Goal: Task Accomplishment & Management: Manage account settings

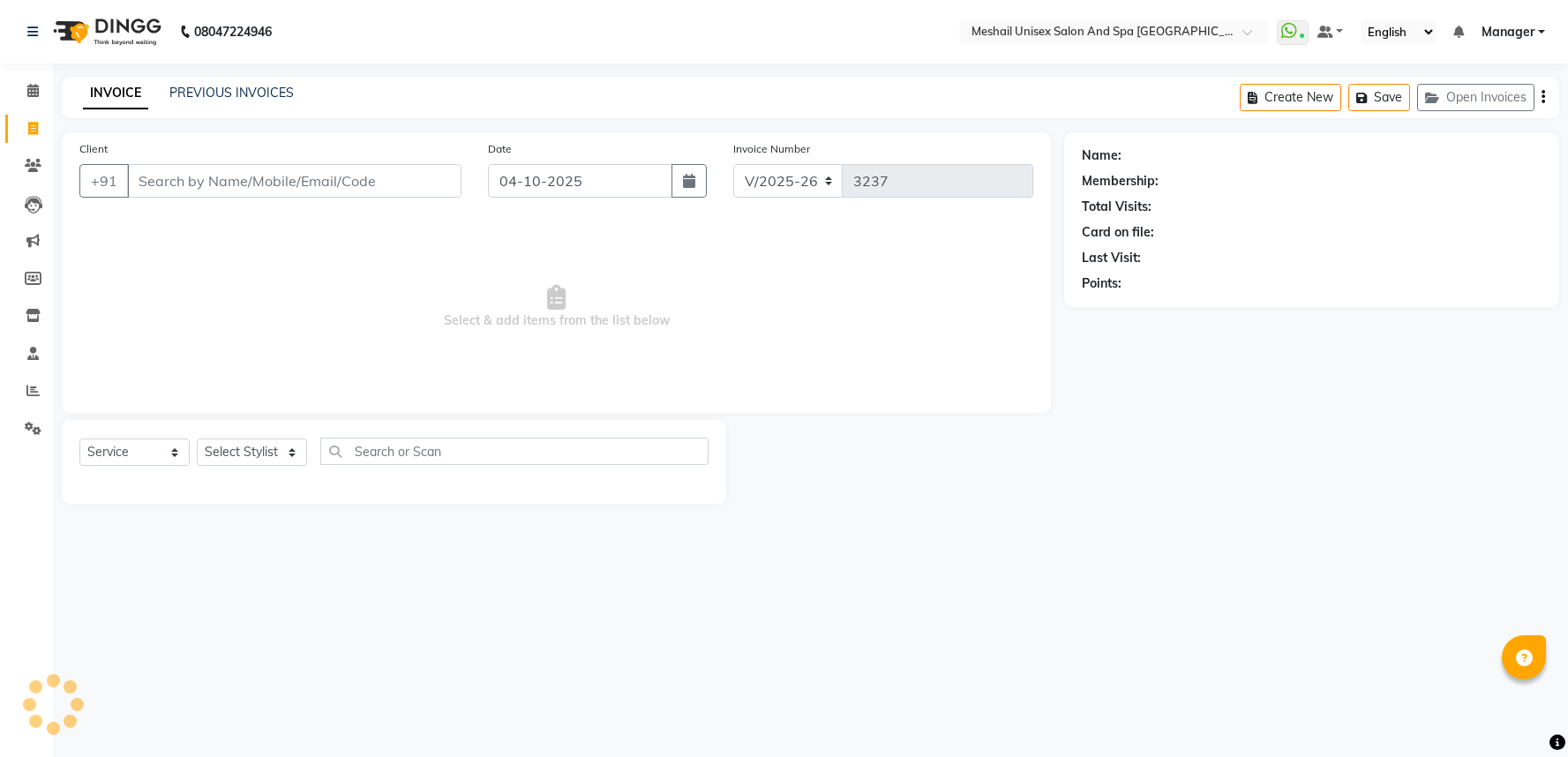
select select "6711"
select select "service"
type input "9028301666"
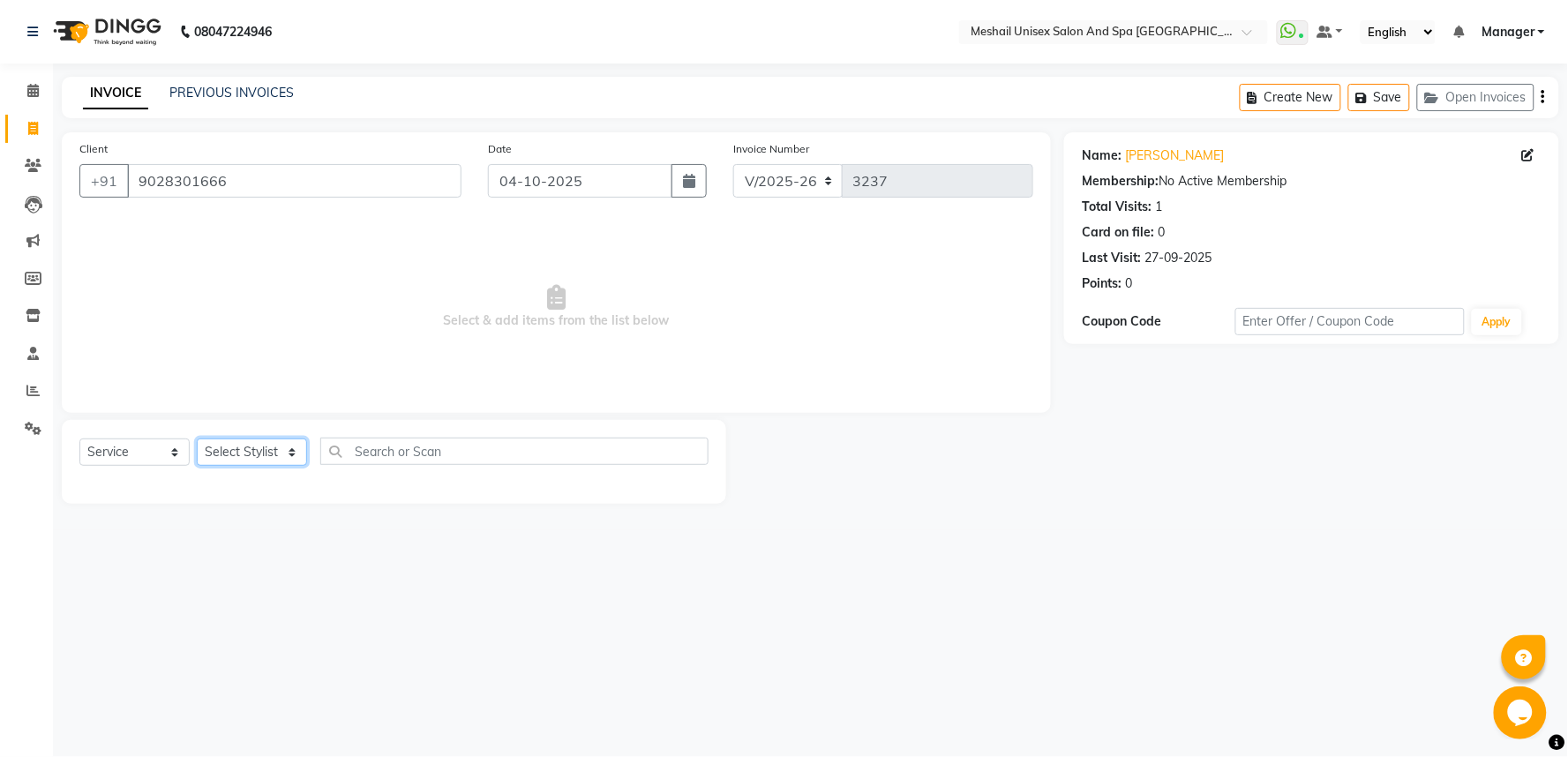
click at [258, 442] on select "Select Stylist Avinash gauri Manager [PERSON_NAME] [PERSON_NAME] [PERSON_NAME] …" at bounding box center [252, 452] width 110 height 28
click at [197, 439] on select "Select Stylist Avinash gauri Manager [PERSON_NAME] [PERSON_NAME] [PERSON_NAME] …" at bounding box center [252, 452] width 110 height 28
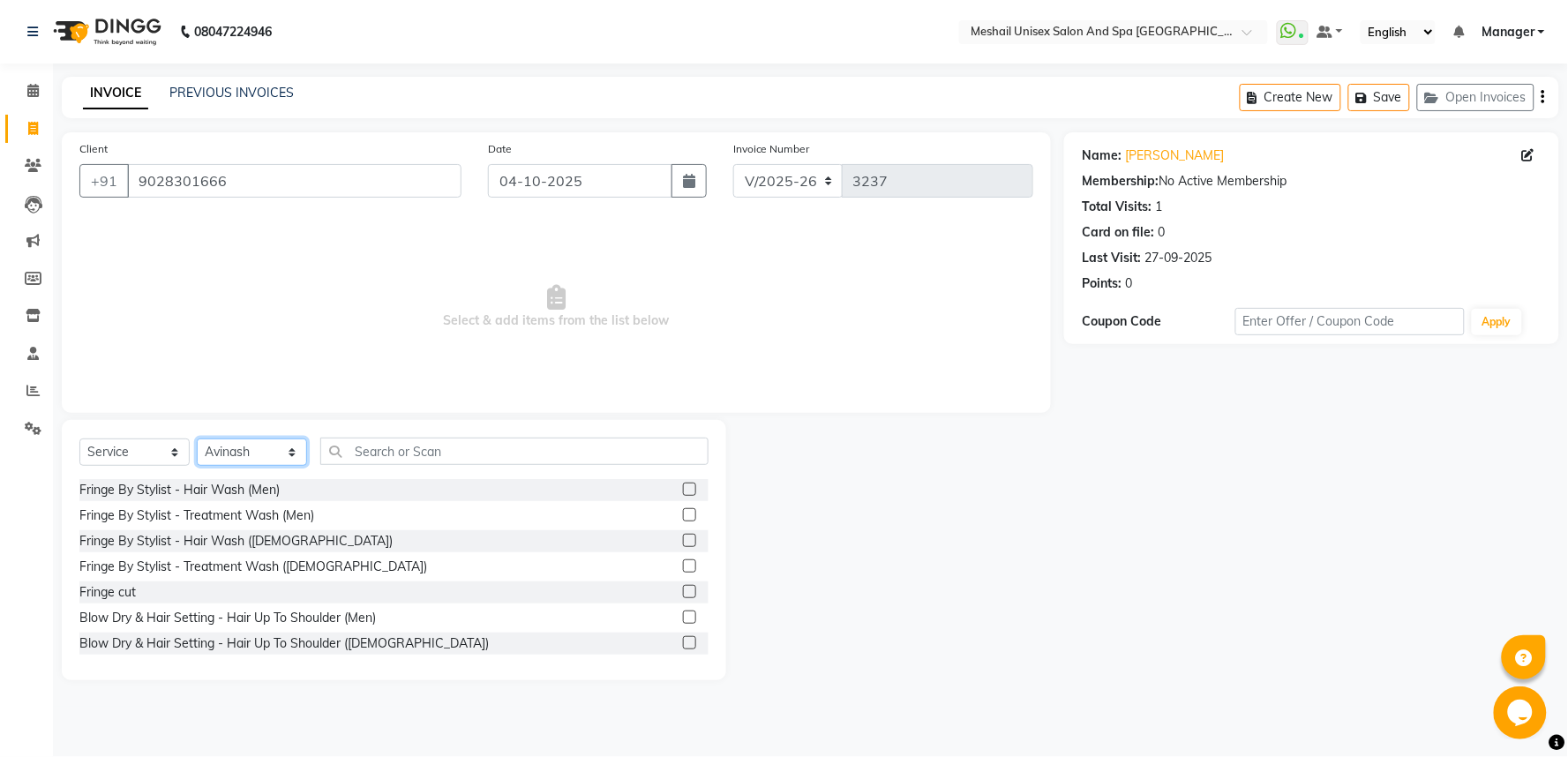
drag, startPoint x: 226, startPoint y: 454, endPoint x: 226, endPoint y: 444, distance: 10.0
click at [226, 454] on select "Select Stylist Avinash gauri Manager [PERSON_NAME] [PERSON_NAME] [PERSON_NAME] …" at bounding box center [252, 452] width 110 height 28
select select "59348"
click at [197, 439] on select "Select Stylist Avinash gauri Manager [PERSON_NAME] [PERSON_NAME] [PERSON_NAME] …" at bounding box center [252, 452] width 110 height 28
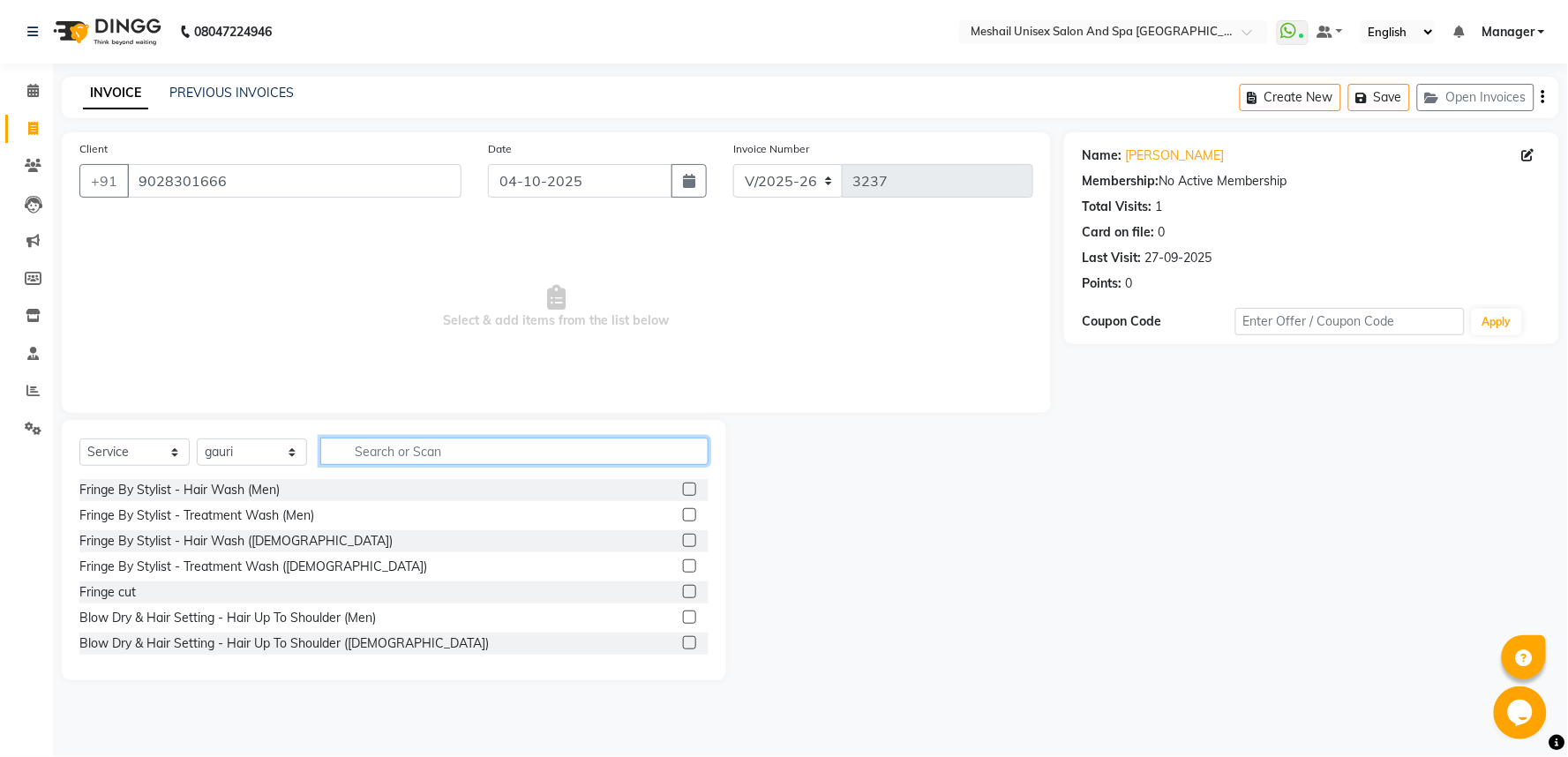
click at [433, 450] on input "text" at bounding box center [515, 451] width 389 height 28
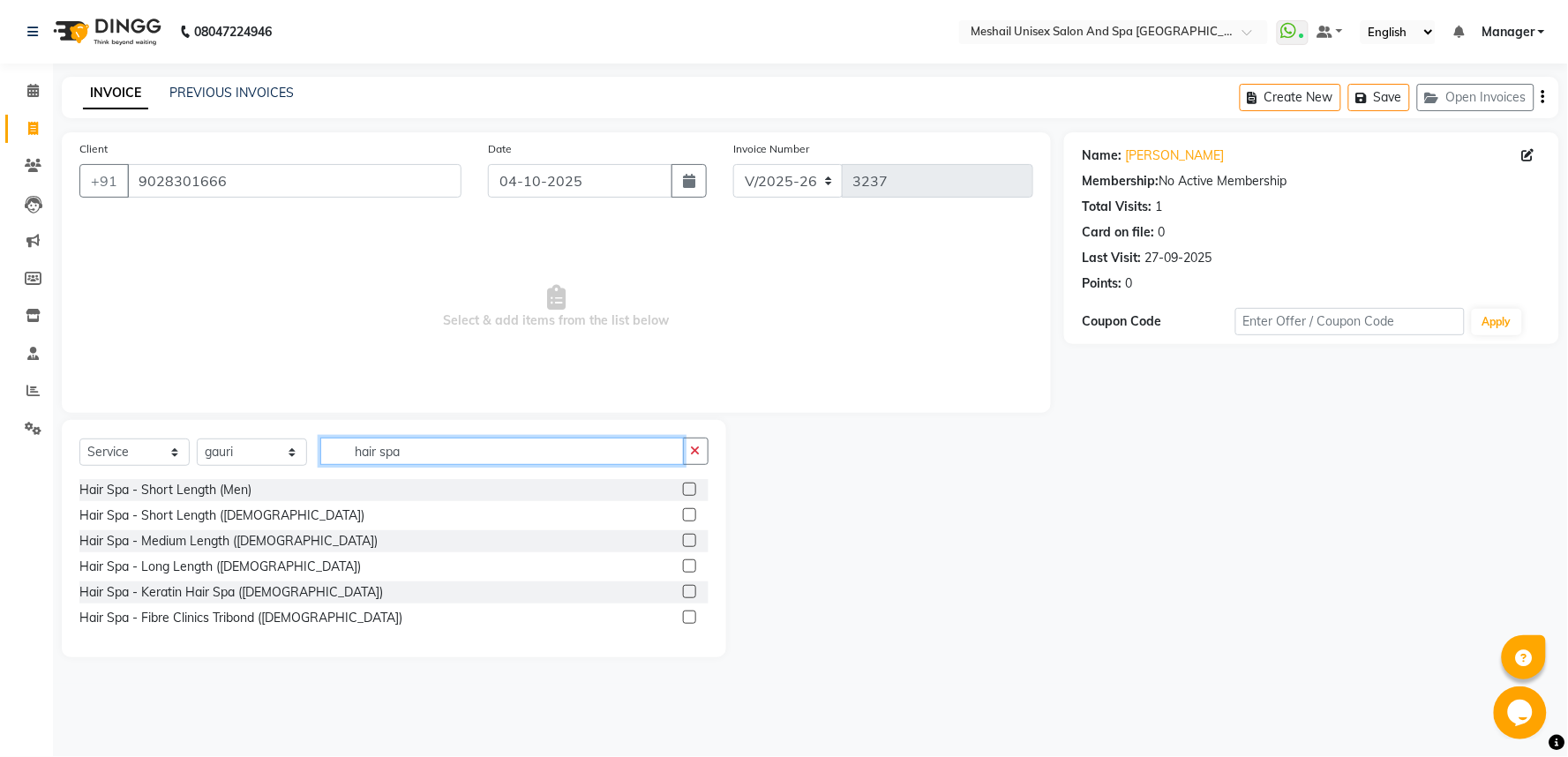
type input "hair spa"
click at [686, 538] on label at bounding box center [689, 541] width 13 height 13
click at [686, 538] on input "checkbox" at bounding box center [688, 541] width 11 height 11
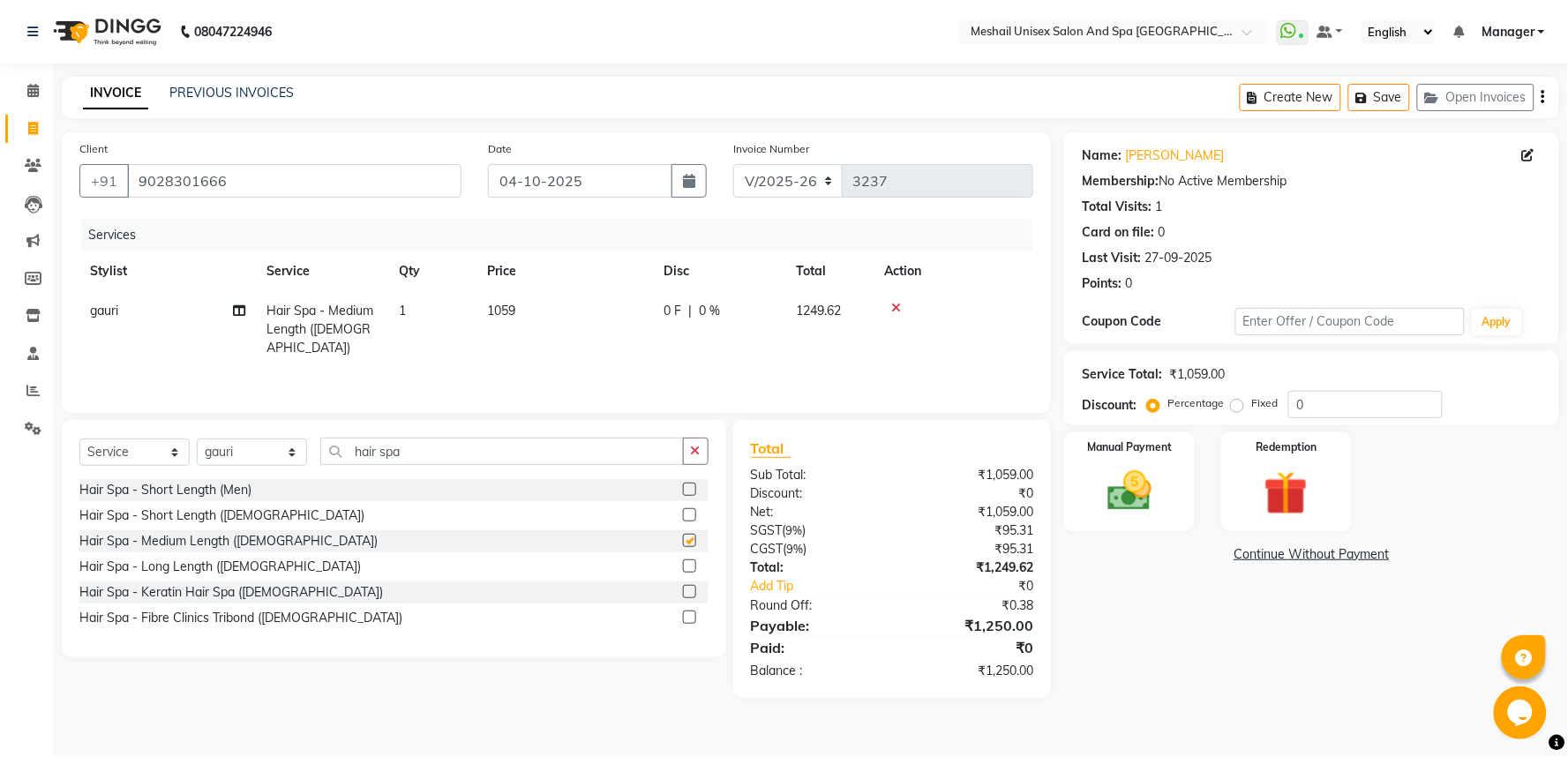
checkbox input "false"
click at [544, 305] on td "1059" at bounding box center [565, 329] width 176 height 77
select select "59348"
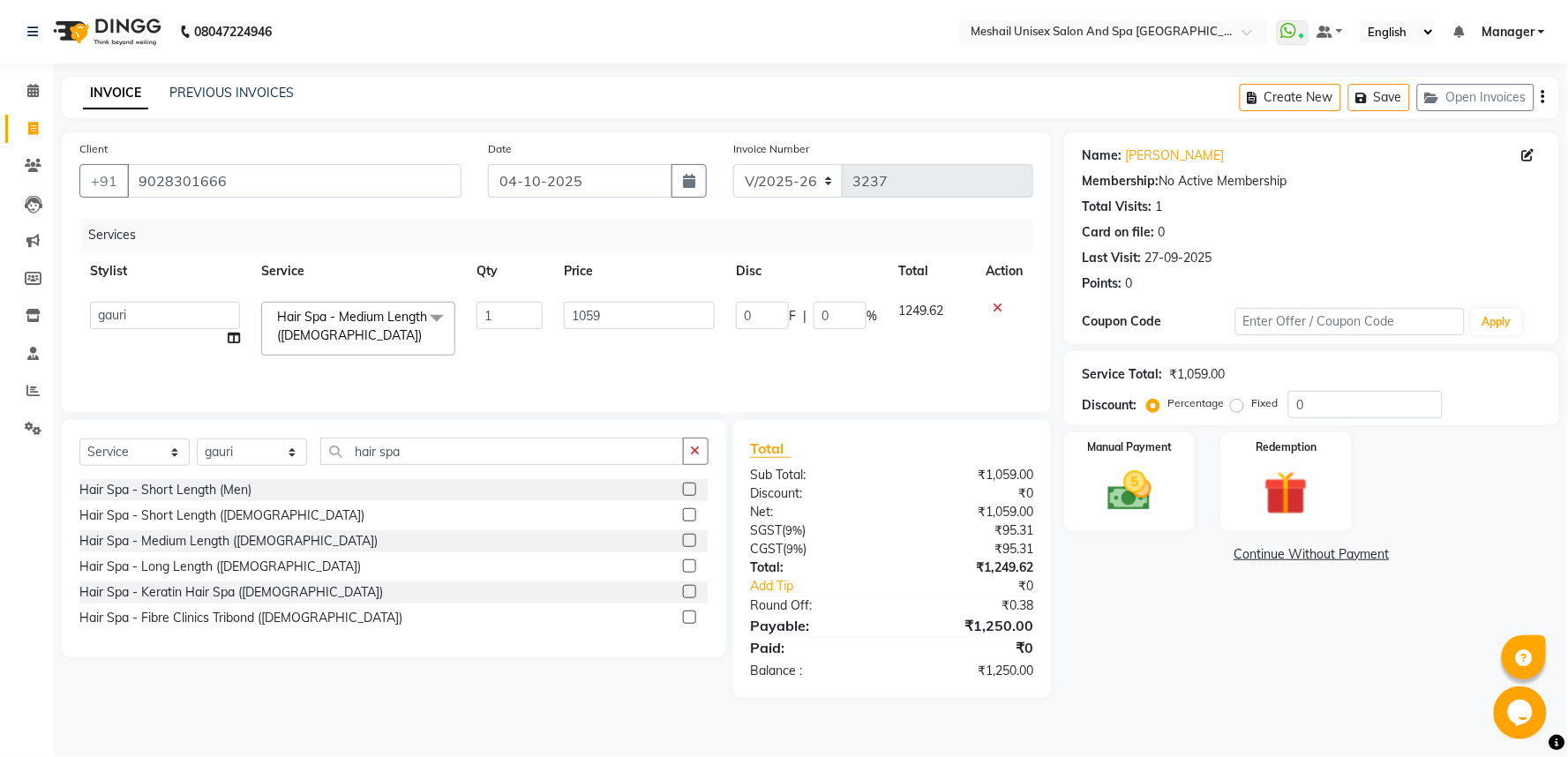
click at [558, 316] on td "1059" at bounding box center [639, 328] width 172 height 75
click at [571, 315] on input "1059" at bounding box center [639, 315] width 151 height 28
type input "1102"
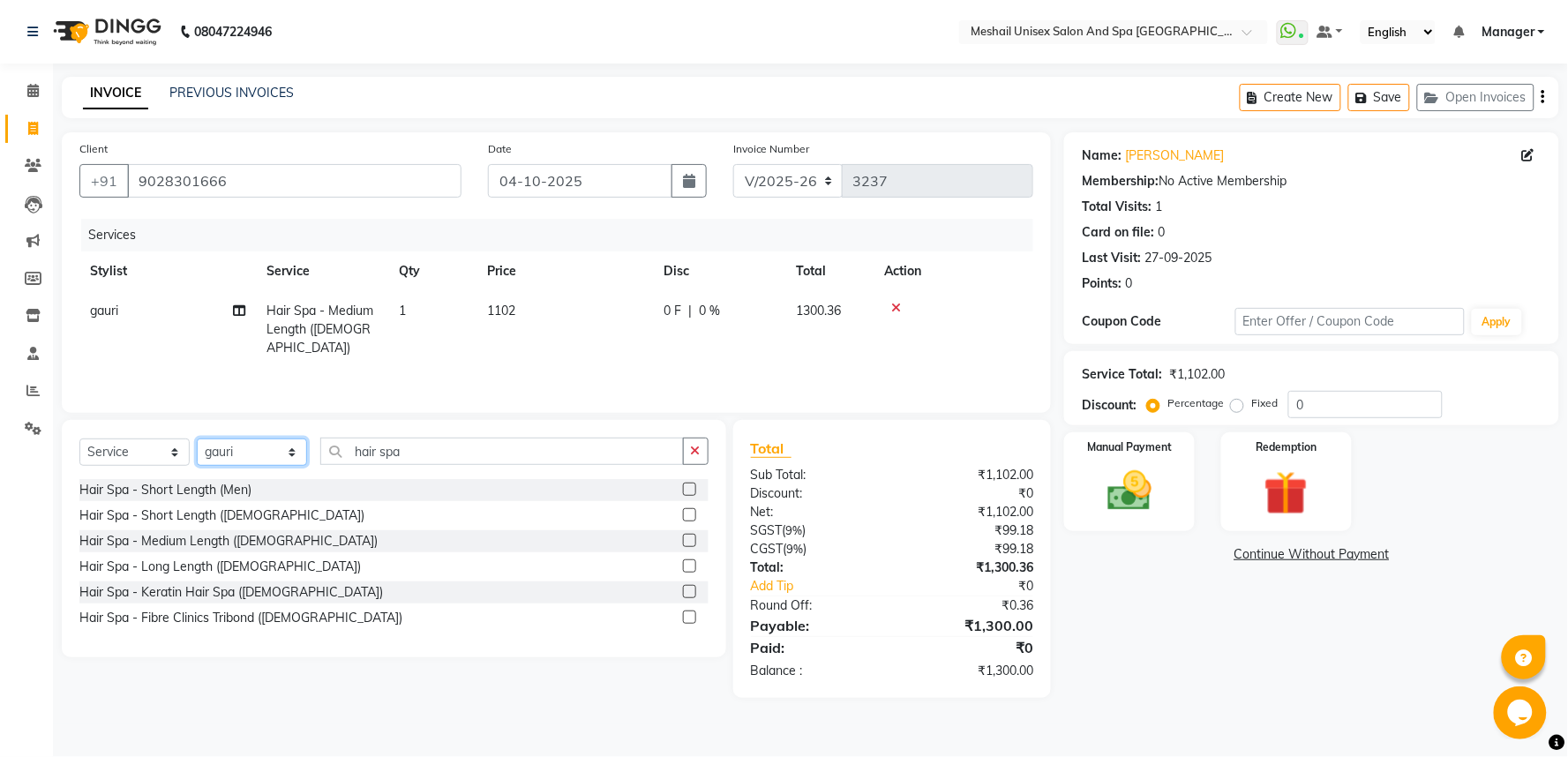
click at [235, 450] on select "Select Stylist Avinash gauri Manager [PERSON_NAME] [PERSON_NAME] [PERSON_NAME] …" at bounding box center [252, 452] width 110 height 28
select select "53322"
click at [197, 439] on select "Select Stylist Avinash gauri Manager [PERSON_NAME] [PERSON_NAME] [PERSON_NAME] …" at bounding box center [252, 452] width 110 height 28
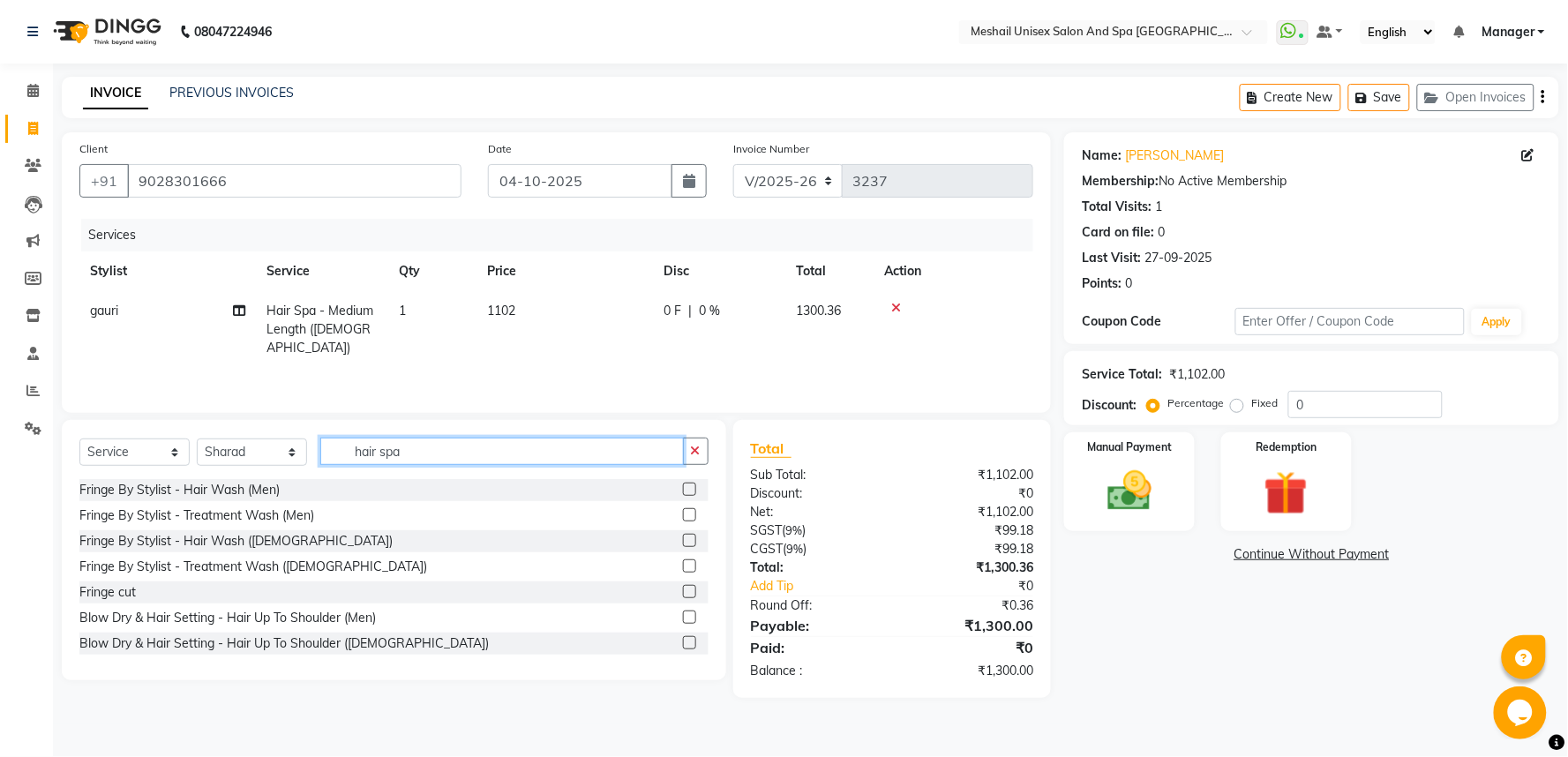
click at [349, 450] on input "hair spa" at bounding box center [503, 451] width 364 height 28
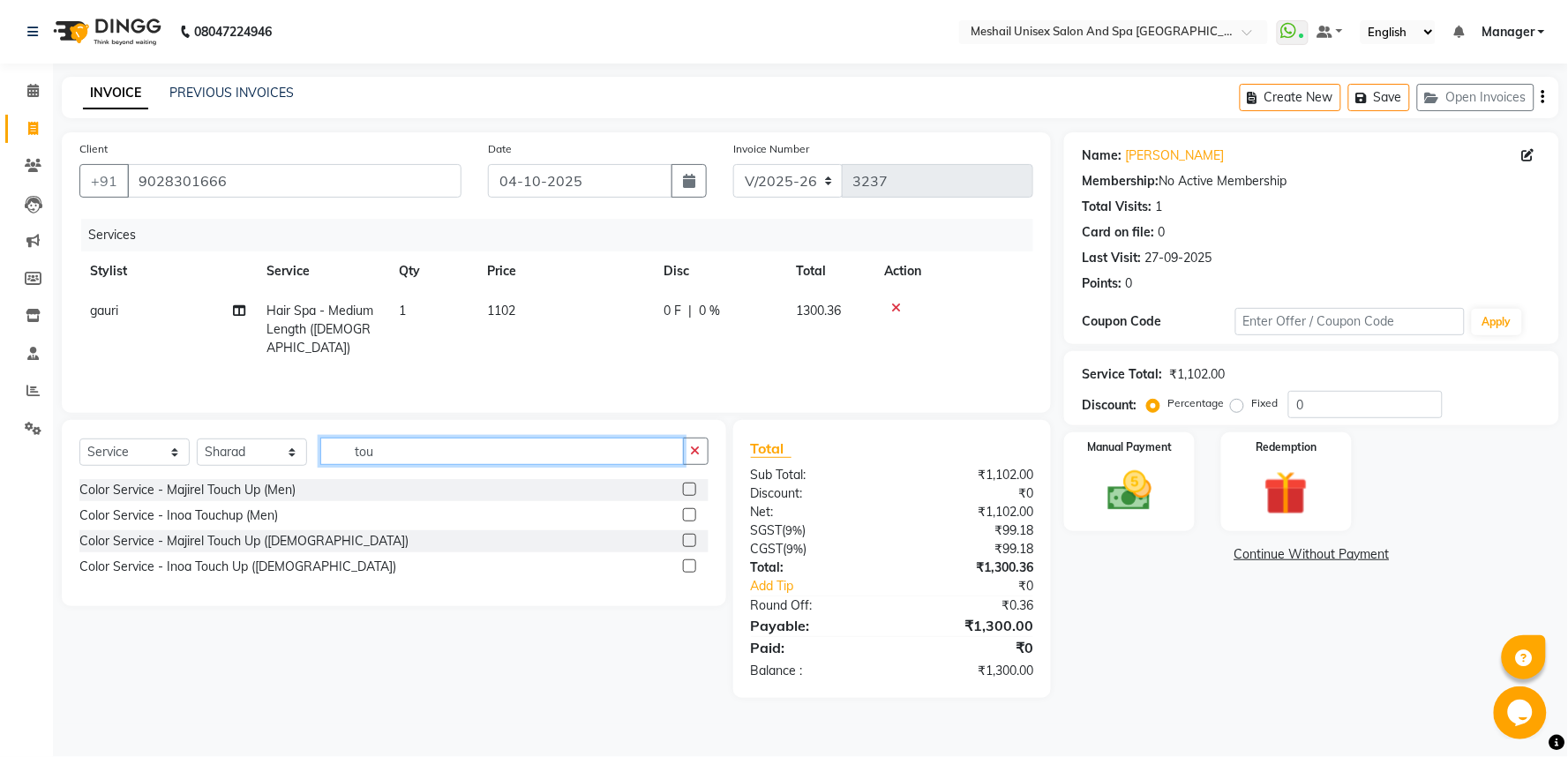
type input "tou"
click at [694, 547] on div at bounding box center [695, 541] width 26 height 22
click at [684, 542] on label at bounding box center [689, 541] width 13 height 13
click at [684, 542] on input "checkbox" at bounding box center [688, 541] width 11 height 11
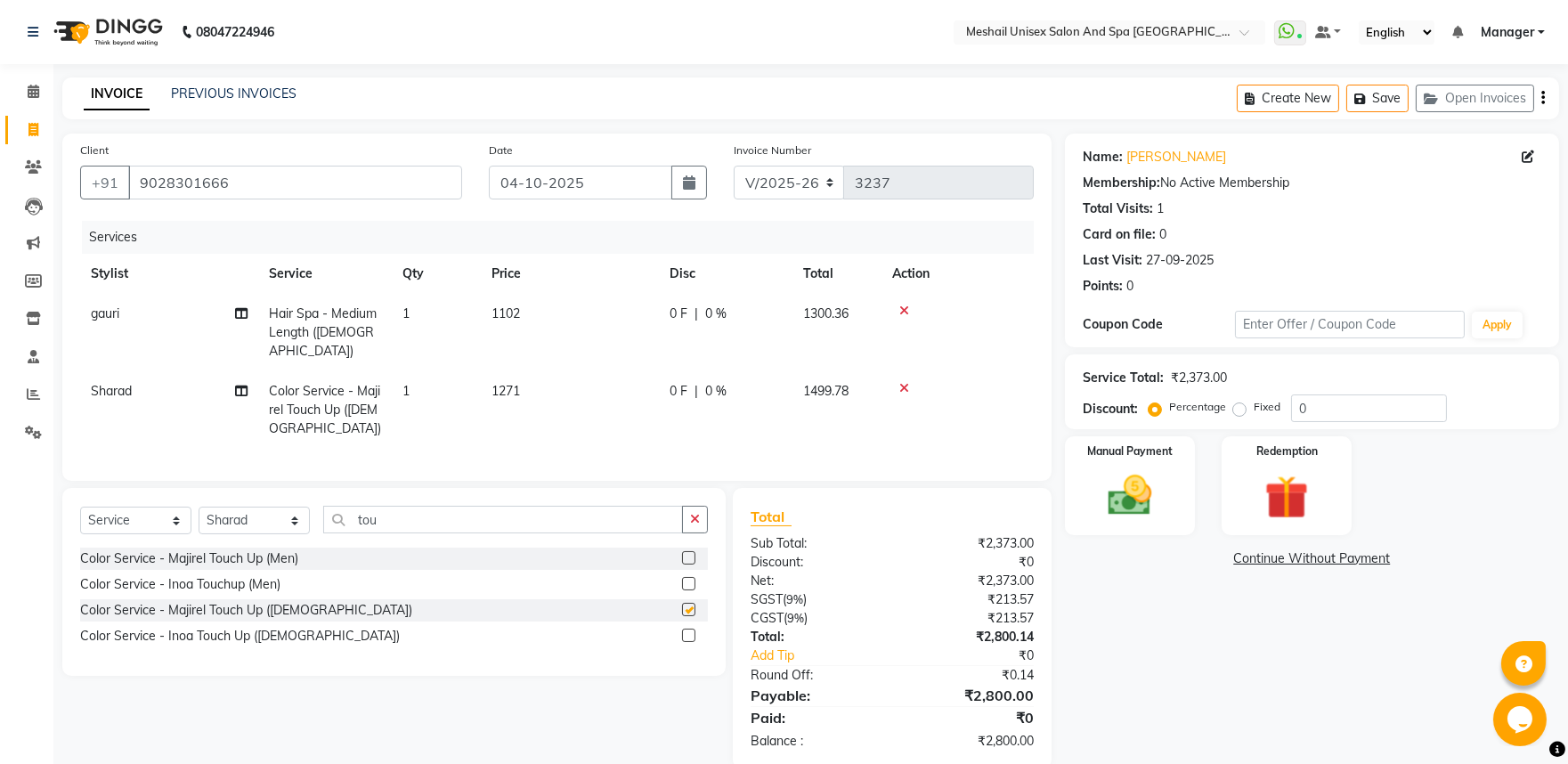
checkbox input "false"
click at [431, 518] on input "tou" at bounding box center [503, 520] width 359 height 28
click at [563, 382] on td "1271" at bounding box center [570, 410] width 178 height 77
select select "53322"
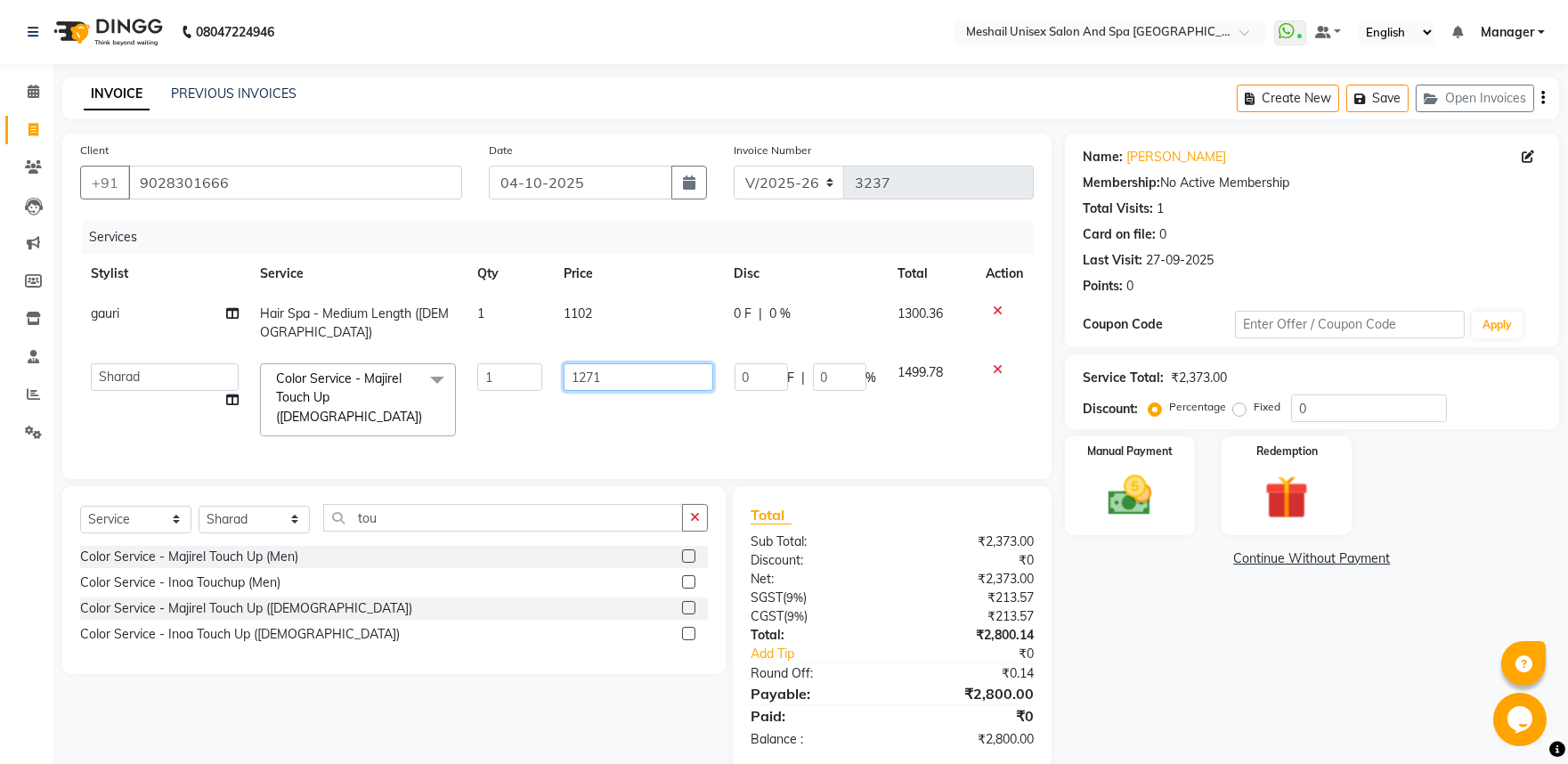
click at [565, 379] on input "1271" at bounding box center [638, 377] width 149 height 28
click at [440, 514] on input "tou" at bounding box center [503, 518] width 359 height 28
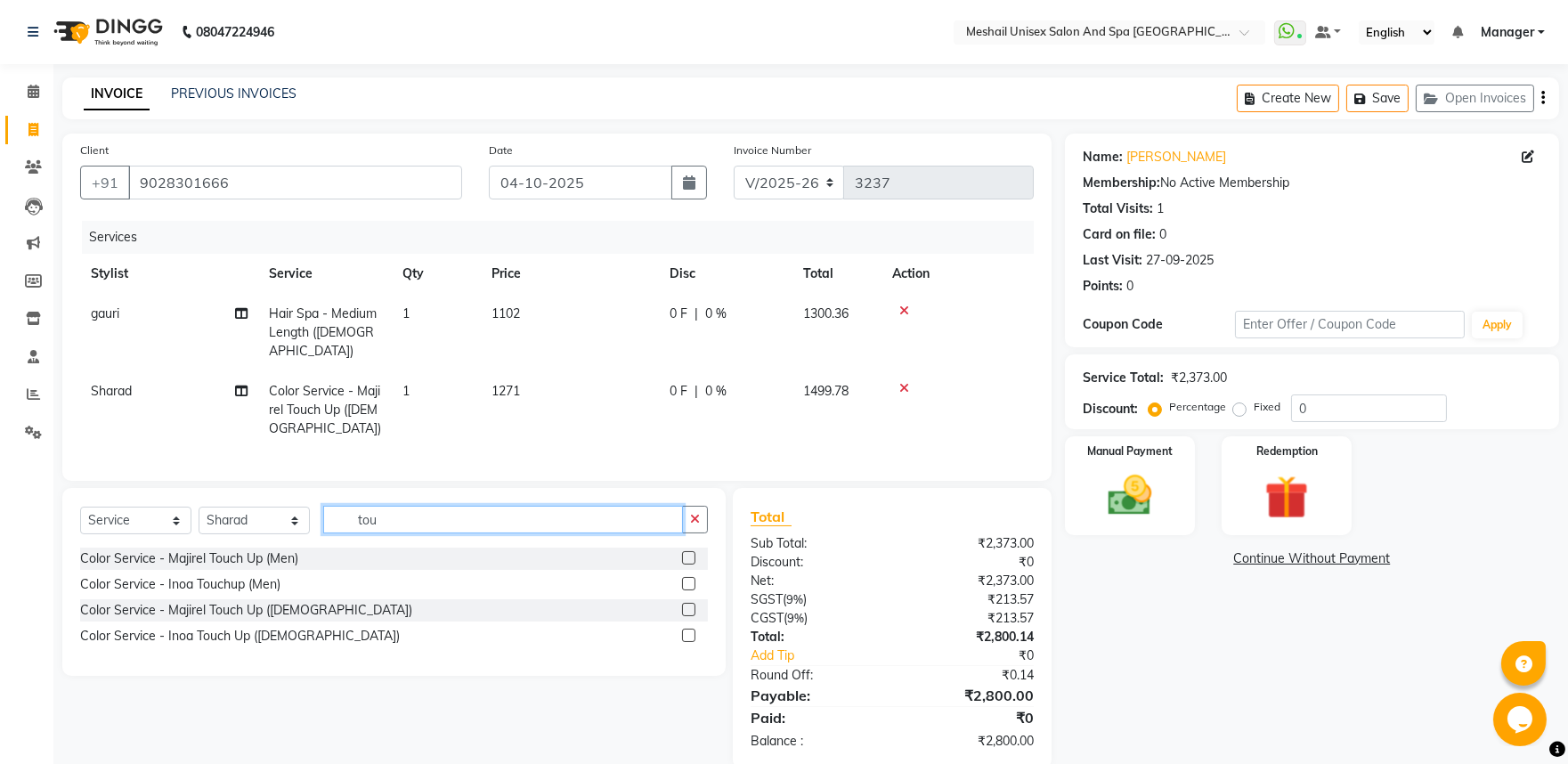
click at [440, 514] on input "tou" at bounding box center [503, 520] width 359 height 28
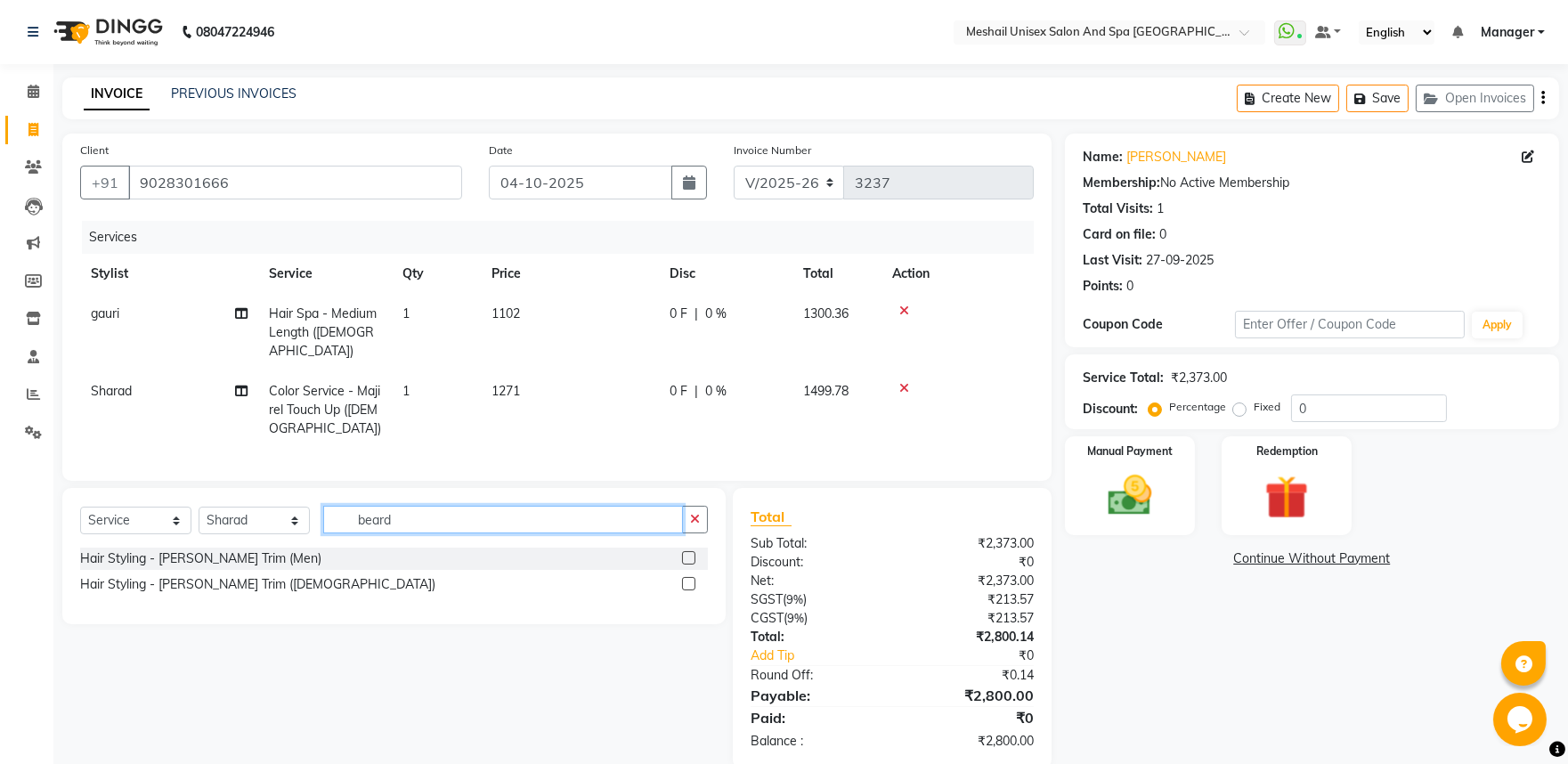
type input "beard"
click at [692, 548] on div at bounding box center [695, 558] width 26 height 22
click at [682, 557] on div at bounding box center [688, 560] width 12 height 18
click at [708, 553] on div "Select Service Product Membership Package Voucher Prepaid Gift Card Select Styl…" at bounding box center [394, 555] width 664 height 136
click at [692, 556] on label at bounding box center [689, 558] width 14 height 14
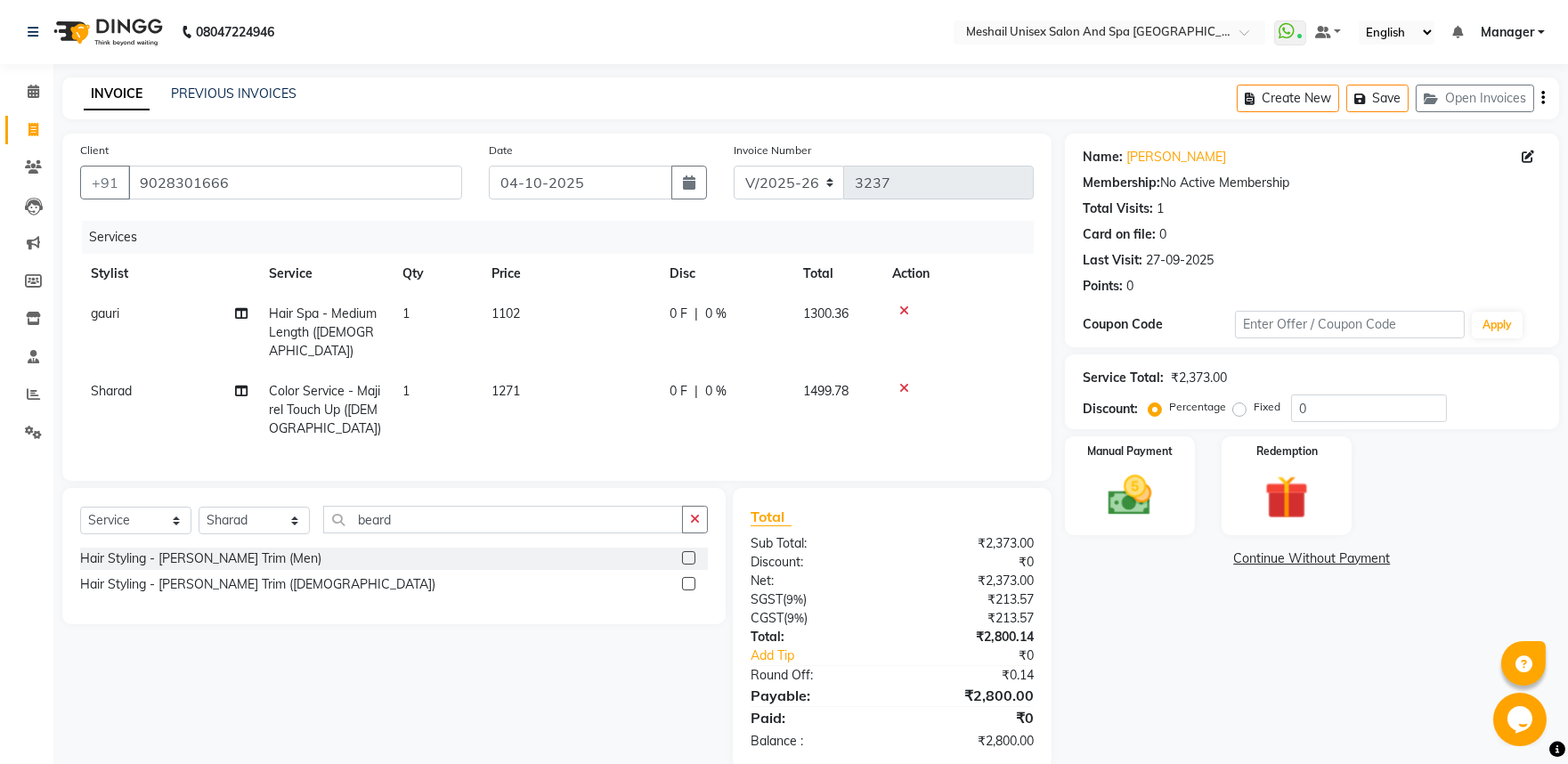
click at [692, 556] on input "checkbox" at bounding box center [688, 558] width 12 height 12
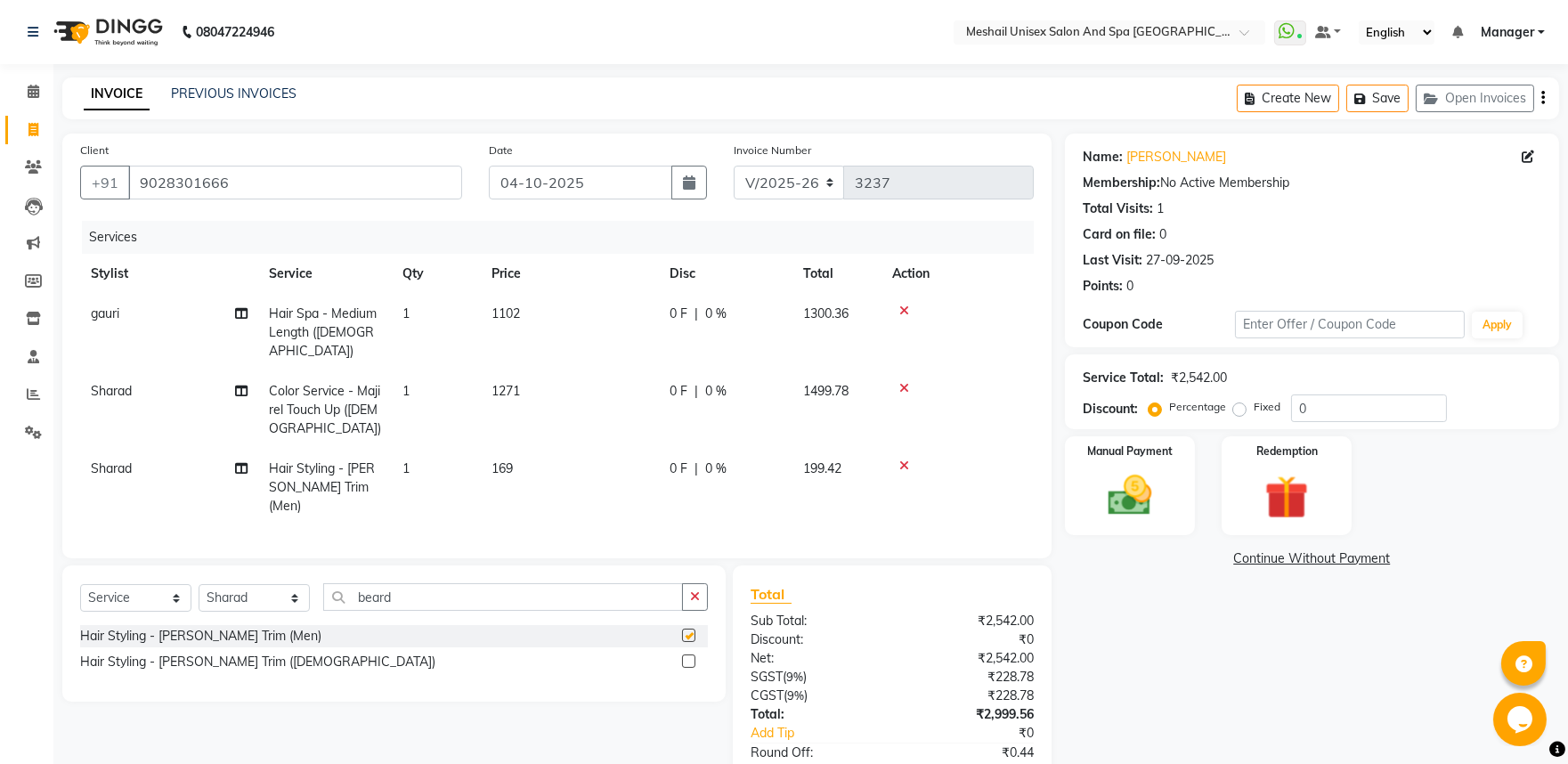
click at [513, 428] on td "1271" at bounding box center [570, 410] width 178 height 77
checkbox input "false"
select select "53322"
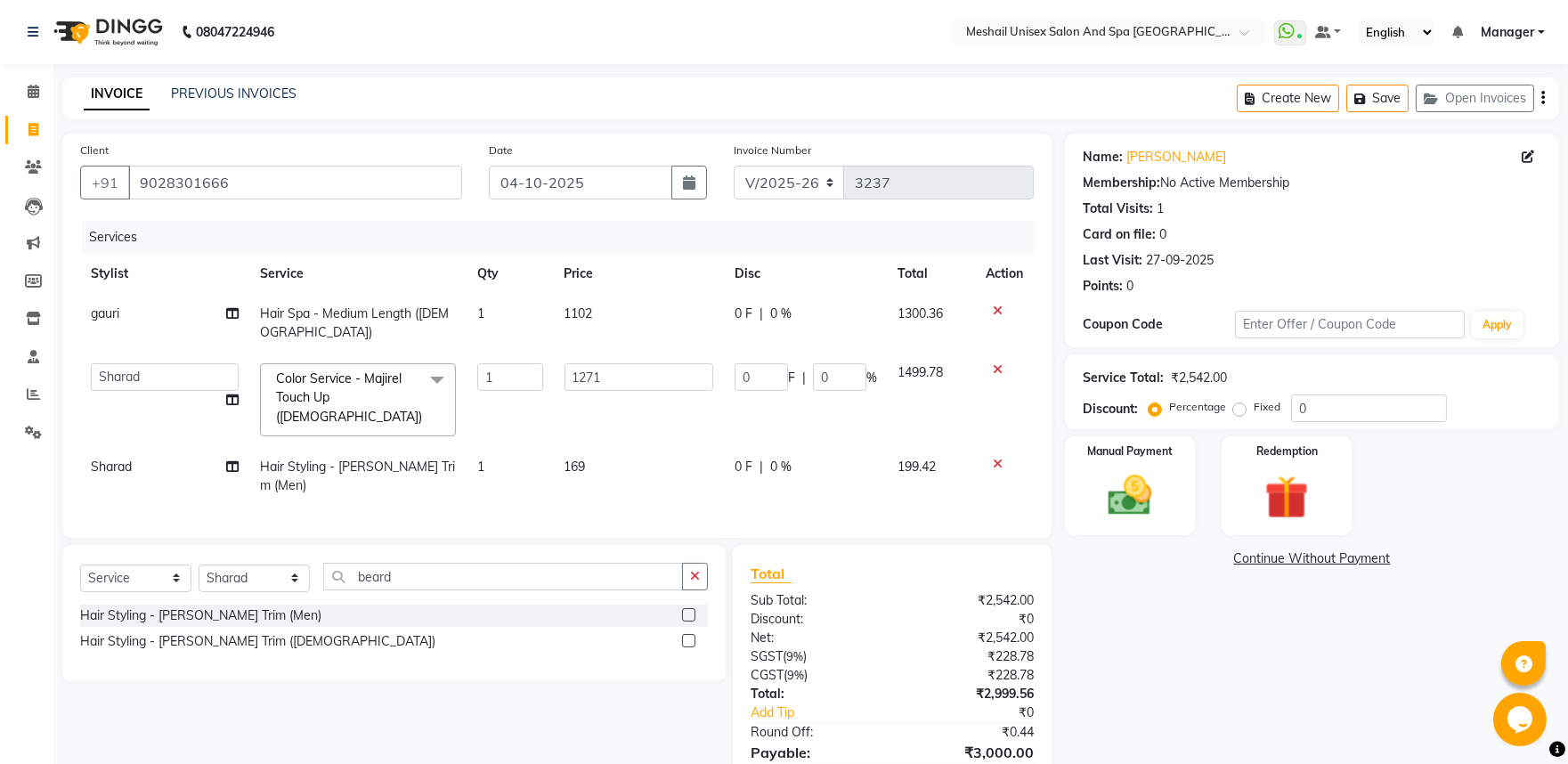
click at [565, 459] on span "169" at bounding box center [575, 467] width 21 height 16
select select "53322"
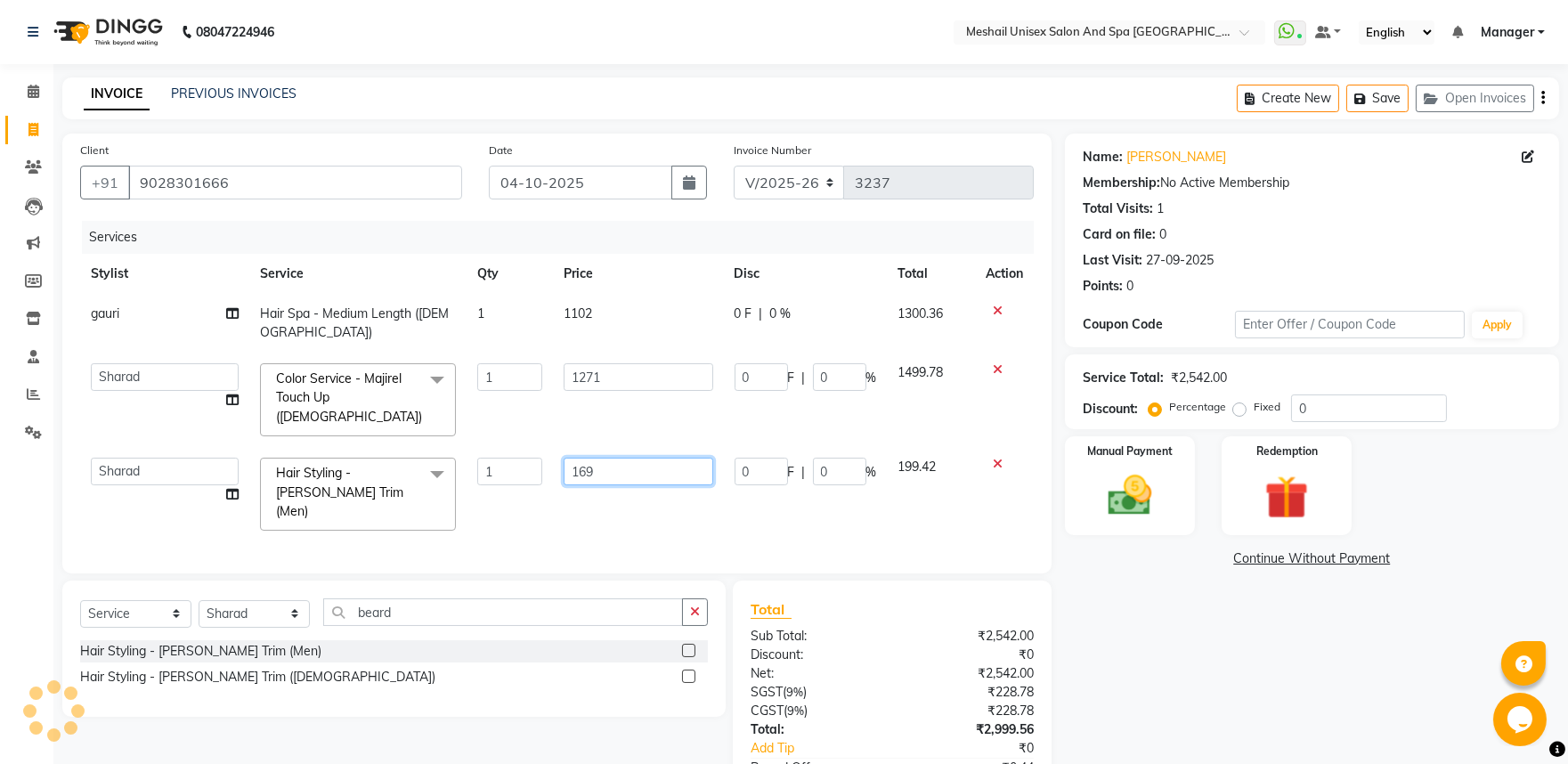
click at [565, 458] on input "169" at bounding box center [638, 471] width 149 height 28
type input "170"
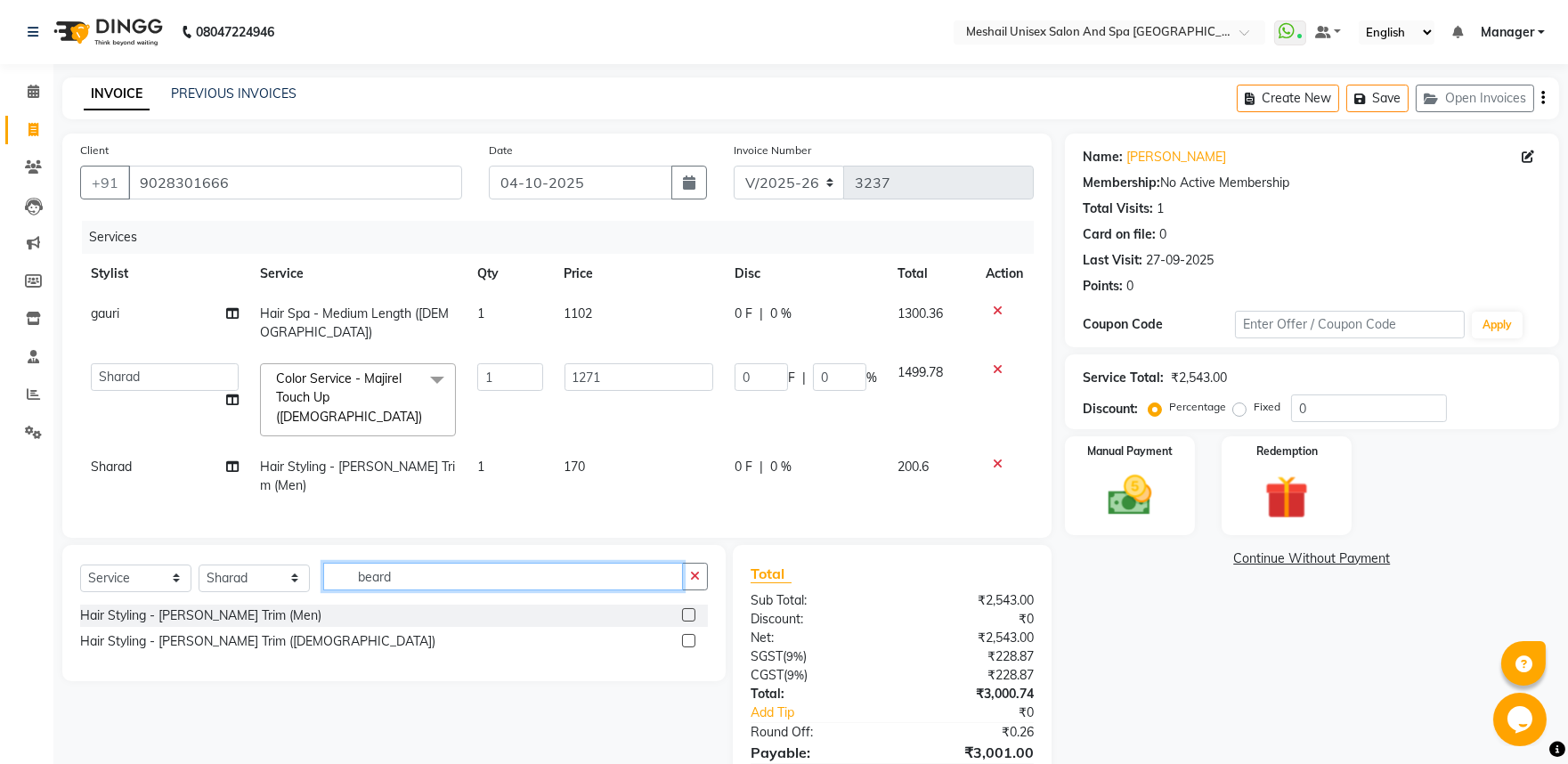
click at [495, 563] on input "beard" at bounding box center [503, 577] width 359 height 28
click at [249, 564] on select "Select Stylist Avinash gauri Manager [PERSON_NAME] [PERSON_NAME] [PERSON_NAME] …" at bounding box center [254, 578] width 111 height 28
select select "91745"
click at [199, 564] on select "Select Stylist Avinash gauri Manager [PERSON_NAME] [PERSON_NAME] [PERSON_NAME] …" at bounding box center [254, 578] width 111 height 28
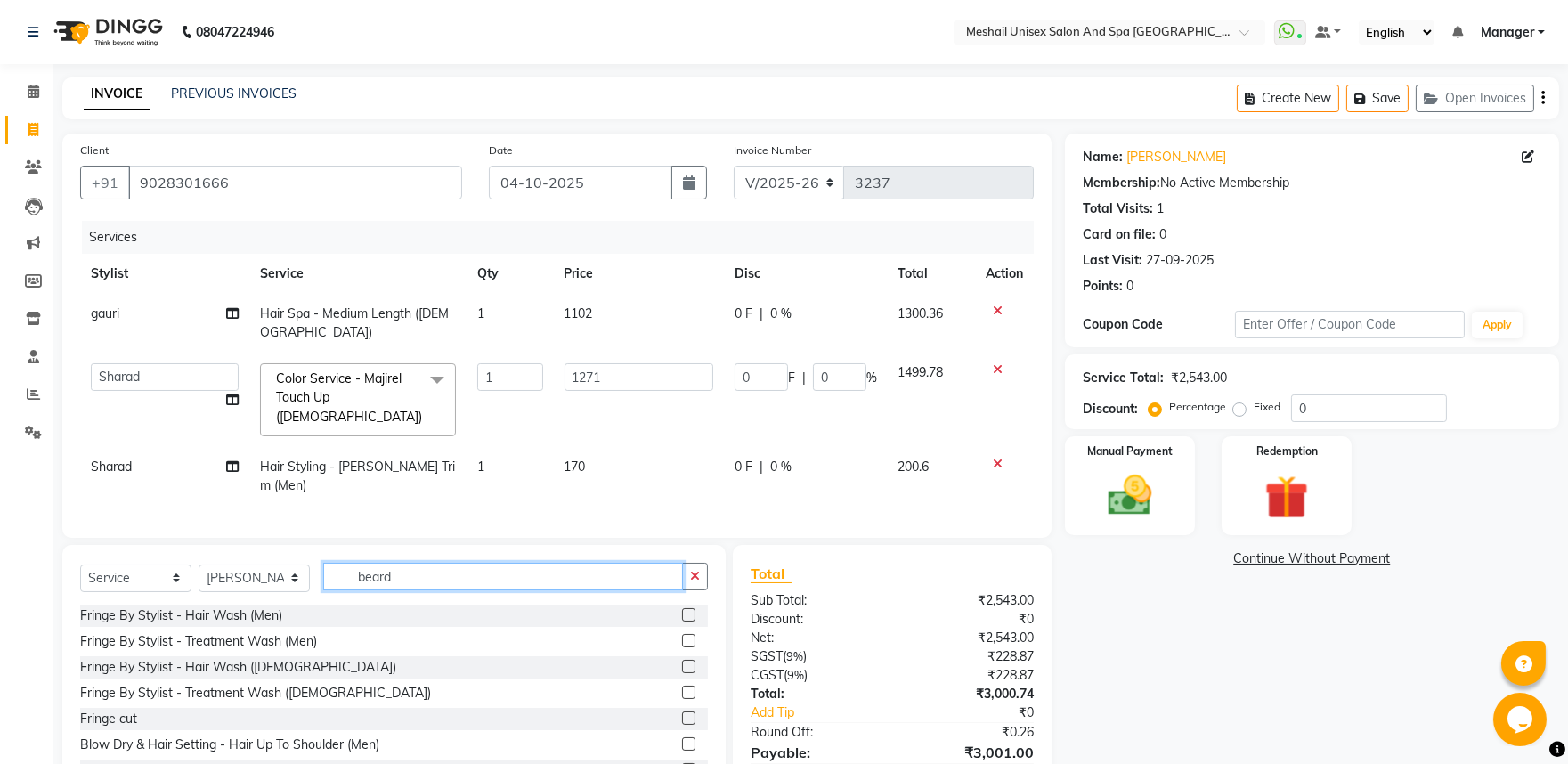
click at [439, 564] on input "beard" at bounding box center [503, 577] width 359 height 28
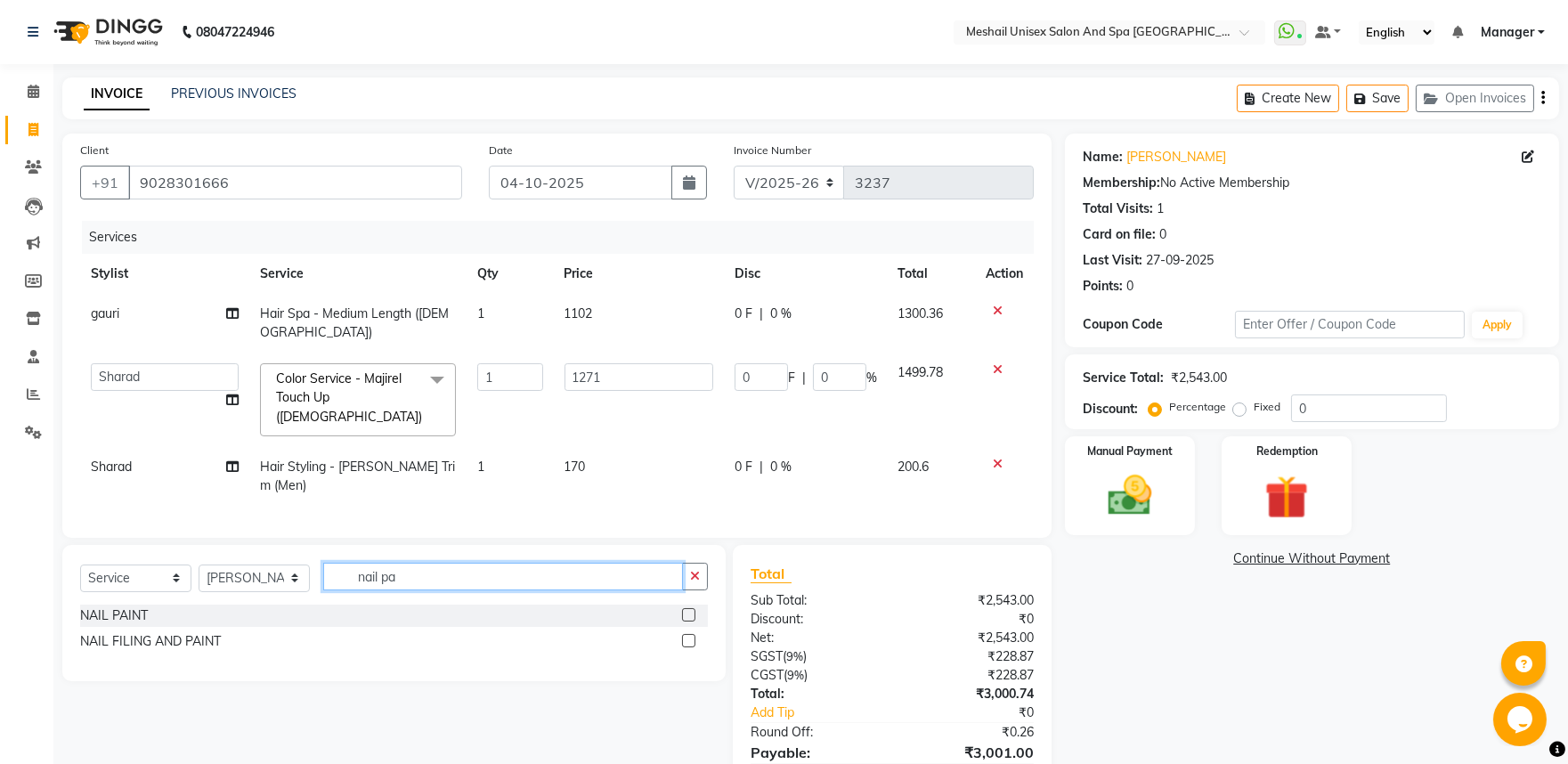
type input "nail pa"
click at [686, 608] on label at bounding box center [689, 615] width 14 height 14
click at [686, 609] on input "checkbox" at bounding box center [688, 615] width 12 height 12
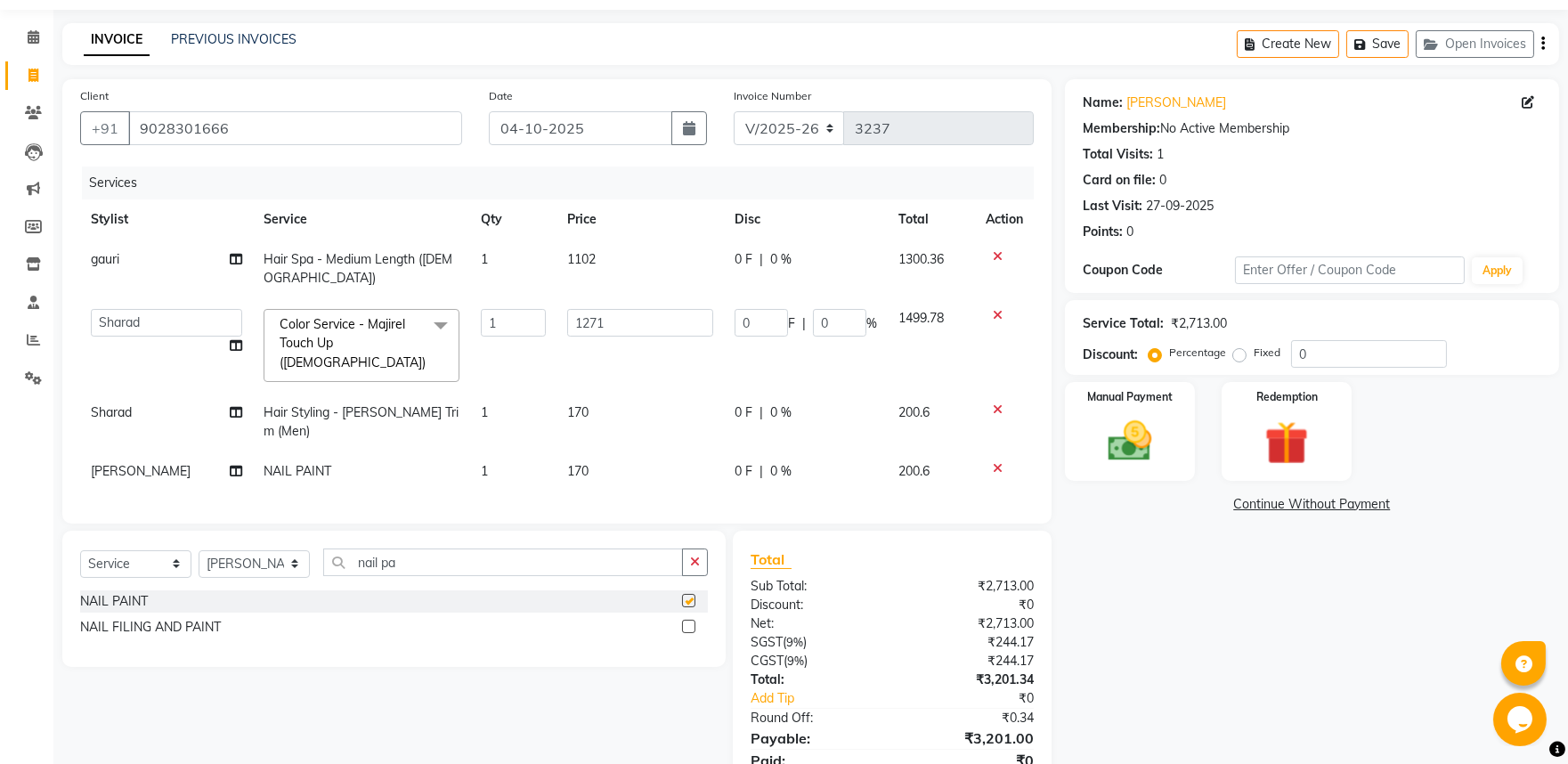
checkbox input "false"
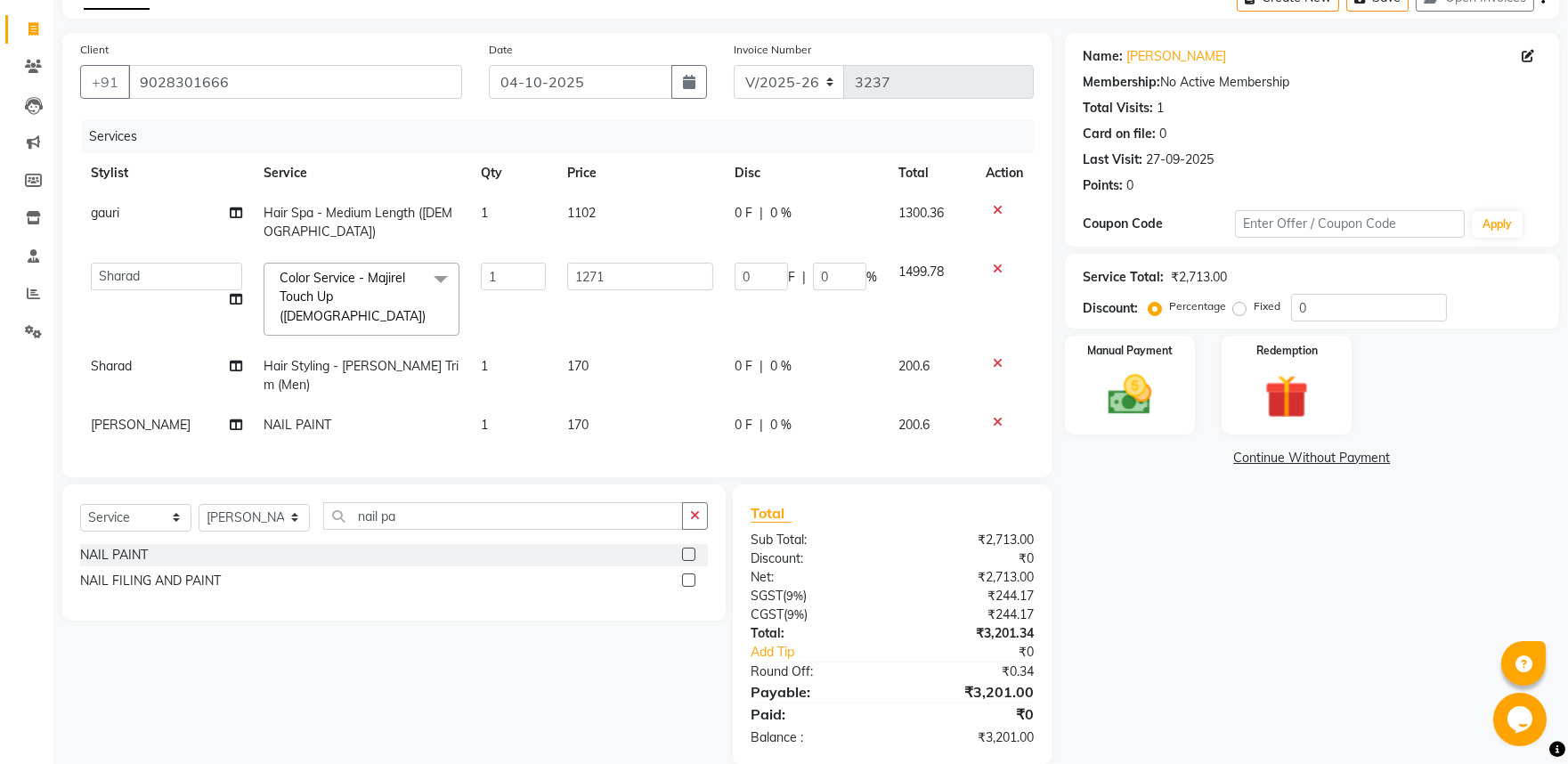
scroll to position [104, 0]
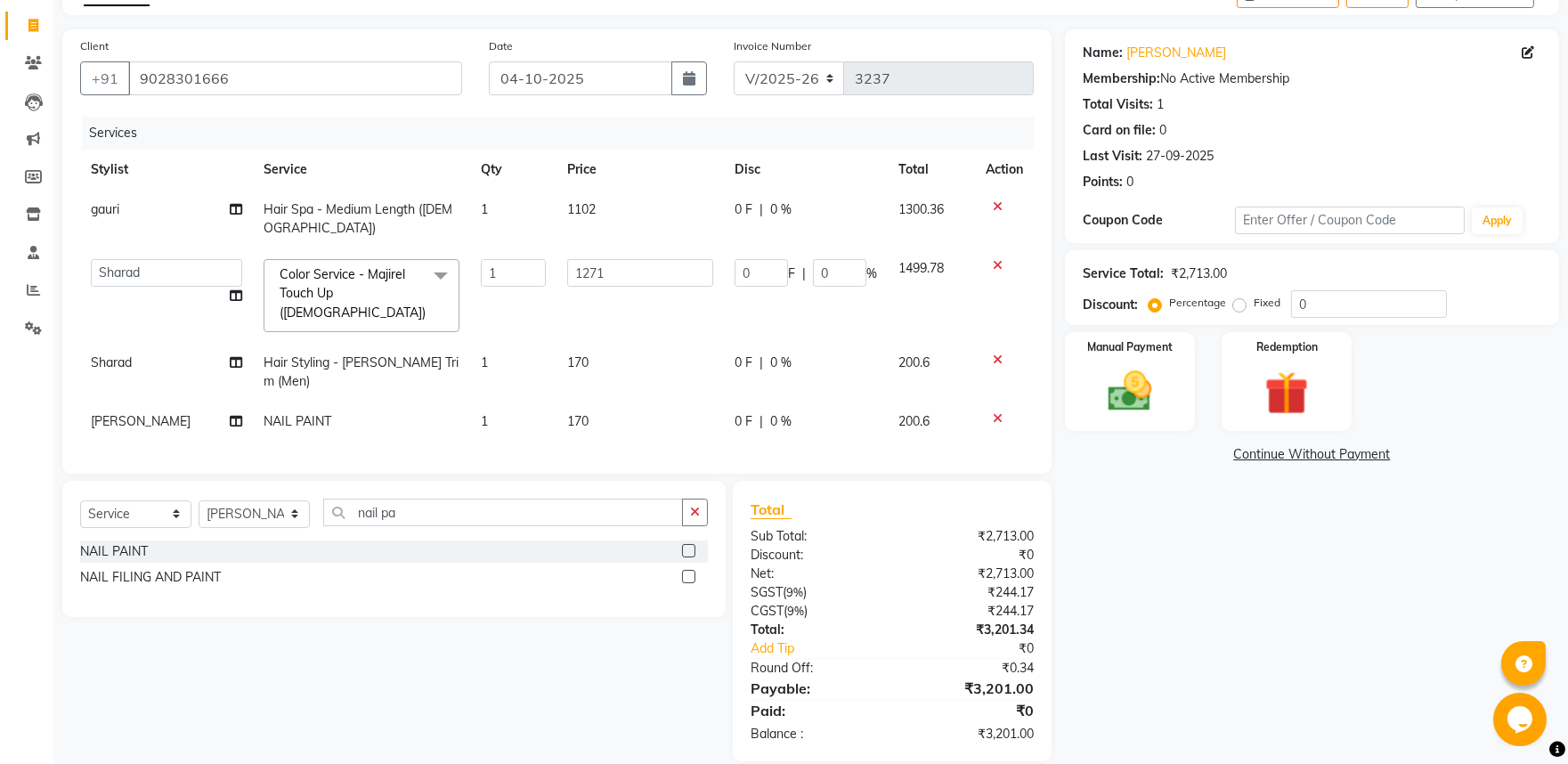
click at [597, 402] on td "170" at bounding box center [641, 421] width 168 height 40
select select "91745"
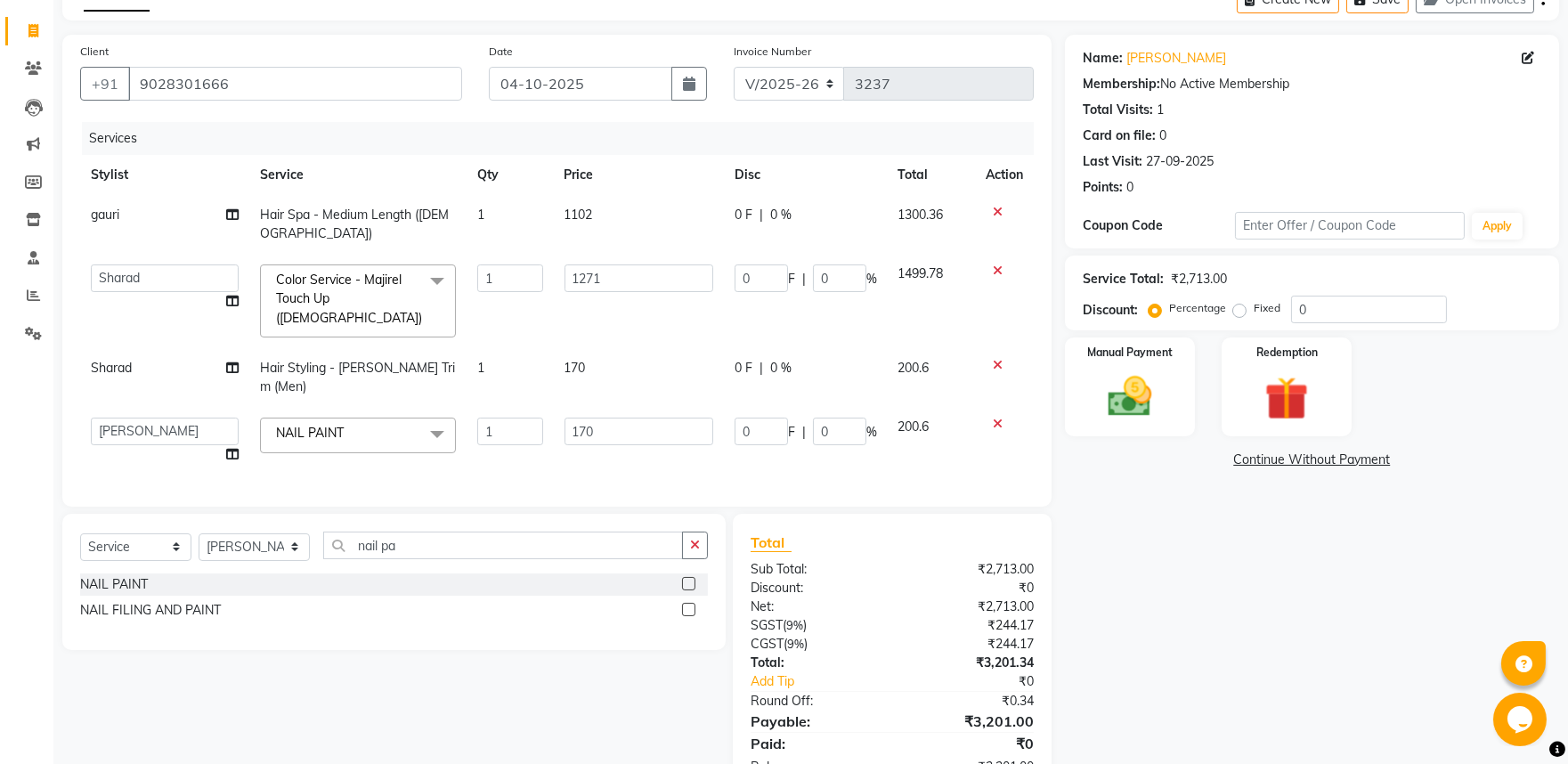
scroll to position [131, 0]
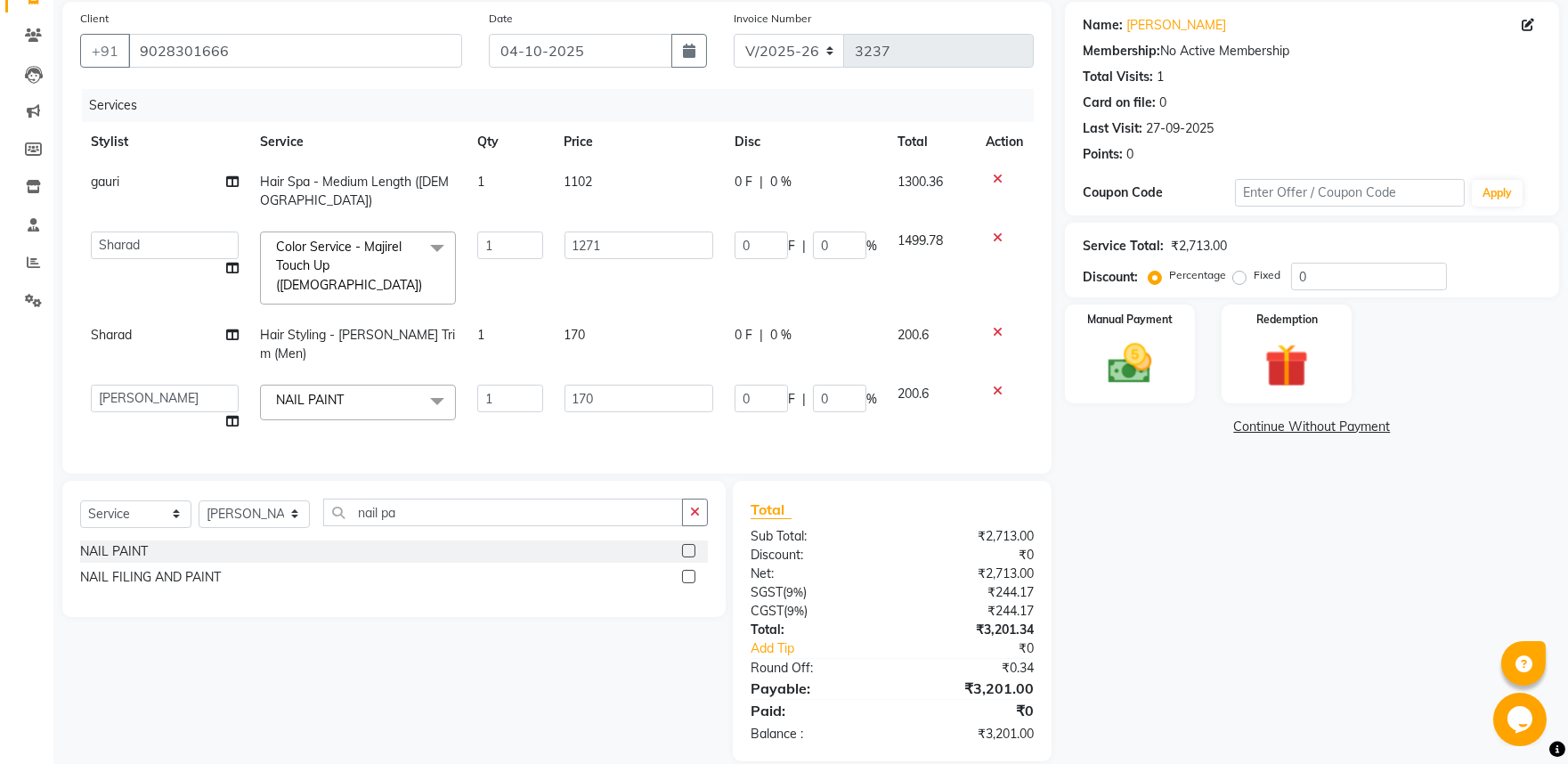
click at [389, 252] on span "Color Service - Majirel Touch Up ([DEMOGRAPHIC_DATA])" at bounding box center [349, 266] width 146 height 54
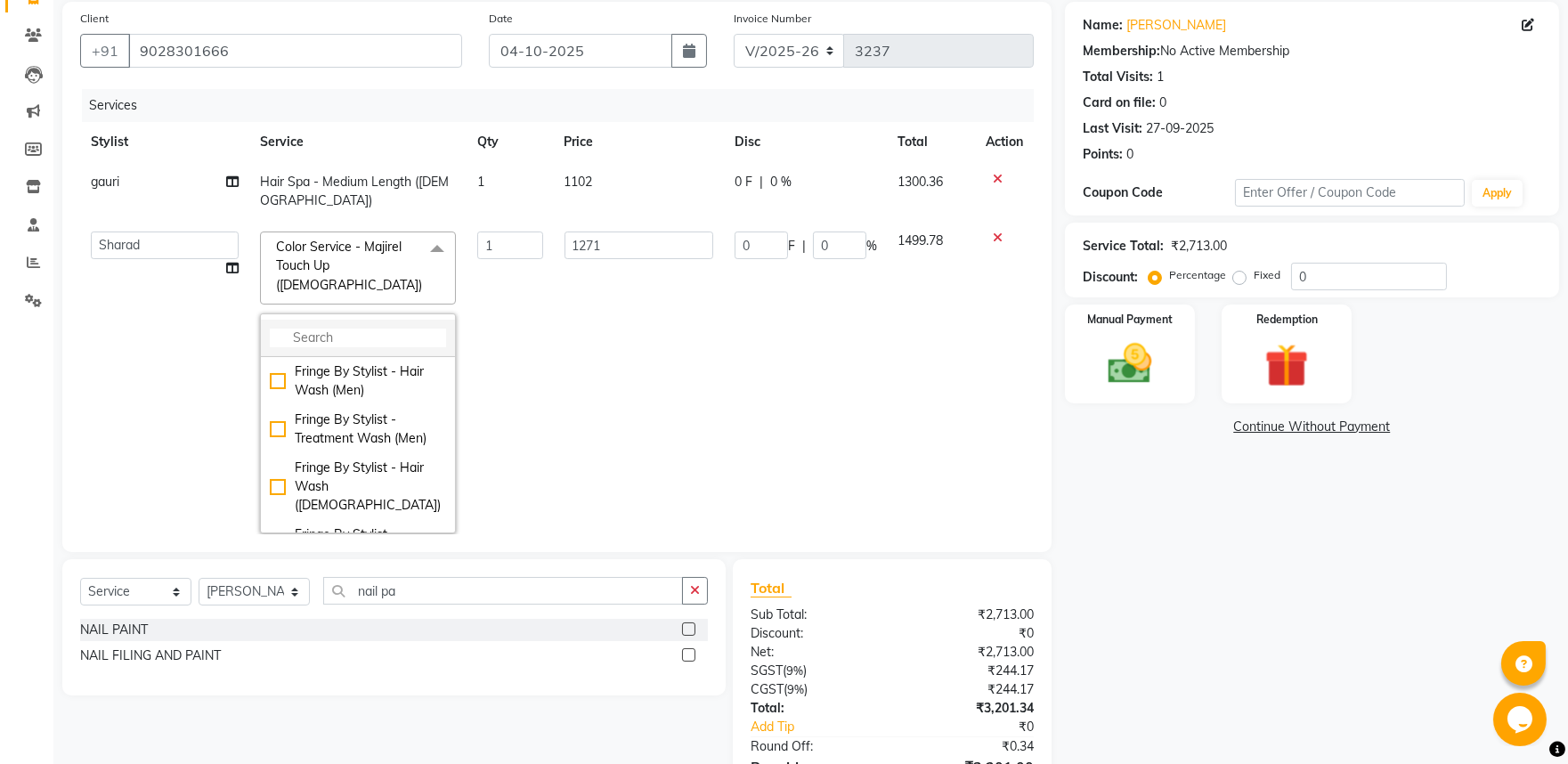
click at [359, 328] on input "multiselect-search" at bounding box center [357, 337] width 176 height 18
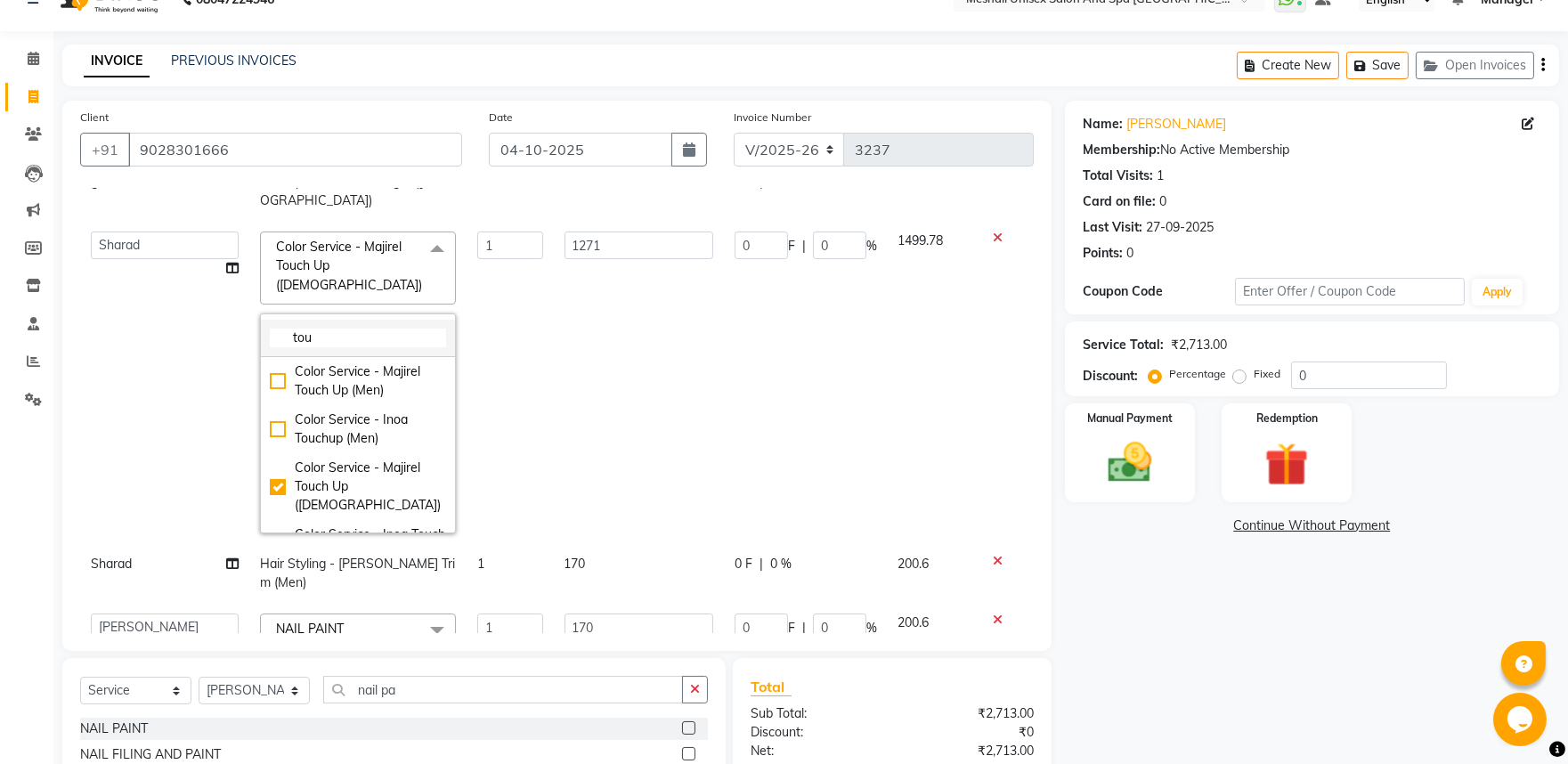
scroll to position [0, 0]
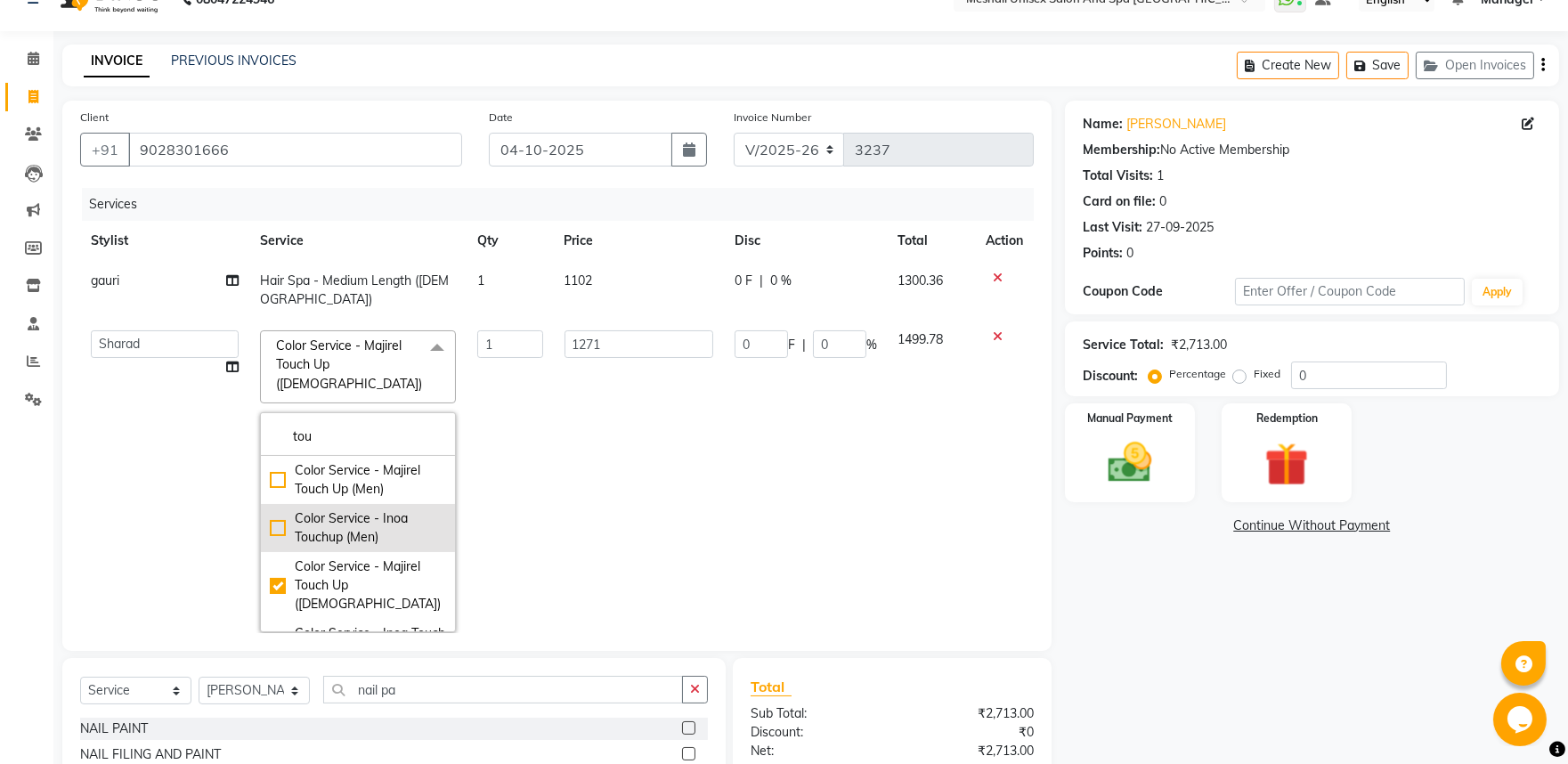
type input "tou"
click at [270, 509] on div "Color Service - Inoa Touchup (Men)" at bounding box center [357, 527] width 176 height 38
checkbox input "true"
checkbox input "false"
type input "1441"
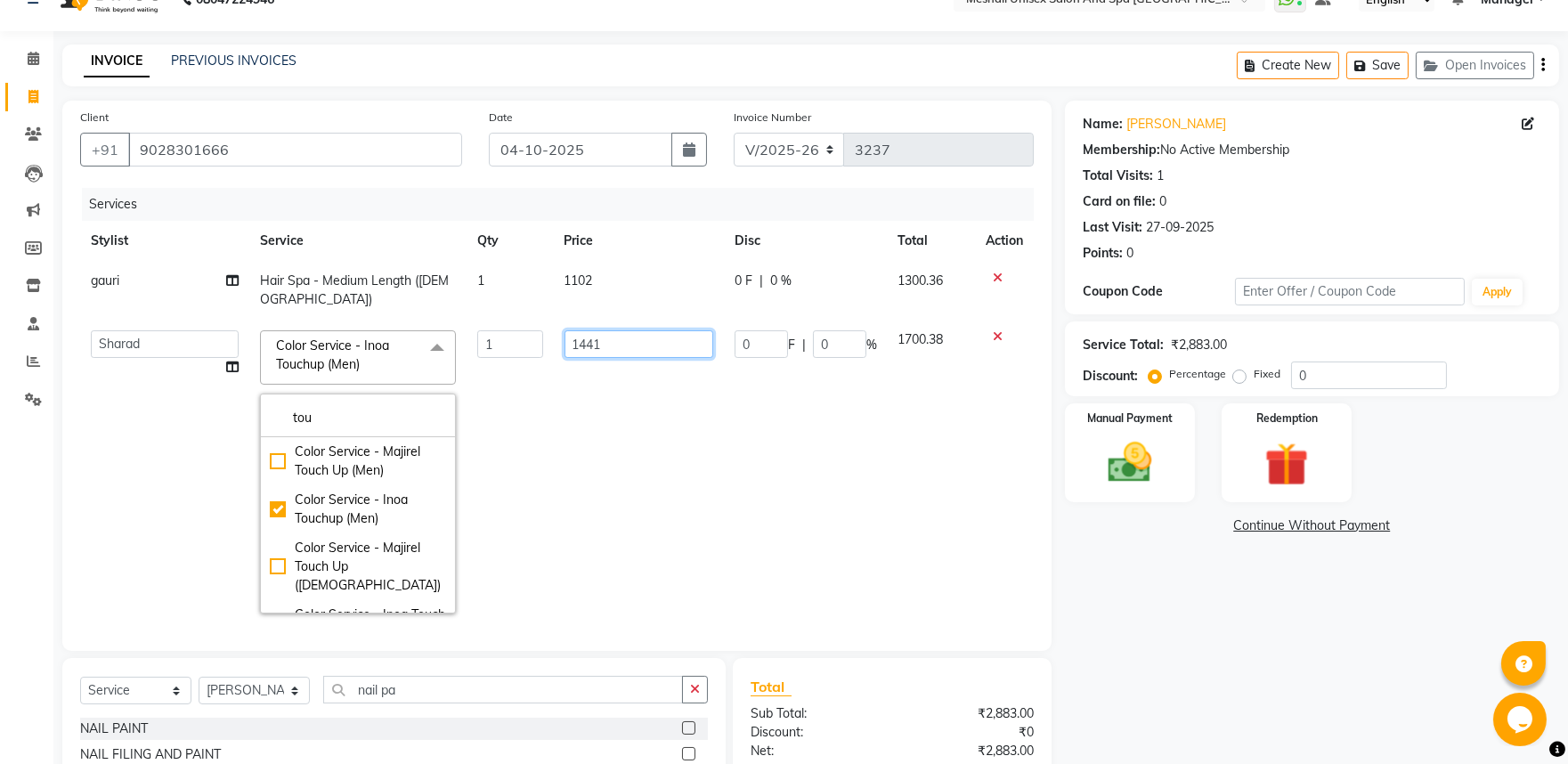
click at [641, 342] on input "1441" at bounding box center [639, 344] width 149 height 28
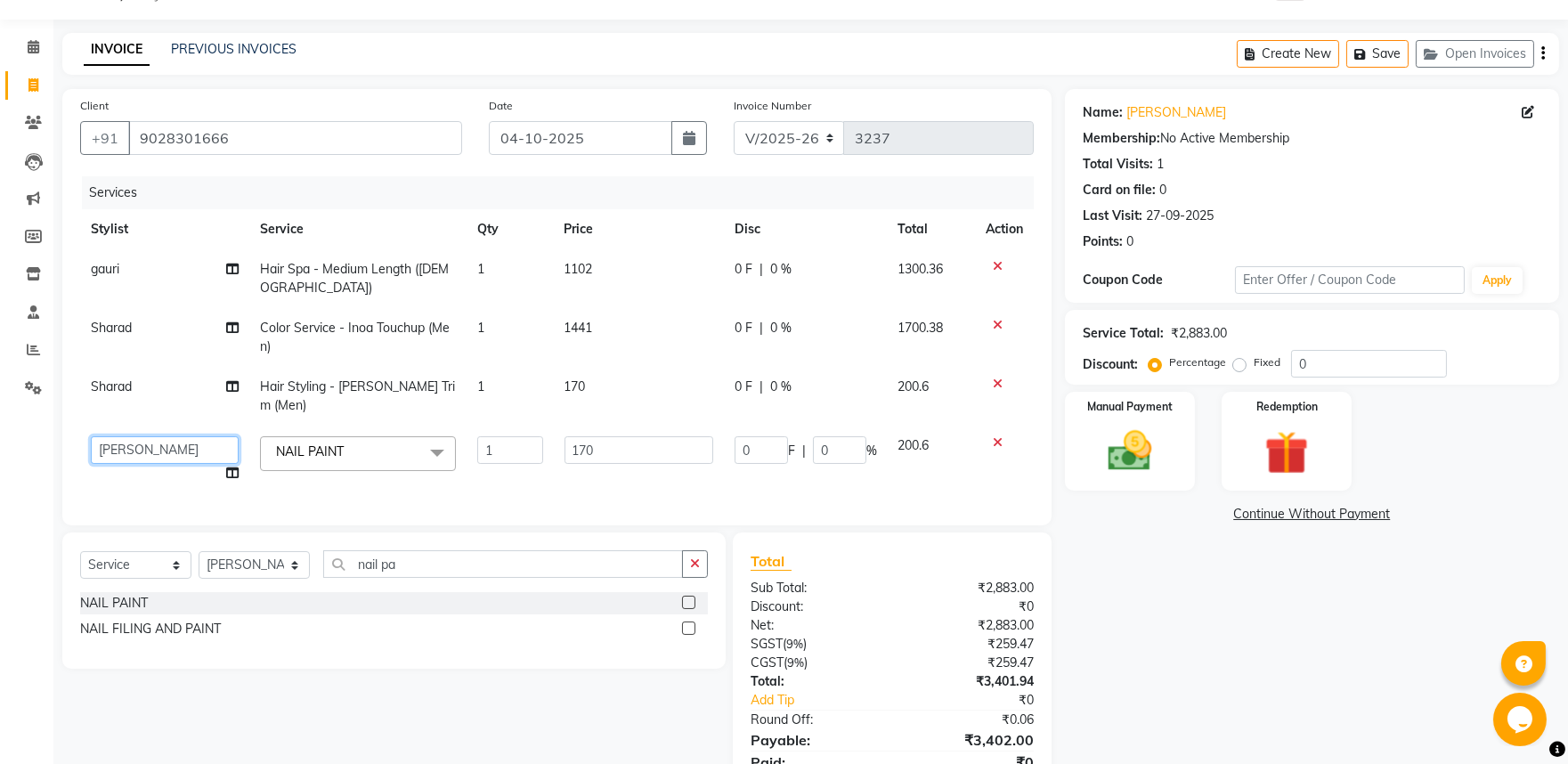
scroll to position [116, 0]
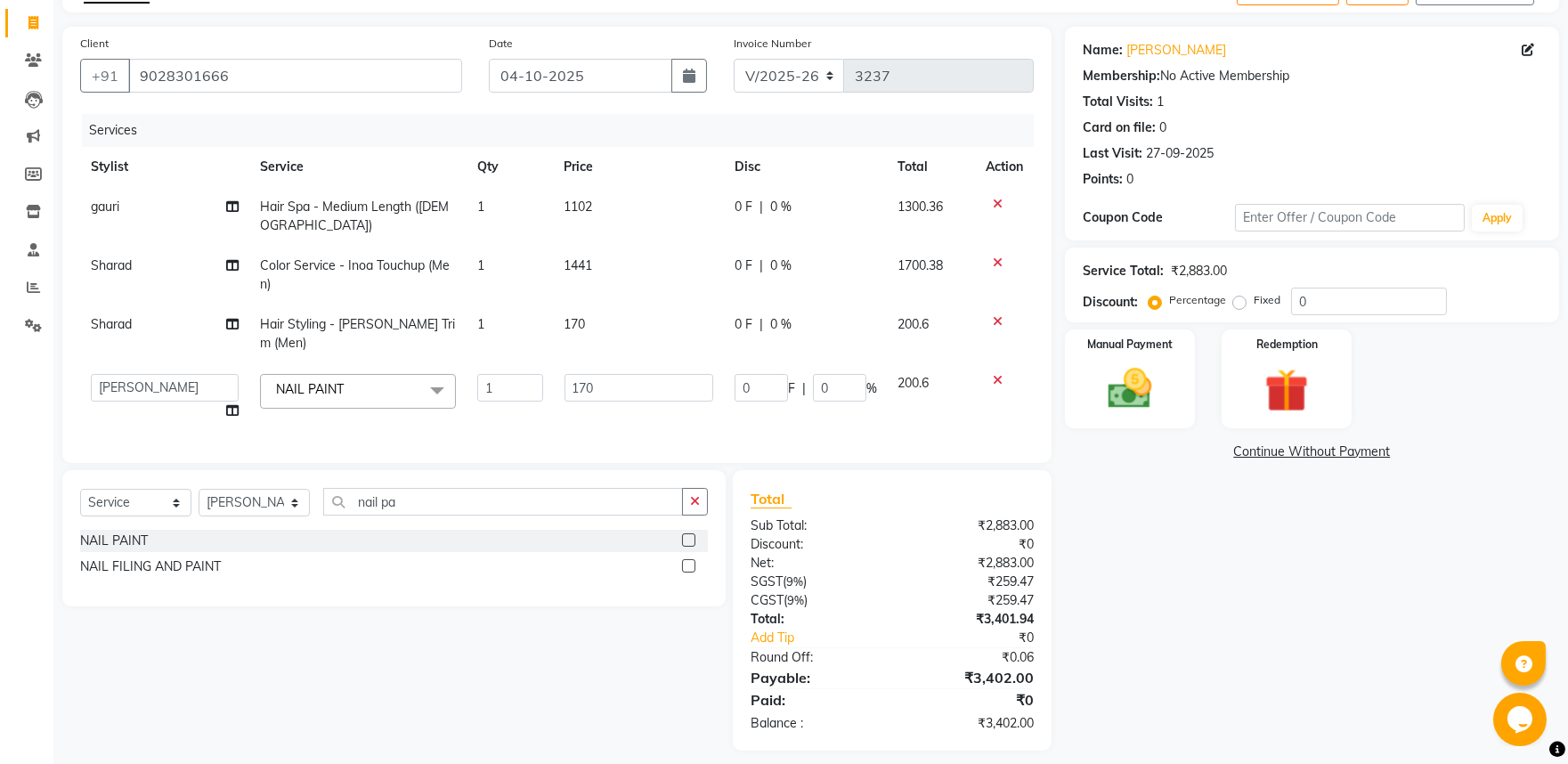
click at [582, 274] on td "1441" at bounding box center [639, 274] width 170 height 59
select select "53322"
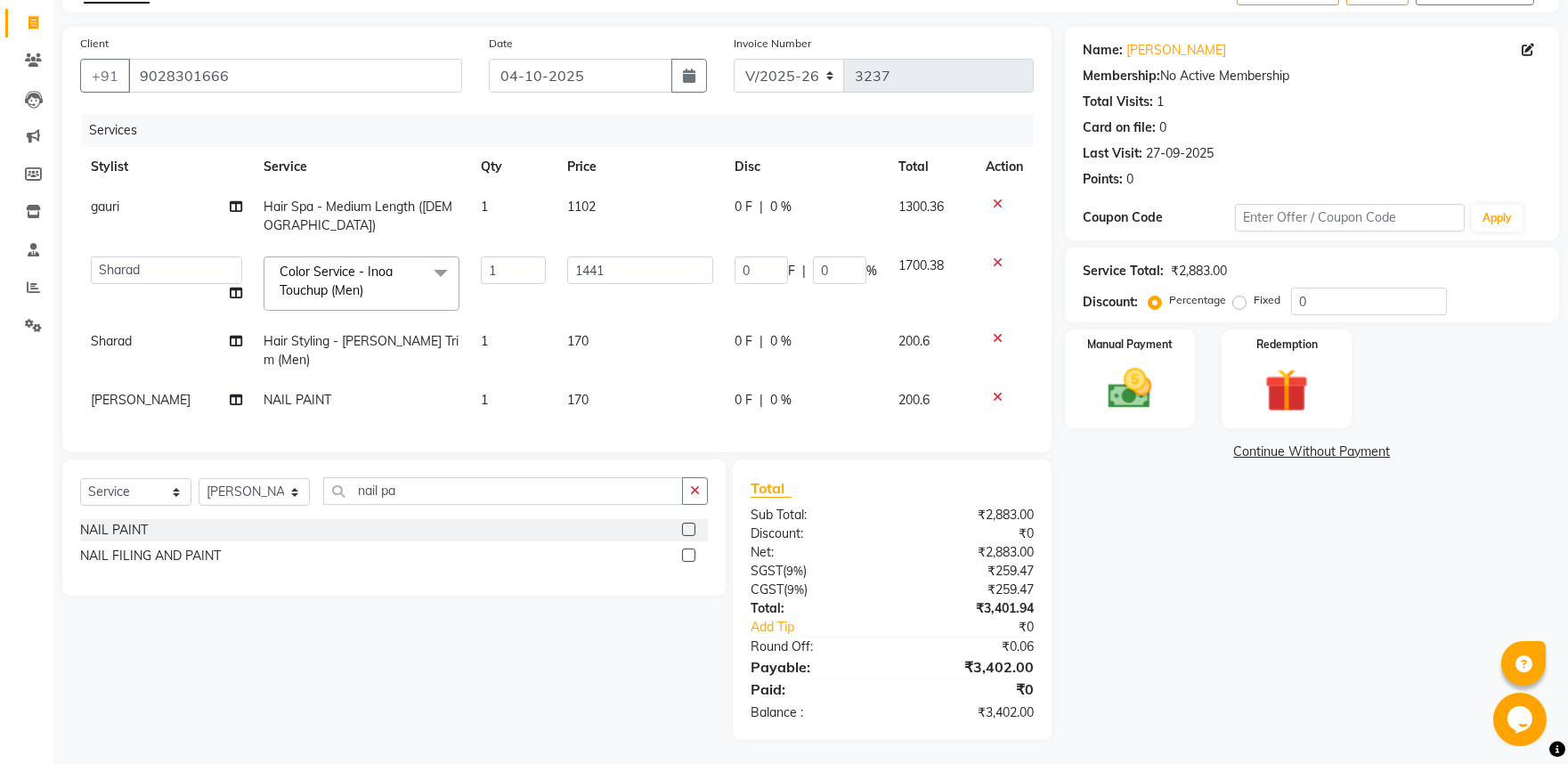
scroll to position [104, 0]
drag, startPoint x: 269, startPoint y: 490, endPoint x: 270, endPoint y: 481, distance: 9.1
click at [269, 490] on select "Select Stylist Avinash gauri Manager [PERSON_NAME] [PERSON_NAME] [PERSON_NAME] …" at bounding box center [254, 495] width 111 height 28
select select "53322"
click at [199, 481] on select "Select Stylist Avinash gauri Manager [PERSON_NAME] [PERSON_NAME] [PERSON_NAME] …" at bounding box center [254, 495] width 111 height 28
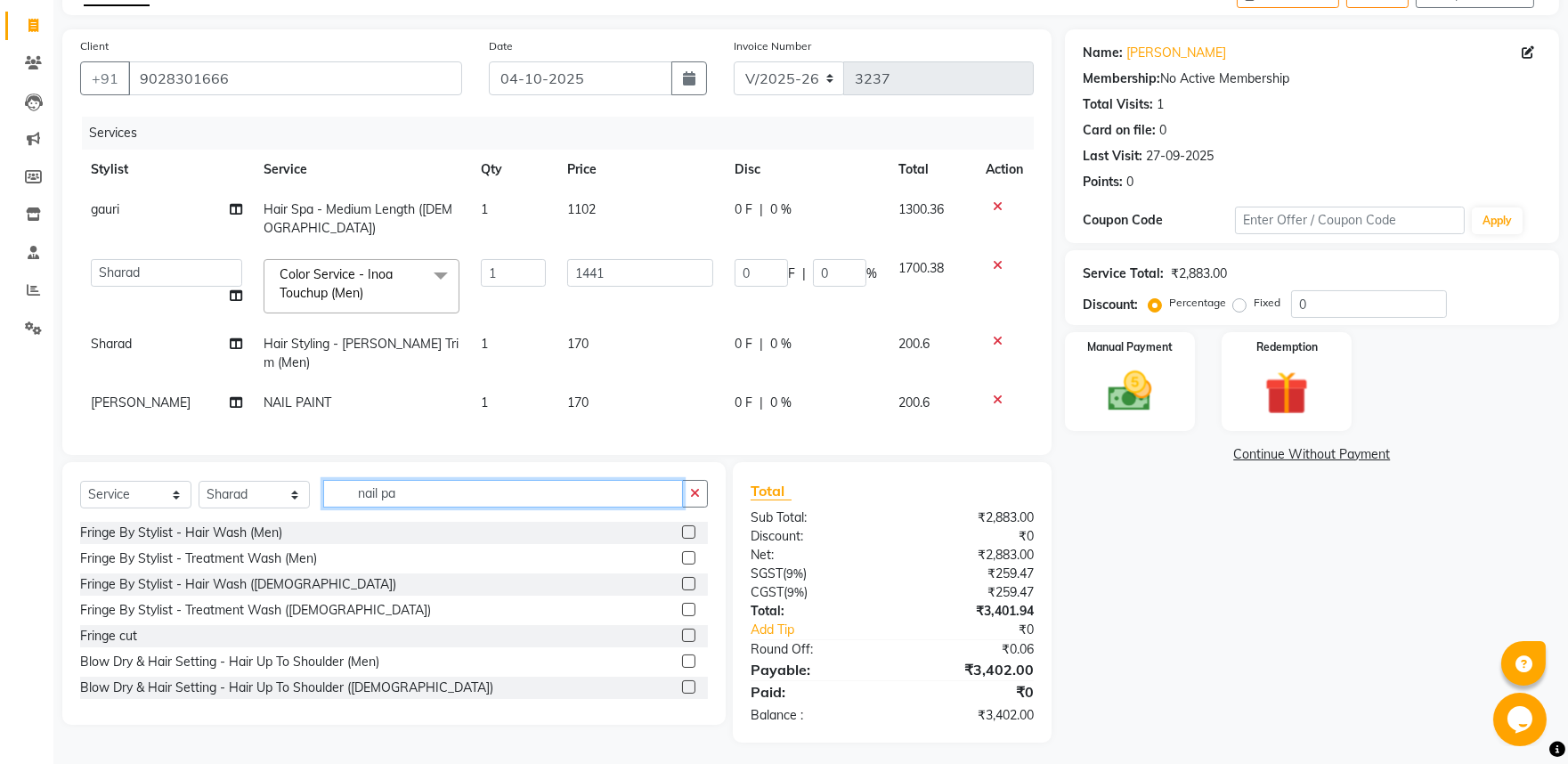
click at [441, 490] on input "nail pa" at bounding box center [503, 494] width 359 height 28
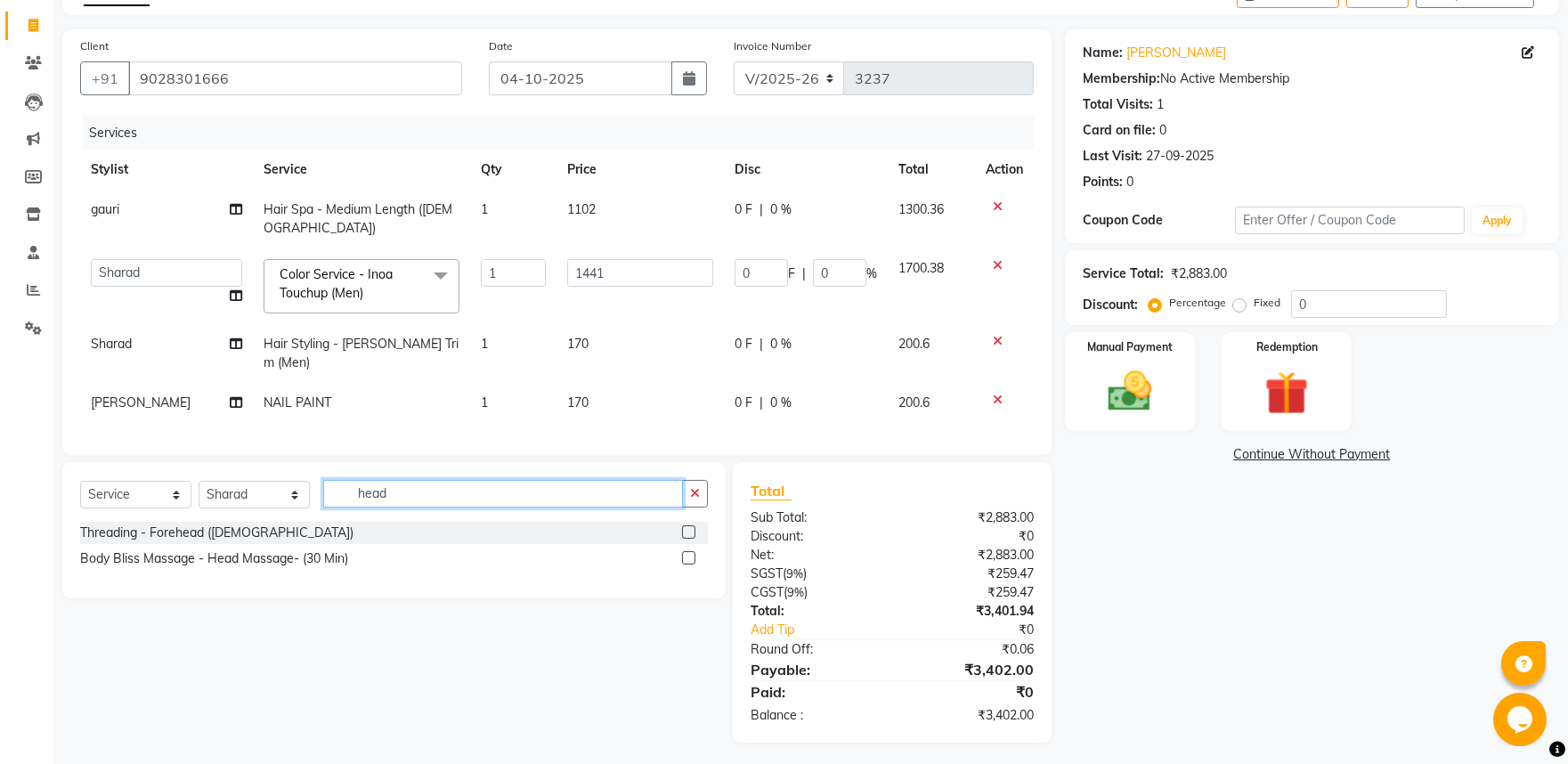
type input "head"
click at [689, 553] on label at bounding box center [689, 558] width 14 height 14
click at [689, 553] on input "checkbox" at bounding box center [688, 558] width 12 height 12
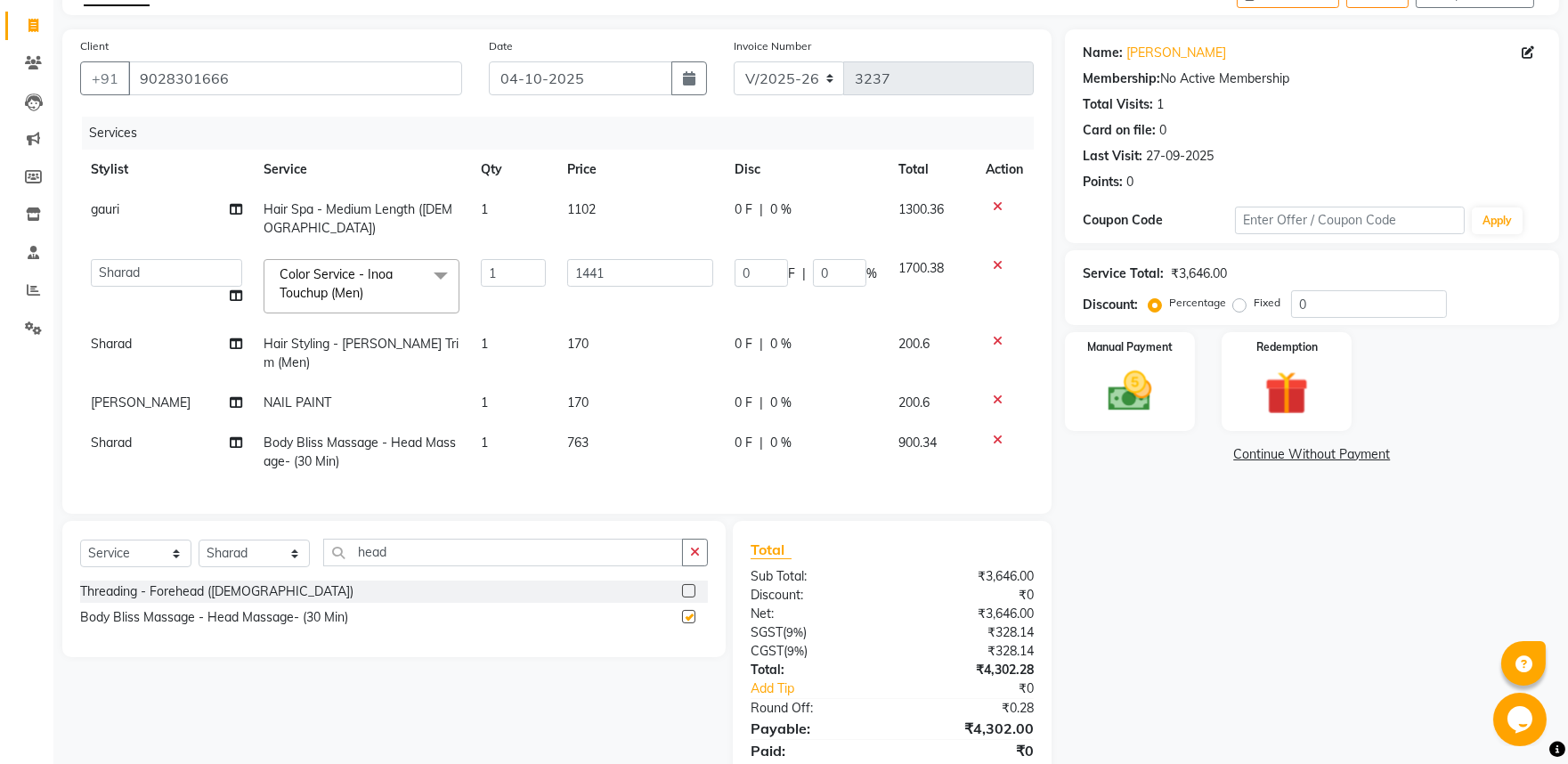
checkbox input "false"
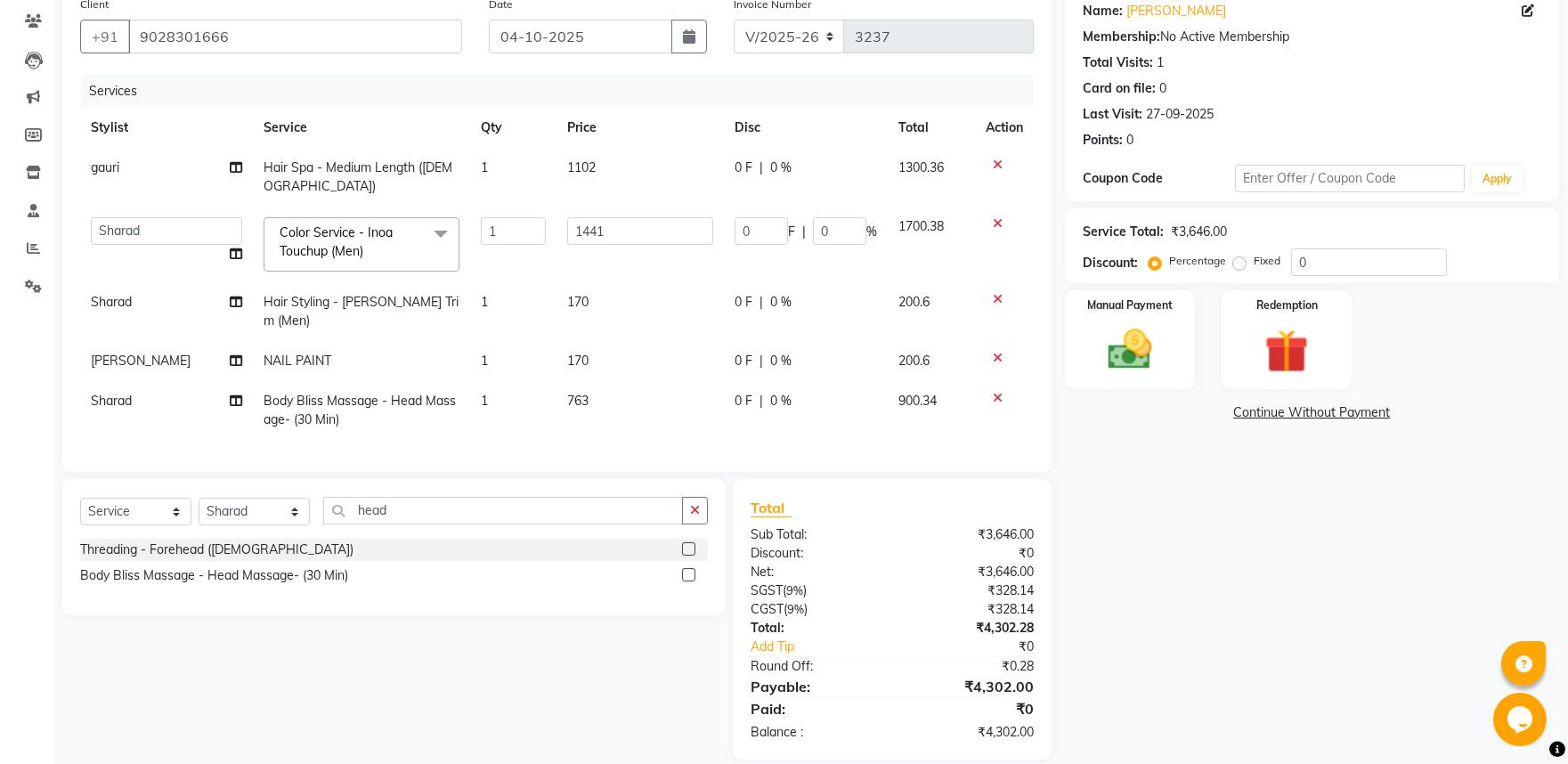
scroll to position [164, 0]
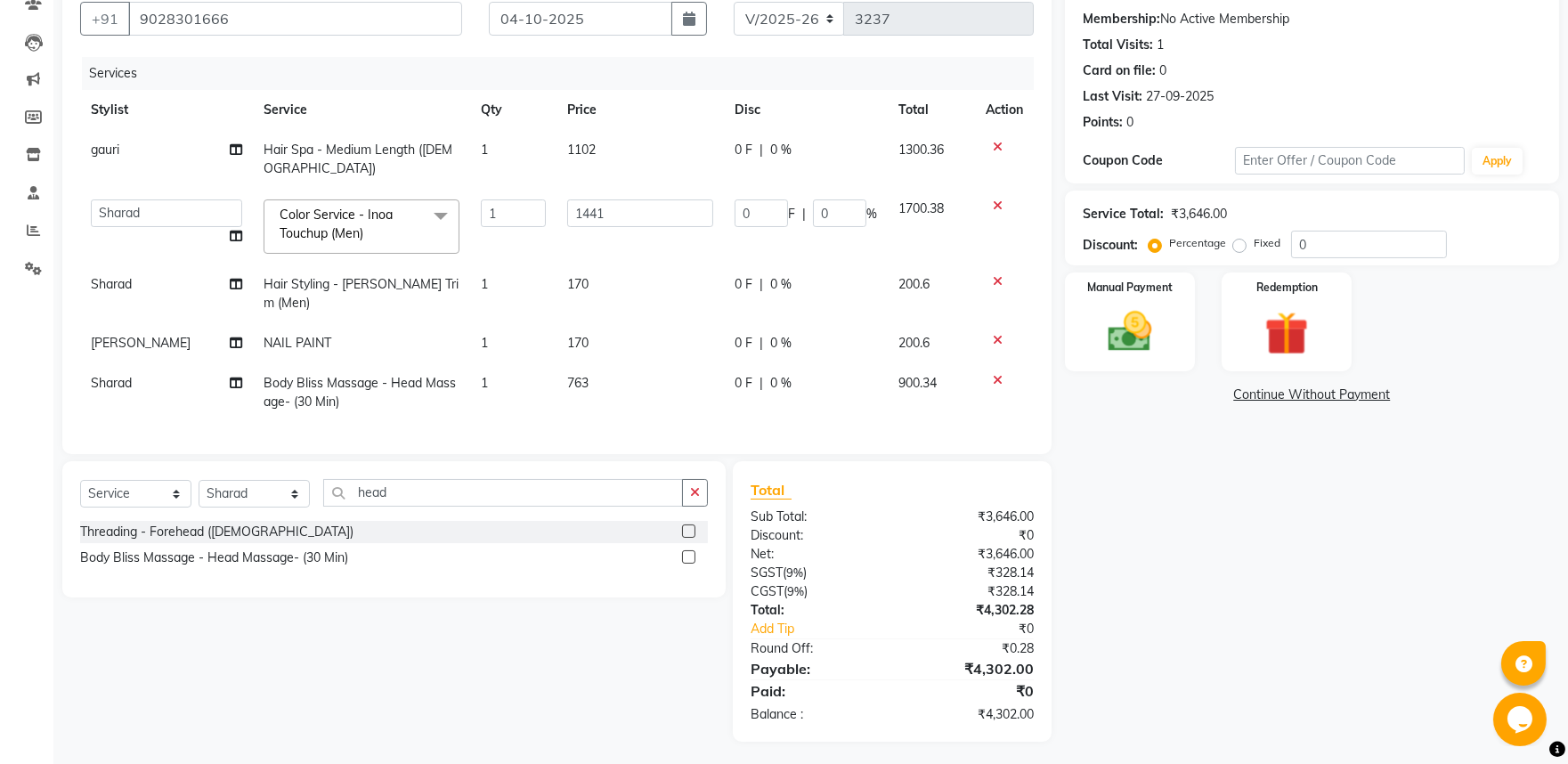
click at [575, 288] on span "170" at bounding box center [578, 284] width 21 height 16
select select "53322"
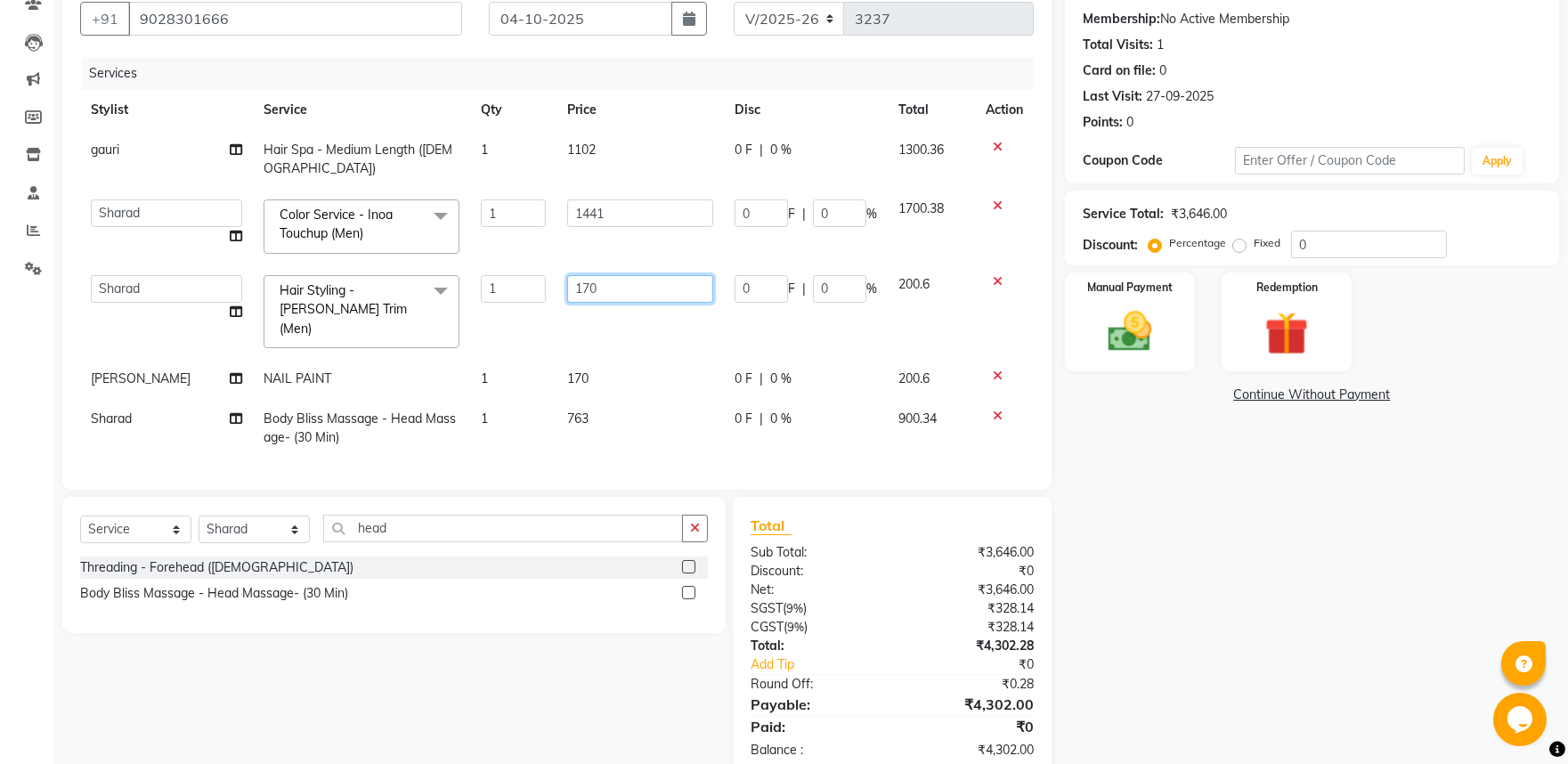
click at [567, 291] on input "170" at bounding box center [641, 289] width 147 height 28
type input "169"
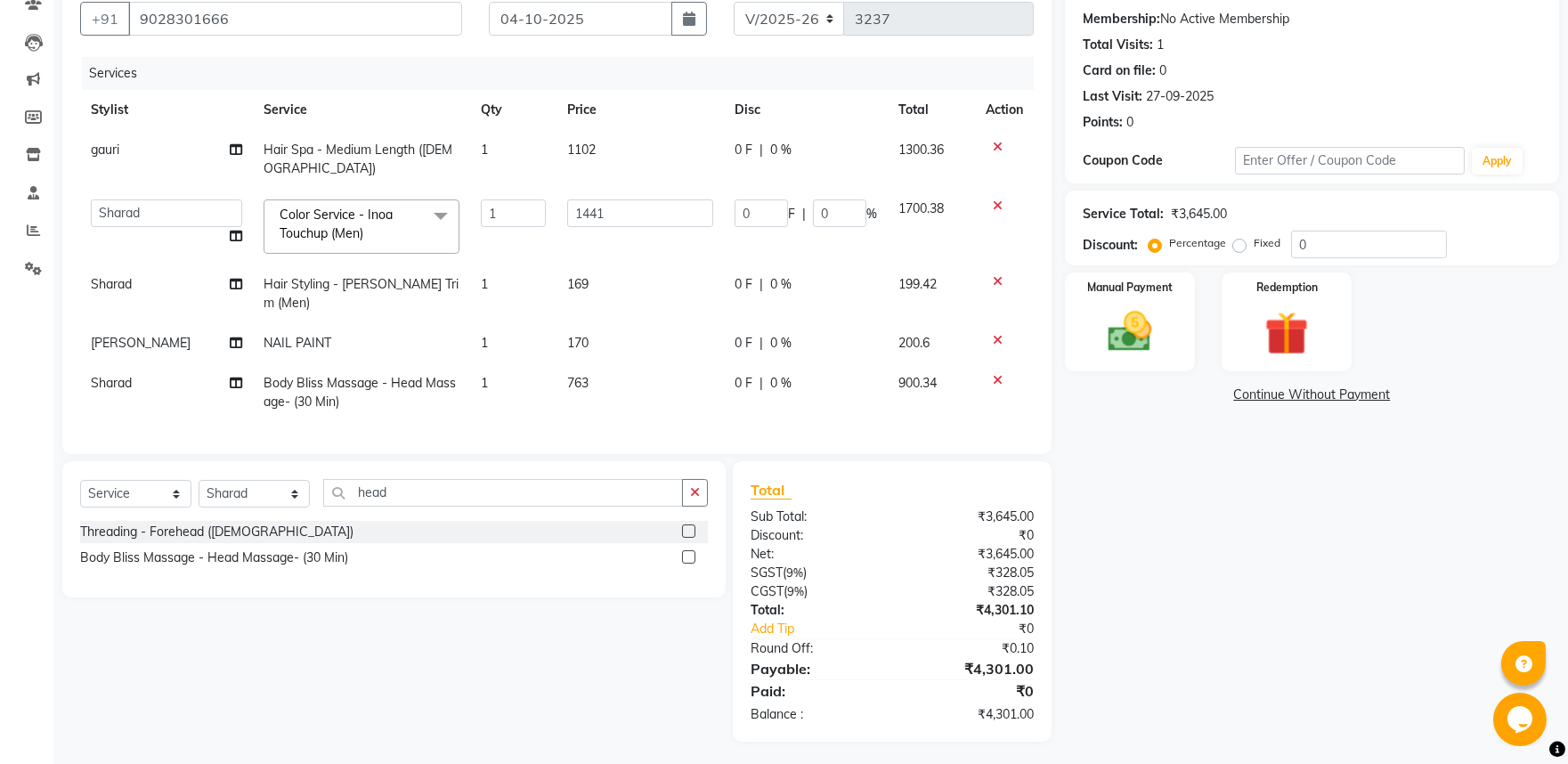
click at [579, 339] on td "170" at bounding box center [641, 343] width 168 height 40
select select "91745"
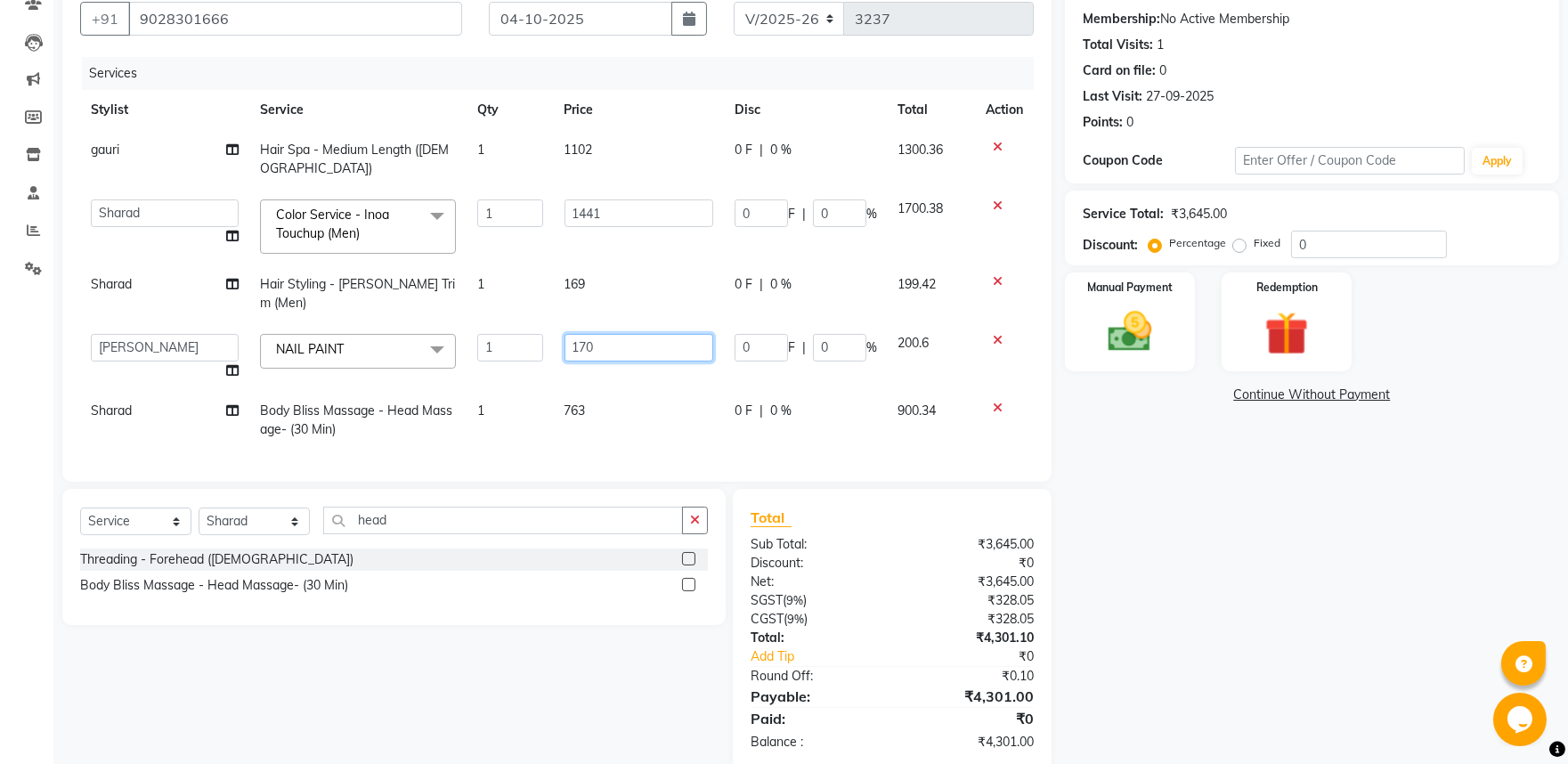
click at [568, 334] on input "170" at bounding box center [639, 348] width 149 height 28
type input "169"
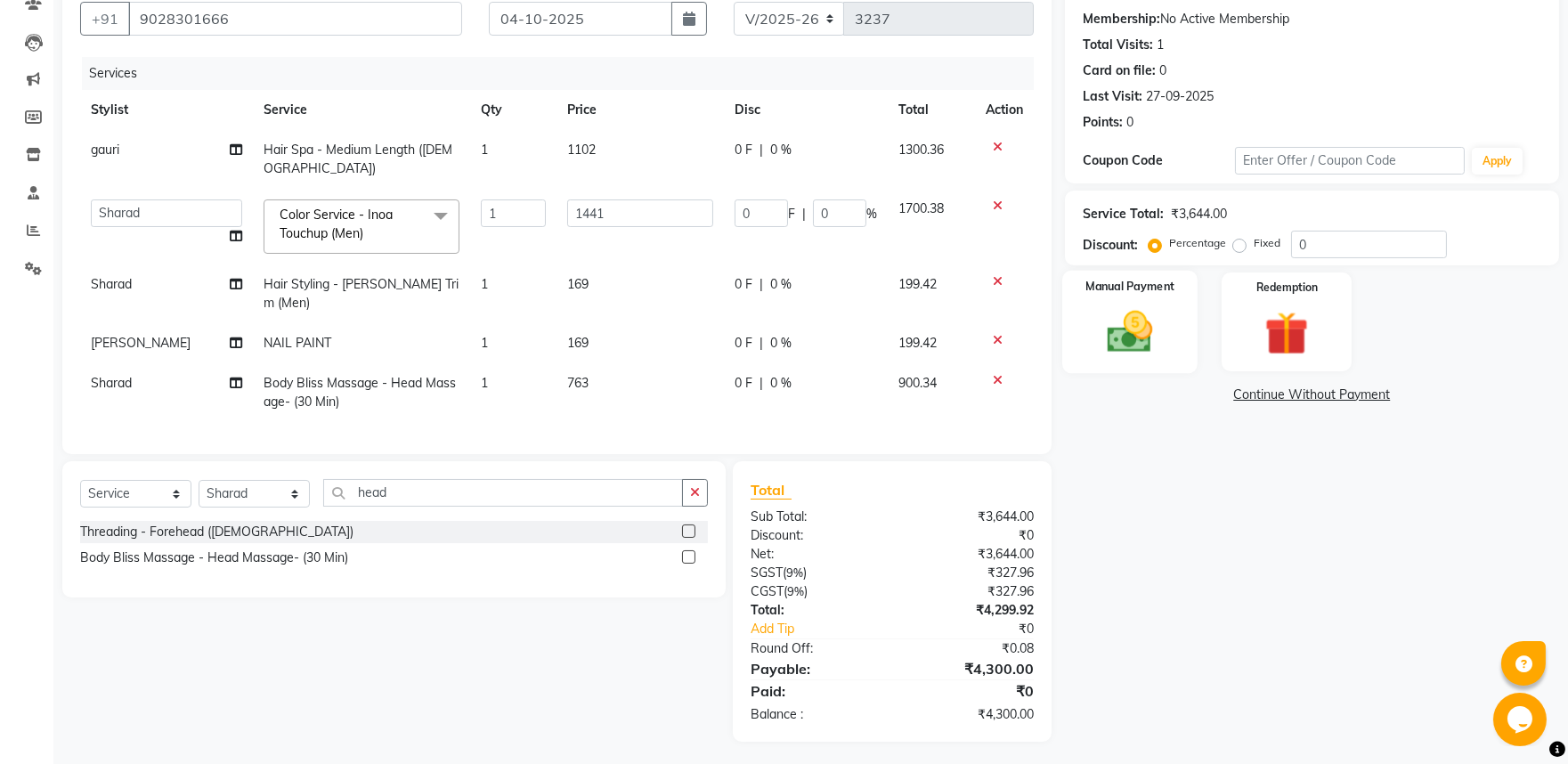
click at [1124, 352] on img at bounding box center [1129, 331] width 74 height 52
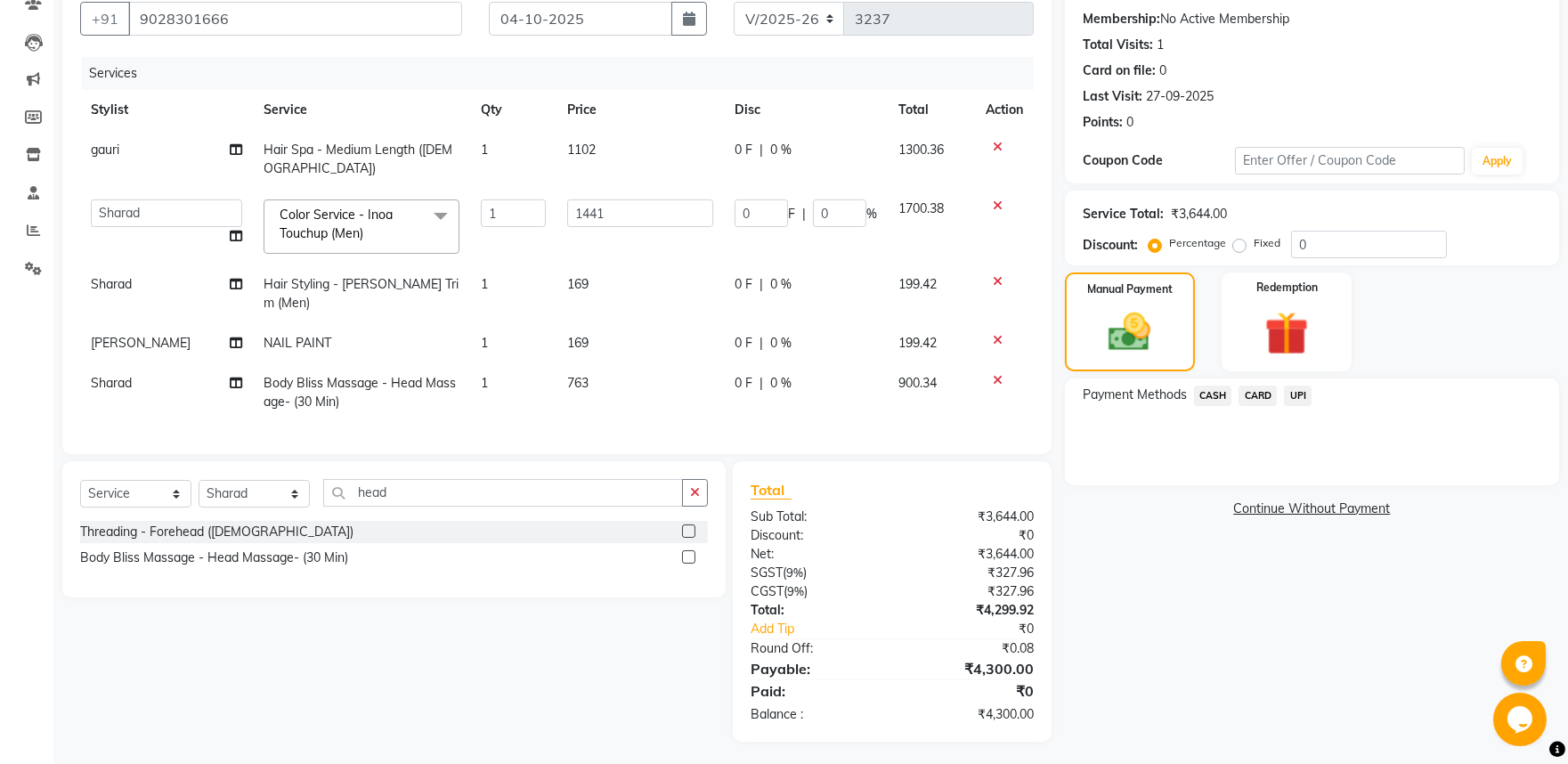
drag, startPoint x: 1256, startPoint y: 394, endPoint x: 1257, endPoint y: 405, distance: 11.0
click at [1257, 394] on span "CARD" at bounding box center [1258, 395] width 39 height 20
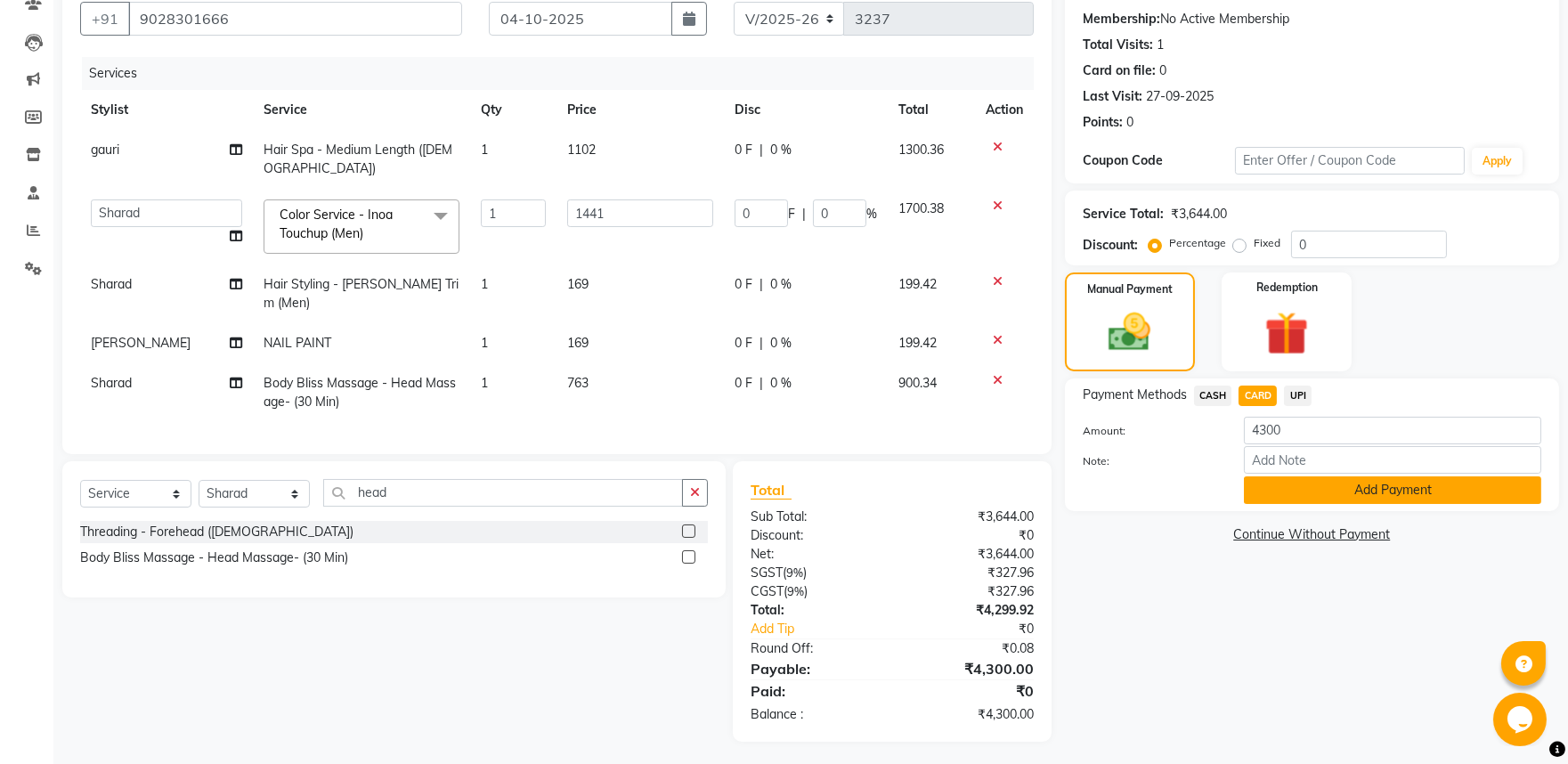
click at [1313, 495] on button "Add Payment" at bounding box center [1393, 490] width 298 height 28
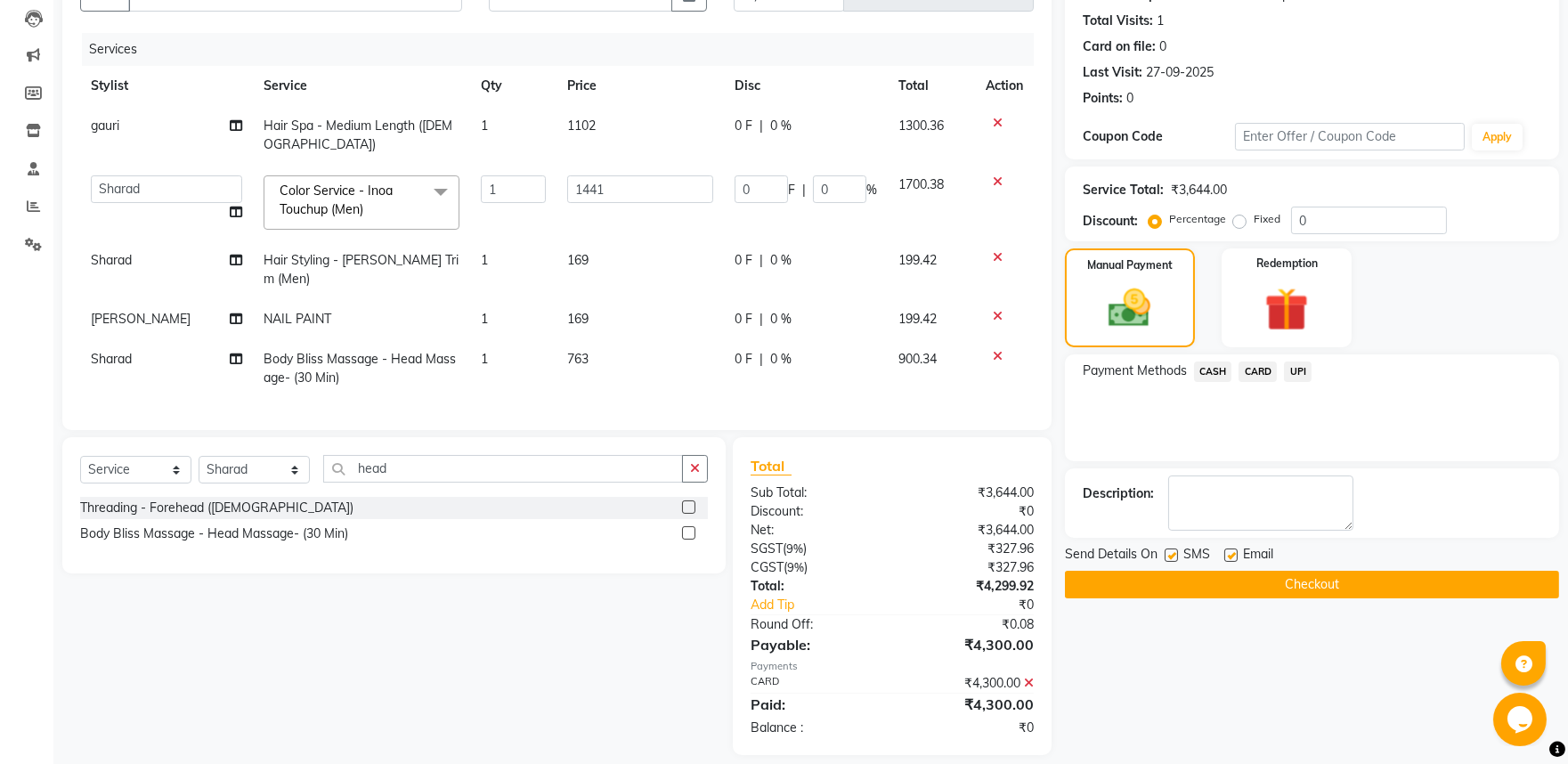
scroll to position [200, 0]
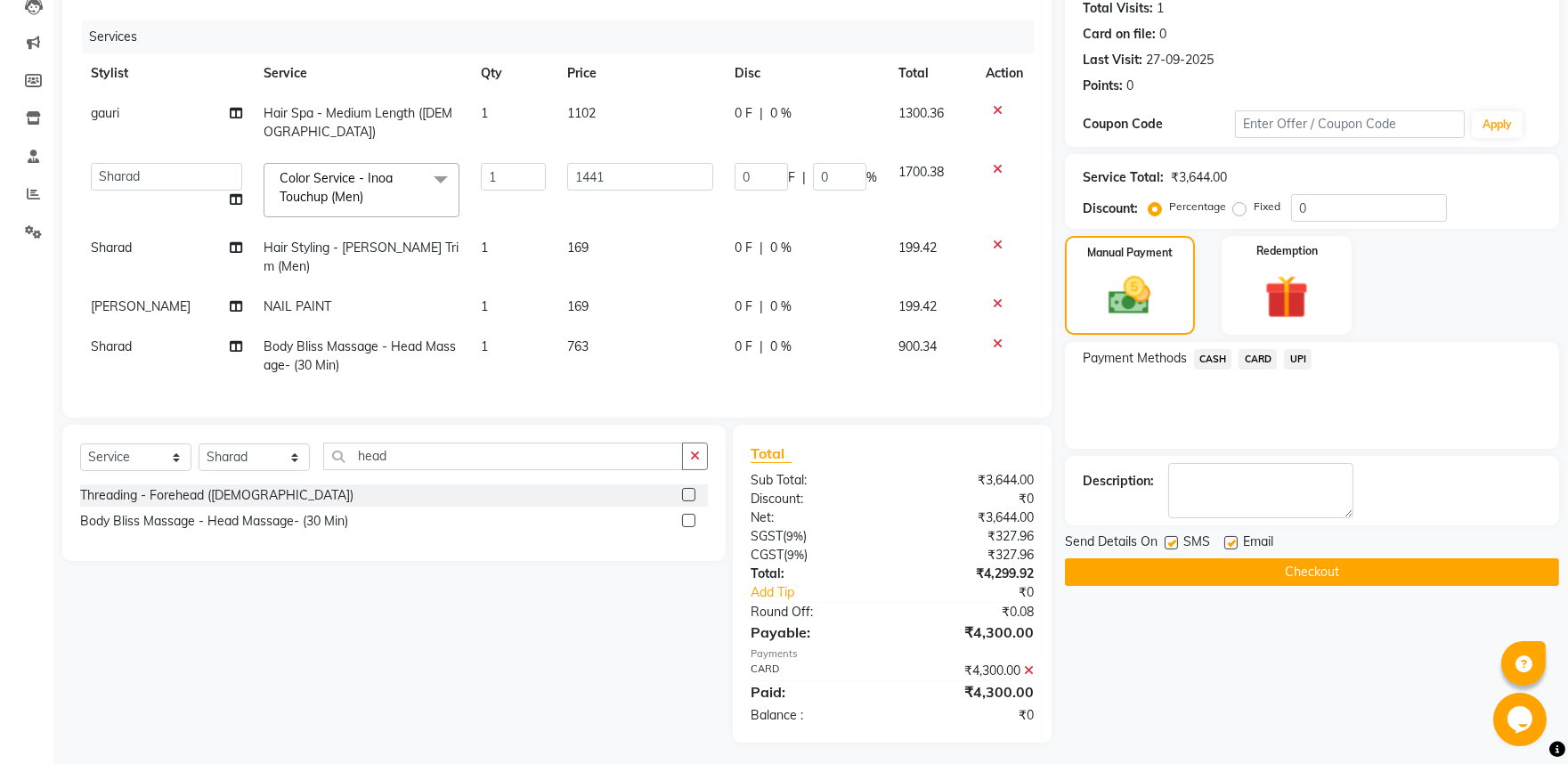
click at [1357, 564] on button "Checkout" at bounding box center [1312, 572] width 495 height 28
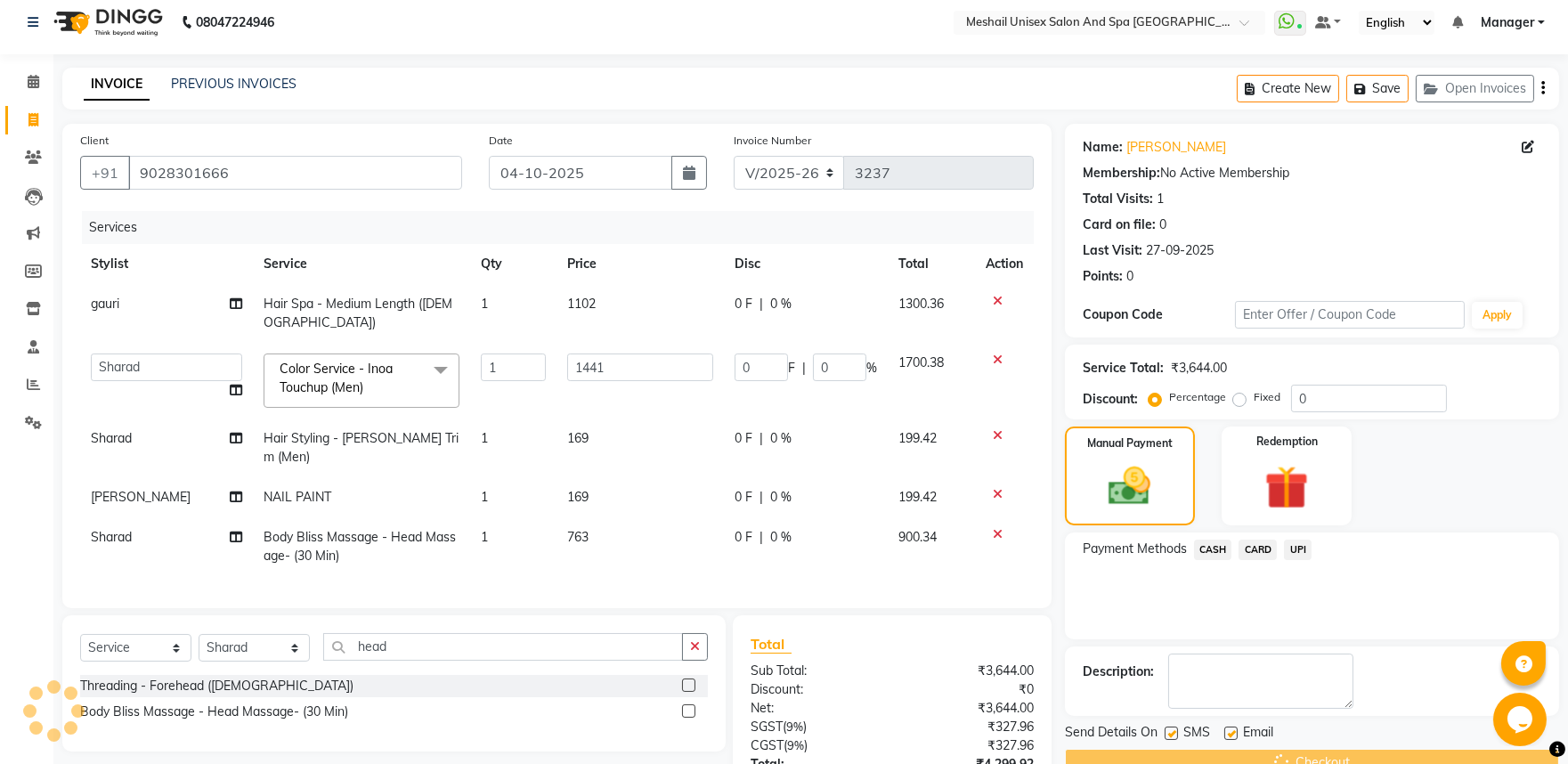
scroll to position [24, 0]
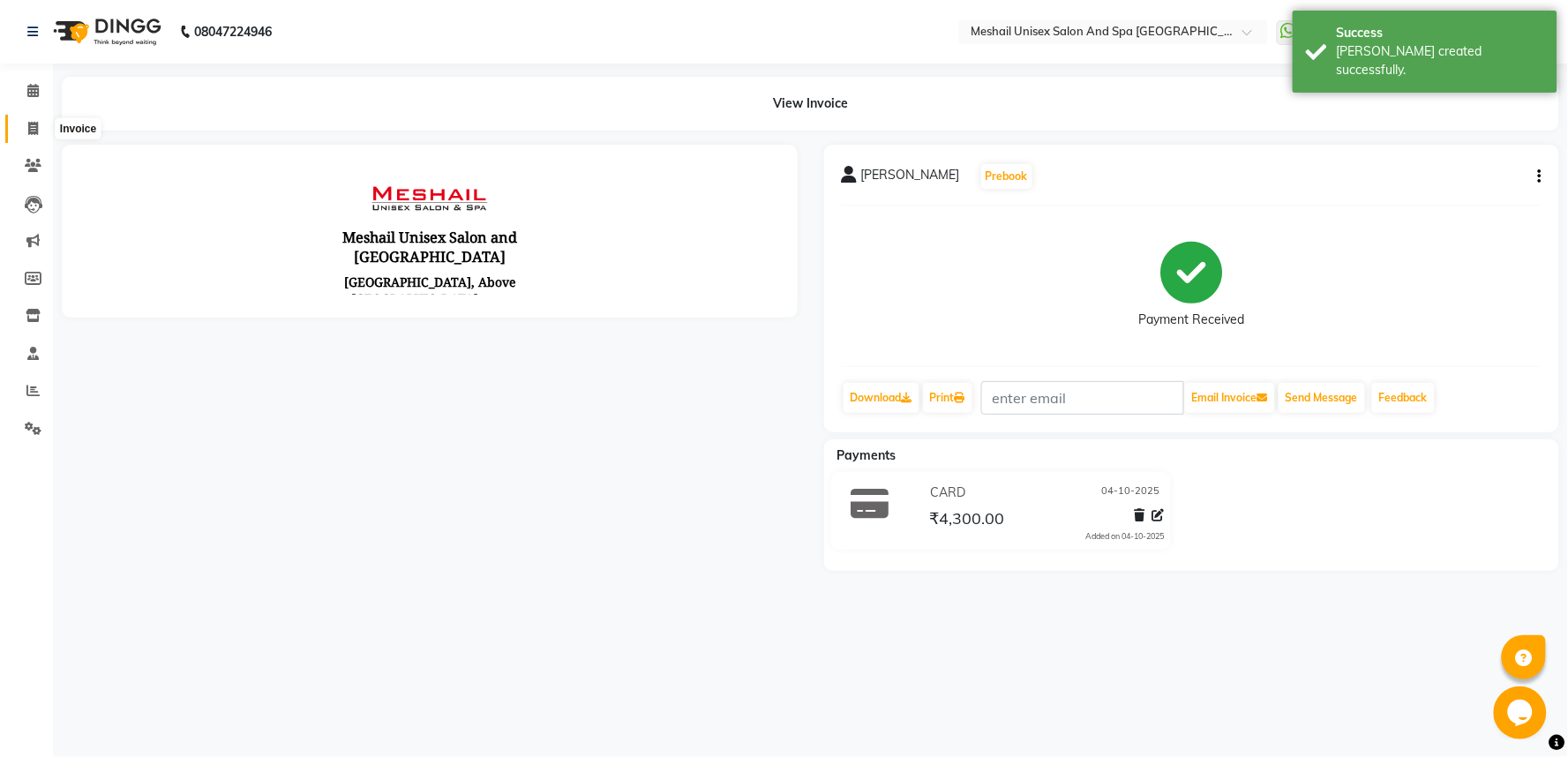
click at [36, 129] on icon at bounding box center [33, 128] width 10 height 13
select select "service"
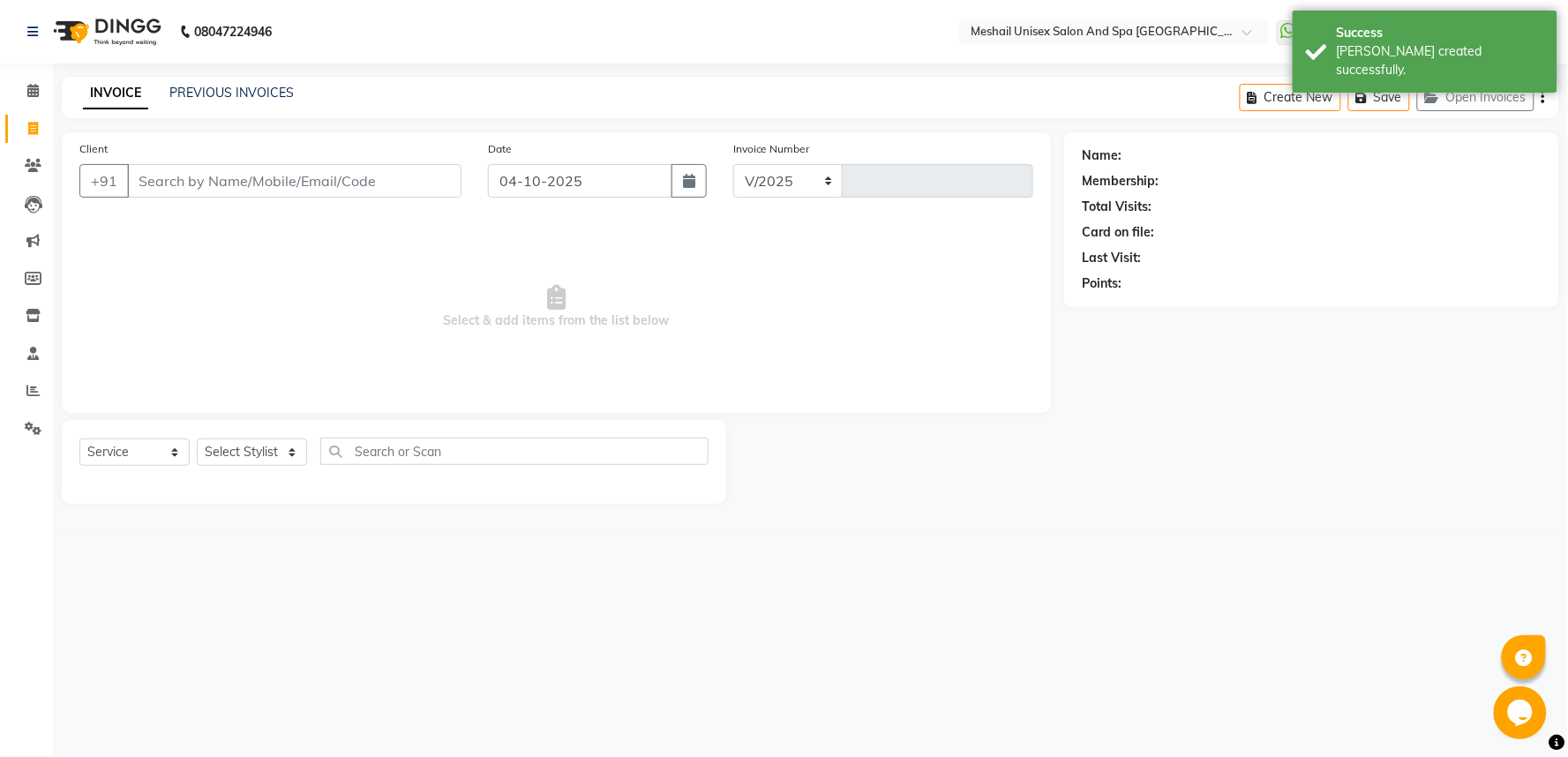
select select "6711"
type input "3238"
click at [265, 91] on link "PREVIOUS INVOICES" at bounding box center [232, 92] width 124 height 16
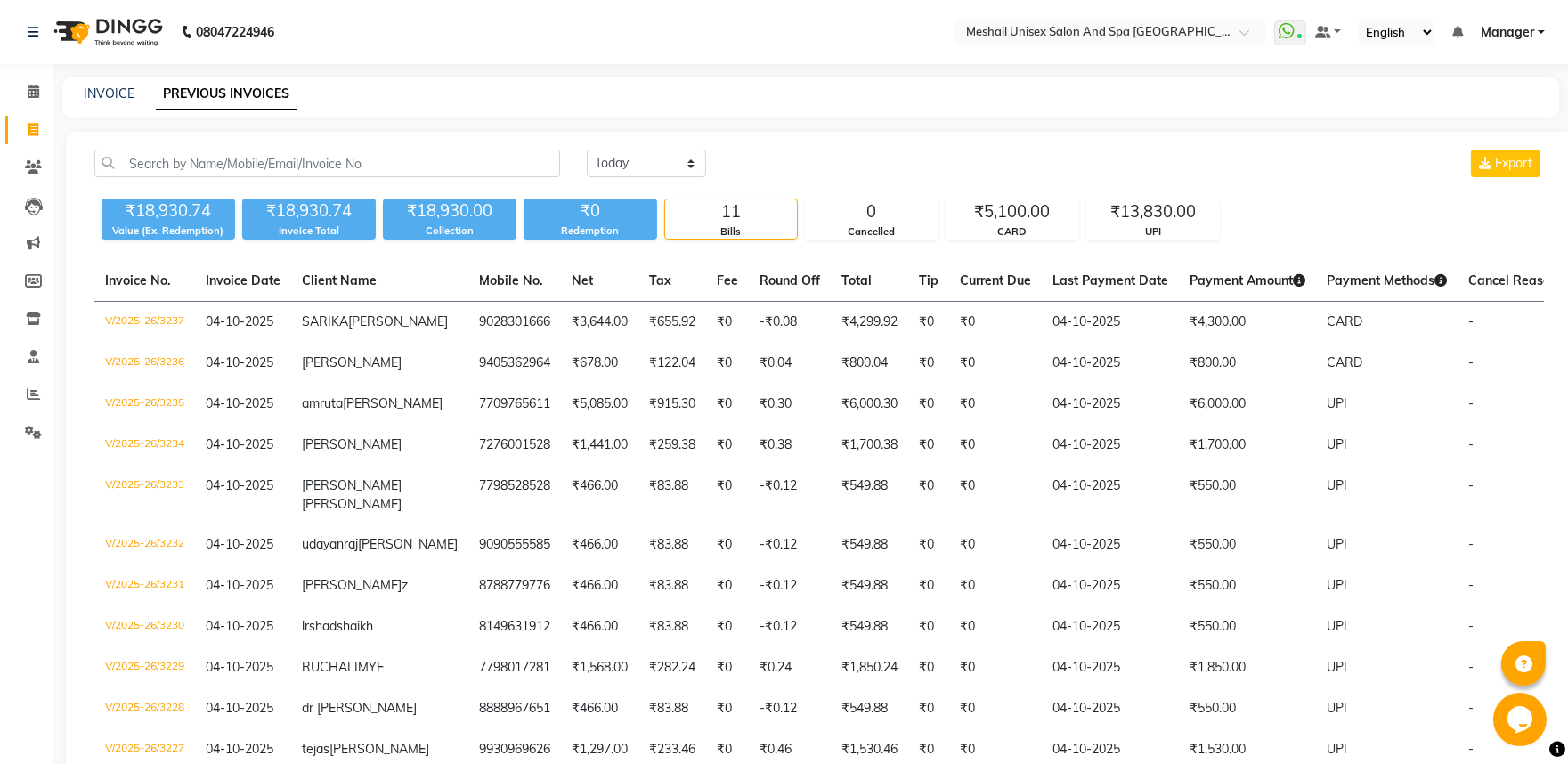
drag, startPoint x: 150, startPoint y: 150, endPoint x: 598, endPoint y: 99, distance: 450.9
click at [598, 99] on div "INVOICE PREVIOUS INVOICES" at bounding box center [800, 94] width 1475 height 18
click at [108, 89] on link "INVOICE" at bounding box center [109, 93] width 51 height 16
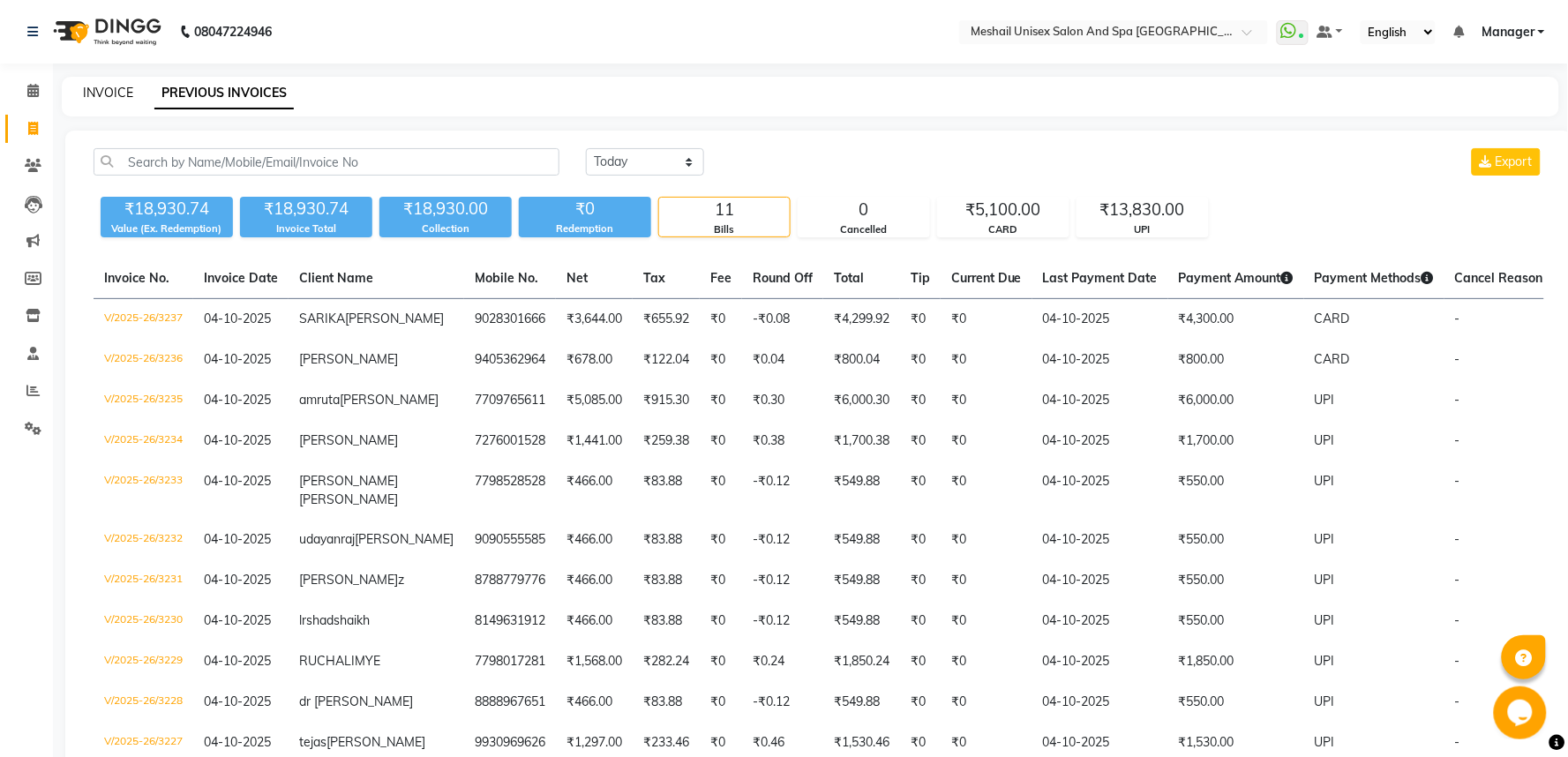
select select "service"
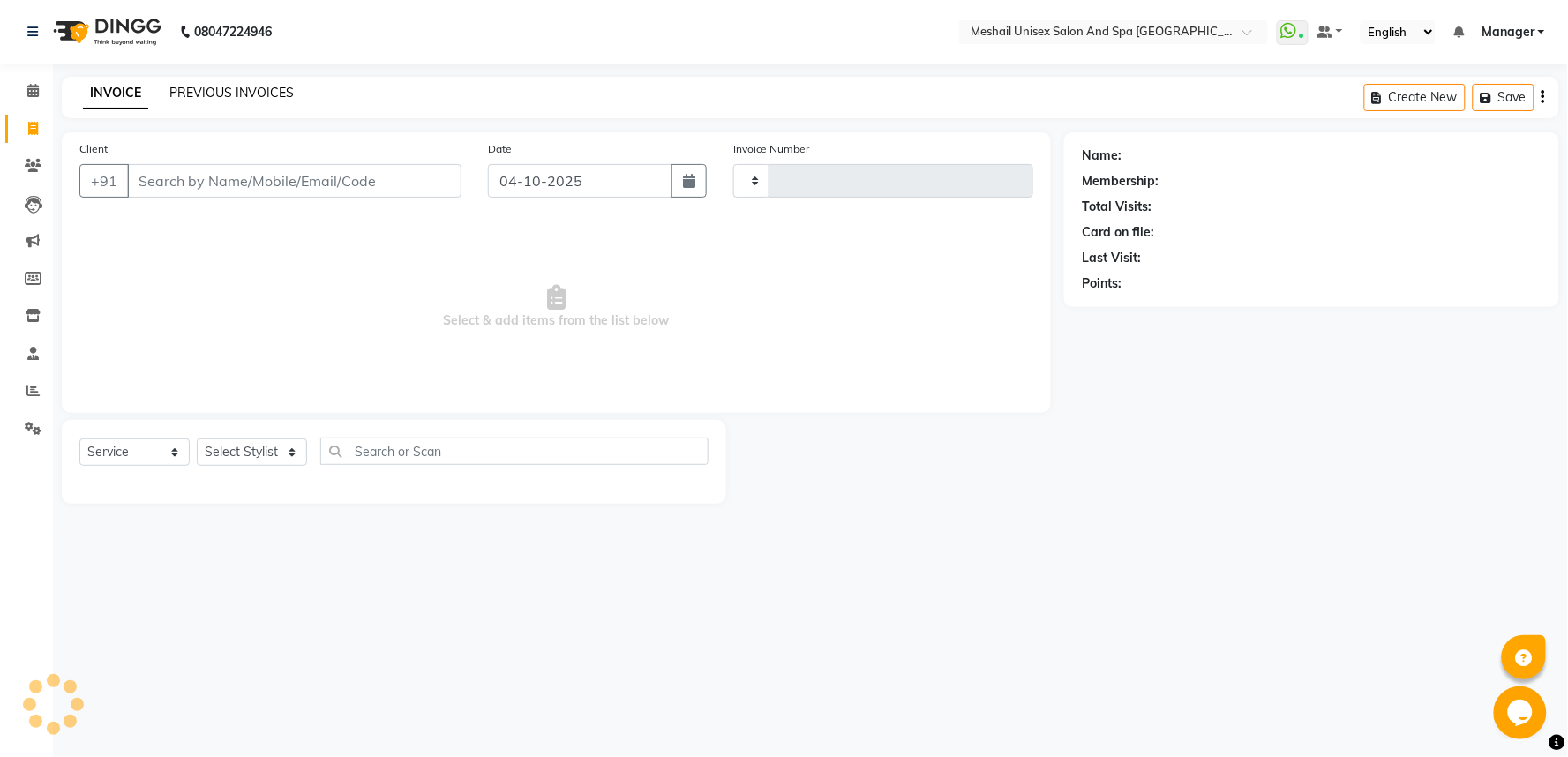
type input "3238"
select select "6711"
click at [222, 89] on link "PREVIOUS INVOICES" at bounding box center [232, 92] width 124 height 16
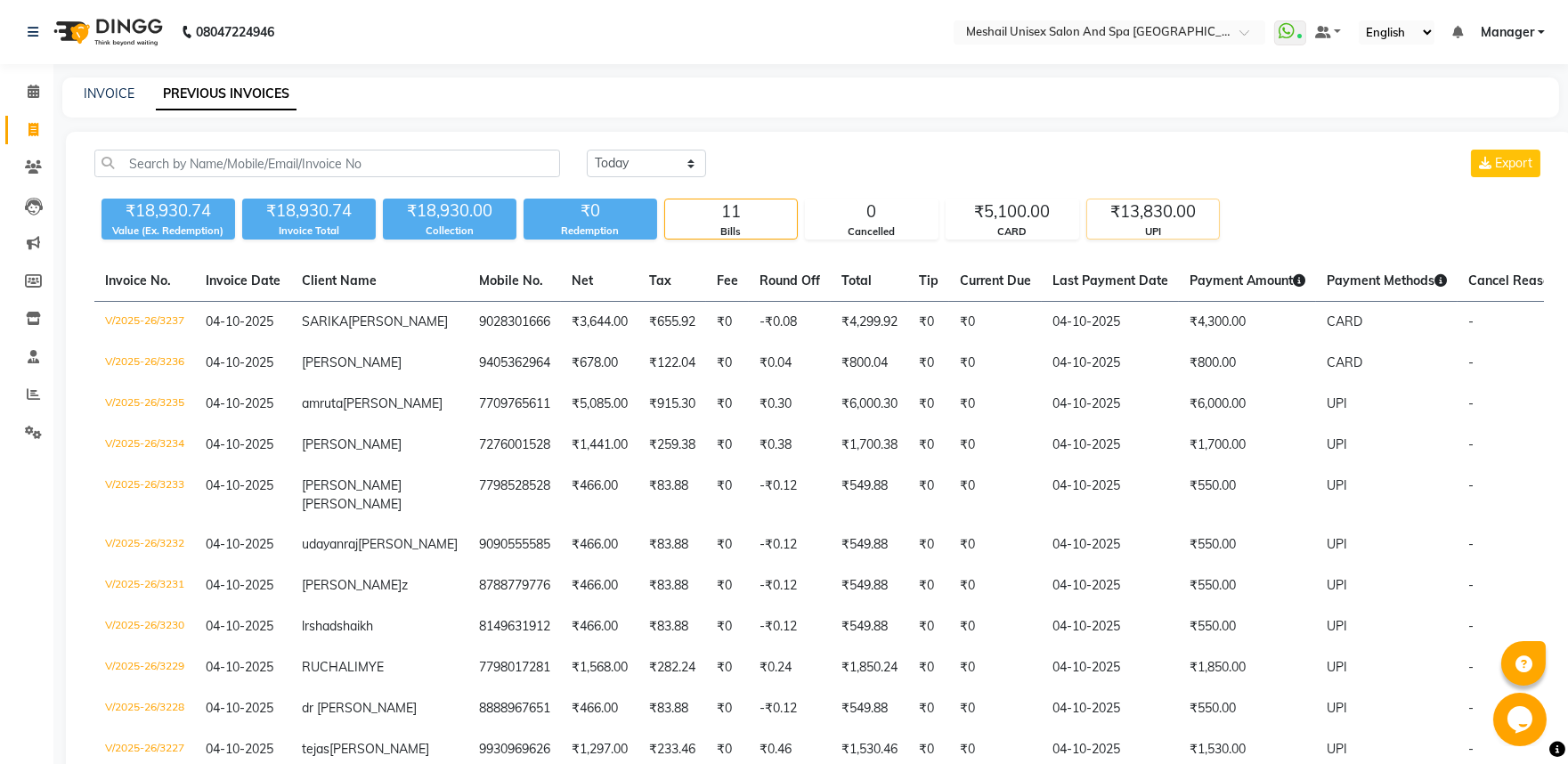
click at [1170, 221] on div "₹13,830.00" at bounding box center [1153, 212] width 131 height 25
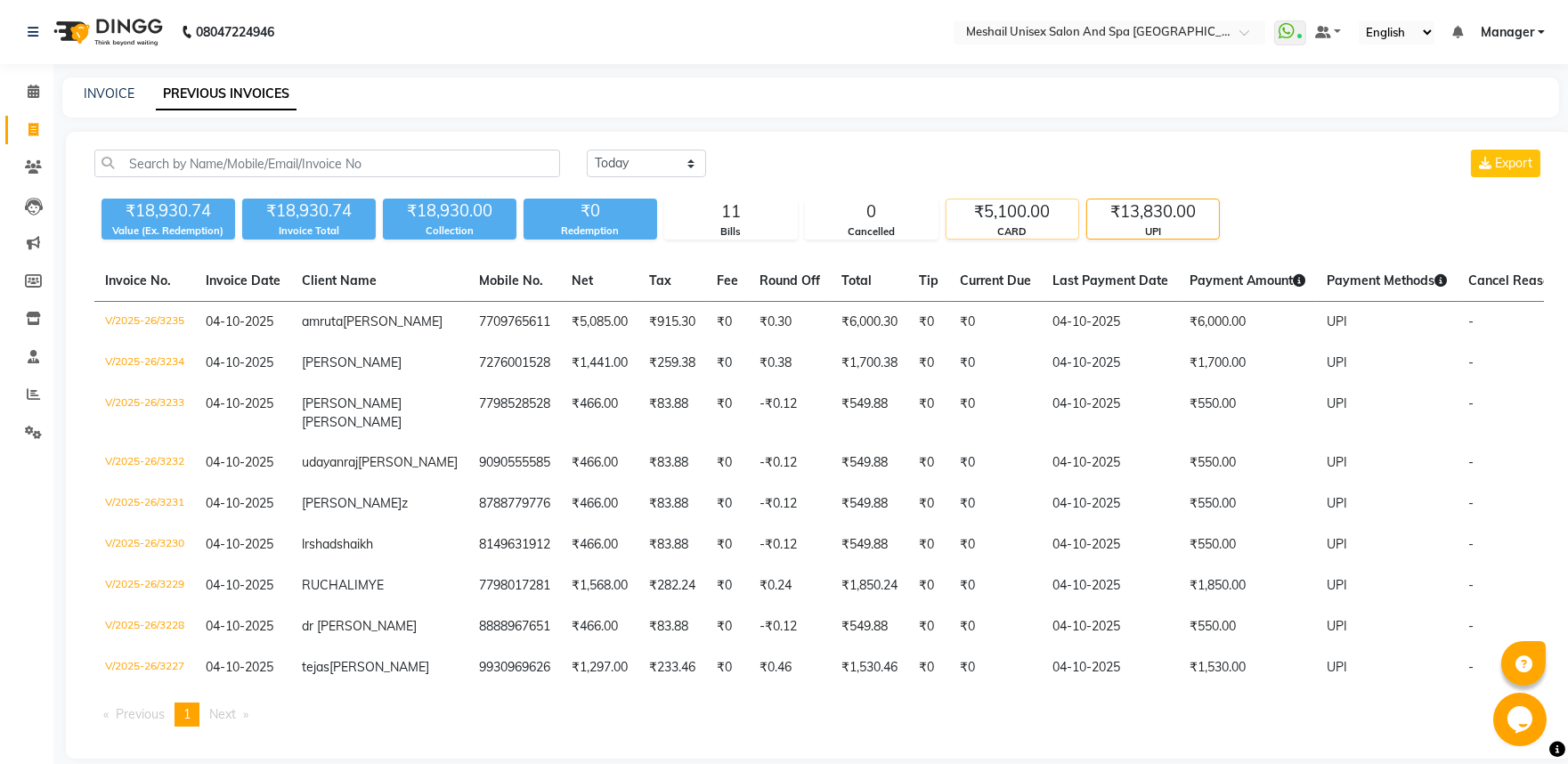
click at [1004, 233] on div "CARD" at bounding box center [1012, 232] width 131 height 15
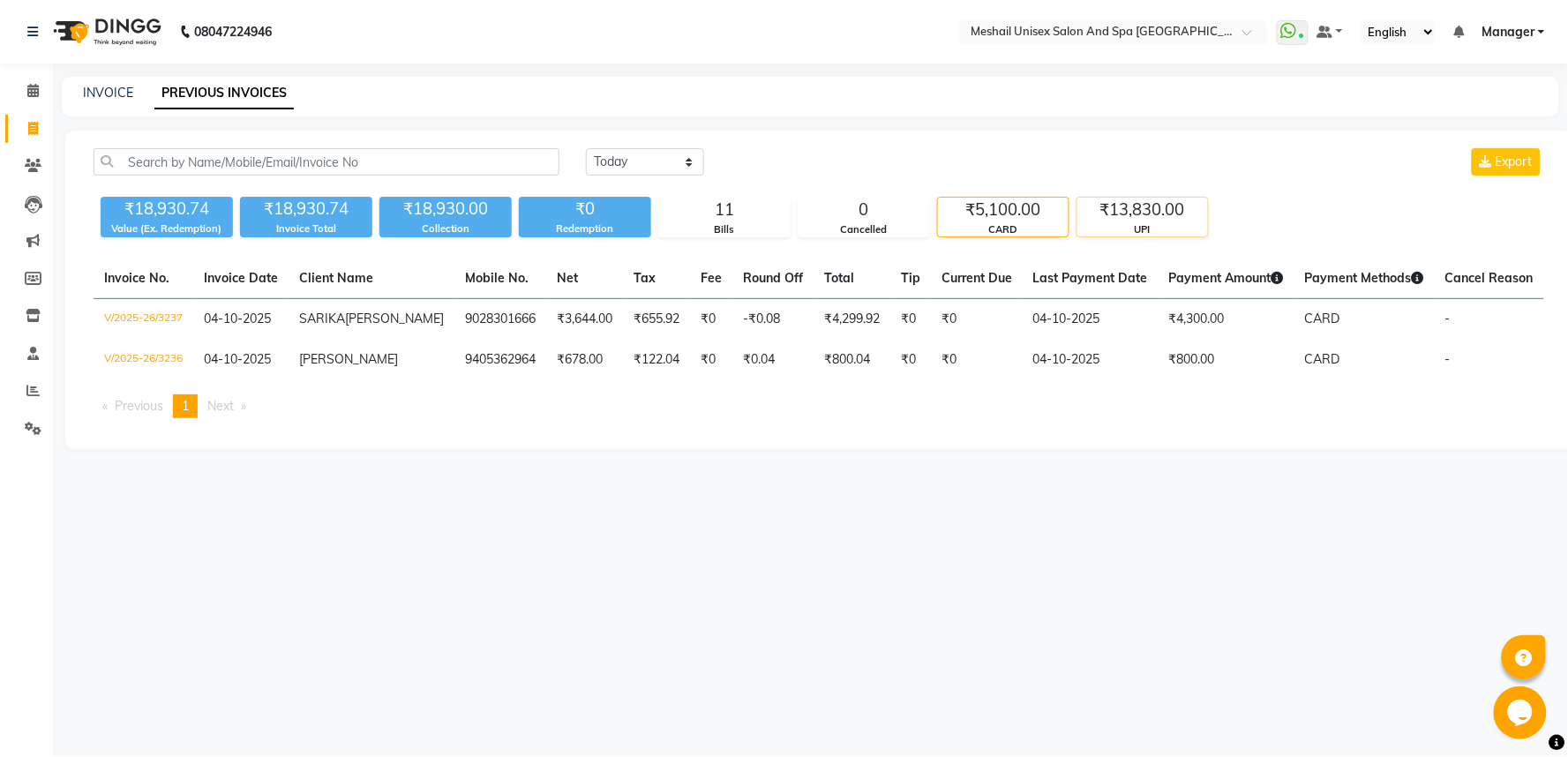
click at [1144, 223] on div "UPI" at bounding box center [1142, 230] width 130 height 15
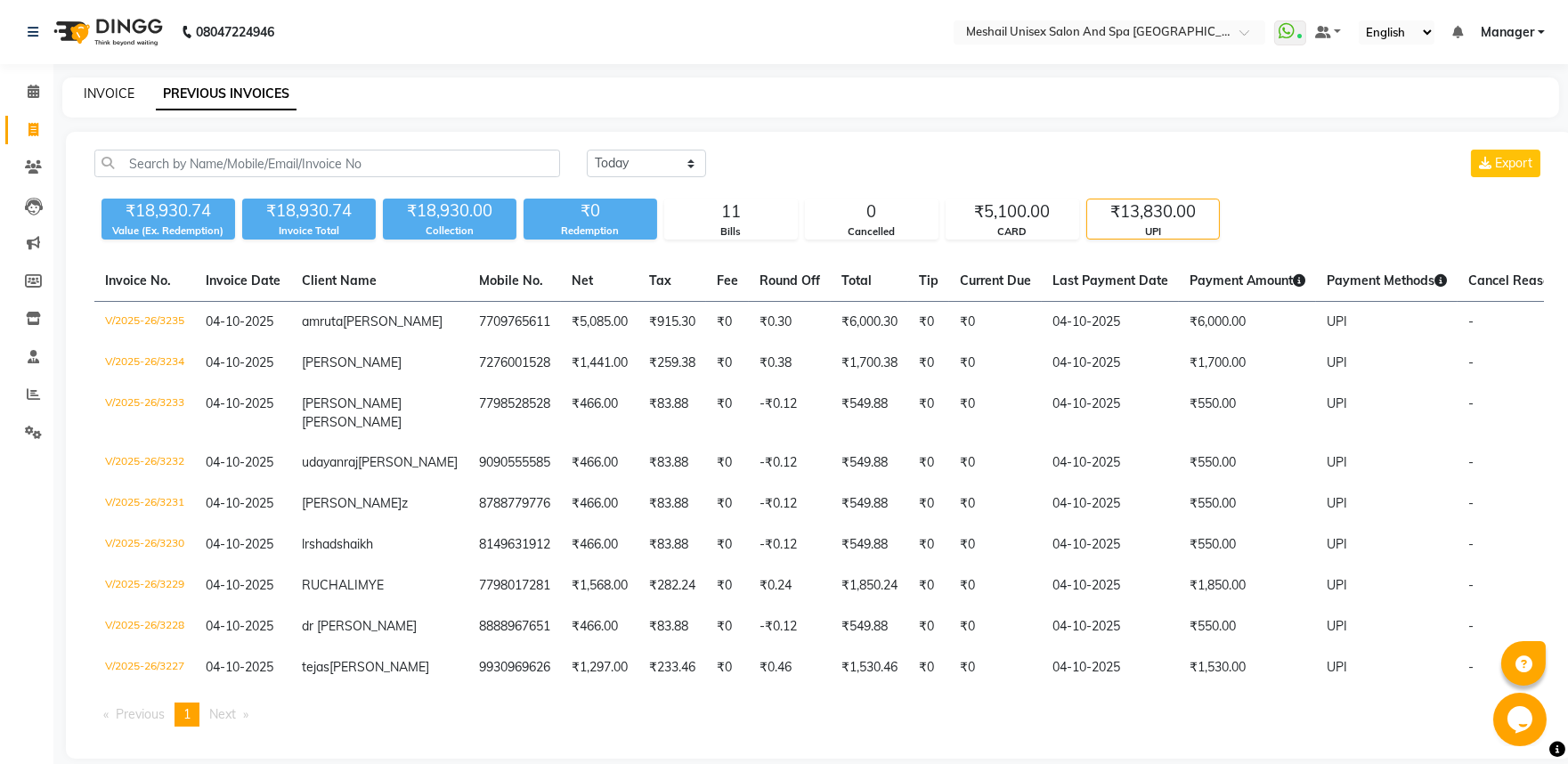
click at [116, 86] on link "INVOICE" at bounding box center [109, 93] width 51 height 16
select select "service"
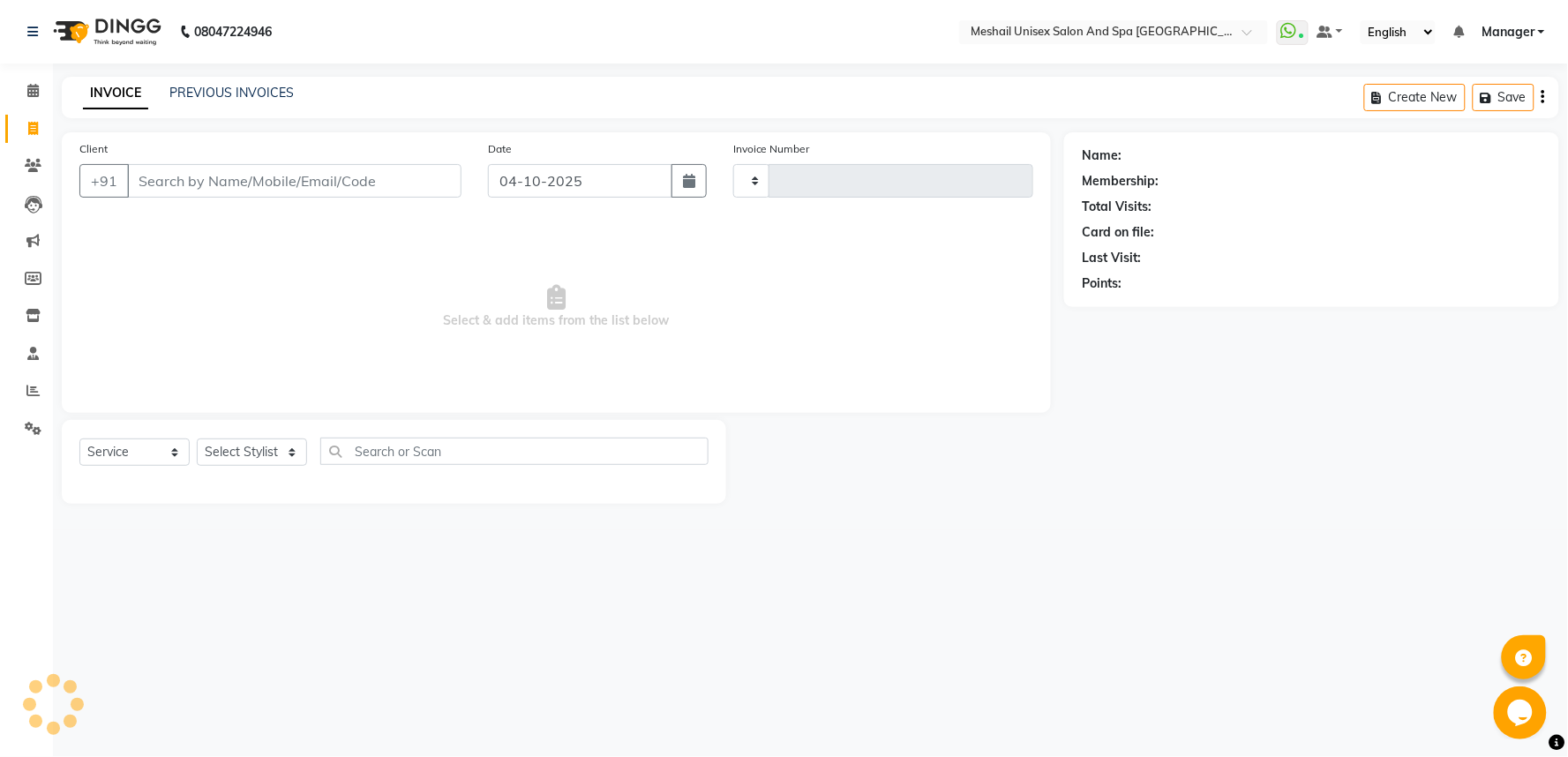
click at [214, 182] on input "Client" at bounding box center [294, 180] width 334 height 33
type input "3238"
select select "6711"
click at [241, 97] on link "PREVIOUS INVOICES" at bounding box center [232, 92] width 124 height 16
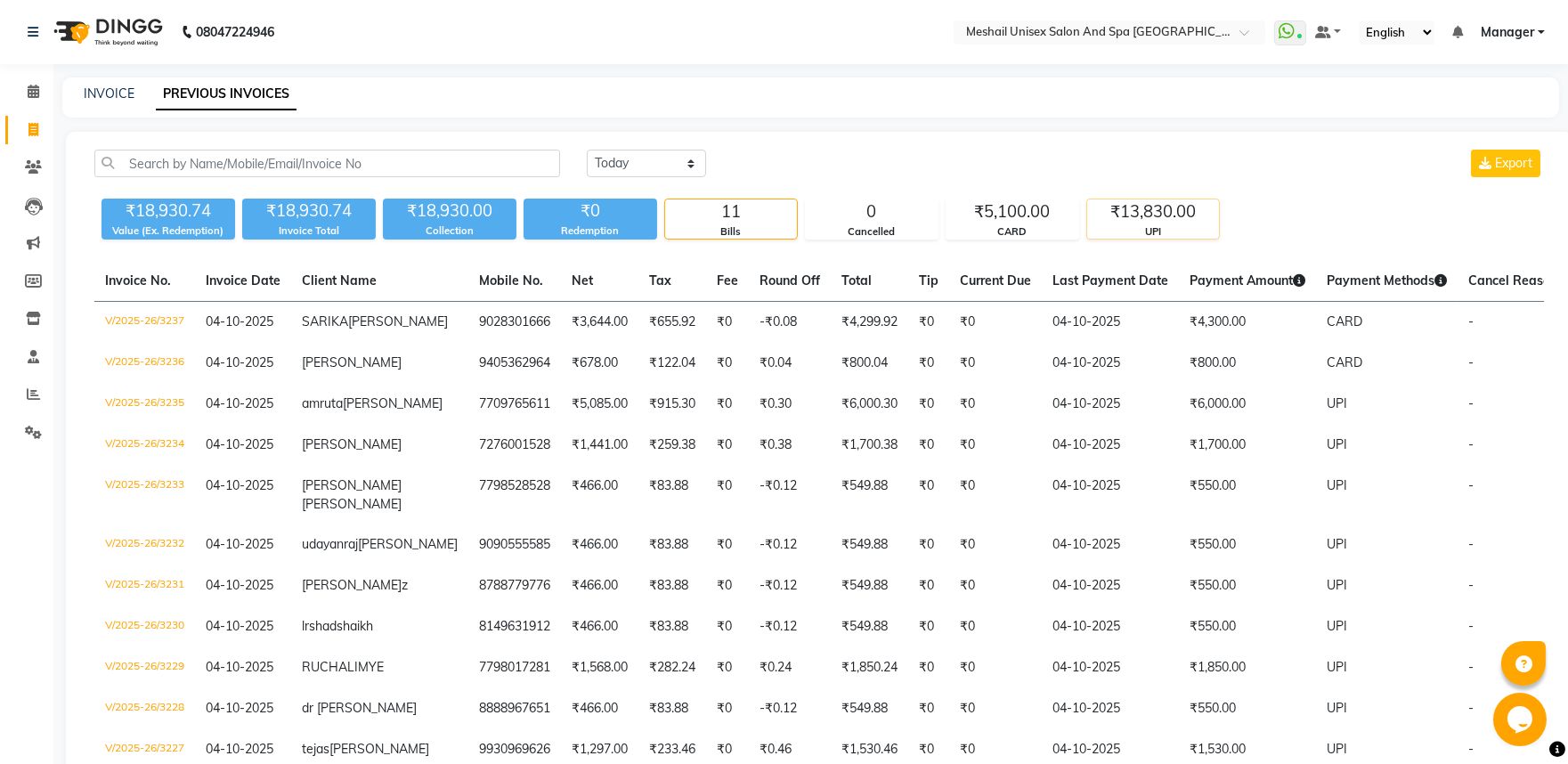
click at [1138, 214] on div "₹13,830.00" at bounding box center [1153, 212] width 131 height 25
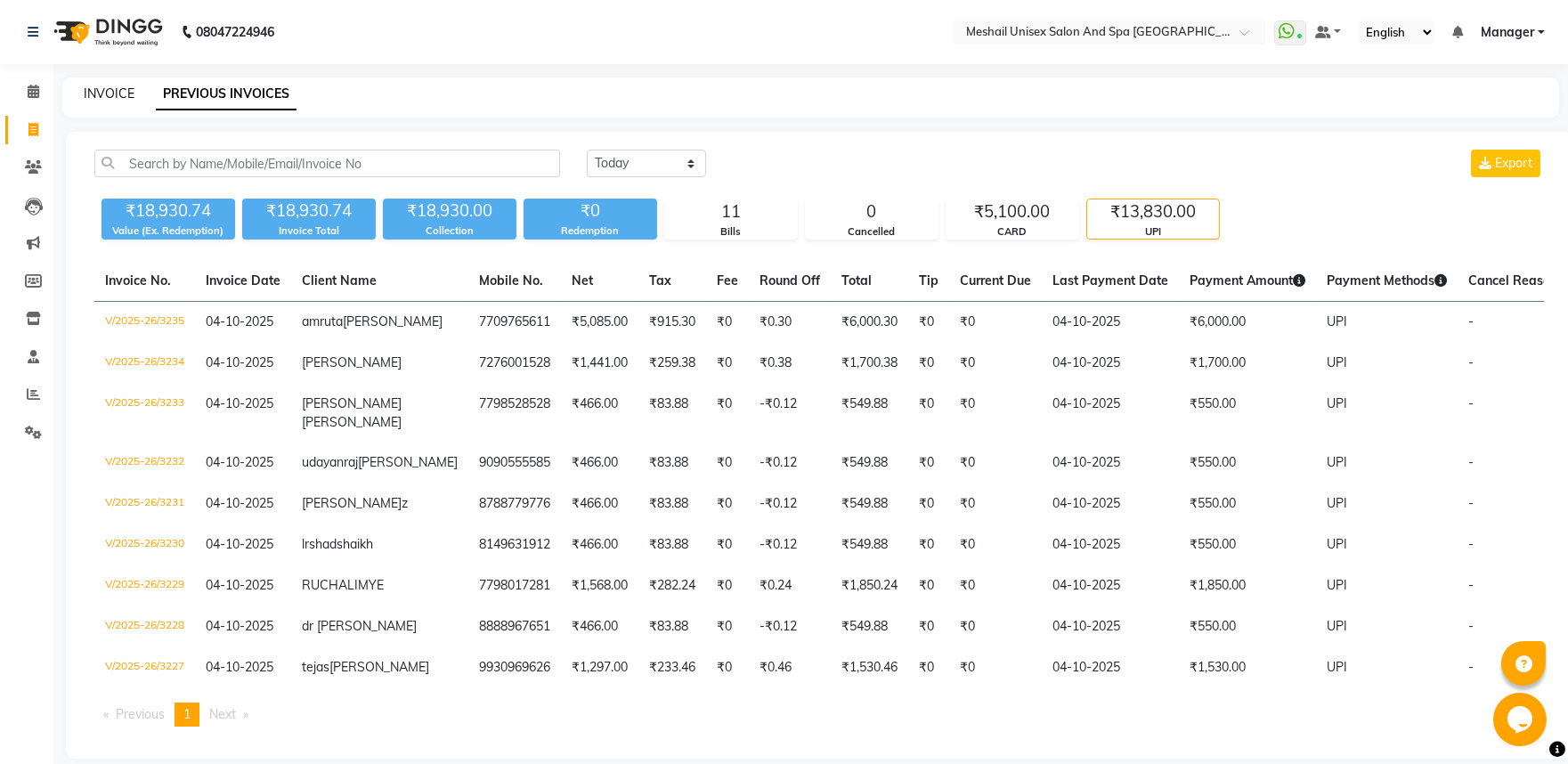
click at [112, 92] on link "INVOICE" at bounding box center [109, 93] width 51 height 16
select select "service"
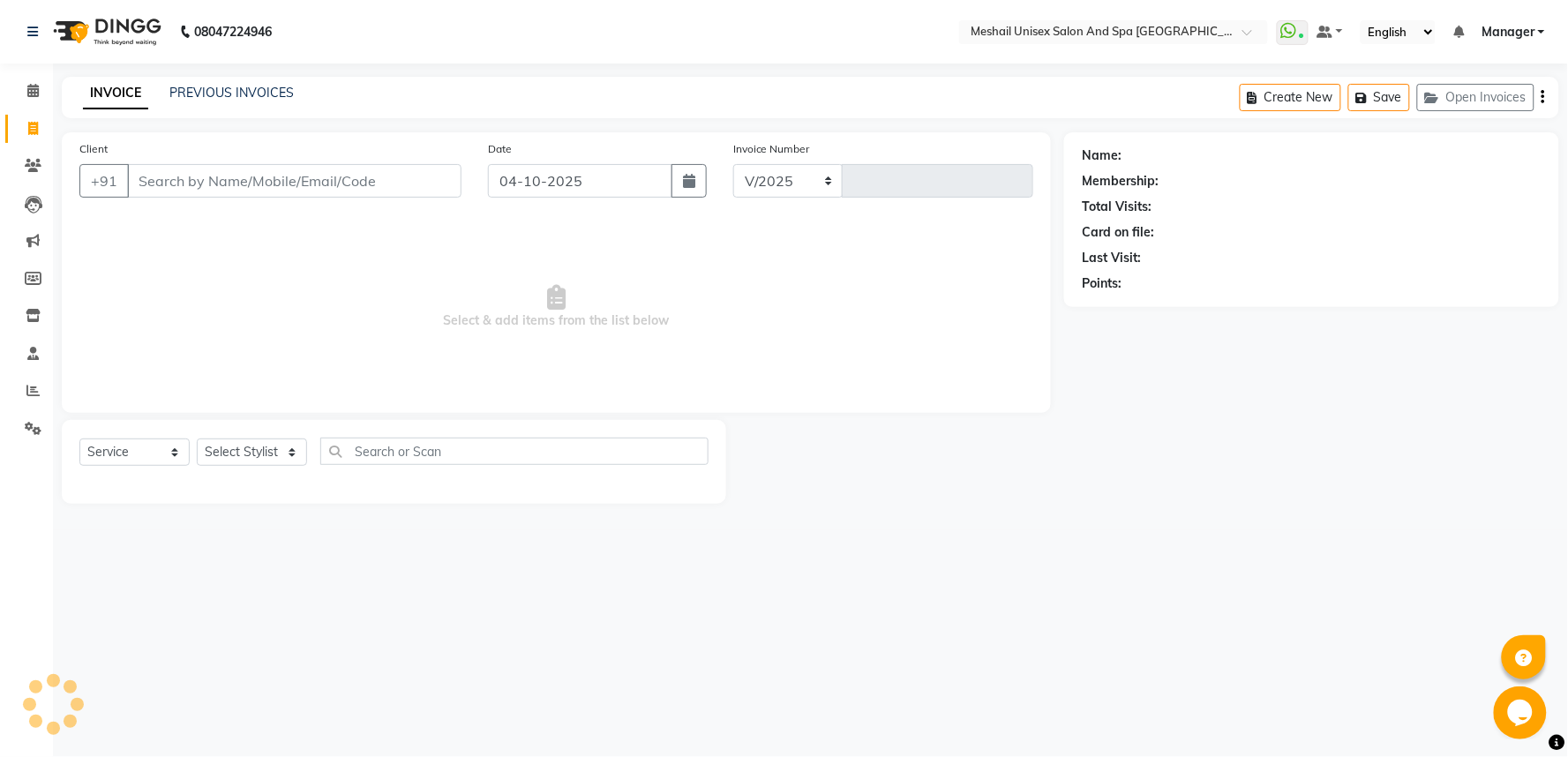
select select "6711"
type input "3238"
click at [189, 186] on input "Client" at bounding box center [294, 180] width 334 height 33
click at [215, 194] on input "Client" at bounding box center [294, 180] width 334 height 33
type input "9422522069"
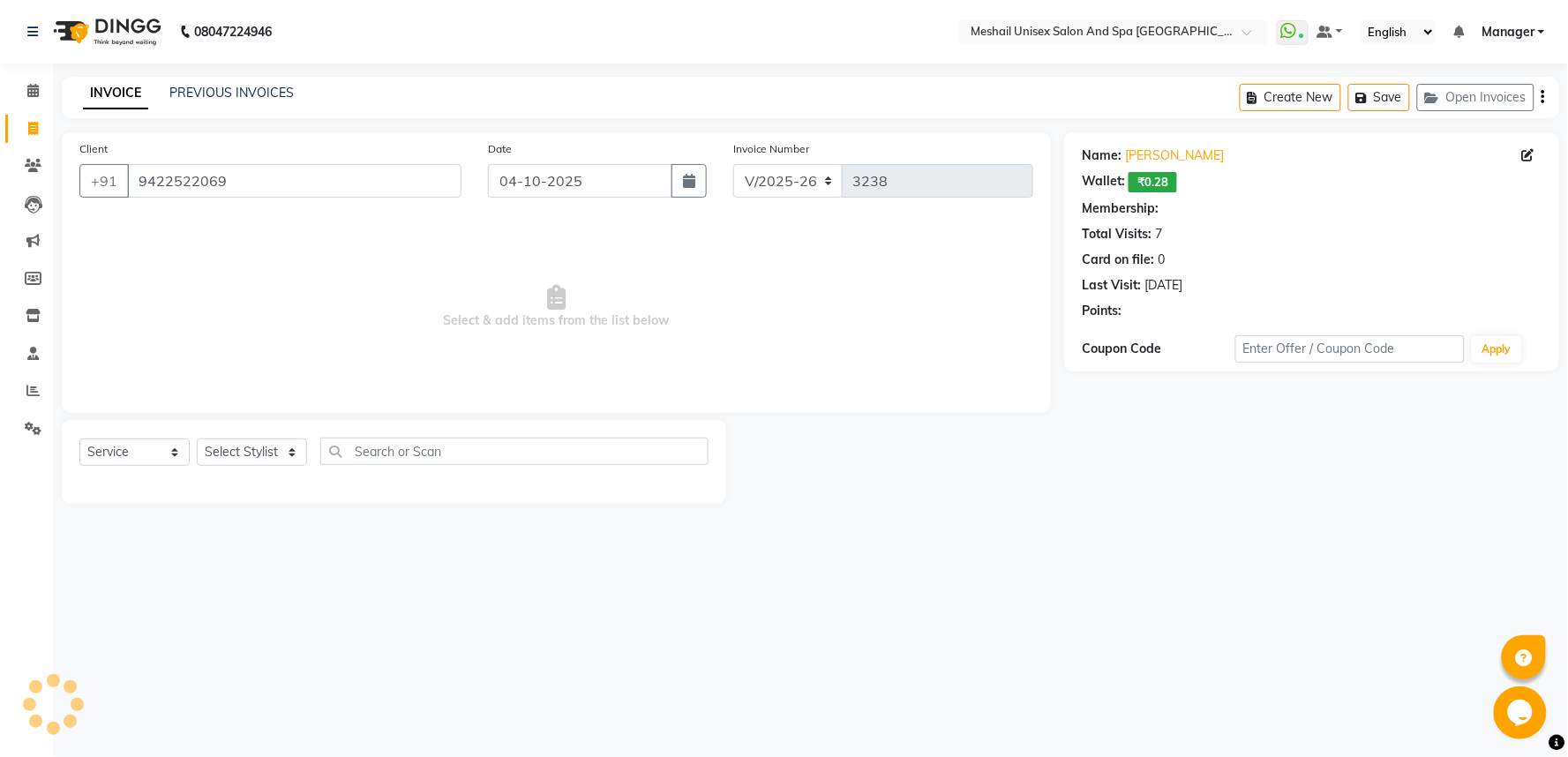
select select "1: Object"
click at [238, 437] on div "Select Service Product Membership Package Voucher Prepaid Gift Card Select Styl…" at bounding box center [393, 457] width 629 height 41
click at [269, 455] on select "Select Stylist Avinash gauri Manager [PERSON_NAME] [PERSON_NAME] [PERSON_NAME] …" at bounding box center [252, 452] width 110 height 28
select select "53320"
click at [197, 439] on select "Select Stylist Avinash gauri Manager [PERSON_NAME] [PERSON_NAME] [PERSON_NAME] …" at bounding box center [252, 452] width 110 height 28
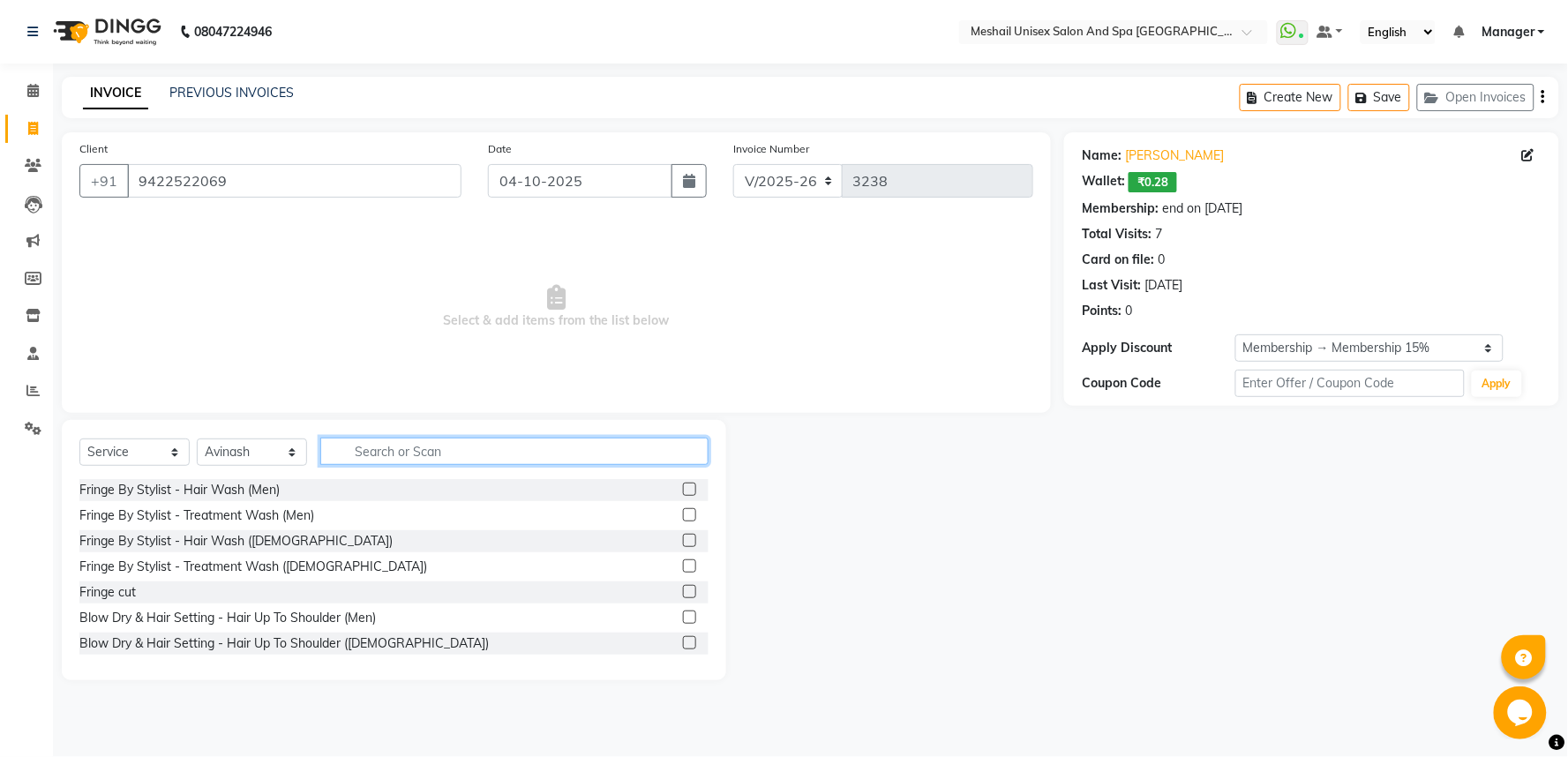
click at [424, 439] on input "text" at bounding box center [515, 451] width 389 height 28
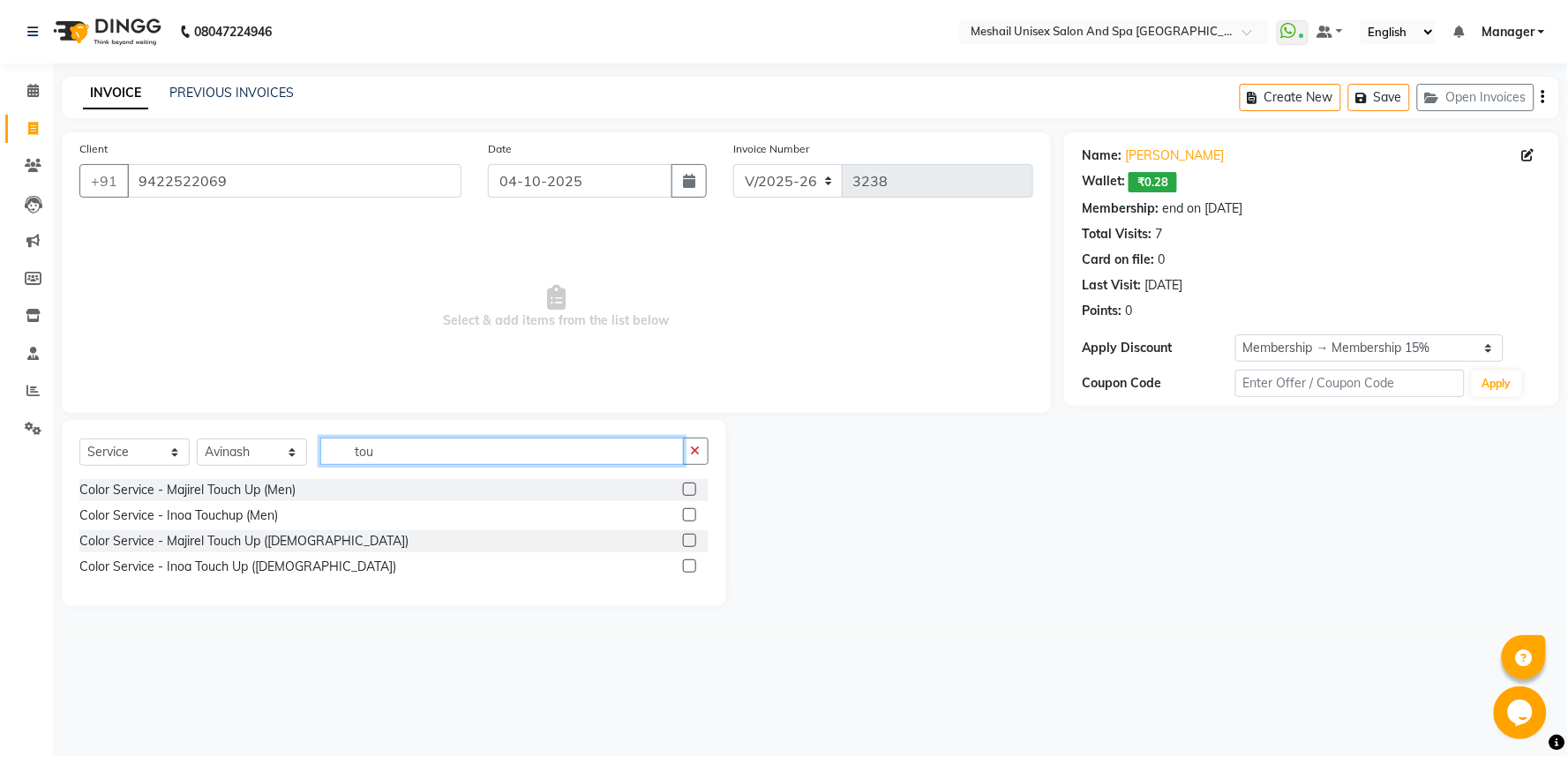
type input "tou"
click at [684, 490] on label at bounding box center [689, 489] width 13 height 13
click at [684, 490] on input "checkbox" at bounding box center [688, 490] width 11 height 11
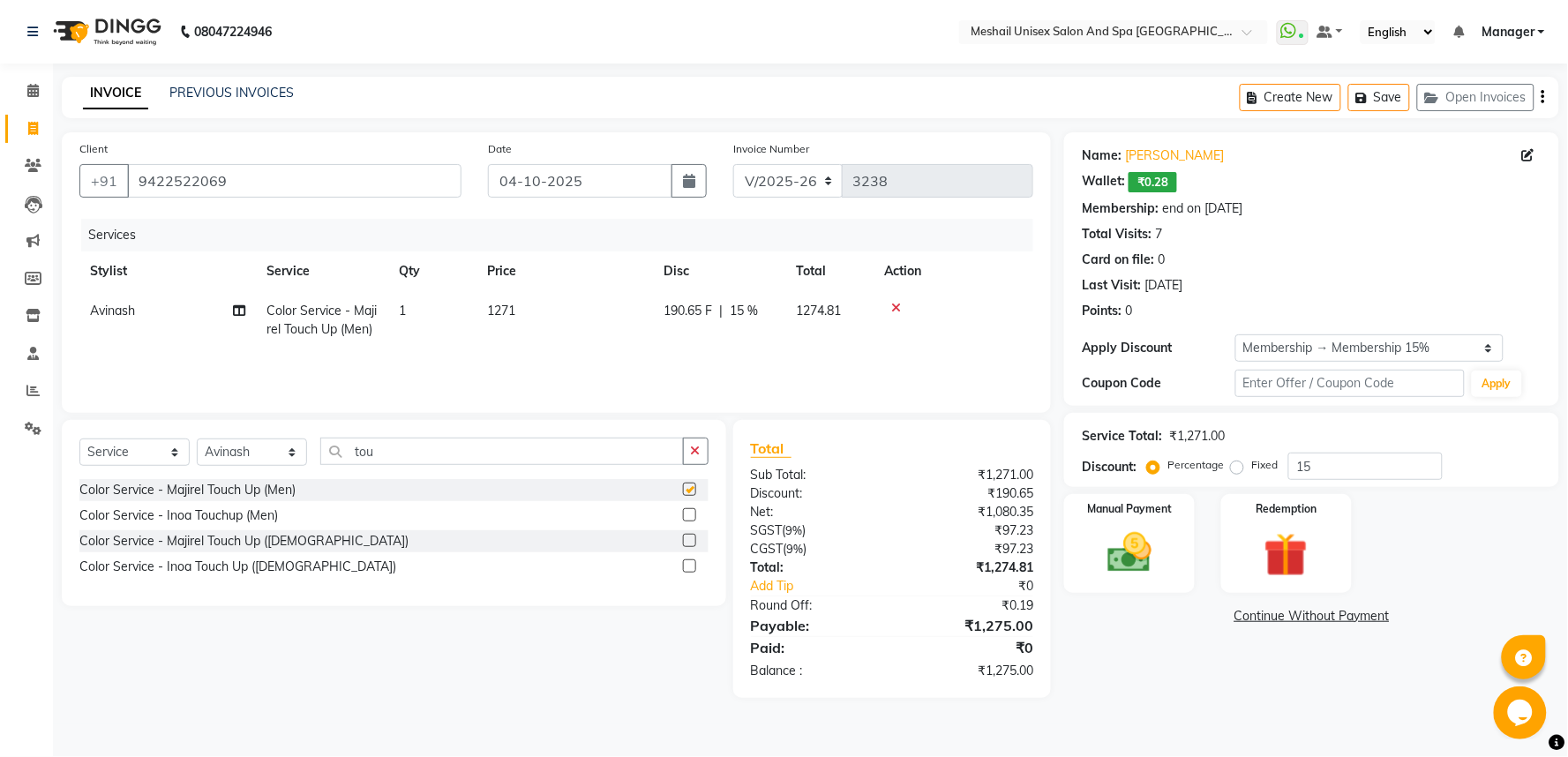
checkbox input "false"
click at [588, 465] on div "Select Service Product Membership Package Voucher Prepaid Gift Card Select Styl…" at bounding box center [393, 457] width 629 height 41
click at [588, 458] on input "tou" at bounding box center [503, 451] width 364 height 28
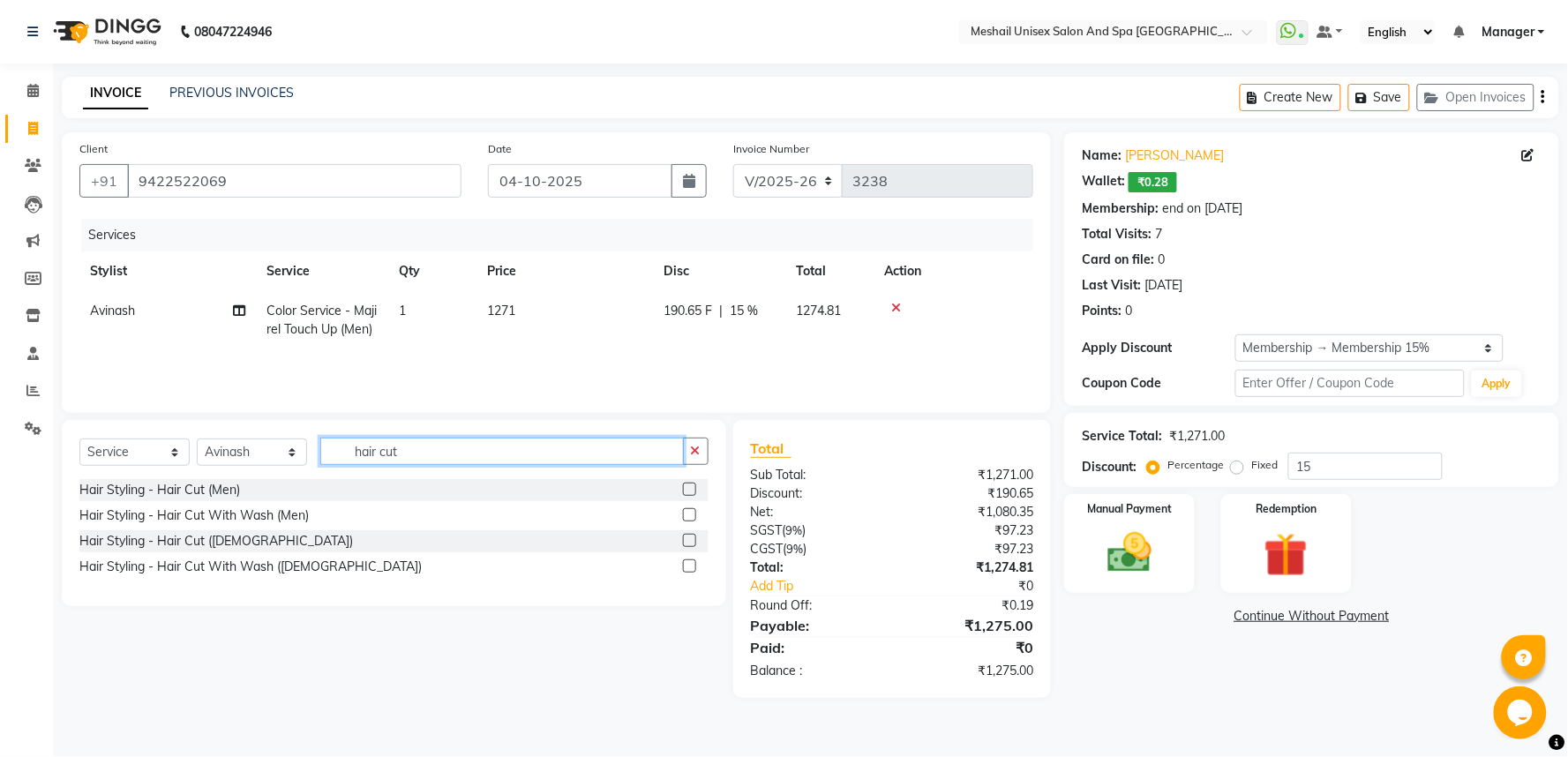
type input "hair cut"
click at [686, 494] on label at bounding box center [689, 489] width 13 height 13
click at [686, 494] on input "checkbox" at bounding box center [688, 490] width 11 height 11
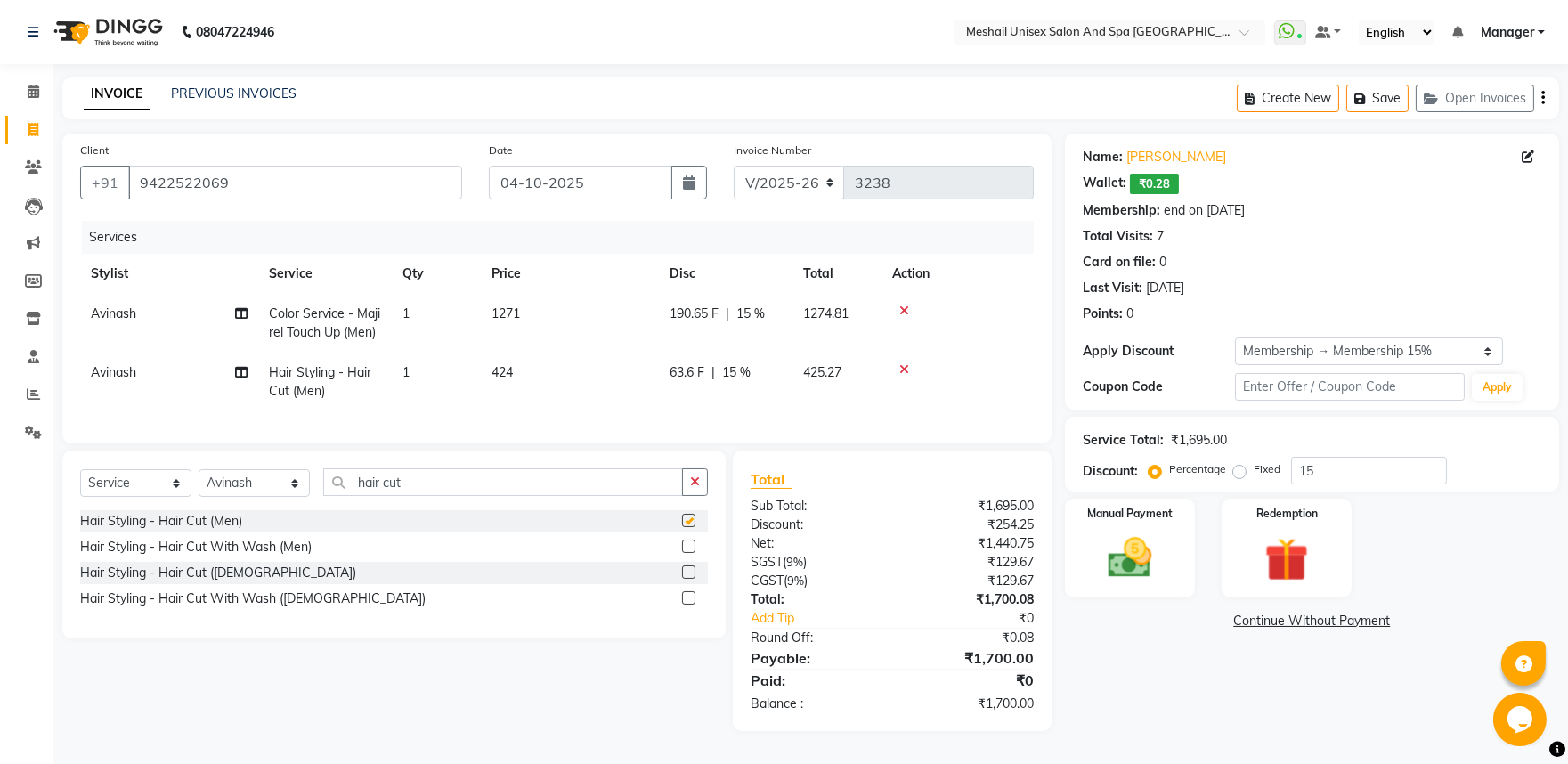
checkbox input "false"
click at [1291, 465] on input "15" at bounding box center [1368, 470] width 156 height 28
type input "20"
click at [1151, 572] on img at bounding box center [1129, 557] width 74 height 52
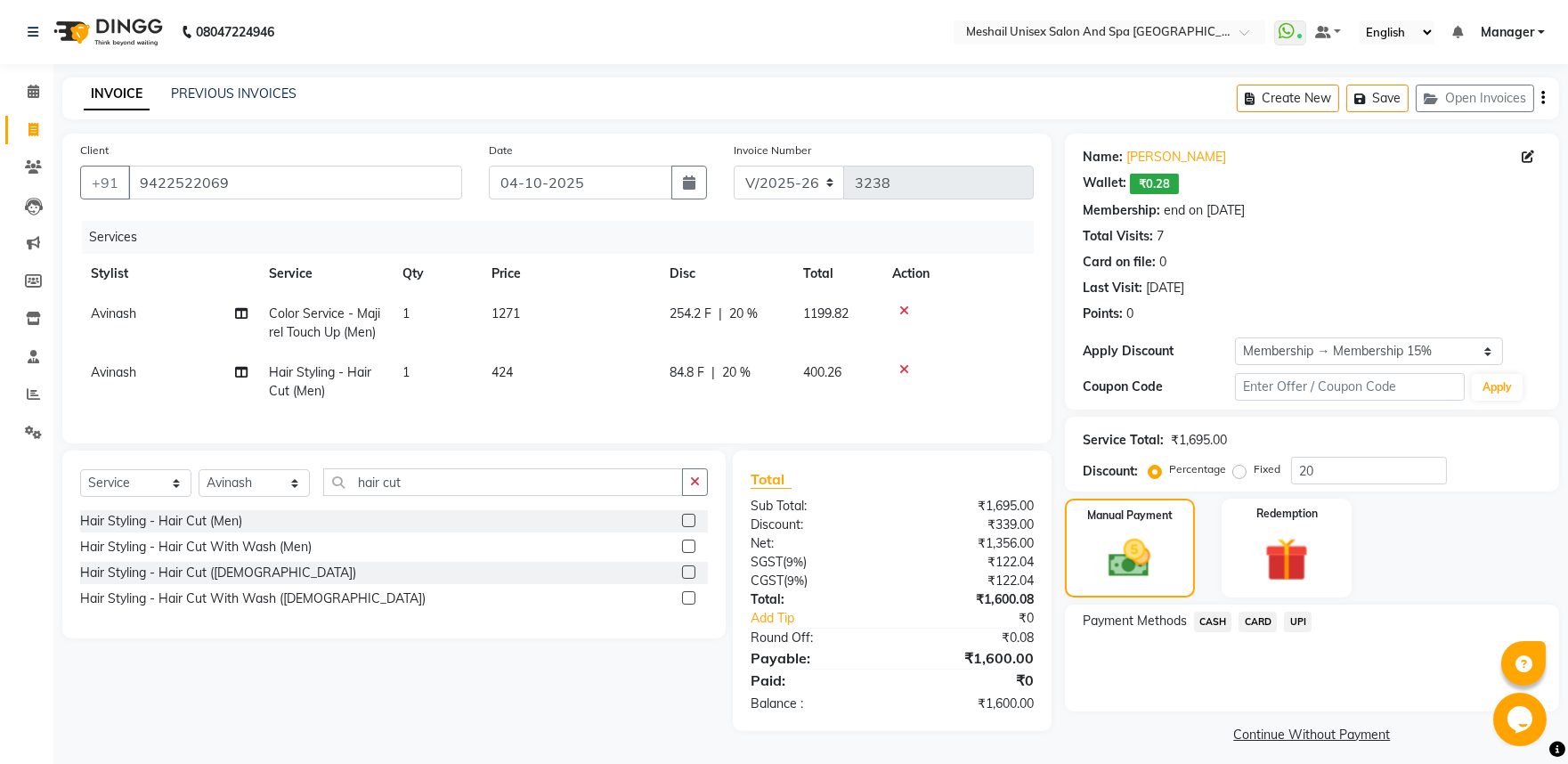
drag, startPoint x: 1298, startPoint y: 610, endPoint x: 1306, endPoint y: 637, distance: 28.2
click at [1298, 617] on span "UPI" at bounding box center [1297, 621] width 28 height 20
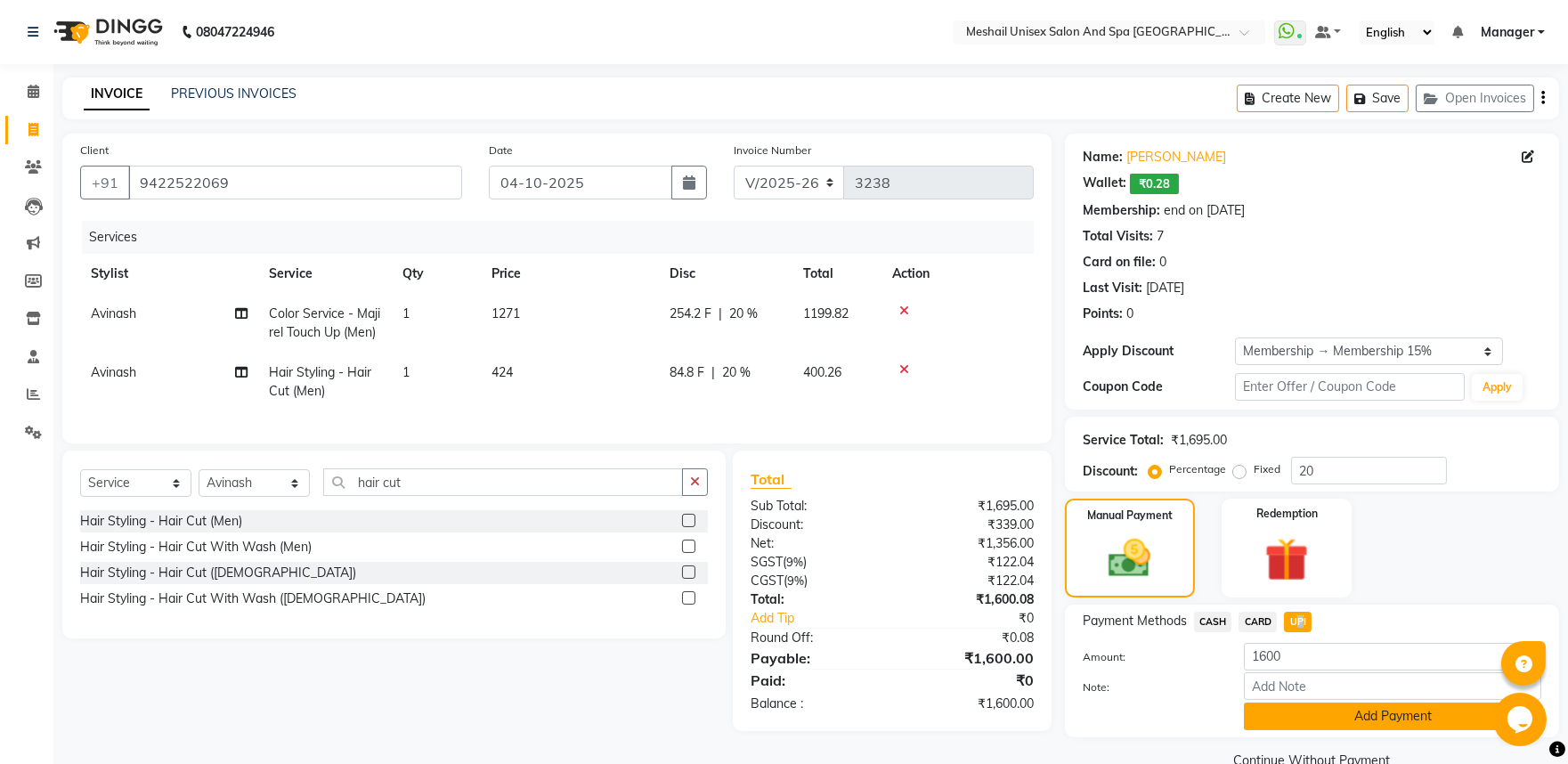
click at [1319, 718] on button "Add Payment" at bounding box center [1393, 716] width 298 height 28
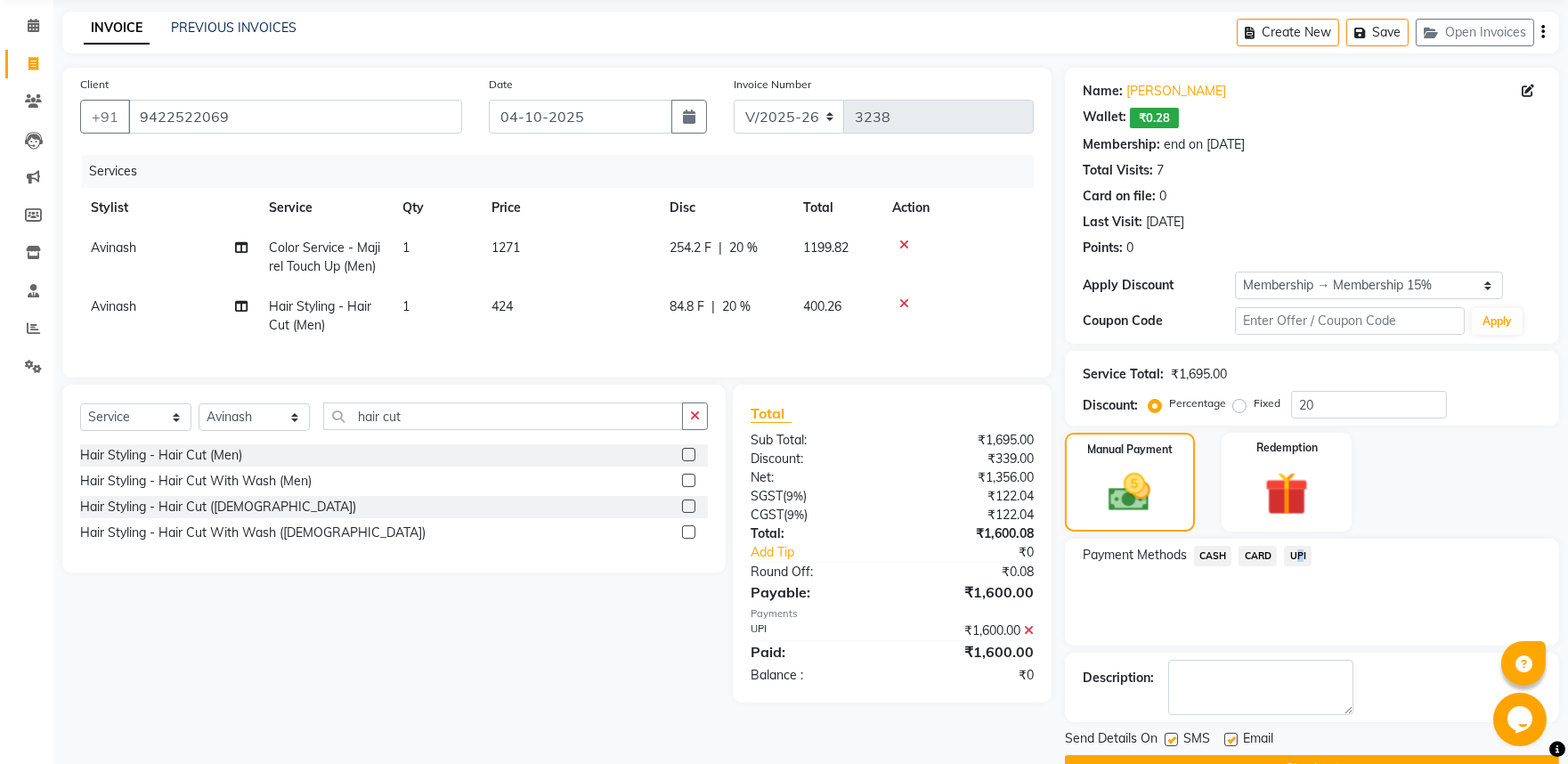
scroll to position [110, 0]
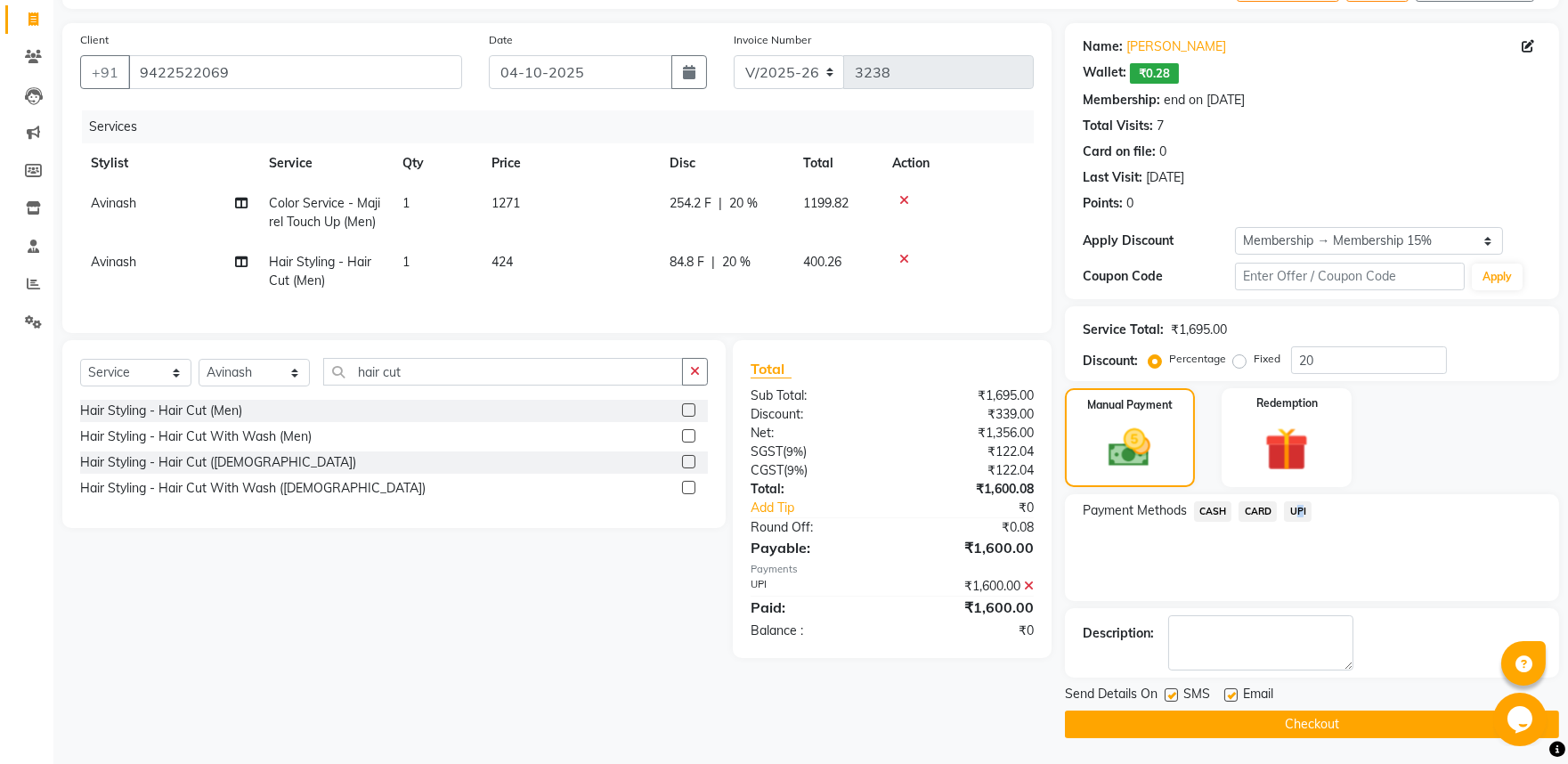
click at [1341, 715] on button "Checkout" at bounding box center [1312, 724] width 495 height 28
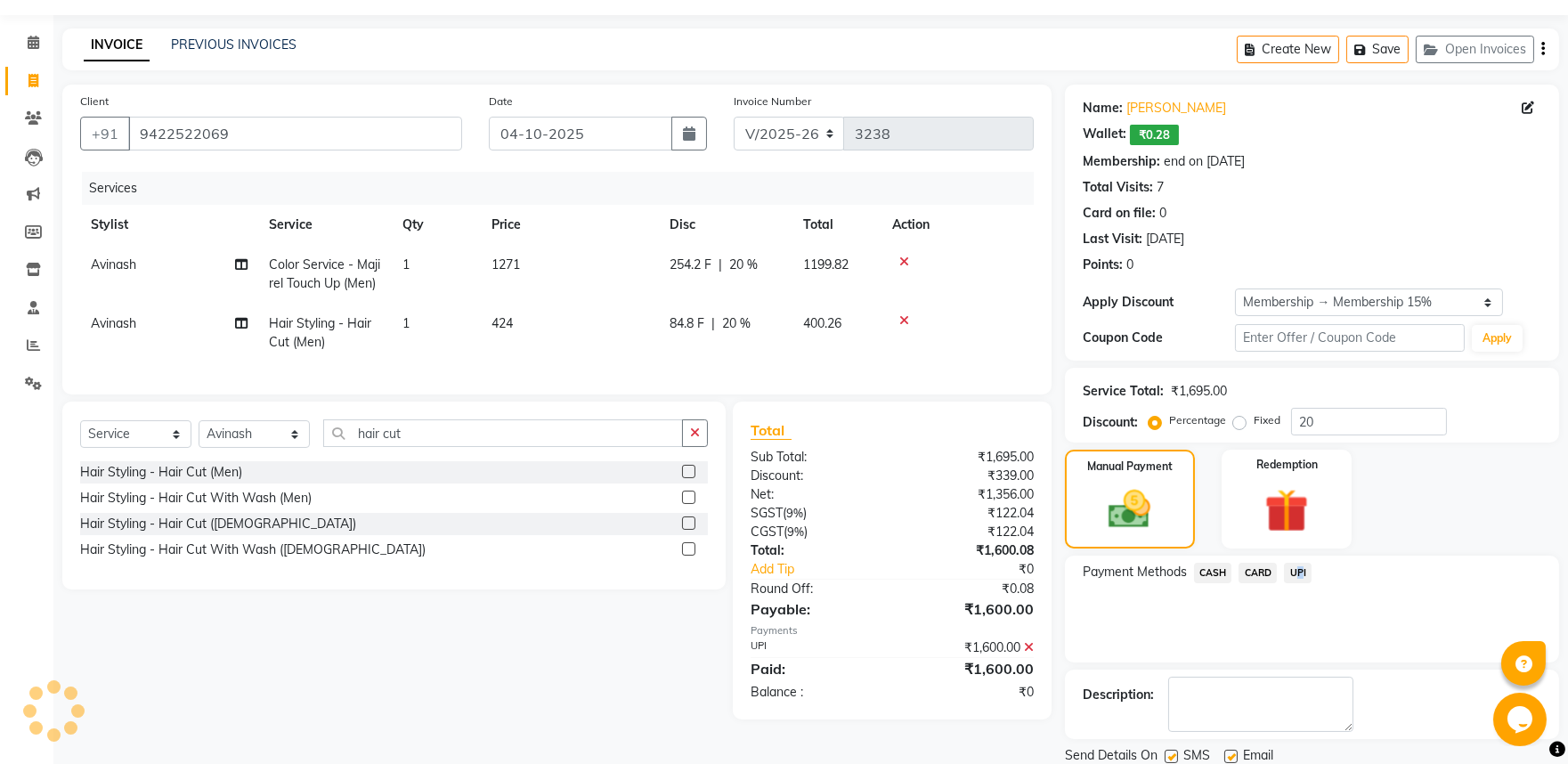
scroll to position [0, 0]
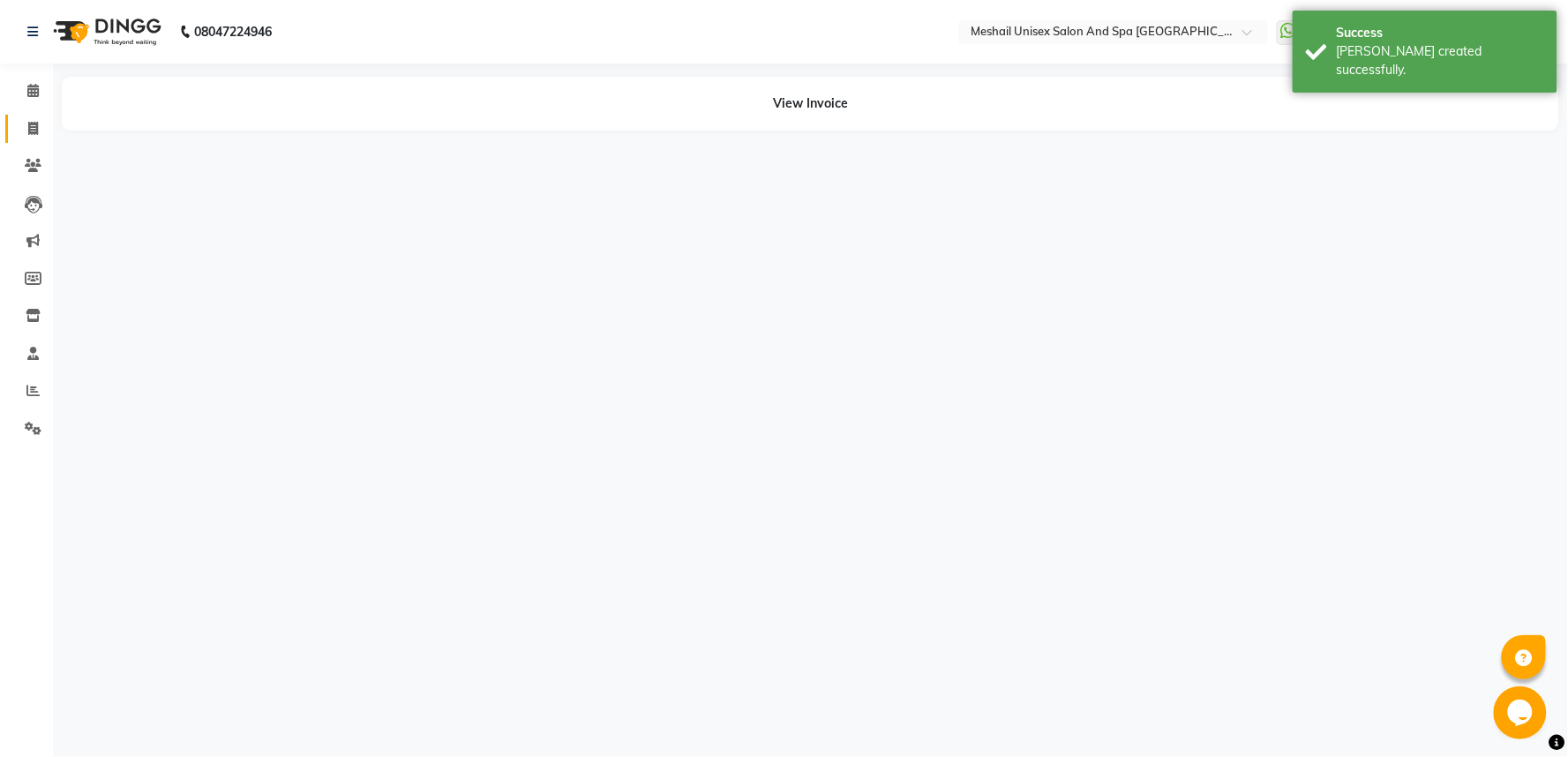
click at [32, 118] on link "Invoice" at bounding box center [27, 129] width 42 height 29
select select "service"
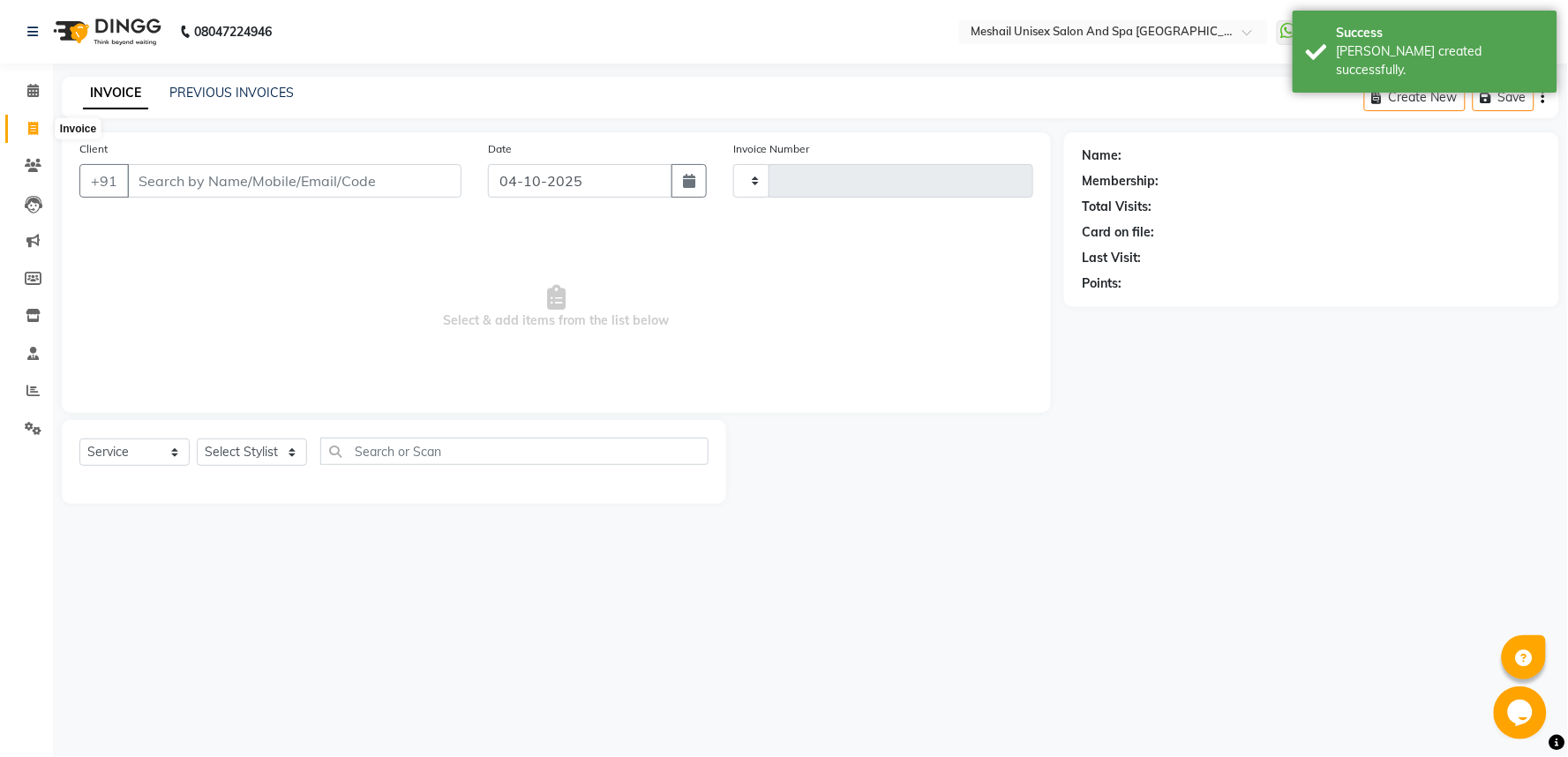
type input "3239"
select select "6711"
click at [235, 186] on input "Client" at bounding box center [294, 180] width 334 height 33
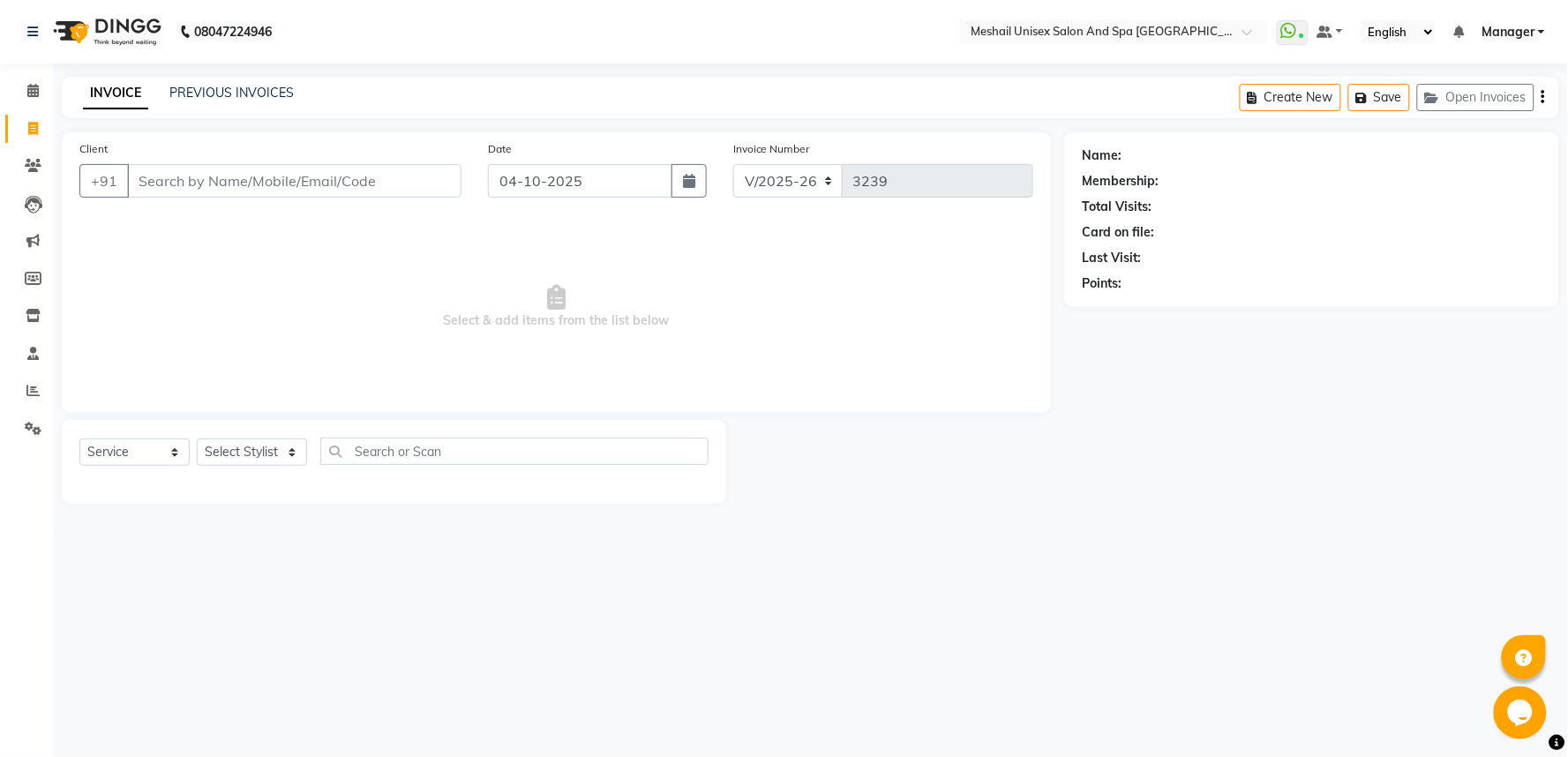
drag, startPoint x: 287, startPoint y: 160, endPoint x: 296, endPoint y: 189, distance: 30.4
click at [295, 186] on div "Client +91" at bounding box center [270, 176] width 409 height 73
click at [296, 190] on input "Client" at bounding box center [294, 180] width 334 height 33
type input "8806639914"
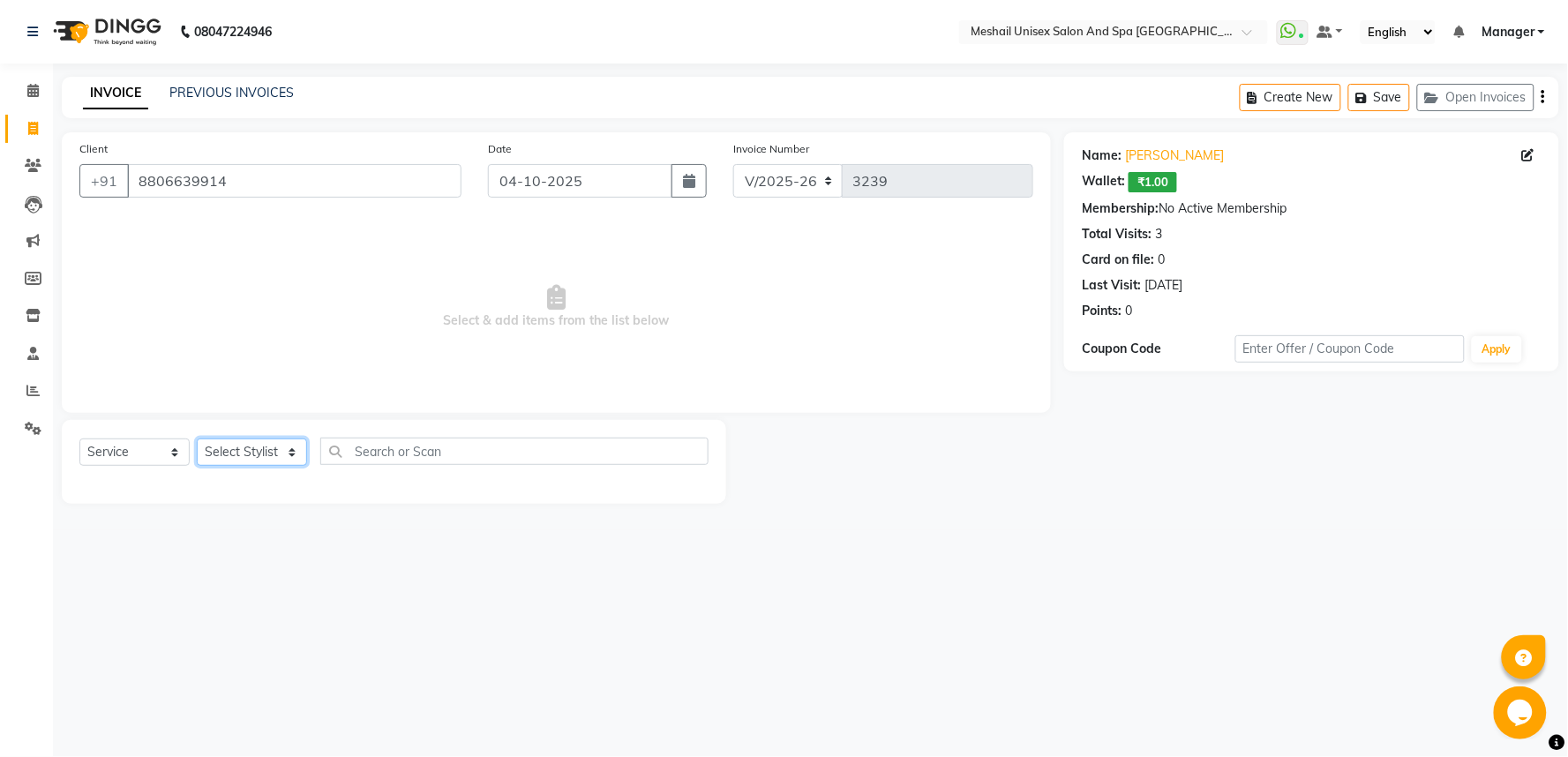
click at [240, 451] on select "Select Stylist Avinash gauri Manager [PERSON_NAME] [PERSON_NAME] [PERSON_NAME] …" at bounding box center [252, 452] width 110 height 28
click at [197, 439] on select "Select Stylist Avinash gauri Manager [PERSON_NAME] [PERSON_NAME] [PERSON_NAME] …" at bounding box center [252, 452] width 110 height 28
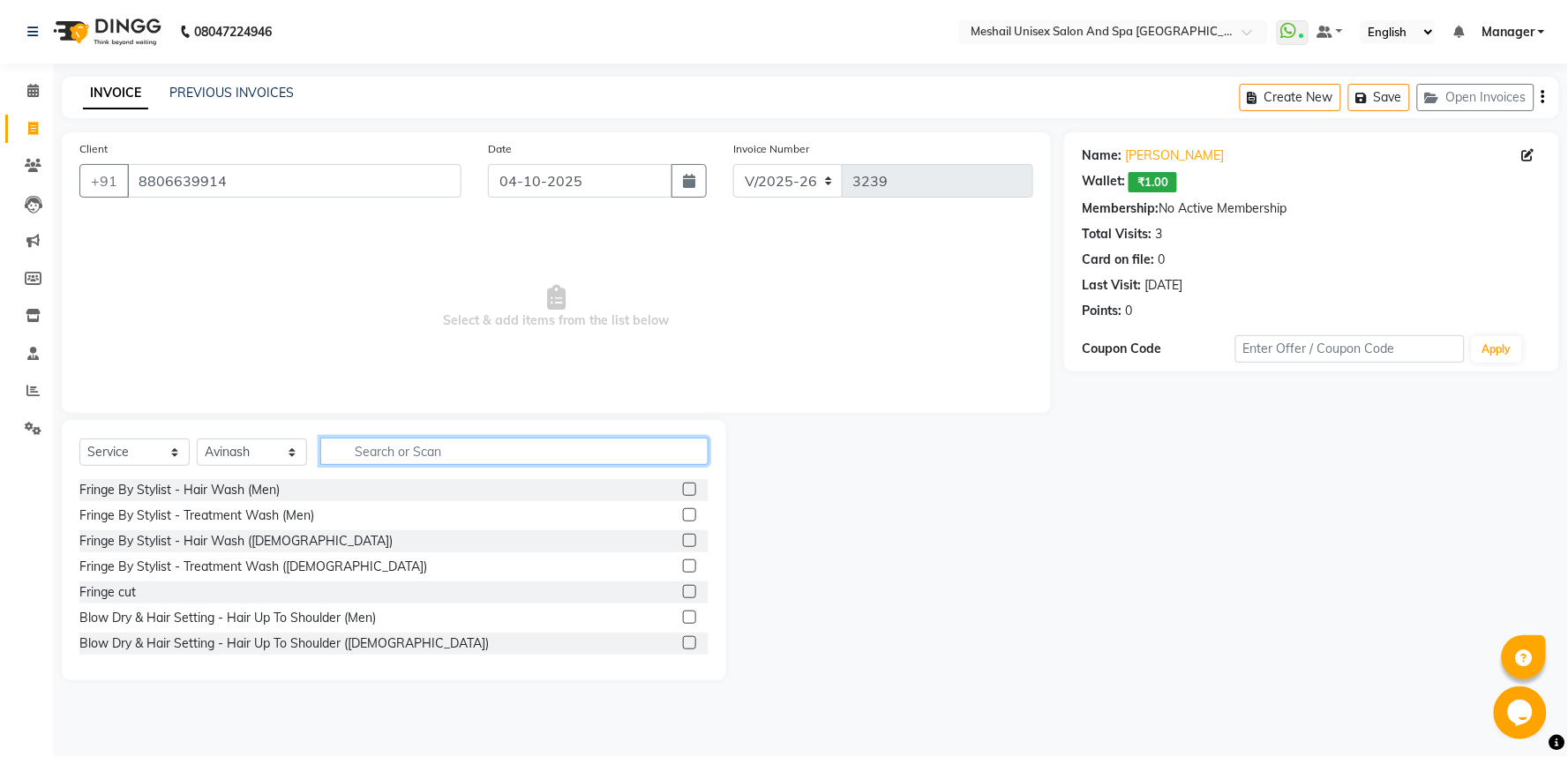
click at [424, 464] on input "text" at bounding box center [515, 451] width 389 height 28
click at [245, 434] on div "Select Service Product Membership Package Voucher Prepaid Gift Card Select Styl…" at bounding box center [394, 550] width 664 height 260
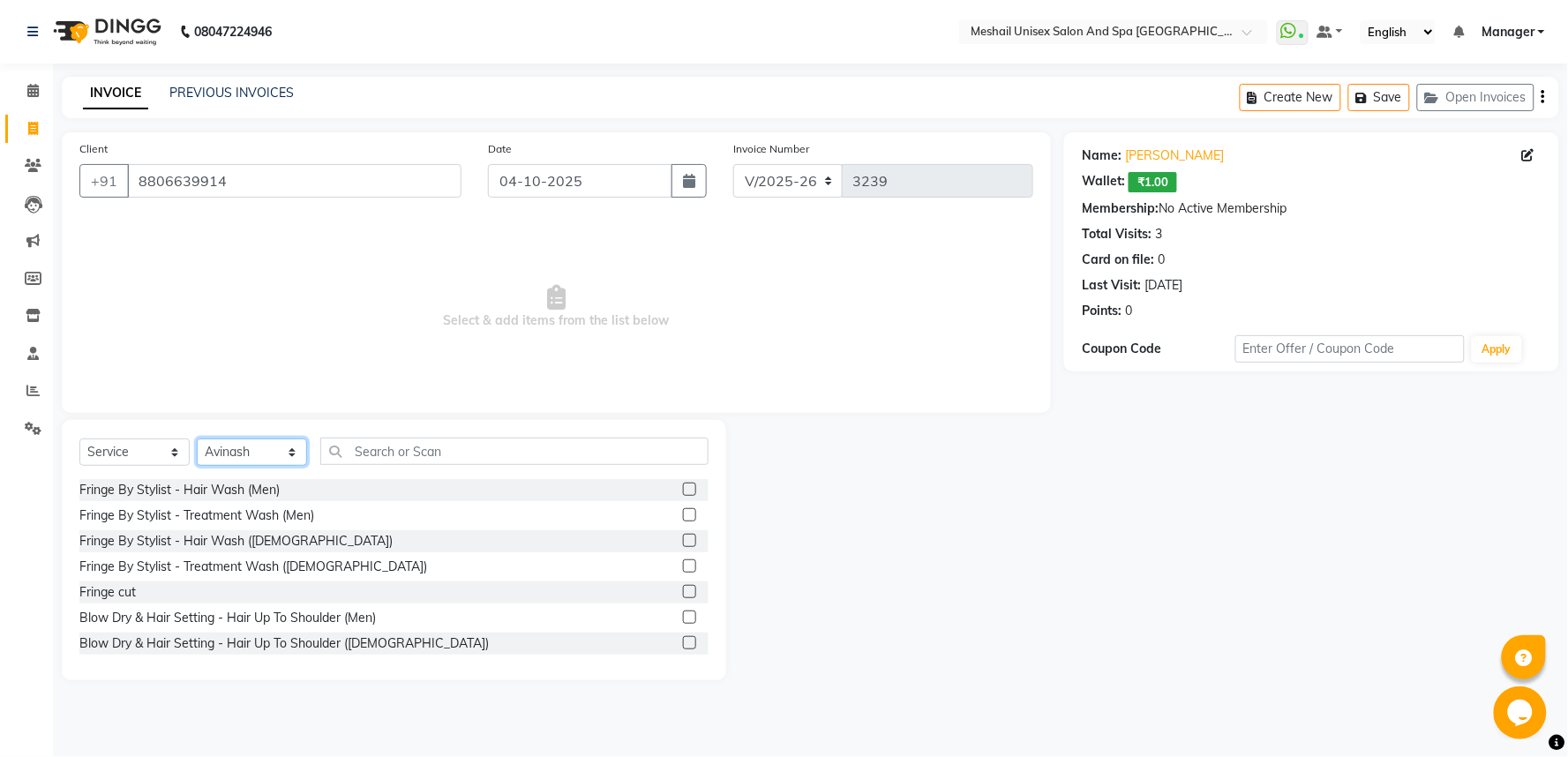
click at [253, 452] on select "Select Stylist Avinash gauri Manager [PERSON_NAME] [PERSON_NAME] [PERSON_NAME] …" at bounding box center [252, 452] width 110 height 28
select select "59348"
click at [197, 439] on select "Select Stylist Avinash gauri Manager [PERSON_NAME] [PERSON_NAME] [PERSON_NAME] …" at bounding box center [252, 452] width 110 height 28
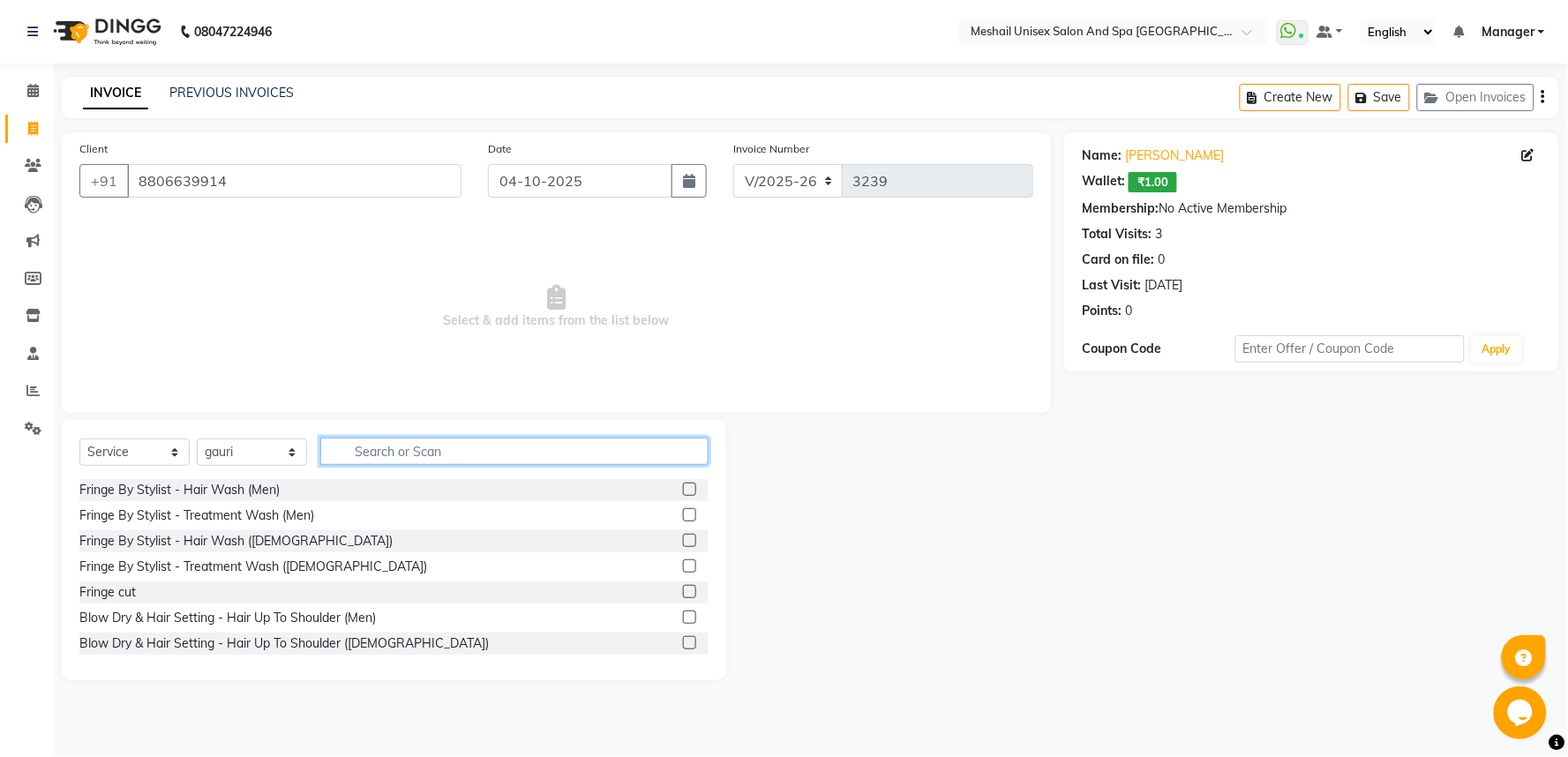
click at [371, 451] on input "text" at bounding box center [515, 451] width 389 height 28
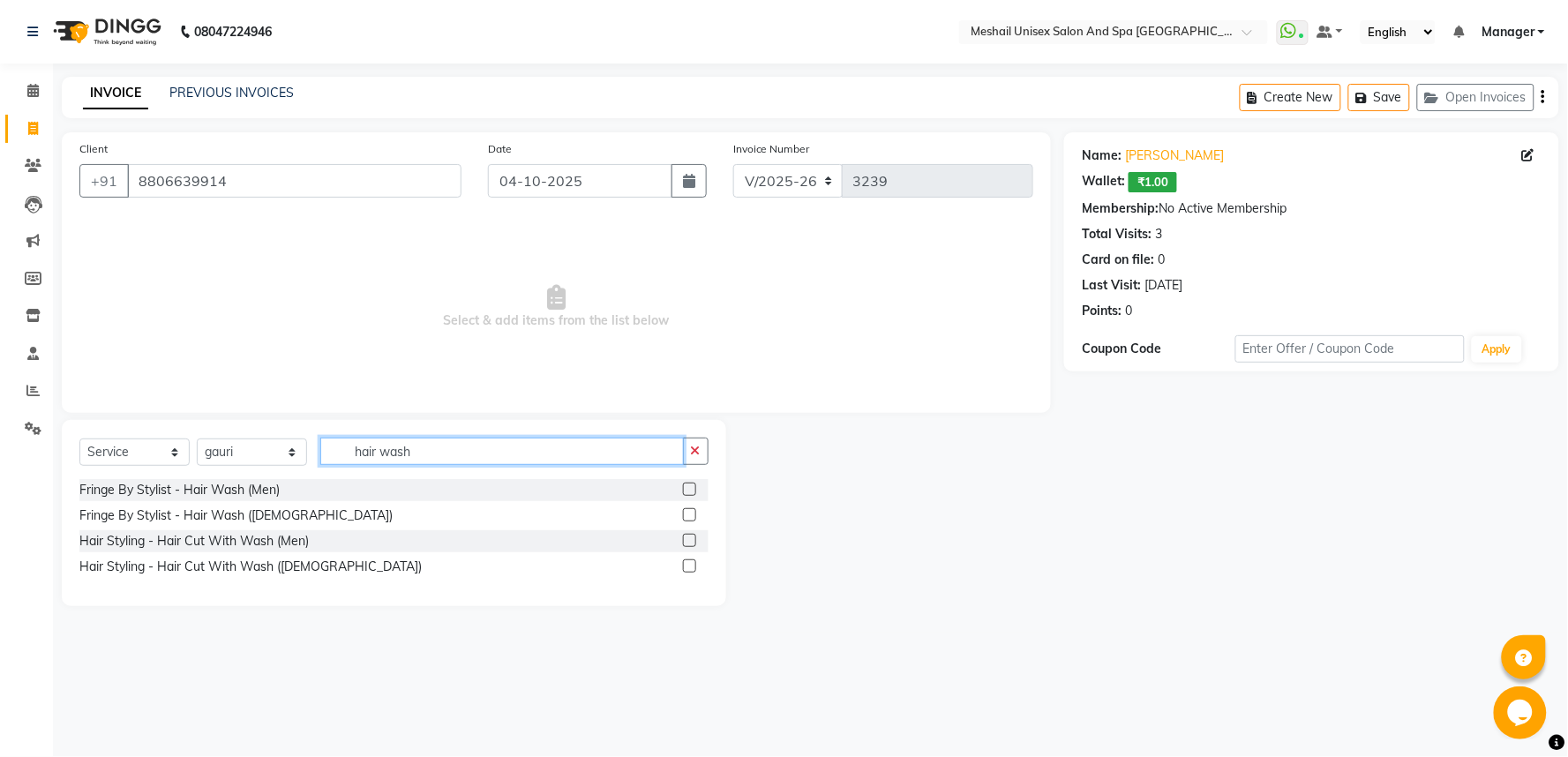
type input "hair wash"
click at [686, 514] on label at bounding box center [689, 515] width 13 height 13
click at [686, 514] on input "checkbox" at bounding box center [688, 516] width 11 height 11
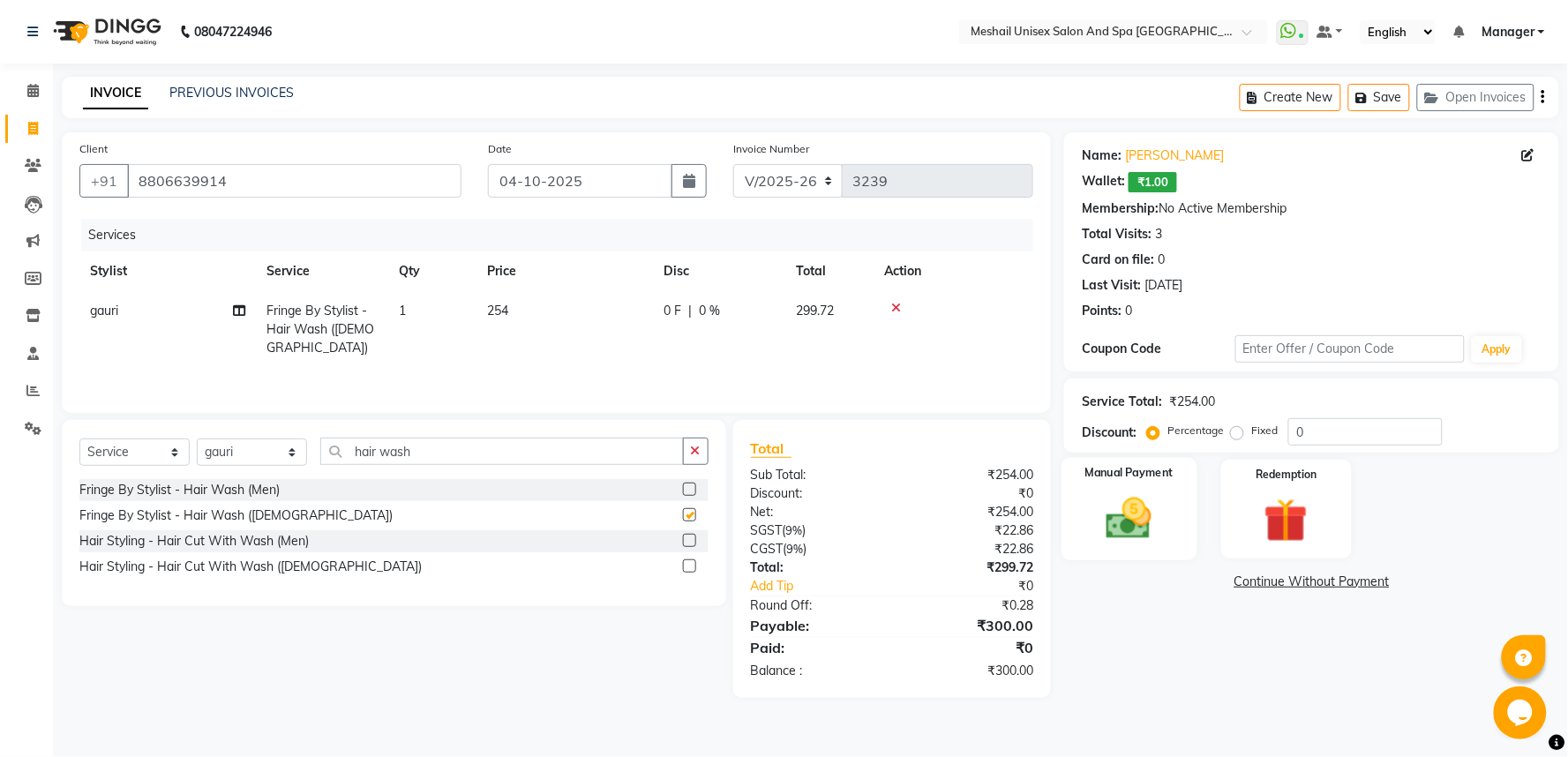
checkbox input "false"
click at [491, 322] on td "254" at bounding box center [565, 329] width 176 height 77
select select "59348"
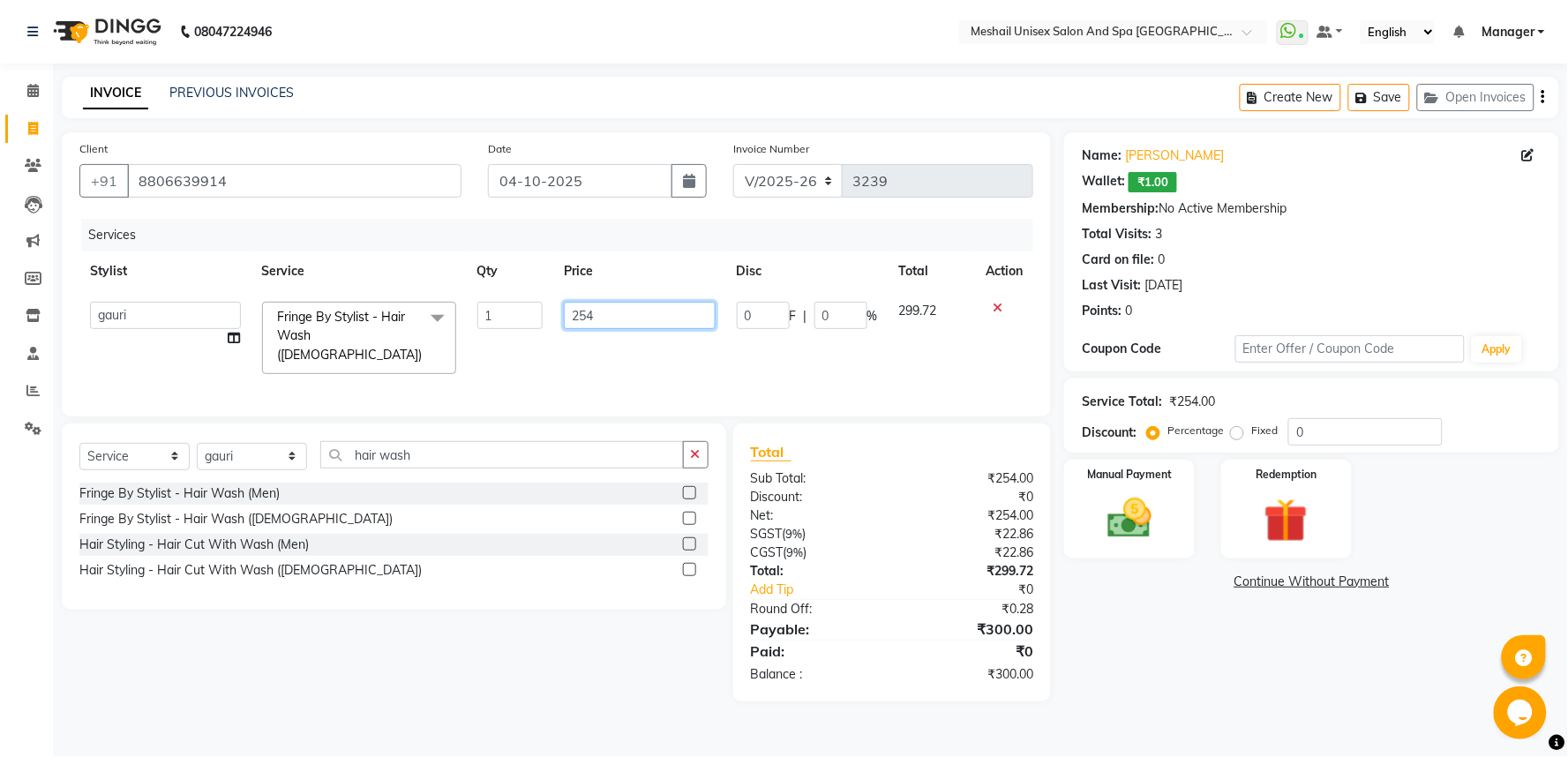
click at [570, 314] on input "254" at bounding box center [639, 315] width 151 height 28
type input "424"
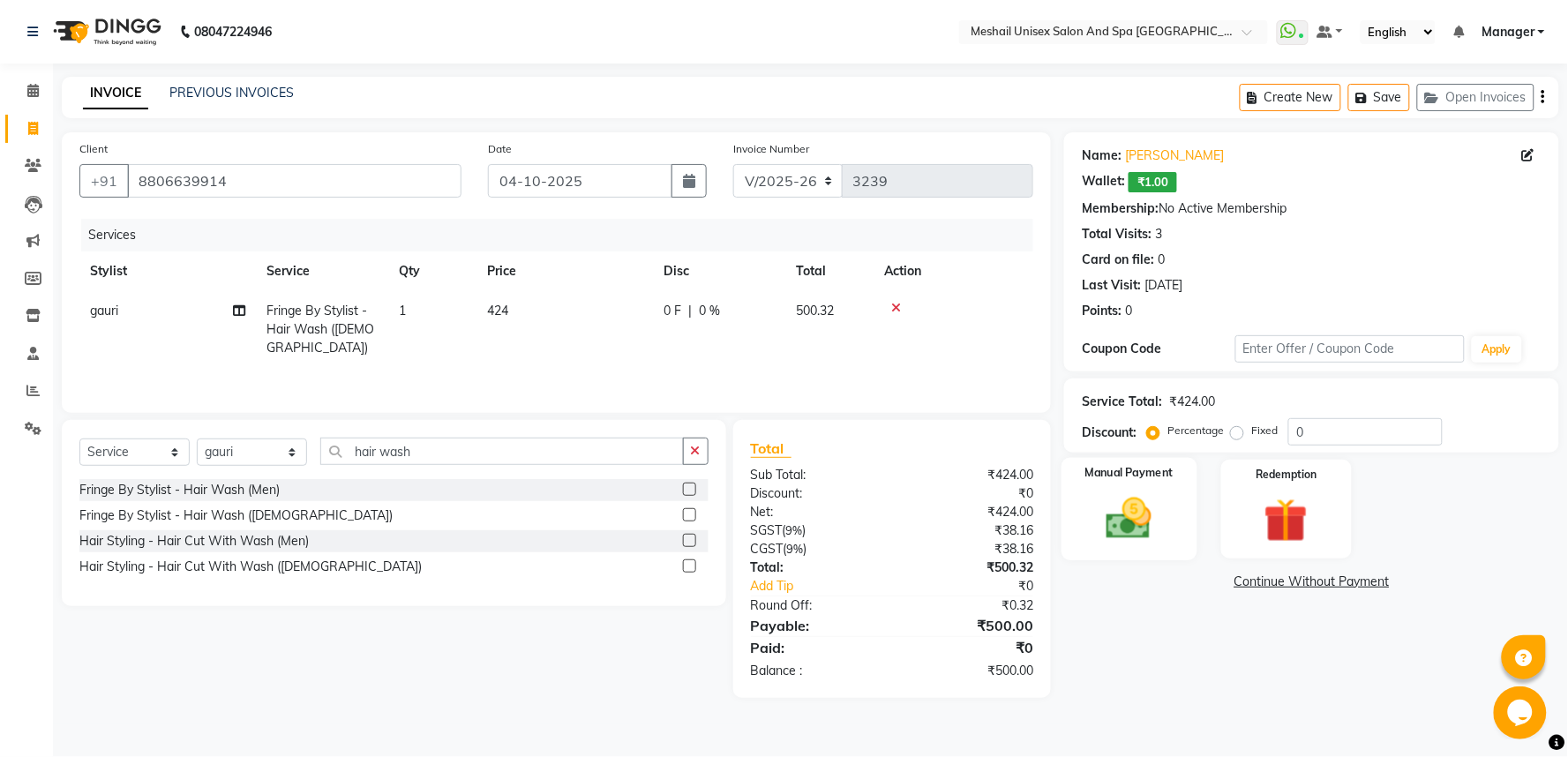
click at [1122, 513] on img at bounding box center [1129, 518] width 74 height 53
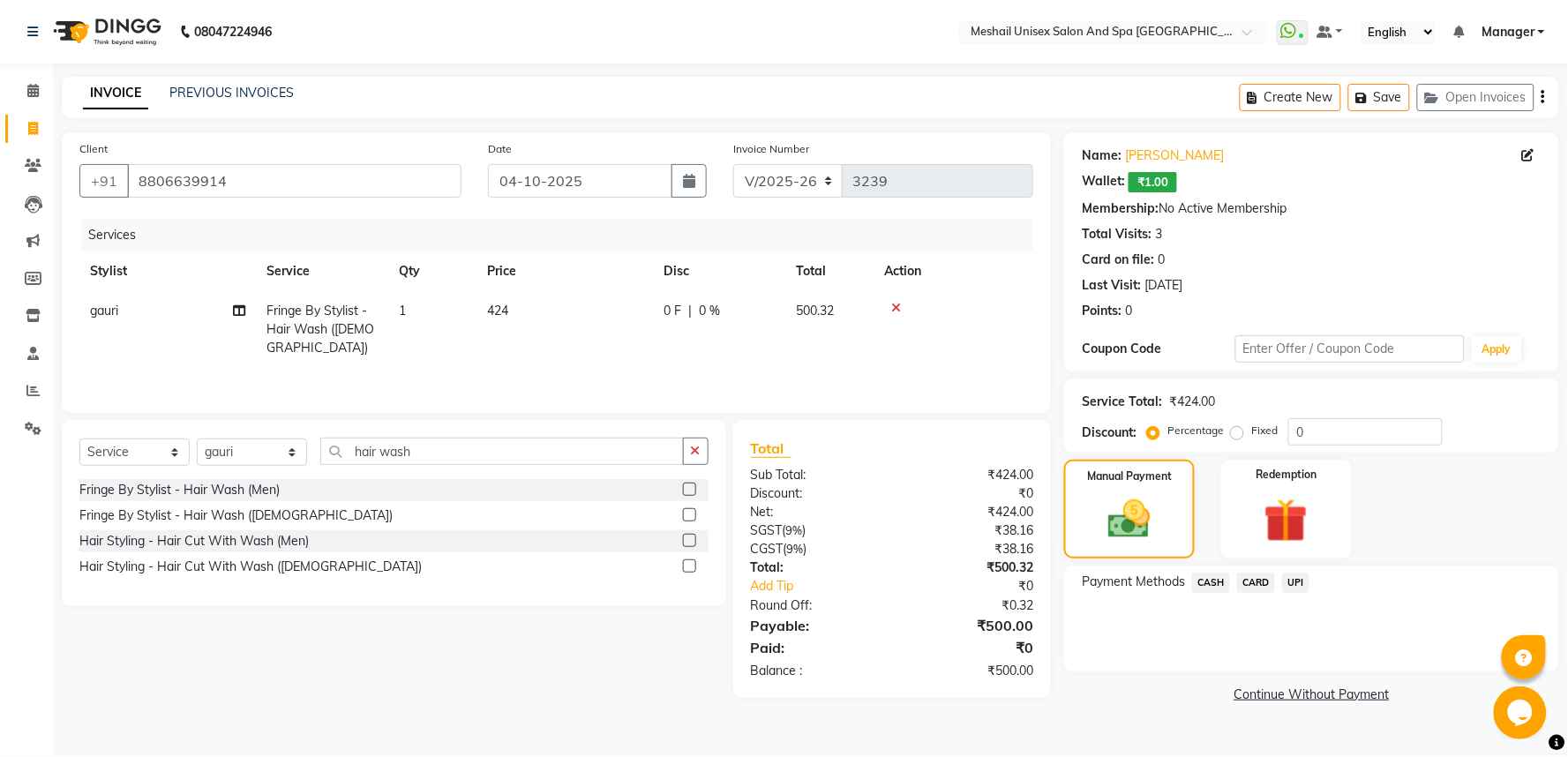
click at [1322, 578] on div "Payment Methods CASH CARD UPI" at bounding box center [1311, 584] width 459 height 24
click at [1299, 580] on span "UPI" at bounding box center [1295, 582] width 28 height 20
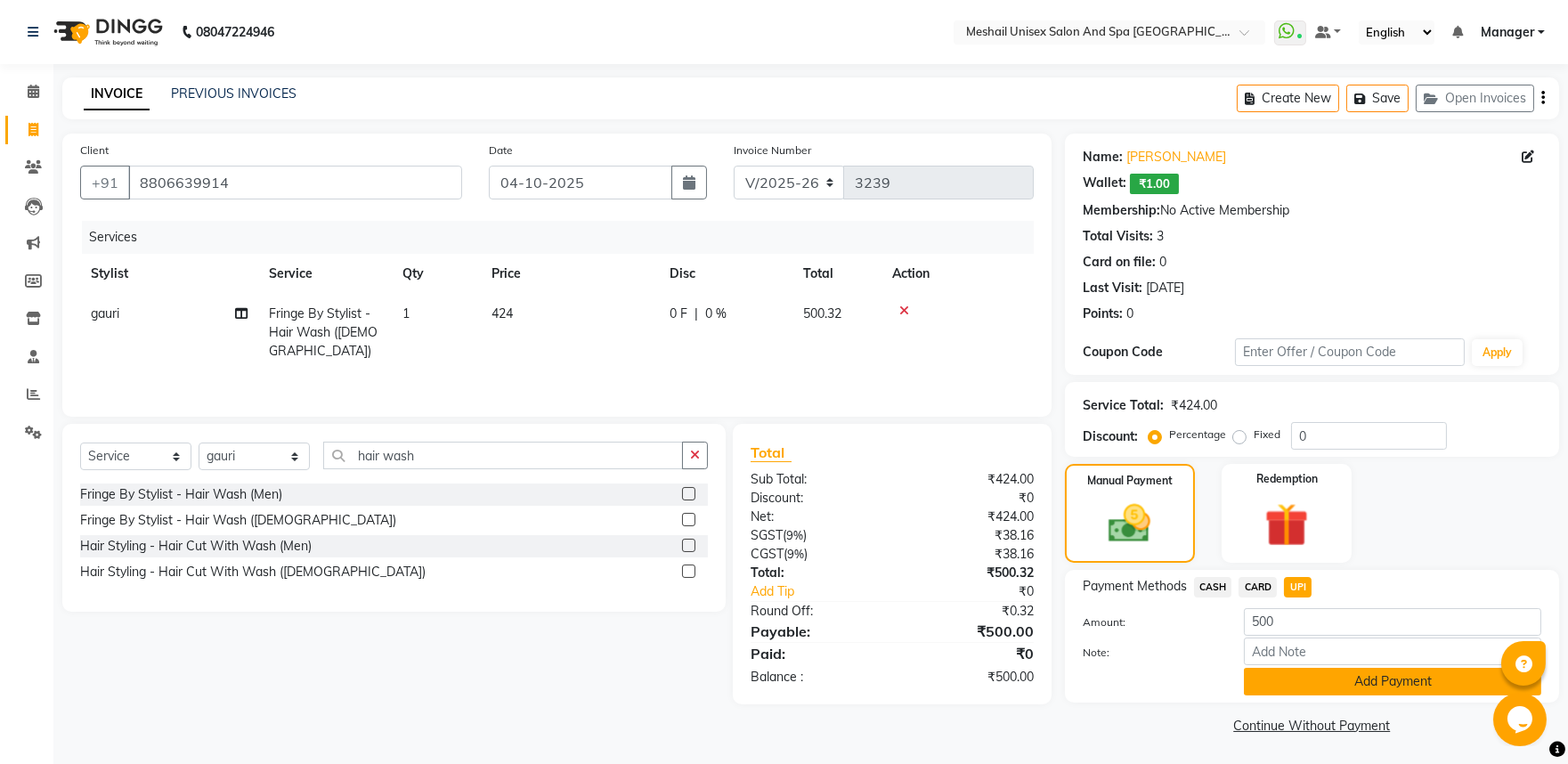
click at [1337, 683] on button "Add Payment" at bounding box center [1393, 681] width 298 height 28
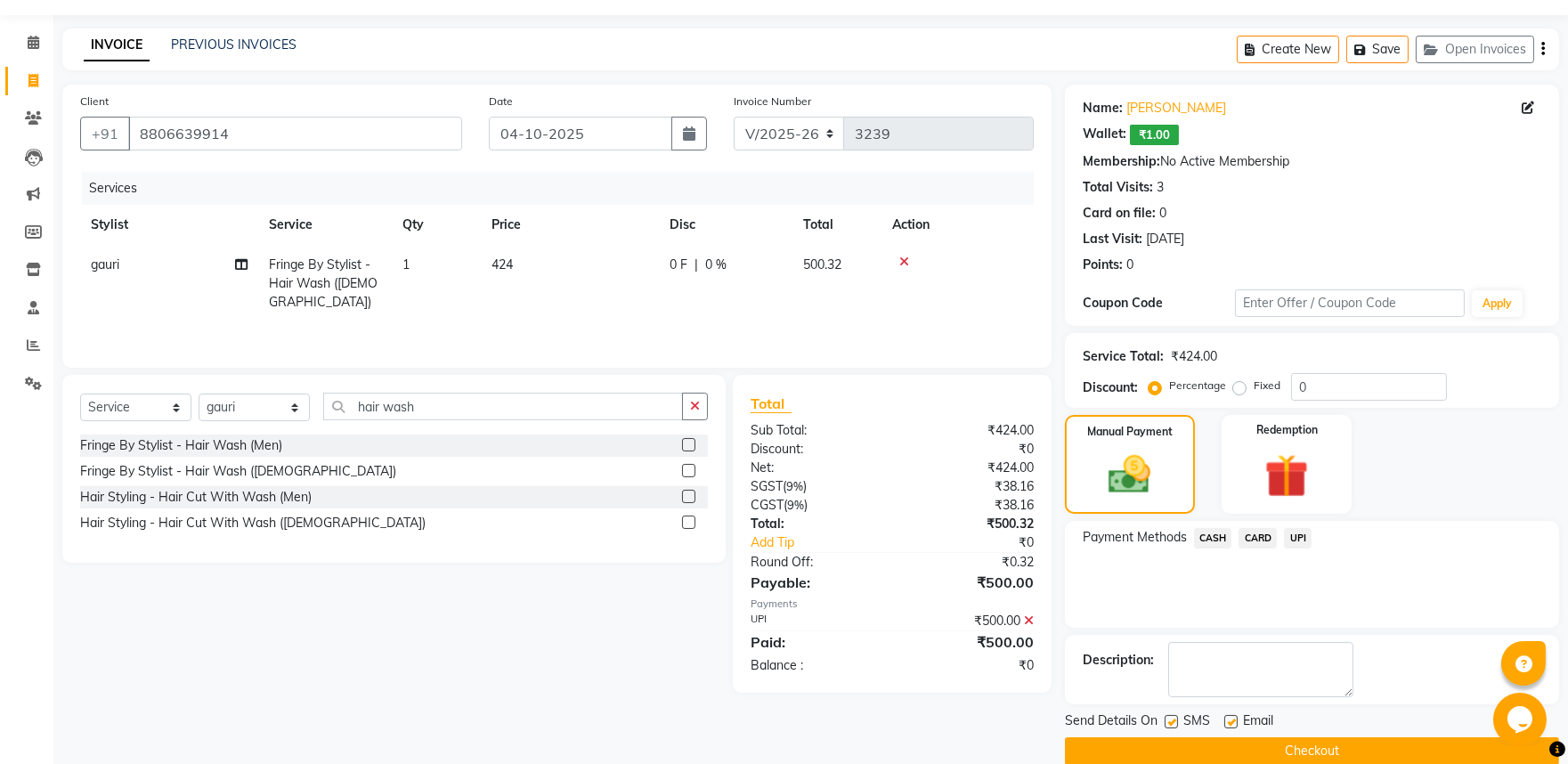
scroll to position [75, 0]
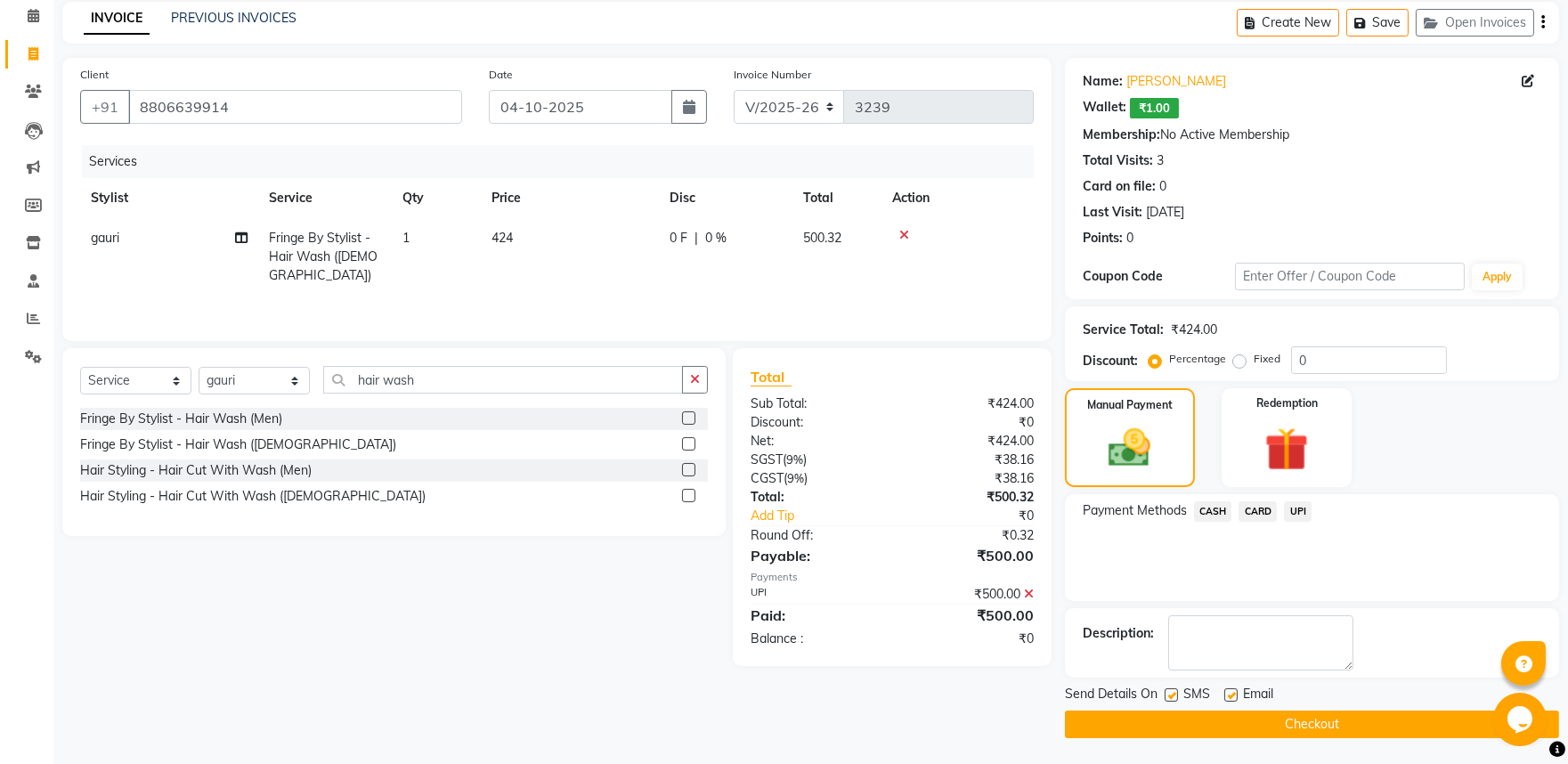
click at [1328, 728] on button "Checkout" at bounding box center [1312, 724] width 495 height 28
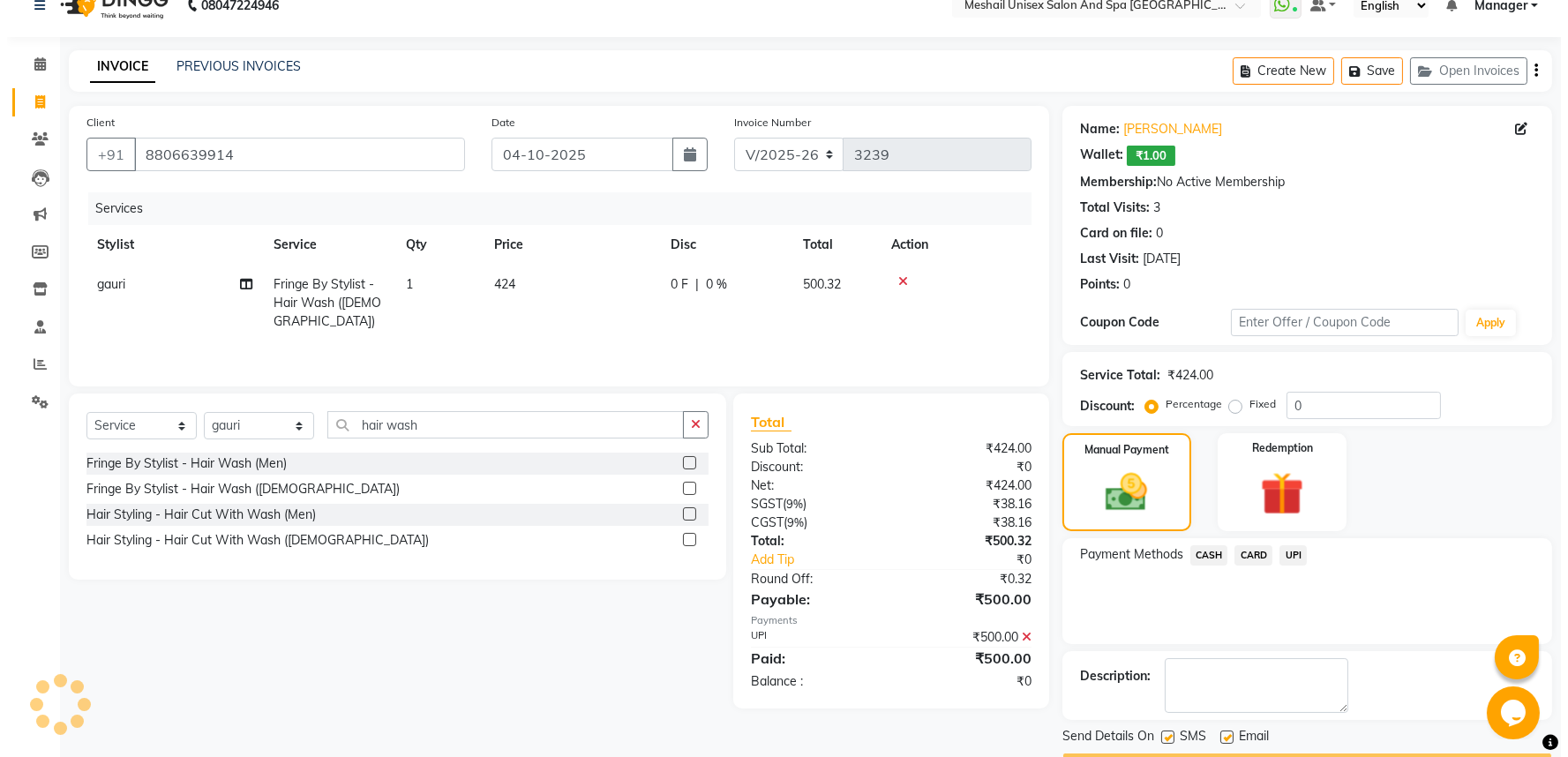
scroll to position [0, 0]
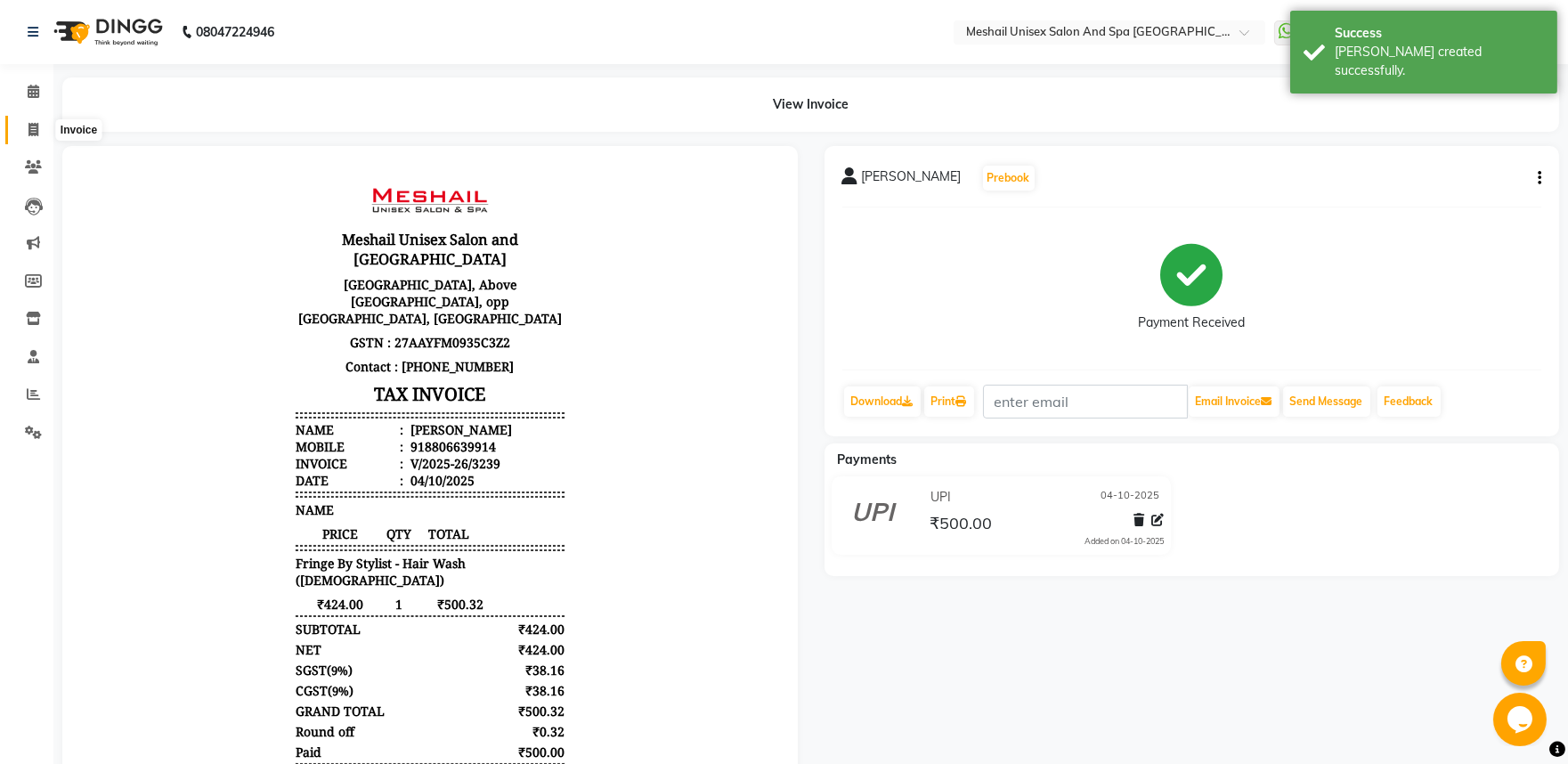
click at [39, 127] on span at bounding box center [33, 129] width 31 height 20
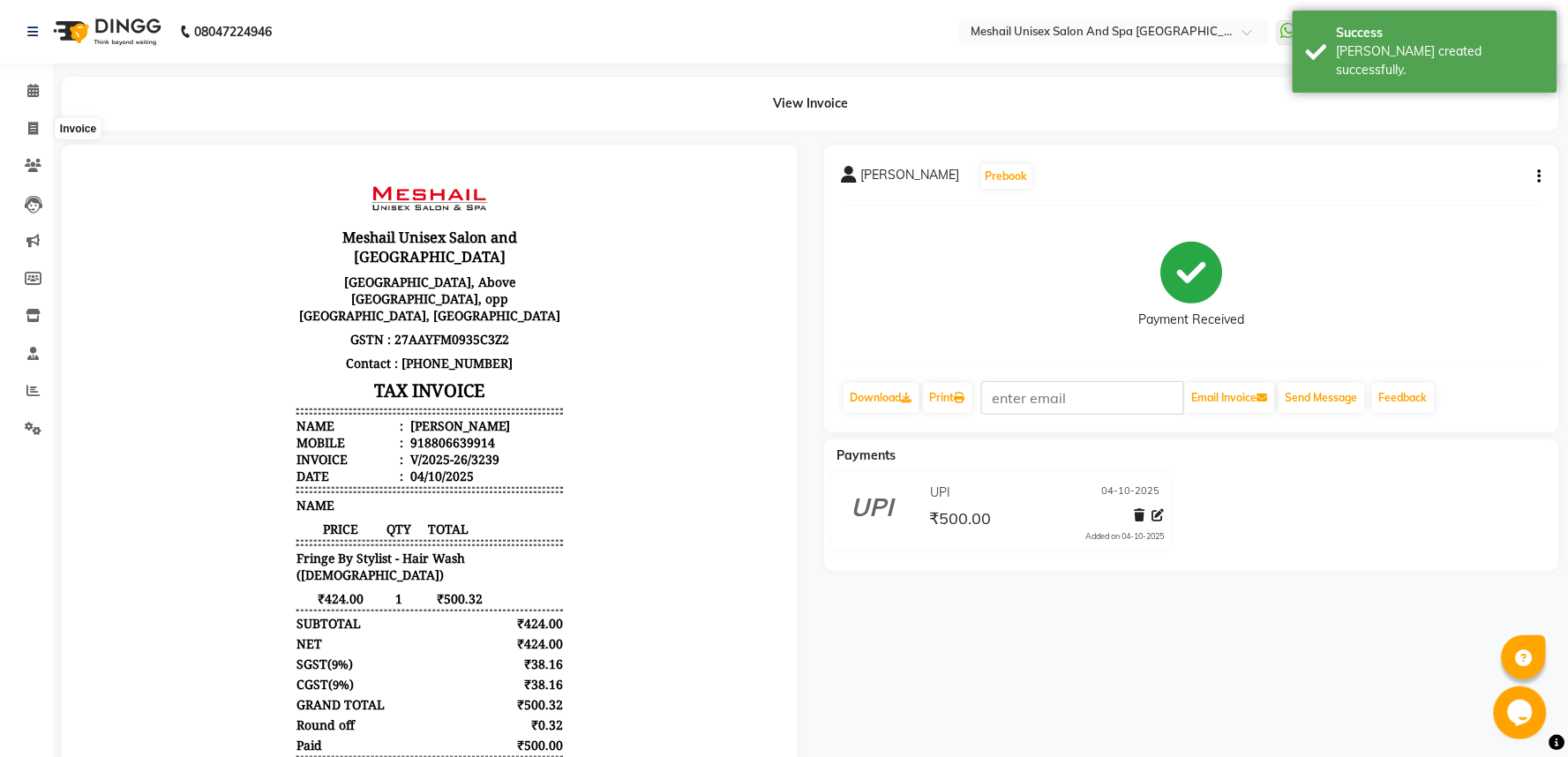
select select "service"
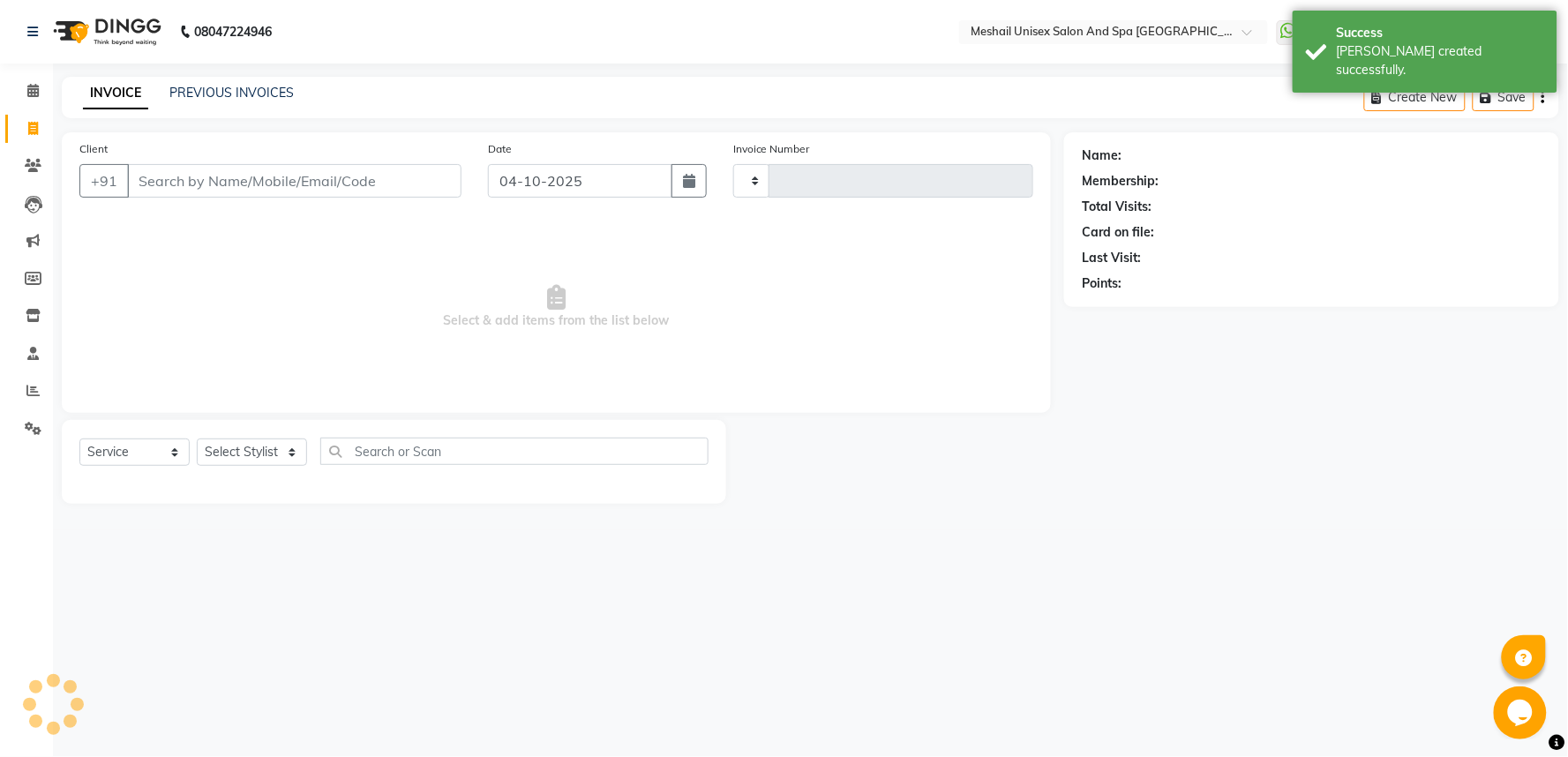
type input "3240"
select select "6711"
drag, startPoint x: 85, startPoint y: 142, endPoint x: 270, endPoint y: 194, distance: 192.2
click at [270, 194] on input "Client" at bounding box center [294, 180] width 334 height 33
click at [220, 190] on input "Client" at bounding box center [294, 180] width 334 height 33
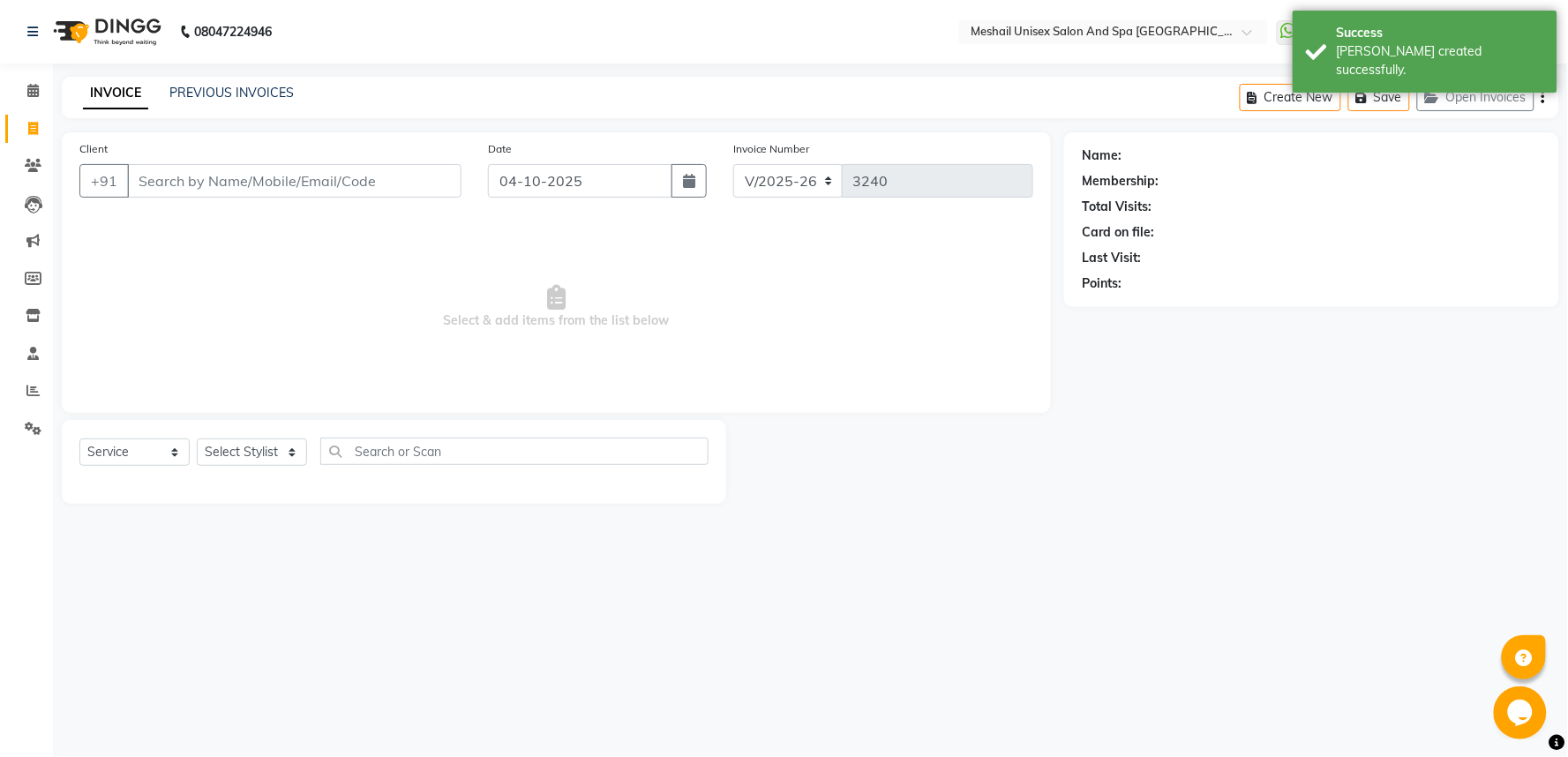
click at [220, 190] on input "Client" at bounding box center [294, 180] width 334 height 33
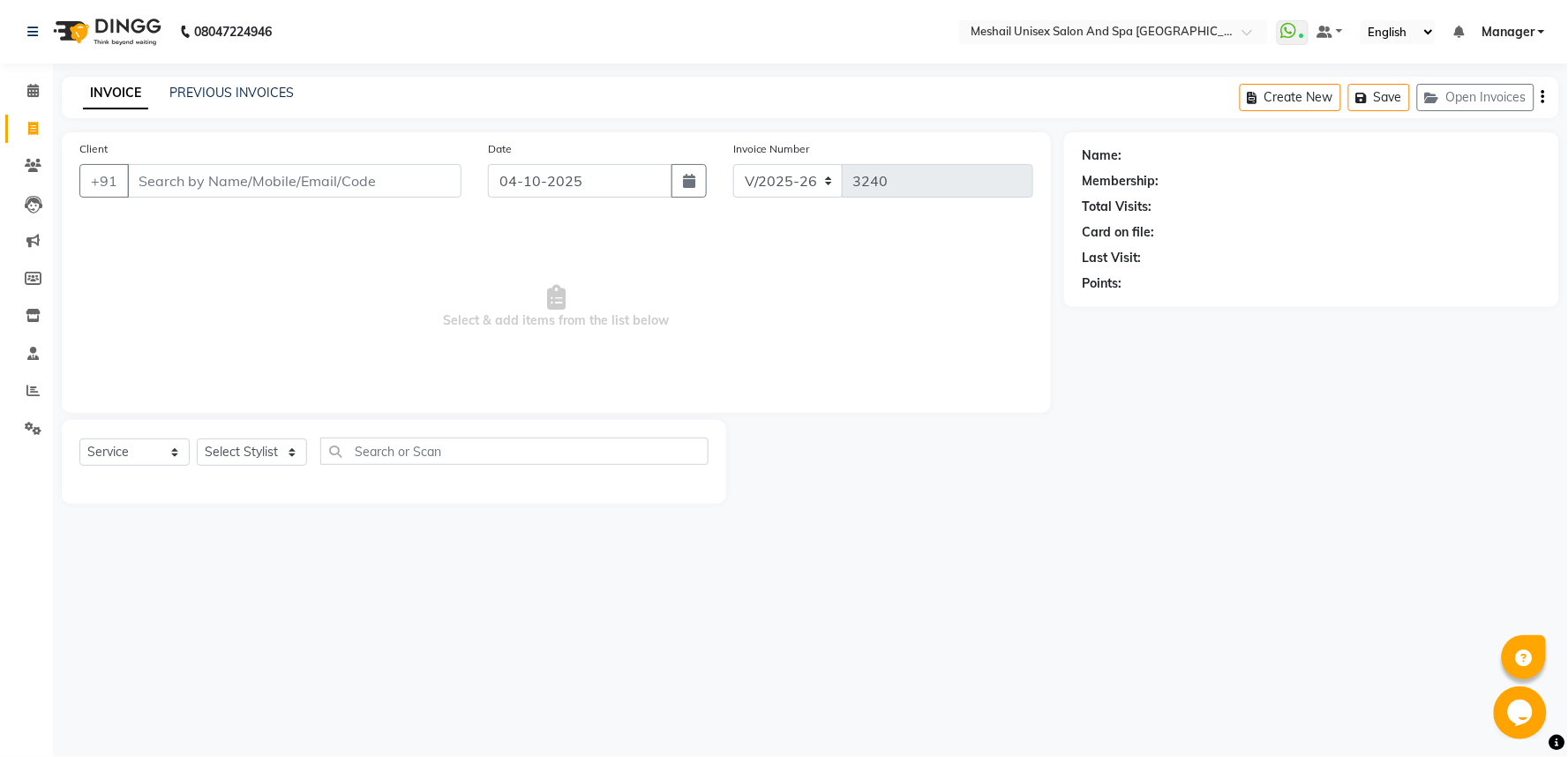
click at [220, 190] on input "Client" at bounding box center [294, 180] width 334 height 33
type input "7744927111"
click at [238, 468] on div "Select Service Product Membership Package Voucher Prepaid Gift Card Select Styl…" at bounding box center [393, 457] width 629 height 41
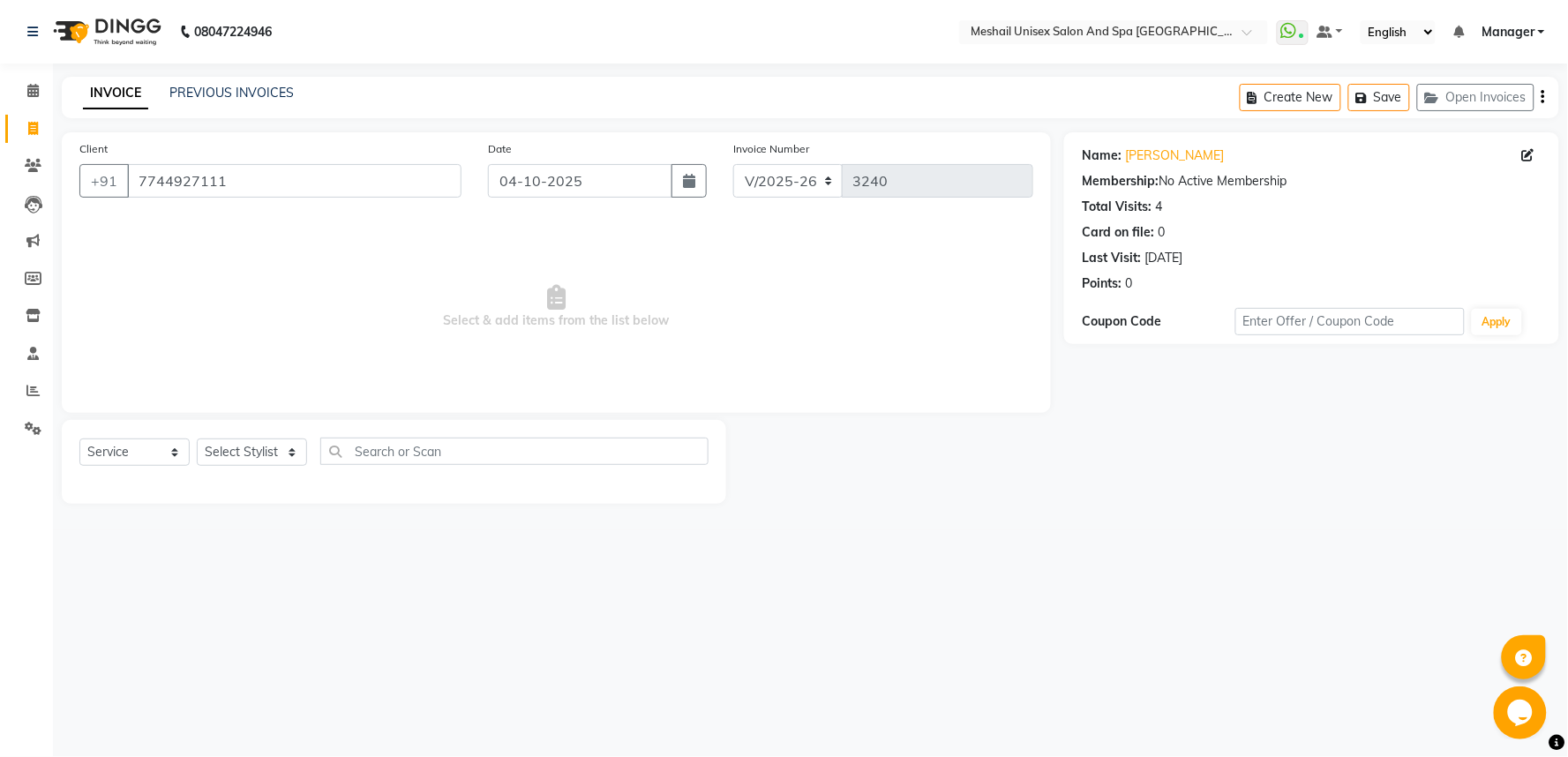
click at [242, 469] on div "Select Service Product Membership Package Voucher Prepaid Gift Card Select Styl…" at bounding box center [393, 457] width 629 height 41
click at [259, 455] on select "Select Stylist Avinash gauri Manager [PERSON_NAME] [PERSON_NAME] [PERSON_NAME] …" at bounding box center [252, 452] width 110 height 28
select select "59348"
click at [197, 439] on select "Select Stylist Avinash gauri Manager [PERSON_NAME] [PERSON_NAME] [PERSON_NAME] …" at bounding box center [252, 452] width 110 height 28
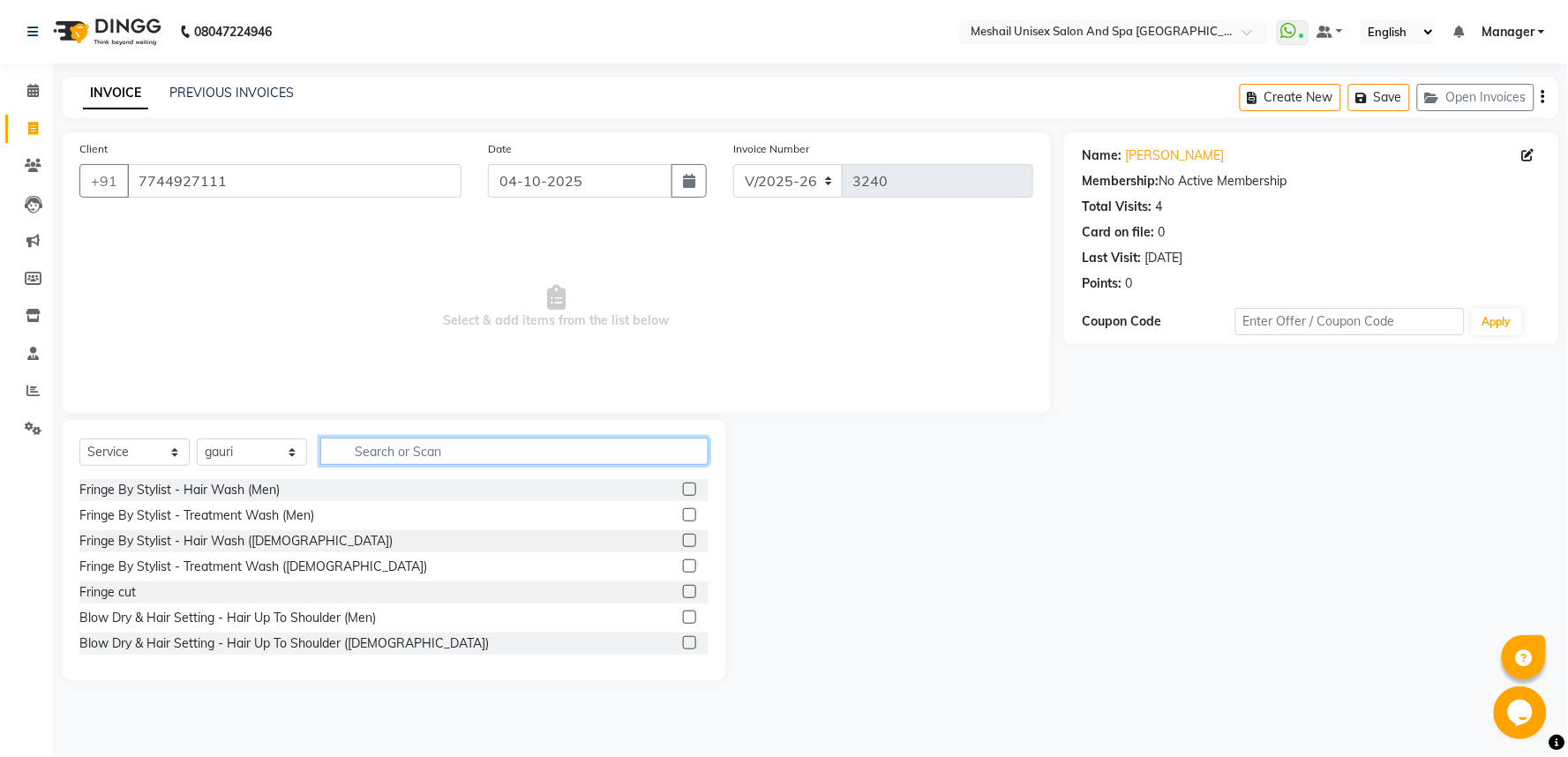
click at [373, 443] on input "text" at bounding box center [515, 451] width 389 height 28
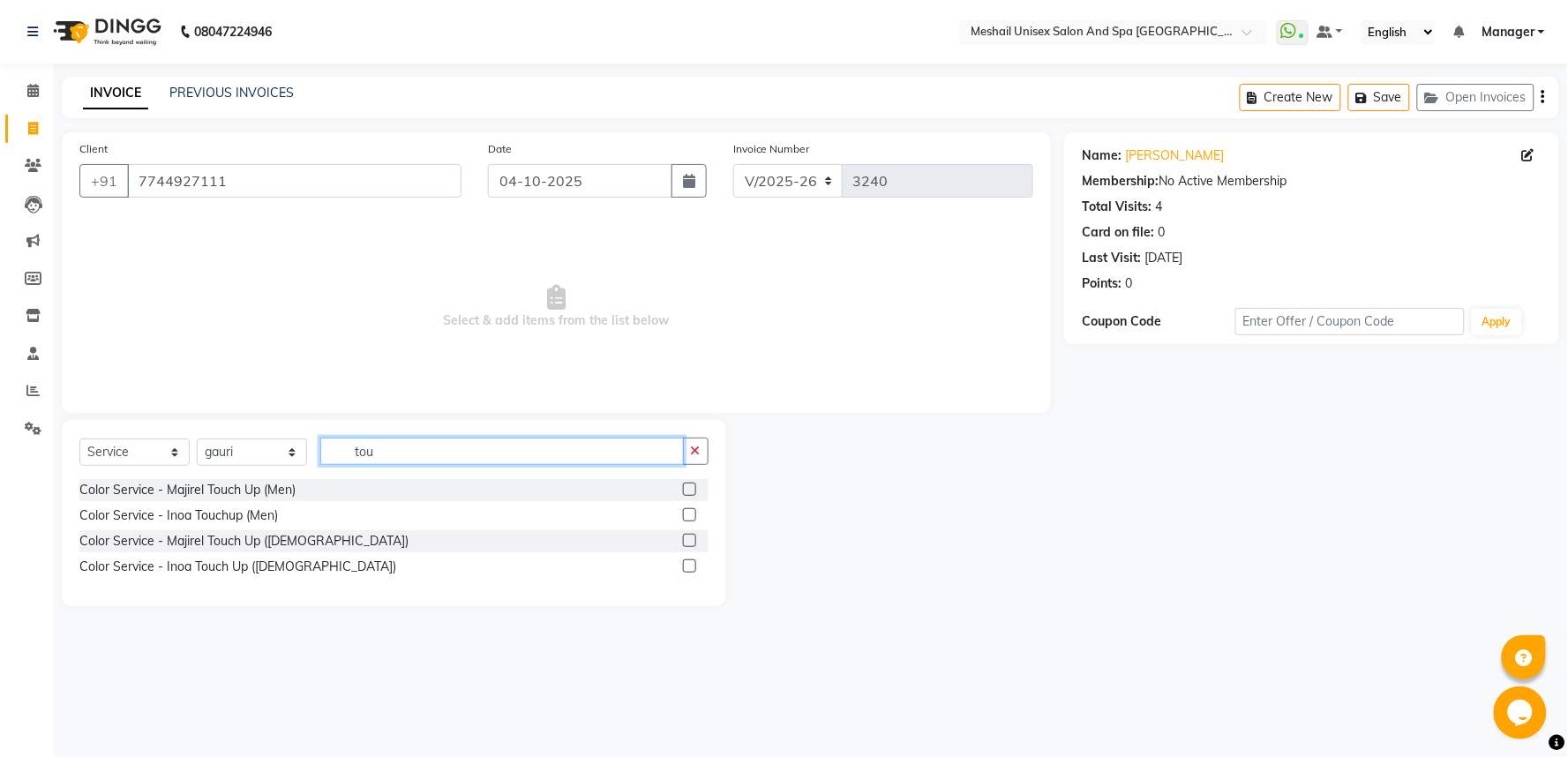
type input "tou"
click at [680, 562] on div "Color Service - Inoa Touch Up ([DEMOGRAPHIC_DATA])" at bounding box center [393, 567] width 629 height 22
click at [689, 562] on label at bounding box center [689, 566] width 13 height 13
click at [689, 562] on input "checkbox" at bounding box center [688, 567] width 11 height 11
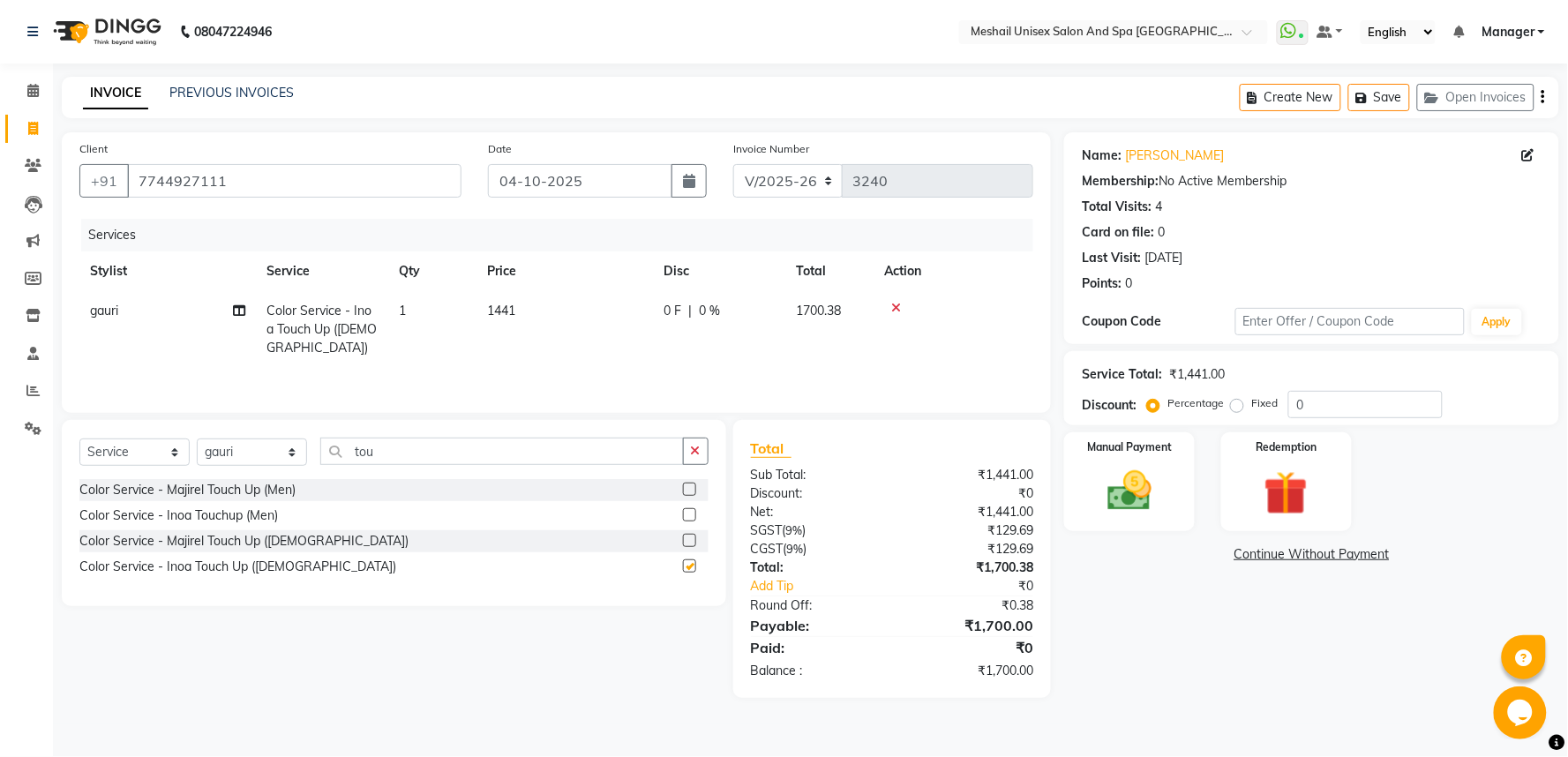
checkbox input "false"
click at [530, 456] on input "tou" at bounding box center [503, 451] width 364 height 28
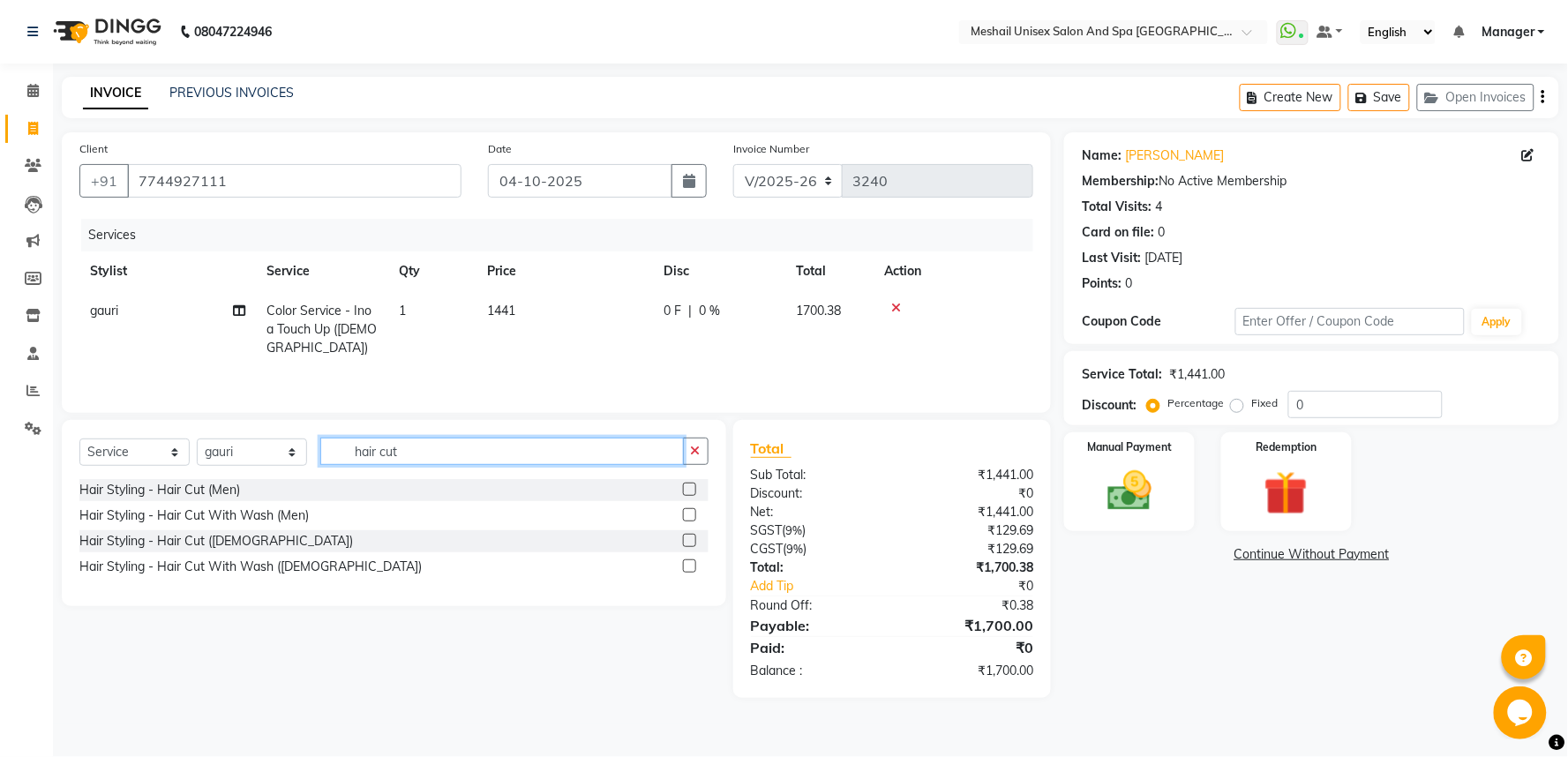
type input "hair cut"
click at [691, 540] on label at bounding box center [689, 541] width 13 height 13
click at [691, 540] on input "checkbox" at bounding box center [688, 541] width 11 height 11
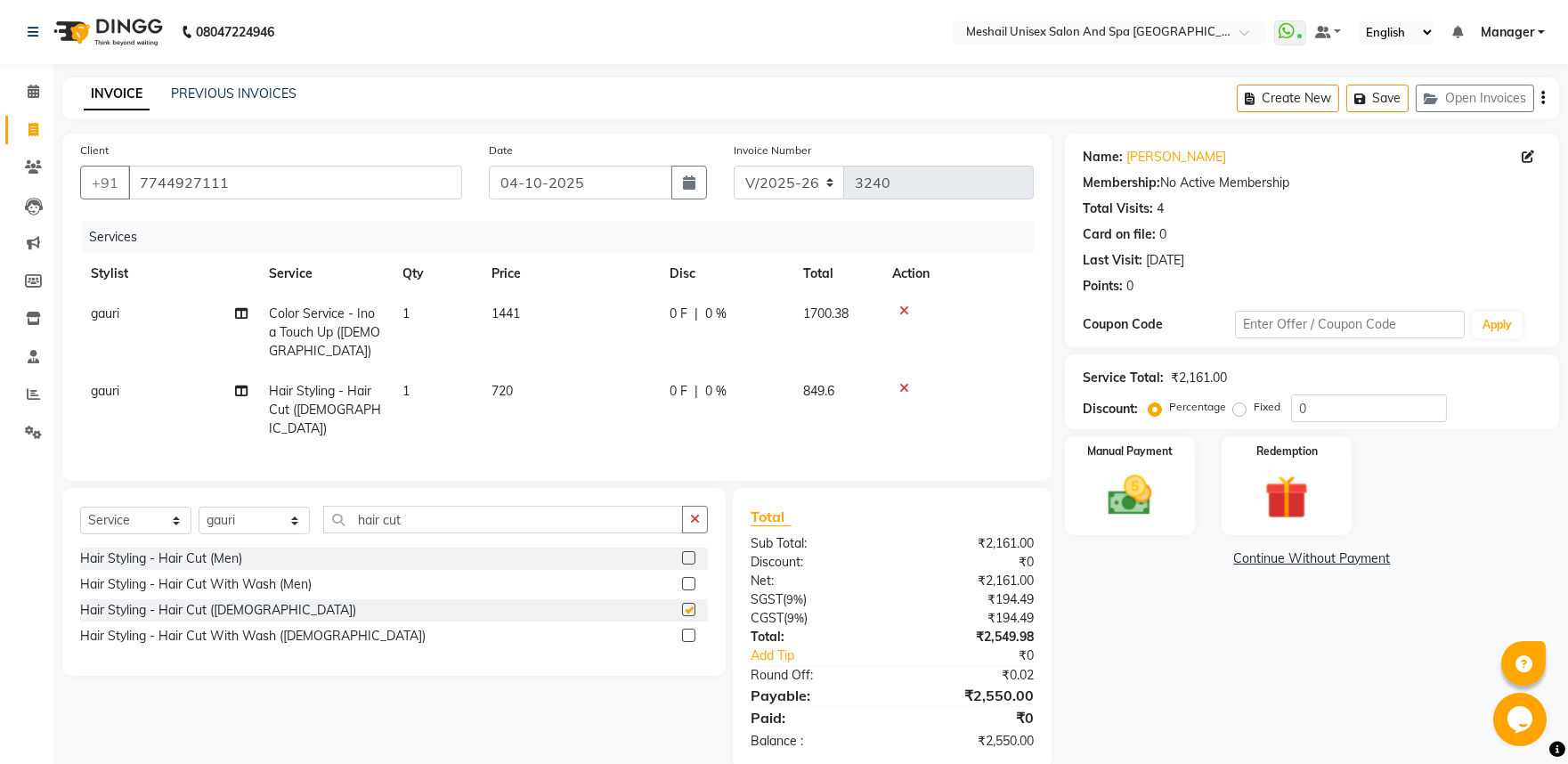
checkbox input "false"
click at [540, 392] on td "720" at bounding box center [570, 410] width 178 height 77
select select "59348"
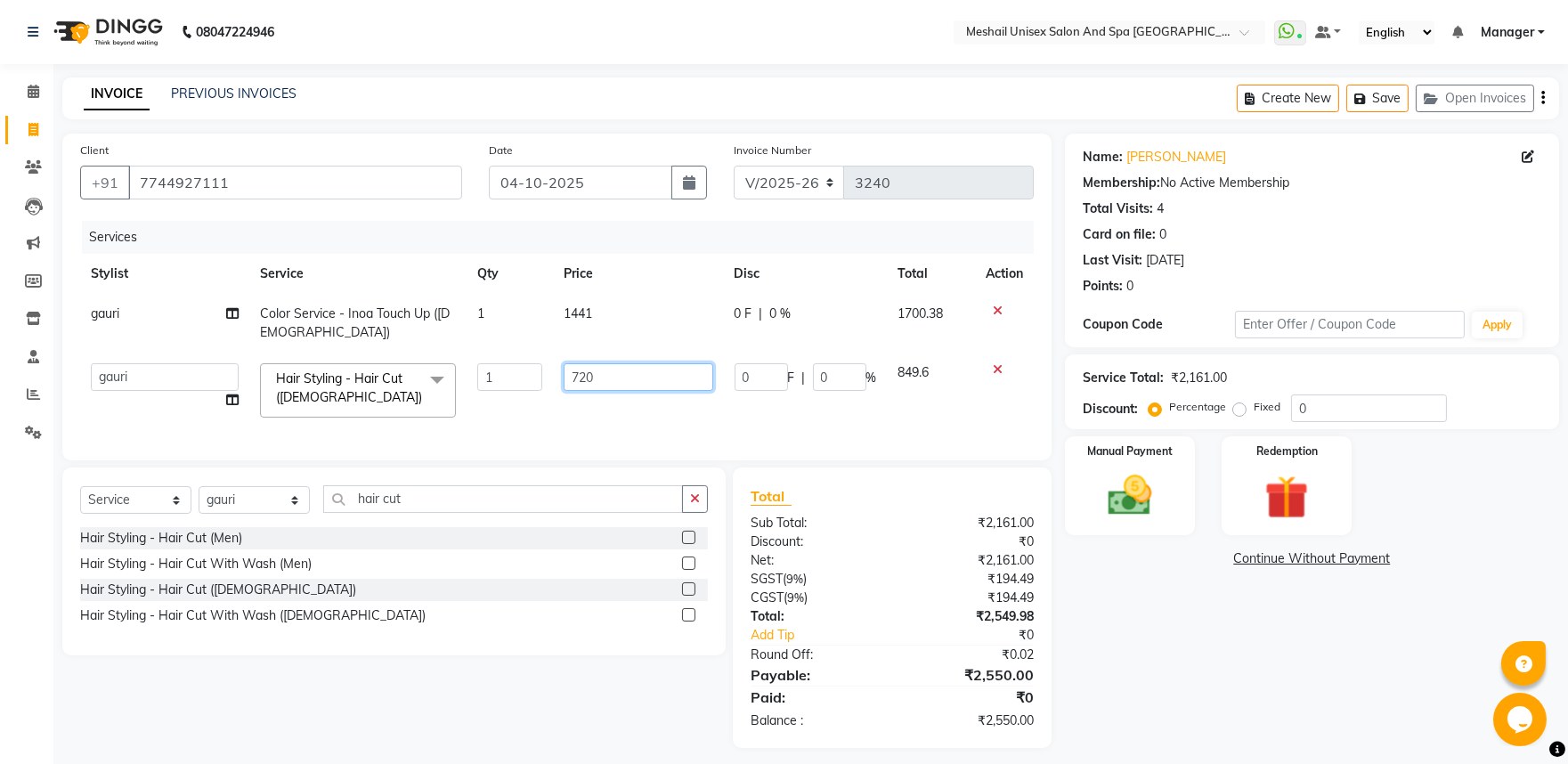
click at [572, 372] on input "720" at bounding box center [638, 377] width 149 height 28
type input "424"
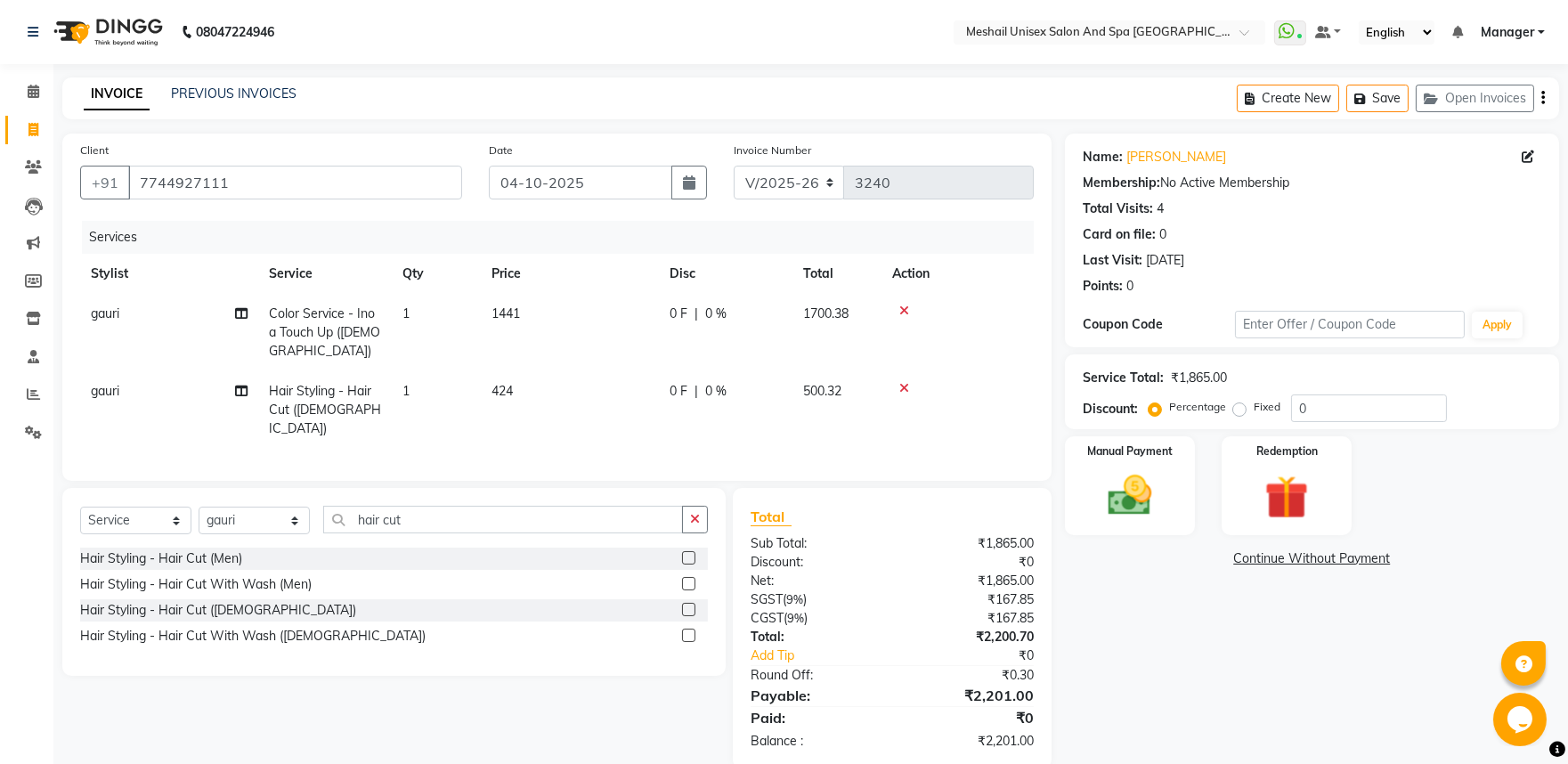
drag, startPoint x: 483, startPoint y: 294, endPoint x: 554, endPoint y: 310, distance: 72.8
click at [484, 296] on td "1441" at bounding box center [570, 332] width 178 height 77
select select "59348"
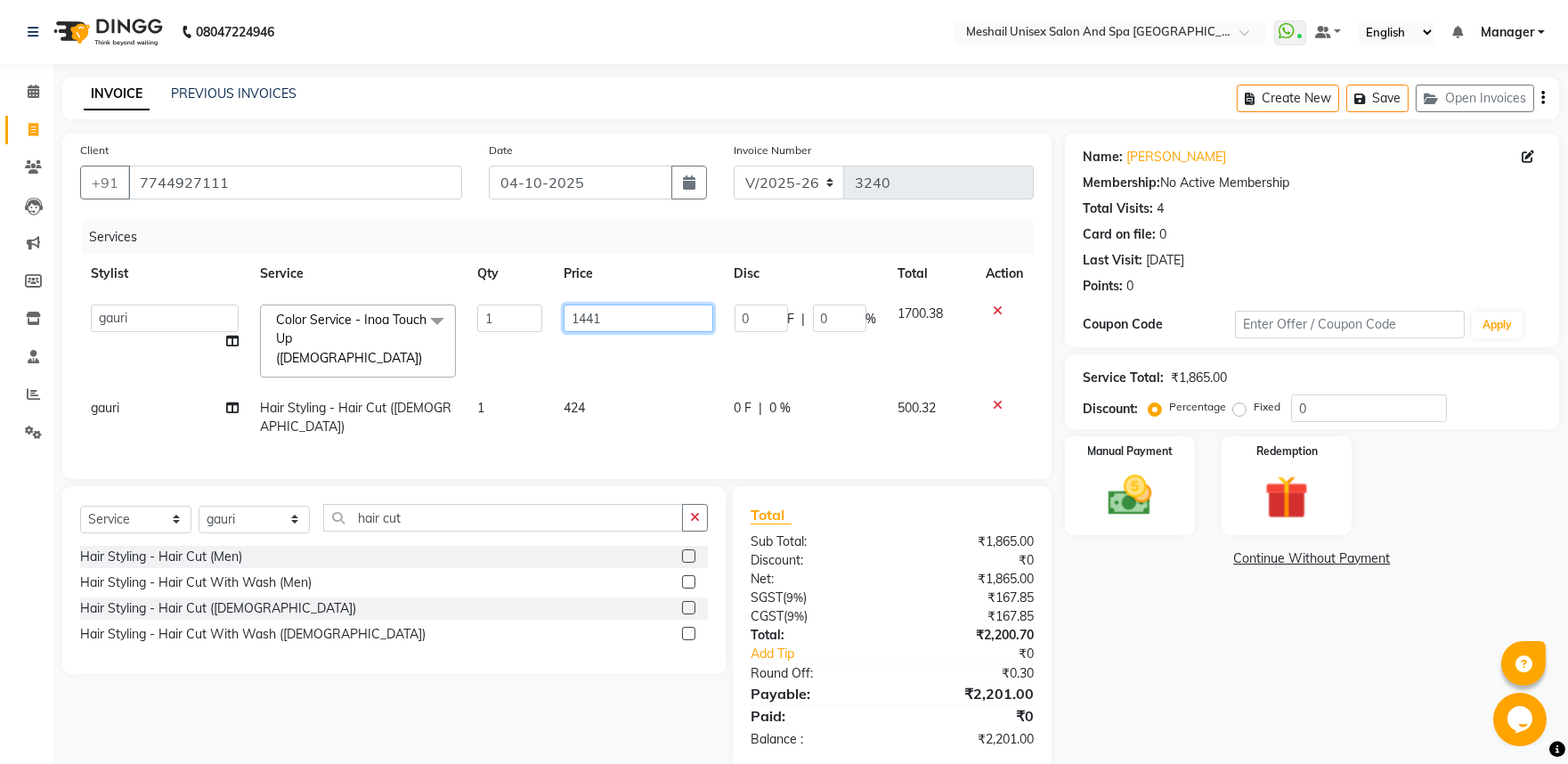
click at [656, 321] on input "1441" at bounding box center [638, 318] width 149 height 28
type input "1440.2"
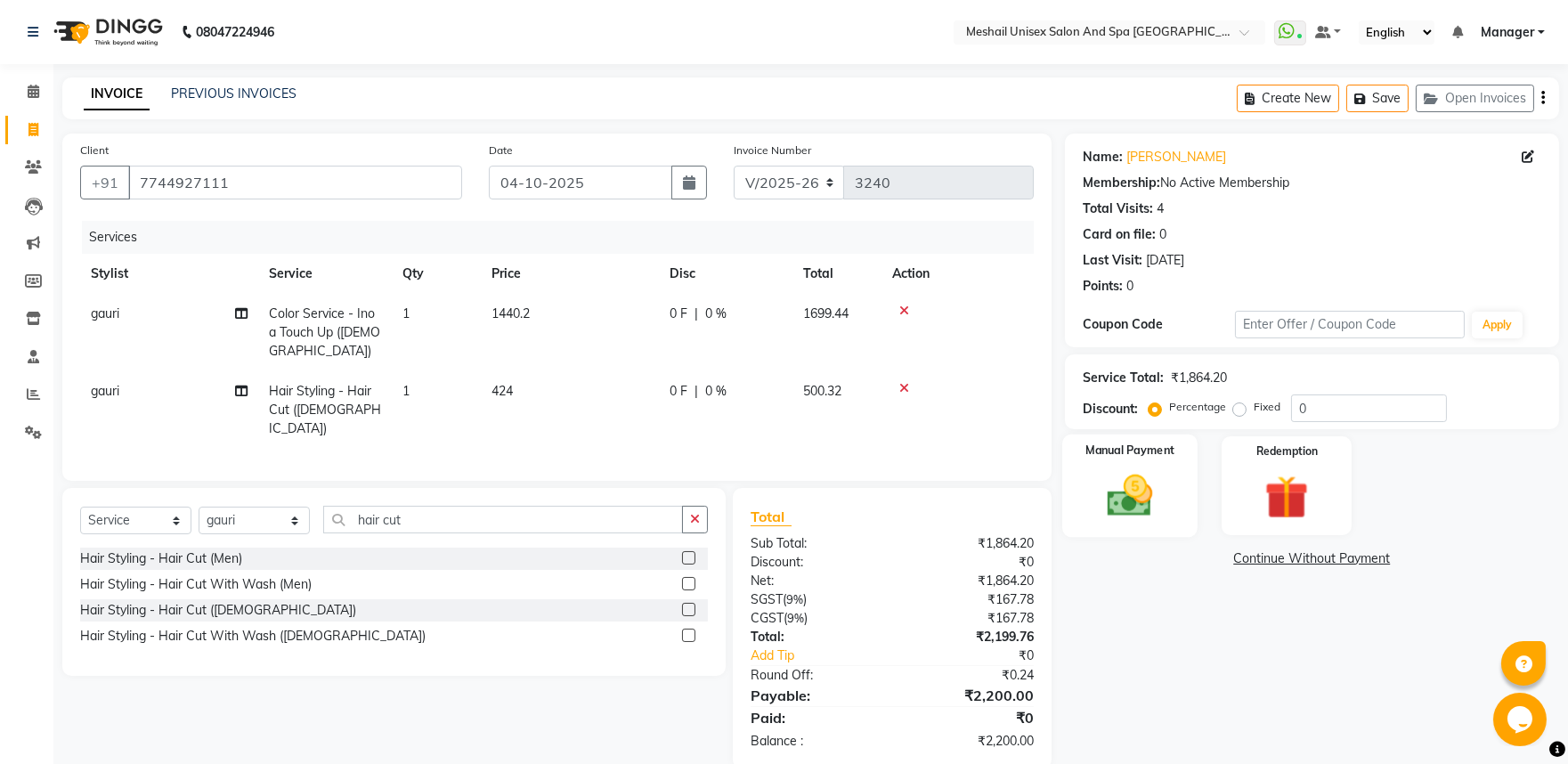
click at [1091, 511] on div "Manual Payment" at bounding box center [1130, 486] width 135 height 102
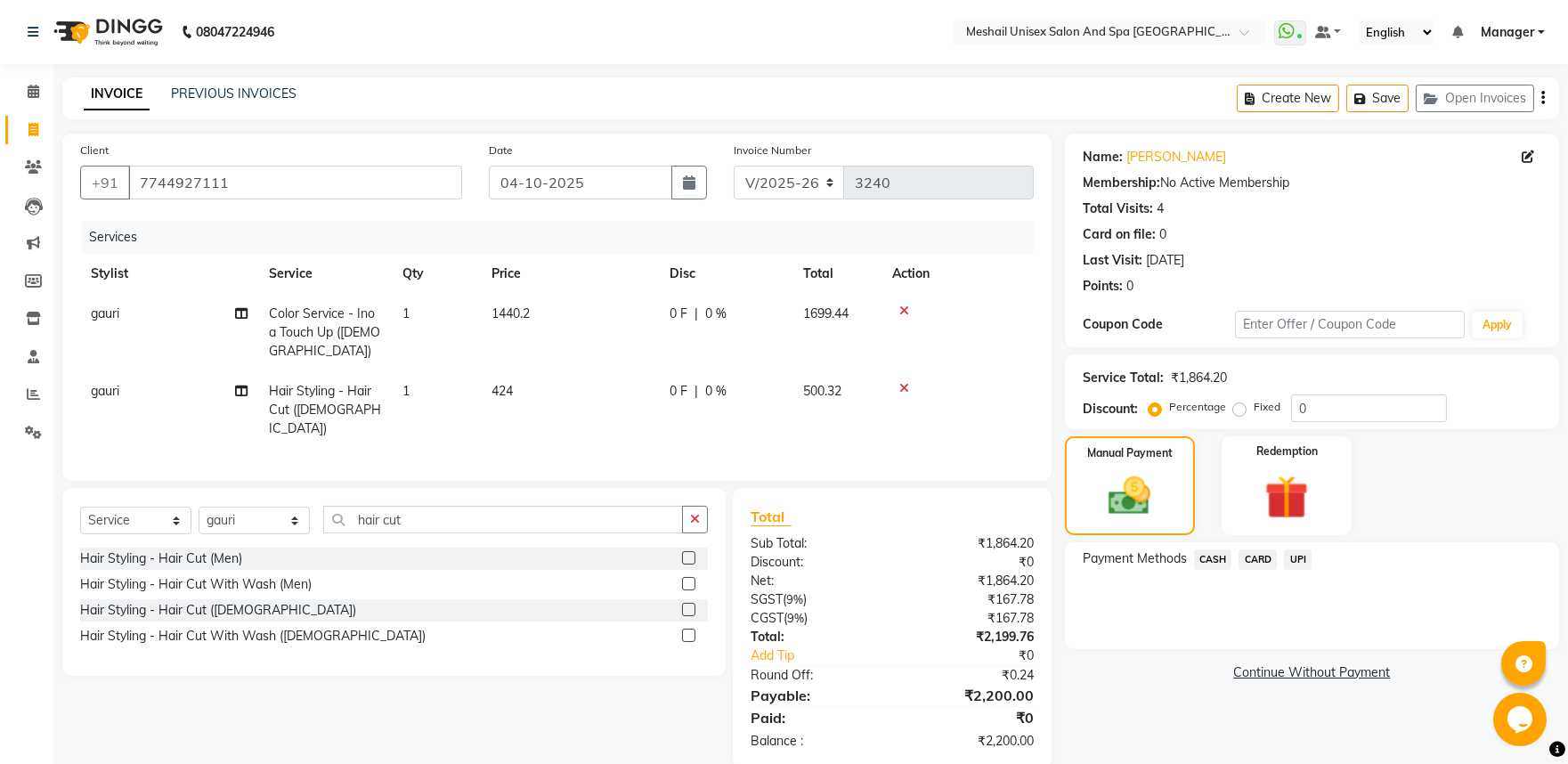
drag, startPoint x: 1300, startPoint y: 557, endPoint x: 1298, endPoint y: 574, distance: 17.1
click at [1298, 563] on span "UPI" at bounding box center [1297, 559] width 28 height 20
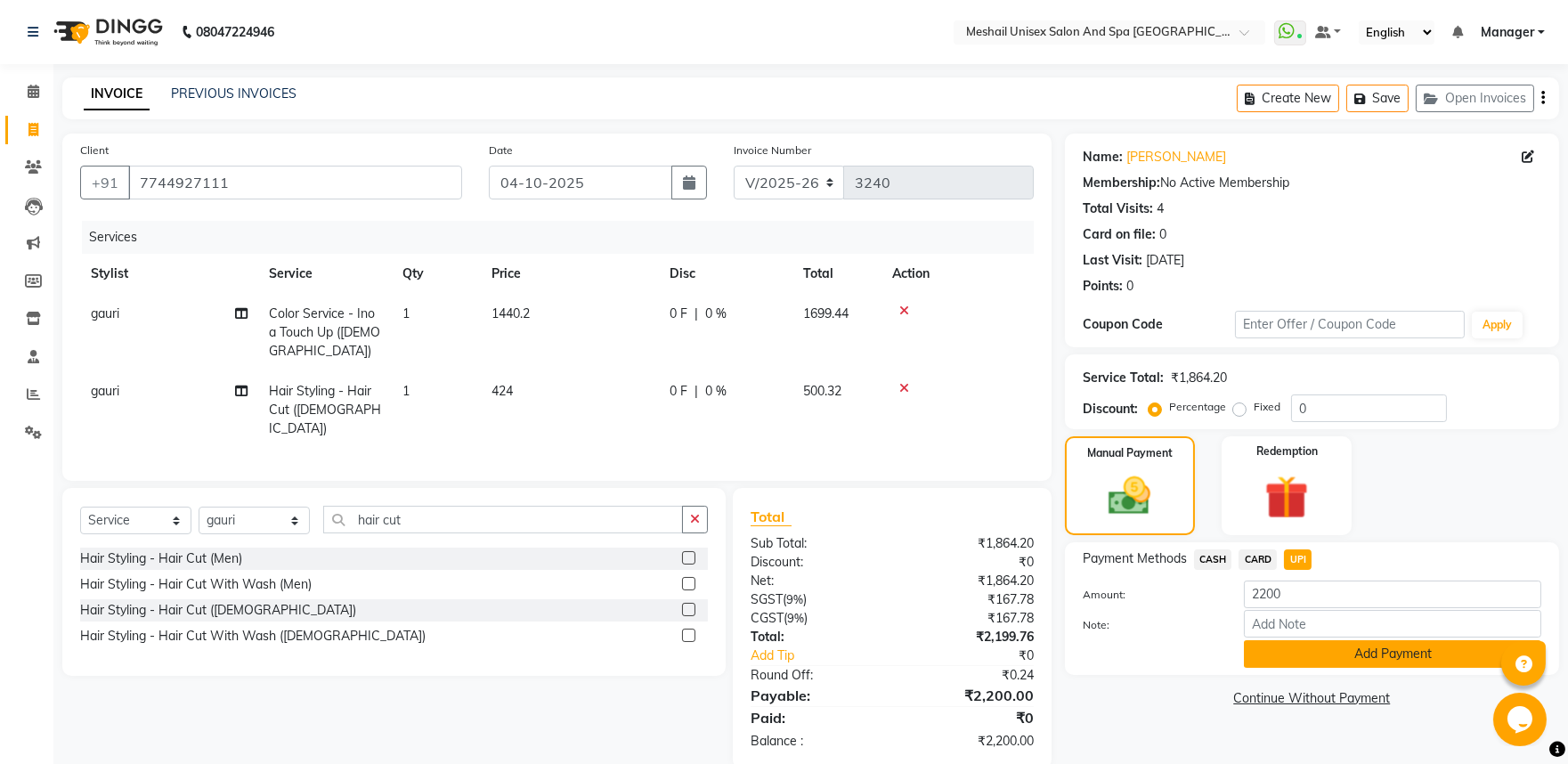
click at [1311, 657] on button "Add Payment" at bounding box center [1393, 654] width 298 height 28
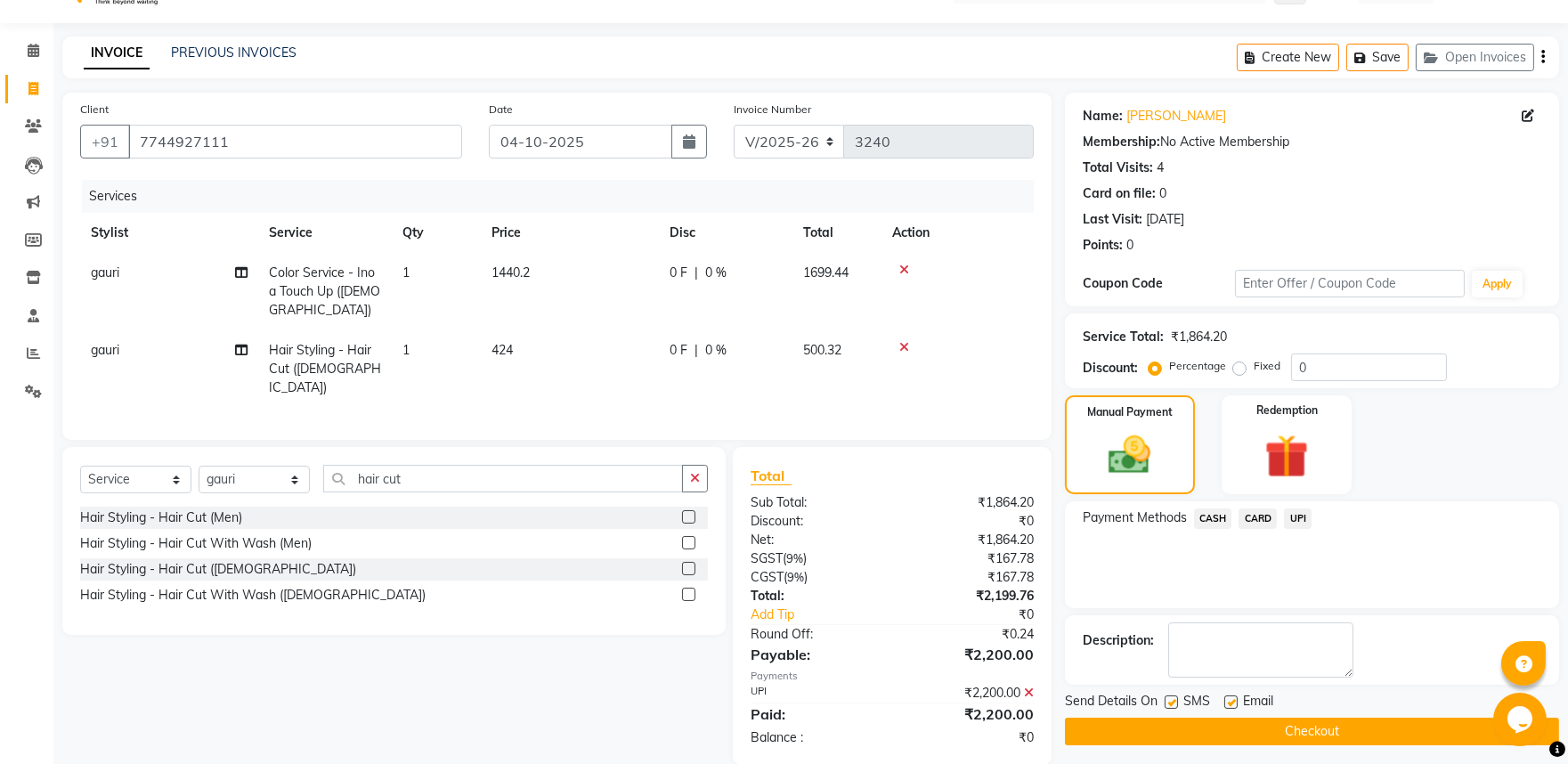
scroll to position [64, 0]
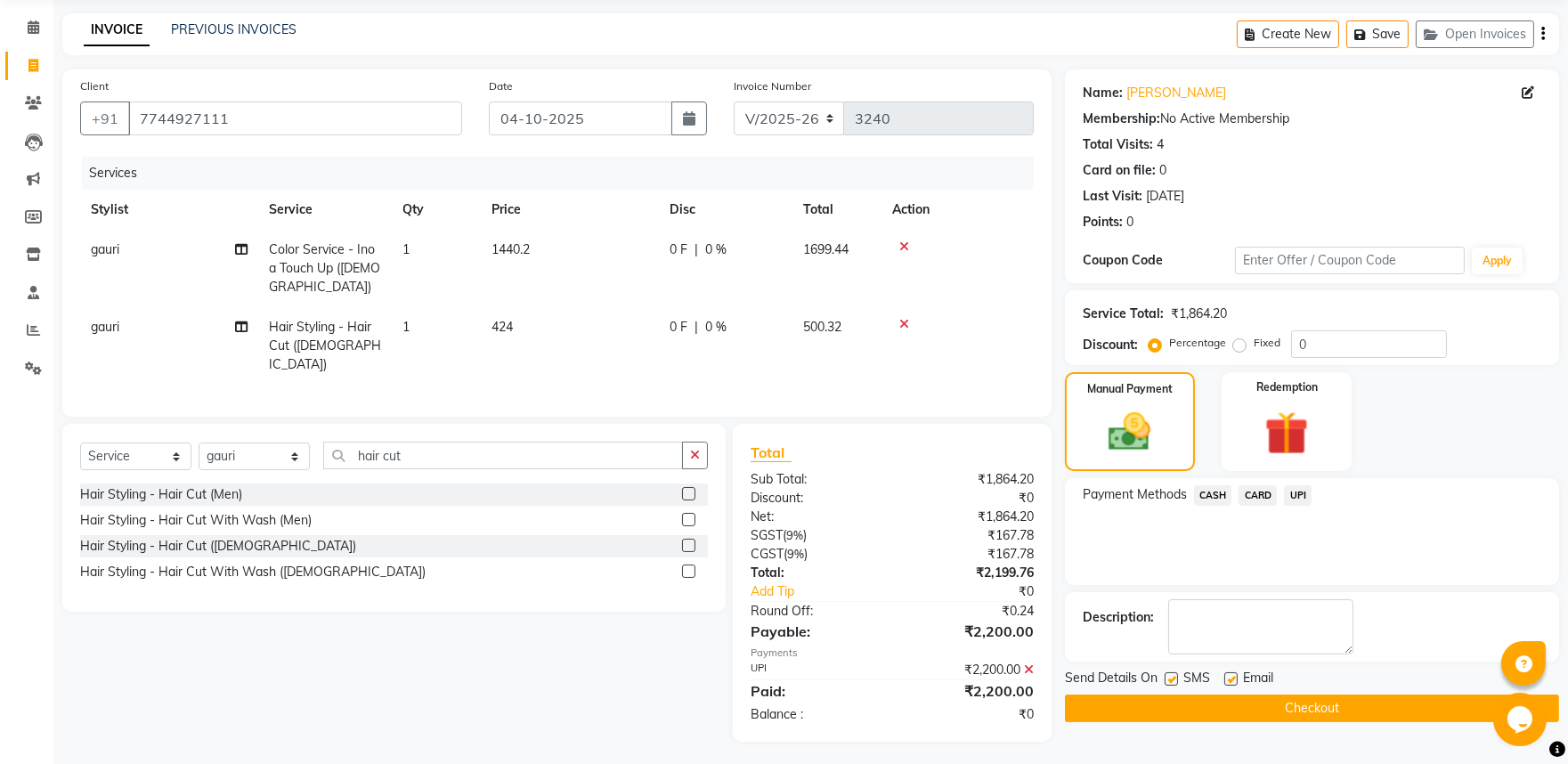
click at [1300, 705] on button "Checkout" at bounding box center [1312, 708] width 495 height 28
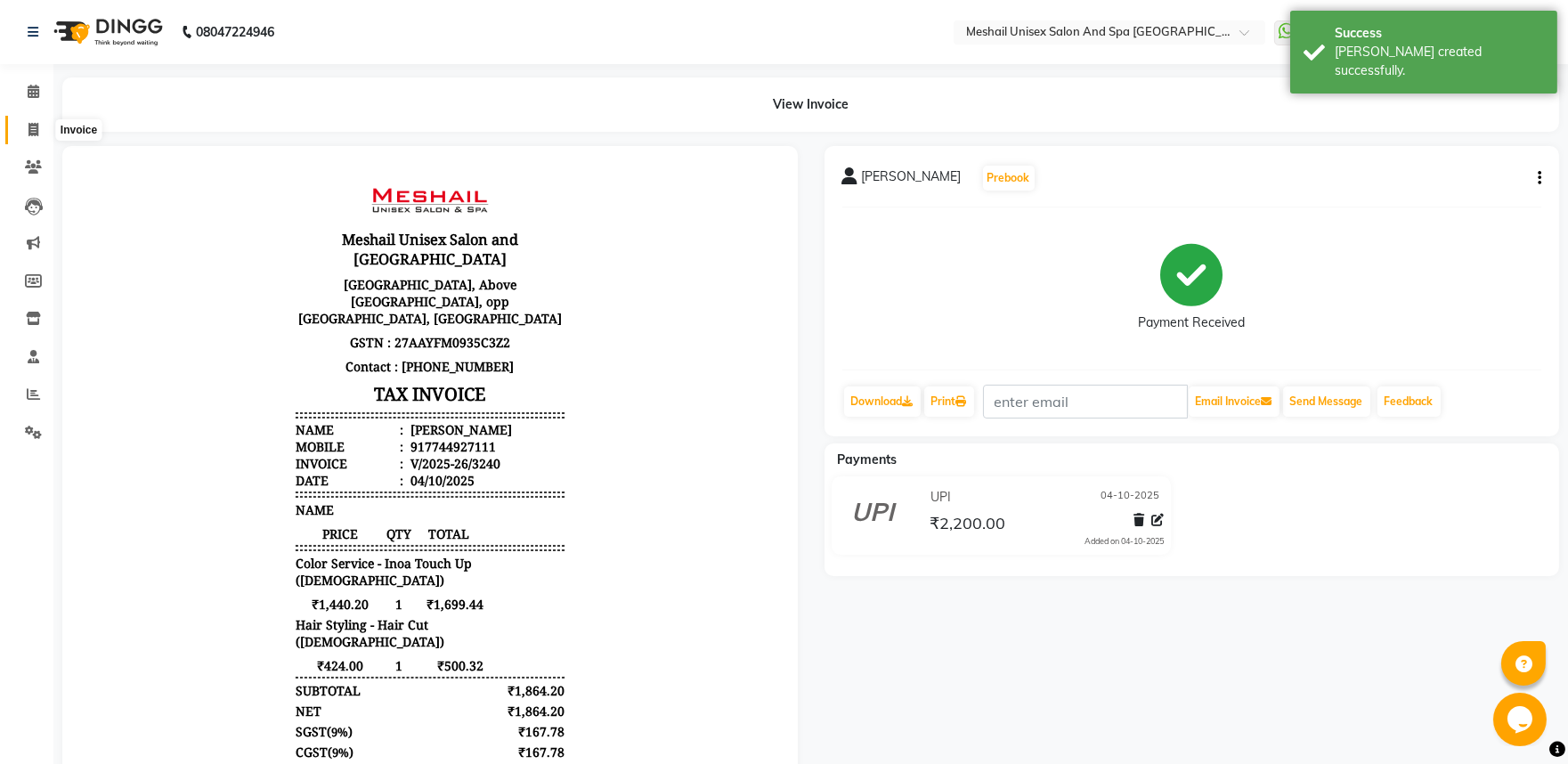
click at [37, 128] on icon at bounding box center [33, 129] width 10 height 14
select select "service"
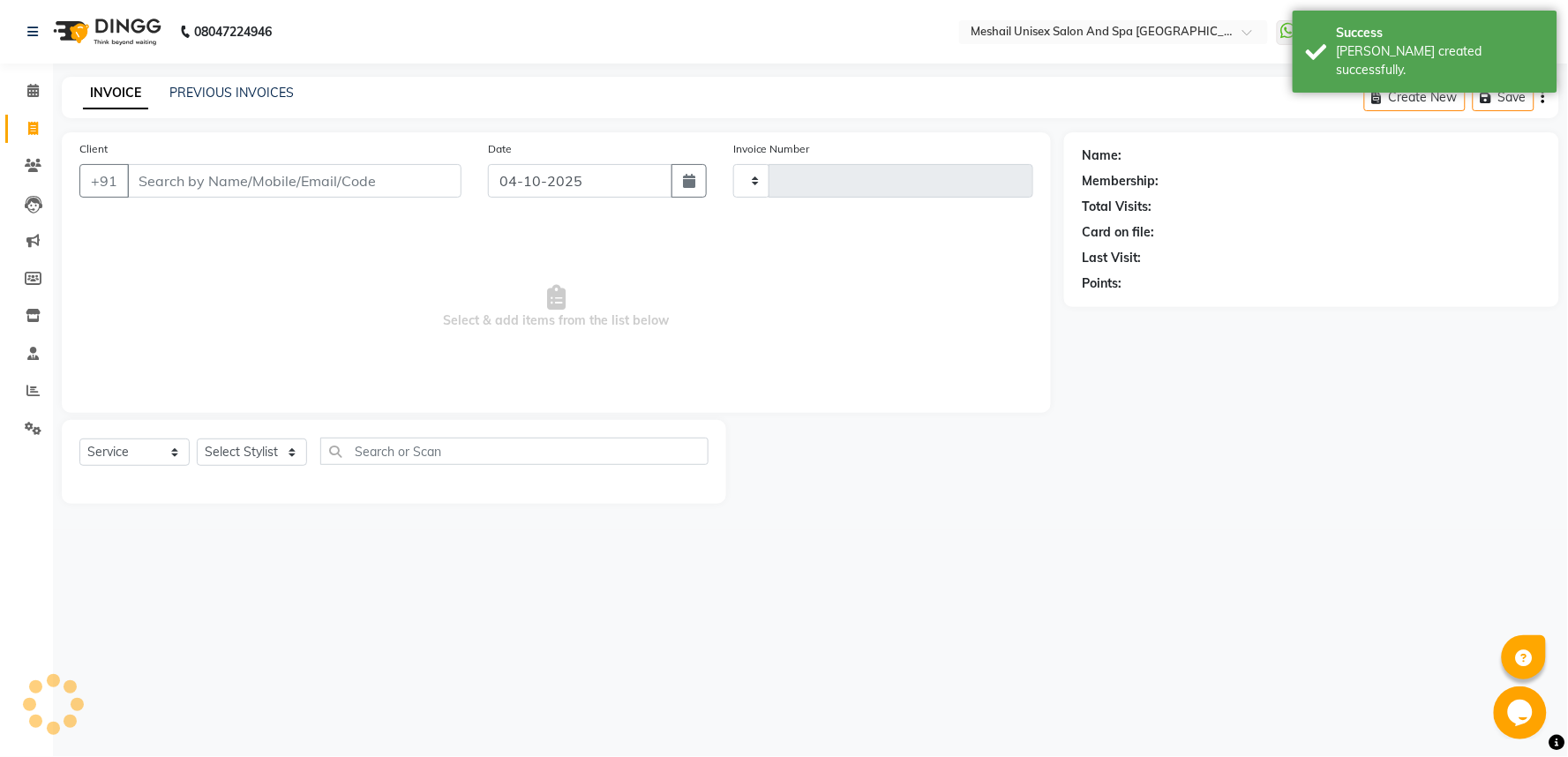
type input "3241"
select select "6711"
click at [253, 95] on link "PREVIOUS INVOICES" at bounding box center [232, 92] width 124 height 16
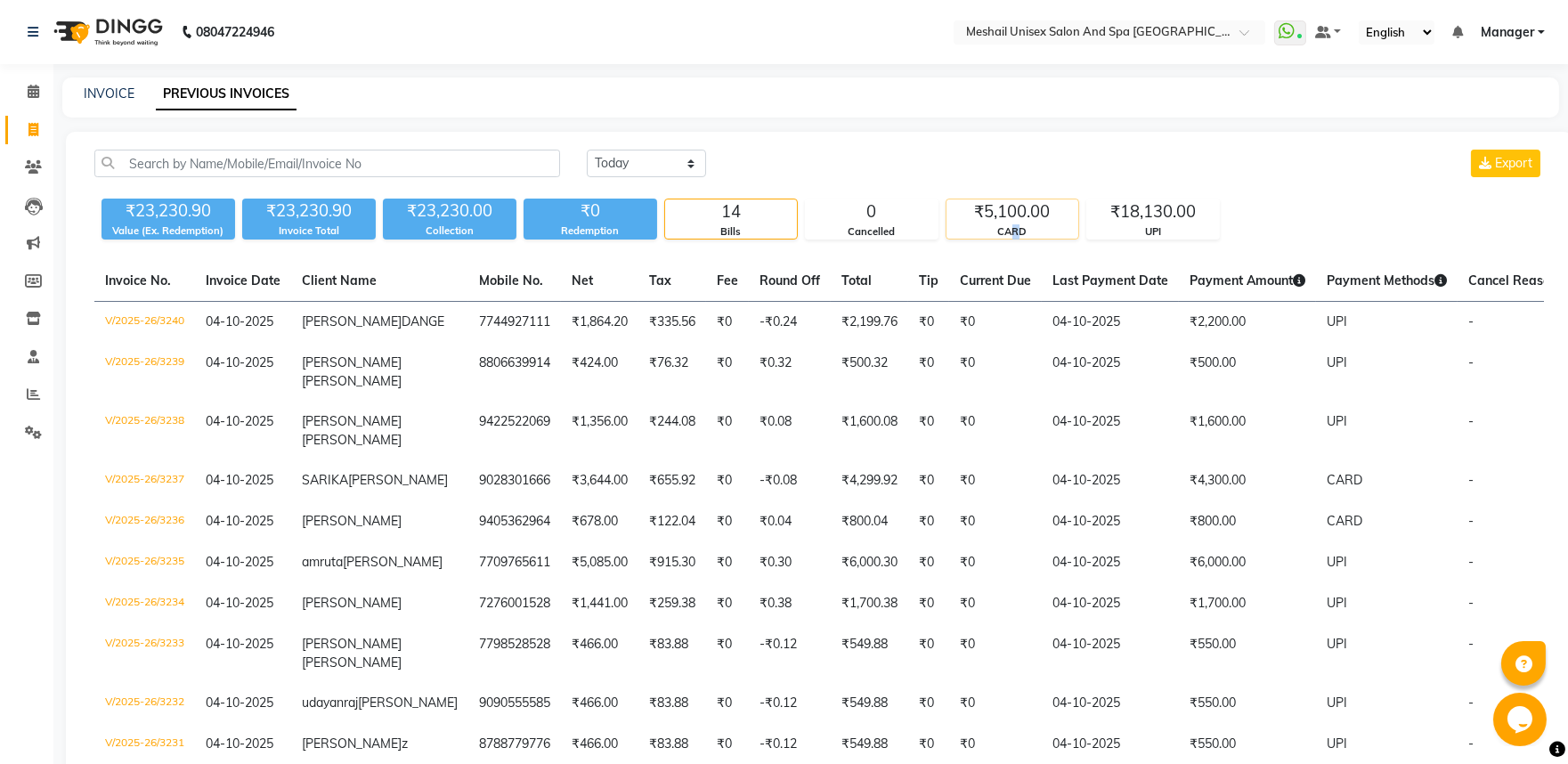
click at [1016, 233] on div "CARD" at bounding box center [1012, 232] width 131 height 15
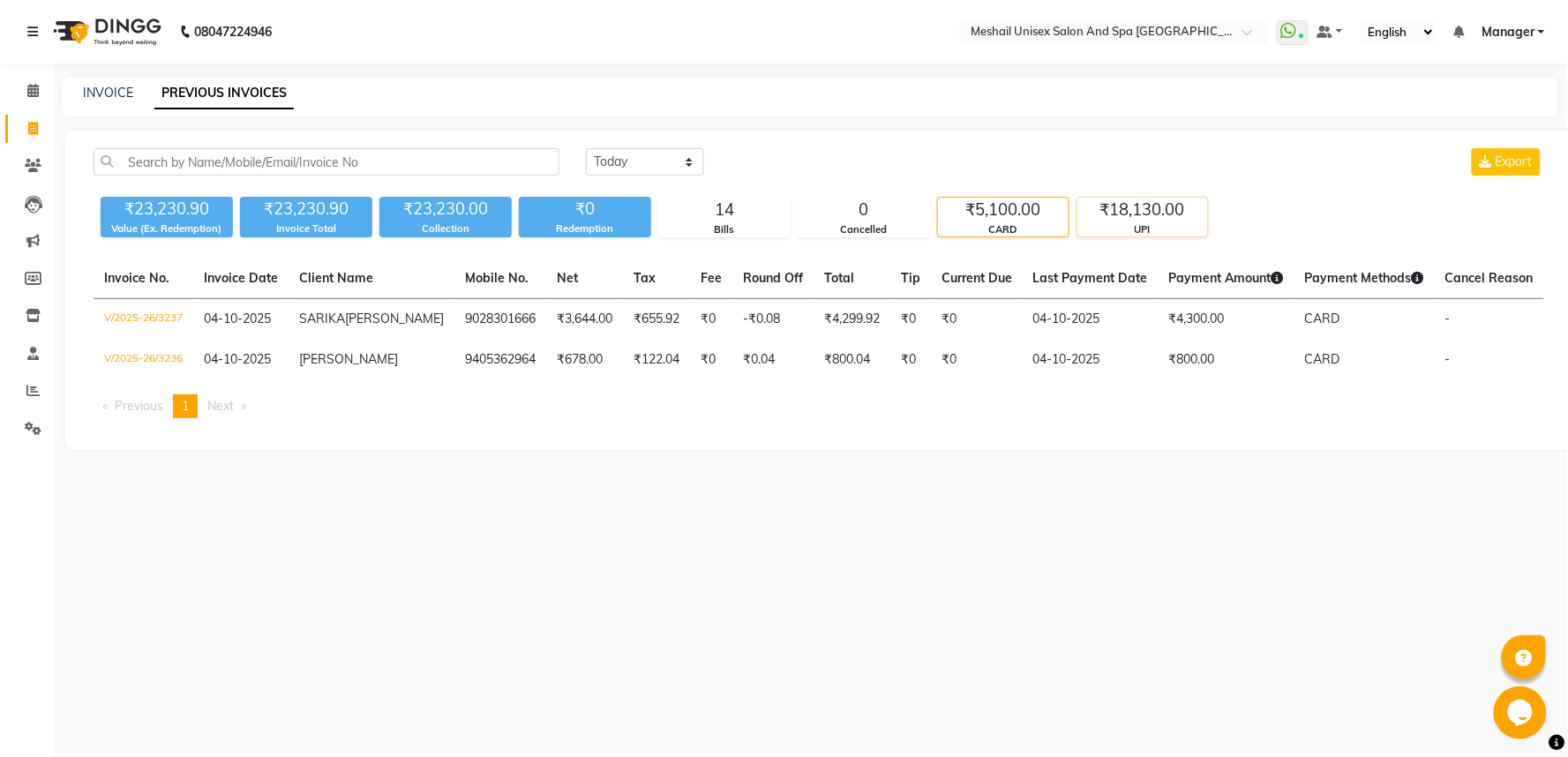
click at [1144, 208] on div "₹18,130.00" at bounding box center [1142, 210] width 130 height 25
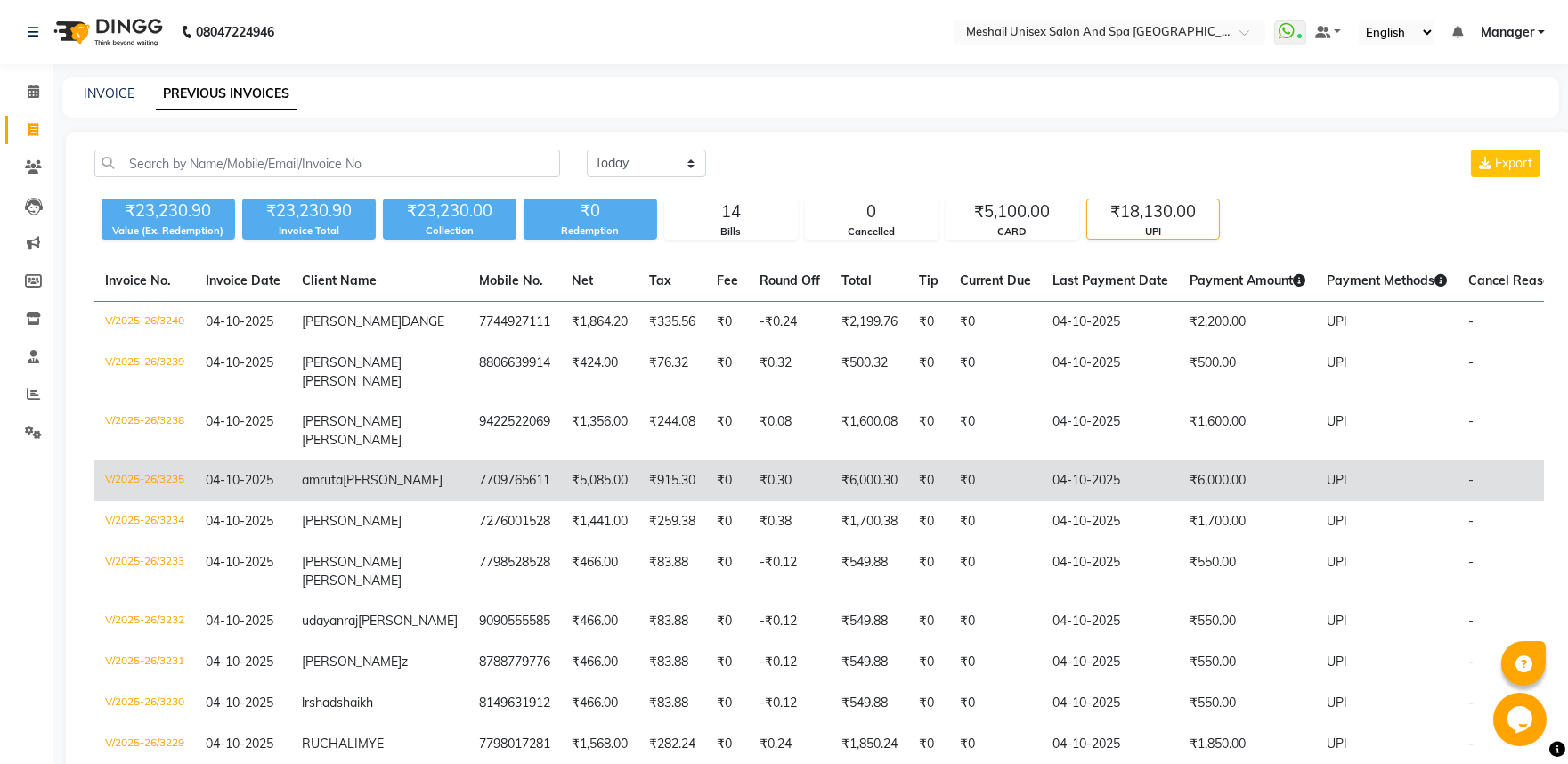
click at [749, 501] on td "₹0.30" at bounding box center [789, 481] width 82 height 41
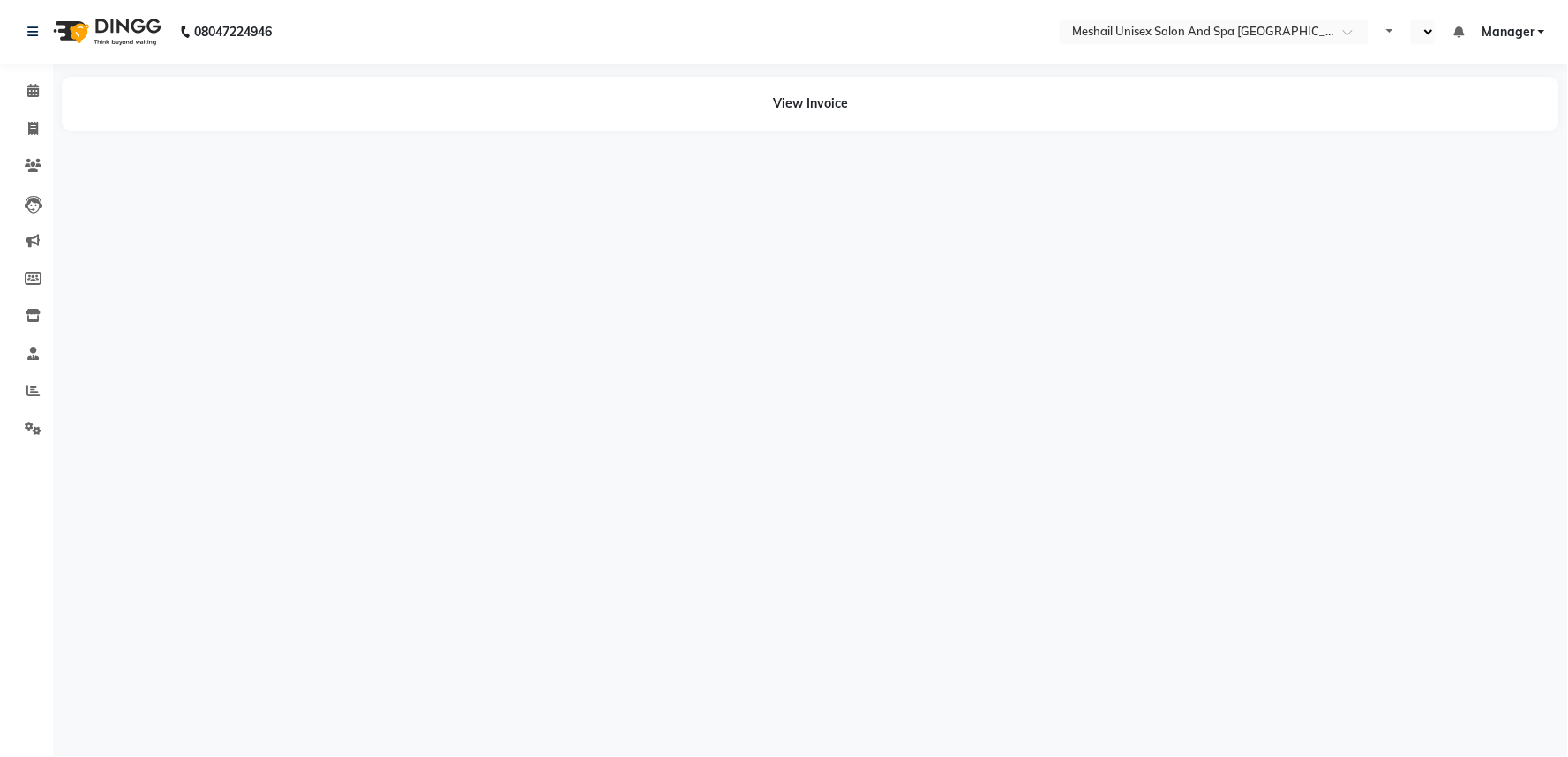
select select "en"
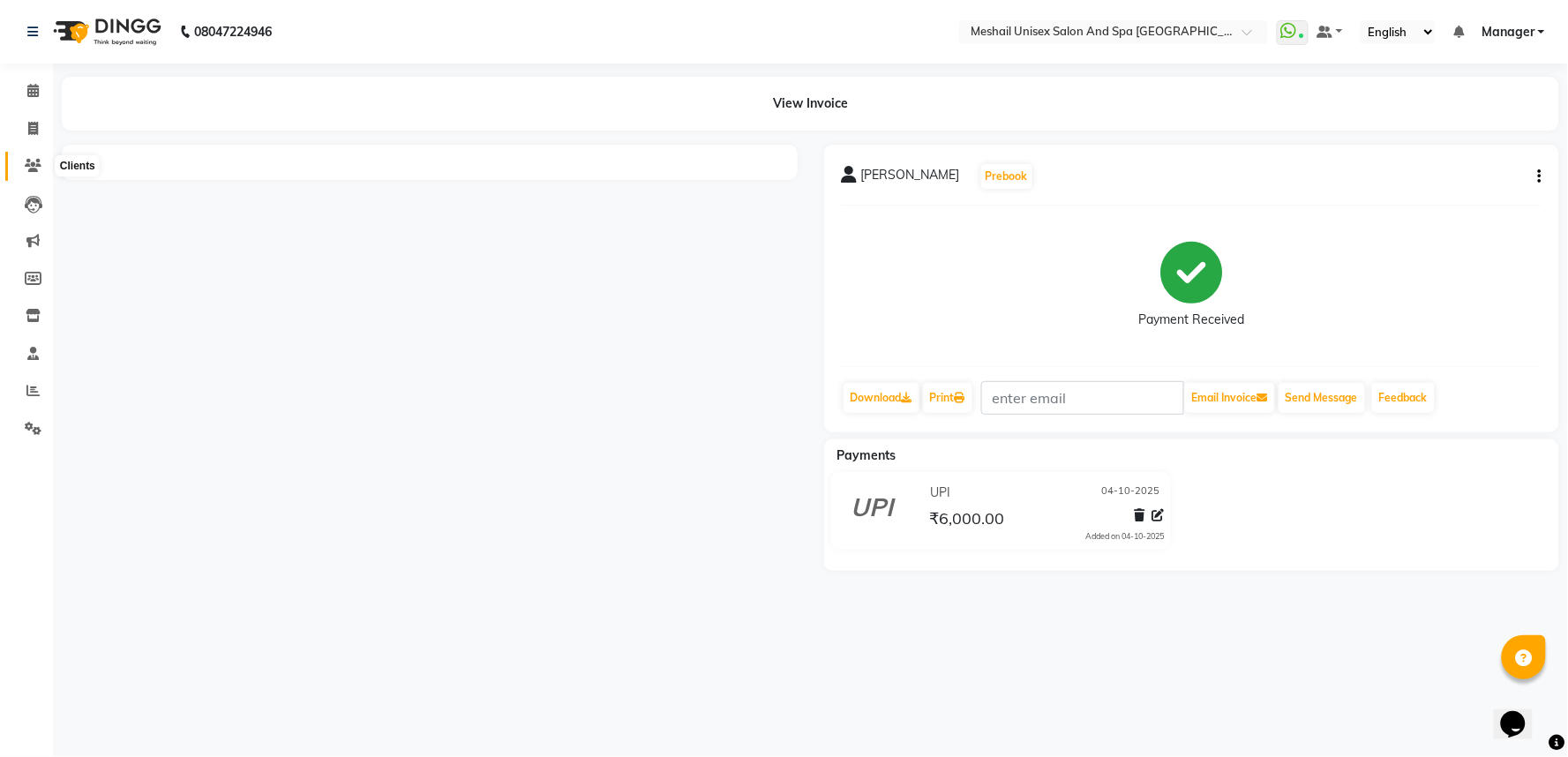
click at [34, 171] on icon at bounding box center [34, 166] width 17 height 13
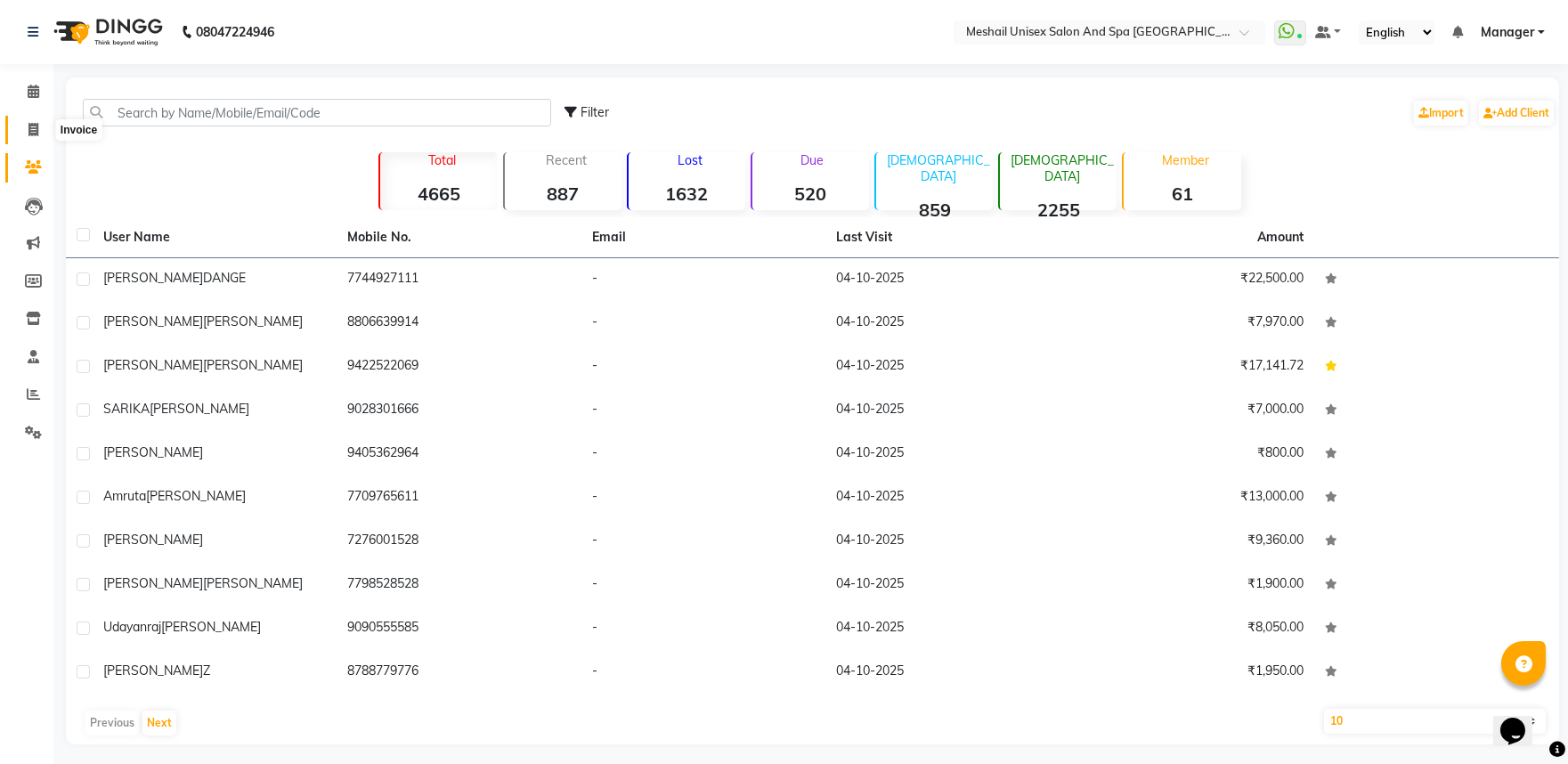
click at [25, 137] on span at bounding box center [33, 129] width 31 height 20
select select "service"
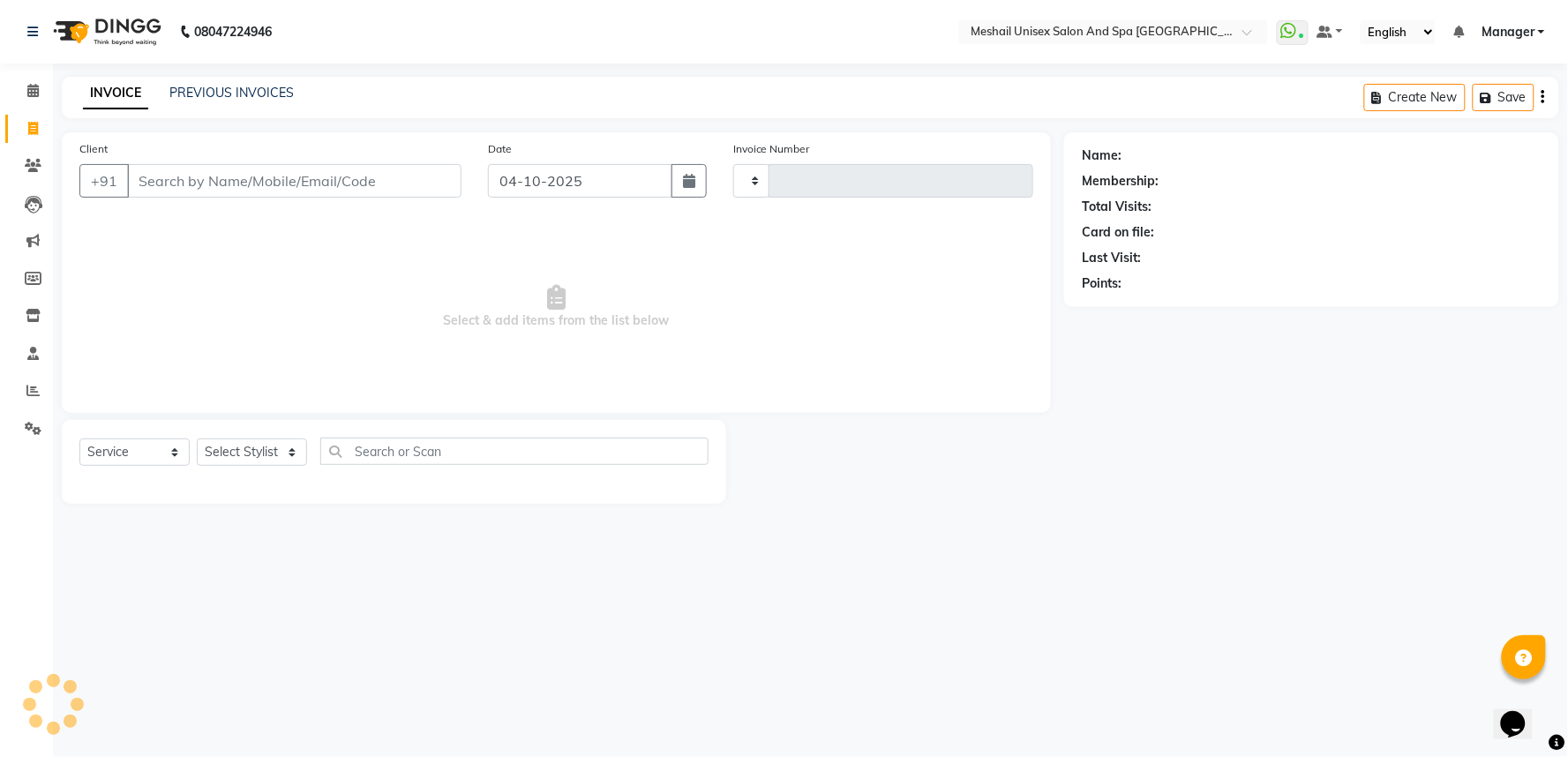
type input "3241"
select select "6711"
click at [227, 177] on input "Client" at bounding box center [294, 180] width 334 height 33
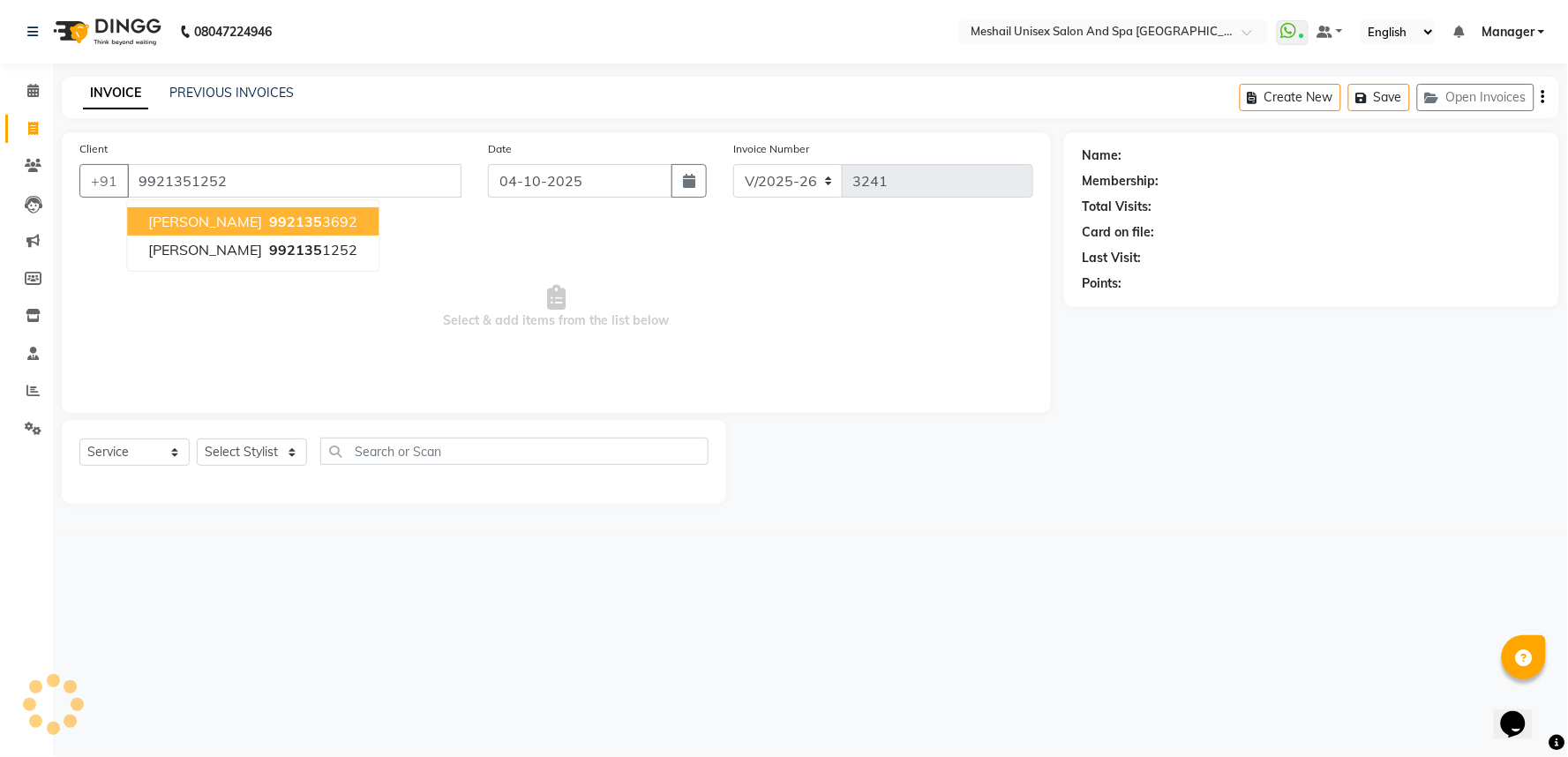
type input "9921351252"
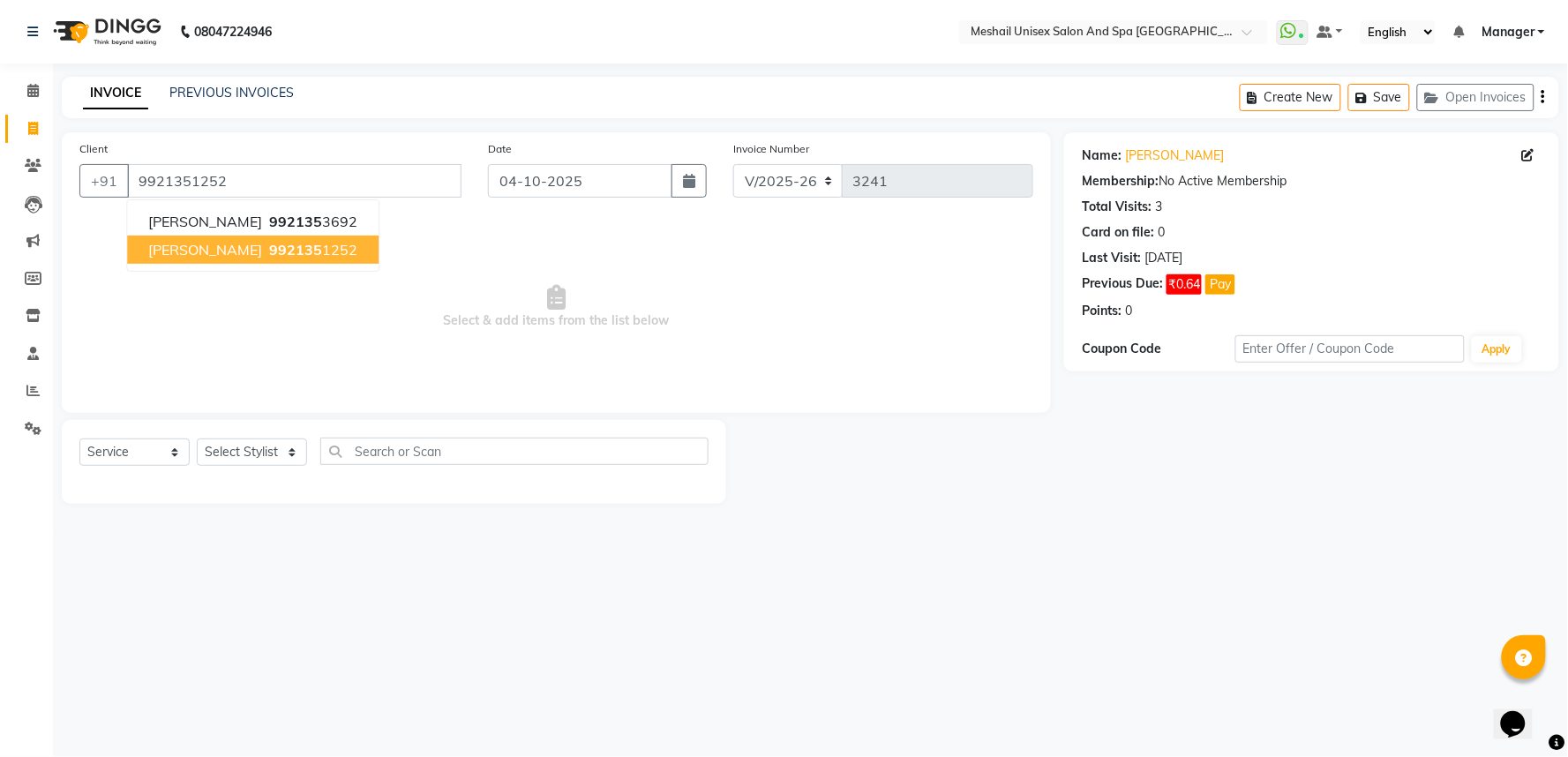
click at [311, 242] on ngb-highlight "992135 1252" at bounding box center [311, 250] width 92 height 17
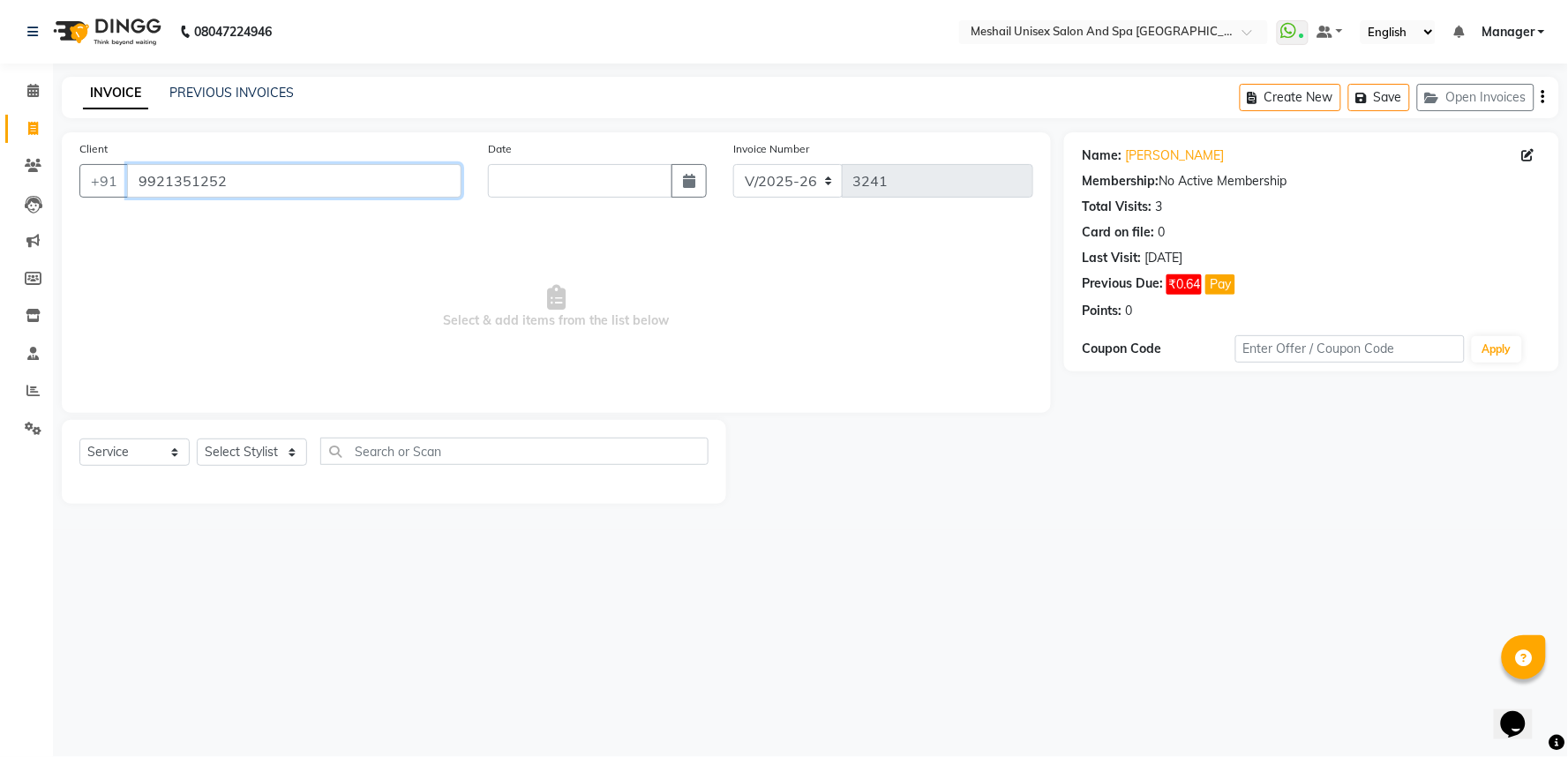
click at [313, 184] on input "9921351252" at bounding box center [294, 180] width 334 height 33
click at [311, 183] on input "9921351252" at bounding box center [294, 180] width 334 height 33
click at [35, 152] on link "Clients" at bounding box center [27, 167] width 42 height 29
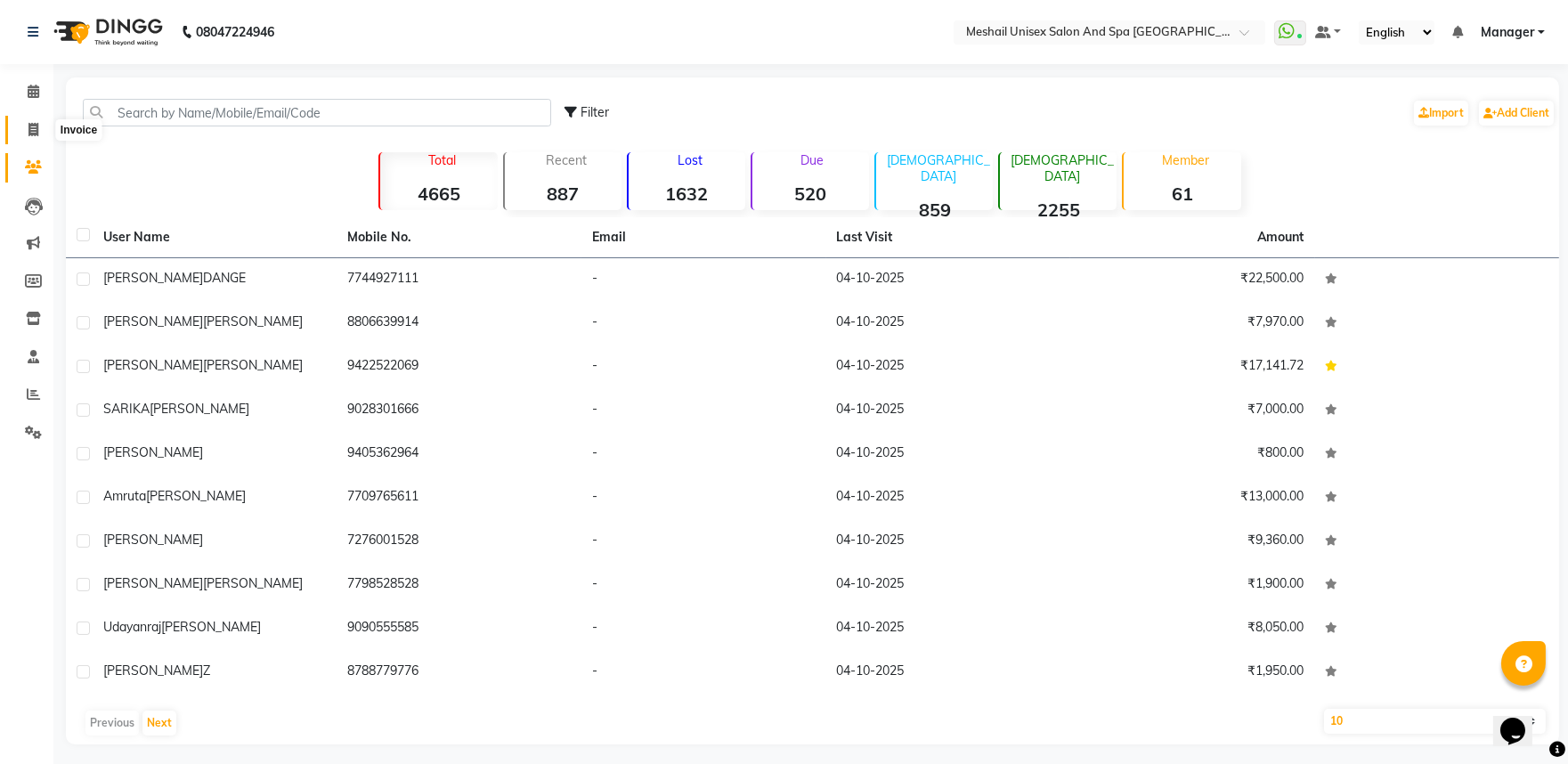
click at [40, 134] on span at bounding box center [33, 129] width 31 height 20
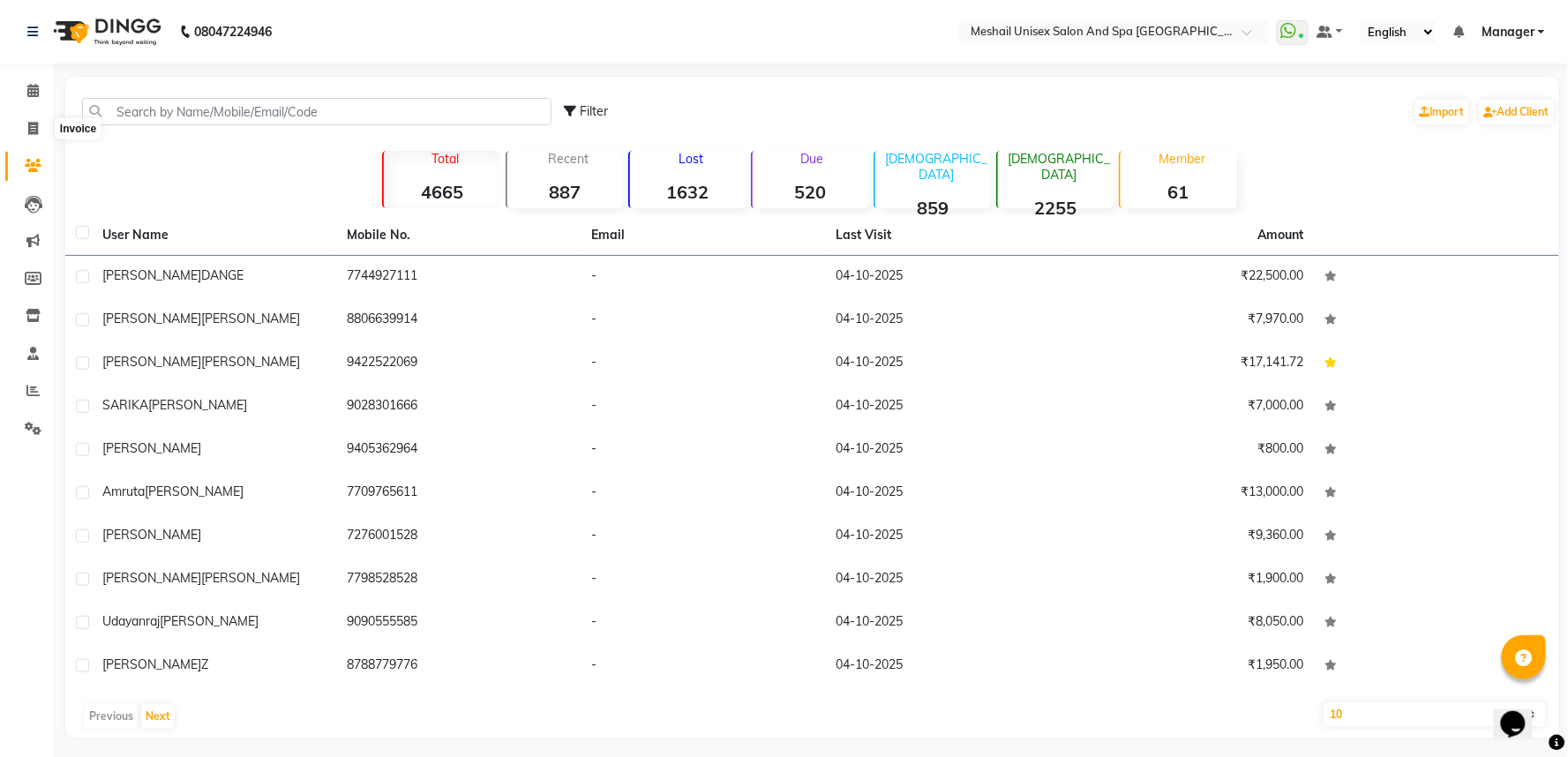
select select "service"
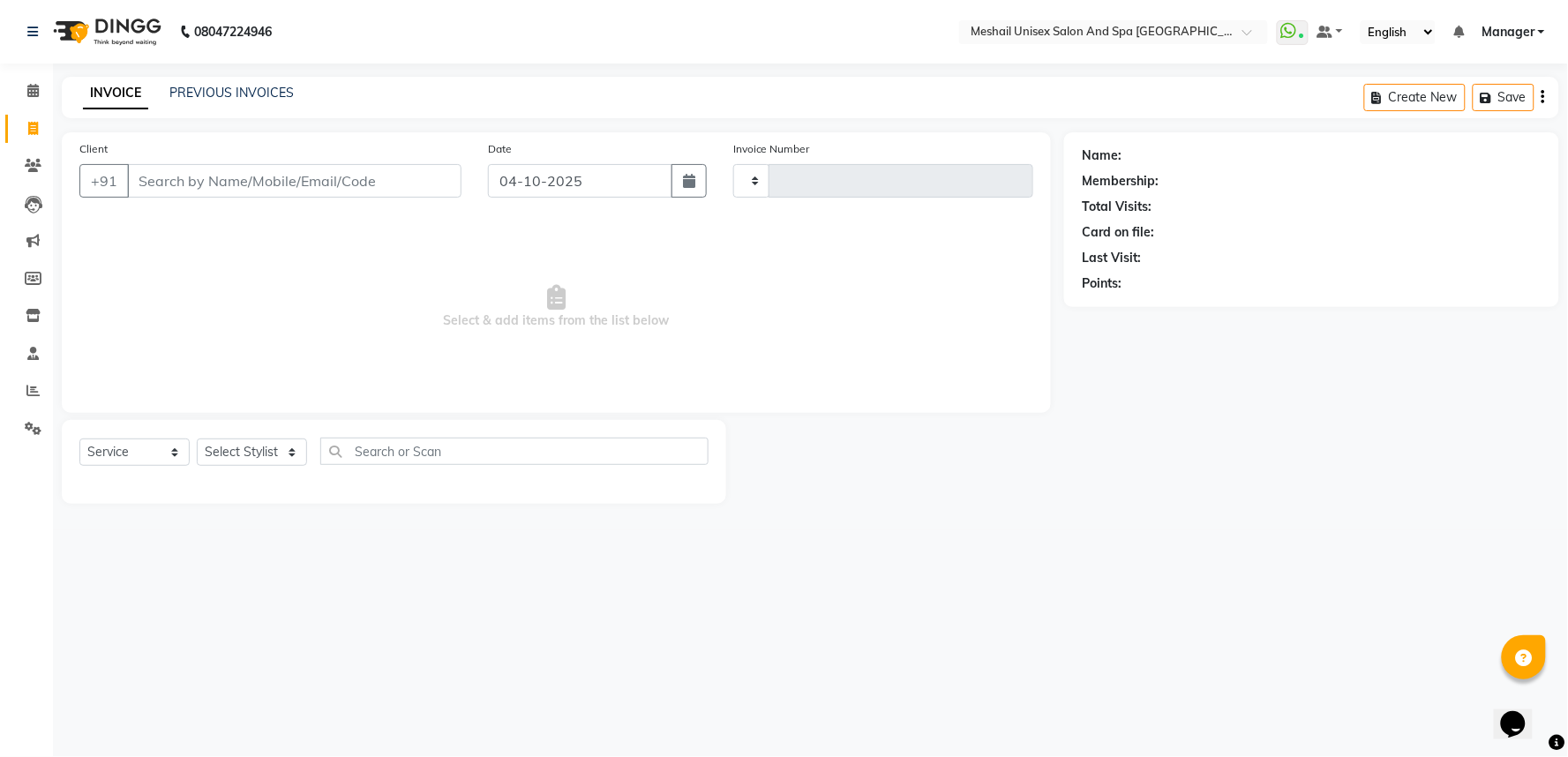
type input "3241"
select select "6711"
click at [233, 169] on input "Client" at bounding box center [294, 180] width 334 height 33
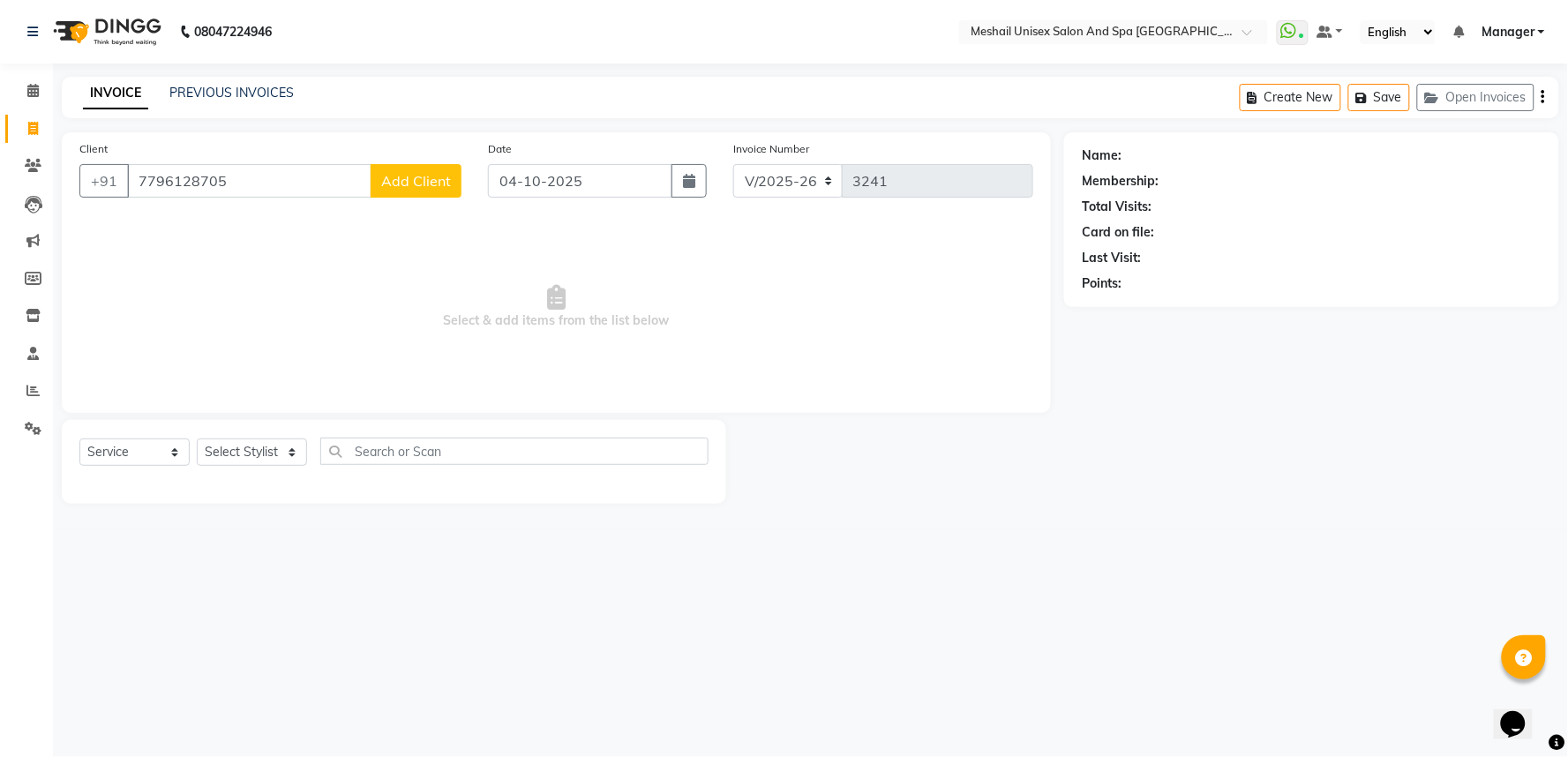
type input "7796128705"
click at [422, 164] on button "Add Client" at bounding box center [415, 180] width 91 height 33
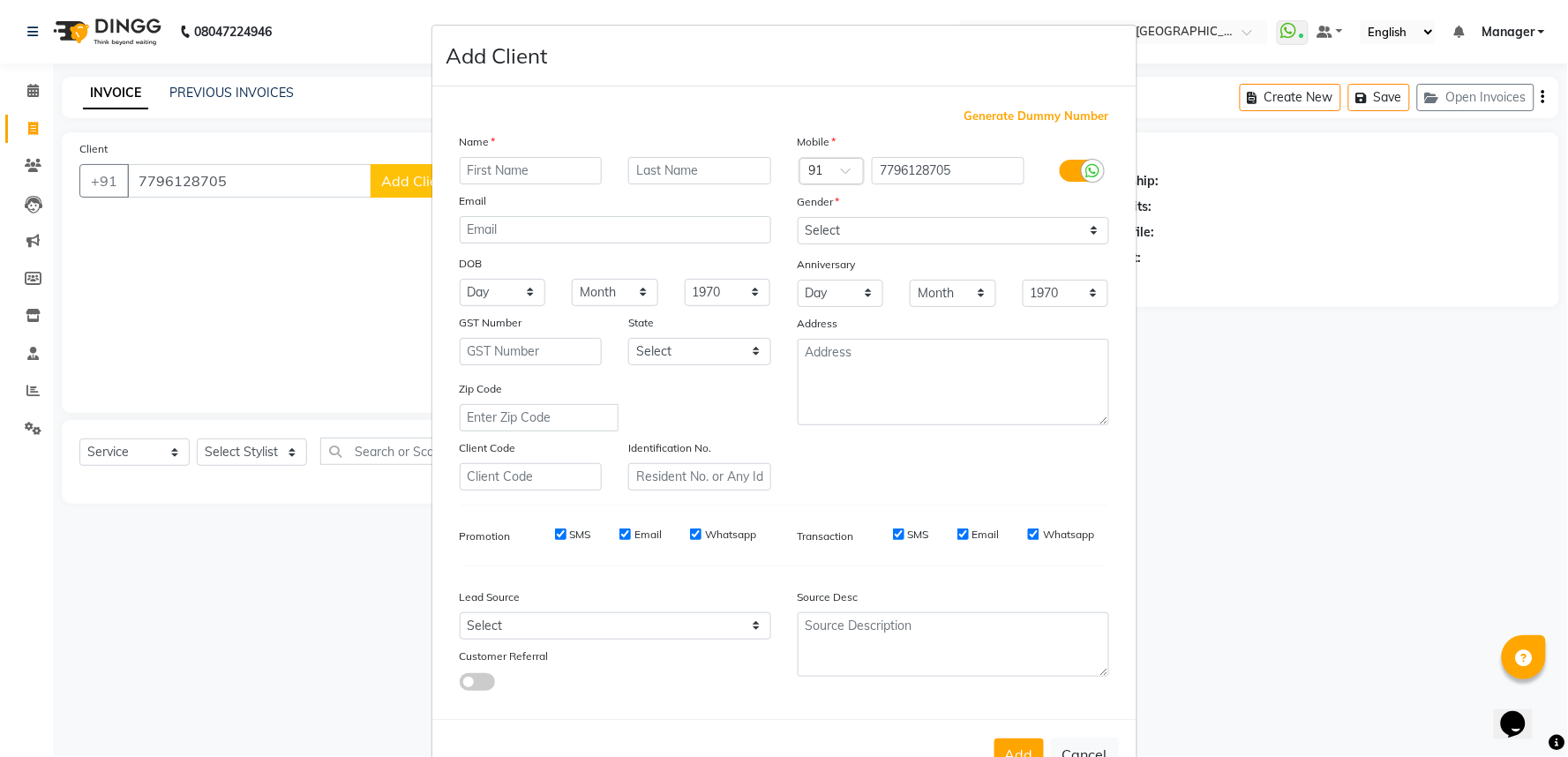
click at [504, 160] on input "text" at bounding box center [530, 170] width 143 height 28
type input "mrunal"
click at [851, 231] on select "Select Male Female Other Prefer Not To Say" at bounding box center [952, 231] width 311 height 28
select select "female"
click at [797, 217] on select "Select Male Female Other Prefer Not To Say" at bounding box center [952, 231] width 311 height 28
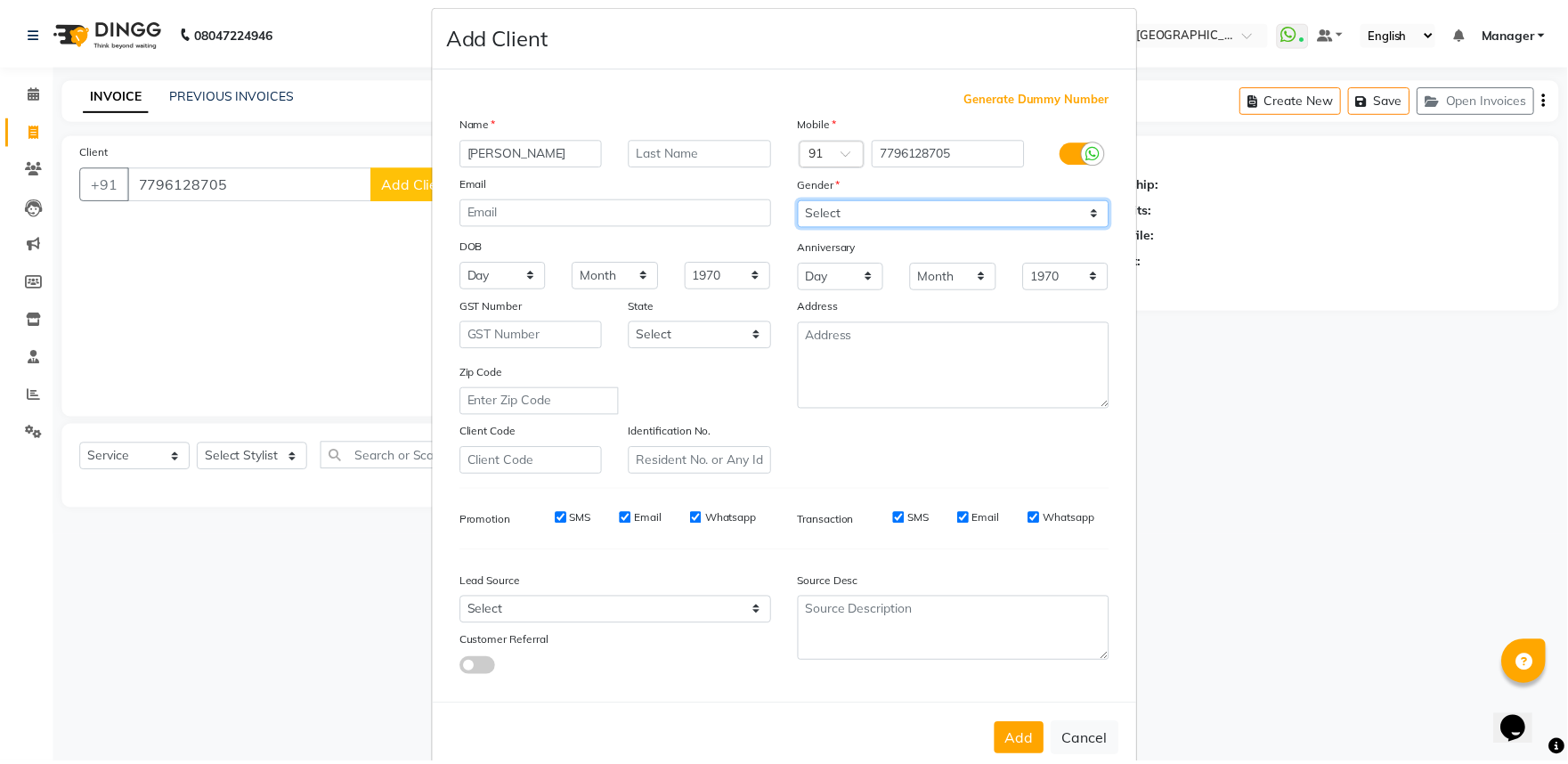
scroll to position [58, 0]
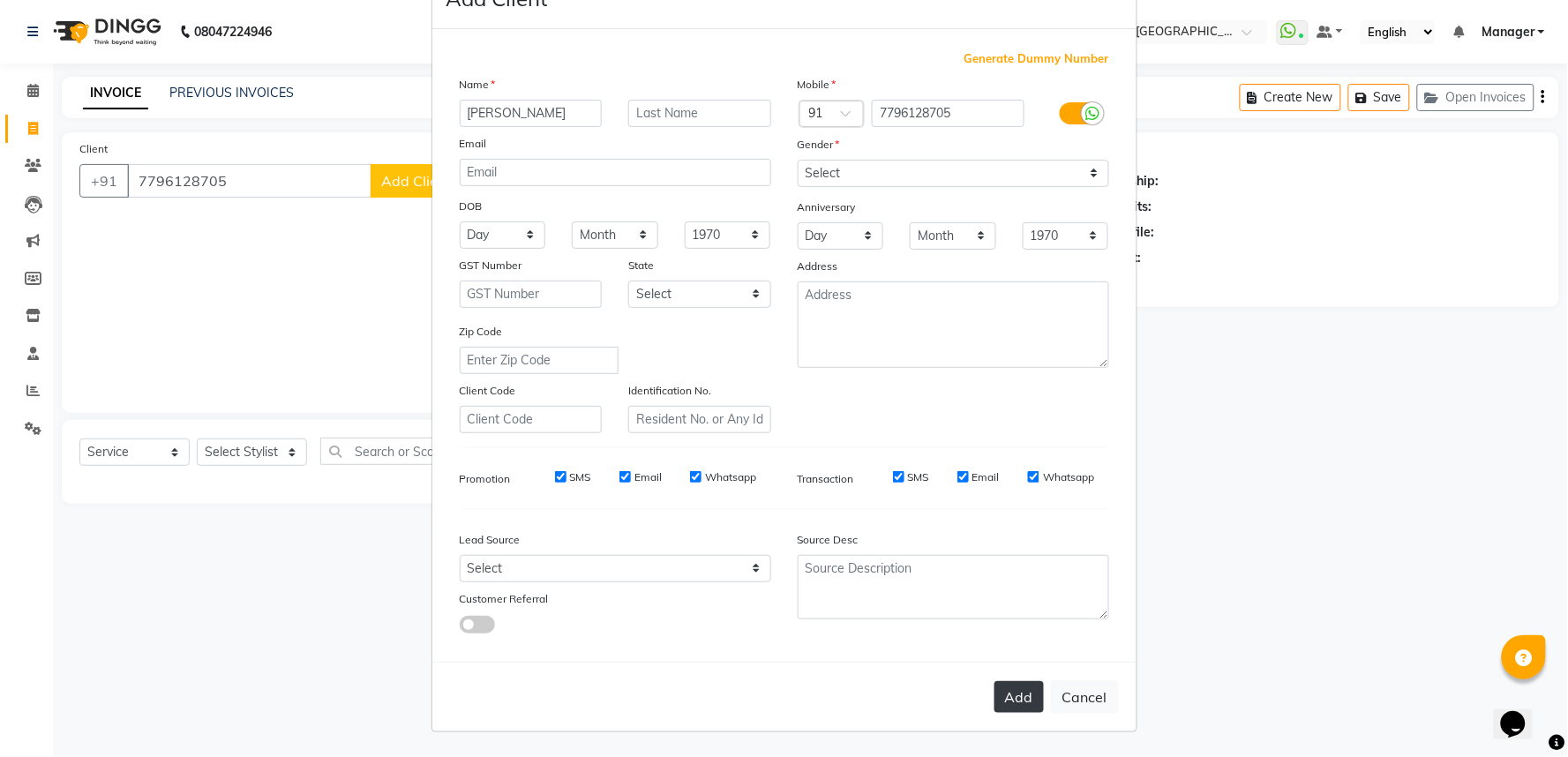
click at [1025, 695] on button "Add" at bounding box center [1019, 697] width 50 height 32
select select
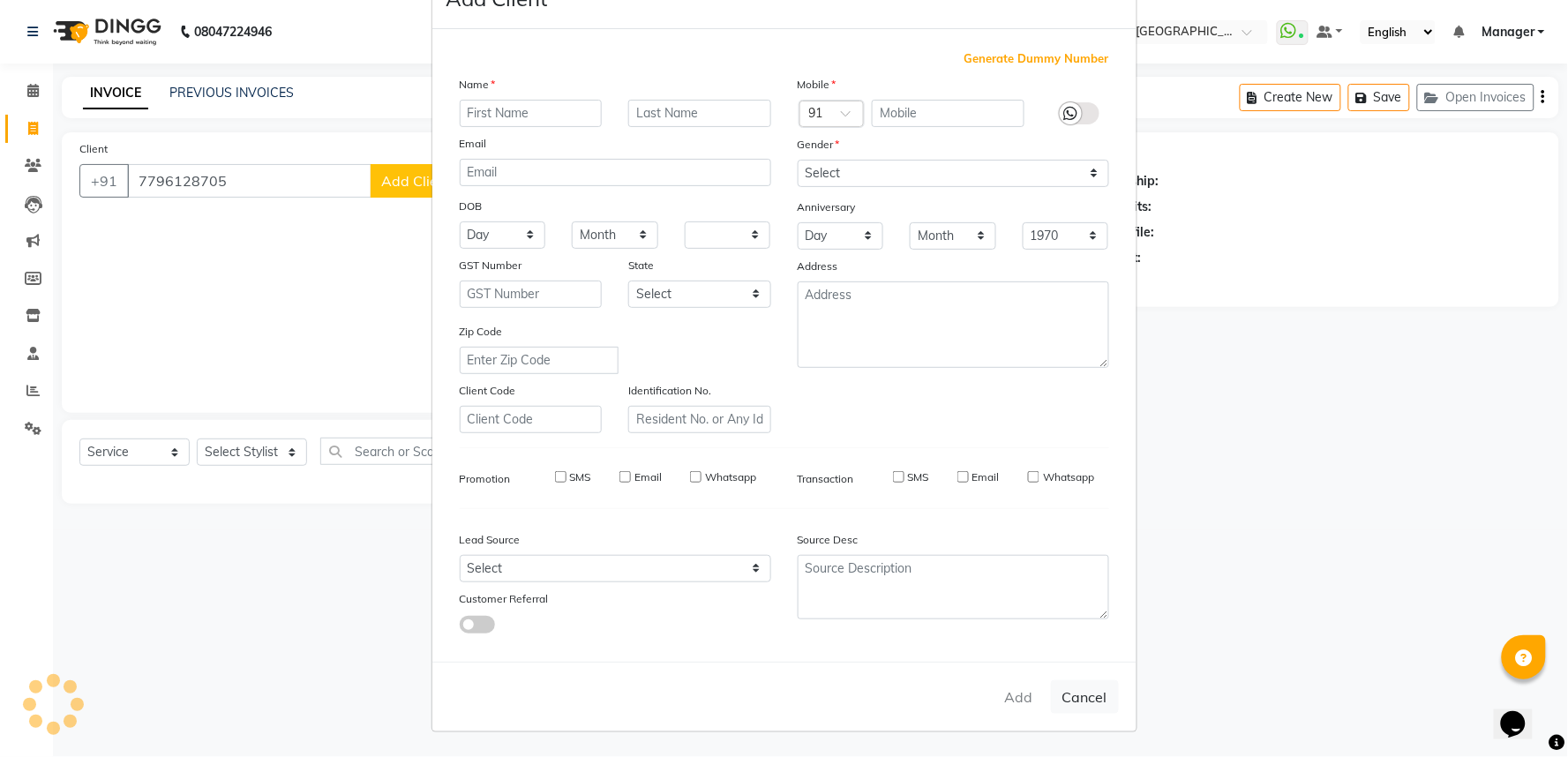
select select
checkbox input "false"
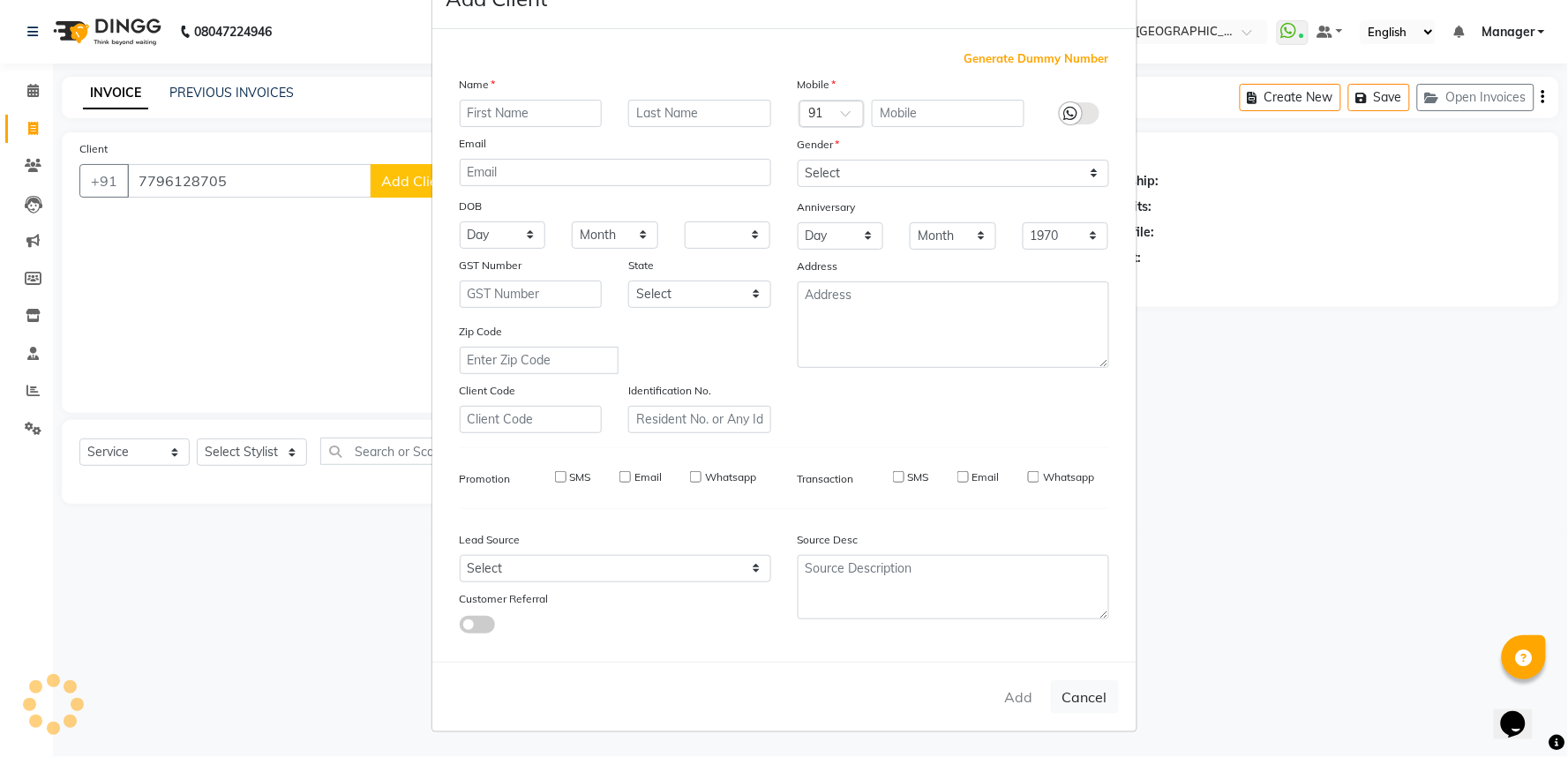
checkbox input "false"
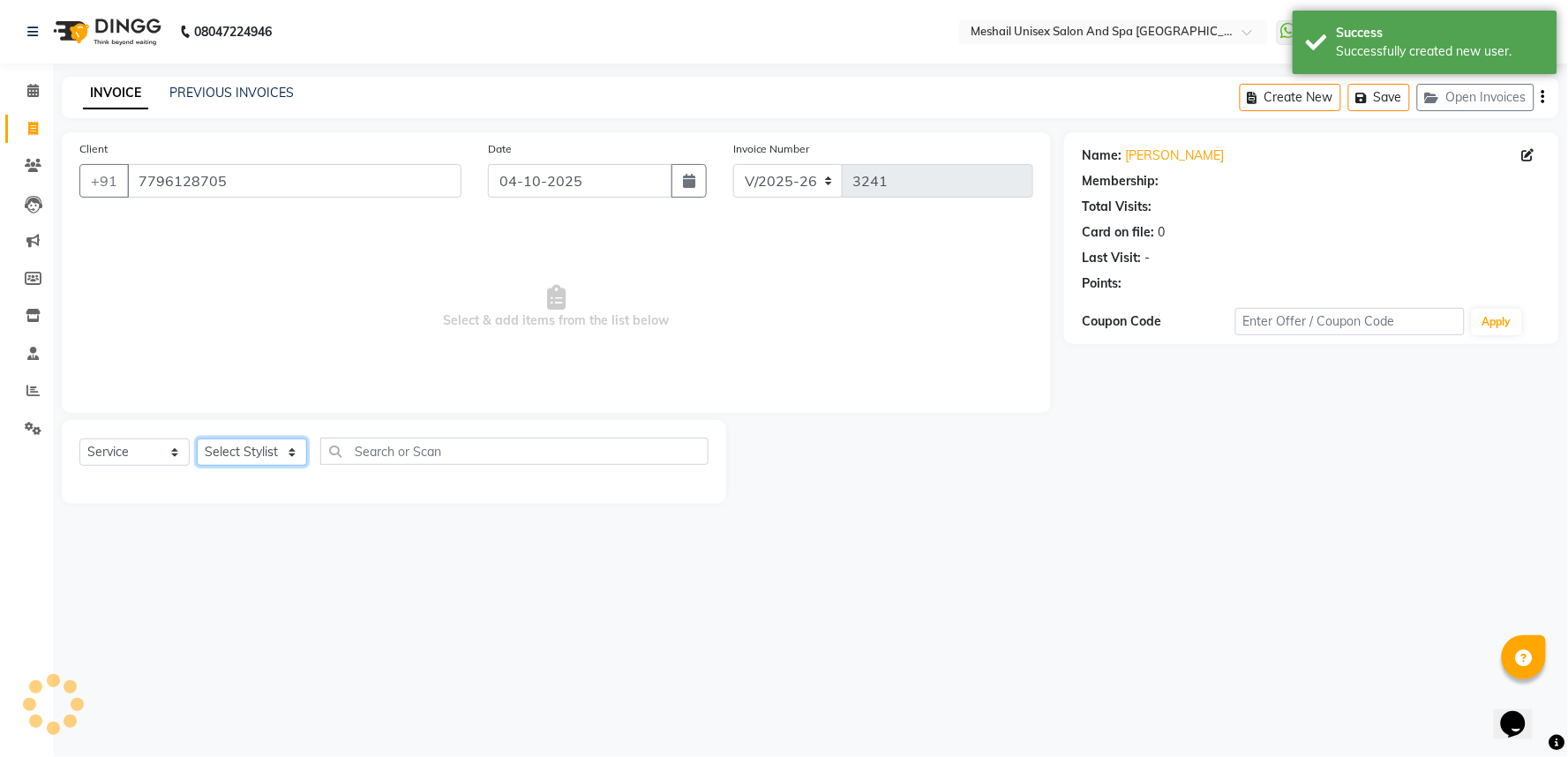
click at [258, 453] on select "Select Stylist Avinash gauri Manager [PERSON_NAME] [PERSON_NAME] [PERSON_NAME] …" at bounding box center [252, 452] width 110 height 28
select select "53322"
click at [197, 439] on select "Select Stylist Avinash gauri Manager [PERSON_NAME] [PERSON_NAME] [PERSON_NAME] …" at bounding box center [252, 452] width 110 height 28
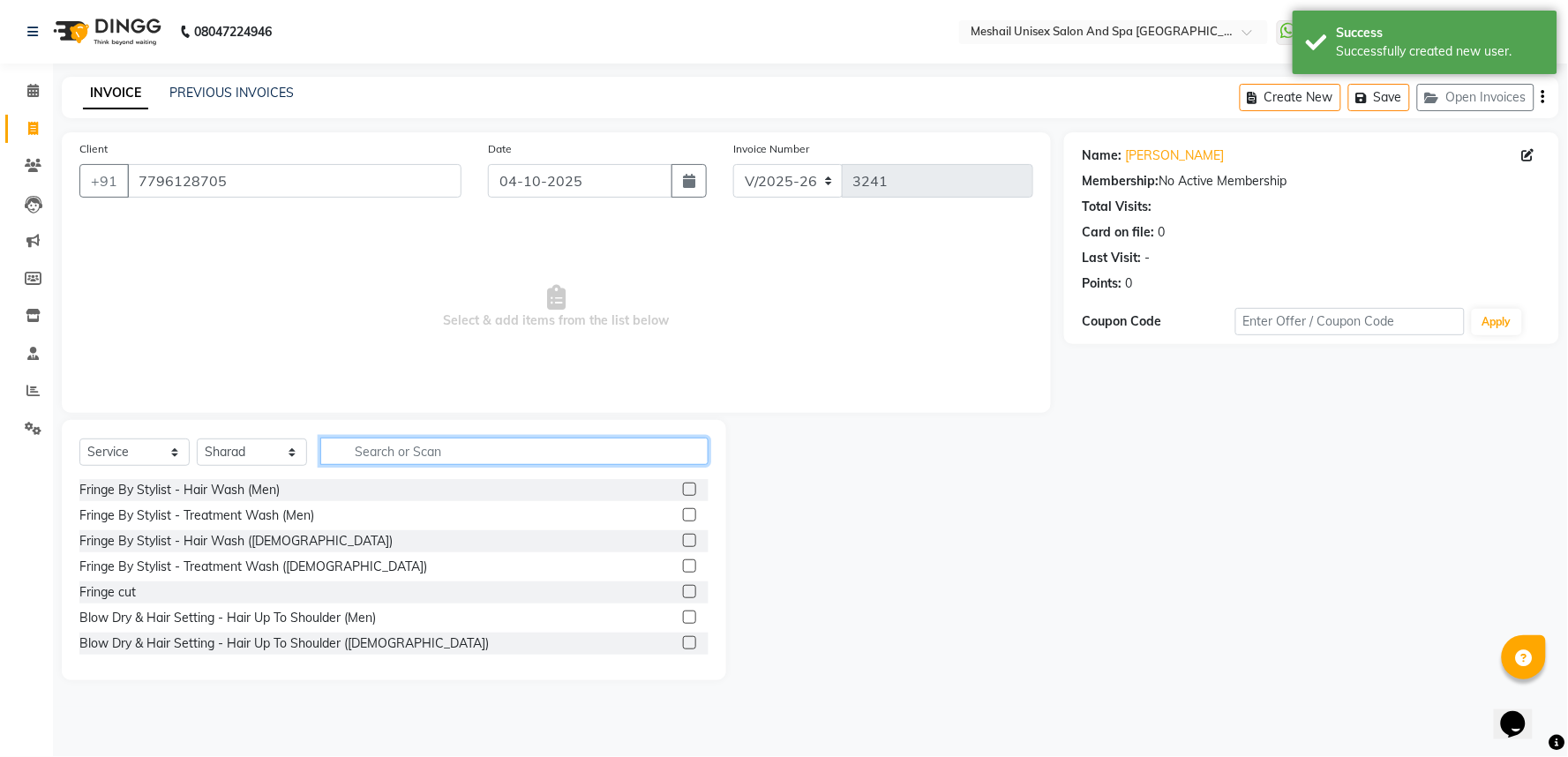
click at [434, 456] on input "text" at bounding box center [515, 451] width 389 height 28
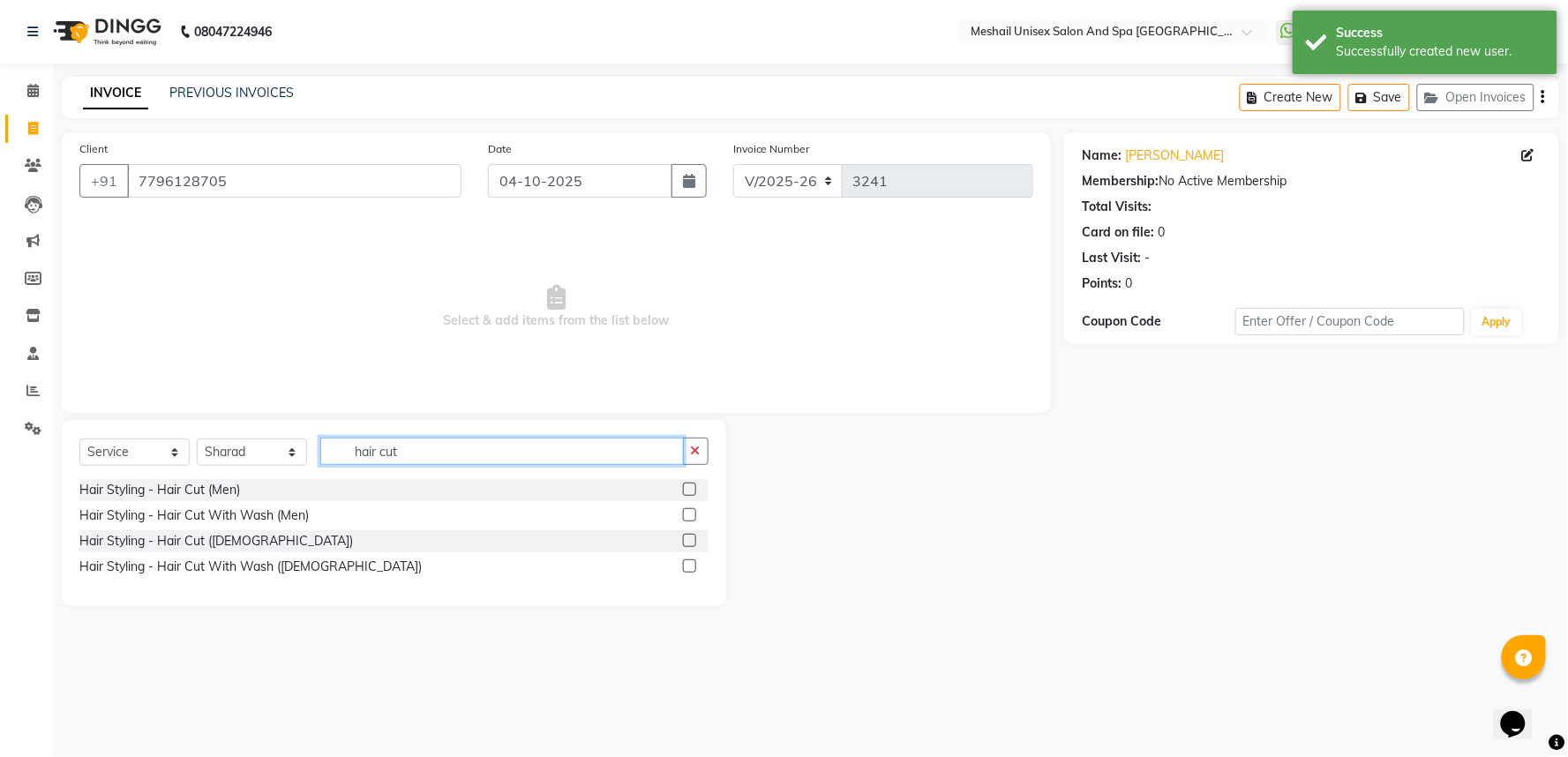
type input "hair cut"
click at [688, 569] on label at bounding box center [689, 566] width 13 height 13
click at [688, 569] on input "checkbox" at bounding box center [688, 567] width 11 height 11
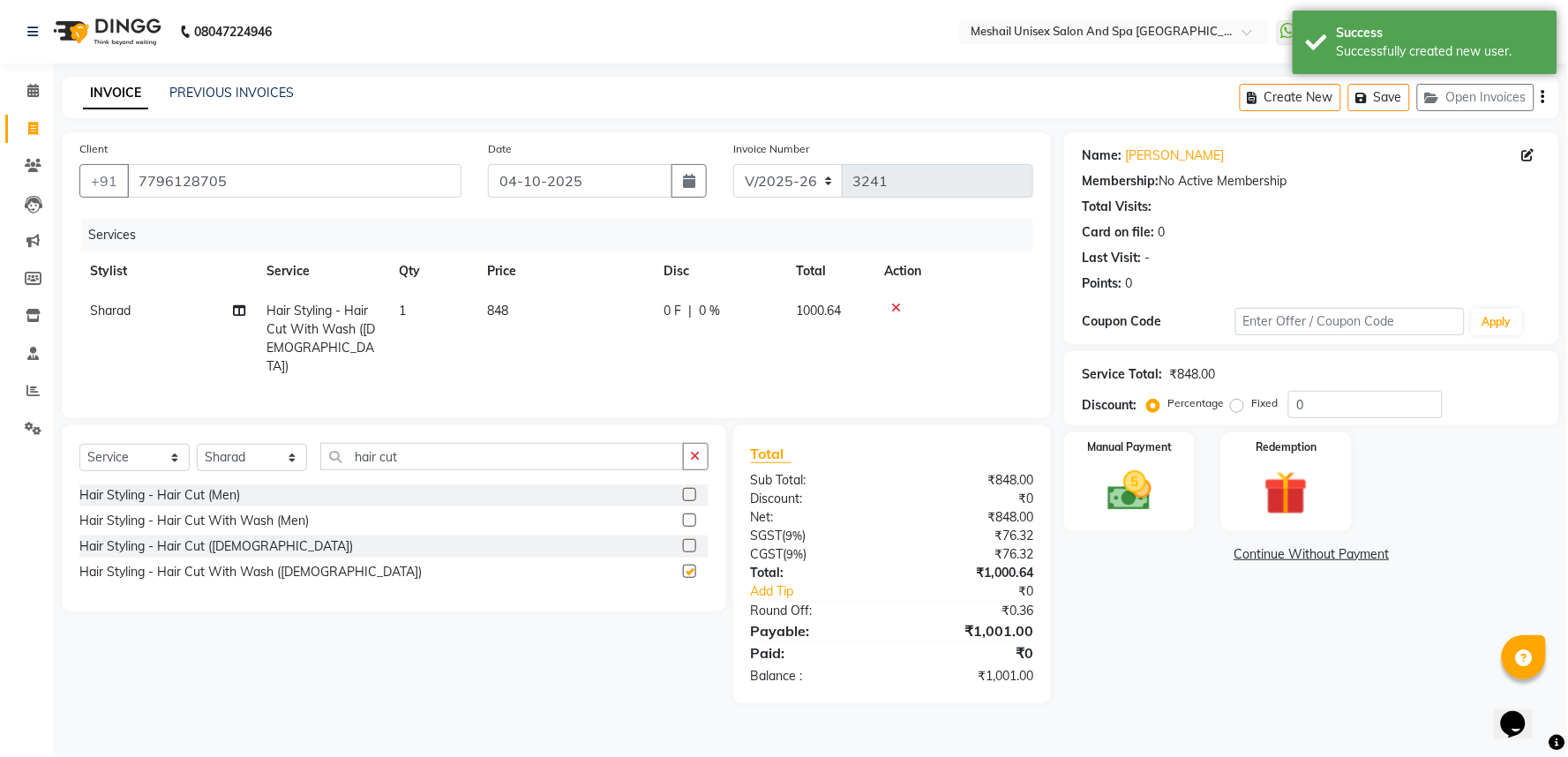
checkbox input "false"
click at [494, 321] on td "848" at bounding box center [565, 339] width 176 height 96
select select "53322"
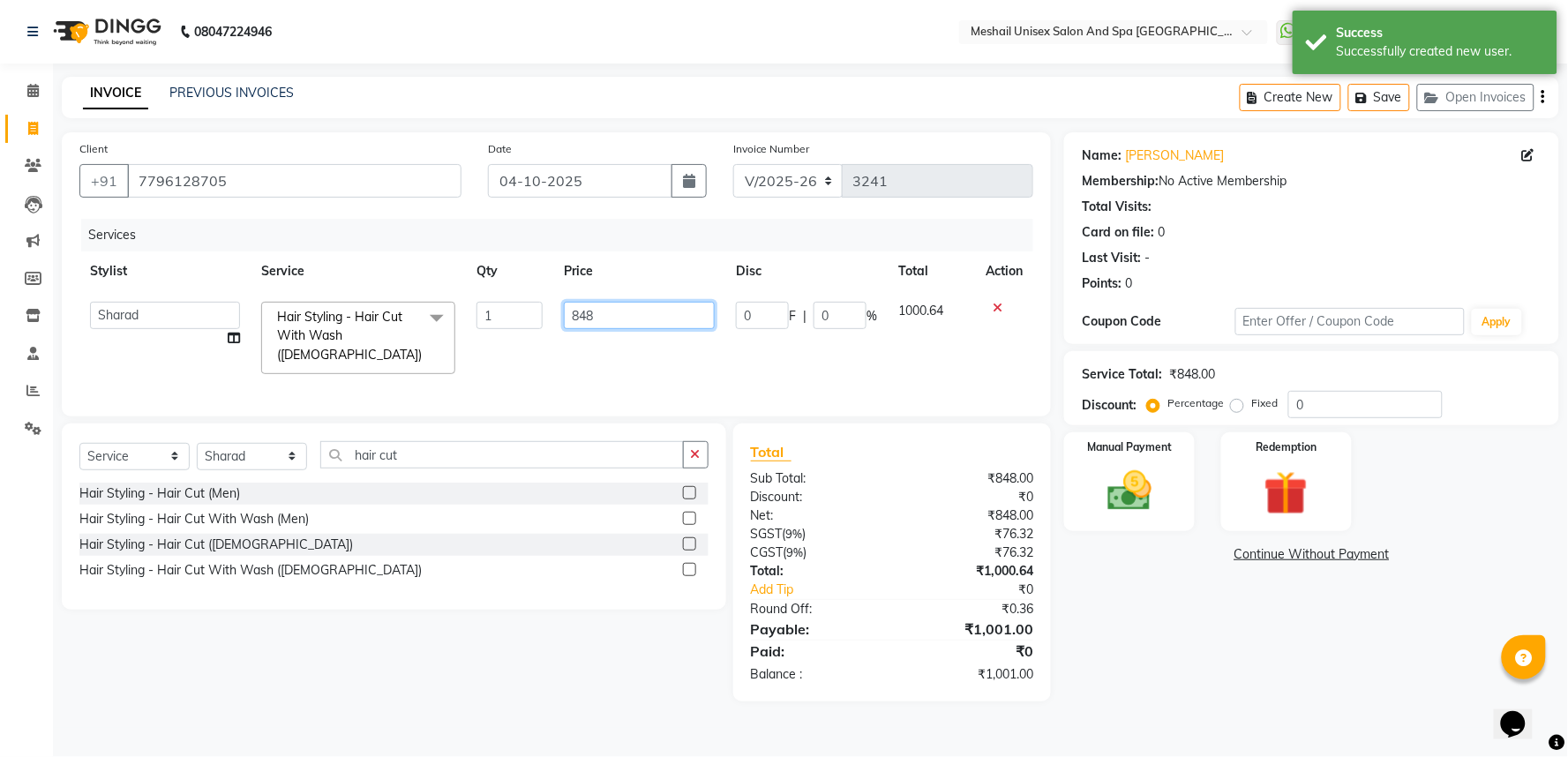
click at [571, 313] on input "848" at bounding box center [639, 315] width 151 height 28
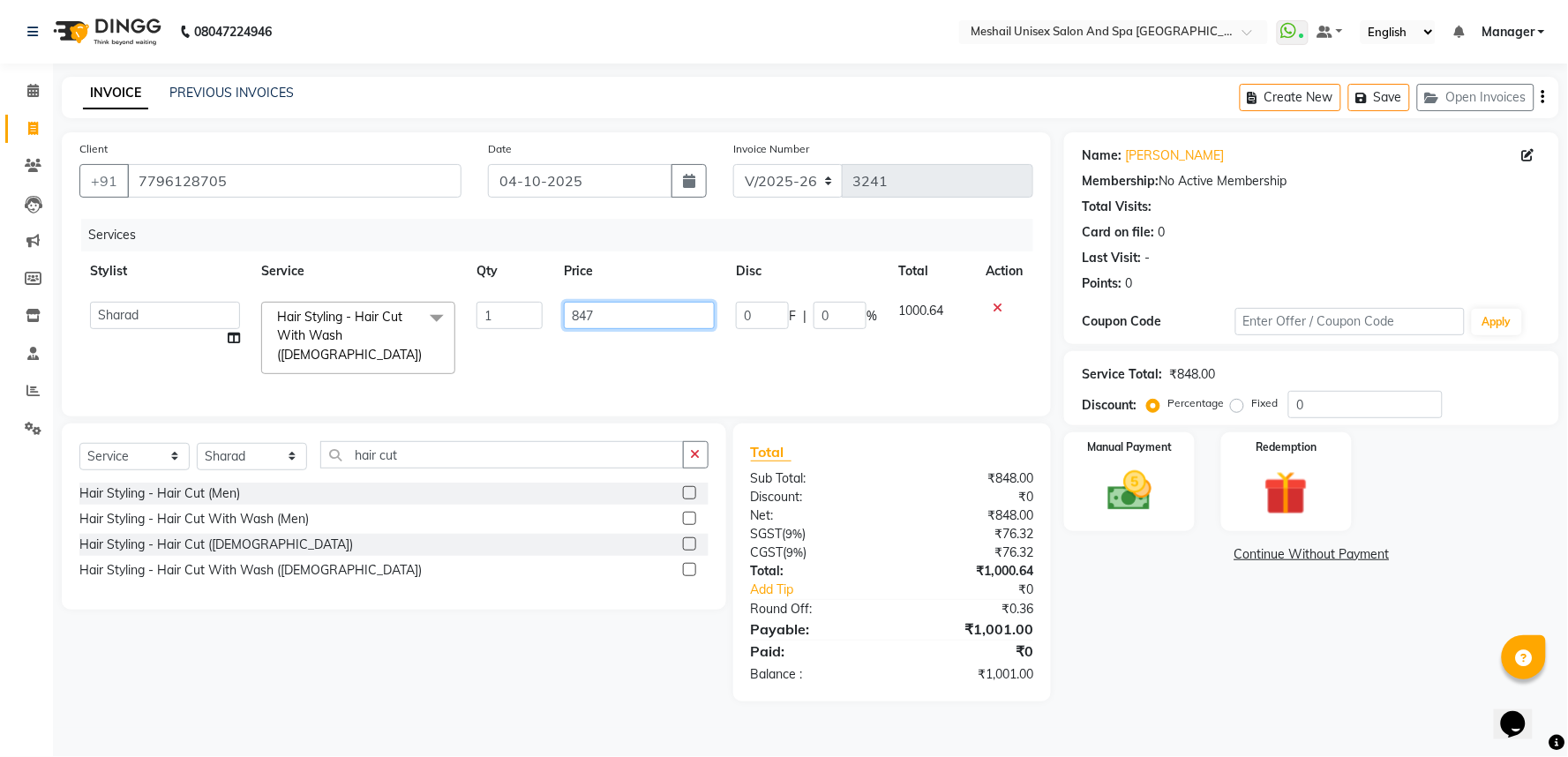
type input "847.2"
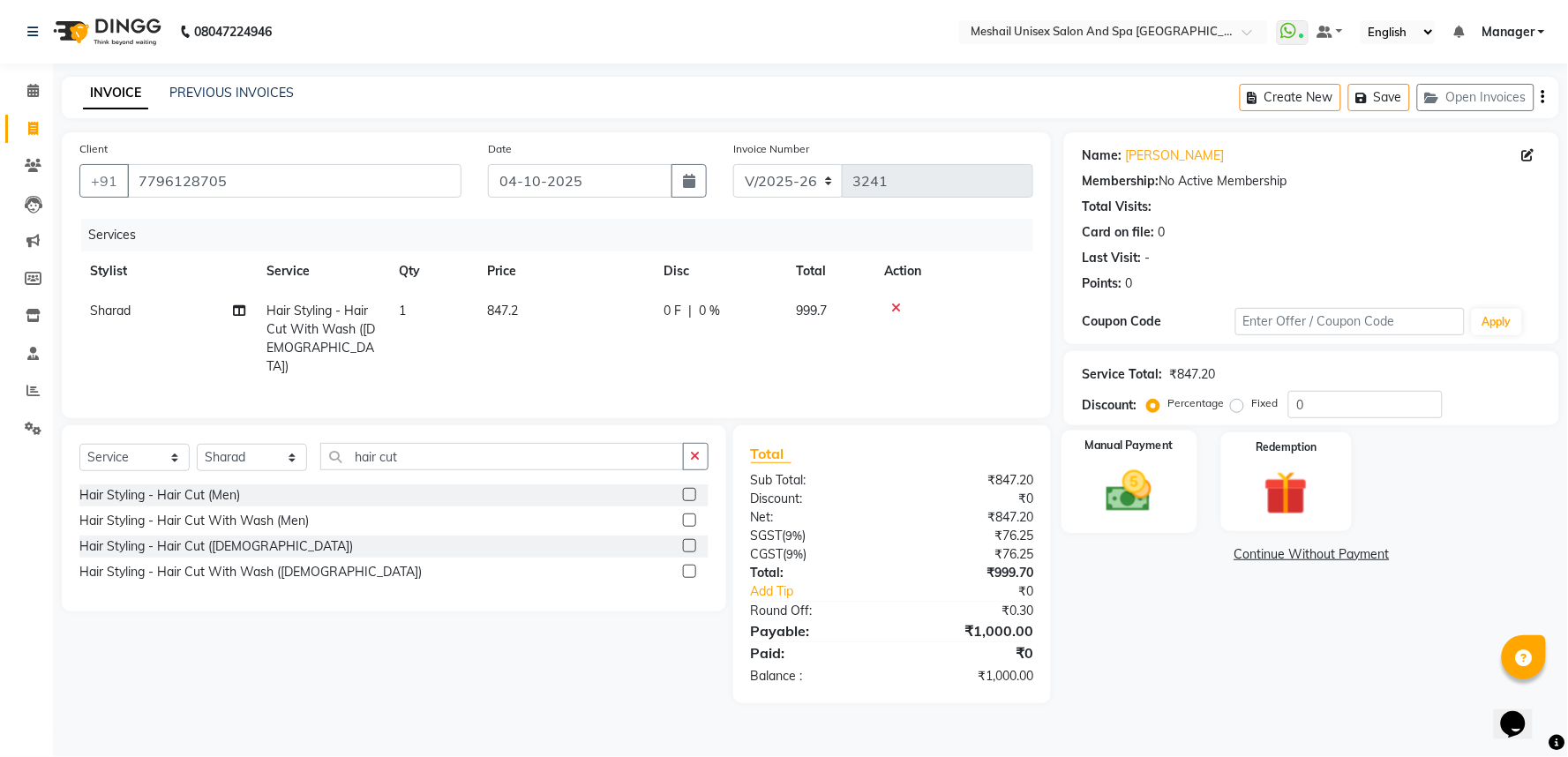
click at [1103, 479] on img at bounding box center [1129, 491] width 74 height 53
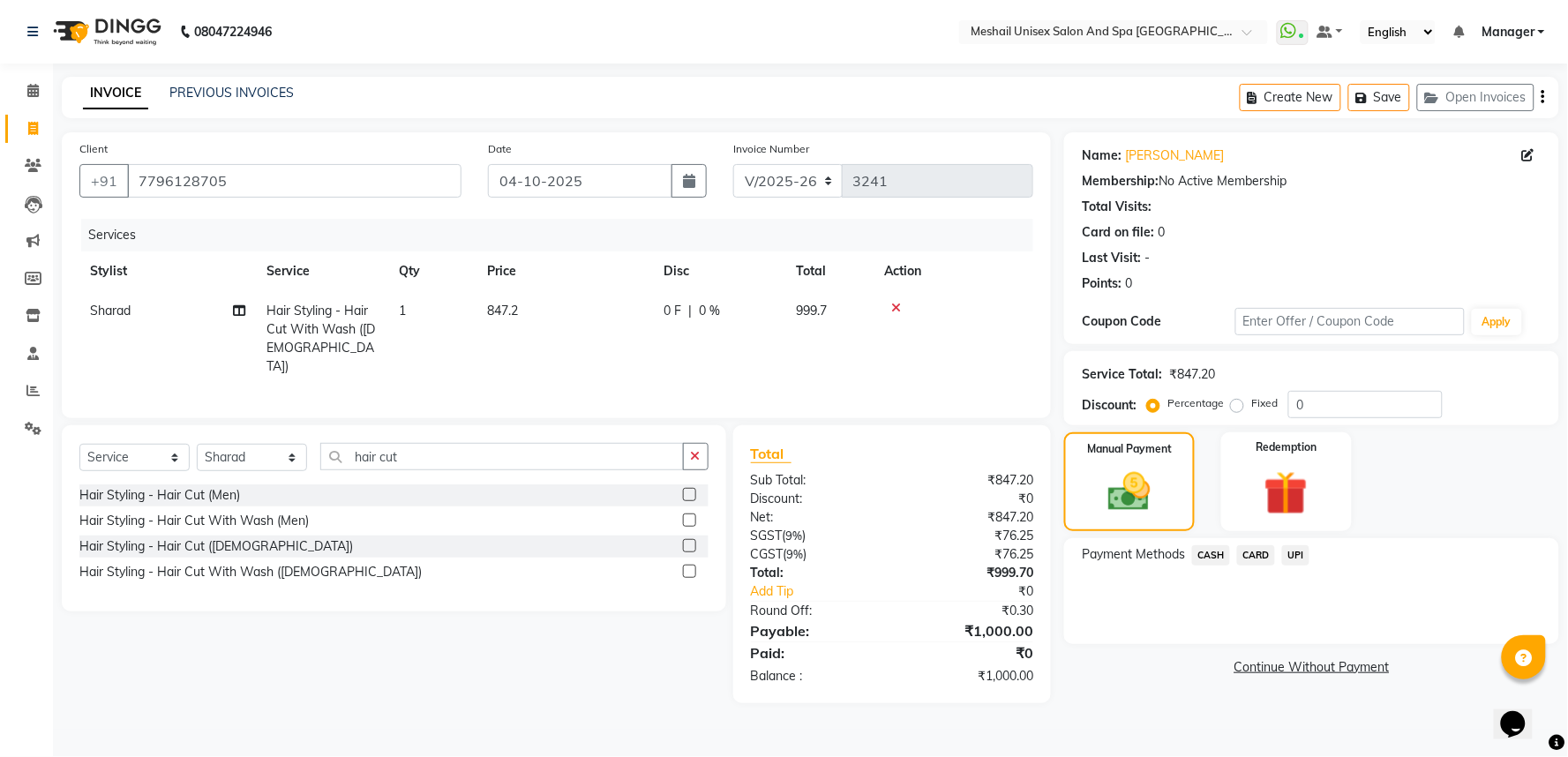
click at [1219, 561] on span "CASH" at bounding box center [1211, 555] width 38 height 20
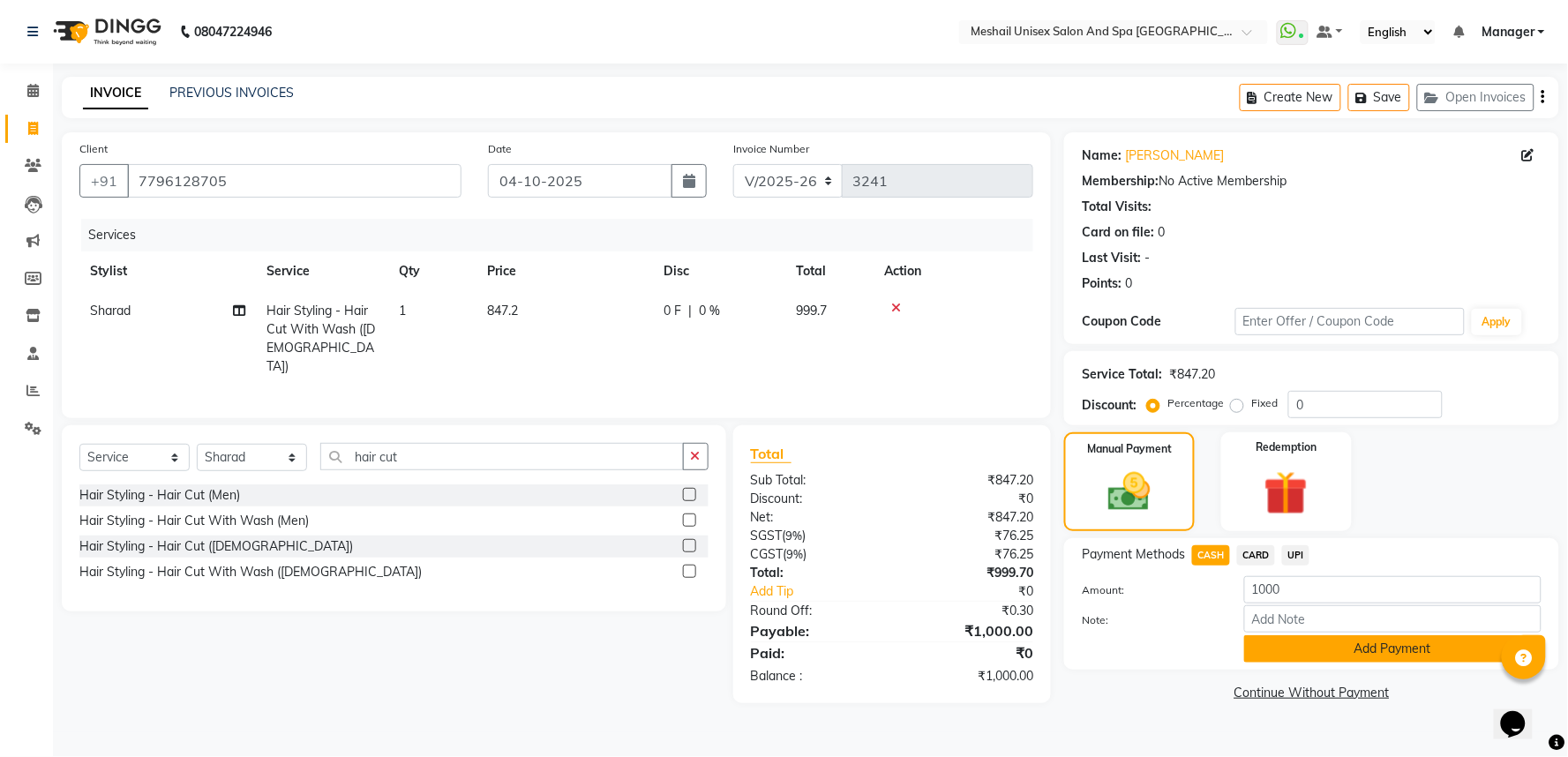
click at [1291, 653] on button "Add Payment" at bounding box center [1393, 649] width 298 height 28
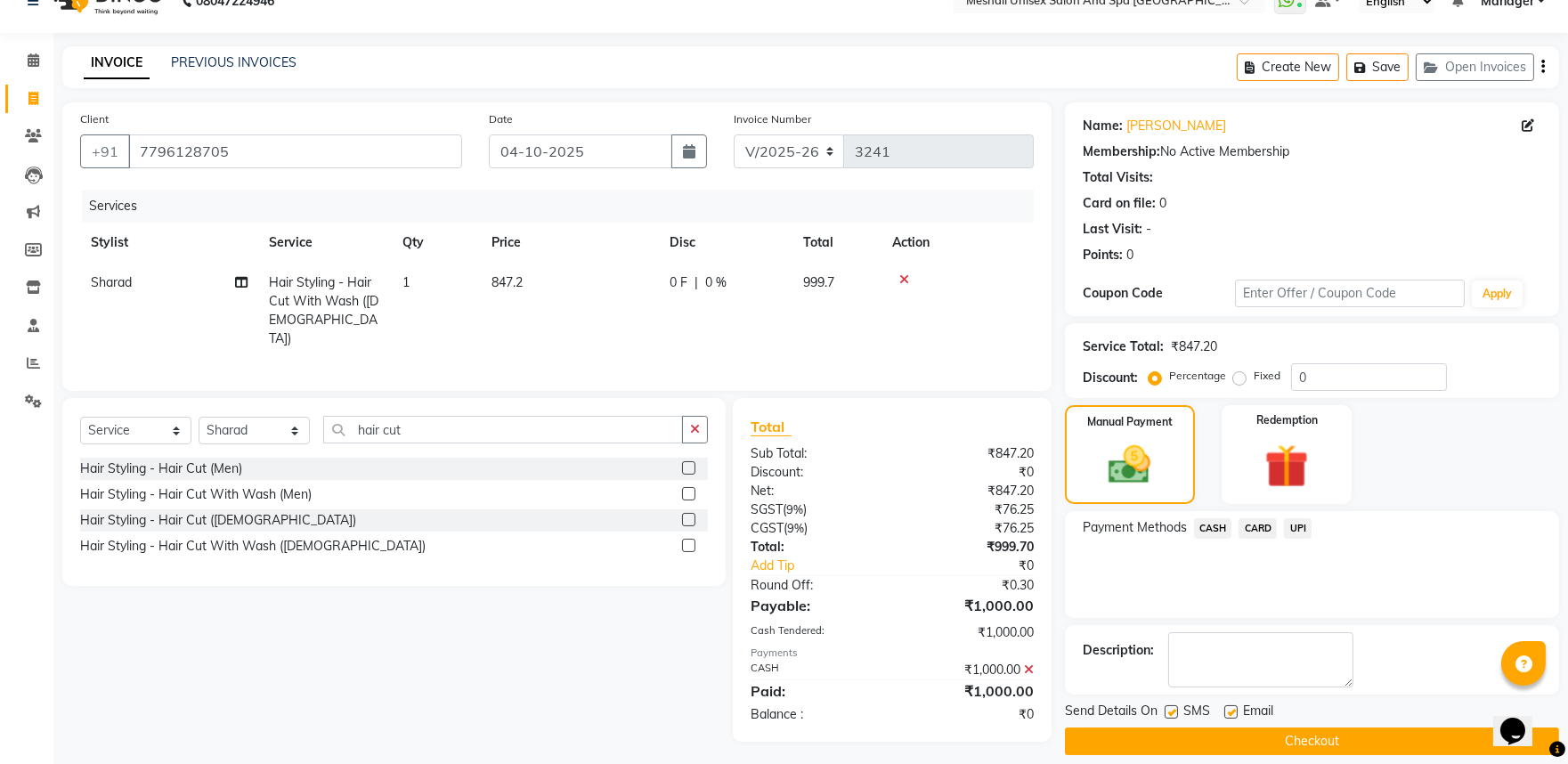
scroll to position [48, 0]
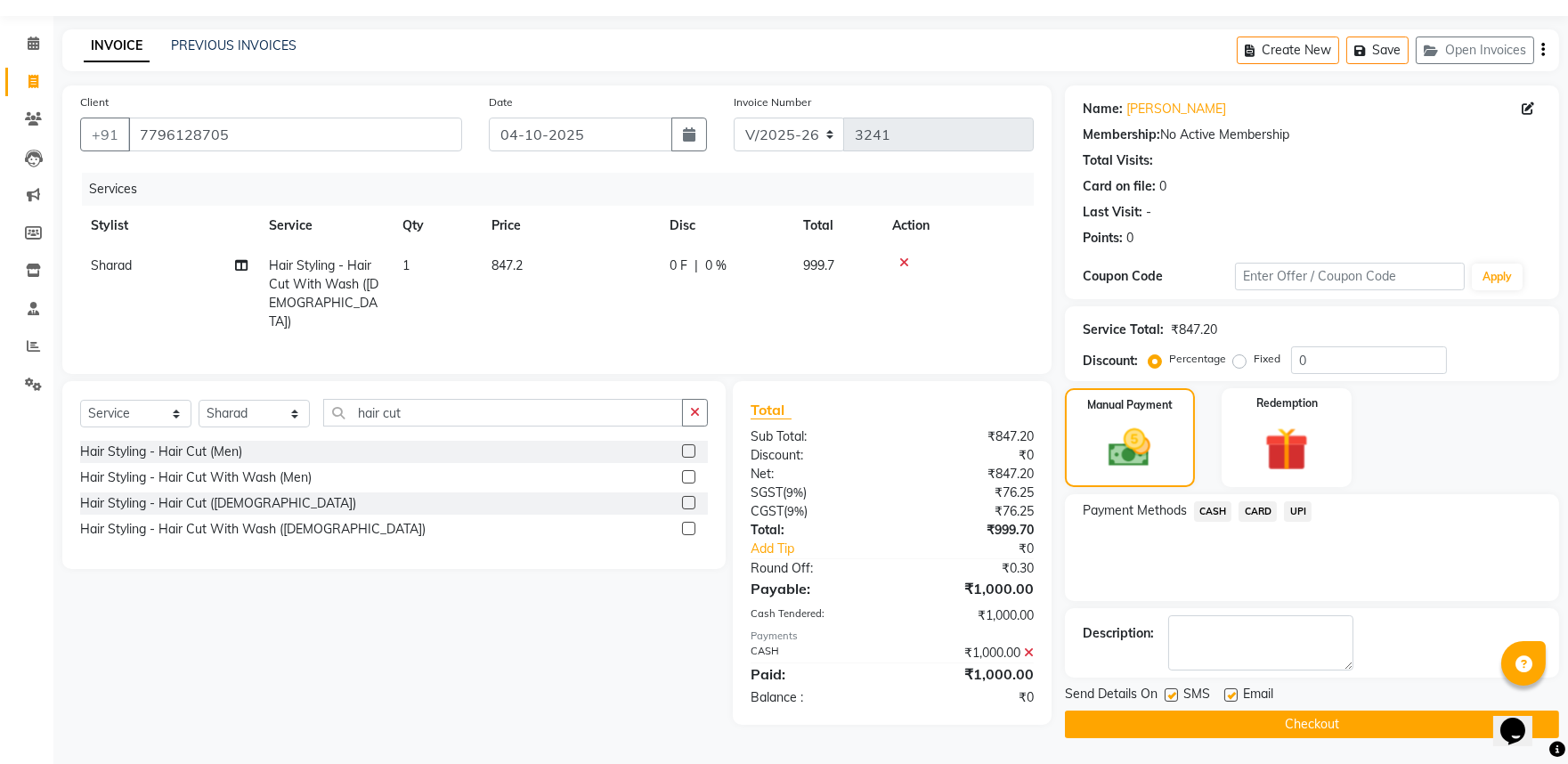
click at [1323, 722] on button "Checkout" at bounding box center [1312, 724] width 495 height 28
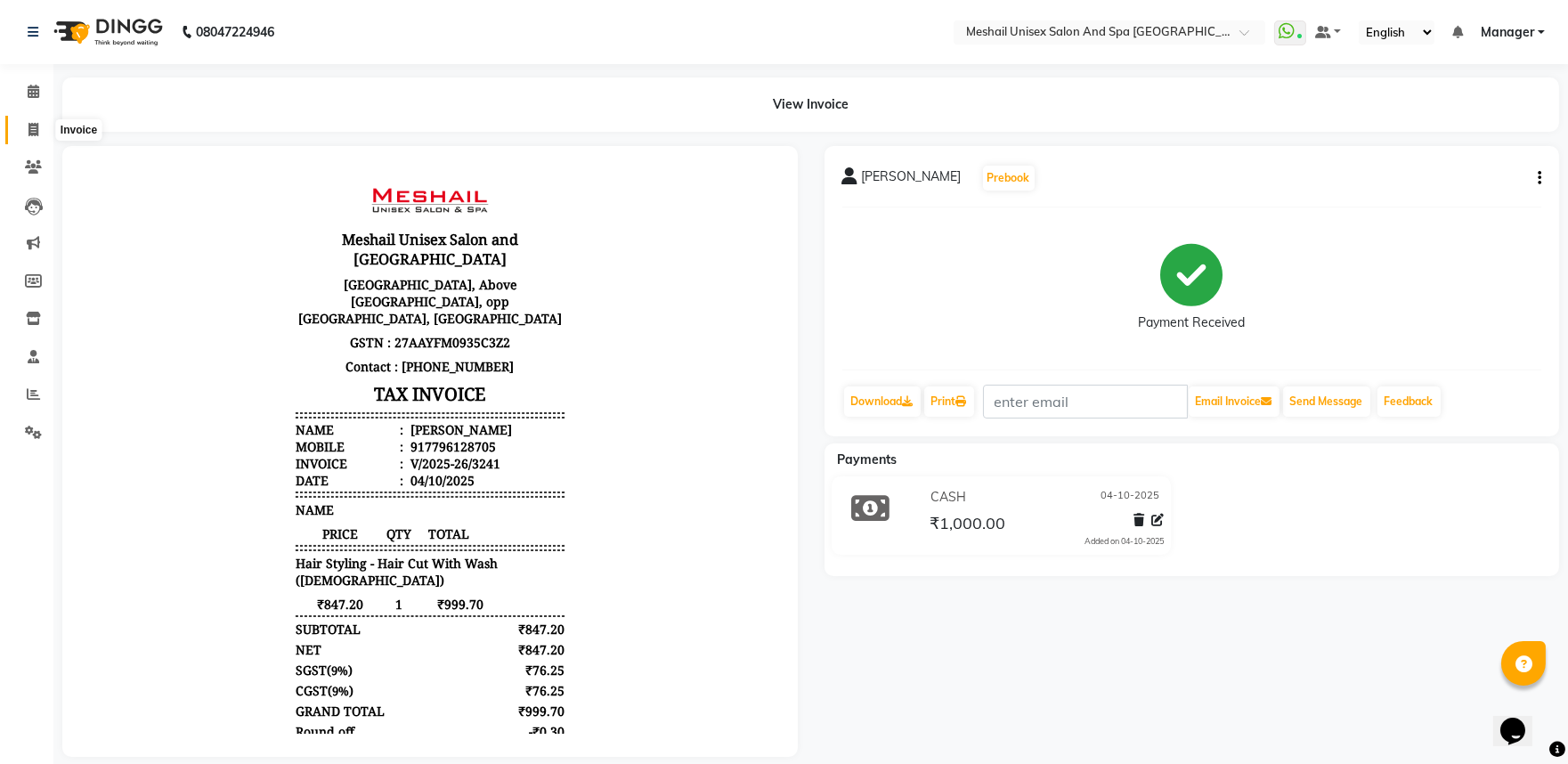
click at [39, 129] on span at bounding box center [33, 129] width 31 height 20
select select "service"
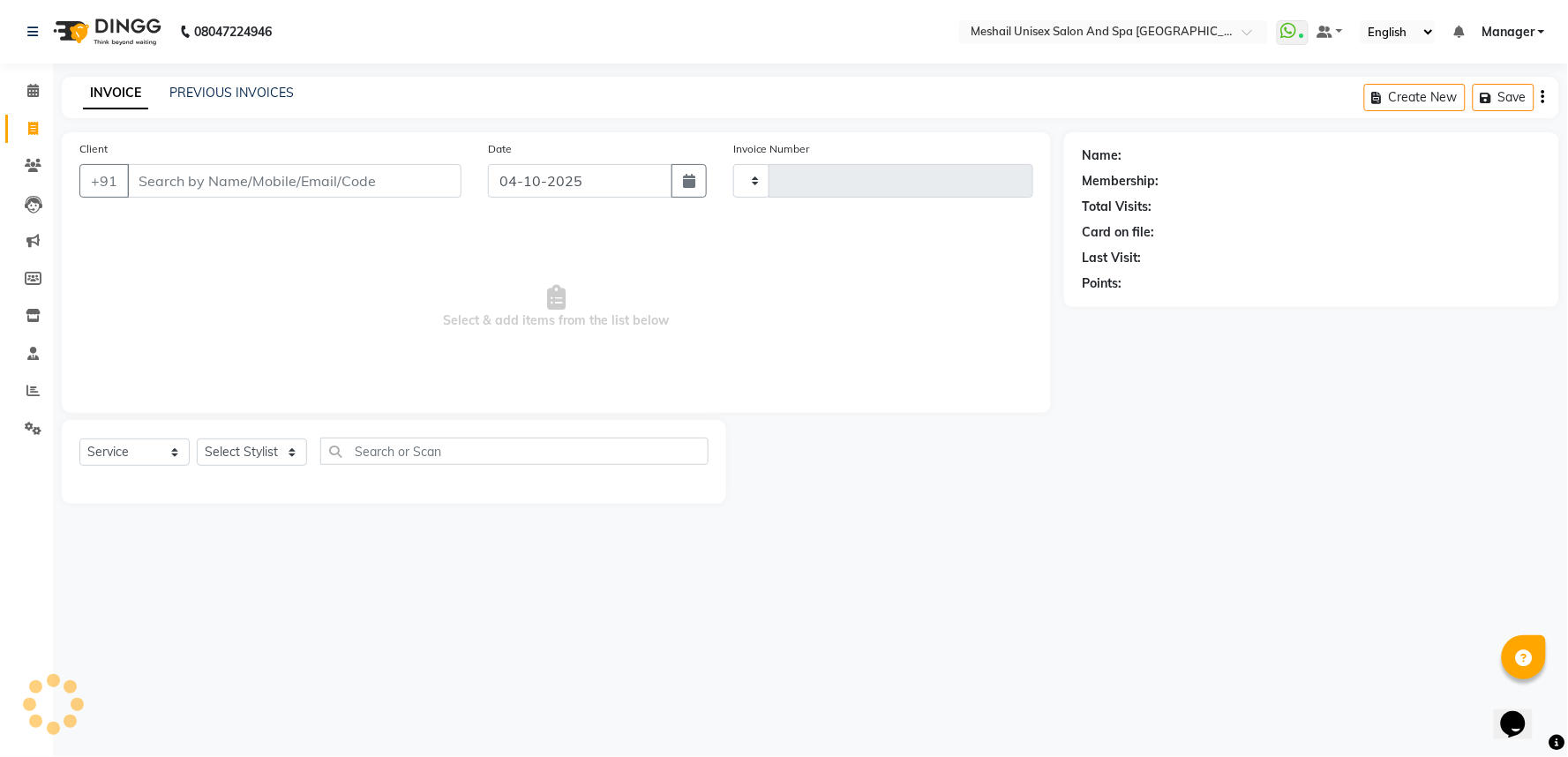
type input "3242"
select select "6711"
click at [208, 170] on input "Client" at bounding box center [294, 180] width 334 height 33
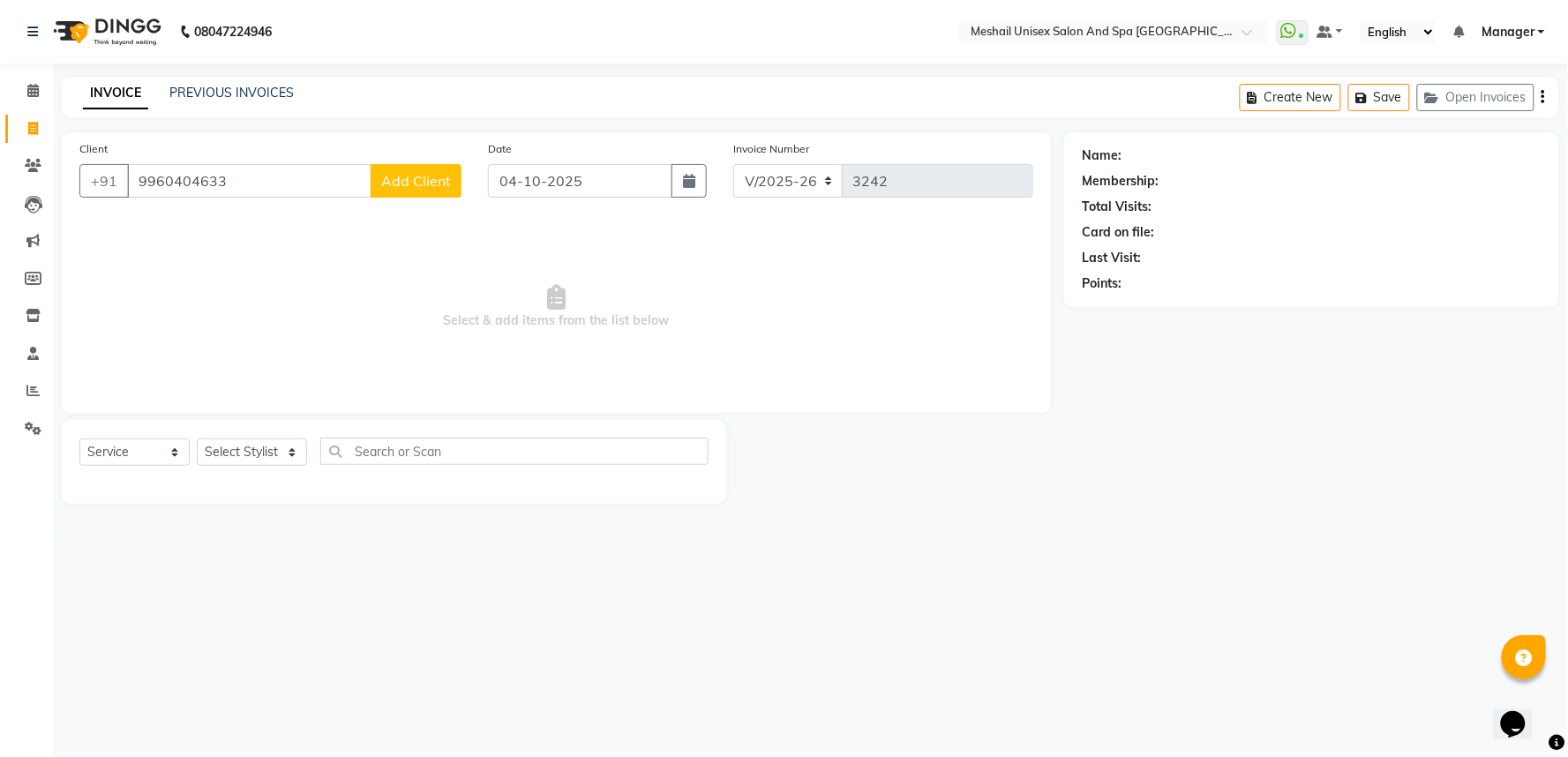
type input "9960404633"
click at [422, 186] on span "Add Client" at bounding box center [415, 181] width 70 height 17
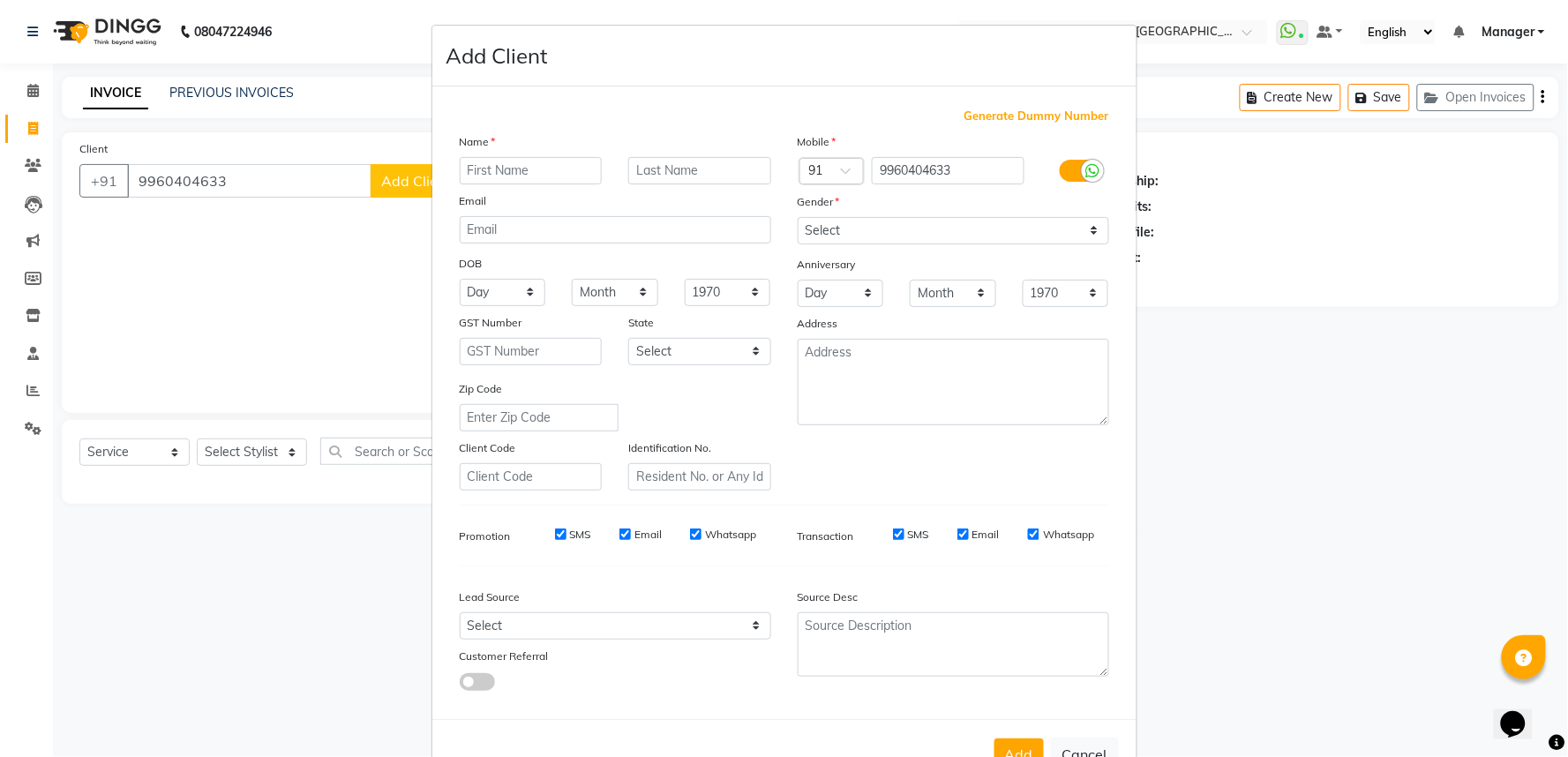
click at [477, 176] on input "text" at bounding box center [530, 170] width 143 height 28
type input "gauri"
click at [856, 242] on select "Select Male Female Other Prefer Not To Say" at bounding box center [952, 231] width 311 height 28
select select "female"
click at [797, 217] on select "Select Male Female Other Prefer Not To Say" at bounding box center [952, 231] width 311 height 28
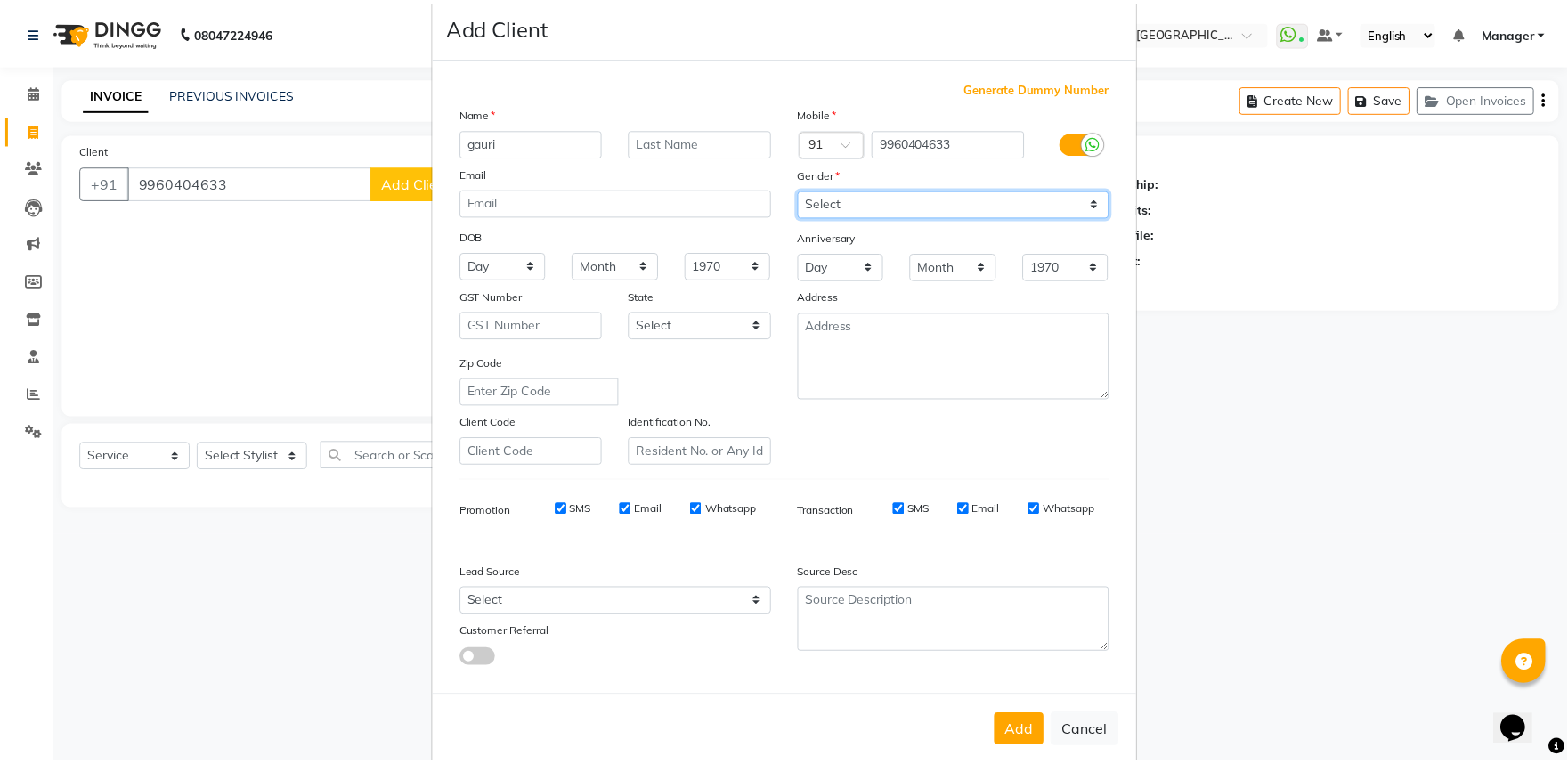
scroll to position [58, 0]
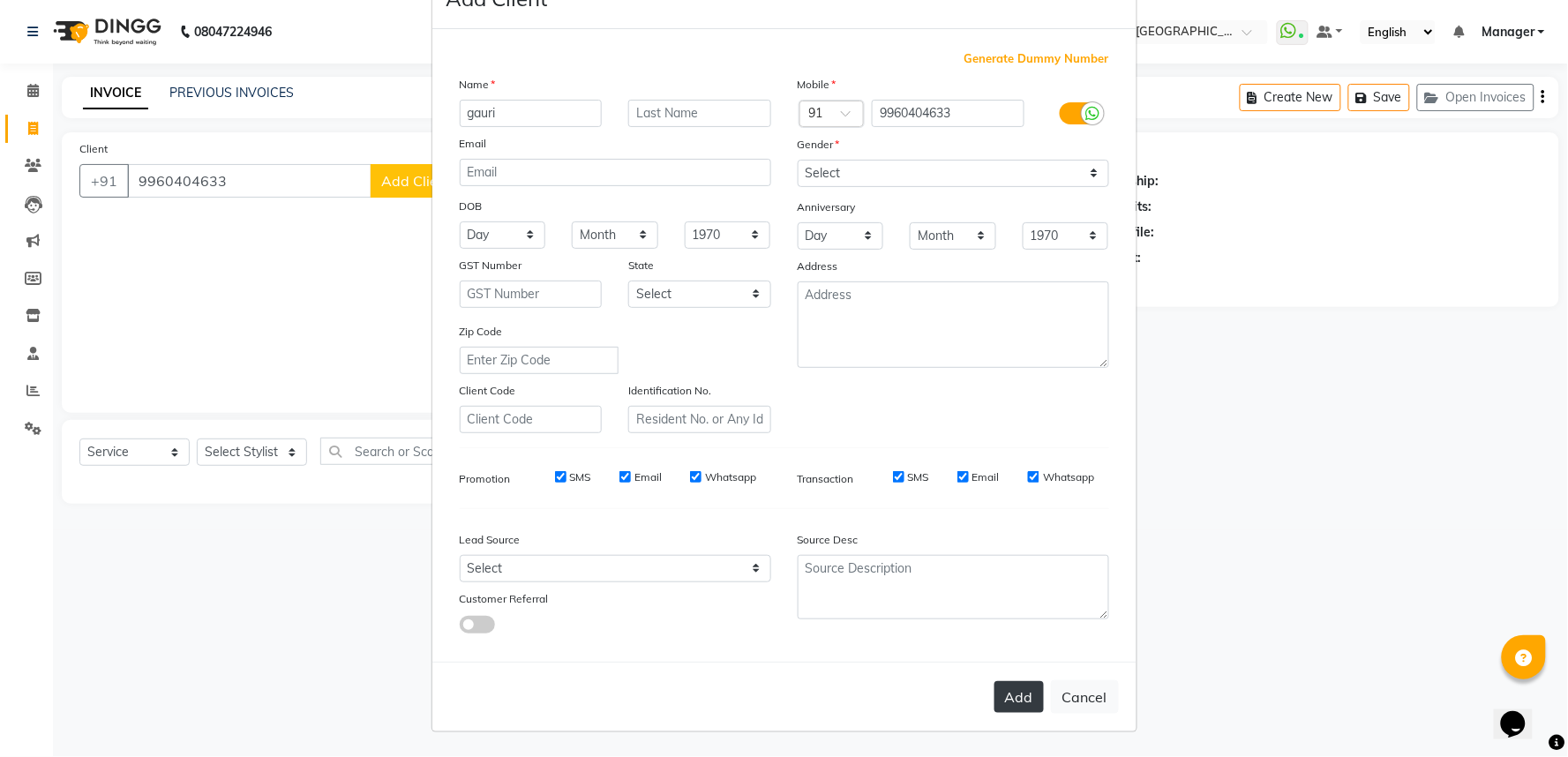
click at [999, 694] on button "Add" at bounding box center [1019, 697] width 50 height 32
select select
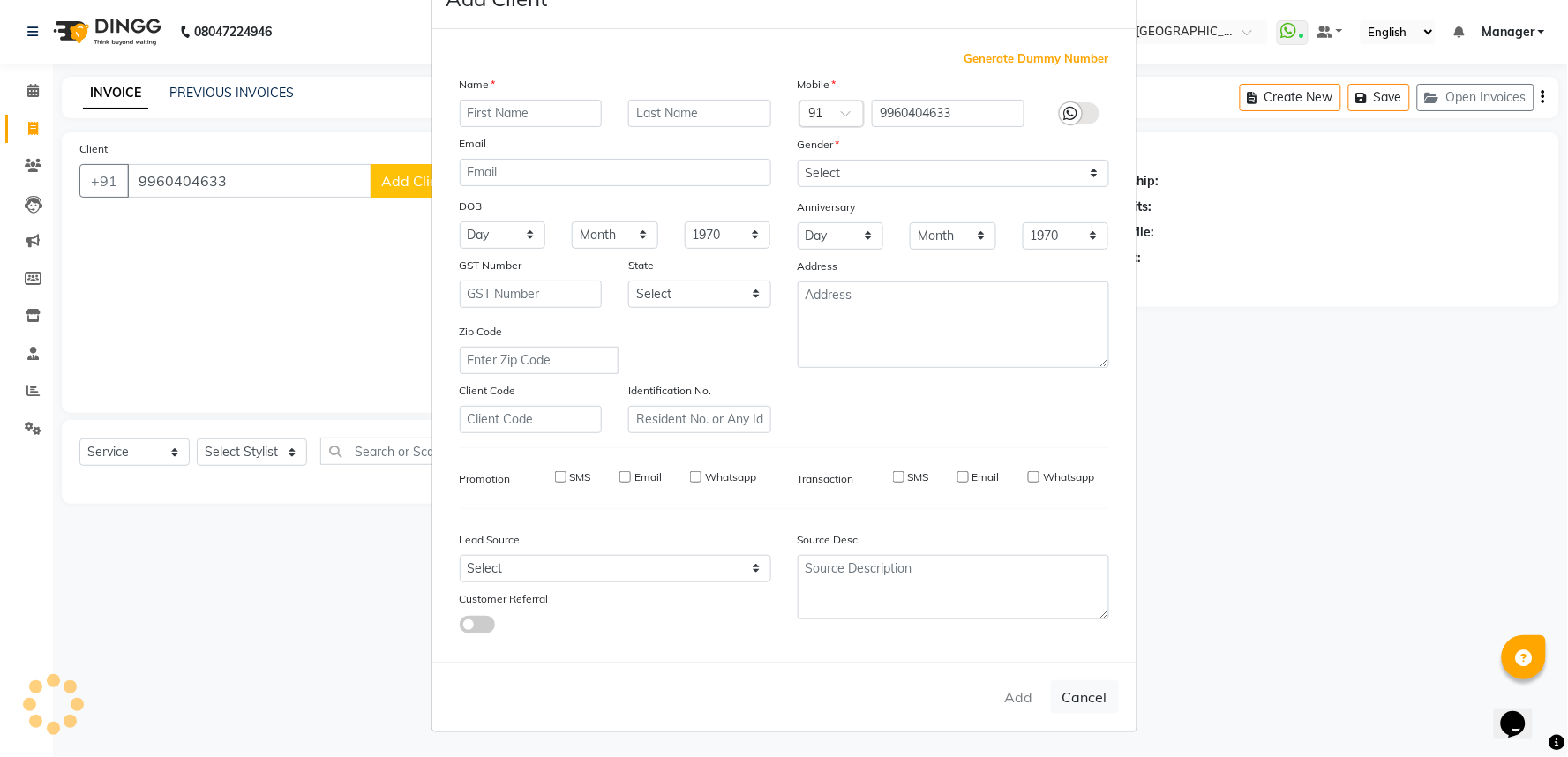
select select
checkbox input "false"
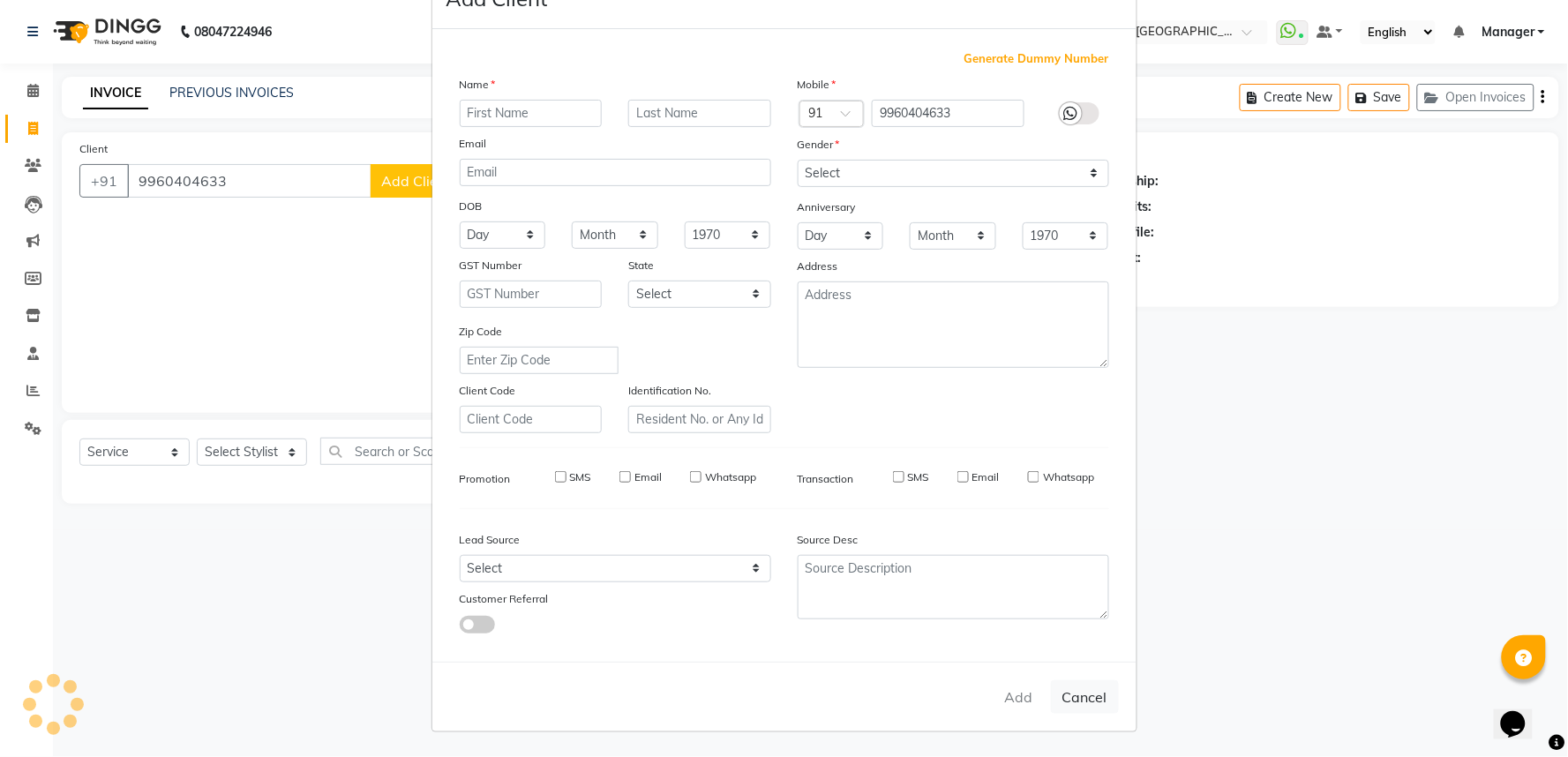
checkbox input "false"
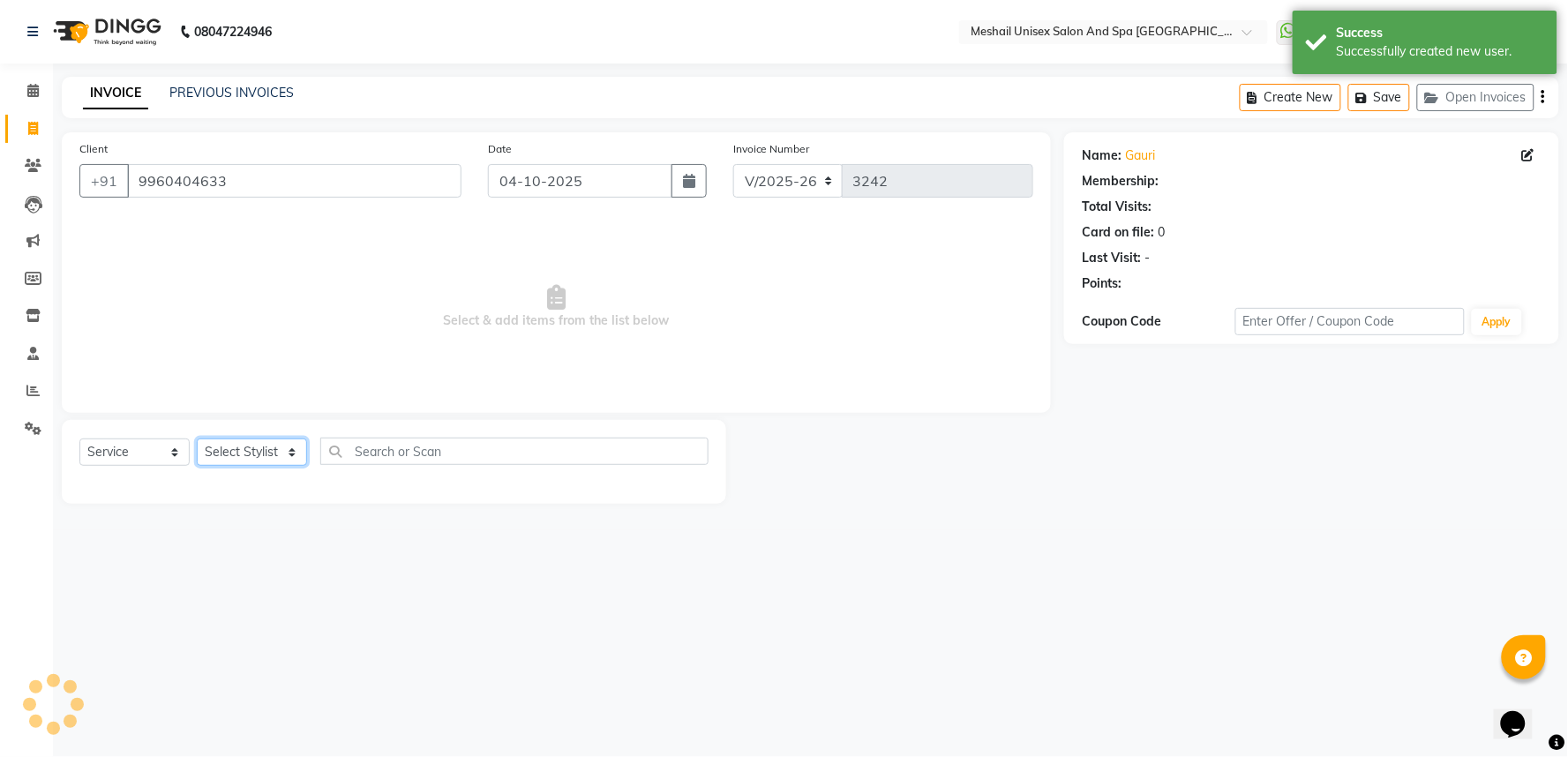
click at [251, 453] on select "Select Stylist Avinash gauri Manager [PERSON_NAME] [PERSON_NAME] [PERSON_NAME] …" at bounding box center [252, 452] width 110 height 28
select select "59348"
click at [197, 439] on select "Select Stylist Avinash gauri Manager [PERSON_NAME] [PERSON_NAME] [PERSON_NAME] …" at bounding box center [252, 452] width 110 height 28
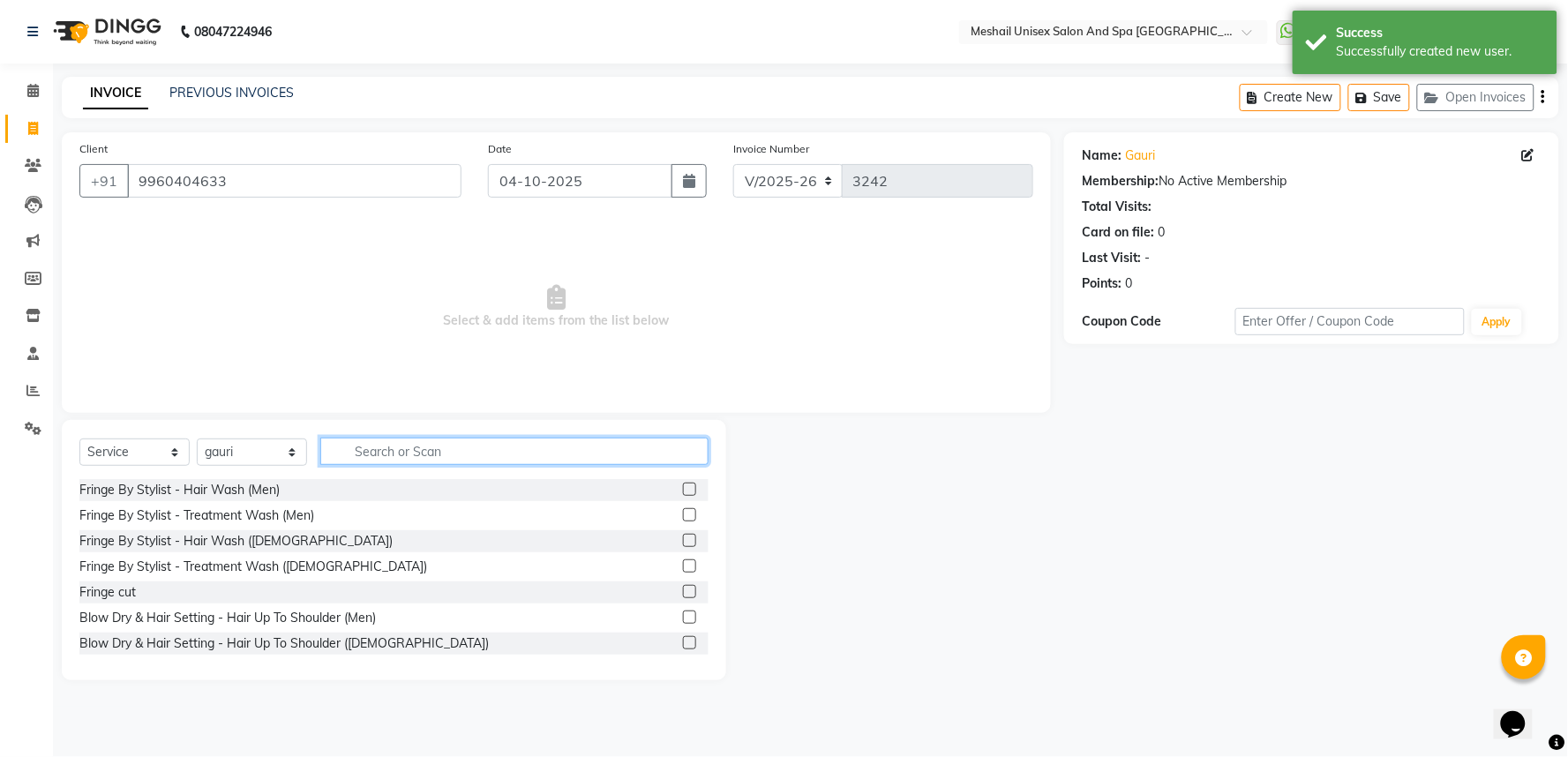
click at [389, 448] on input "text" at bounding box center [515, 451] width 389 height 28
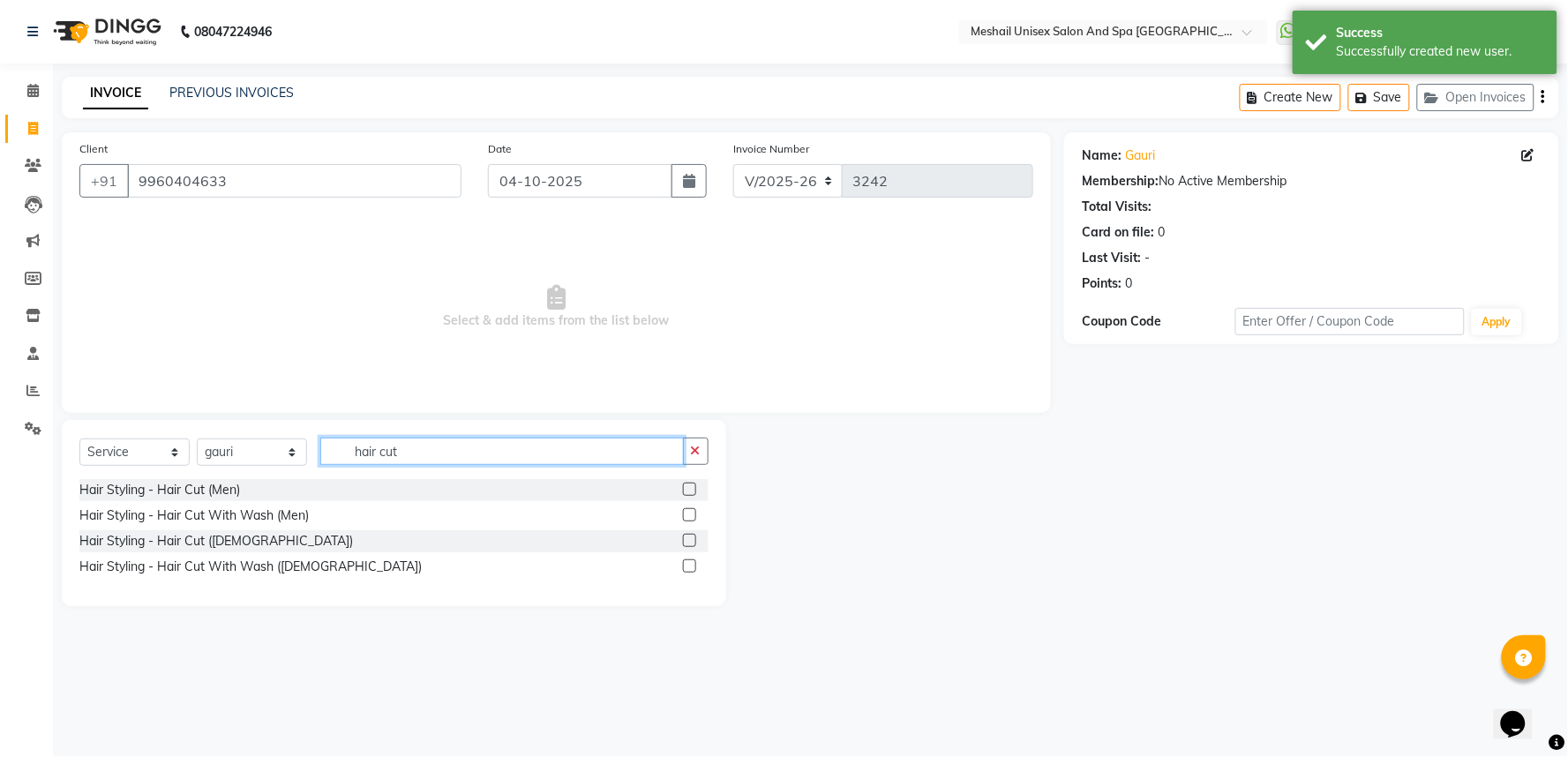
type input "hair cut"
drag, startPoint x: 693, startPoint y: 543, endPoint x: 722, endPoint y: 536, distance: 29.8
click at [693, 543] on label at bounding box center [689, 541] width 13 height 13
click at [693, 543] on input "checkbox" at bounding box center [688, 541] width 11 height 11
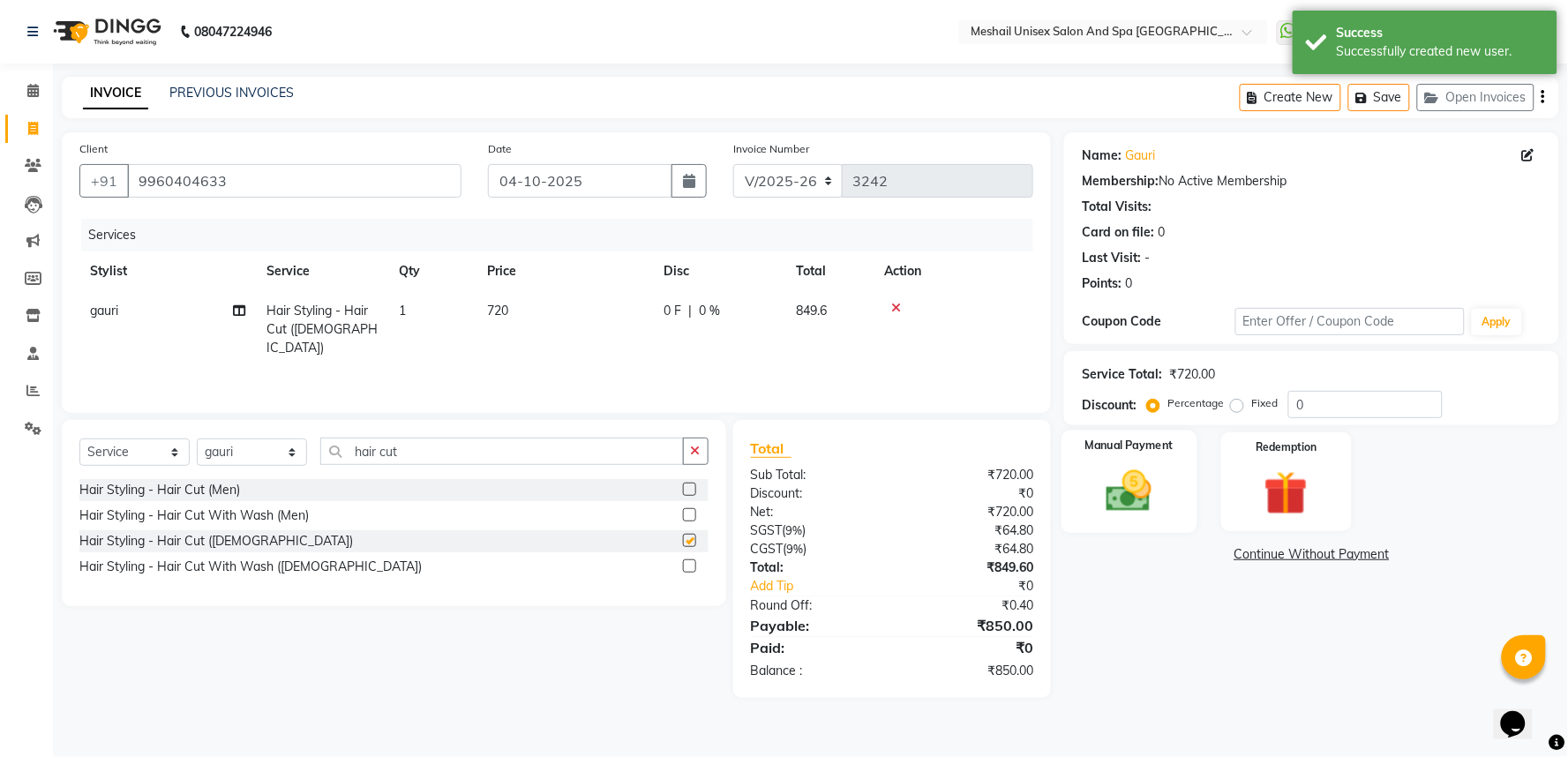
checkbox input "false"
click at [1089, 519] on div "Manual Payment" at bounding box center [1130, 481] width 136 height 102
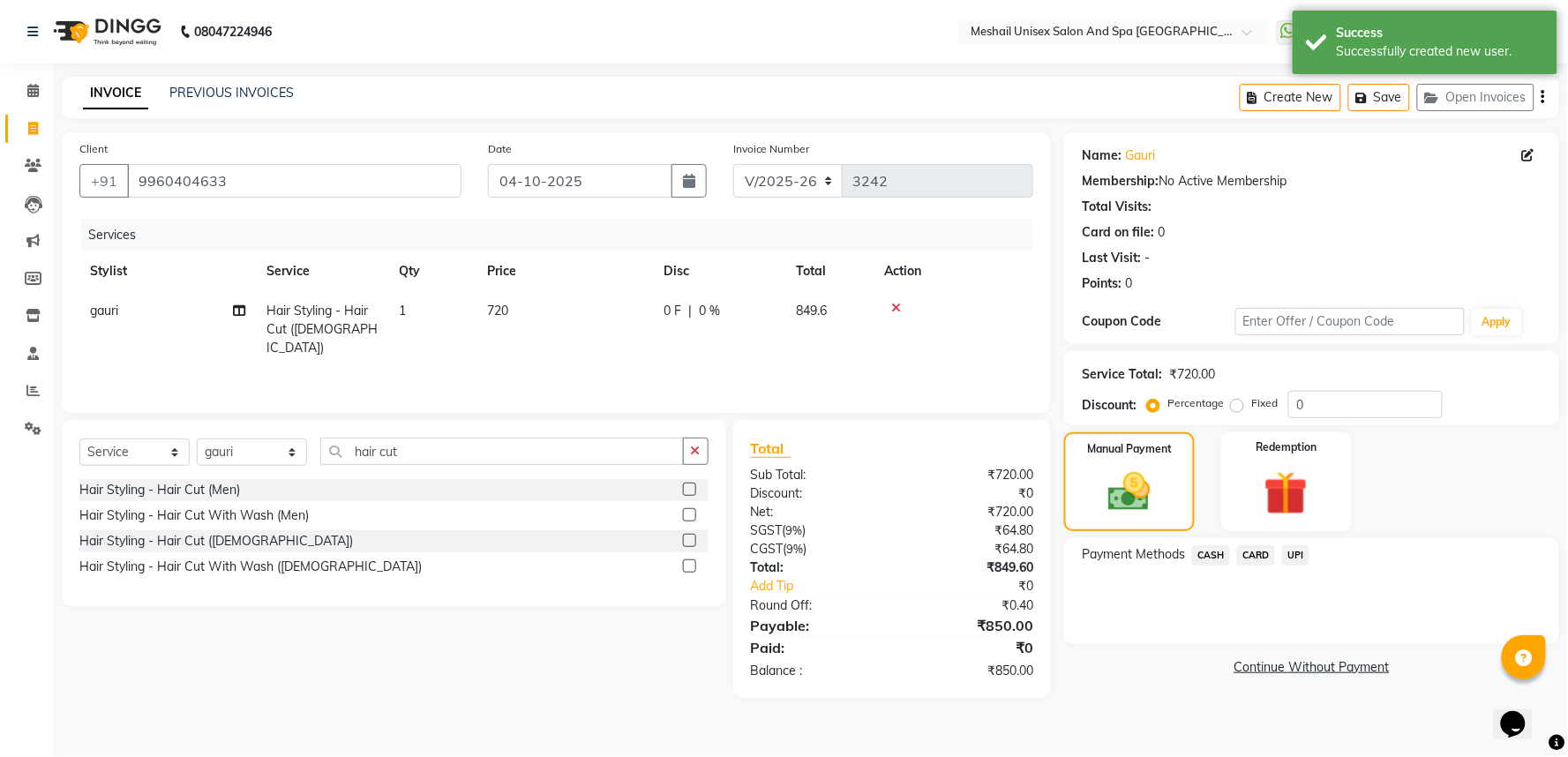
drag, startPoint x: 1254, startPoint y: 560, endPoint x: 1333, endPoint y: 665, distance: 131.4
click at [1256, 561] on span "CARD" at bounding box center [1256, 555] width 38 height 20
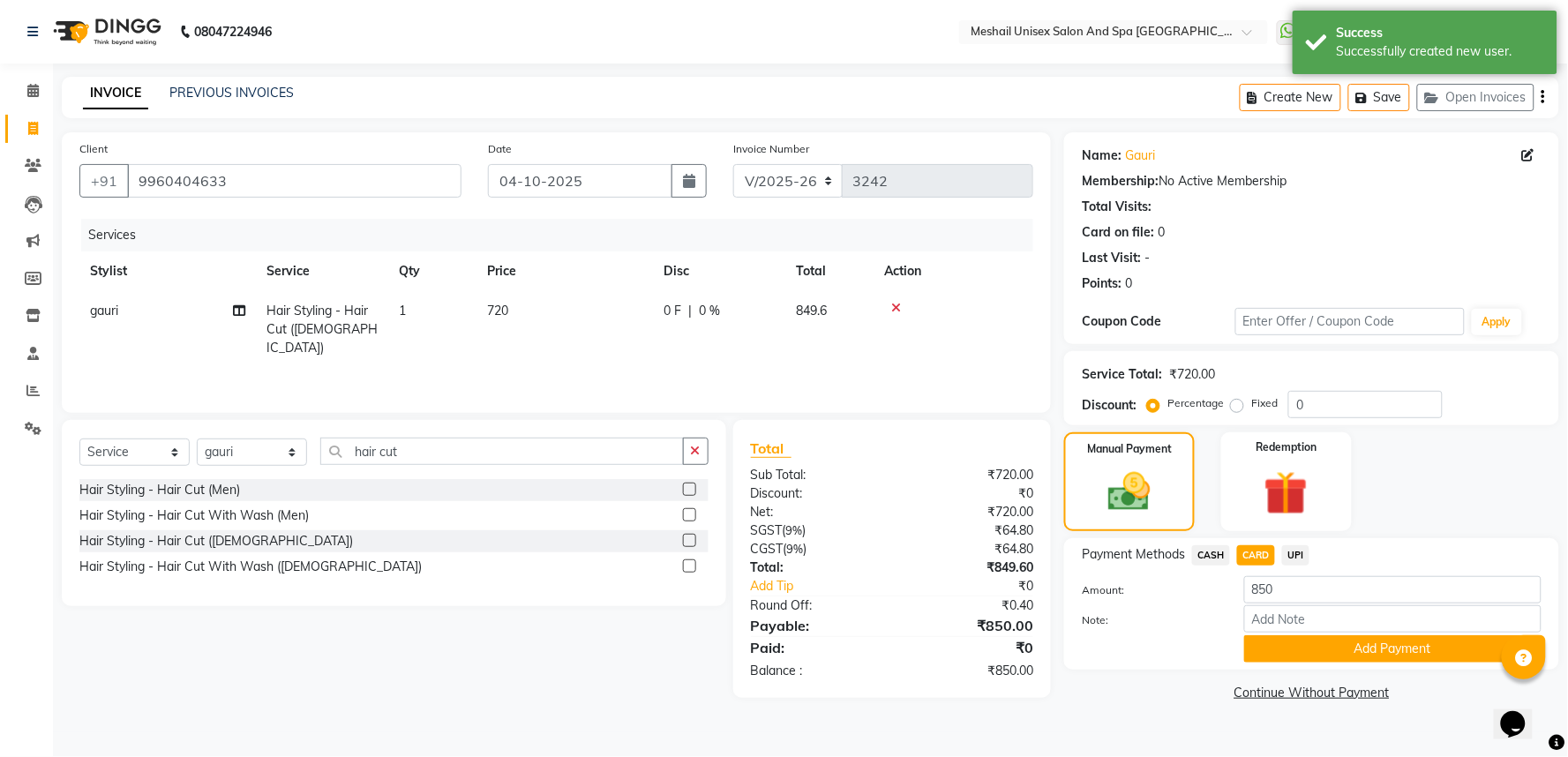
click at [1334, 667] on div "Payment Methods CASH CARD UPI Amount: 850 Note: Add Payment" at bounding box center [1311, 603] width 495 height 131
click at [1330, 649] on button "Add Payment" at bounding box center [1393, 649] width 298 height 28
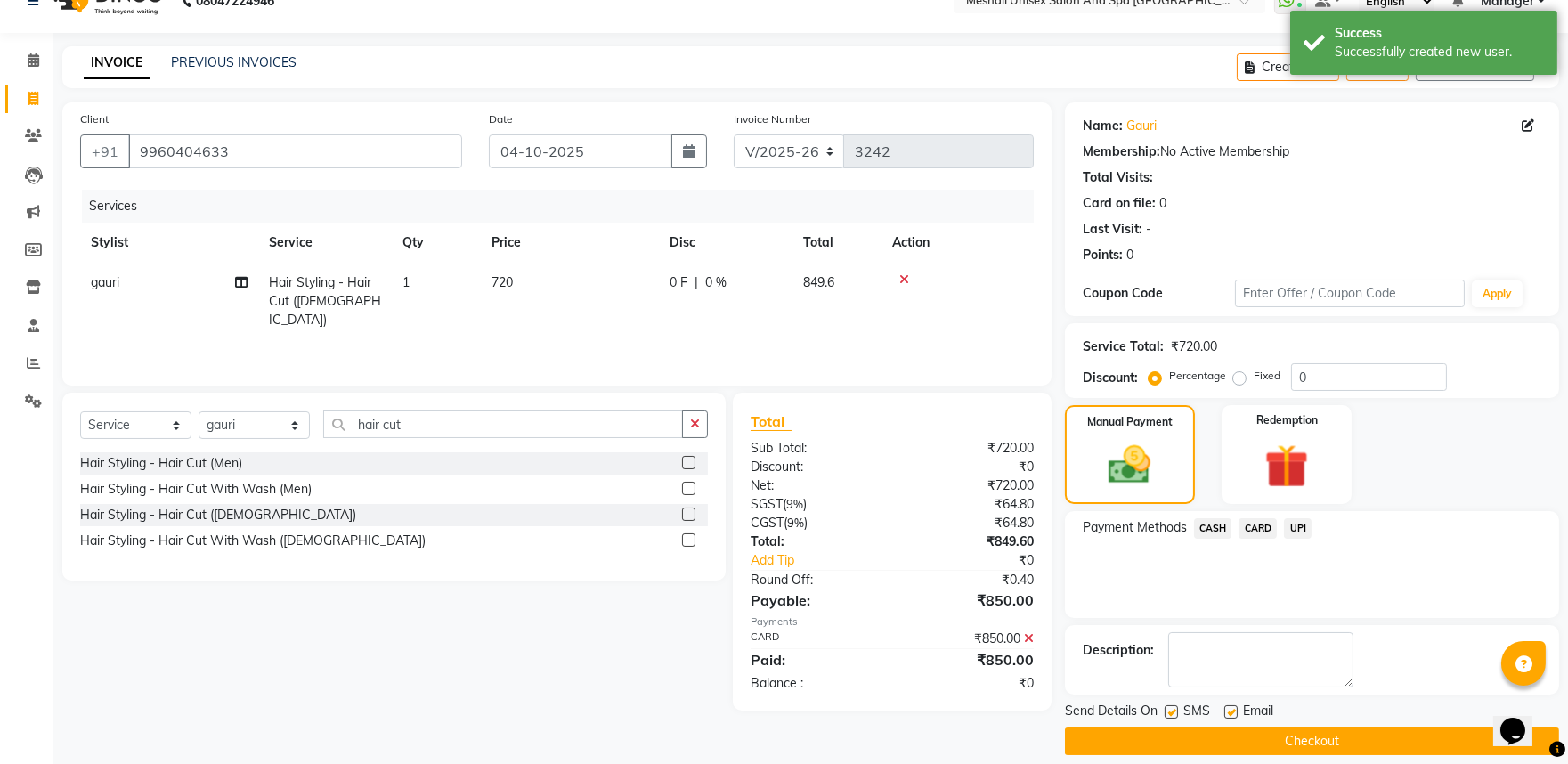
scroll to position [48, 0]
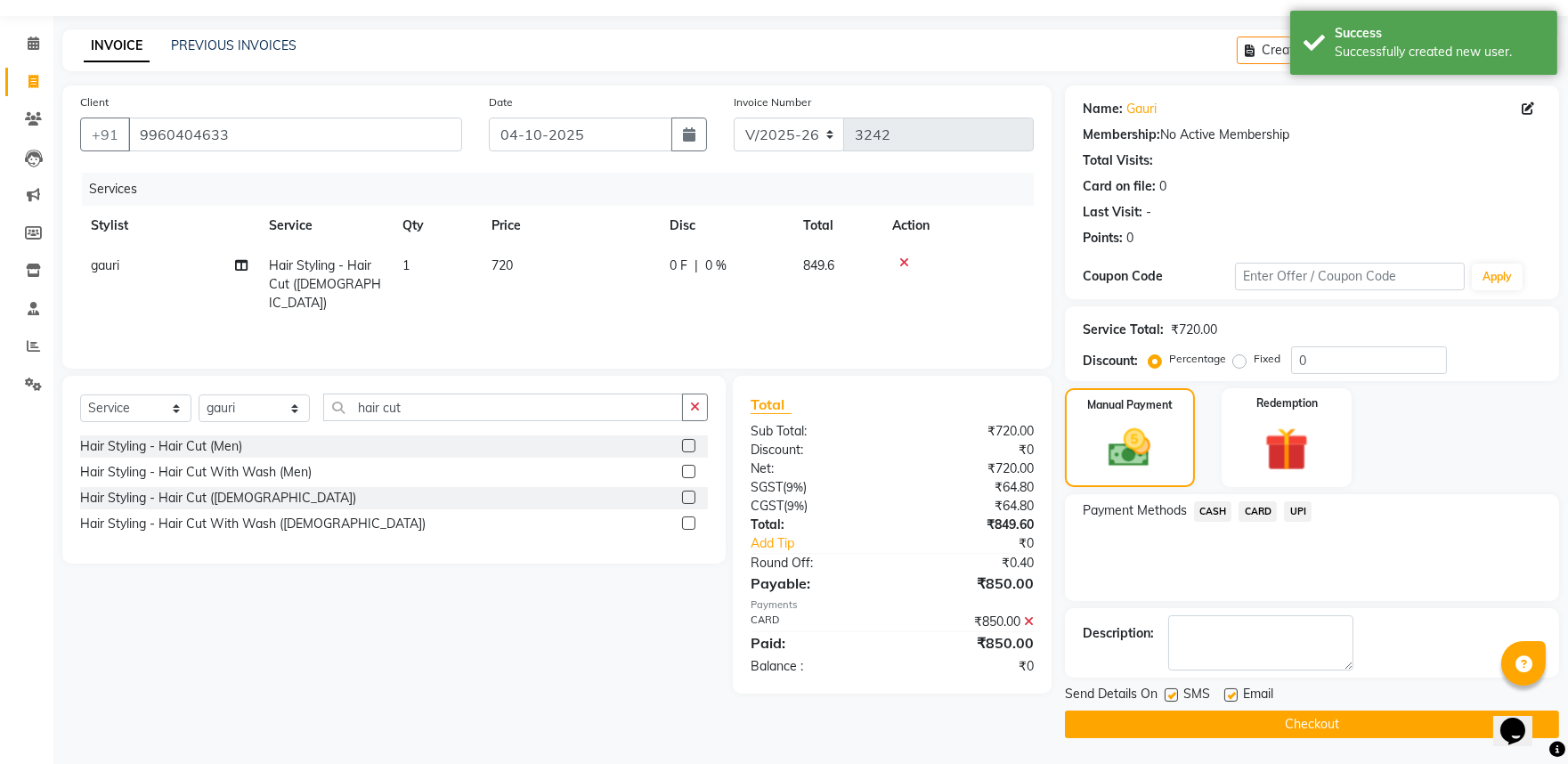
click at [1358, 724] on button "Checkout" at bounding box center [1312, 724] width 495 height 28
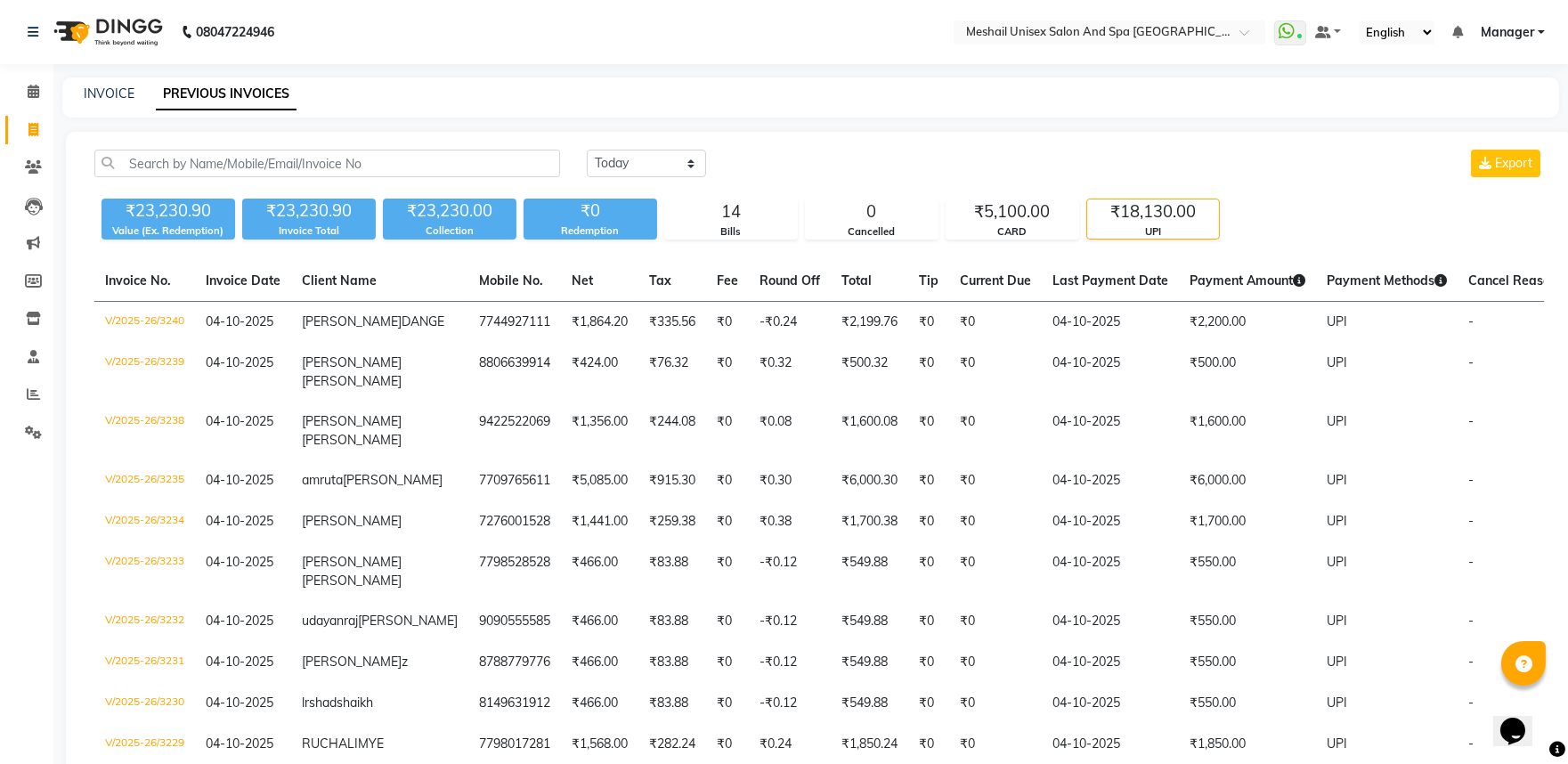
click at [74, 90] on div "INVOICE PREVIOUS INVOICES" at bounding box center [800, 94] width 1475 height 18
click at [110, 91] on link "INVOICE" at bounding box center [109, 93] width 51 height 16
select select "service"
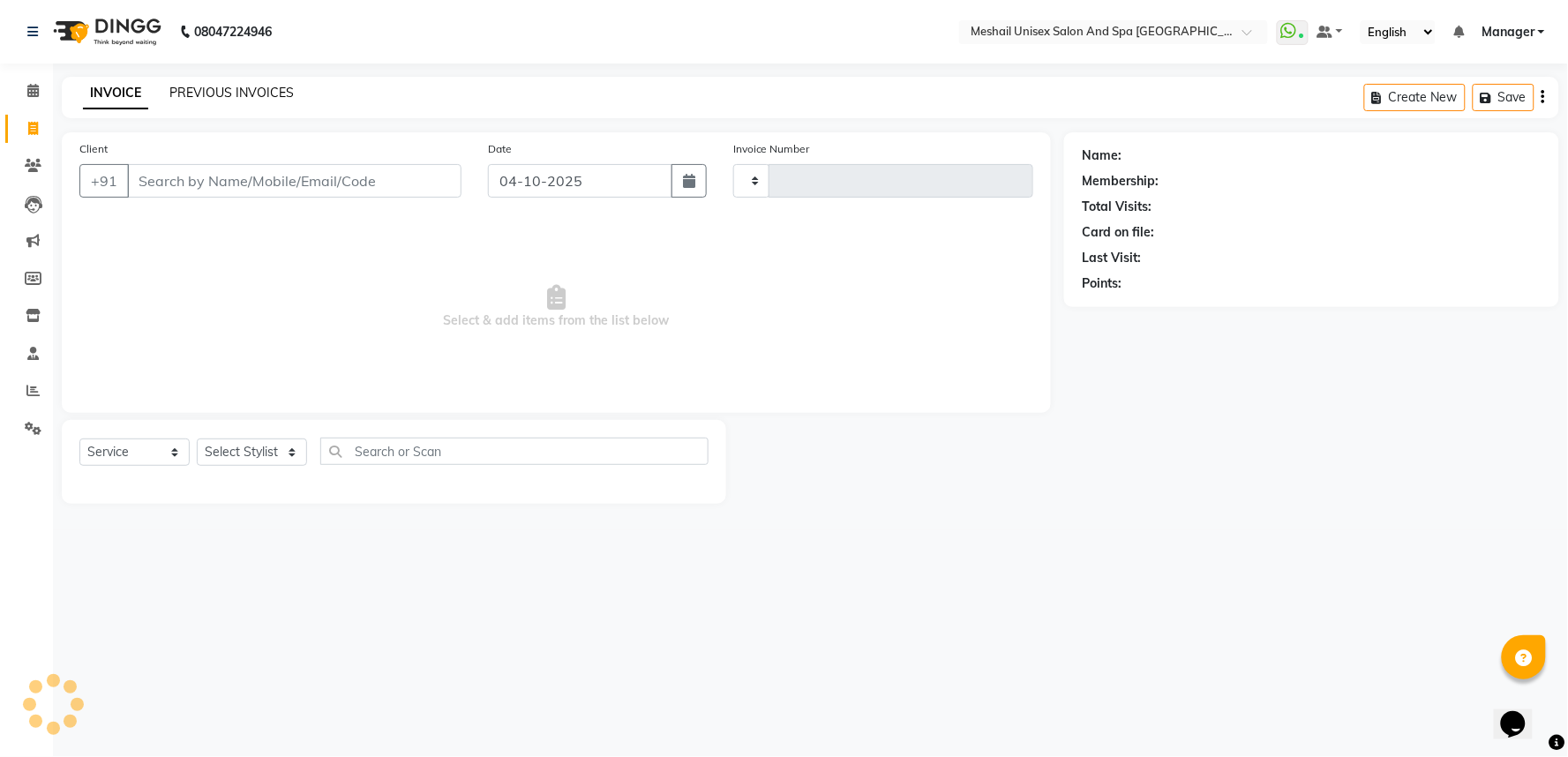
type input "3243"
select select "6711"
click at [233, 97] on link "PREVIOUS INVOICES" at bounding box center [232, 92] width 124 height 16
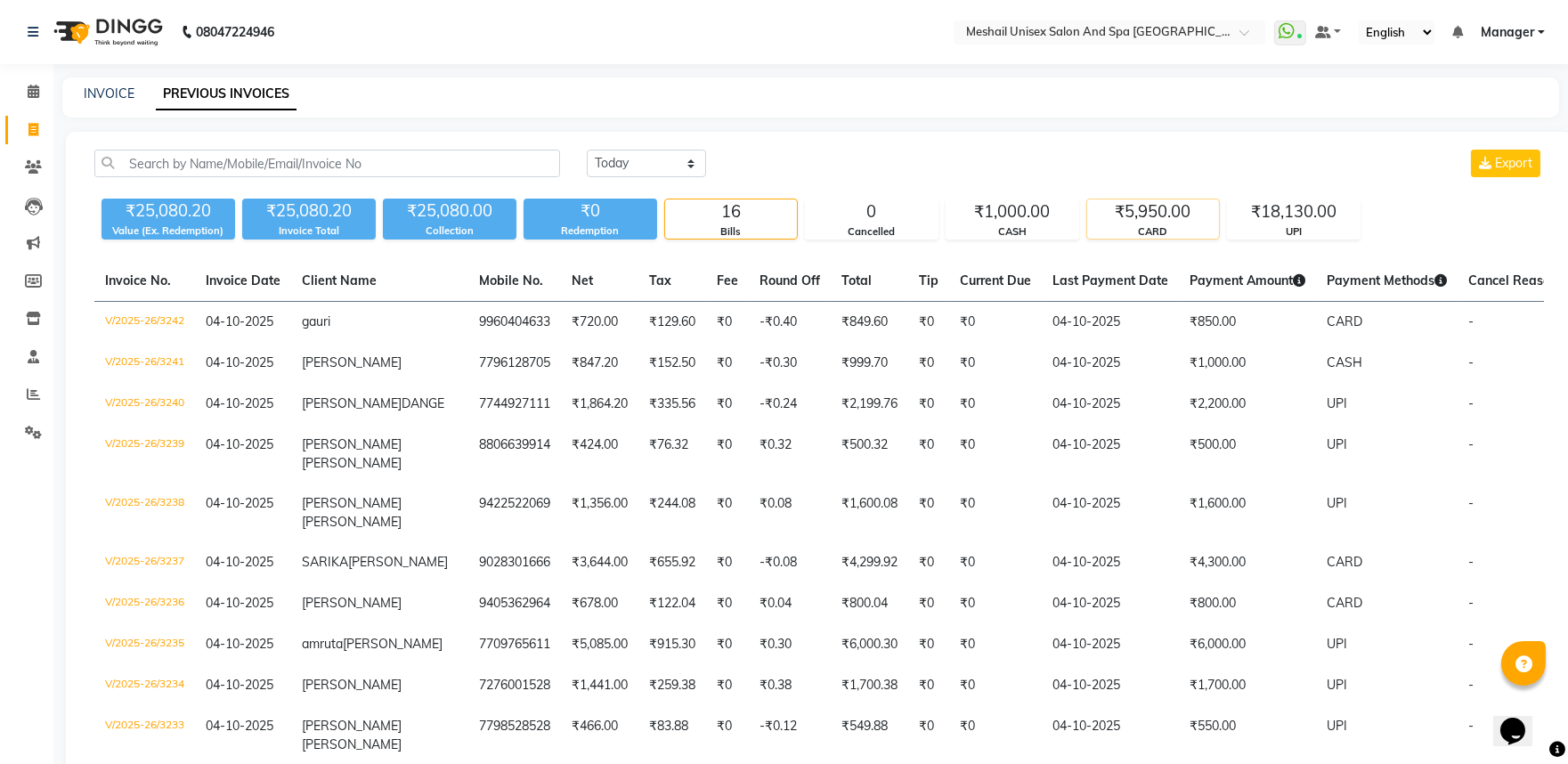
click at [1193, 217] on div "₹5,950.00" at bounding box center [1153, 212] width 131 height 25
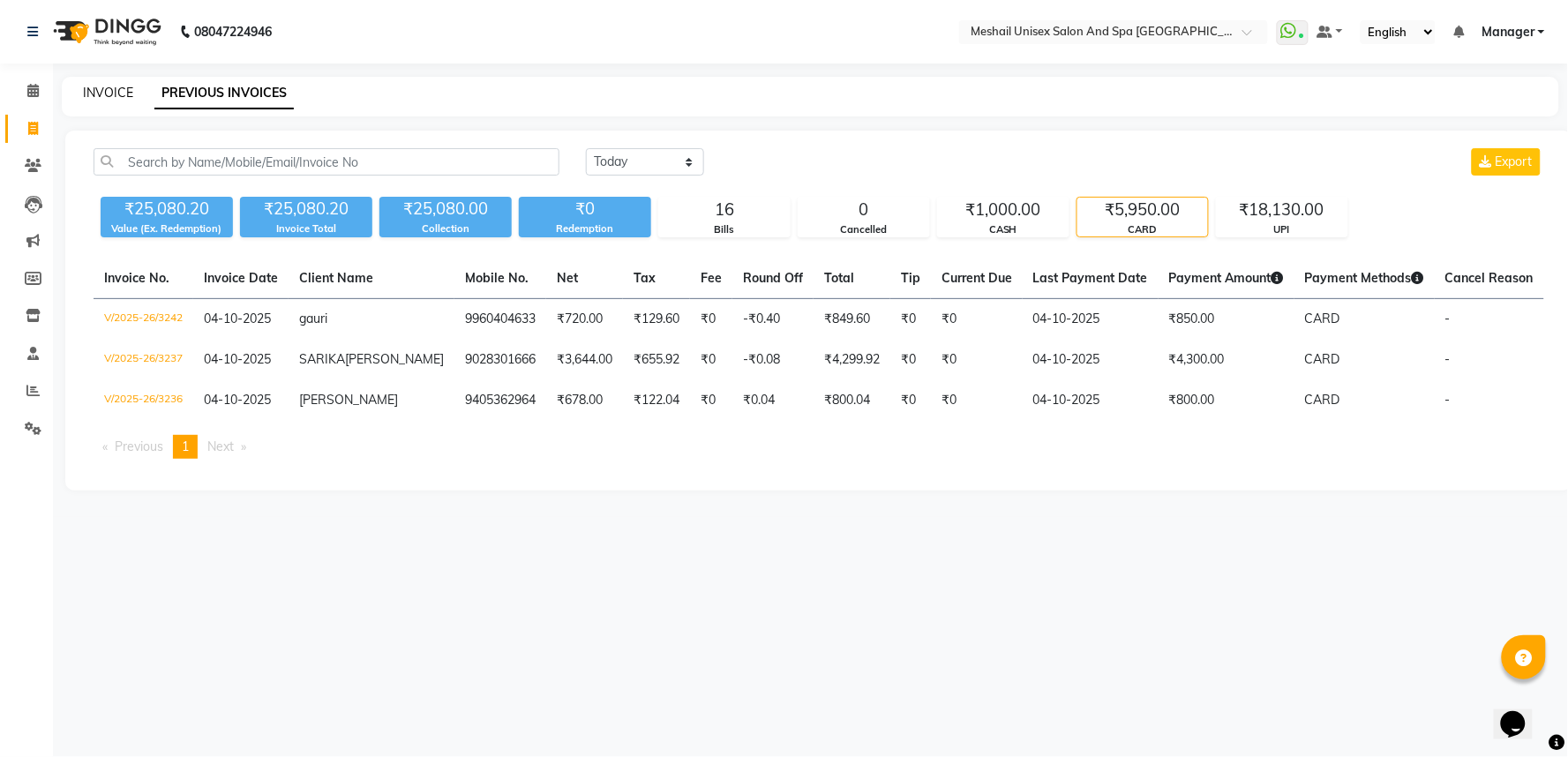
click at [129, 93] on link "INVOICE" at bounding box center [108, 92] width 51 height 16
select select "service"
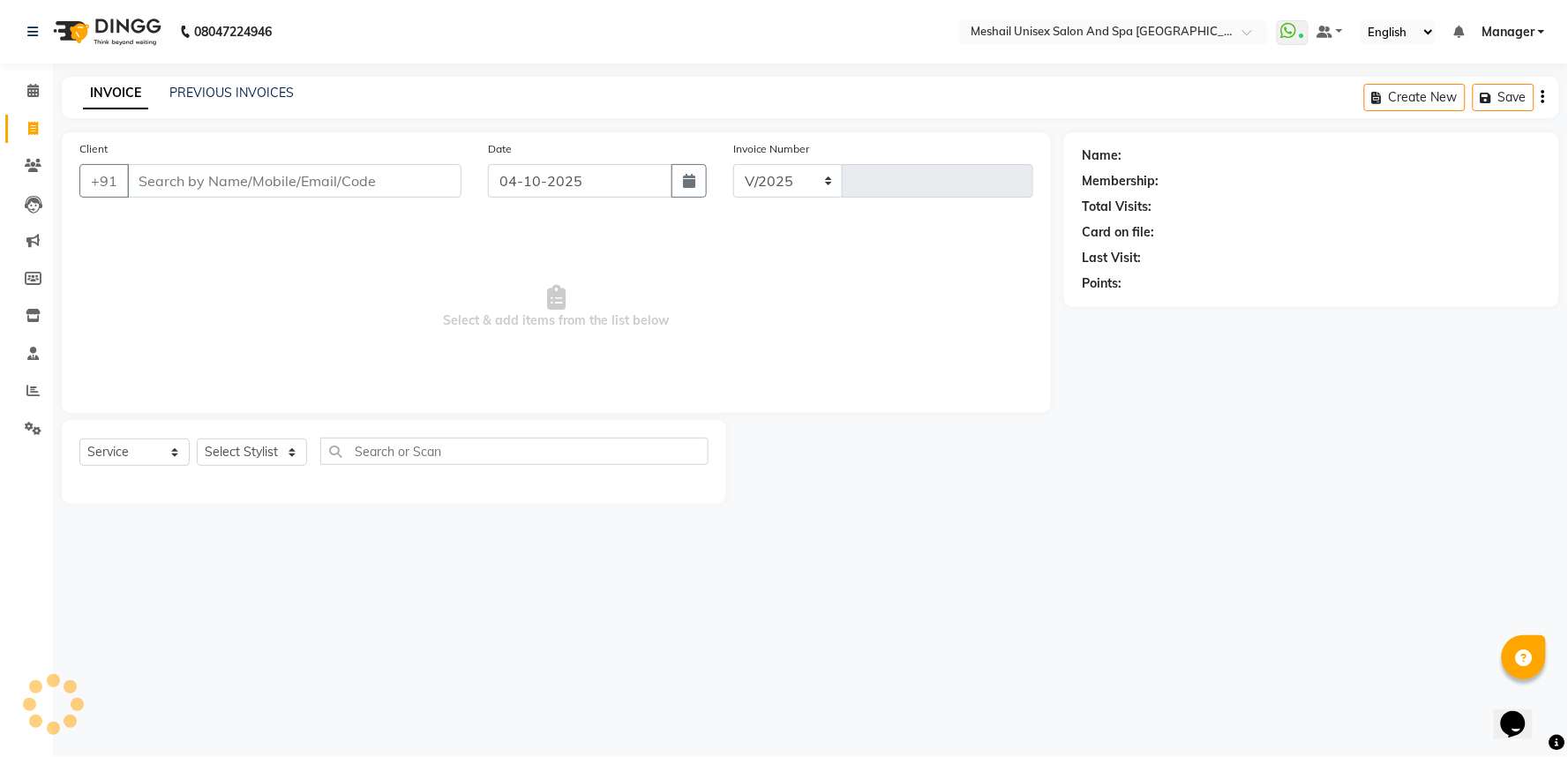
select select "6711"
type input "3243"
click at [247, 191] on input "Client" at bounding box center [294, 180] width 334 height 33
paste input "9921351252"
type input "9921351252"
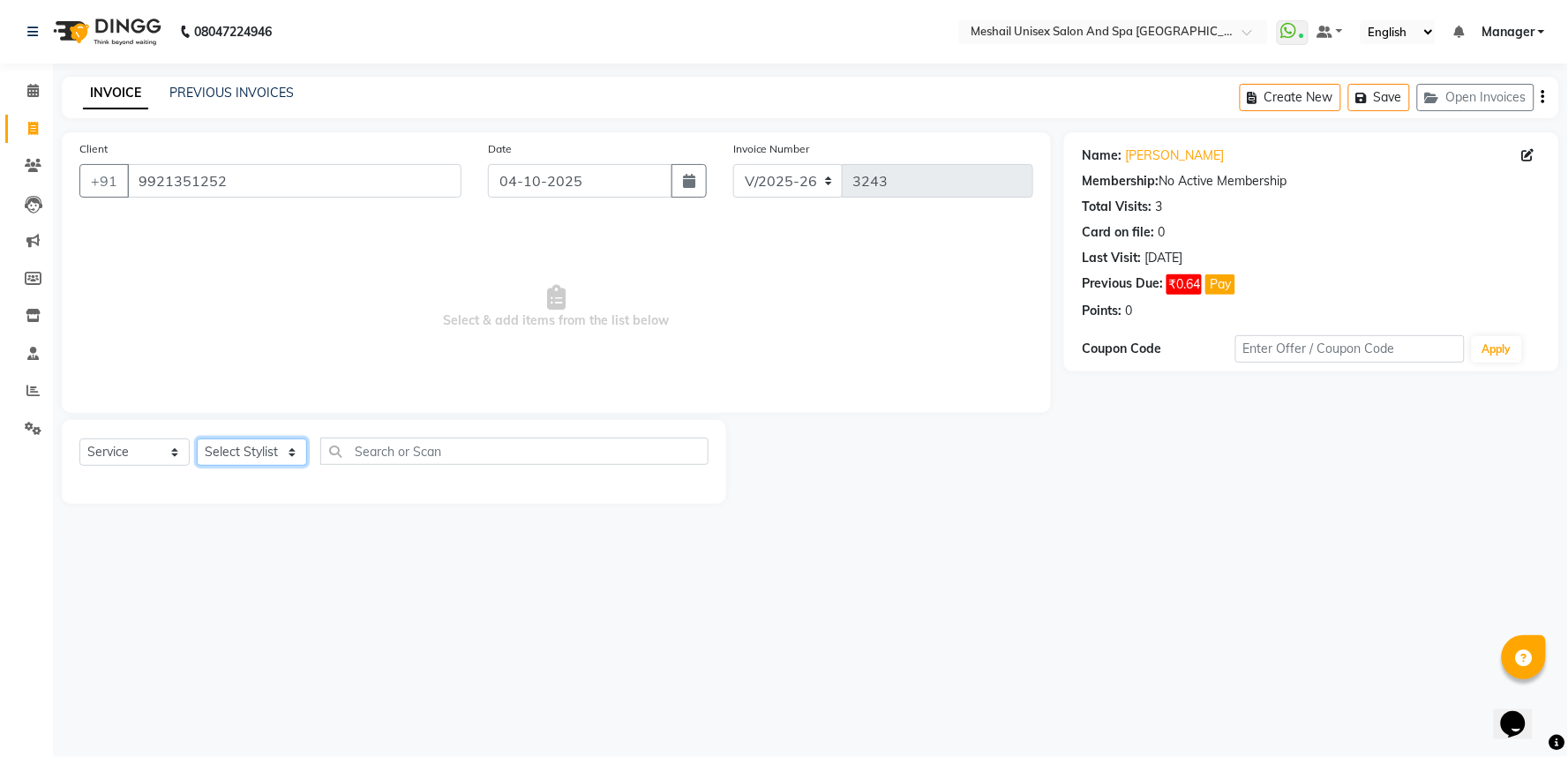
click at [253, 445] on select "Select Stylist Avinash gauri Manager [PERSON_NAME] [PERSON_NAME] [PERSON_NAME] …" at bounding box center [252, 452] width 110 height 28
select select "53320"
click at [197, 439] on select "Select Stylist Avinash gauri Manager [PERSON_NAME] [PERSON_NAME] [PERSON_NAME] …" at bounding box center [252, 452] width 110 height 28
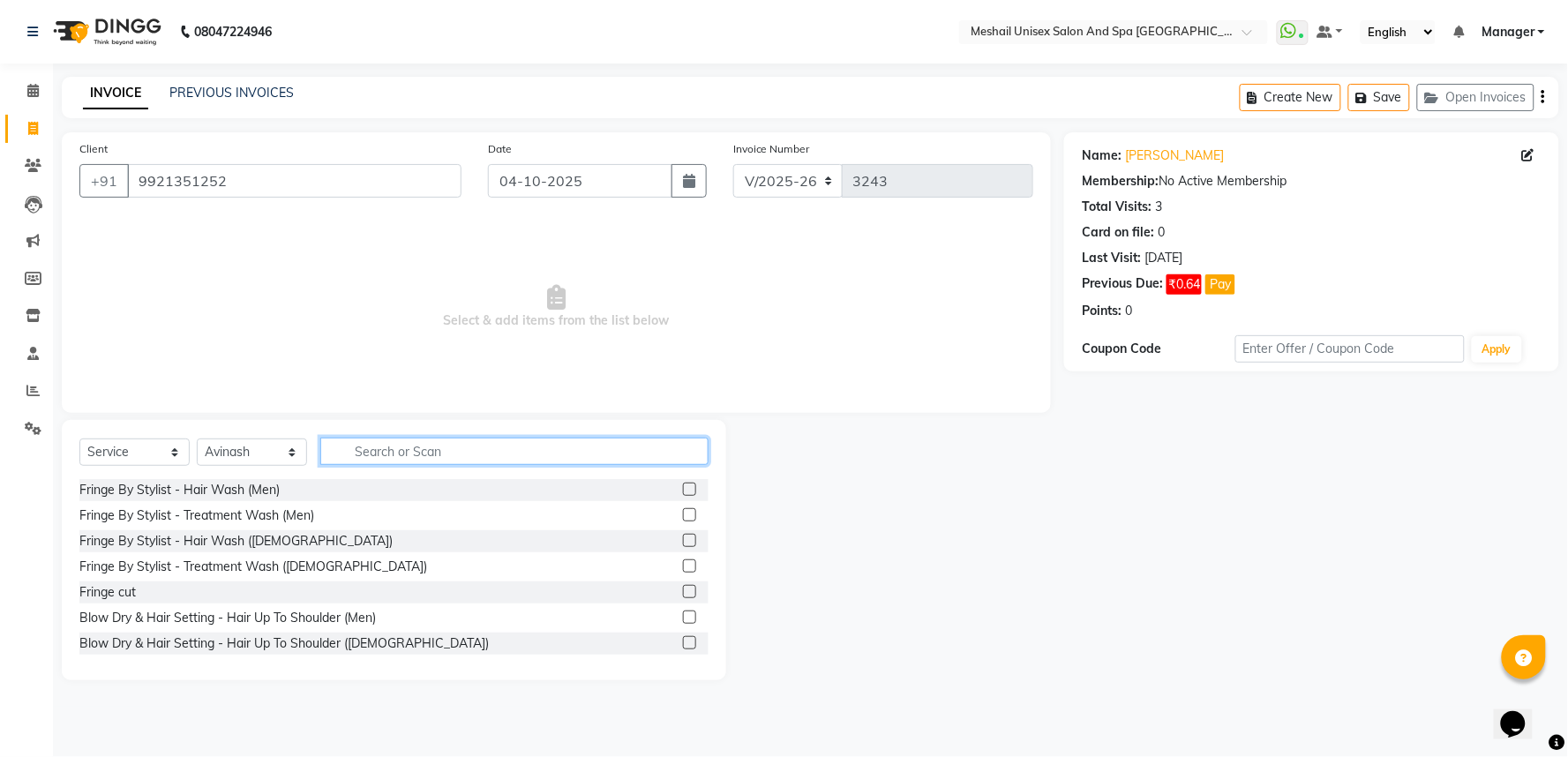
click at [430, 453] on input "text" at bounding box center [515, 451] width 389 height 28
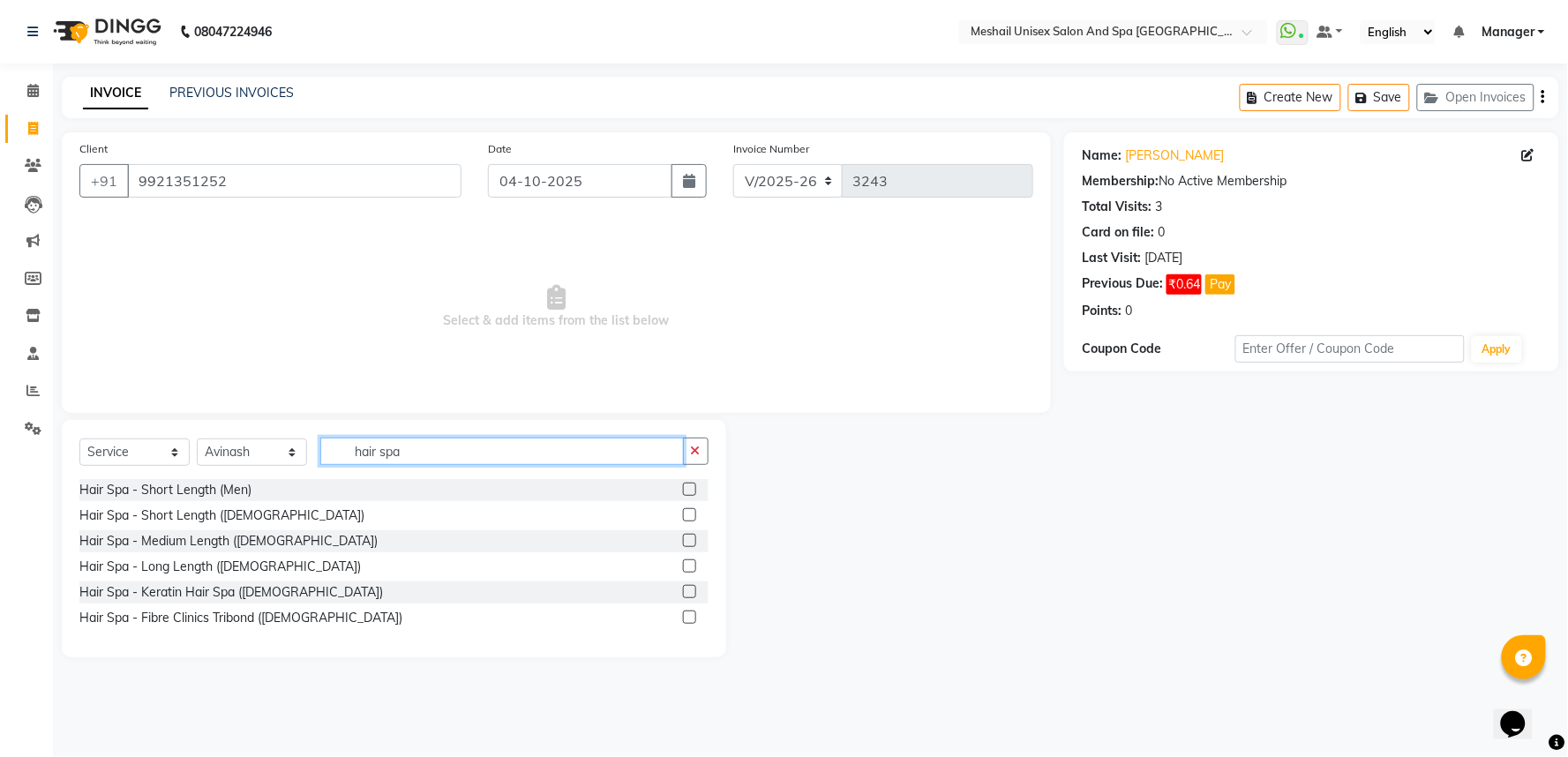
type input "hair spa"
click at [695, 539] on label at bounding box center [689, 541] width 13 height 13
click at [694, 539] on input "checkbox" at bounding box center [688, 541] width 11 height 11
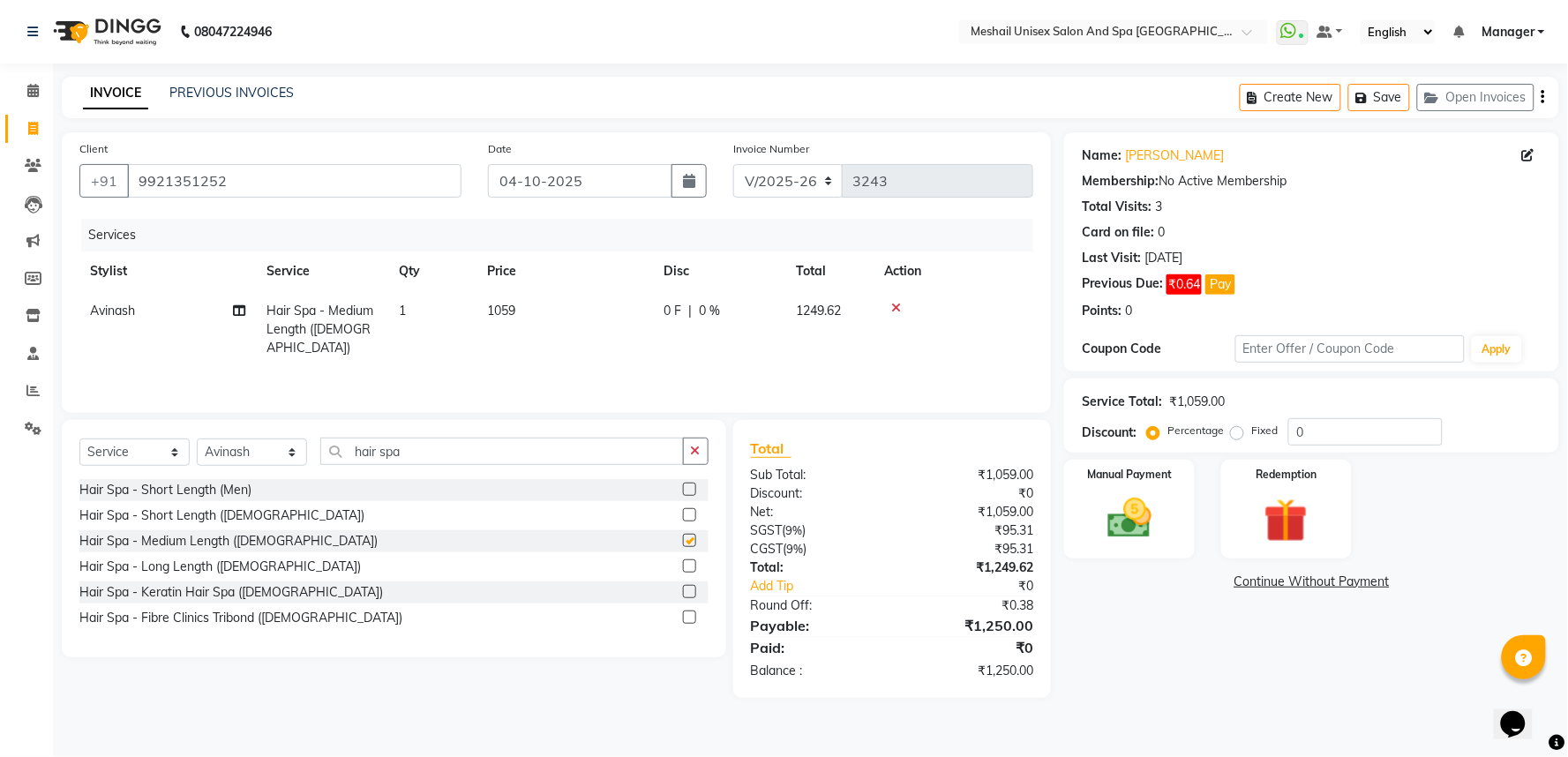
checkbox input "false"
drag, startPoint x: 510, startPoint y: 339, endPoint x: 545, endPoint y: 316, distance: 41.9
click at [512, 339] on td "1059" at bounding box center [565, 329] width 176 height 77
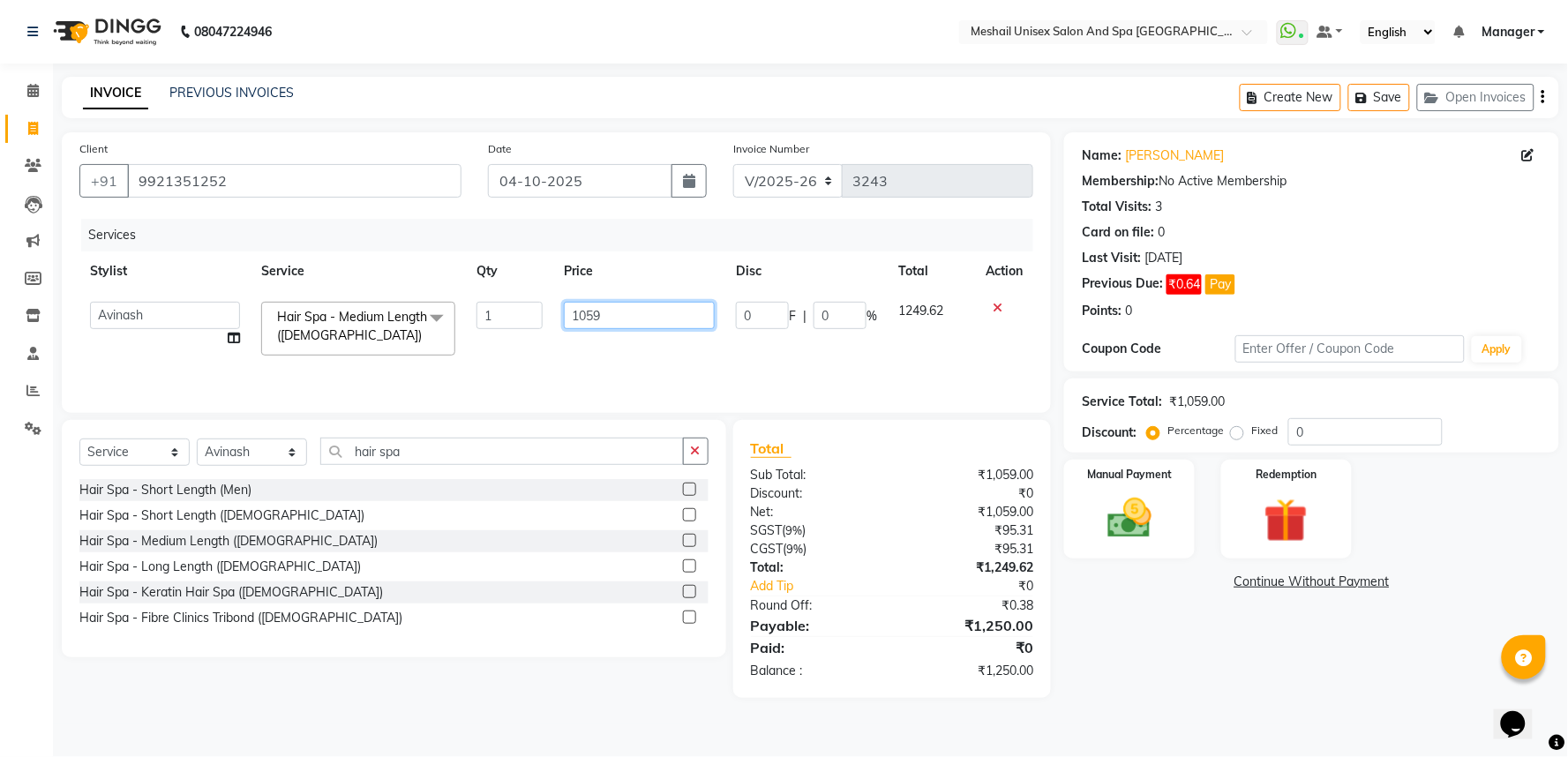
click at [564, 312] on input "1059" at bounding box center [639, 315] width 151 height 28
type input "1500"
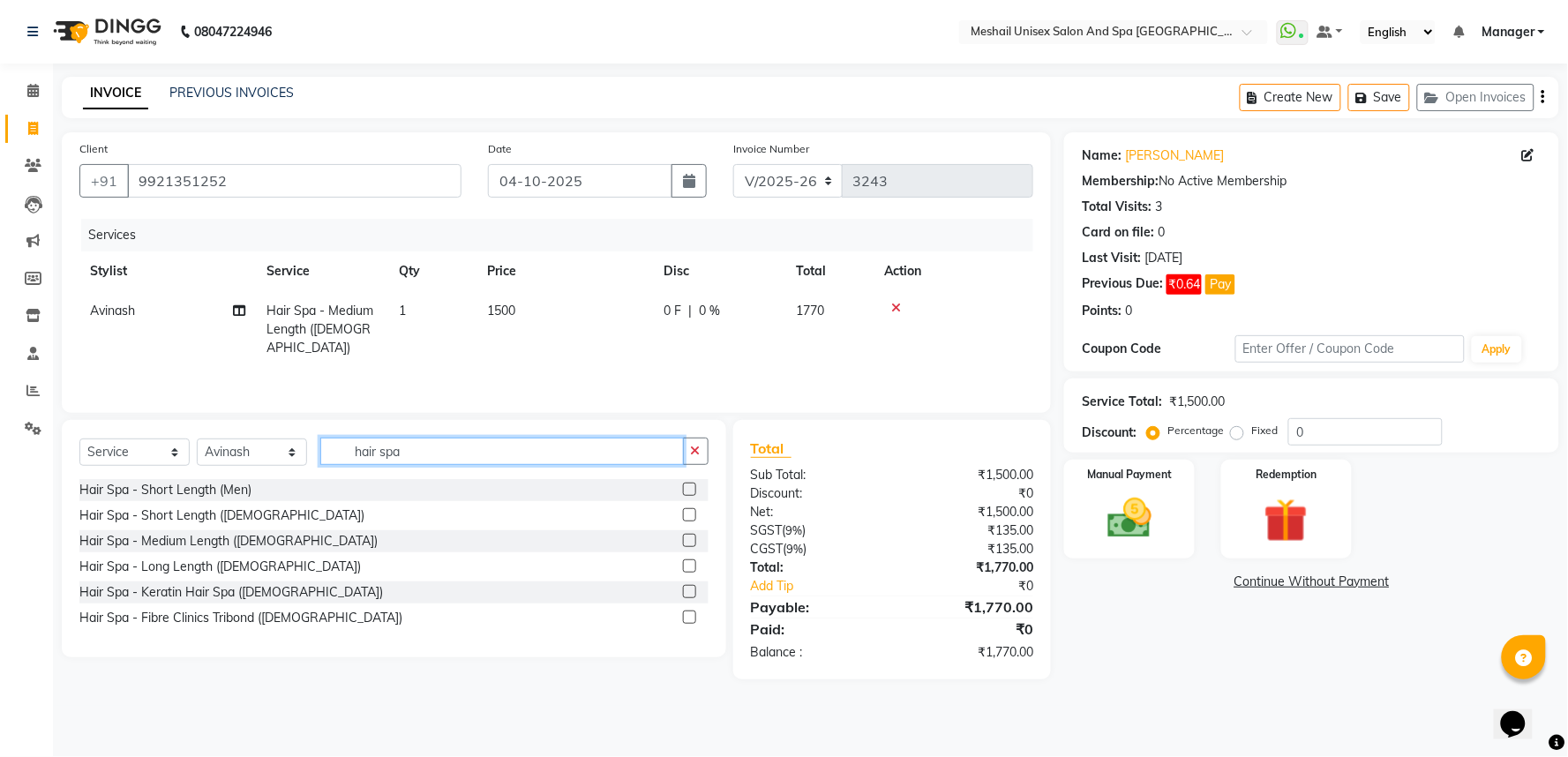
click at [459, 462] on input "hair spa" at bounding box center [503, 451] width 364 height 28
click at [267, 451] on select "Select Stylist Avinash gauri Manager [PERSON_NAME] [PERSON_NAME] [PERSON_NAME] …" at bounding box center [252, 452] width 110 height 28
select select "53324"
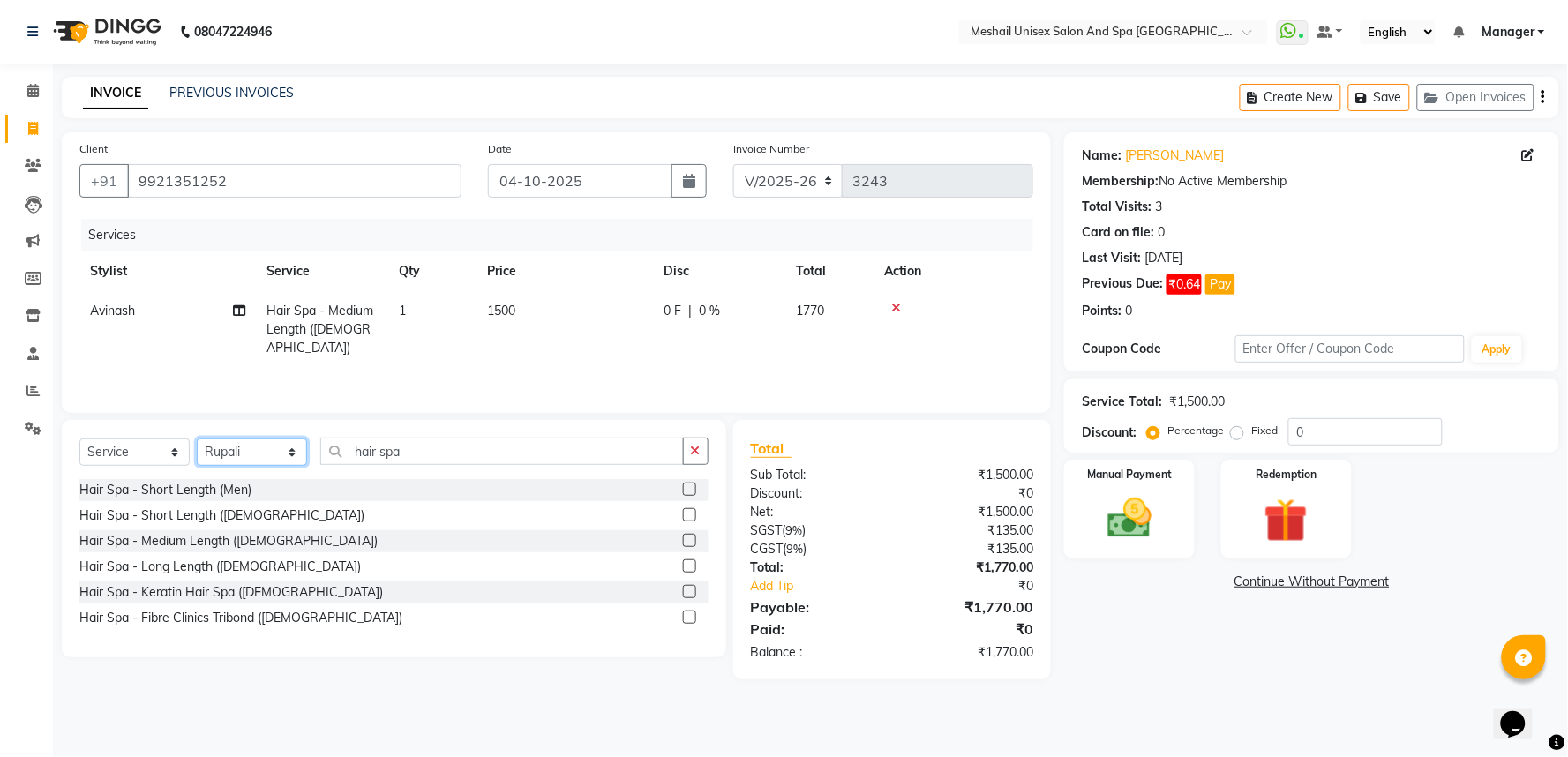
click at [197, 439] on select "Select Stylist Avinash gauri Manager [PERSON_NAME] [PERSON_NAME] [PERSON_NAME] …" at bounding box center [252, 452] width 110 height 28
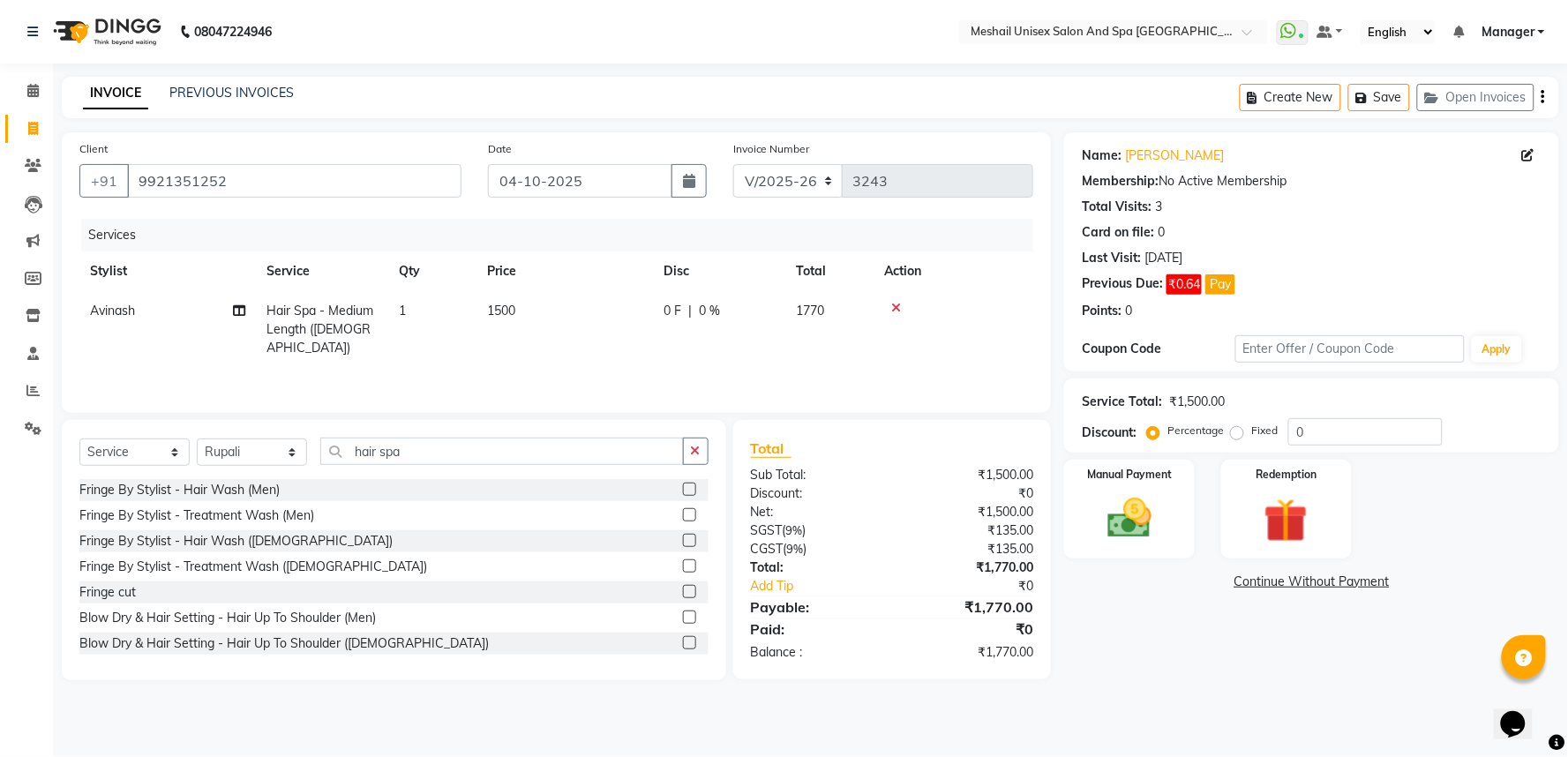
click at [348, 434] on div "Select Service Product Membership Package Voucher Prepaid Gift Card Select Styl…" at bounding box center [394, 550] width 664 height 260
click at [344, 455] on input "hair spa" at bounding box center [503, 451] width 364 height 28
click at [345, 455] on input "hair spa" at bounding box center [503, 451] width 364 height 28
click at [345, 454] on input "hair spa" at bounding box center [503, 451] width 364 height 28
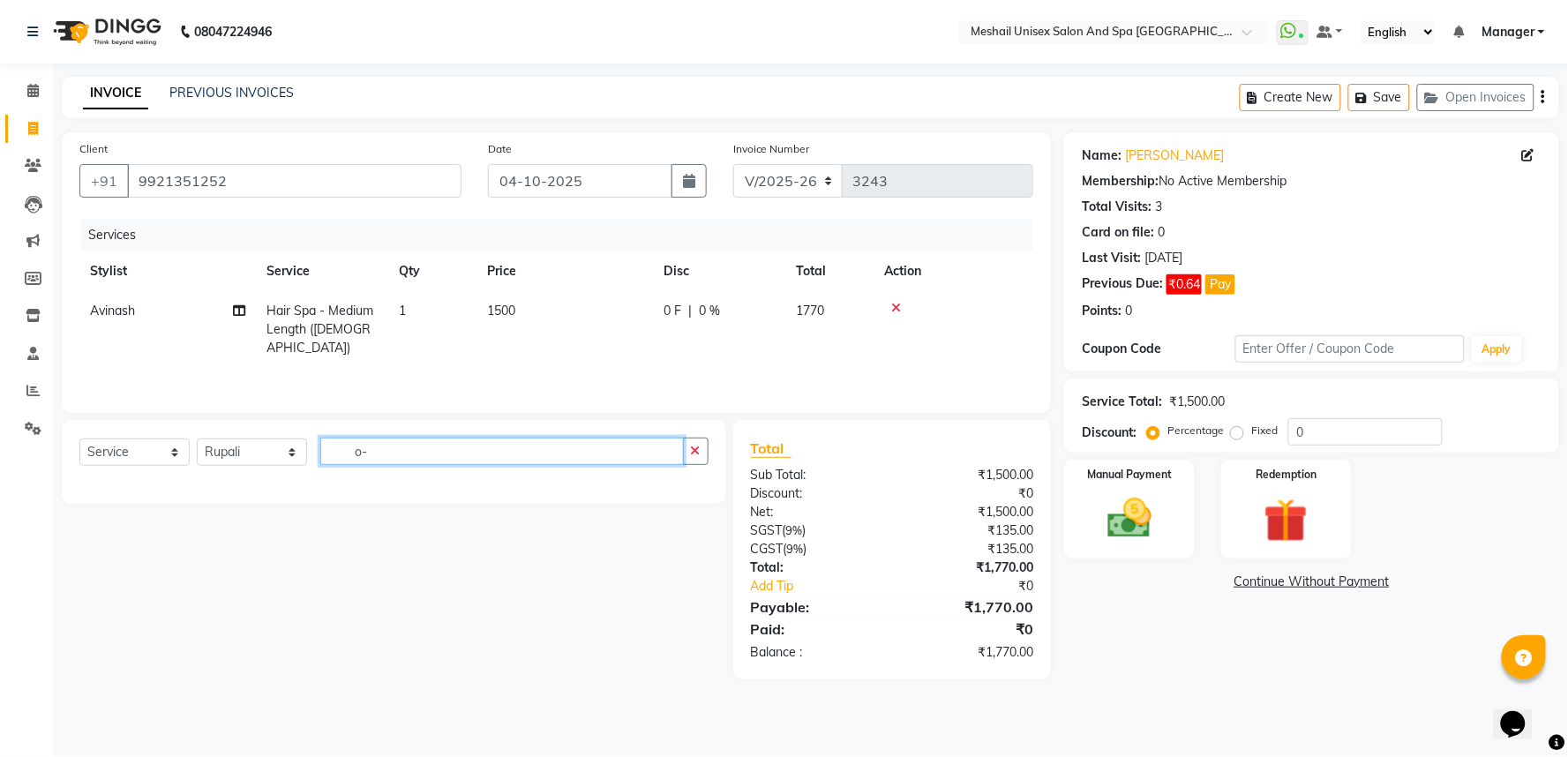
type input "o"
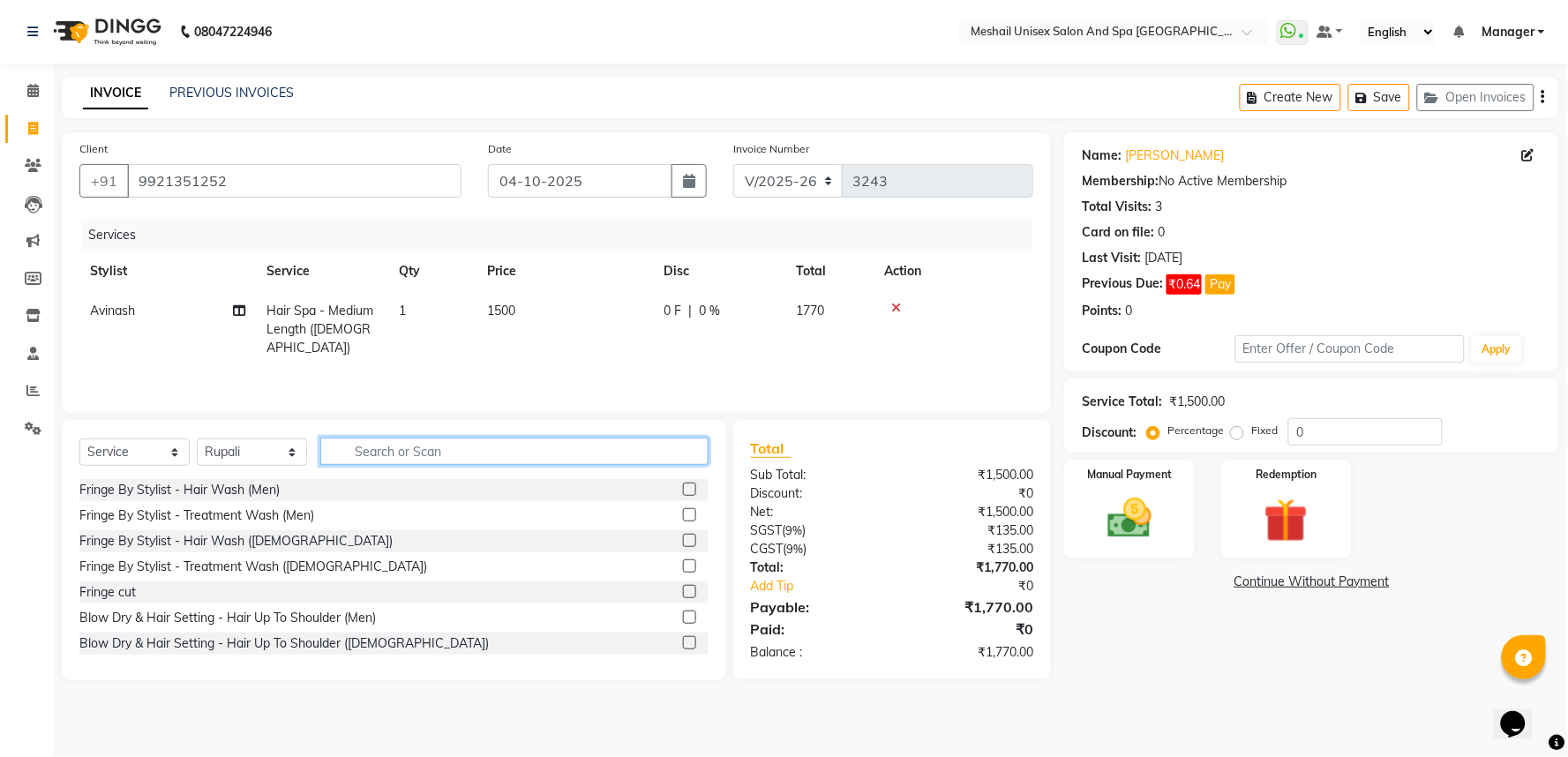
click at [412, 448] on input "text" at bounding box center [515, 451] width 389 height 28
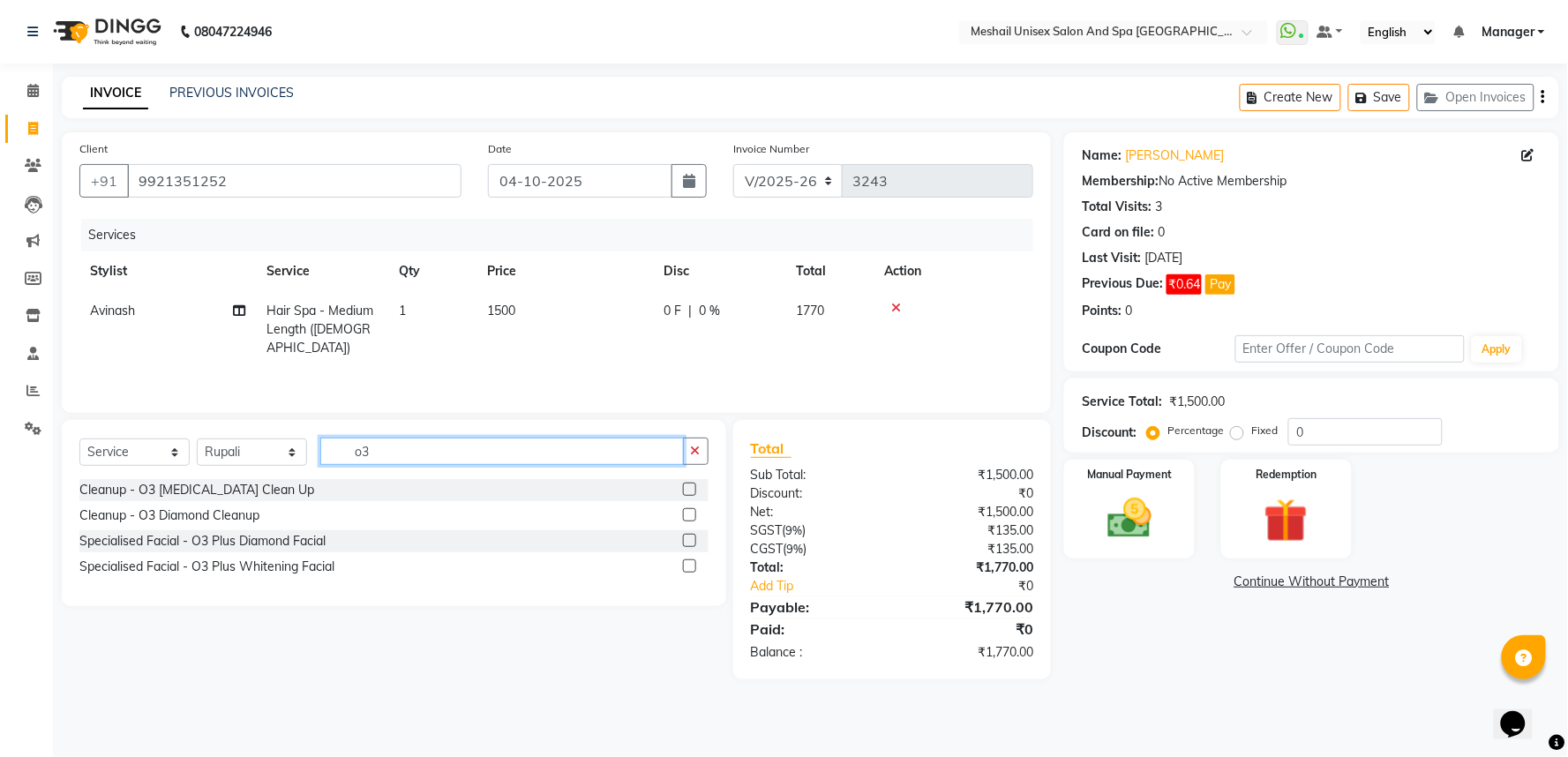
type input "o3"
click at [692, 486] on label at bounding box center [689, 489] width 13 height 13
click at [692, 486] on input "checkbox" at bounding box center [688, 490] width 11 height 11
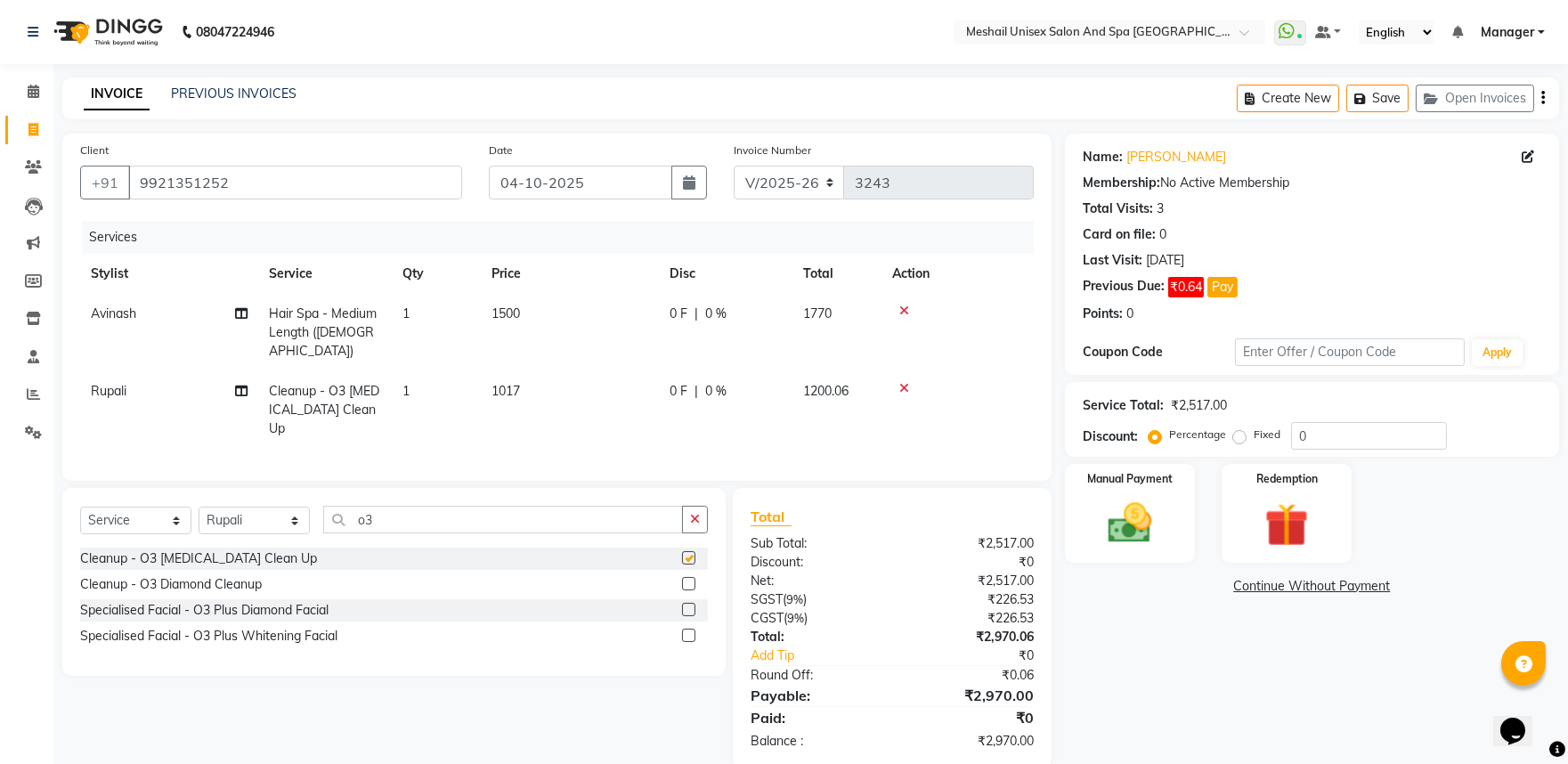
checkbox input "false"
click at [496, 506] on input "o3" at bounding box center [503, 520] width 359 height 28
click at [497, 506] on input "o3" at bounding box center [503, 520] width 359 height 28
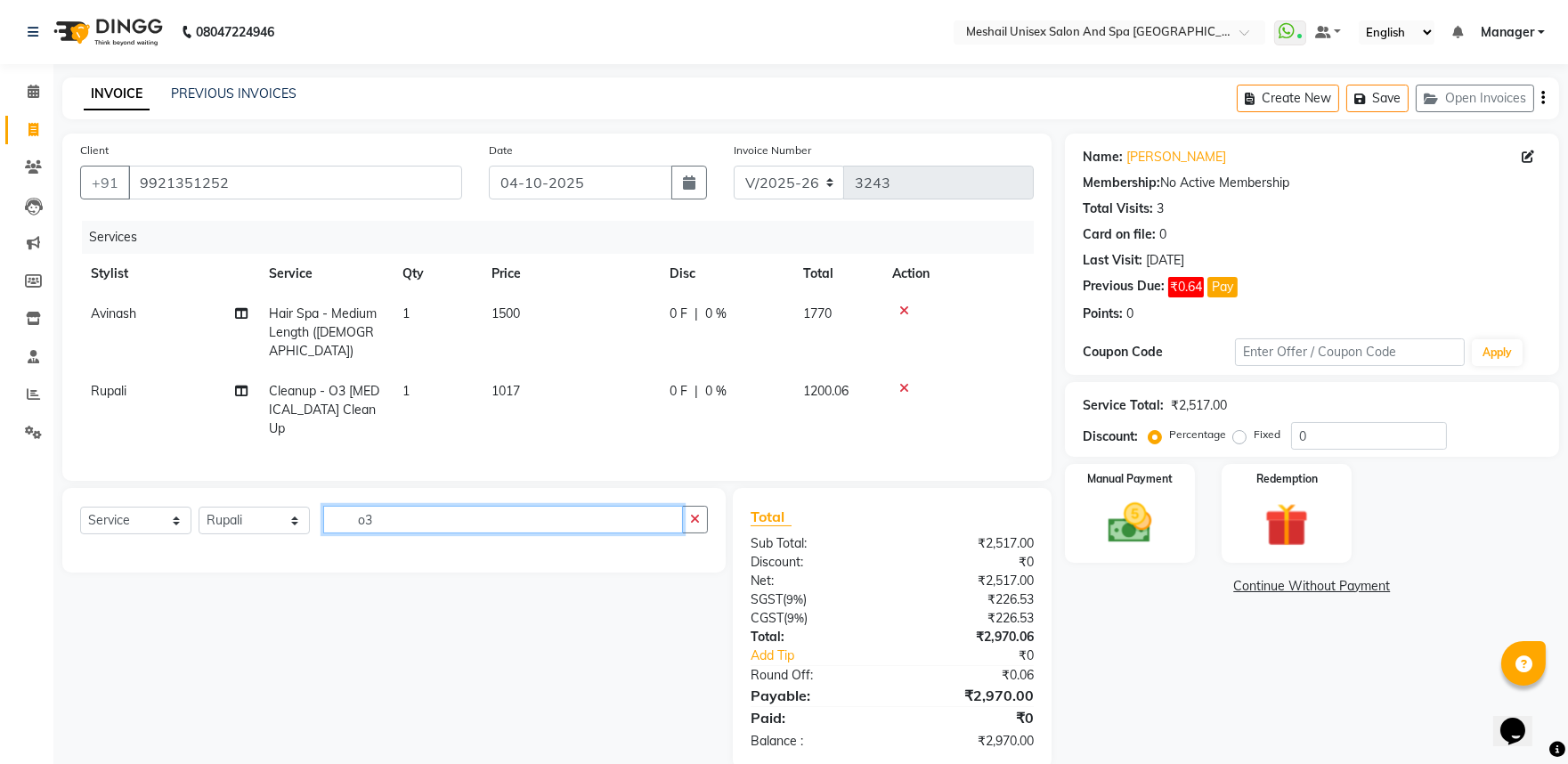
type input "o"
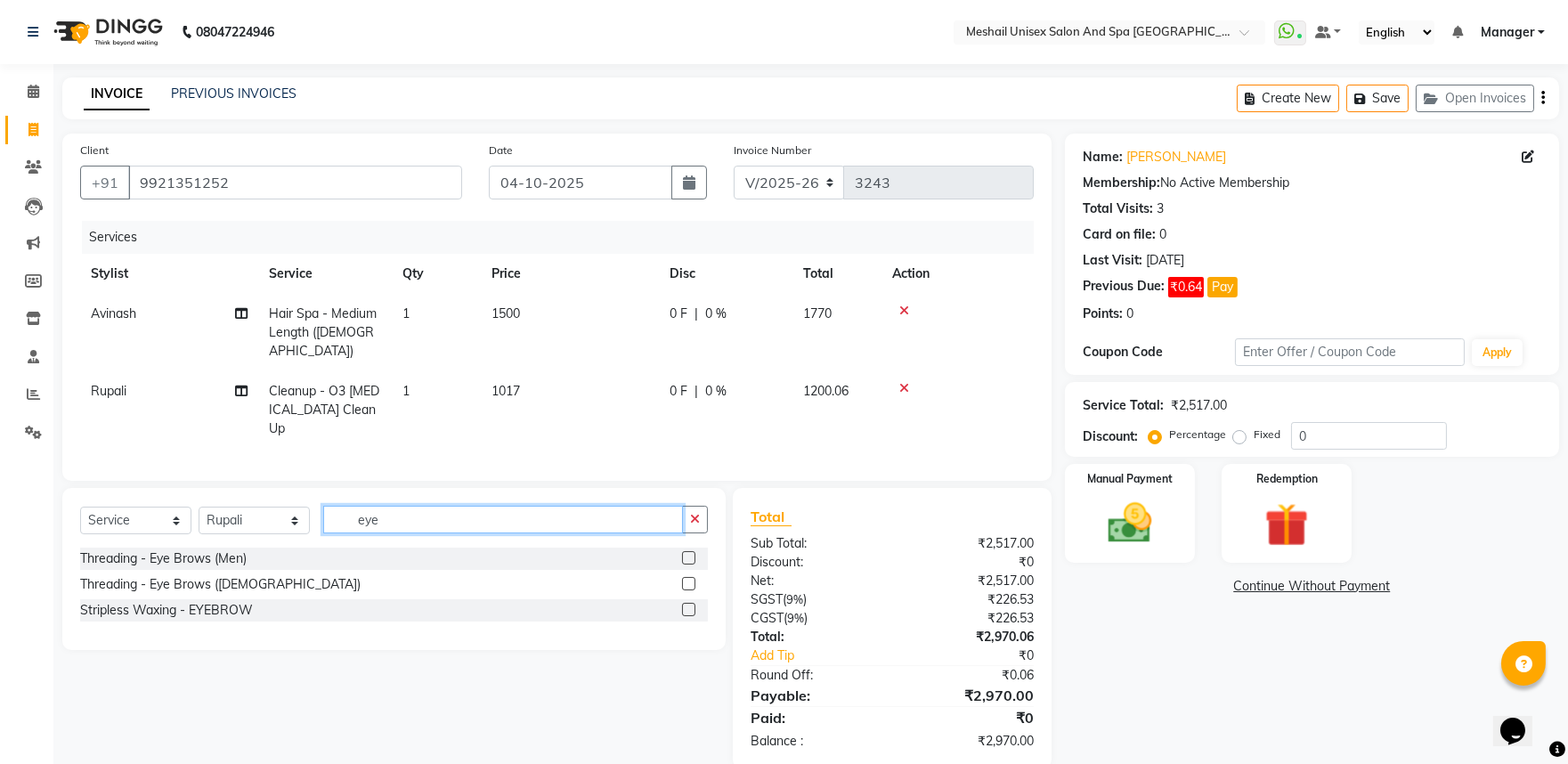
type input "eye"
click at [687, 577] on label at bounding box center [689, 583] width 14 height 14
click at [687, 579] on input "checkbox" at bounding box center [688, 584] width 12 height 12
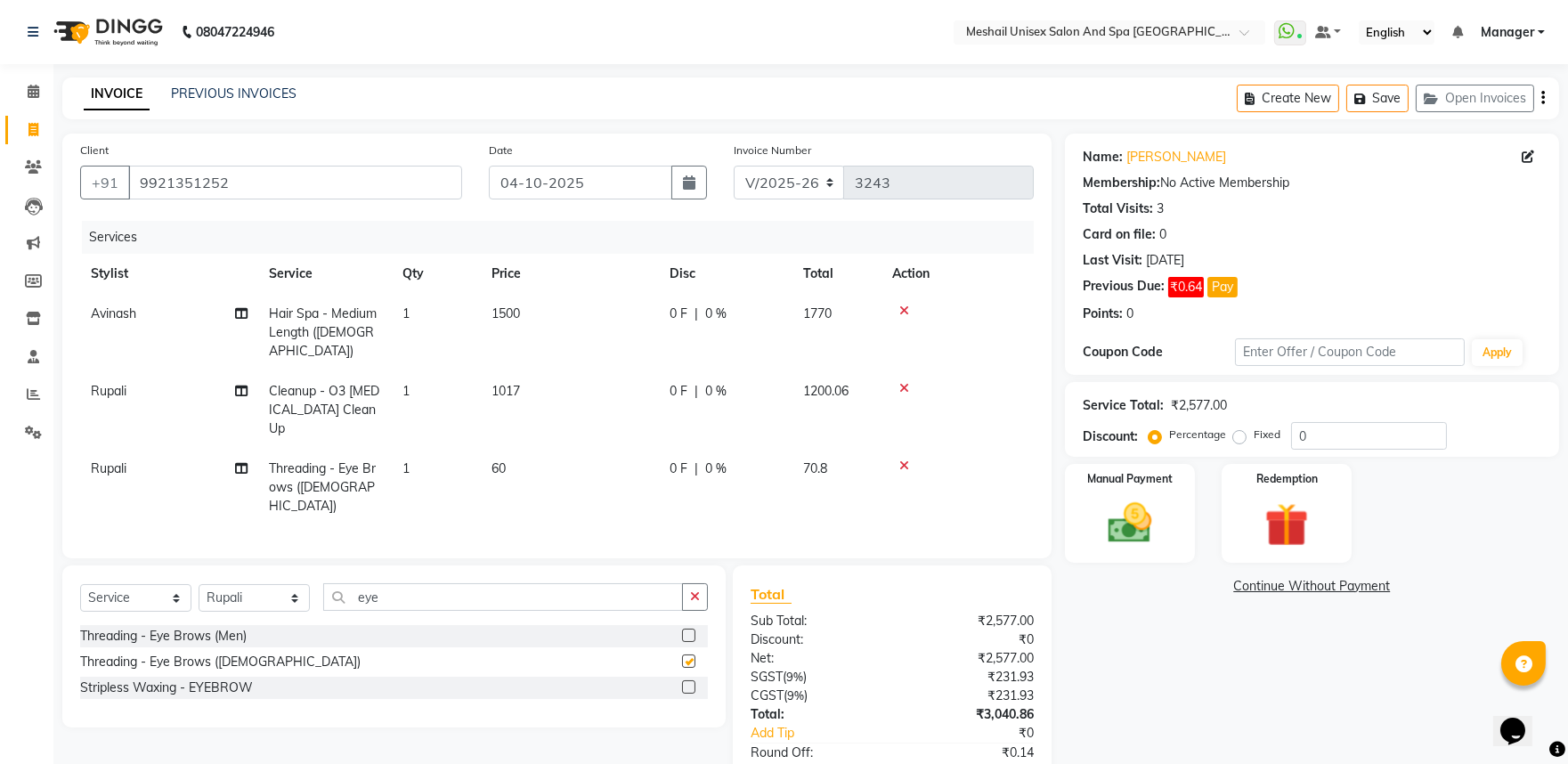
checkbox input "false"
click at [523, 583] on input "eye" at bounding box center [503, 597] width 359 height 28
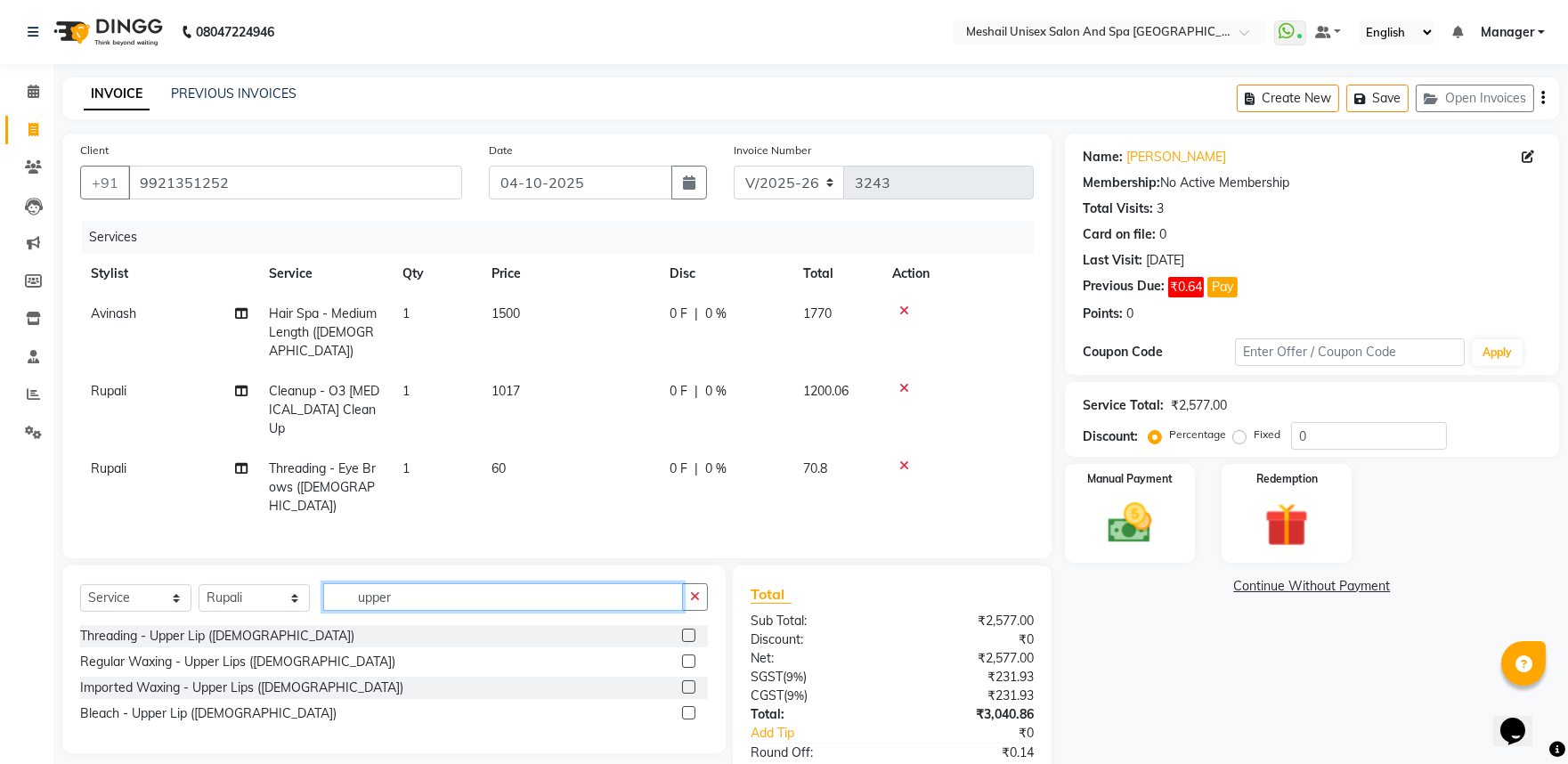
type input "upper"
click at [684, 680] on label at bounding box center [689, 687] width 14 height 14
click at [684, 682] on input "checkbox" at bounding box center [688, 688] width 12 height 12
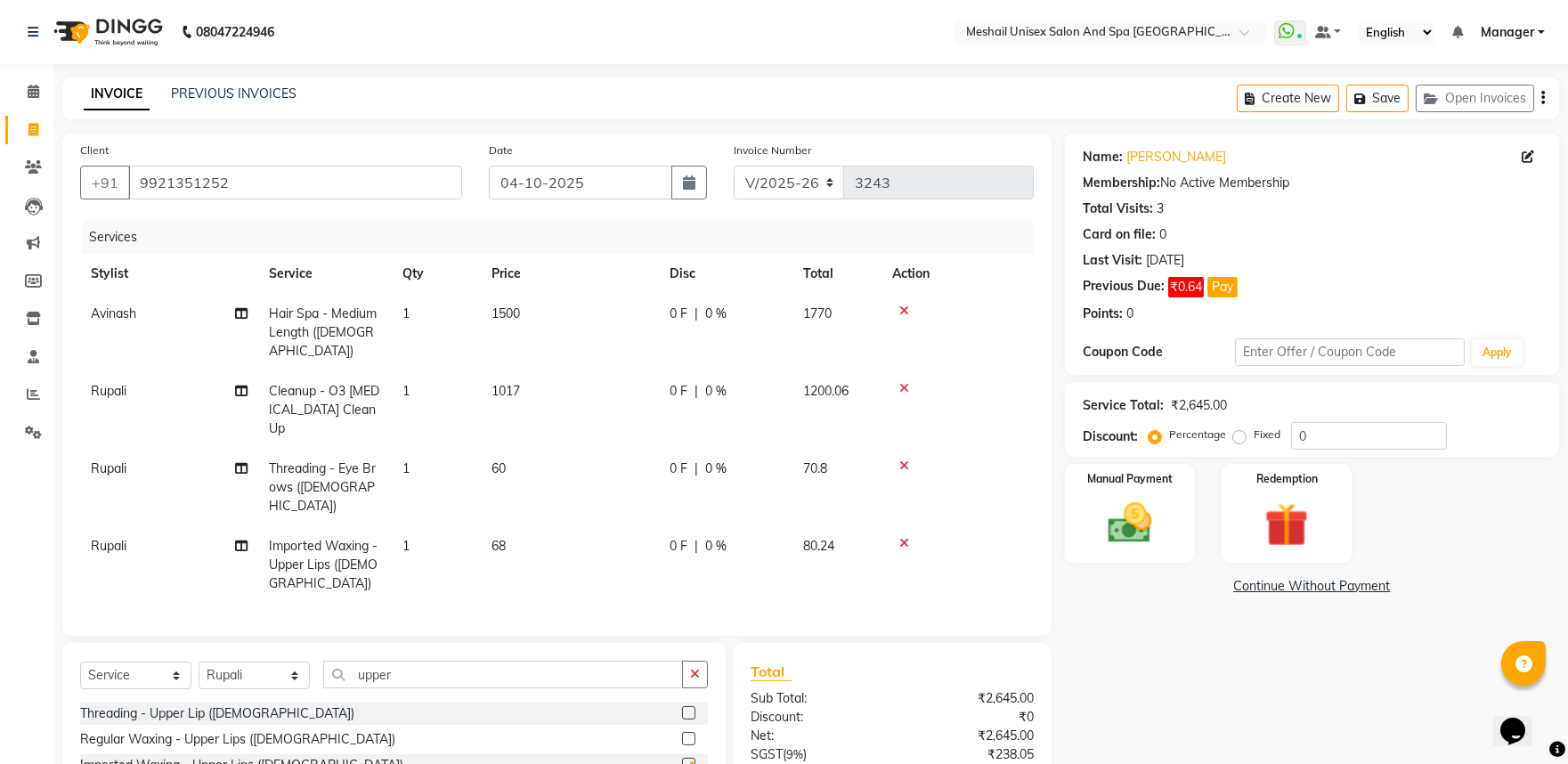
checkbox input "false"
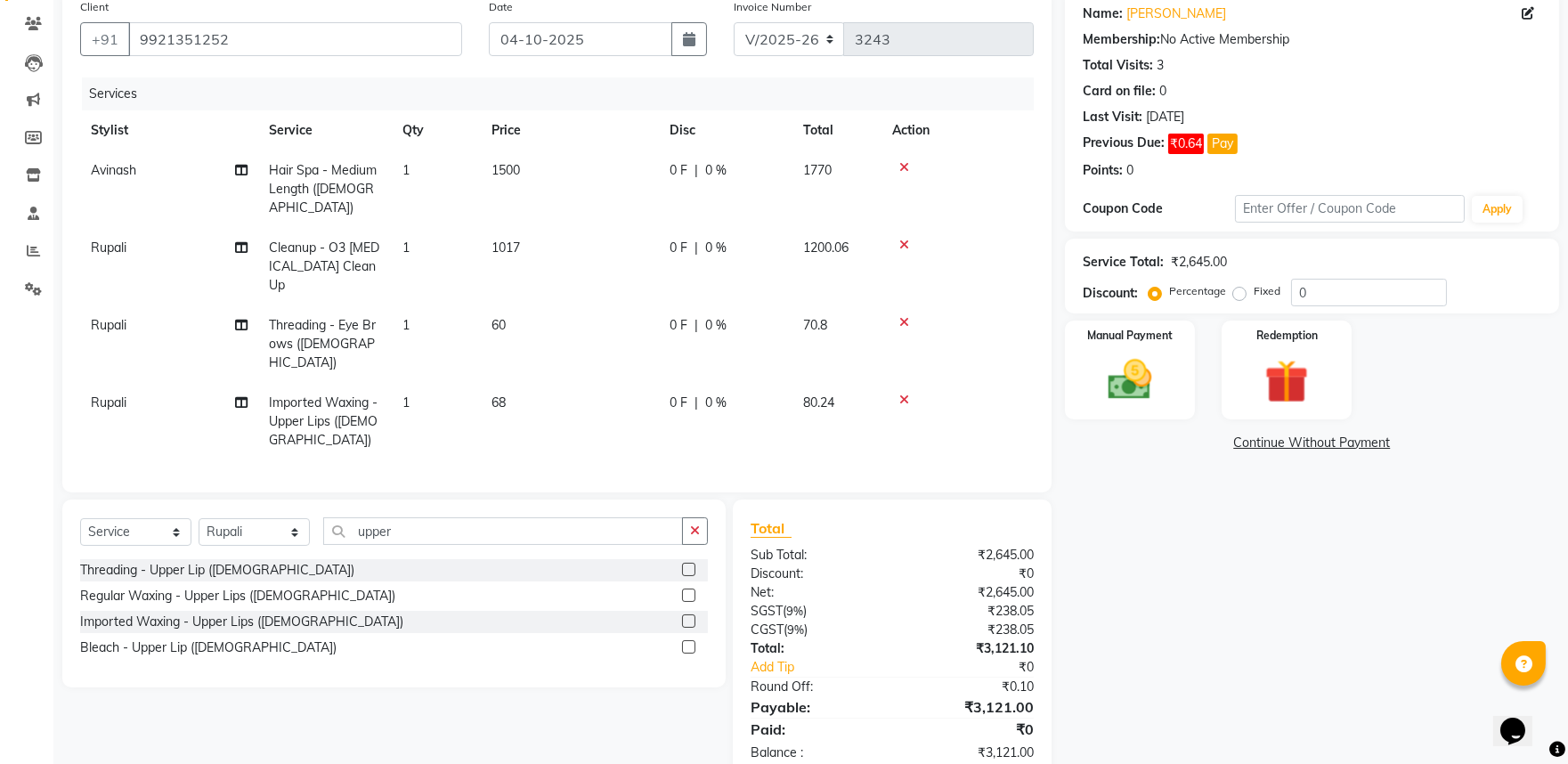
scroll to position [144, 0]
click at [470, 517] on input "upper" at bounding box center [503, 530] width 359 height 28
click at [470, 517] on input "upper" at bounding box center [503, 530] width 359 height 28
drag, startPoint x: 903, startPoint y: 340, endPoint x: 914, endPoint y: 324, distance: 19.4
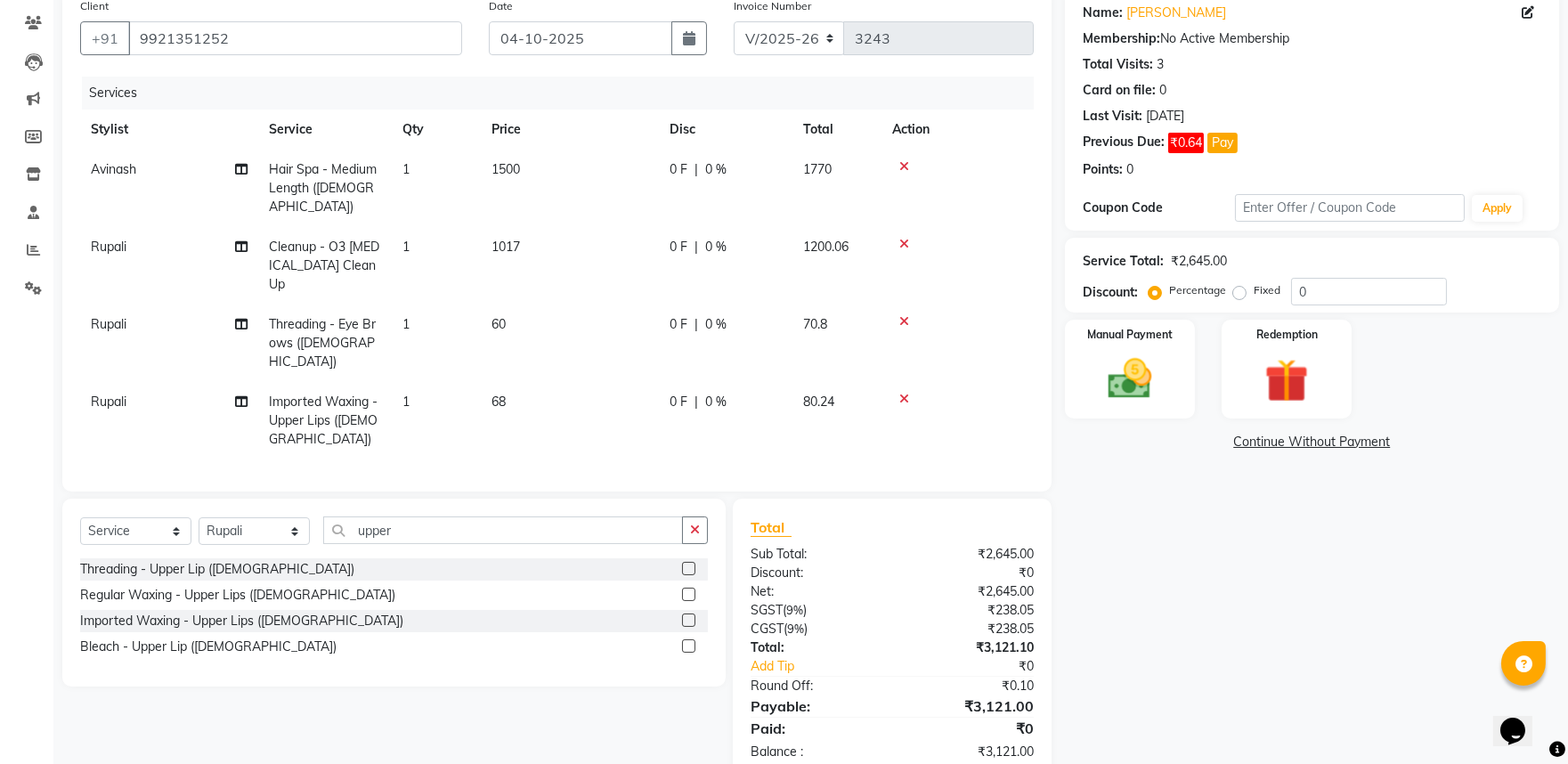
click at [904, 392] on icon at bounding box center [904, 398] width 10 height 13
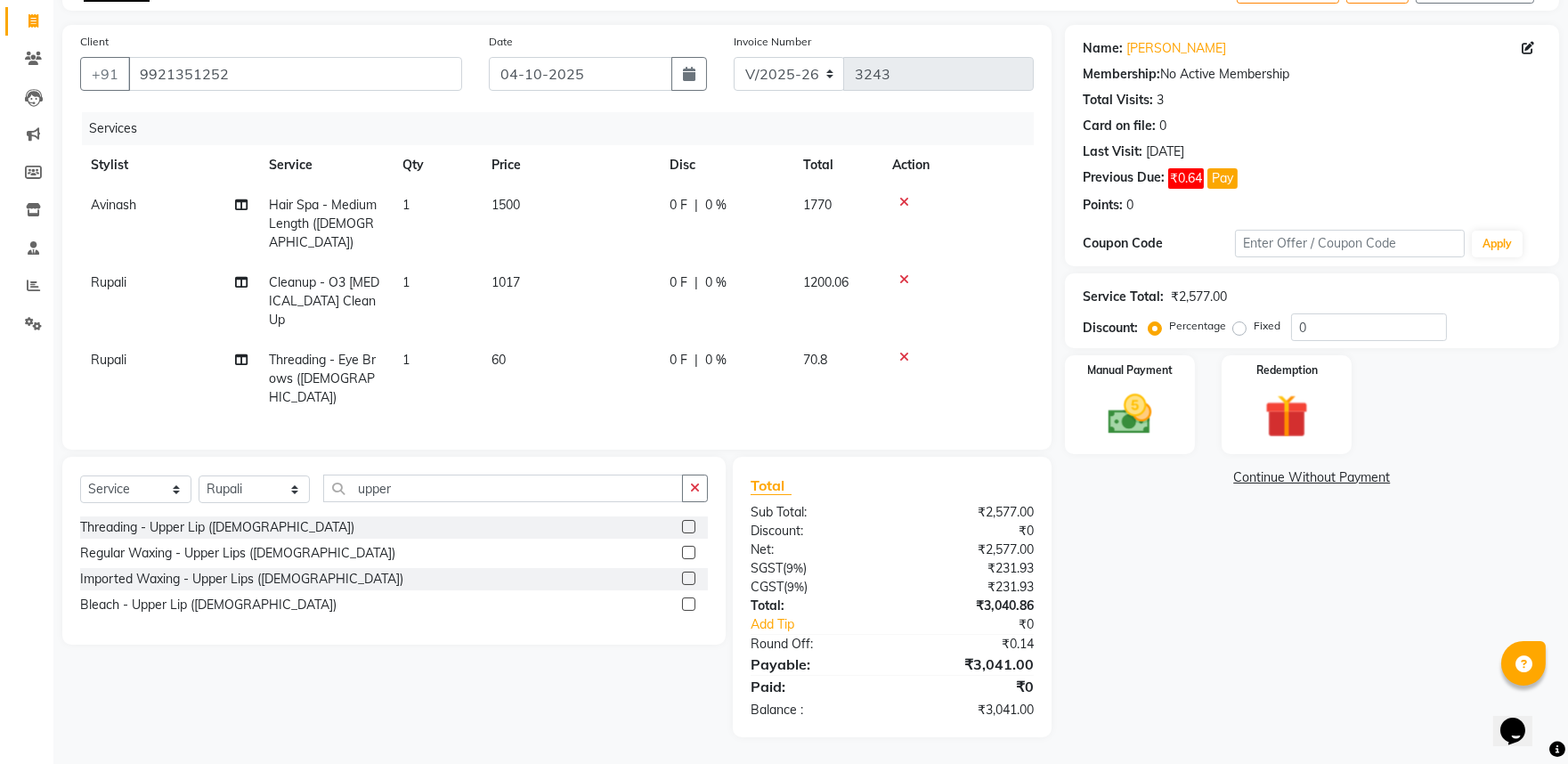
scroll to position [67, 0]
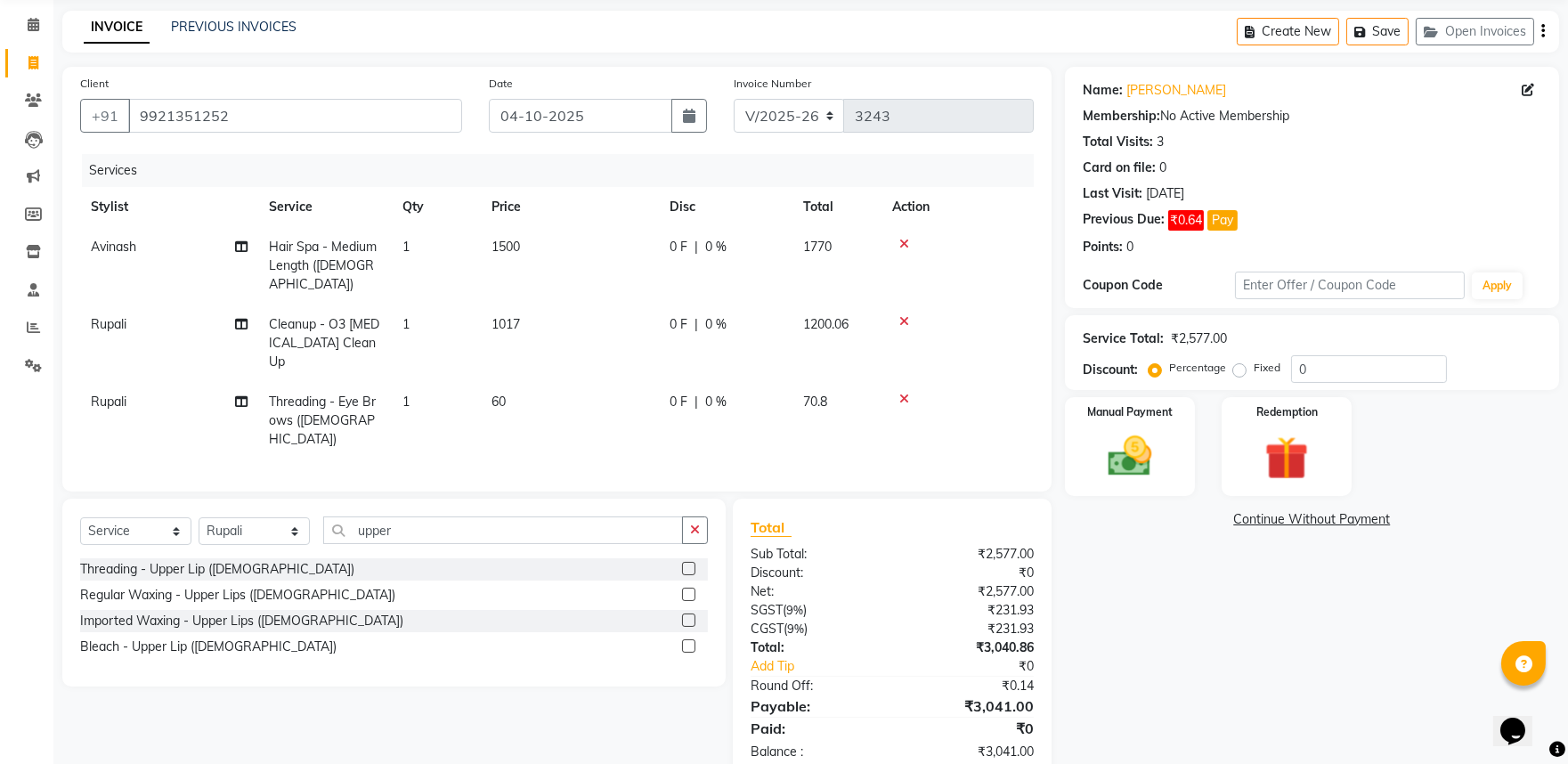
click at [904, 392] on icon at bounding box center [904, 398] width 10 height 13
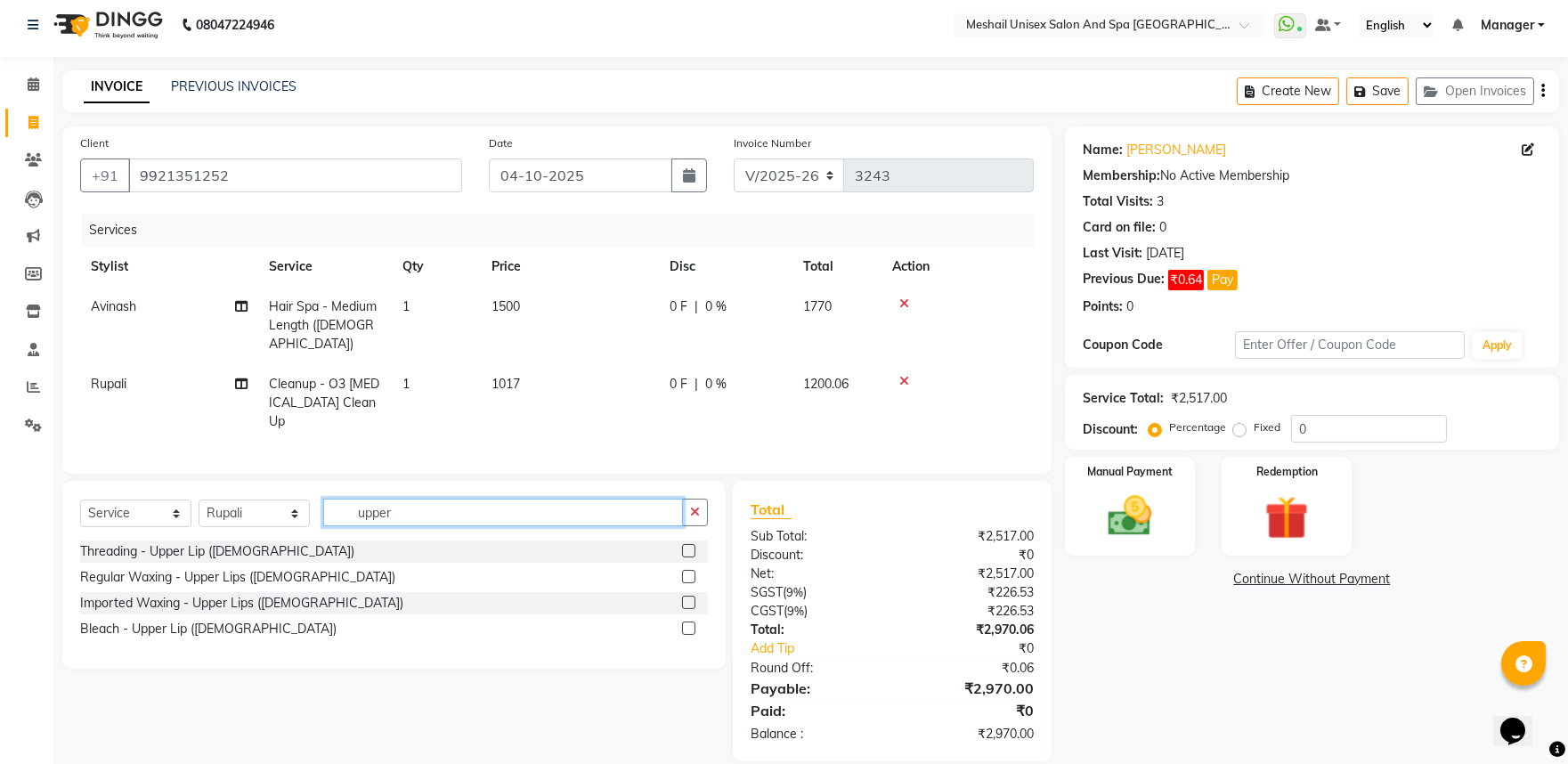
click at [452, 498] on input "upper" at bounding box center [503, 512] width 359 height 28
type input "hair wash"
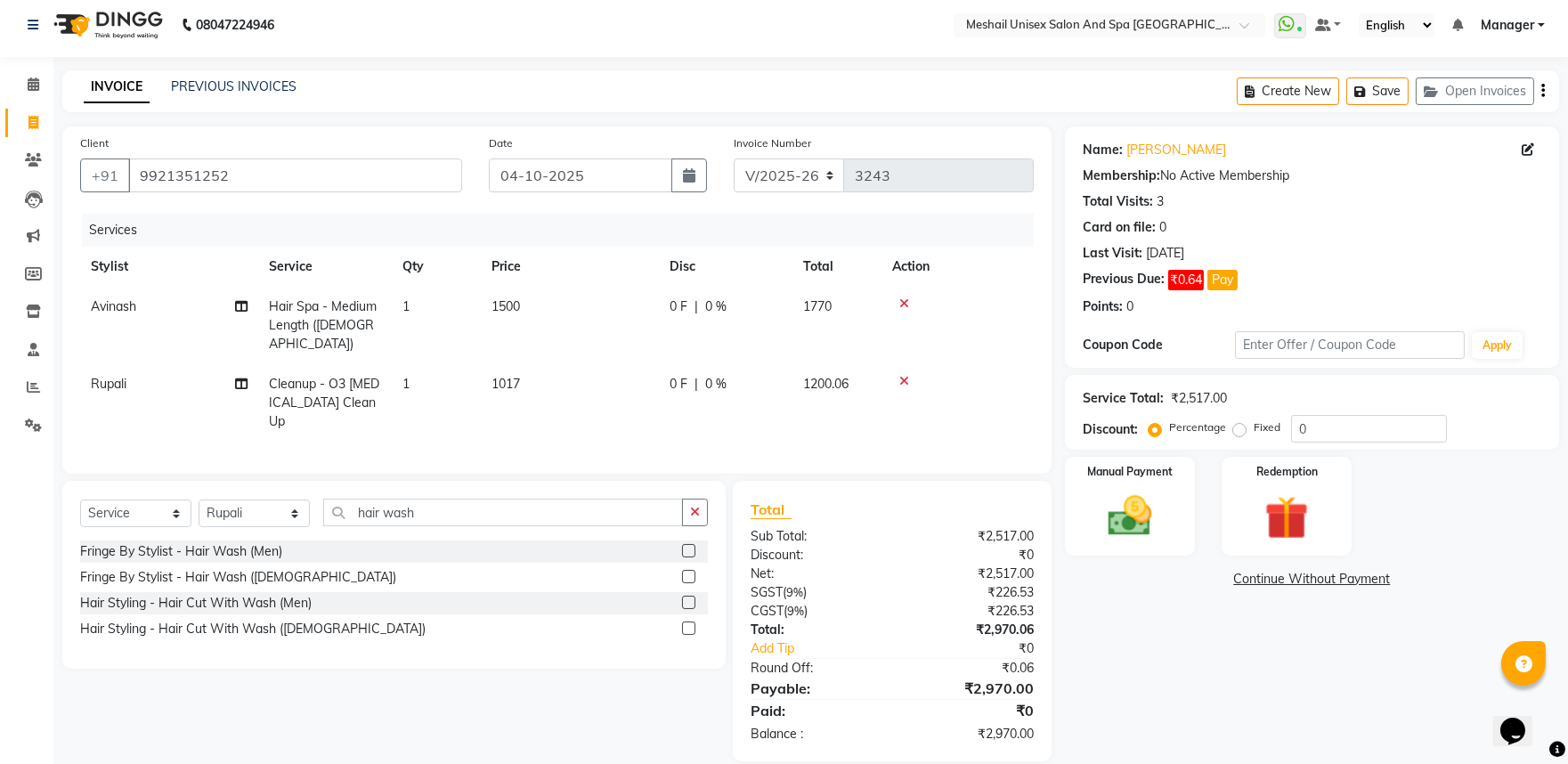
click at [689, 570] on label at bounding box center [689, 577] width 14 height 14
click at [689, 572] on input "checkbox" at bounding box center [688, 578] width 12 height 12
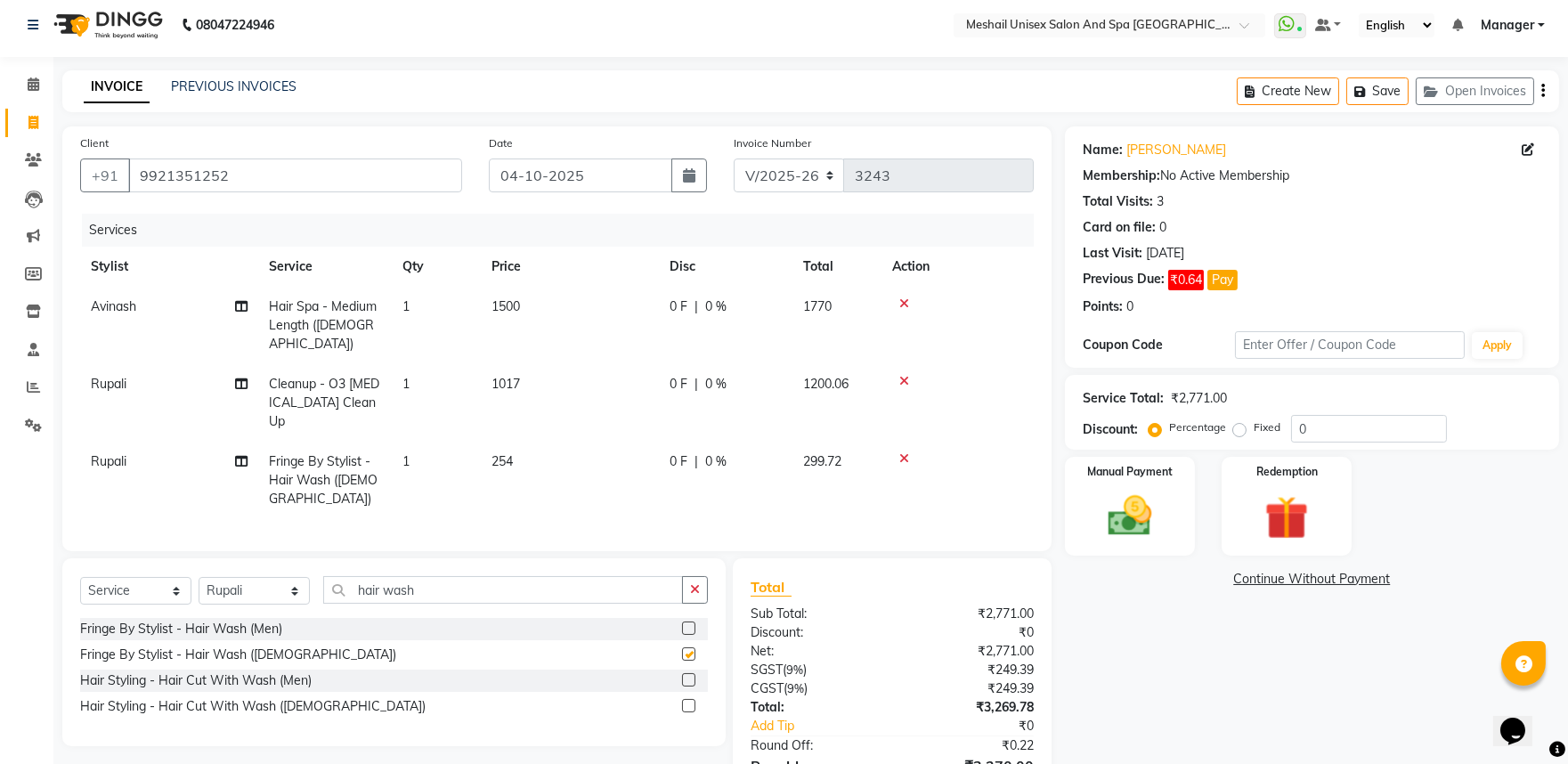
checkbox input "false"
click at [512, 441] on td "254" at bounding box center [570, 480] width 178 height 77
select select "53324"
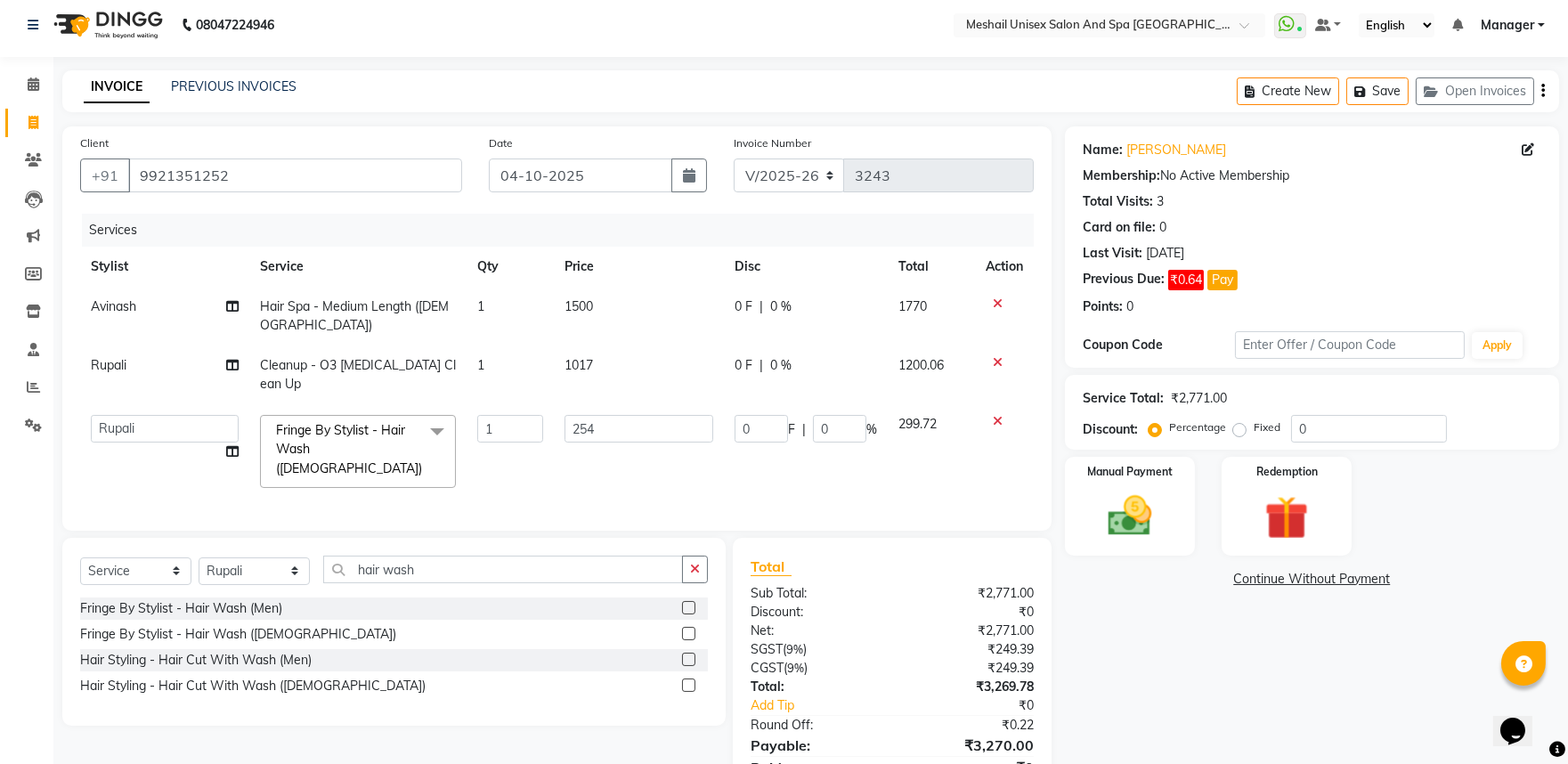
click at [562, 427] on td "254" at bounding box center [639, 451] width 170 height 95
click at [564, 427] on input "254" at bounding box center [639, 429] width 149 height 28
type input "212"
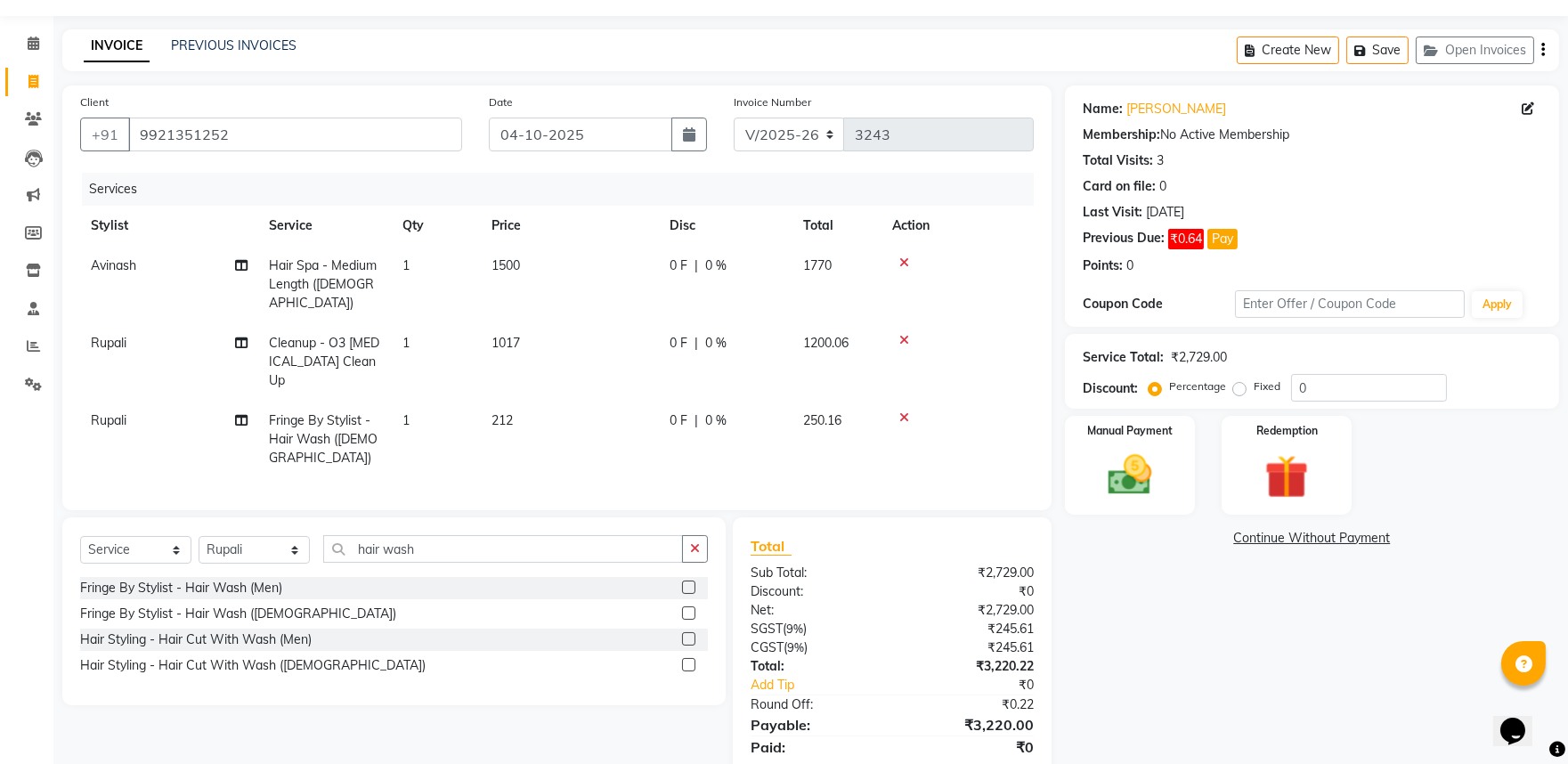
scroll to position [85, 0]
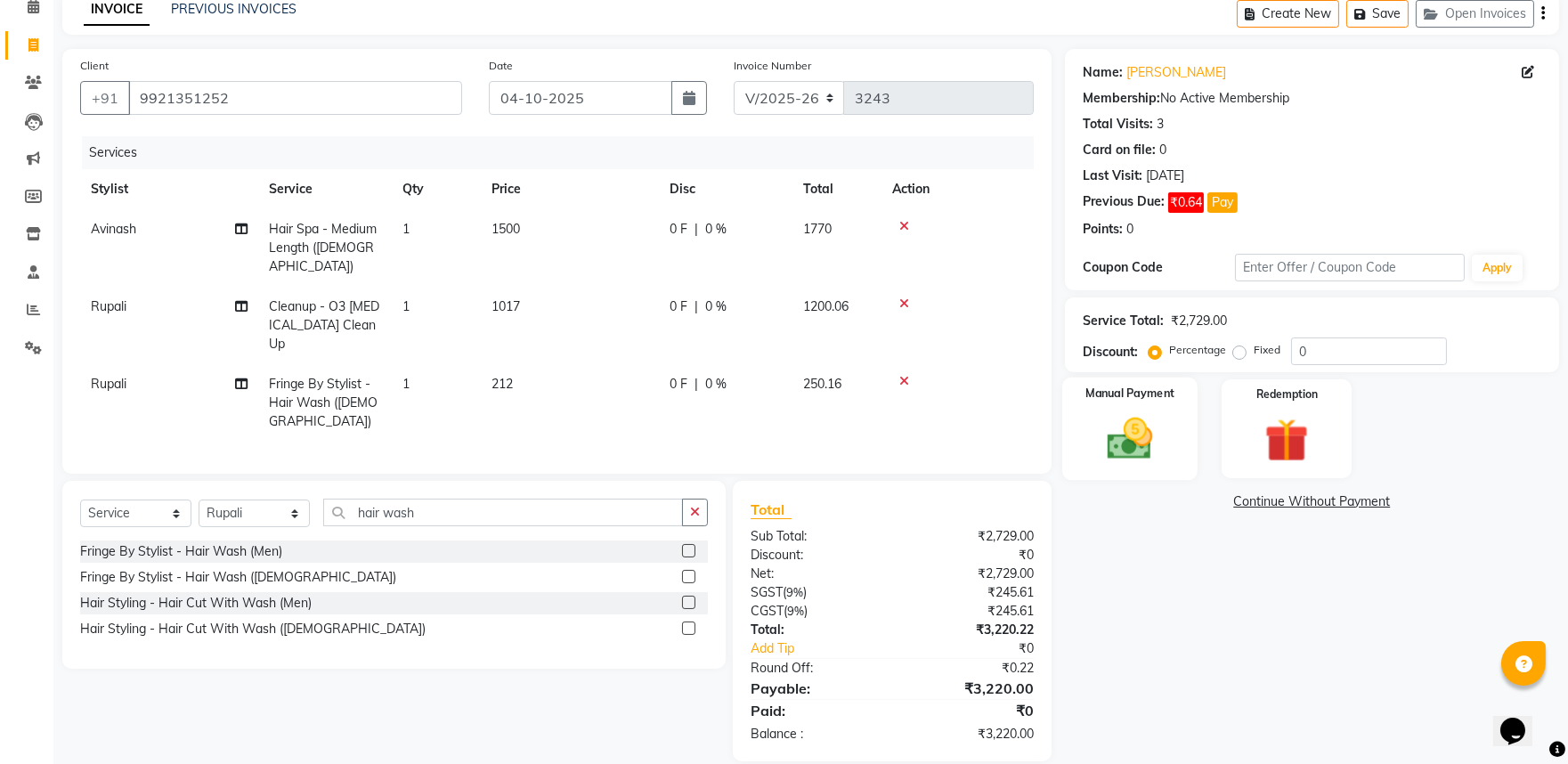
click at [1155, 438] on img at bounding box center [1129, 439] width 74 height 52
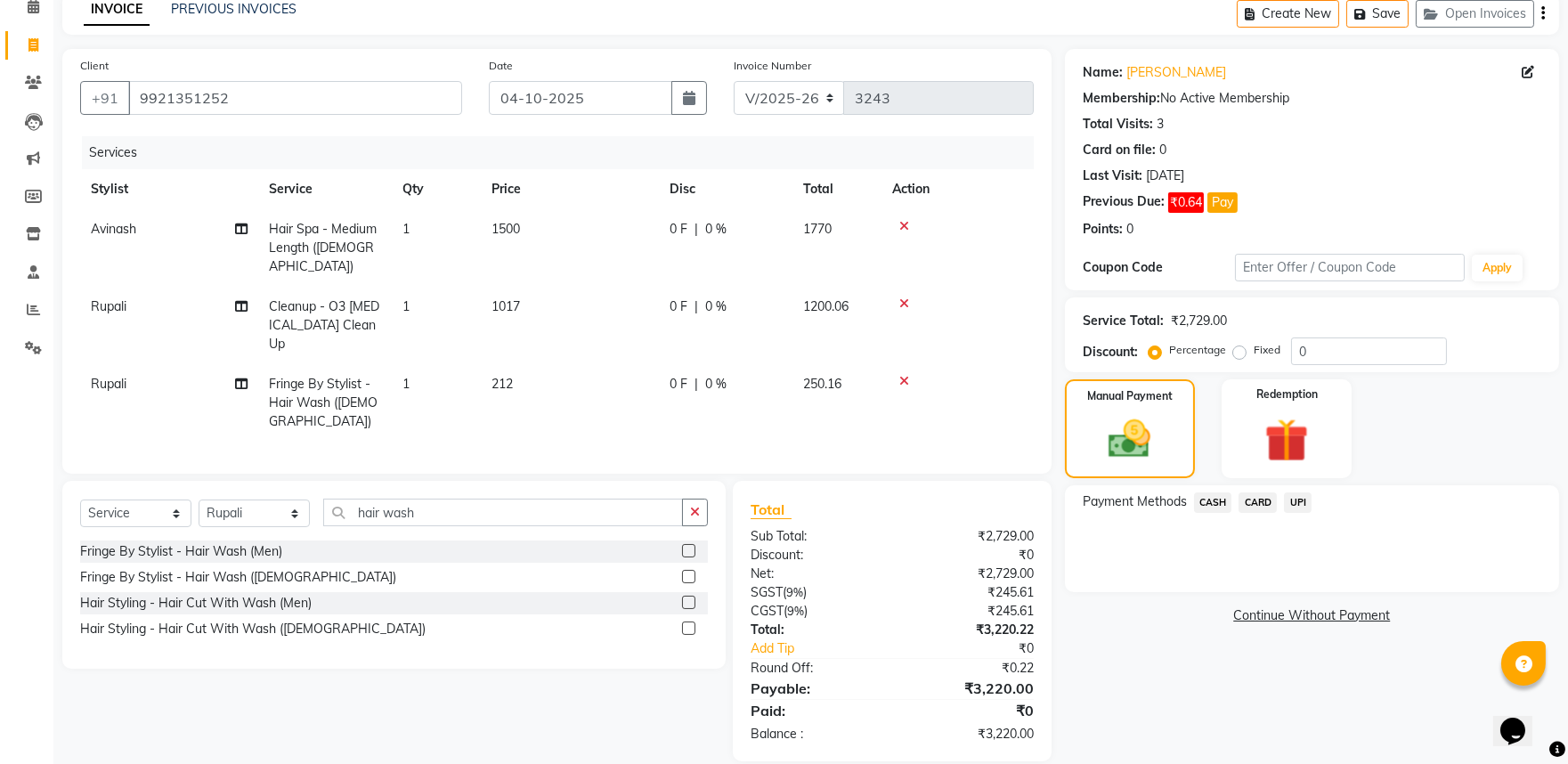
drag, startPoint x: 1297, startPoint y: 499, endPoint x: 1318, endPoint y: 505, distance: 21.8
click at [1298, 499] on span "UPI" at bounding box center [1297, 502] width 28 height 20
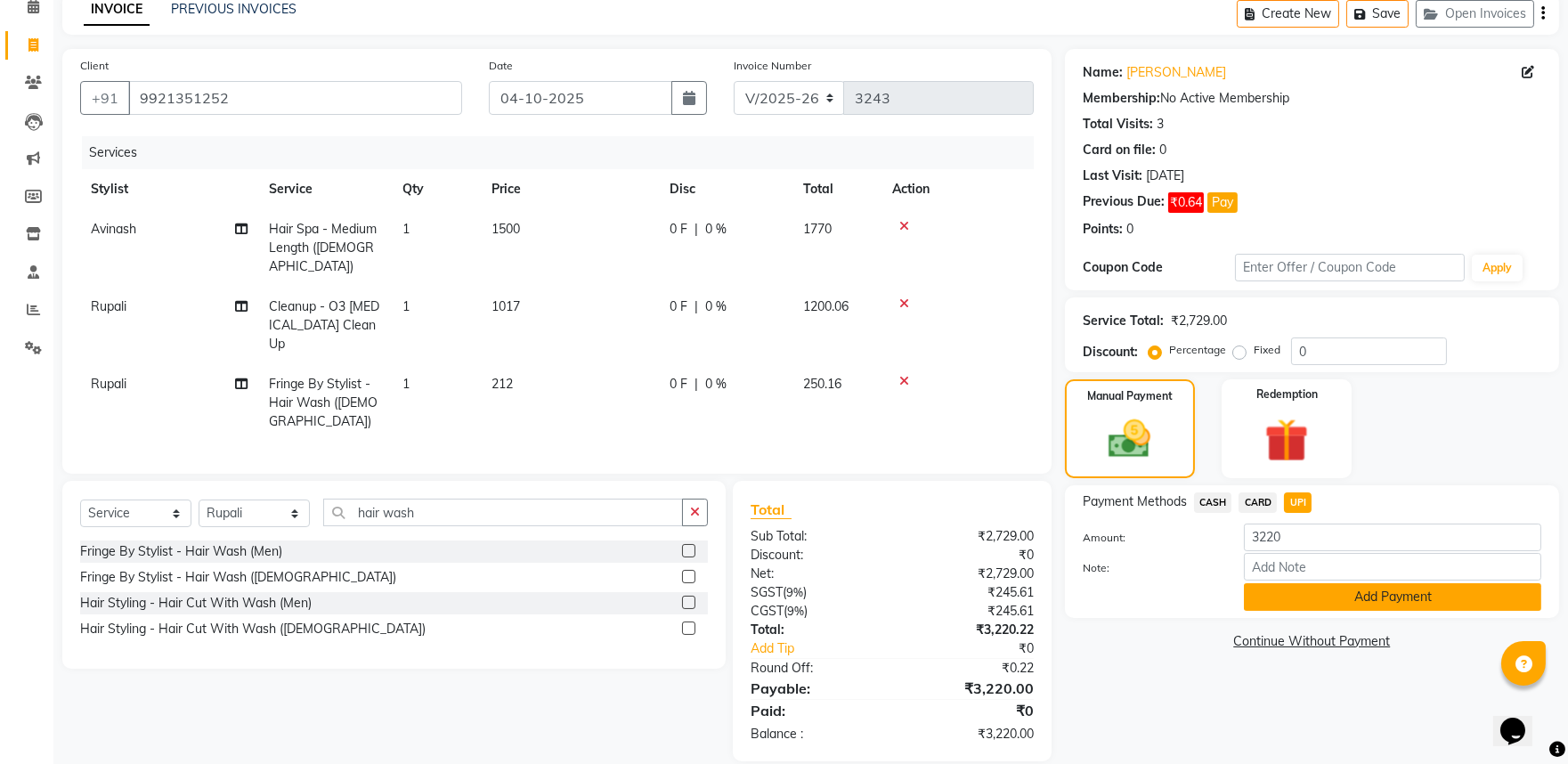
click at [1354, 599] on button "Add Payment" at bounding box center [1393, 597] width 298 height 28
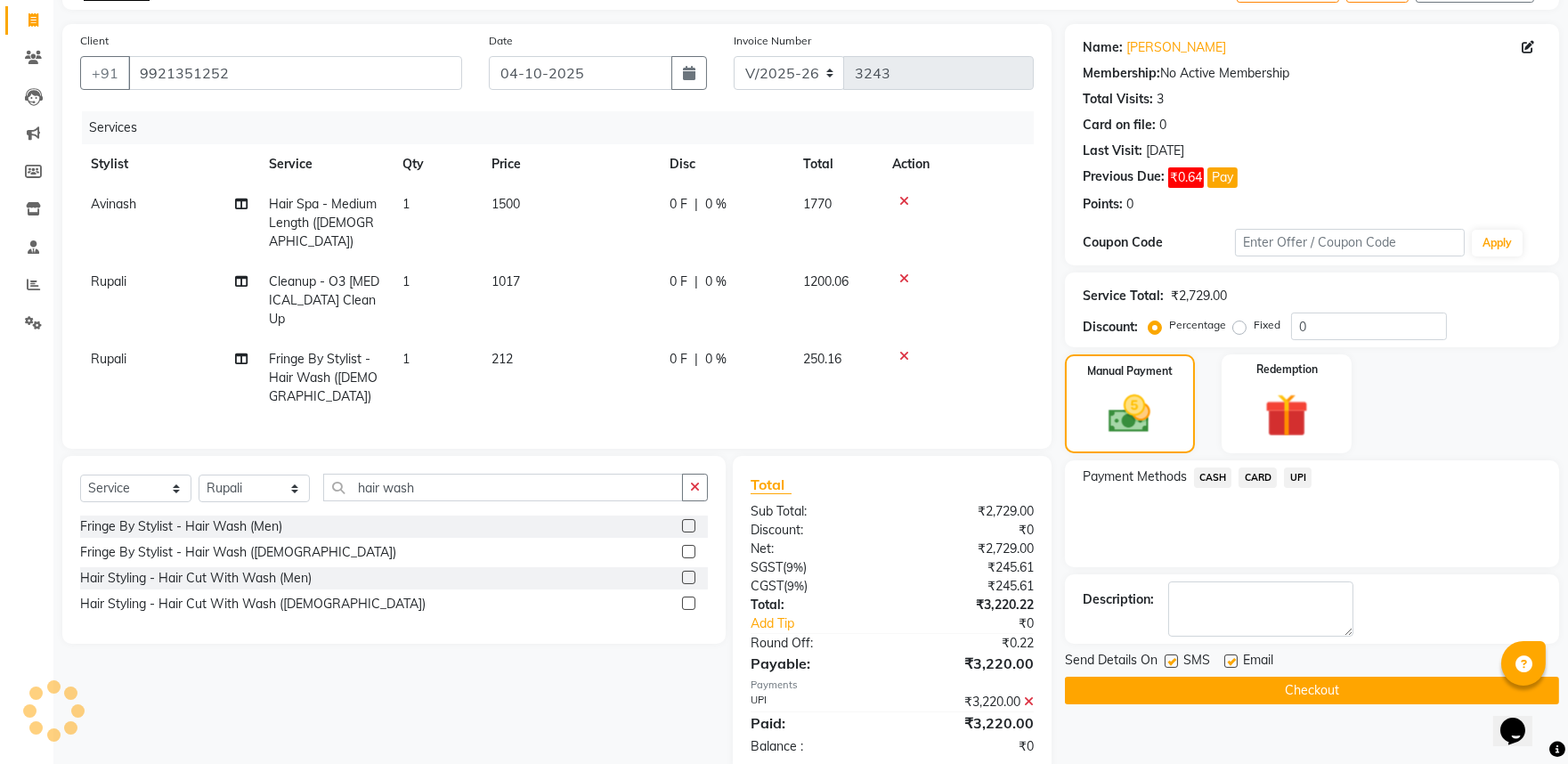
scroll to position [122, 0]
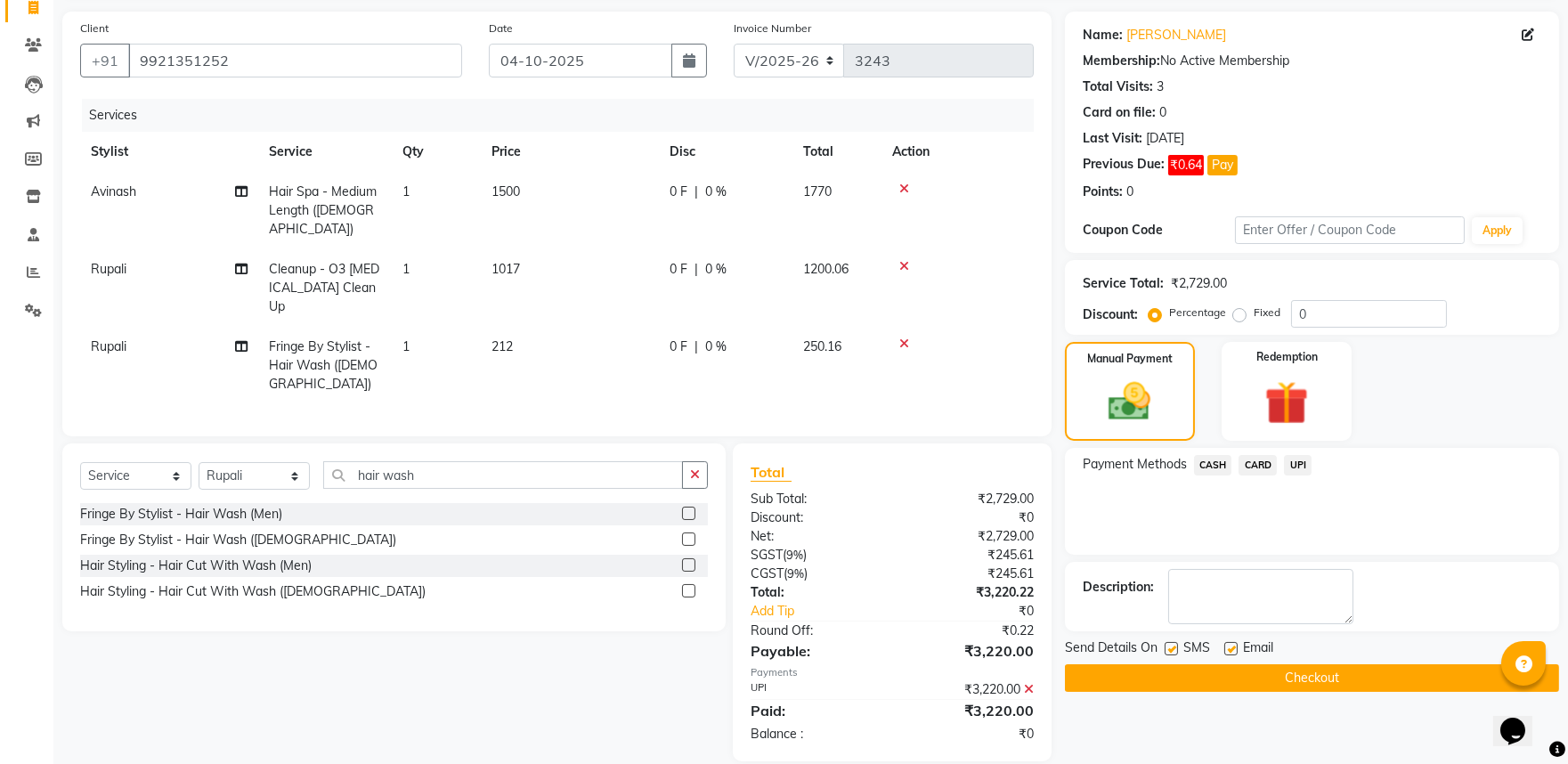
click at [1174, 645] on label at bounding box center [1172, 649] width 14 height 14
click at [1174, 645] on input "checkbox" at bounding box center [1171, 649] width 12 height 12
checkbox input "false"
click at [1236, 644] on label at bounding box center [1231, 649] width 14 height 14
click at [1236, 644] on input "checkbox" at bounding box center [1230, 649] width 12 height 12
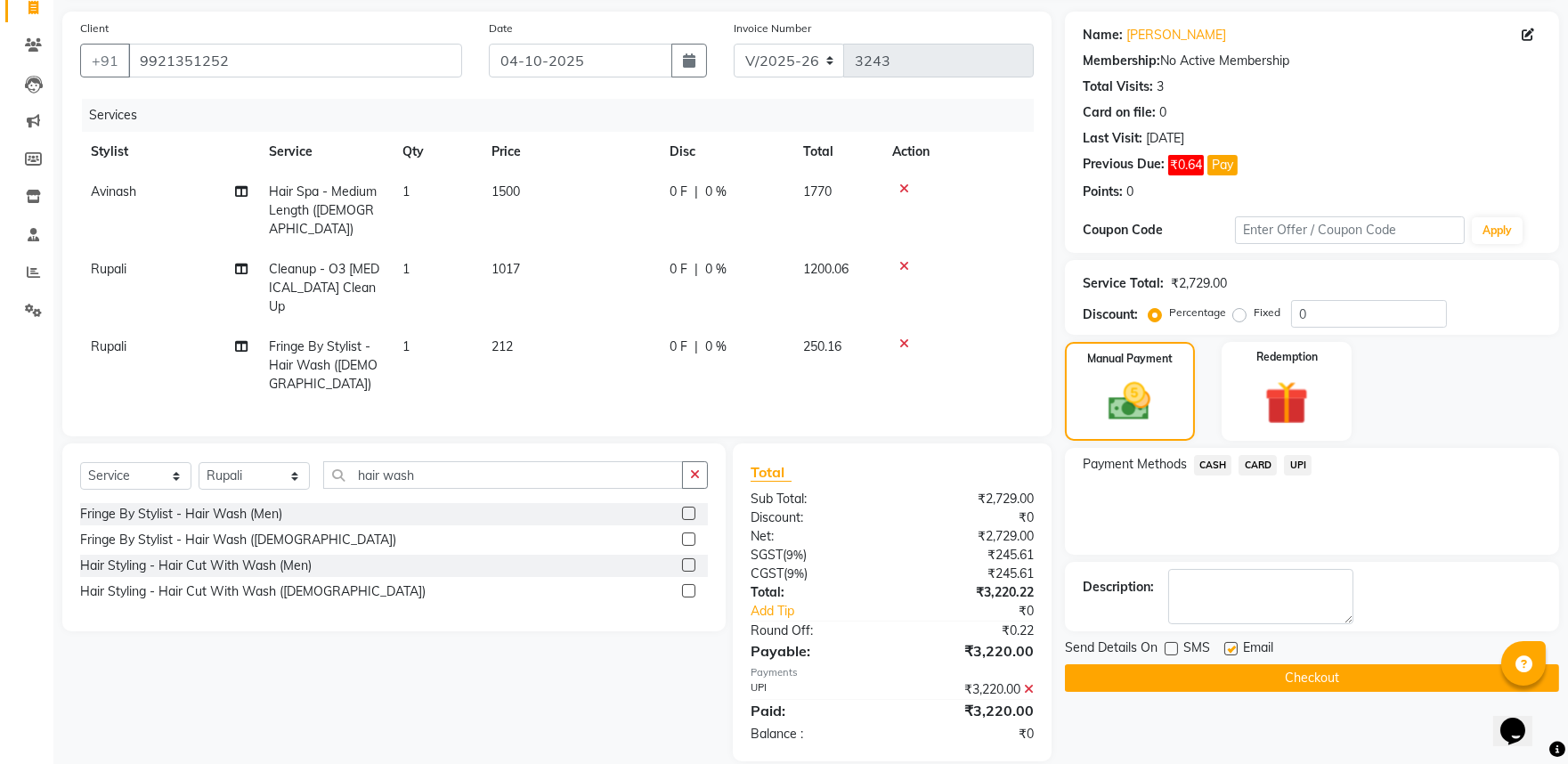
checkbox input "false"
click at [1240, 680] on button "Checkout" at bounding box center [1312, 678] width 495 height 28
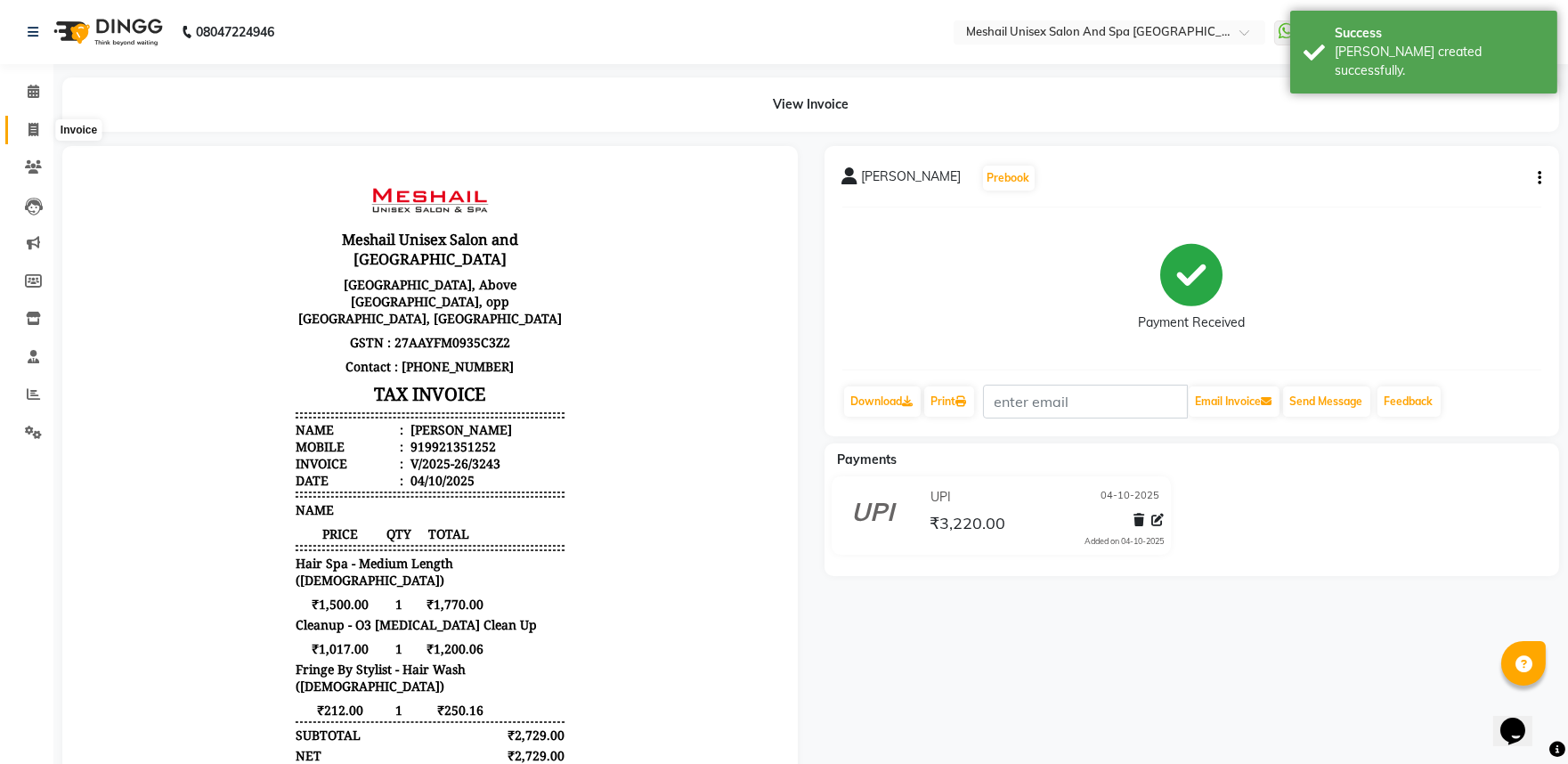
click at [40, 129] on span at bounding box center [33, 129] width 31 height 20
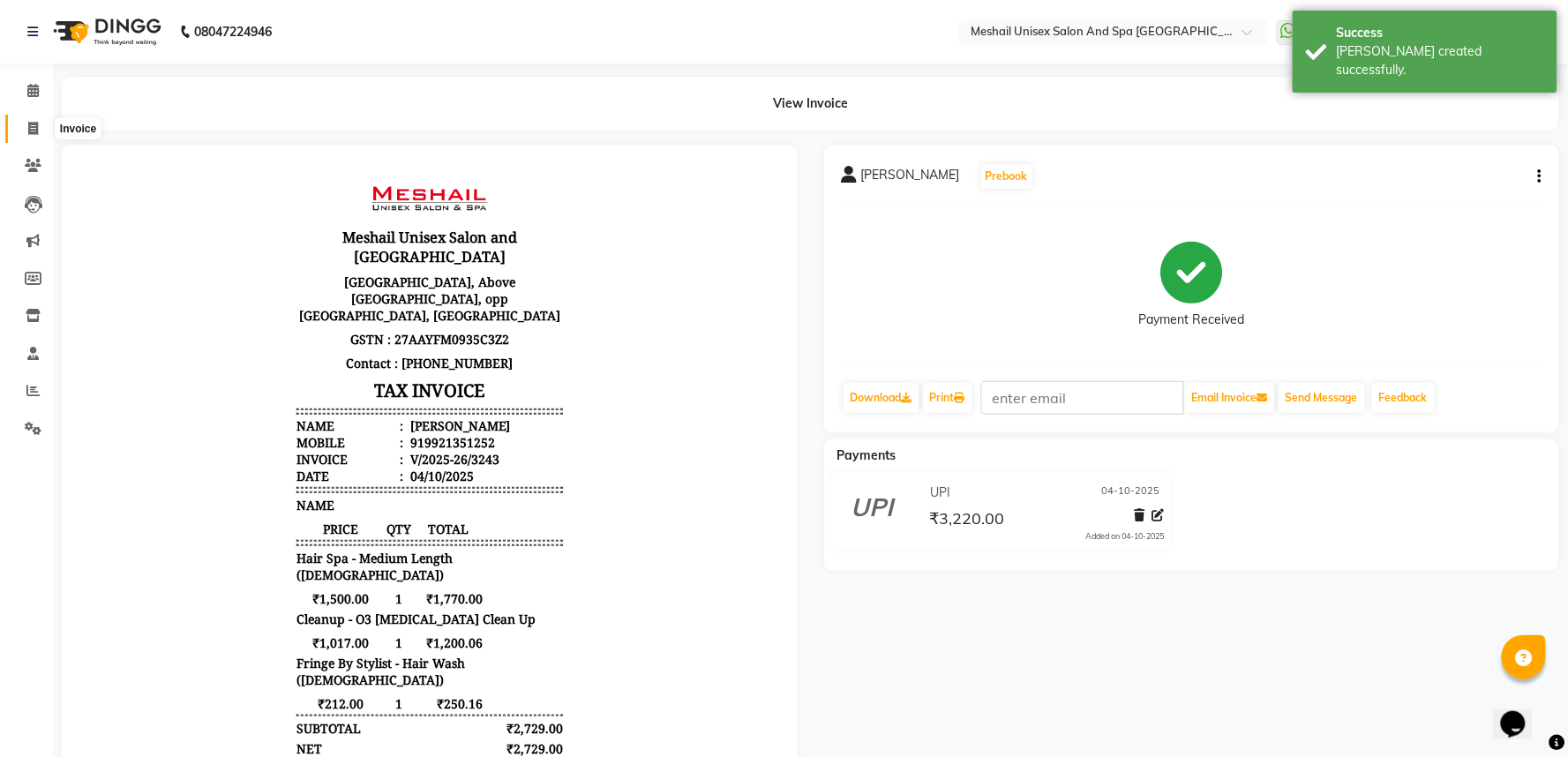
select select "service"
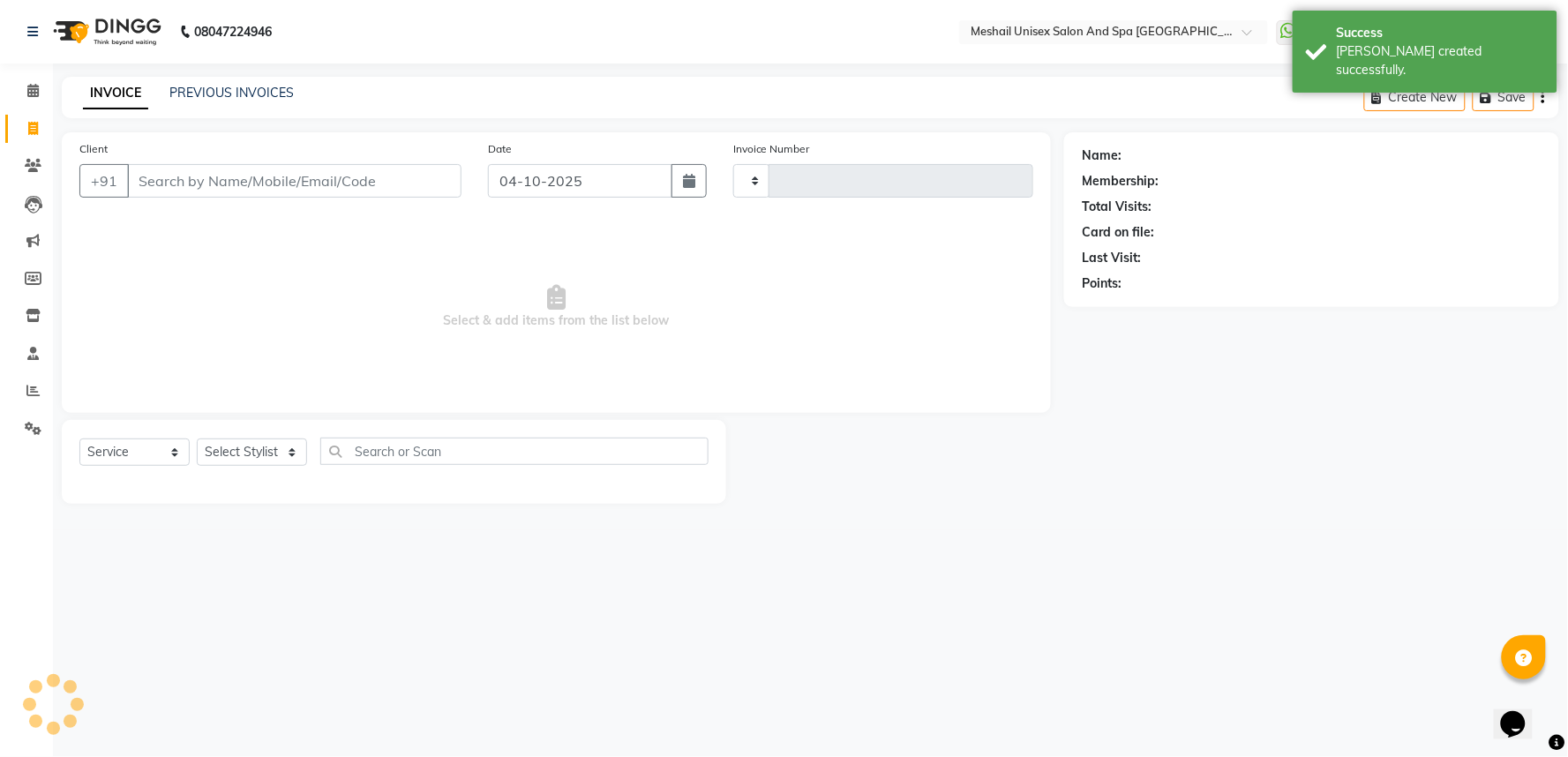
type input "3244"
select select "6711"
click at [253, 91] on link "PREVIOUS INVOICES" at bounding box center [232, 92] width 124 height 16
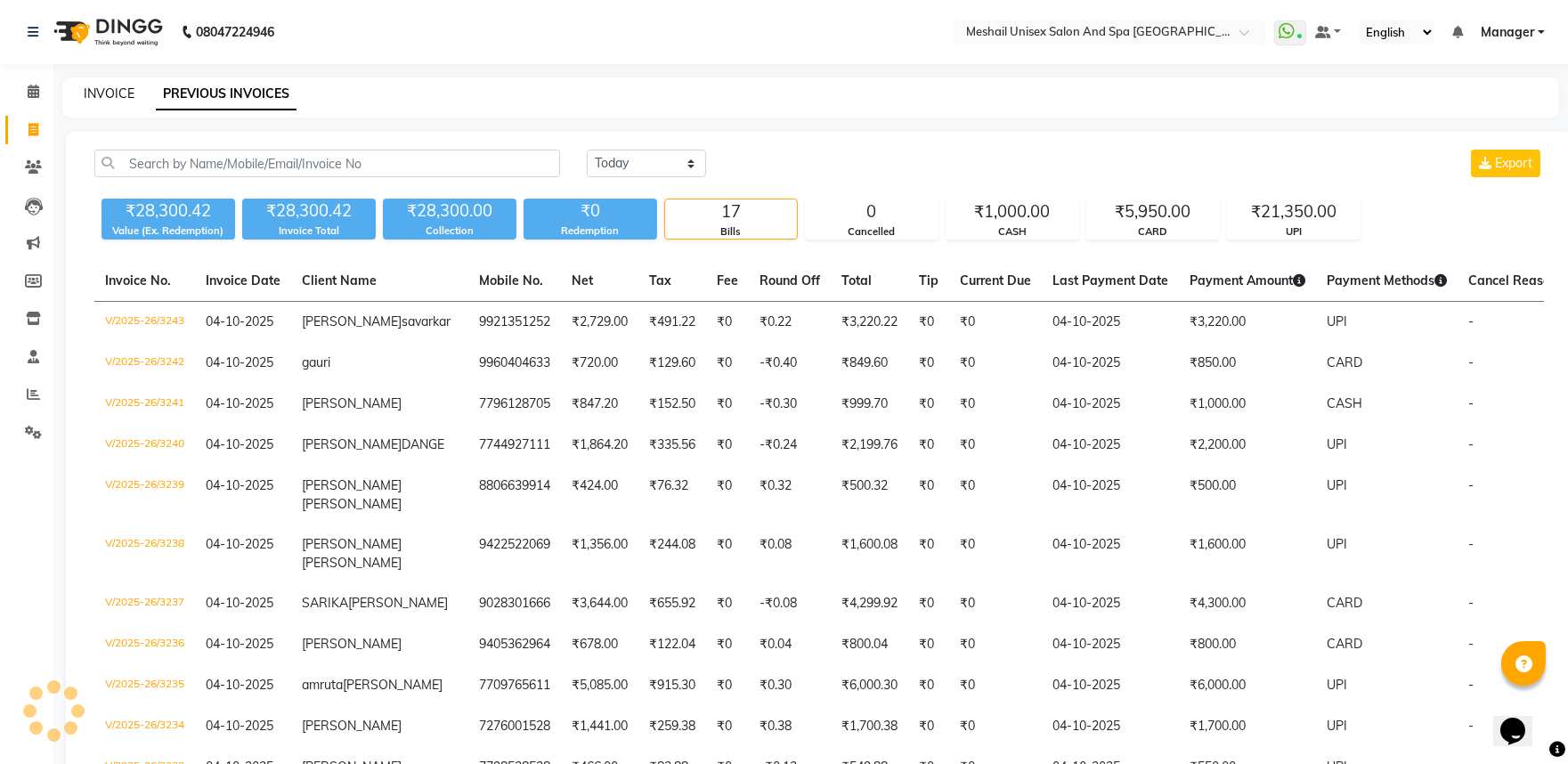
click at [112, 93] on link "INVOICE" at bounding box center [109, 93] width 51 height 16
select select "service"
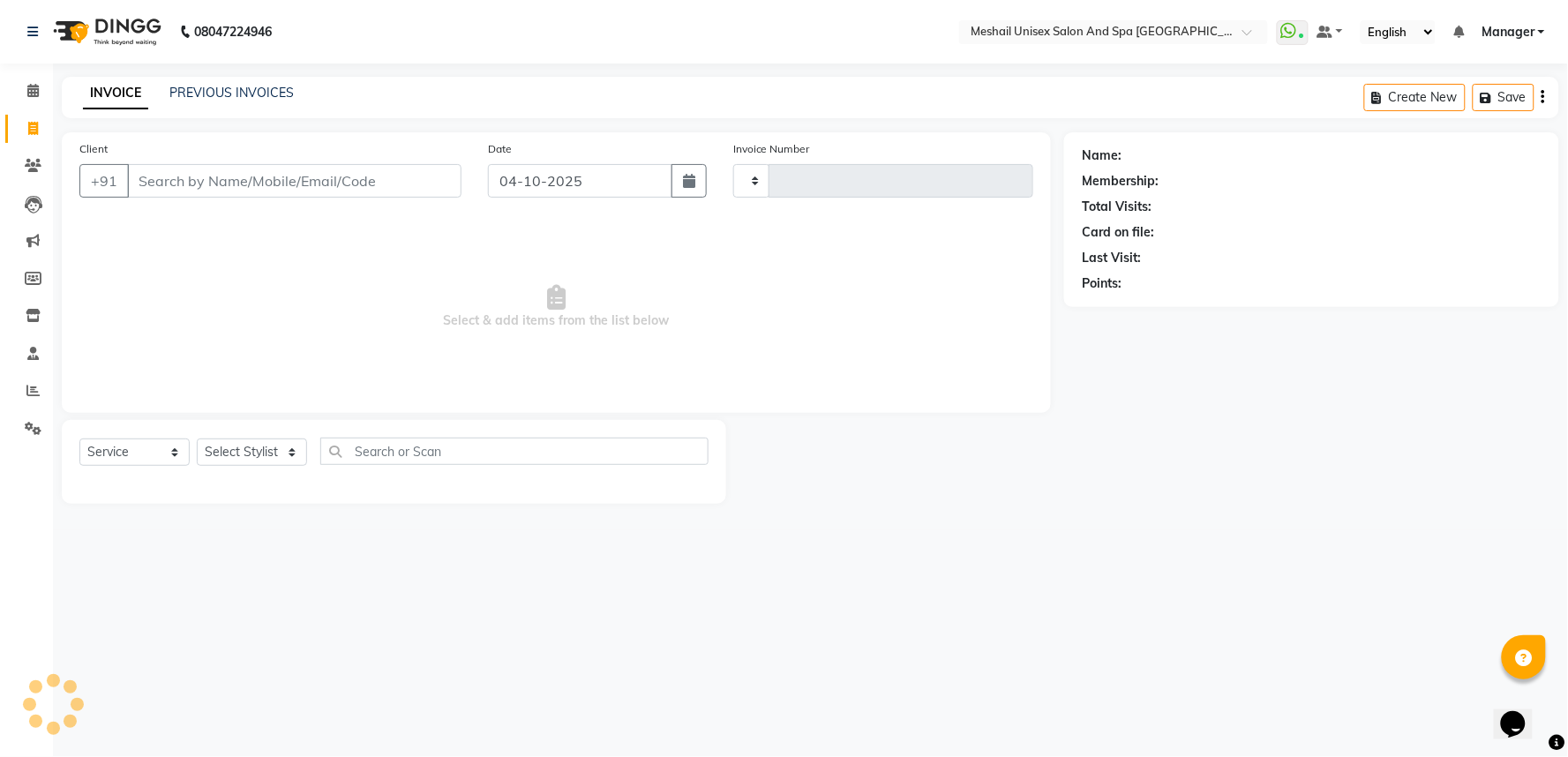
type input "3244"
select select "6711"
click at [205, 190] on input "Client" at bounding box center [294, 180] width 334 height 33
click at [183, 197] on input "Client" at bounding box center [294, 180] width 334 height 33
click at [184, 195] on input "Client" at bounding box center [294, 180] width 334 height 33
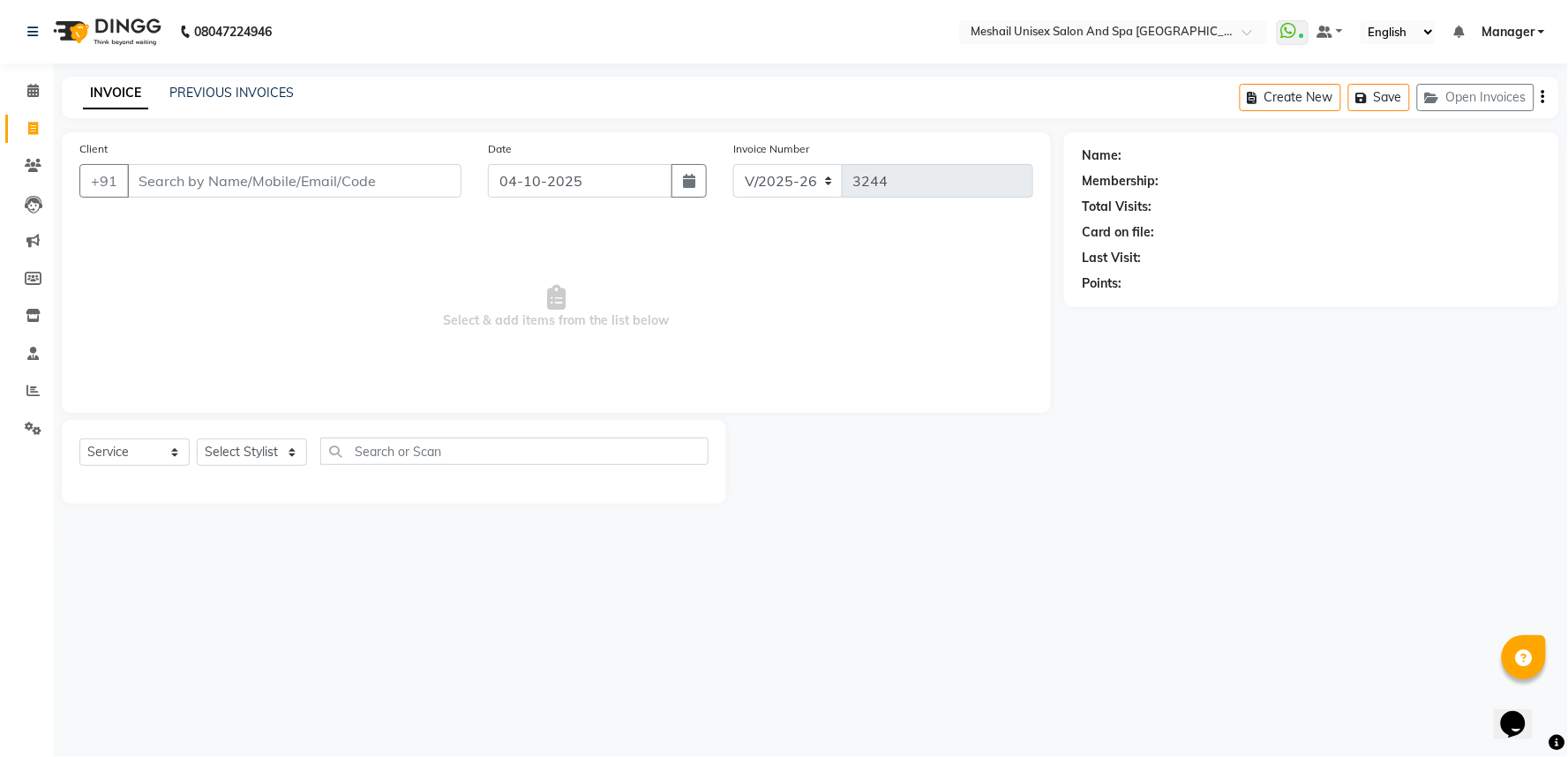
click at [192, 182] on input "Client" at bounding box center [294, 180] width 334 height 33
type input "9822192942"
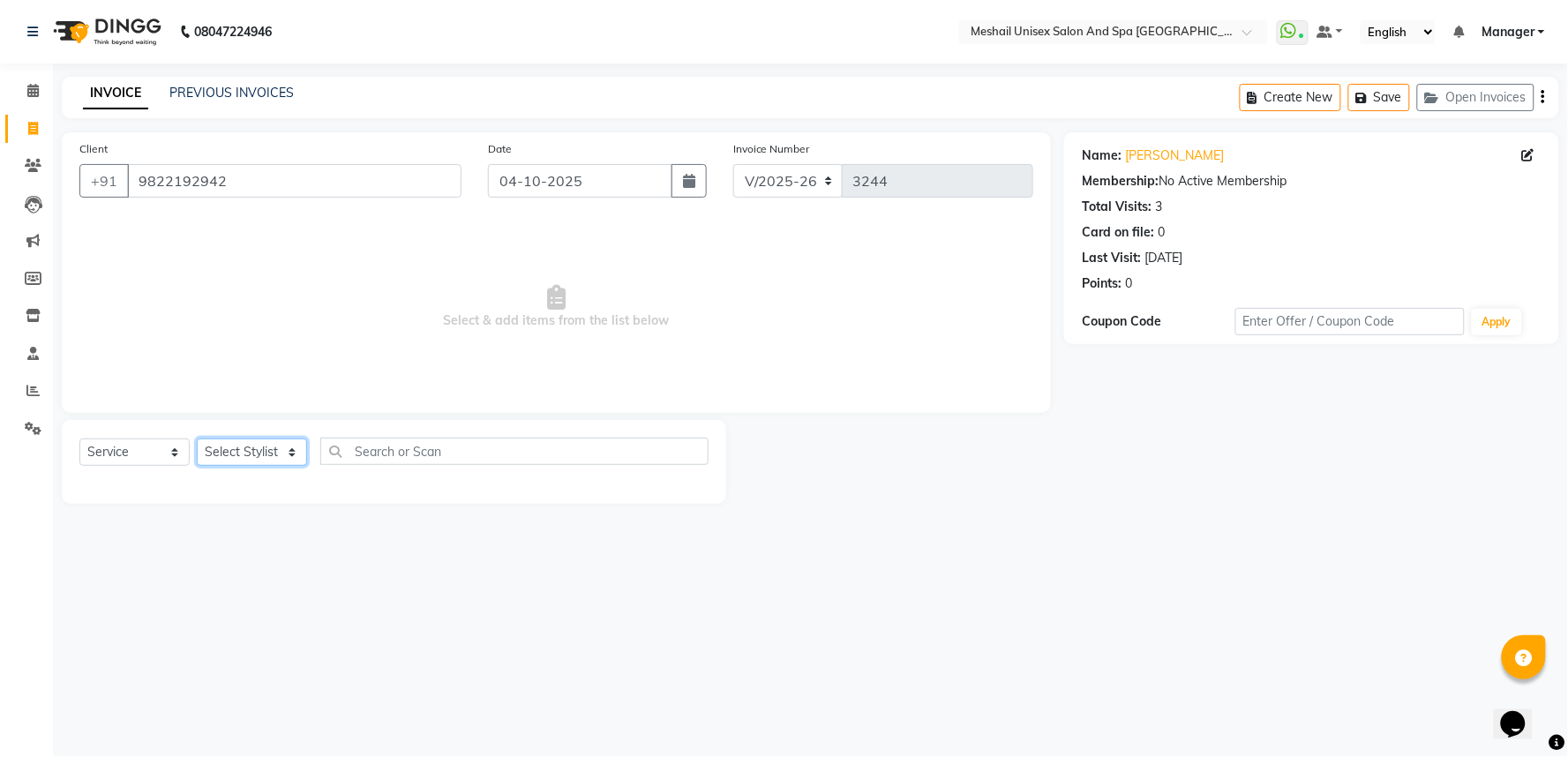
click at [265, 448] on select "Select Stylist Avinash gauri Manager [PERSON_NAME] [PERSON_NAME] [PERSON_NAME] …" at bounding box center [252, 452] width 110 height 28
select select "53320"
click at [197, 439] on select "Select Stylist Avinash gauri Manager [PERSON_NAME] [PERSON_NAME] [PERSON_NAME] …" at bounding box center [252, 452] width 110 height 28
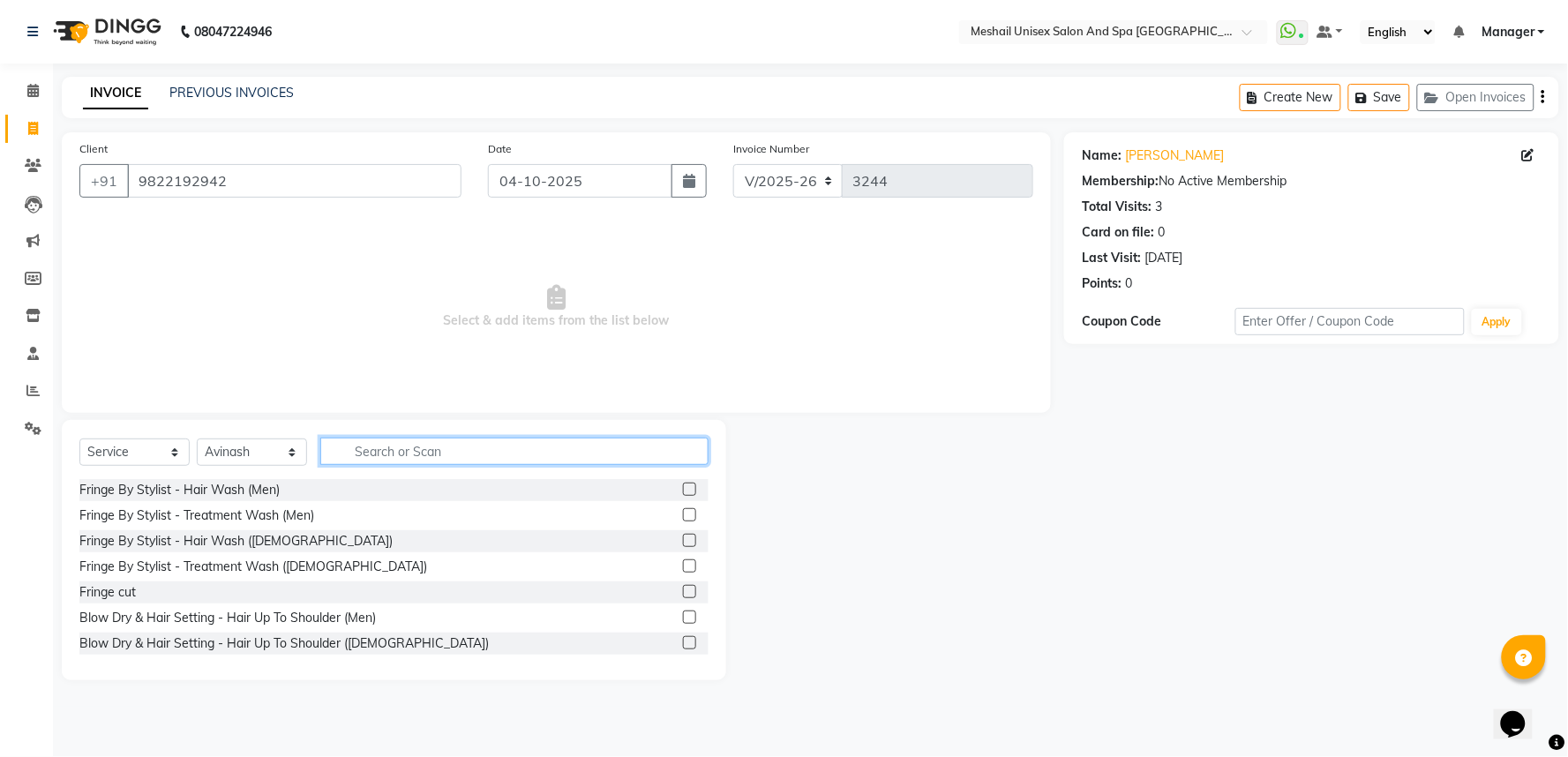
click at [461, 437] on input "text" at bounding box center [515, 451] width 389 height 28
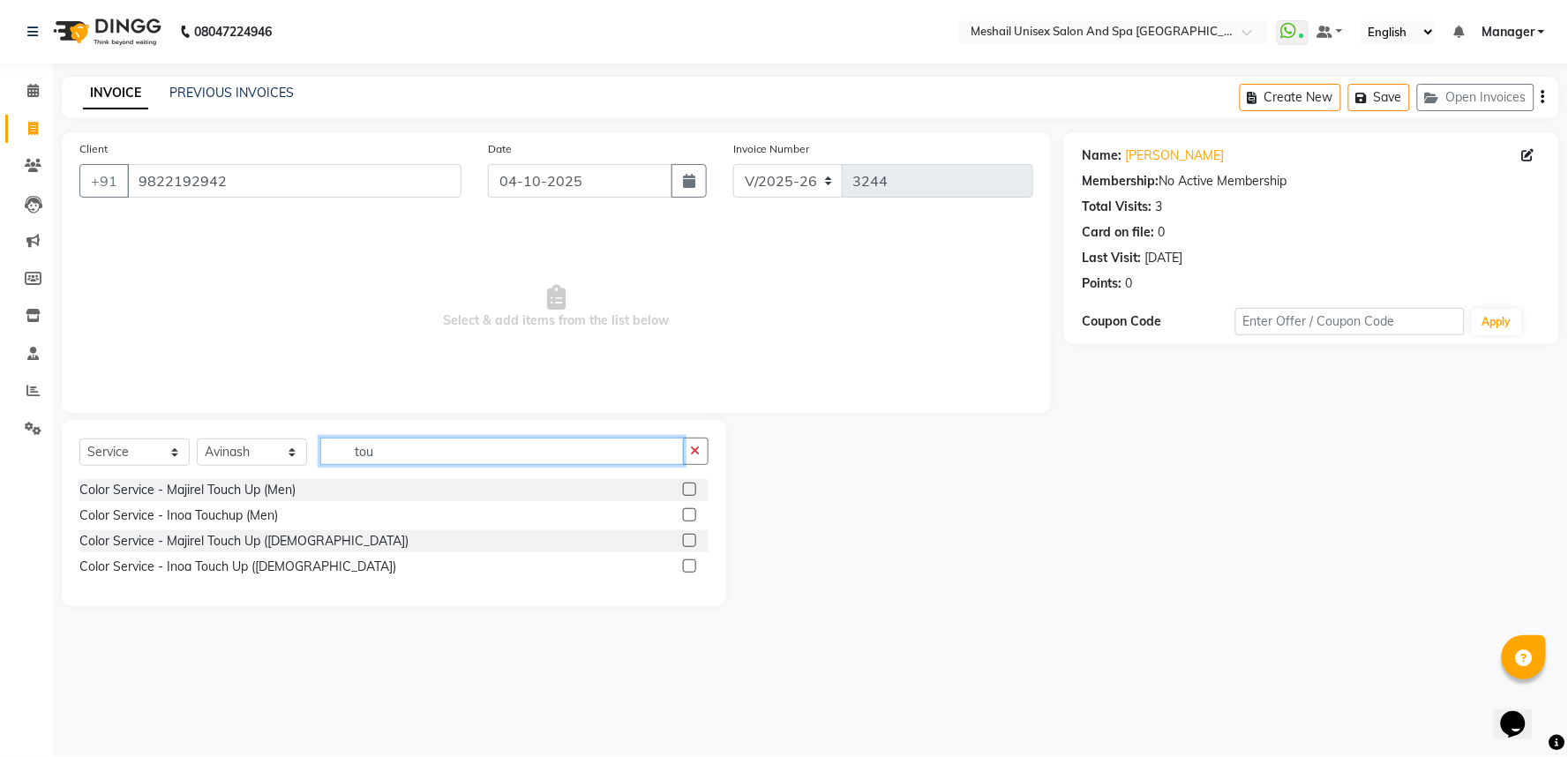
type input "tou"
click at [686, 567] on label at bounding box center [689, 566] width 13 height 13
click at [686, 567] on input "checkbox" at bounding box center [688, 567] width 11 height 11
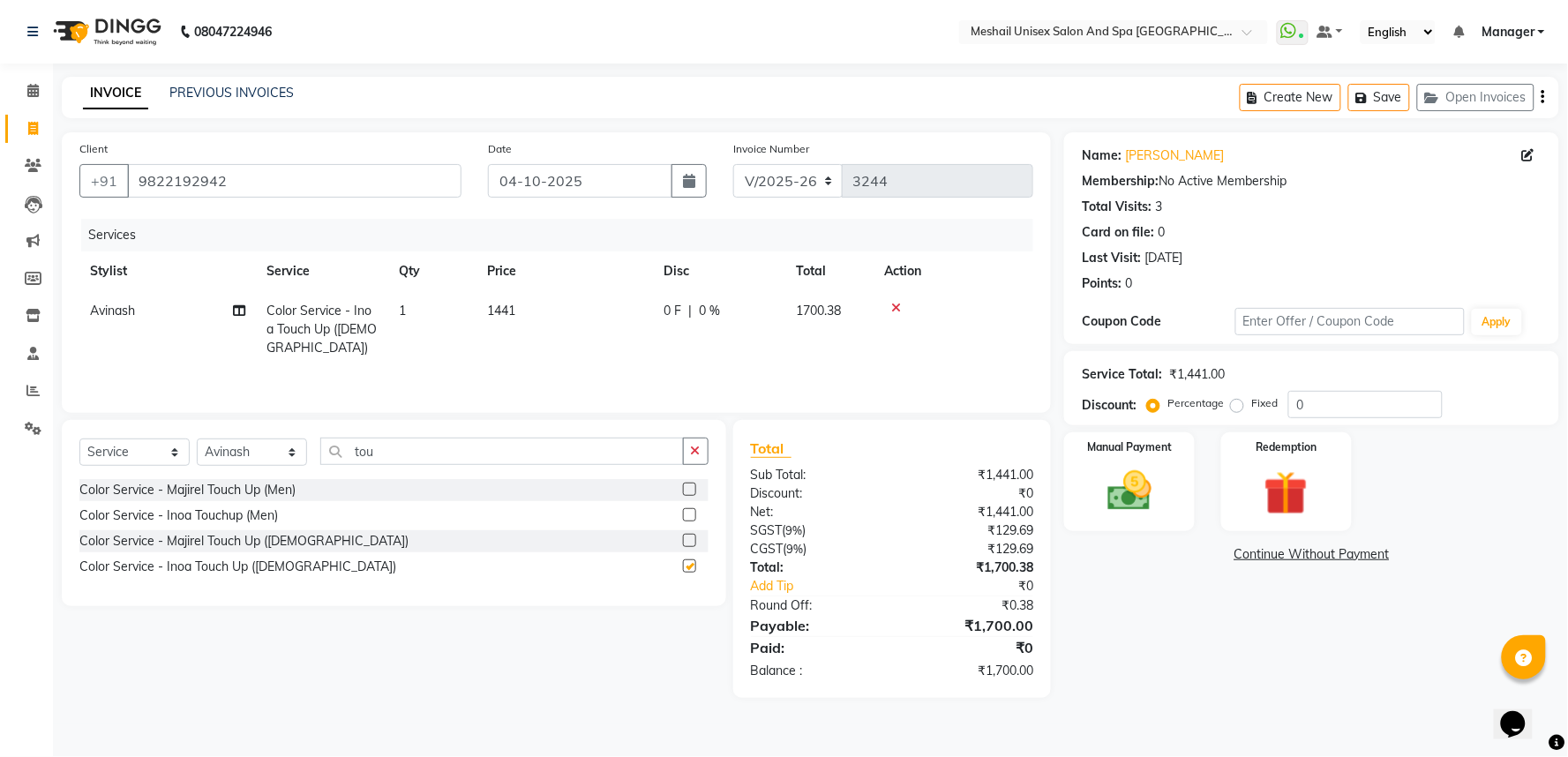
checkbox input "false"
click at [533, 303] on td "1441" at bounding box center [565, 329] width 176 height 77
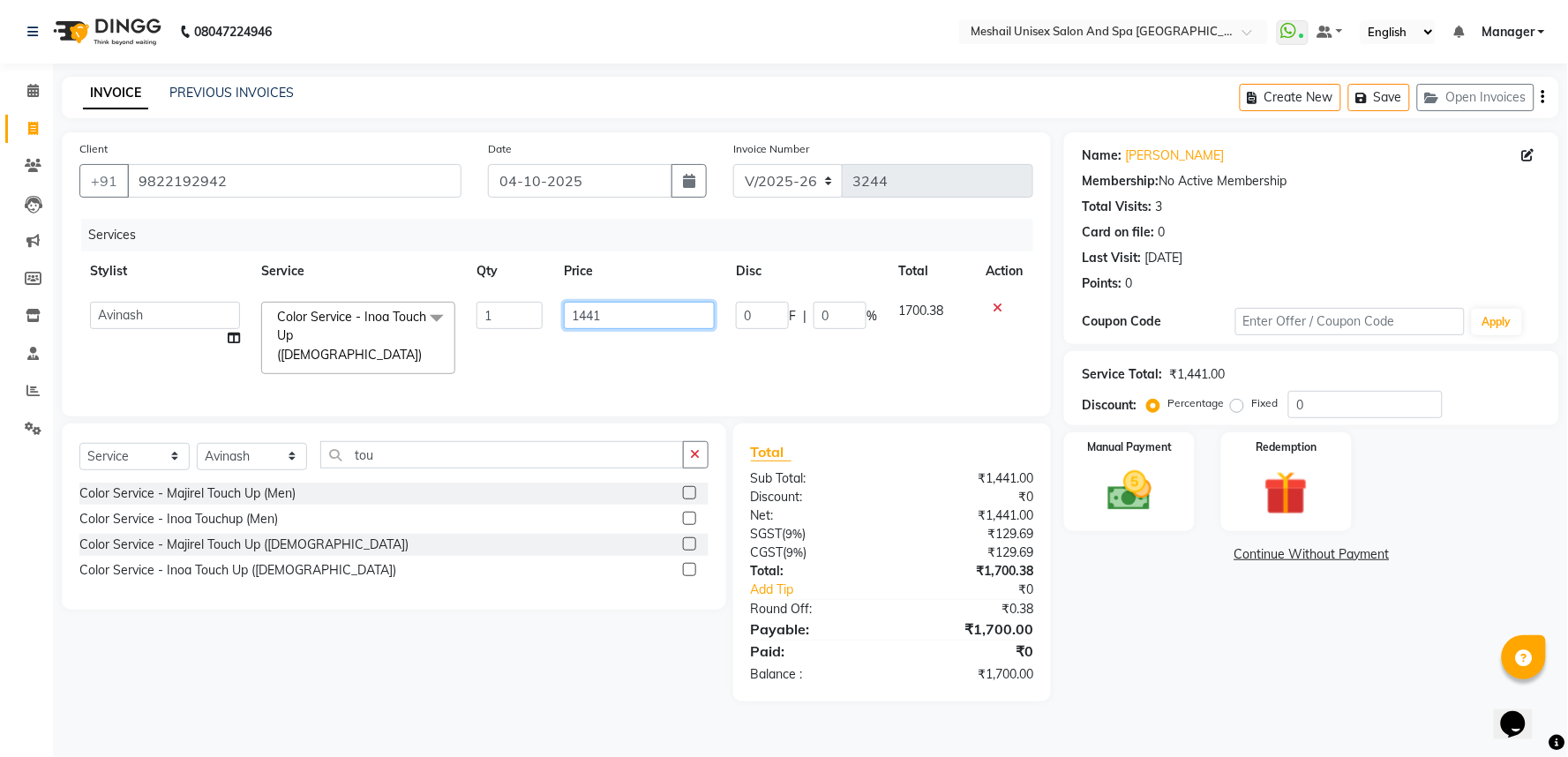
click at [564, 311] on input "1441" at bounding box center [639, 315] width 151 height 28
click at [566, 311] on input "1441" at bounding box center [639, 315] width 151 height 28
type input "1567"
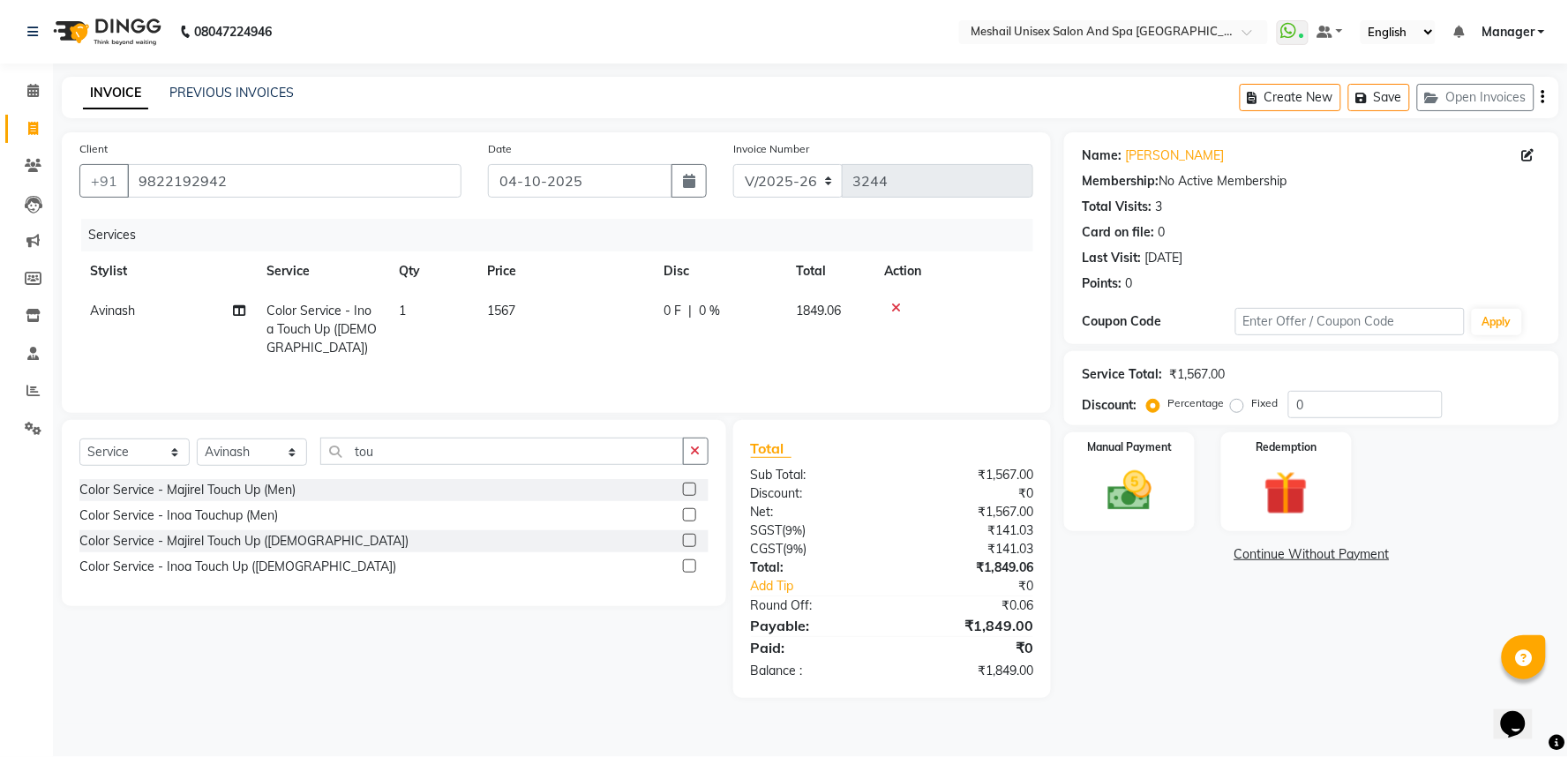
click at [530, 310] on td "1567" at bounding box center [565, 329] width 176 height 77
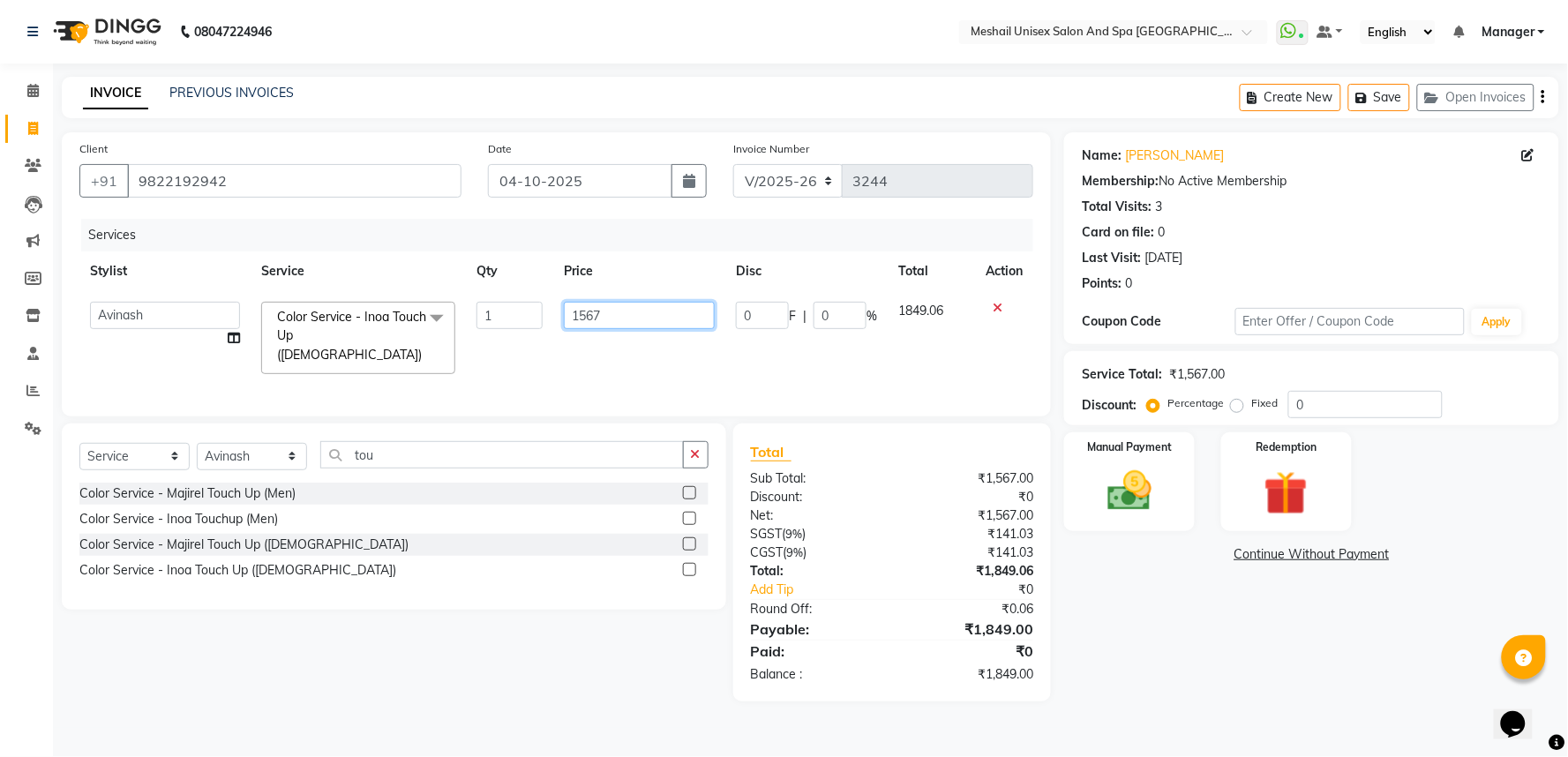
click at [638, 320] on input "1567" at bounding box center [639, 315] width 151 height 28
type input "1567.2"
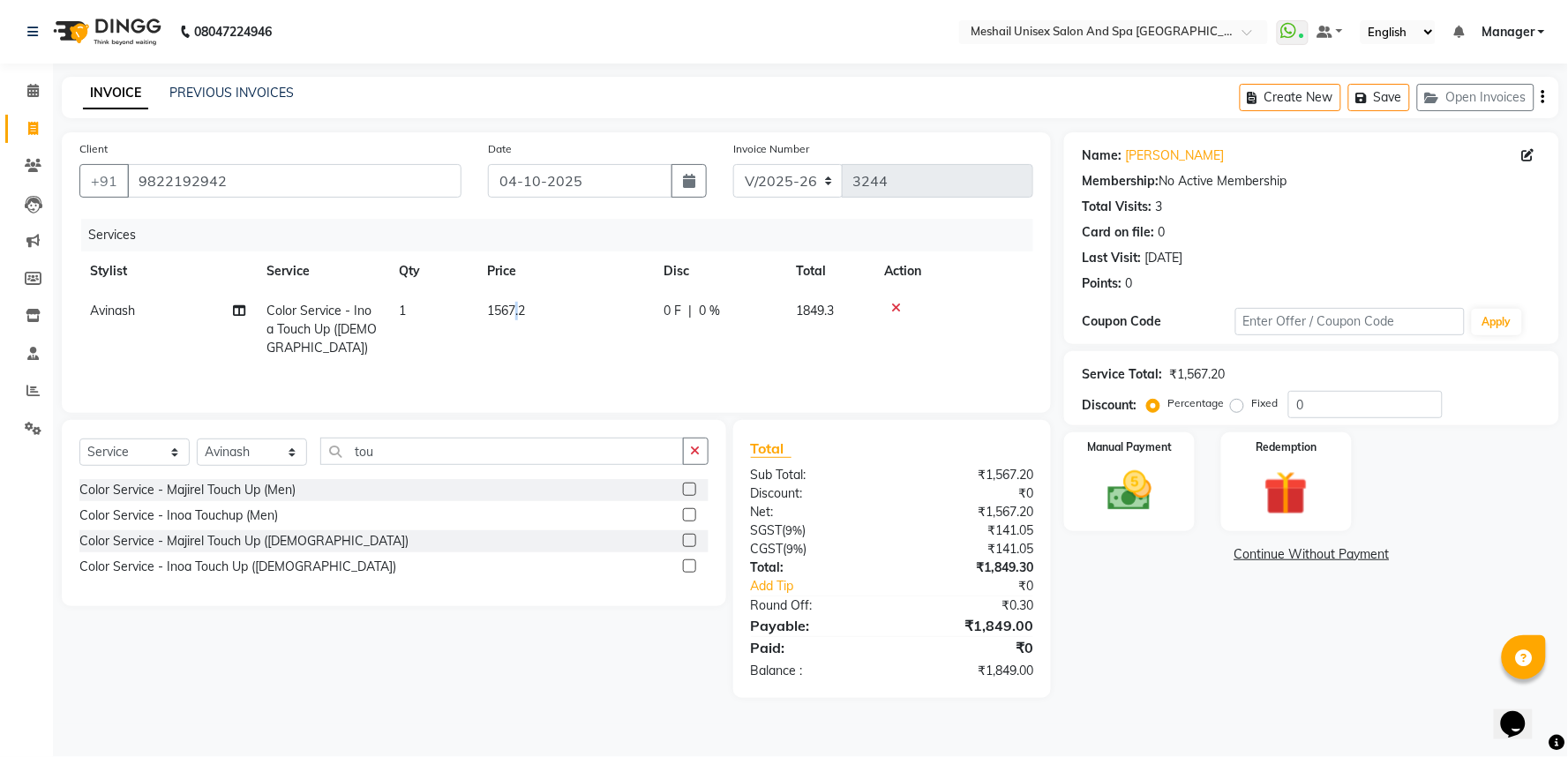
drag, startPoint x: 517, startPoint y: 315, endPoint x: 558, endPoint y: 315, distance: 41.0
click at [521, 315] on span "1567.2" at bounding box center [506, 310] width 38 height 16
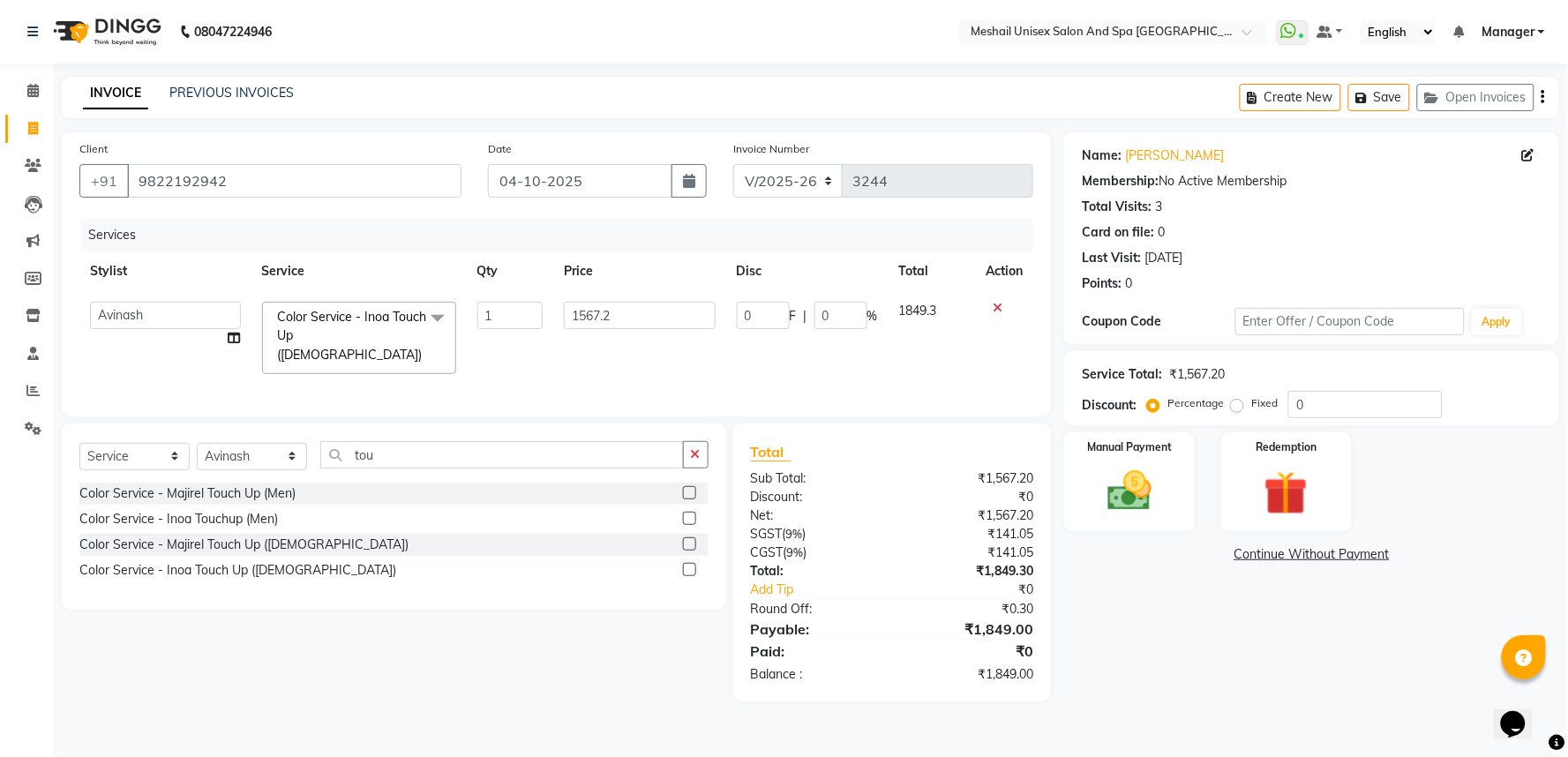
click at [562, 319] on td "1567.2" at bounding box center [639, 338] width 172 height 94
click at [565, 314] on input "1567.2" at bounding box center [639, 315] width 151 height 28
type input "1568"
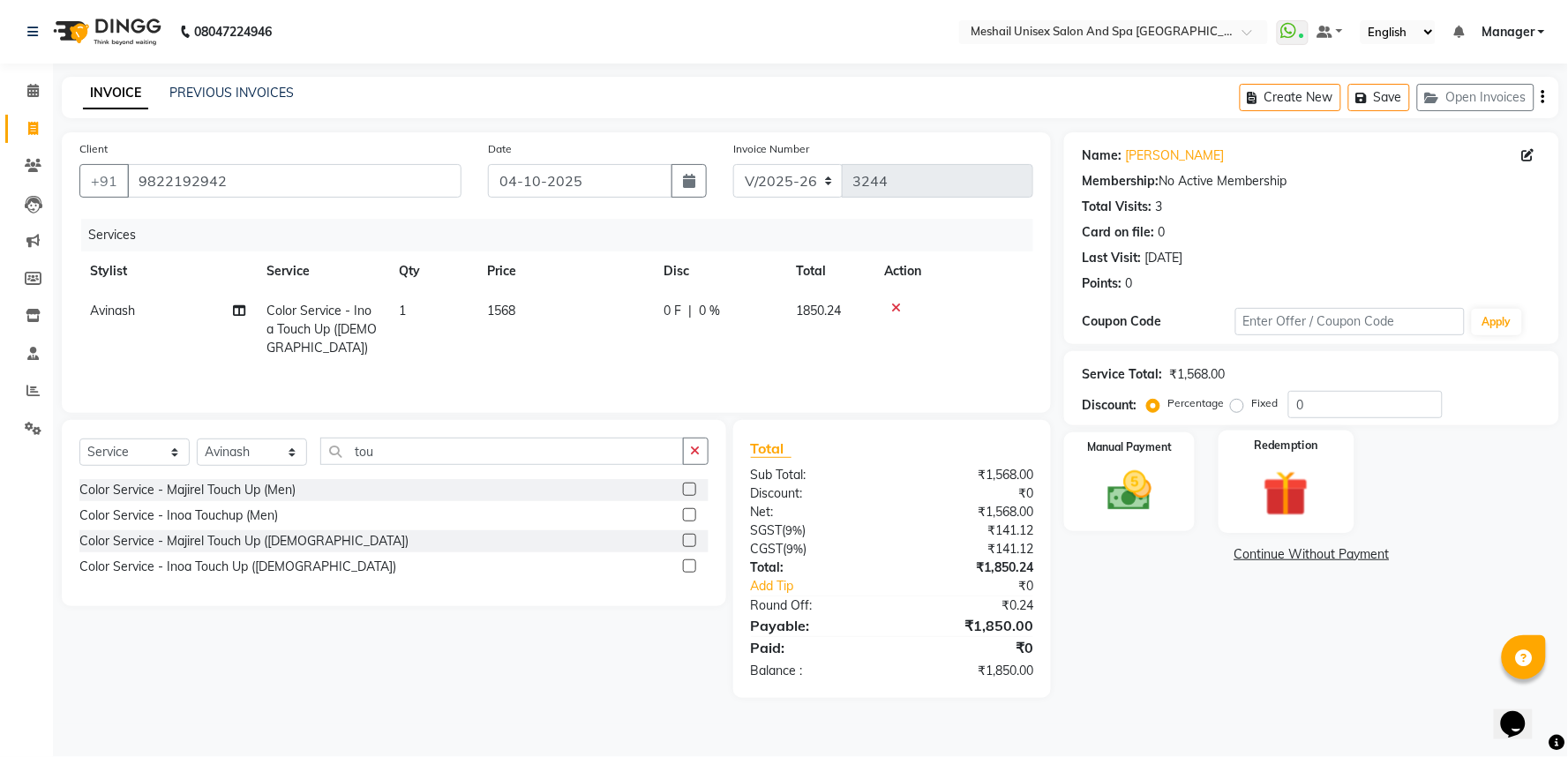
drag, startPoint x: 1135, startPoint y: 486, endPoint x: 1288, endPoint y: 510, distance: 154.9
click at [1139, 487] on img at bounding box center [1130, 491] width 72 height 51
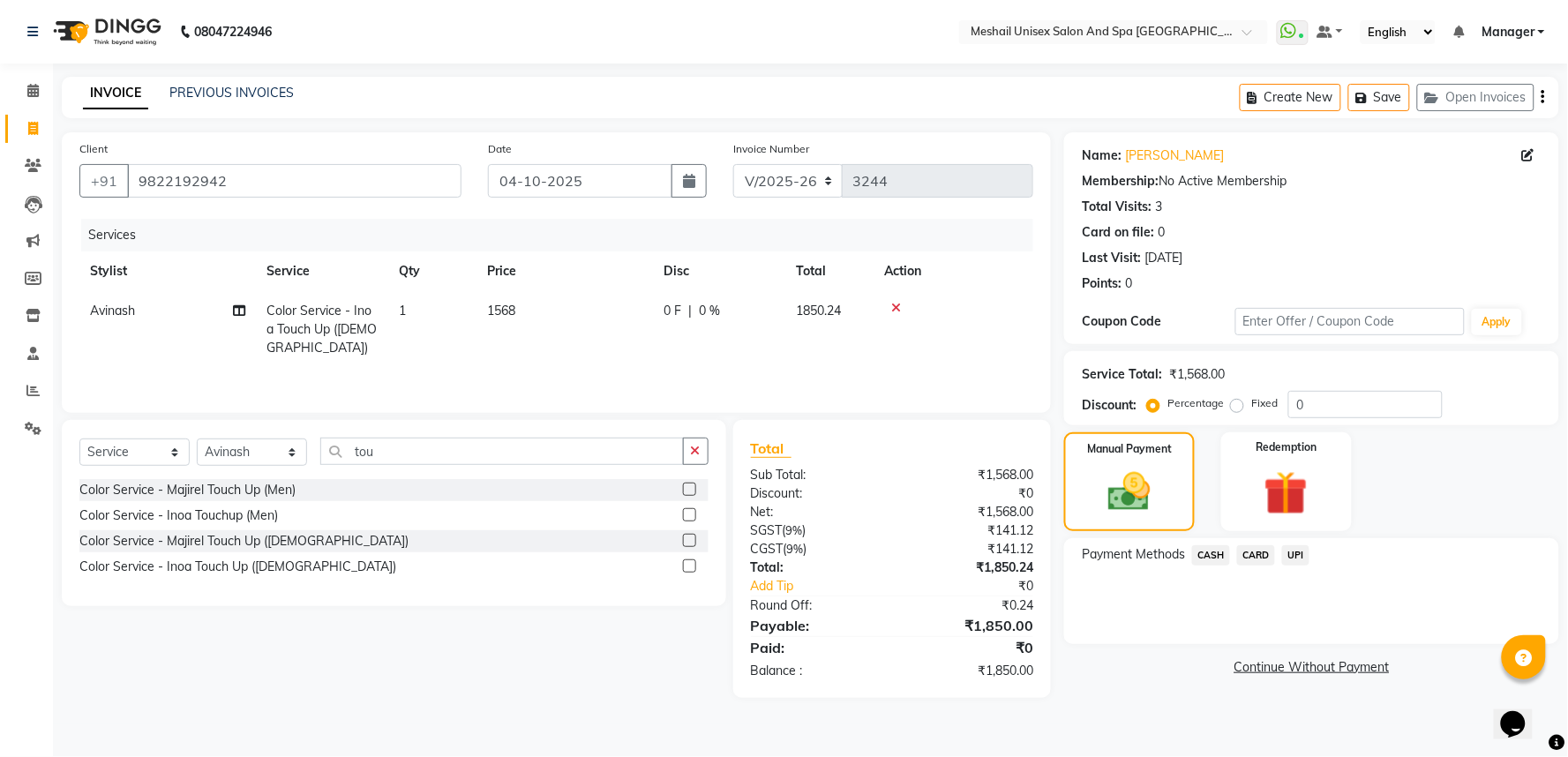
click at [1302, 559] on span "UPI" at bounding box center [1295, 555] width 28 height 20
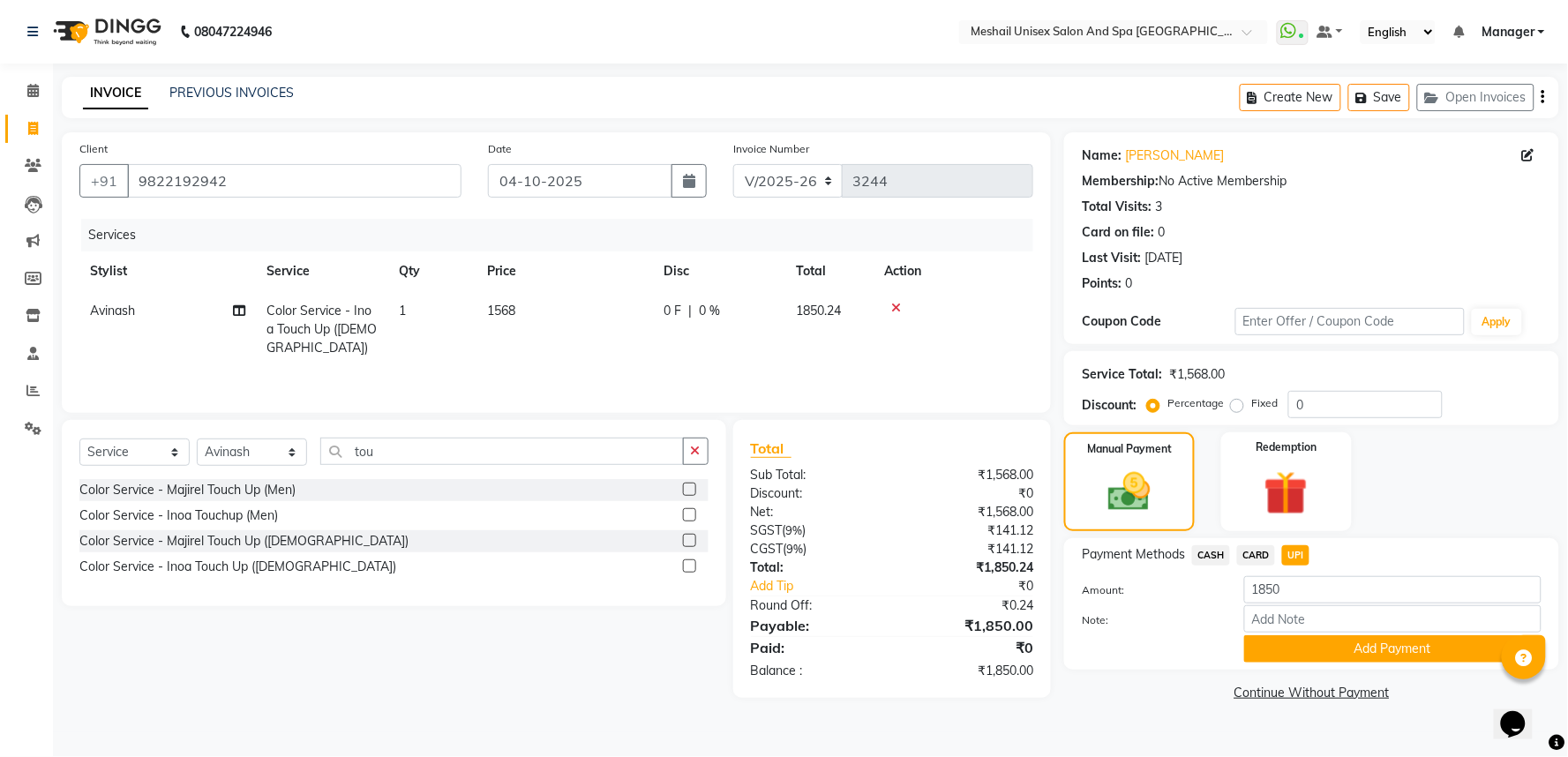
click at [1342, 644] on button "Add Payment" at bounding box center [1393, 649] width 298 height 28
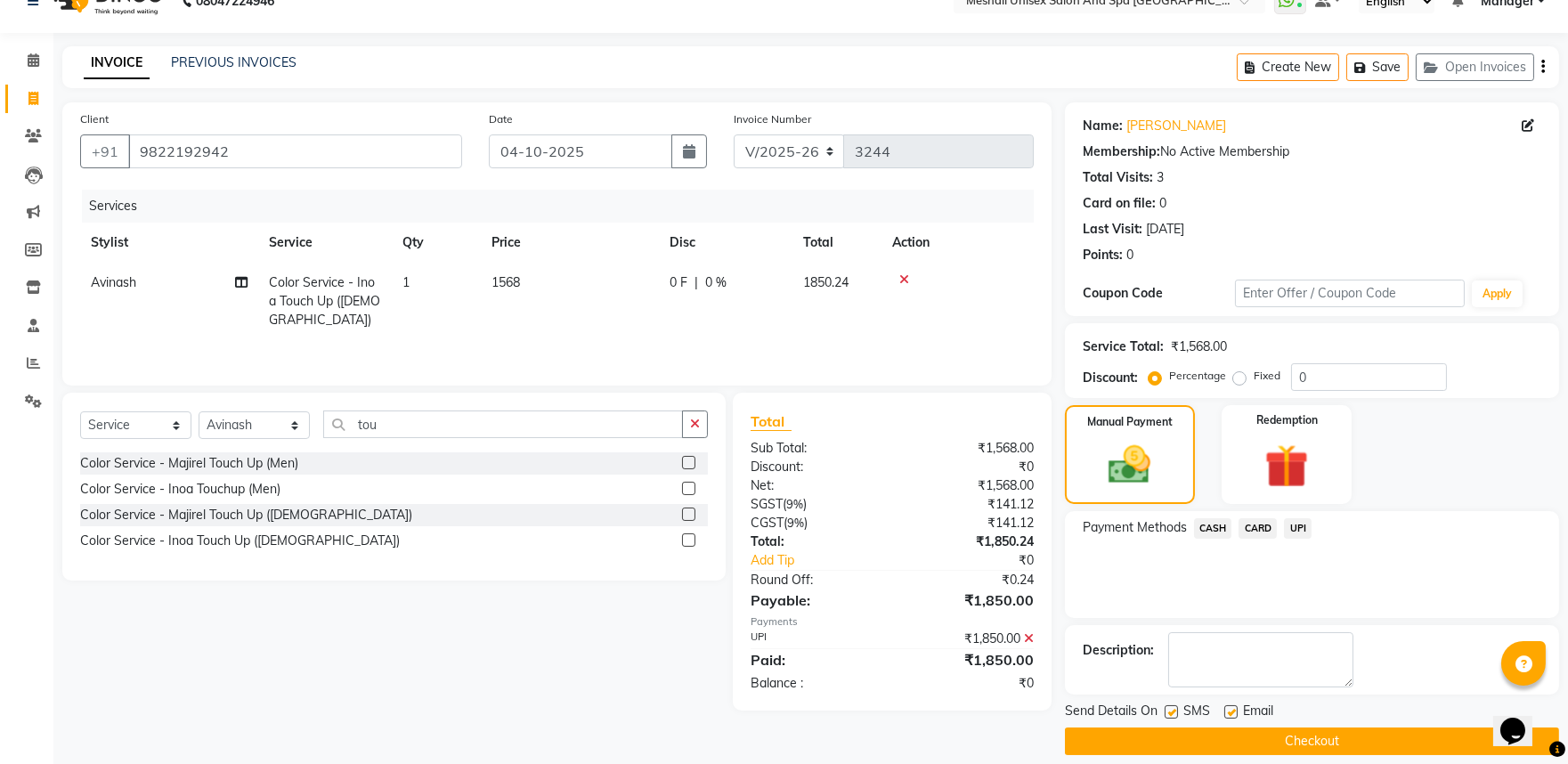
scroll to position [48, 0]
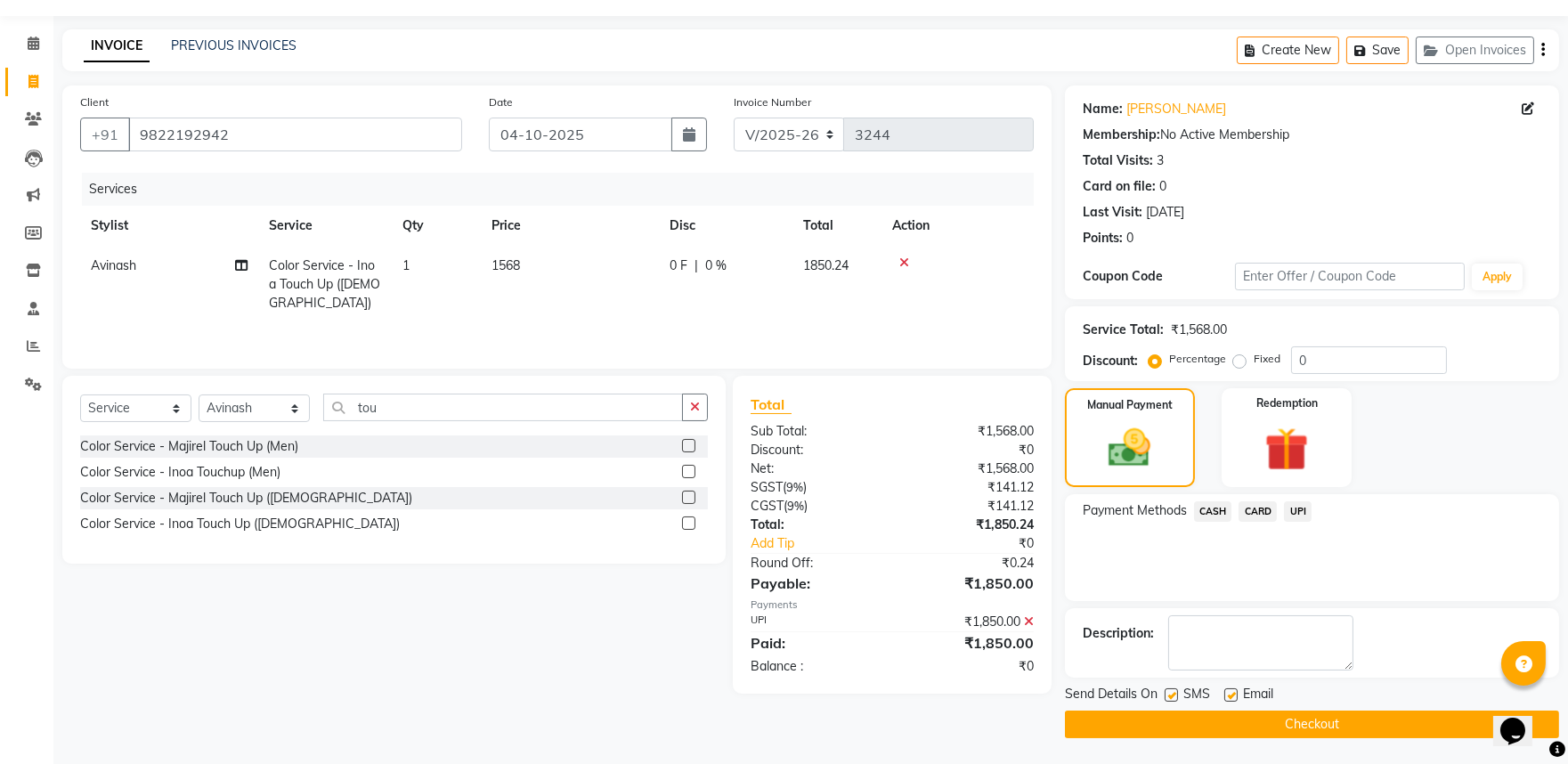
click at [1180, 691] on div "SMS" at bounding box center [1195, 695] width 60 height 22
click at [1235, 691] on label at bounding box center [1231, 694] width 14 height 14
click at [1235, 691] on input "checkbox" at bounding box center [1230, 695] width 12 height 12
checkbox input "false"
click at [1179, 694] on div "SMS" at bounding box center [1195, 695] width 60 height 22
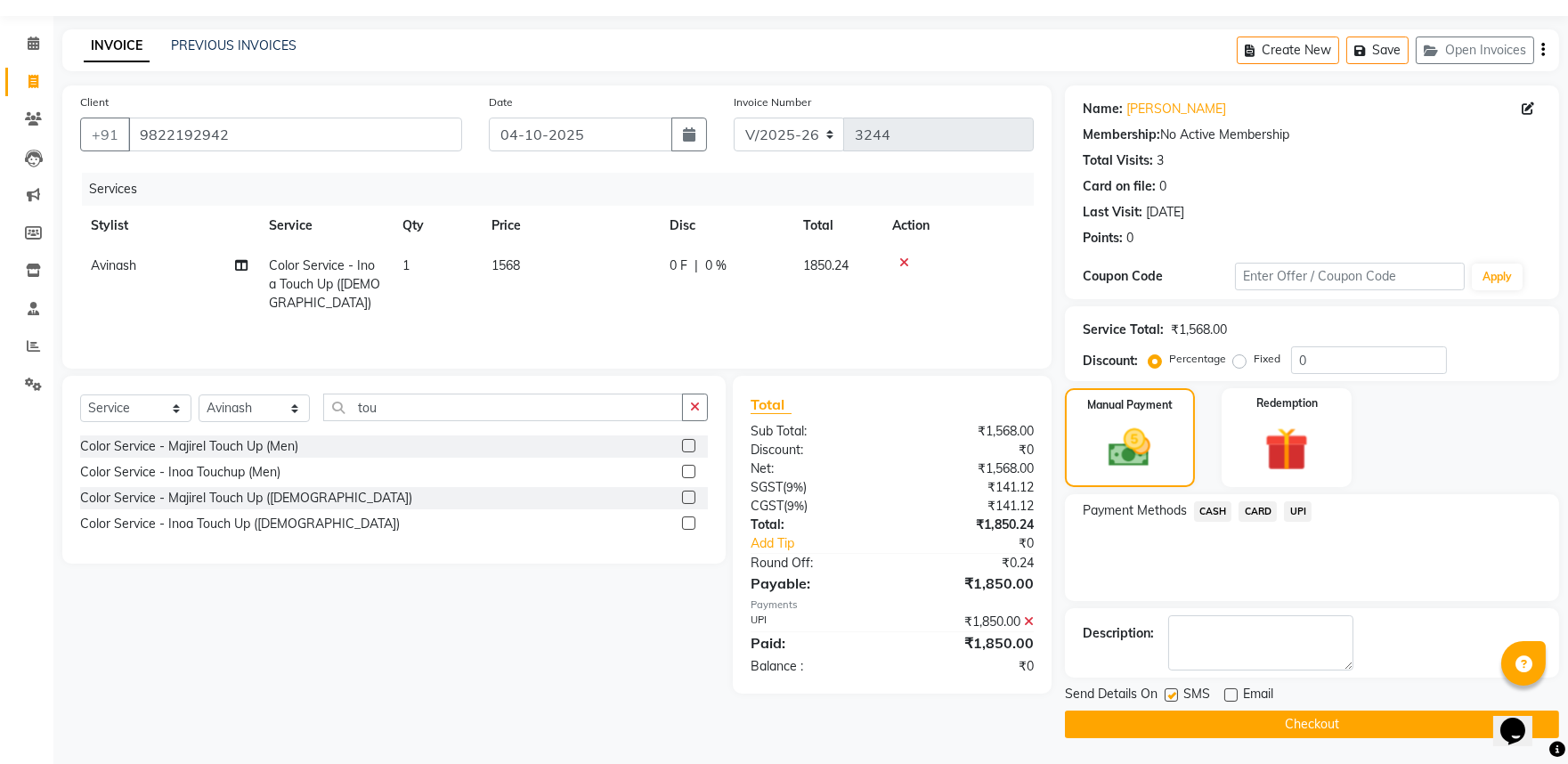
click at [1173, 696] on label at bounding box center [1172, 694] width 14 height 14
click at [1173, 696] on input "checkbox" at bounding box center [1171, 695] width 12 height 12
checkbox input "false"
click at [1189, 719] on button "Checkout" at bounding box center [1312, 724] width 495 height 28
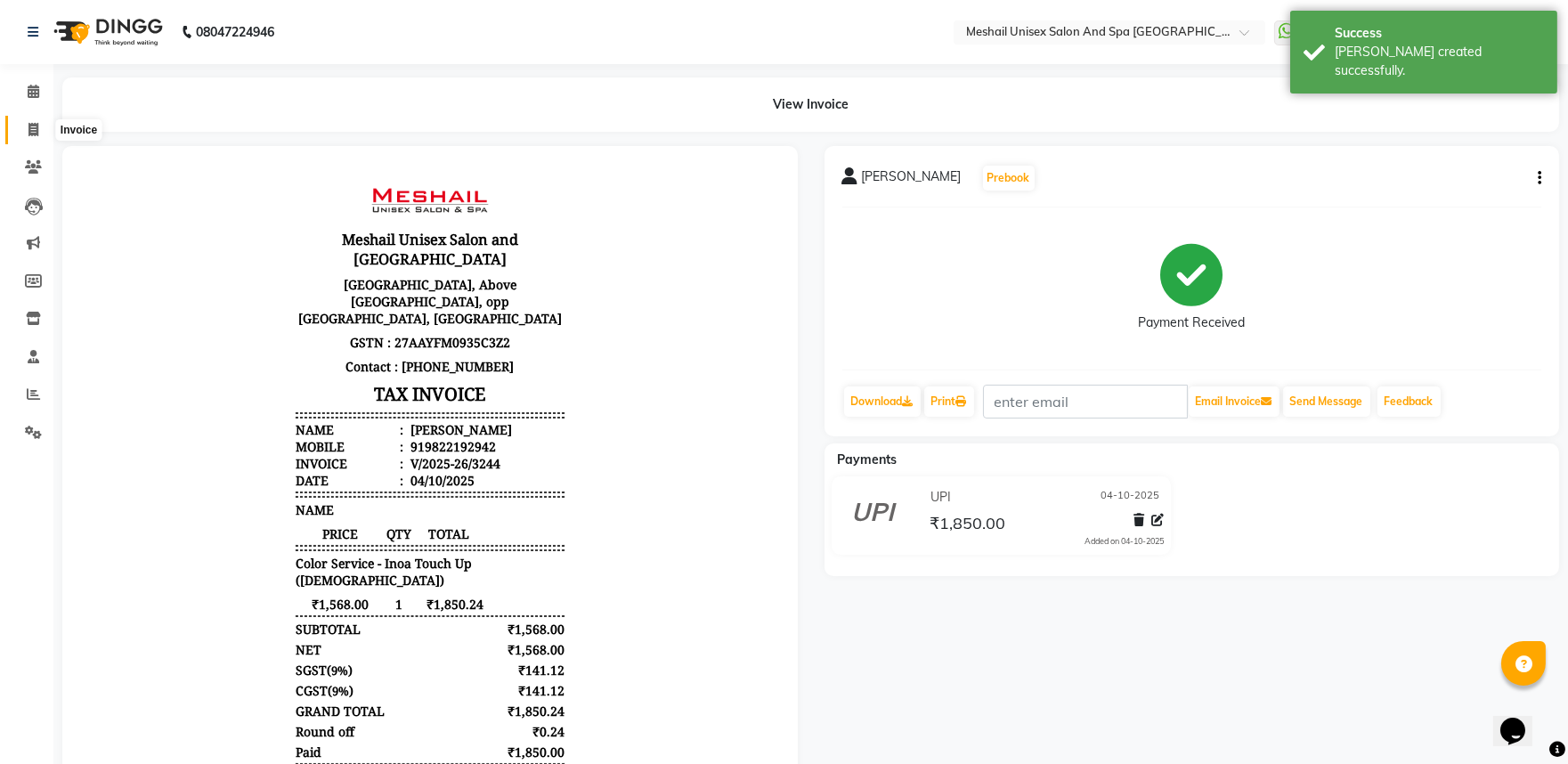
click at [33, 126] on icon at bounding box center [33, 129] width 10 height 14
select select "service"
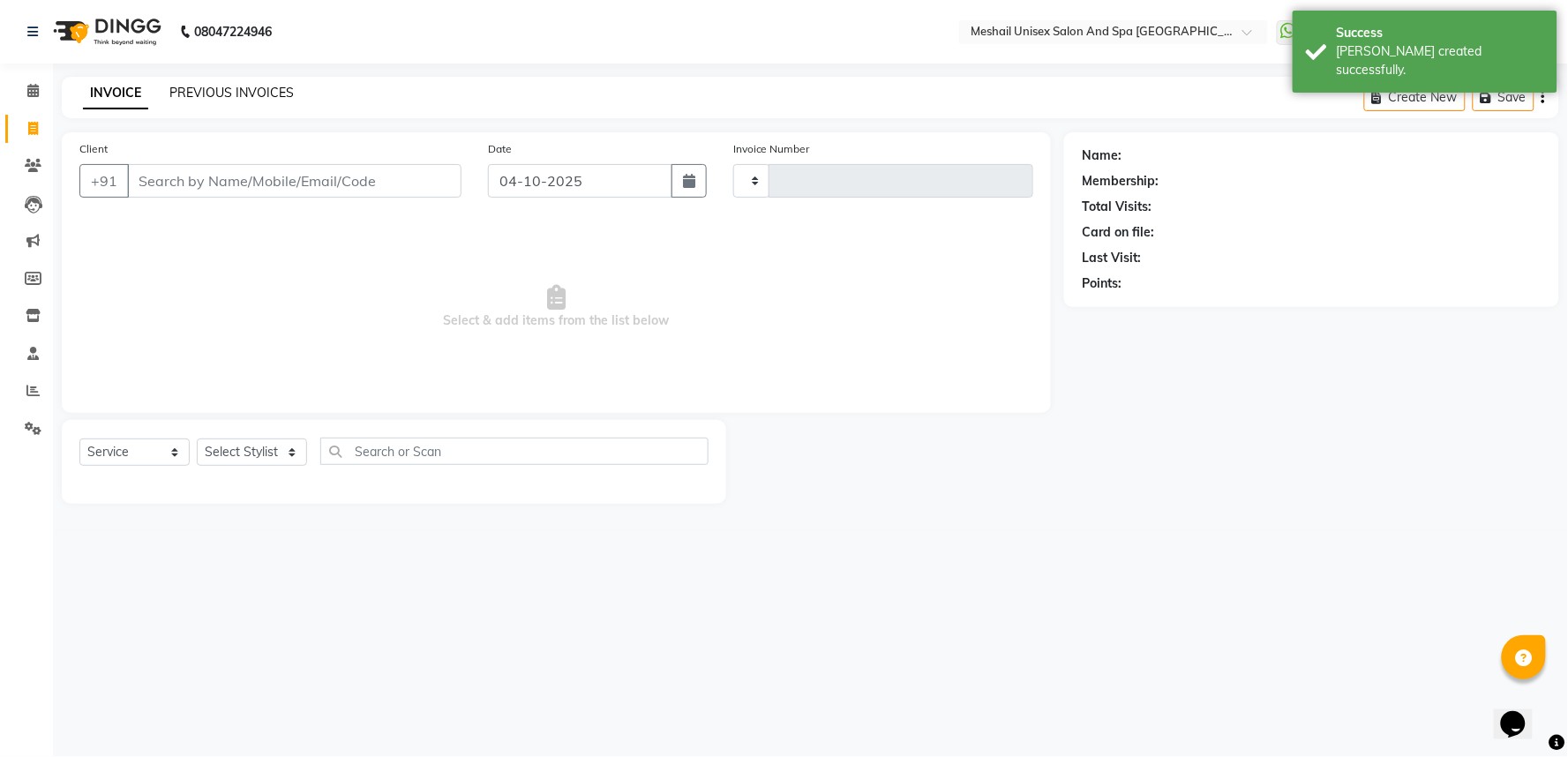
type input "3245"
select select "6711"
click at [223, 95] on link "PREVIOUS INVOICES" at bounding box center [232, 92] width 124 height 16
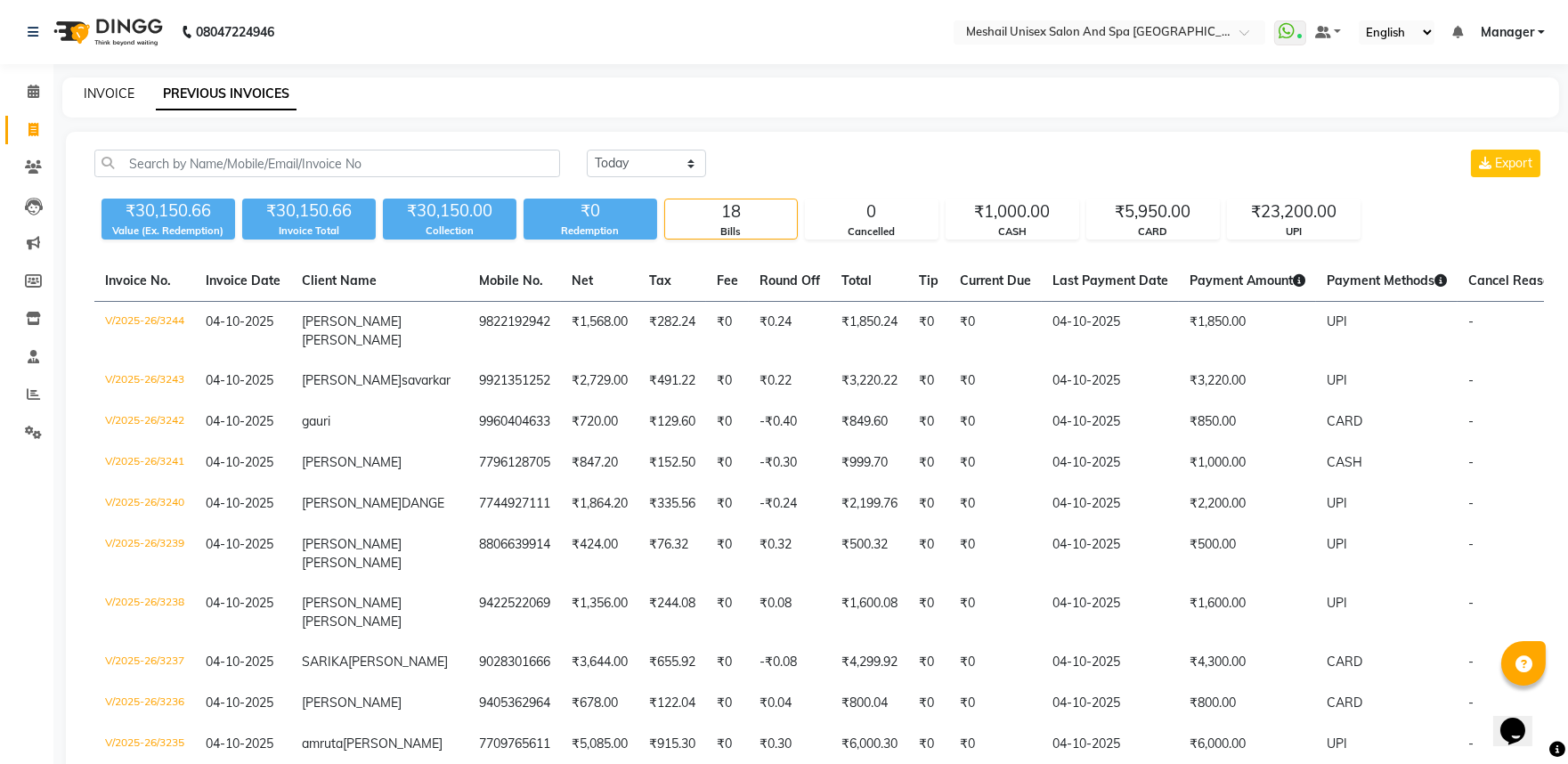
click at [126, 90] on link "INVOICE" at bounding box center [109, 93] width 51 height 16
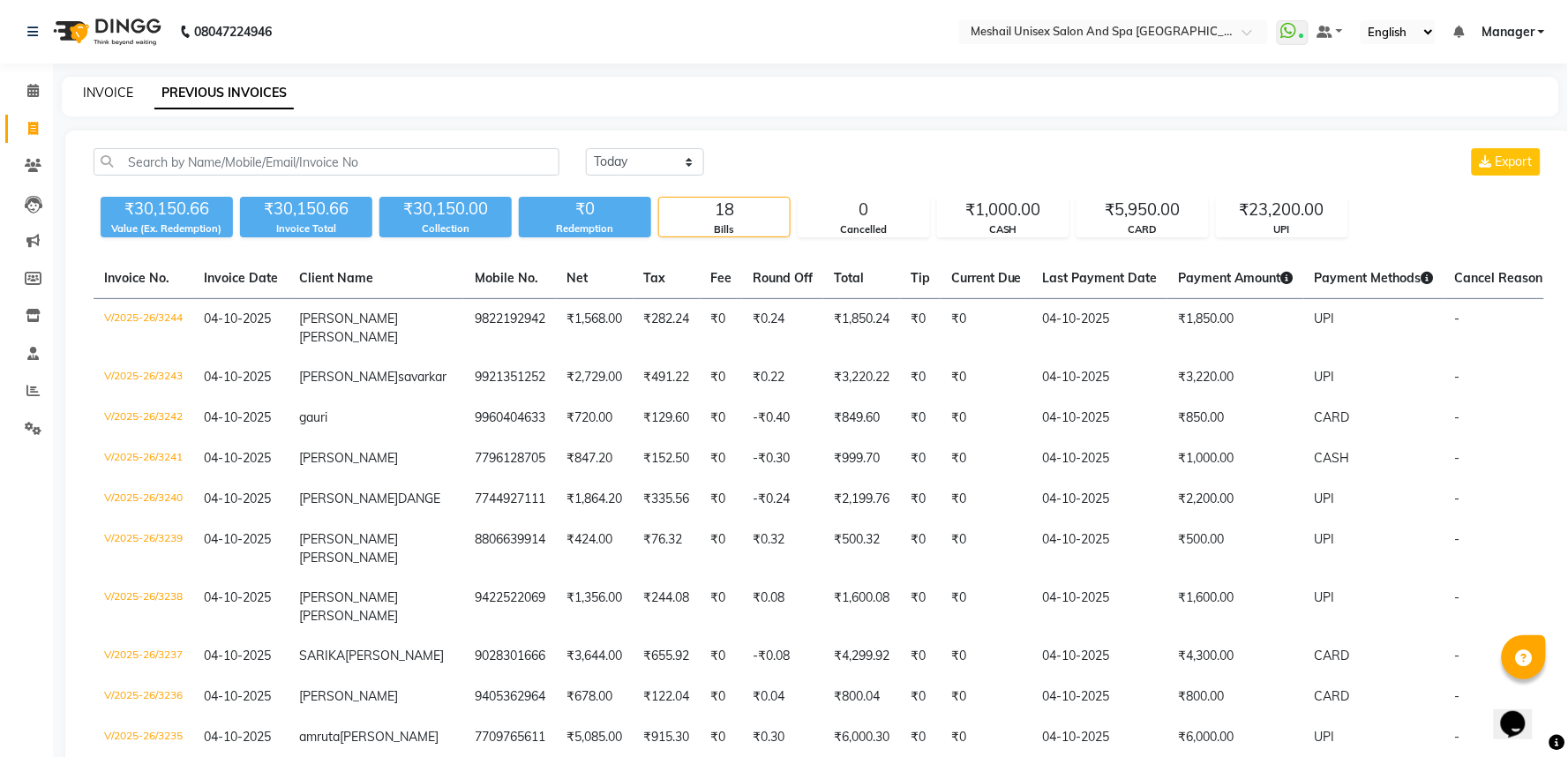
select select "service"
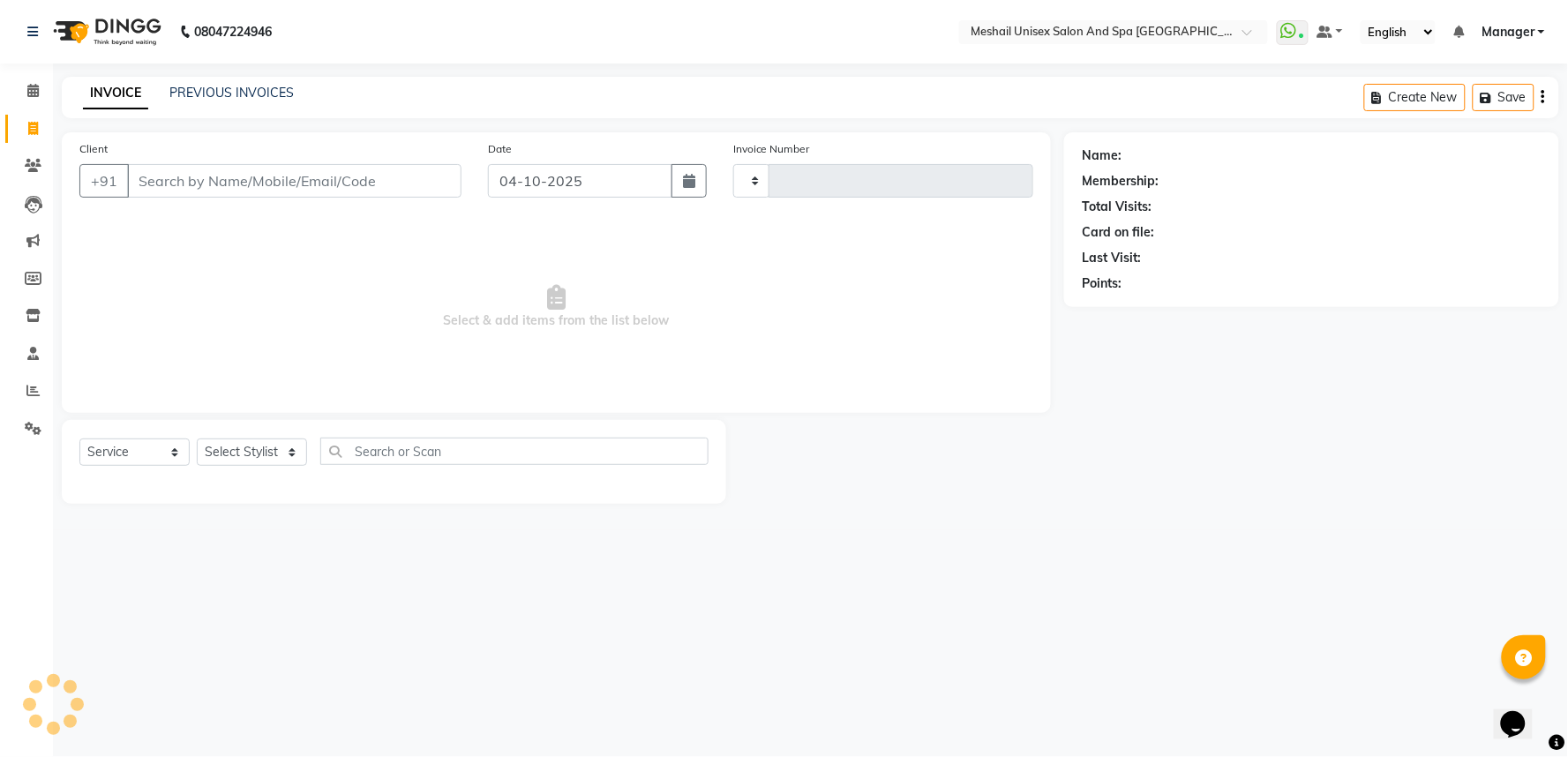
click at [191, 178] on input "Client" at bounding box center [294, 180] width 334 height 33
type input "3245"
select select "6711"
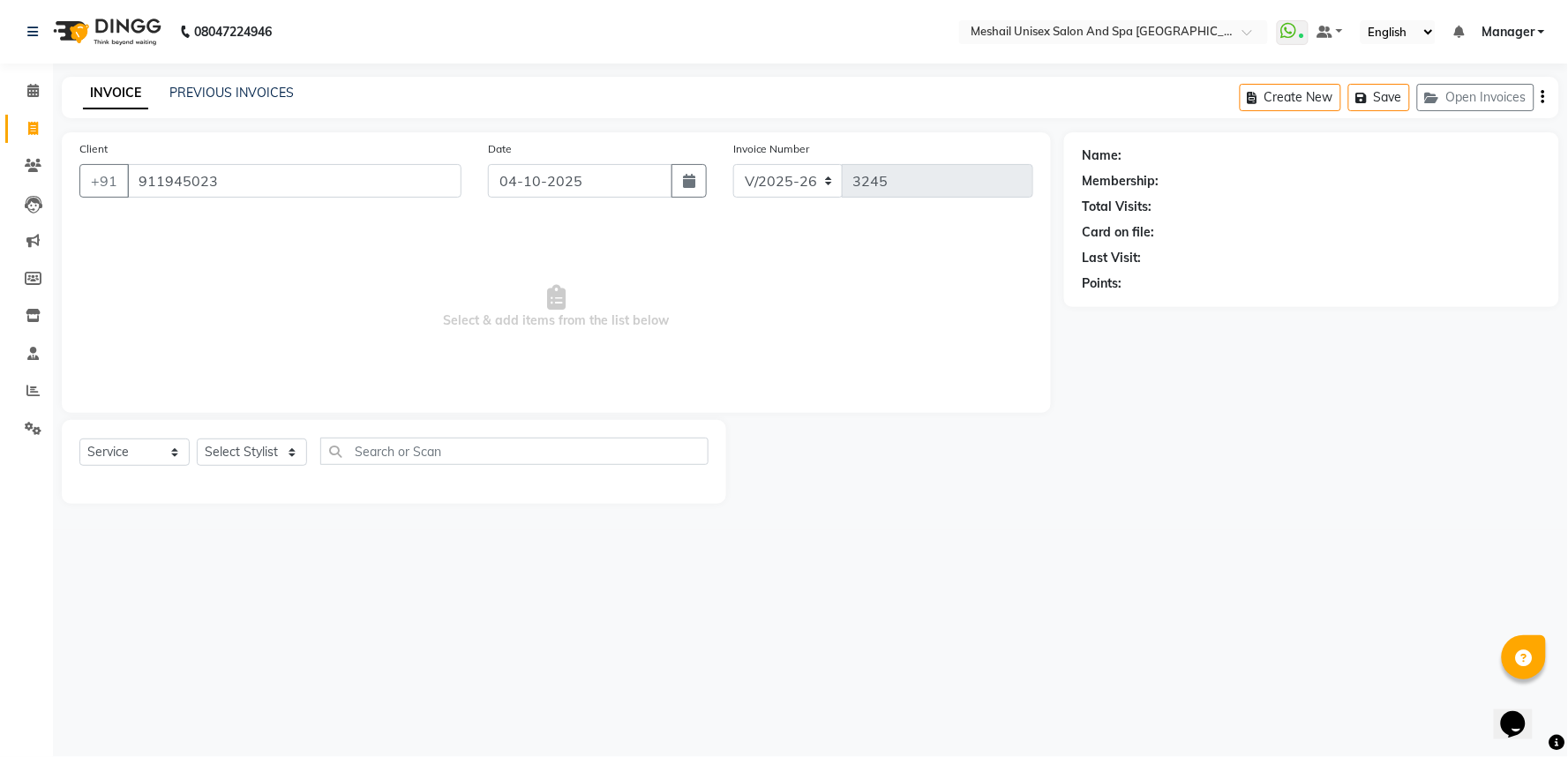
type input "9119450233"
click at [301, 186] on input "9119450233" at bounding box center [249, 180] width 244 height 33
click at [301, 184] on input "9119450233" at bounding box center [249, 180] width 244 height 33
type input "9119450233"
click at [422, 170] on button "Add Client" at bounding box center [415, 180] width 91 height 33
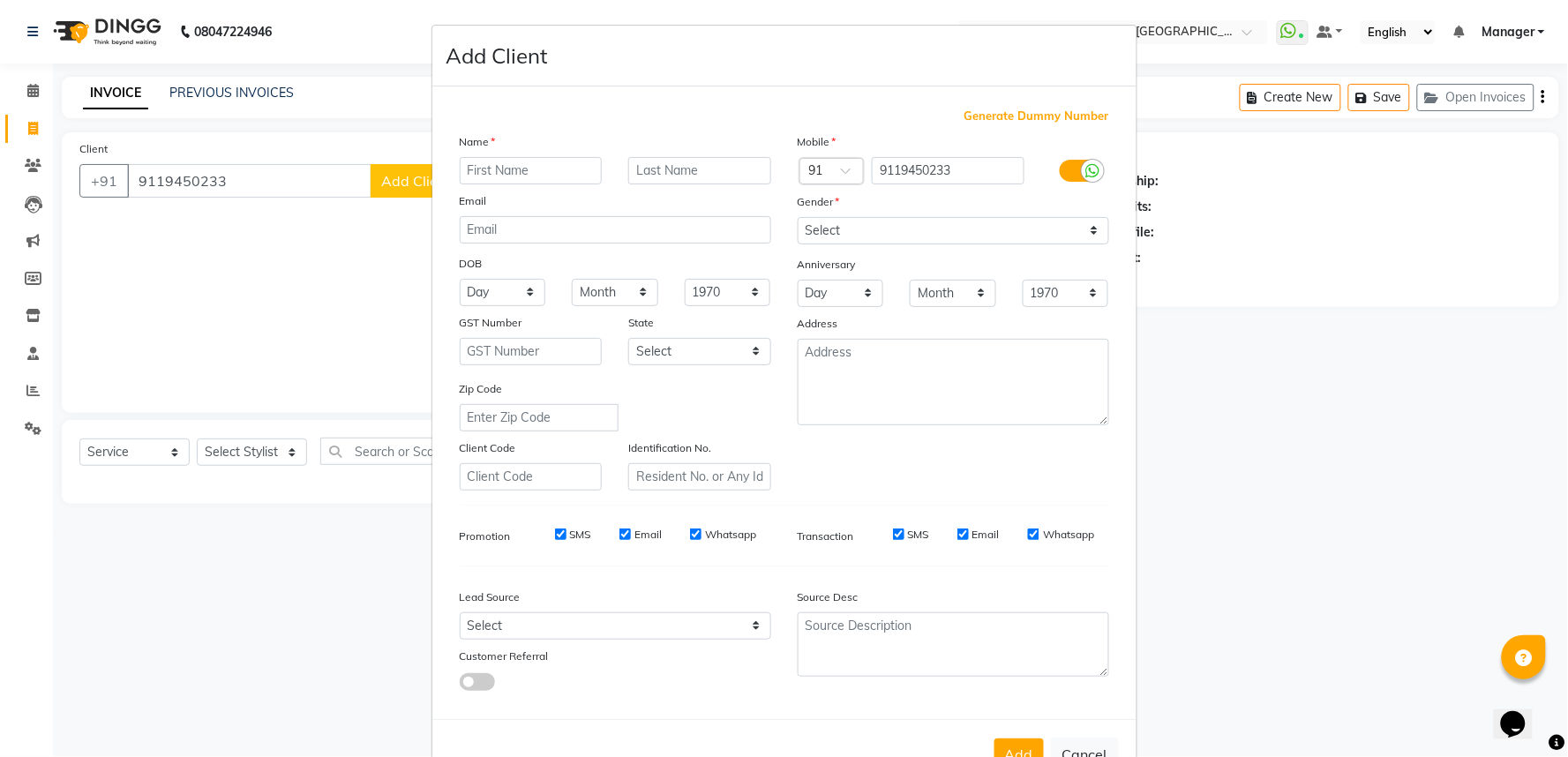
click at [485, 172] on input "text" at bounding box center [530, 170] width 143 height 28
type input "jay"
click at [843, 219] on select "Select Male Female Other Prefer Not To Say" at bounding box center [952, 231] width 311 height 28
select select "male"
click at [797, 217] on select "Select Male Female Other Prefer Not To Say" at bounding box center [952, 231] width 311 height 28
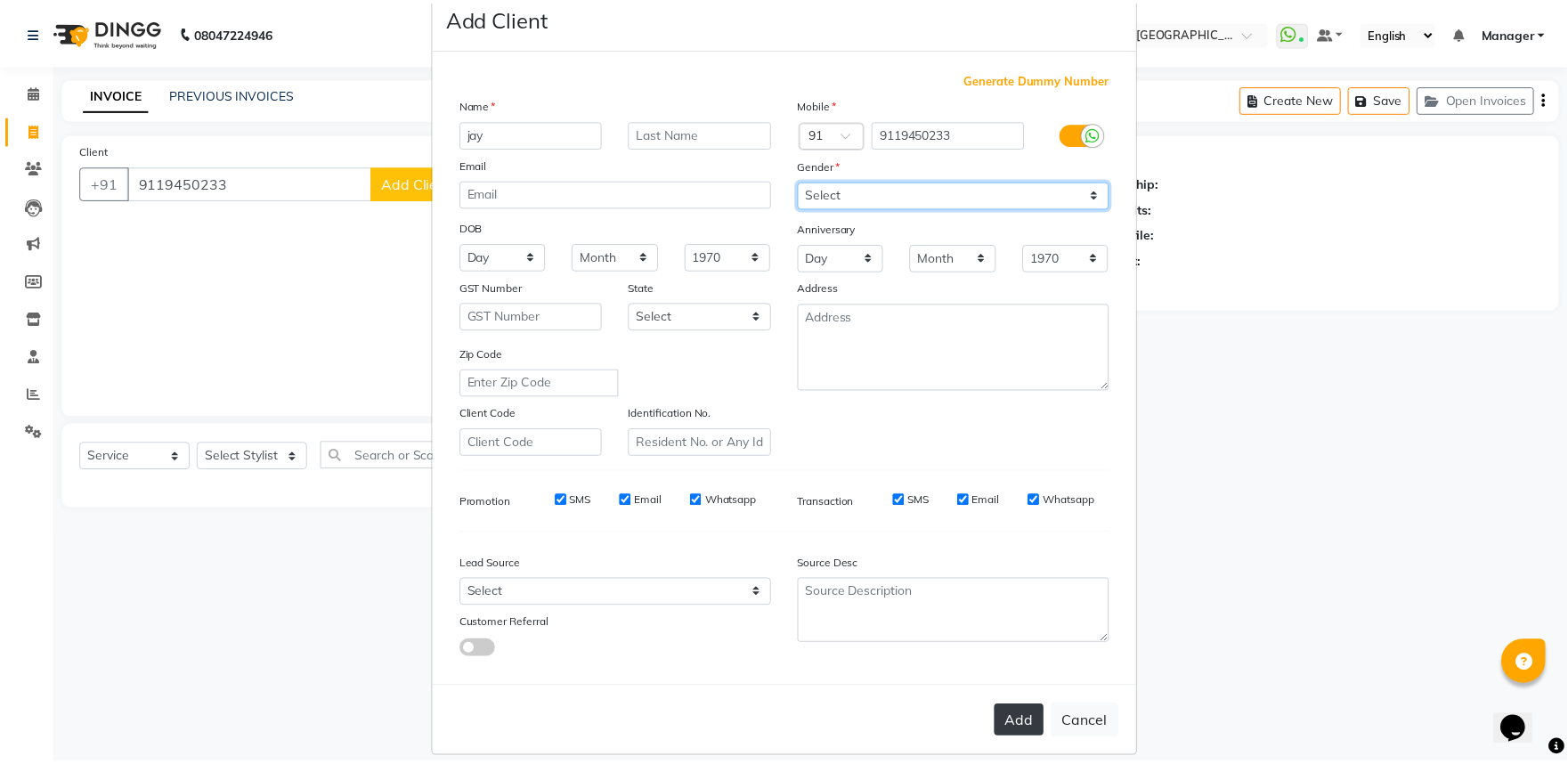
scroll to position [58, 0]
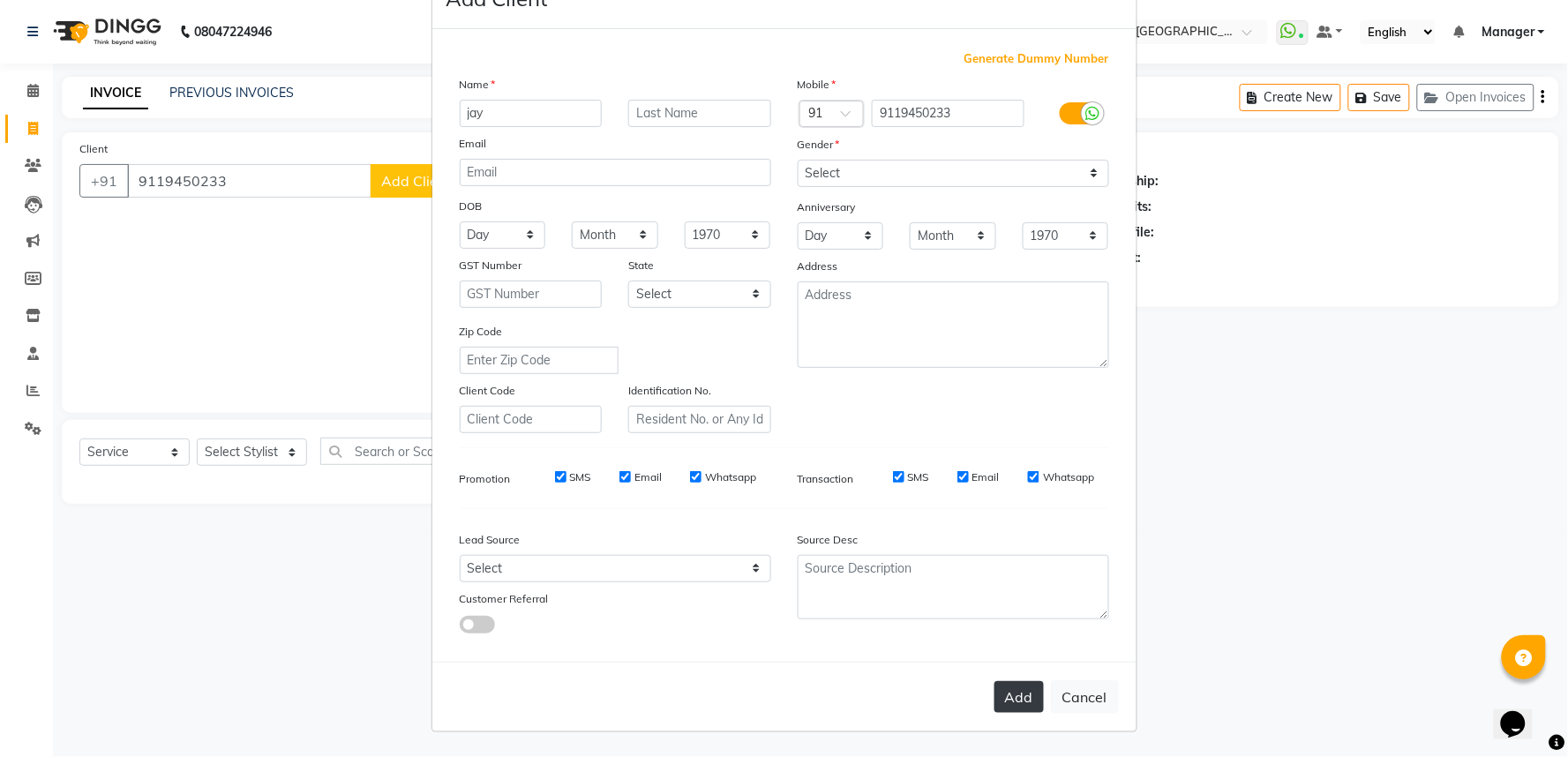
click at [997, 691] on button "Add" at bounding box center [1019, 697] width 50 height 32
select select
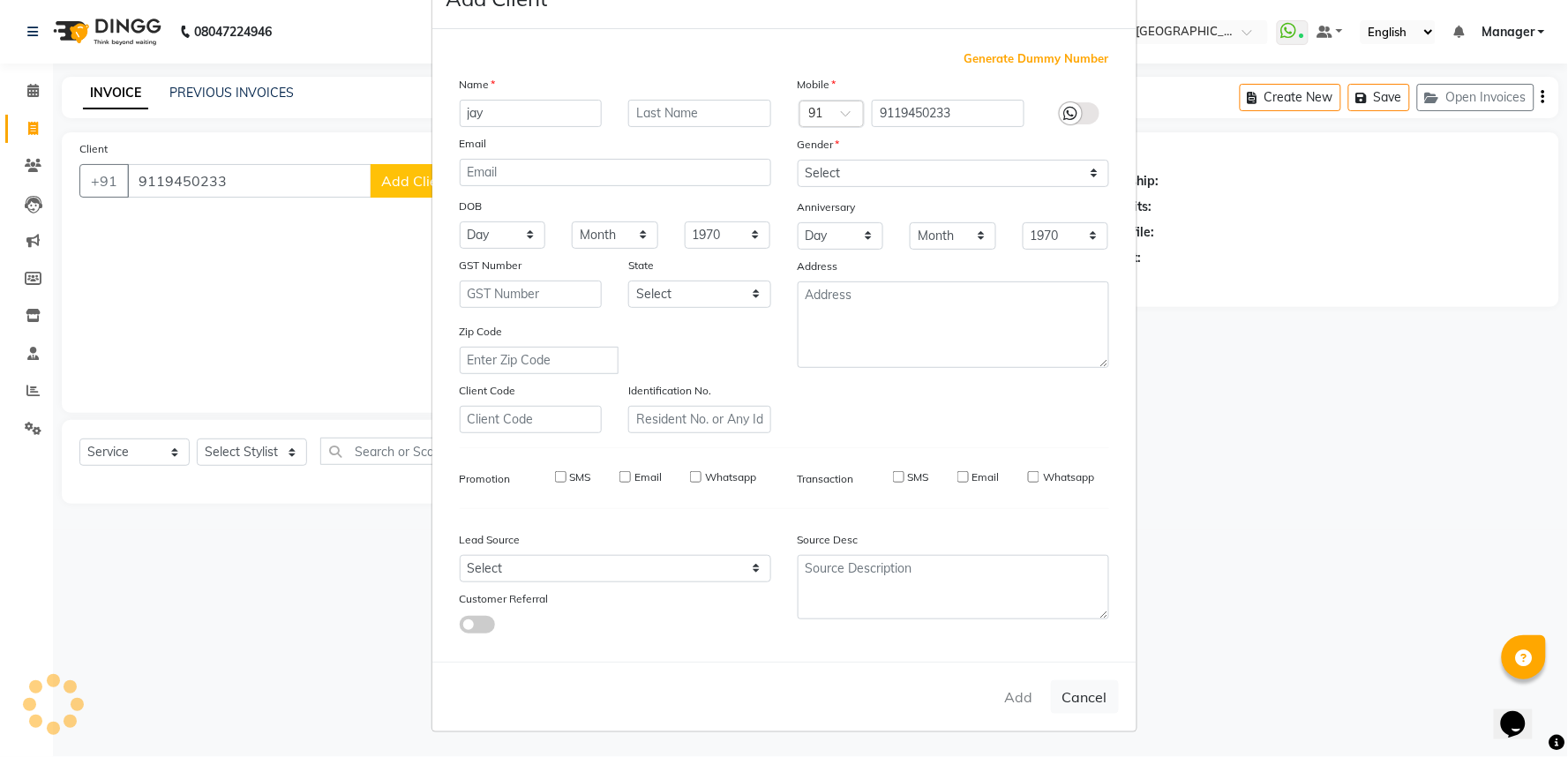
select select
checkbox input "false"
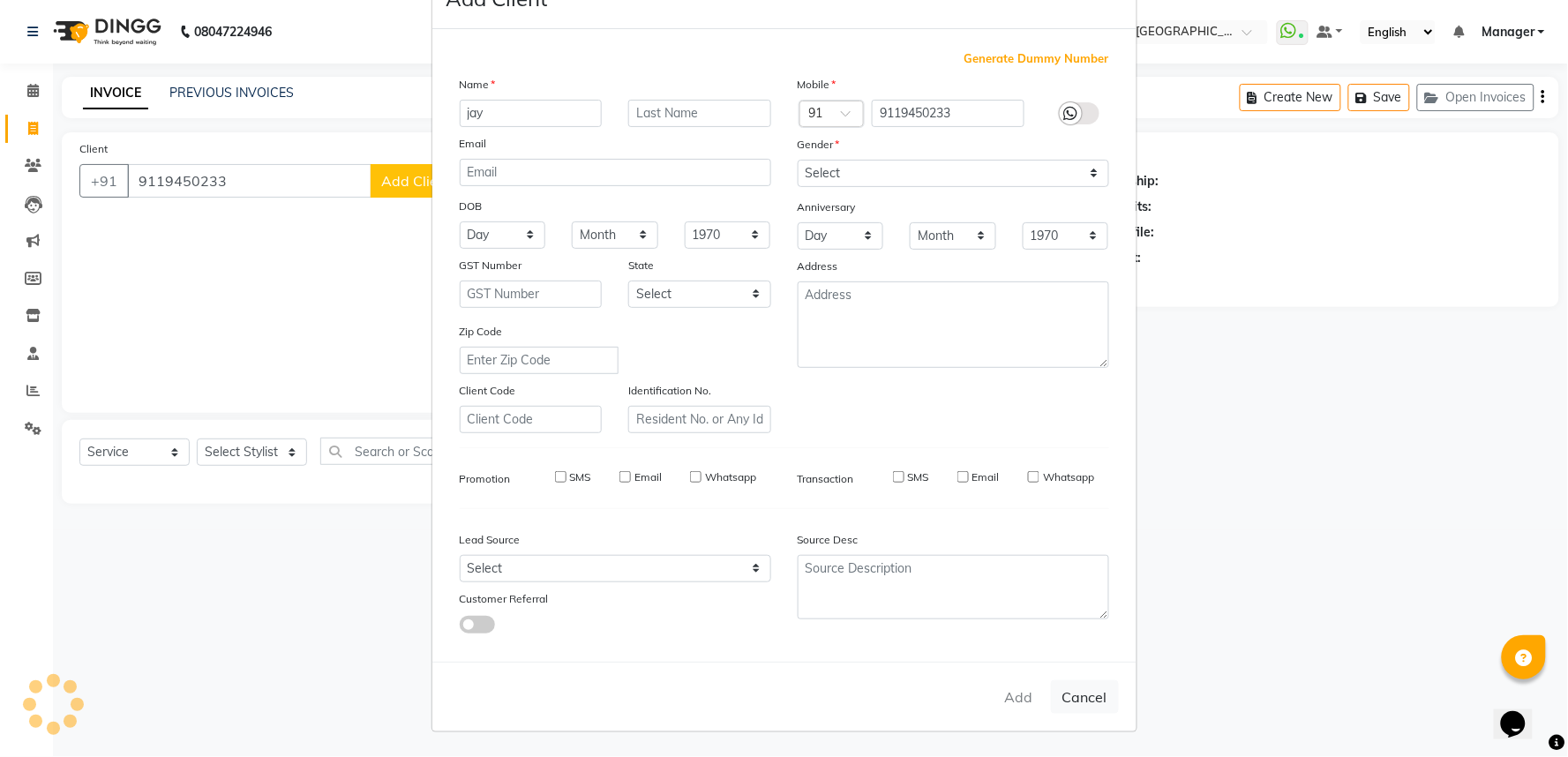
checkbox input "false"
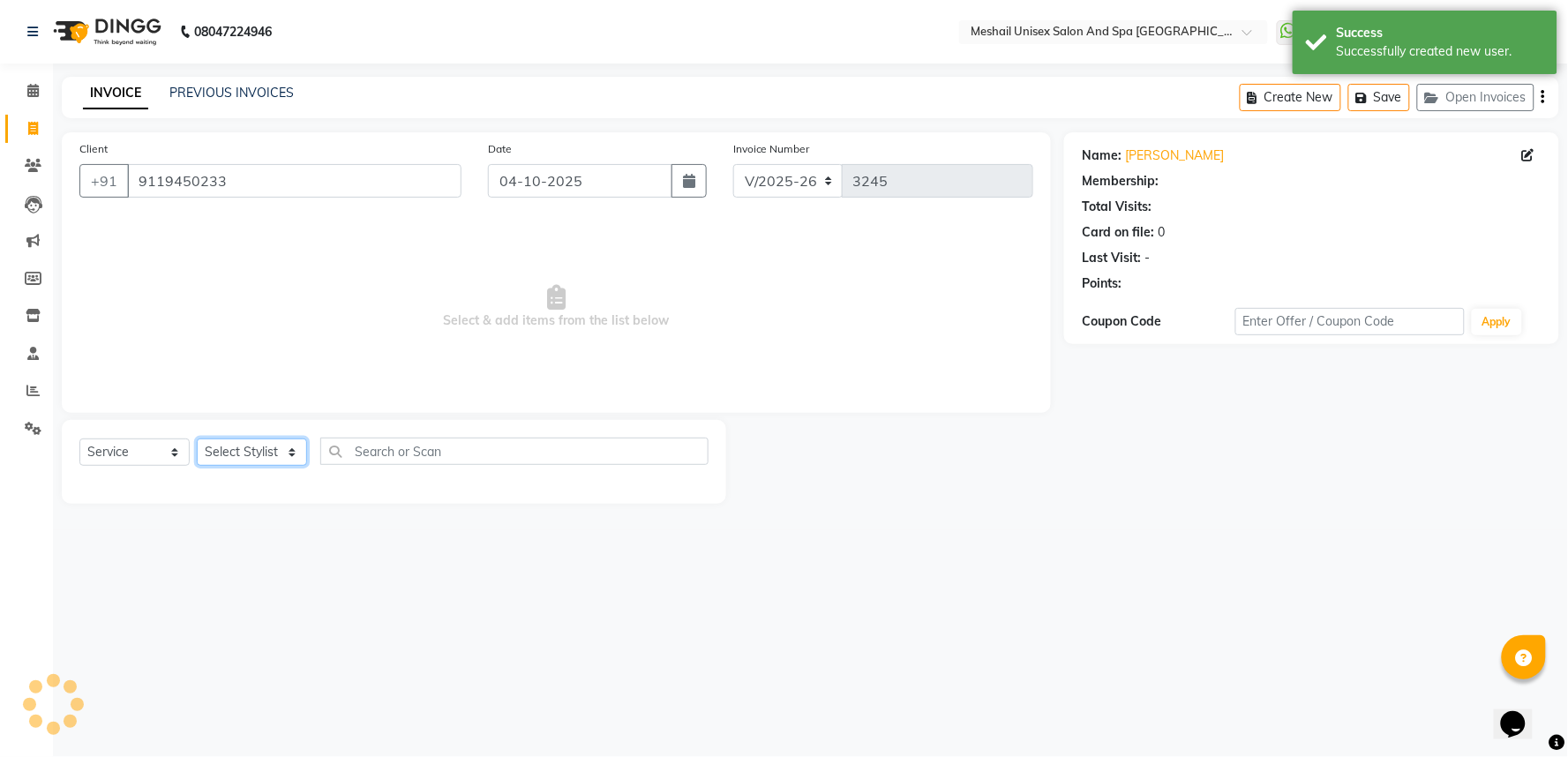
click at [250, 448] on select "Select Stylist Avinash gauri Manager [PERSON_NAME] [PERSON_NAME] [PERSON_NAME] …" at bounding box center [252, 452] width 110 height 28
select select "53322"
click at [197, 439] on select "Select Stylist Avinash gauri Manager [PERSON_NAME] [PERSON_NAME] [PERSON_NAME] …" at bounding box center [252, 452] width 110 height 28
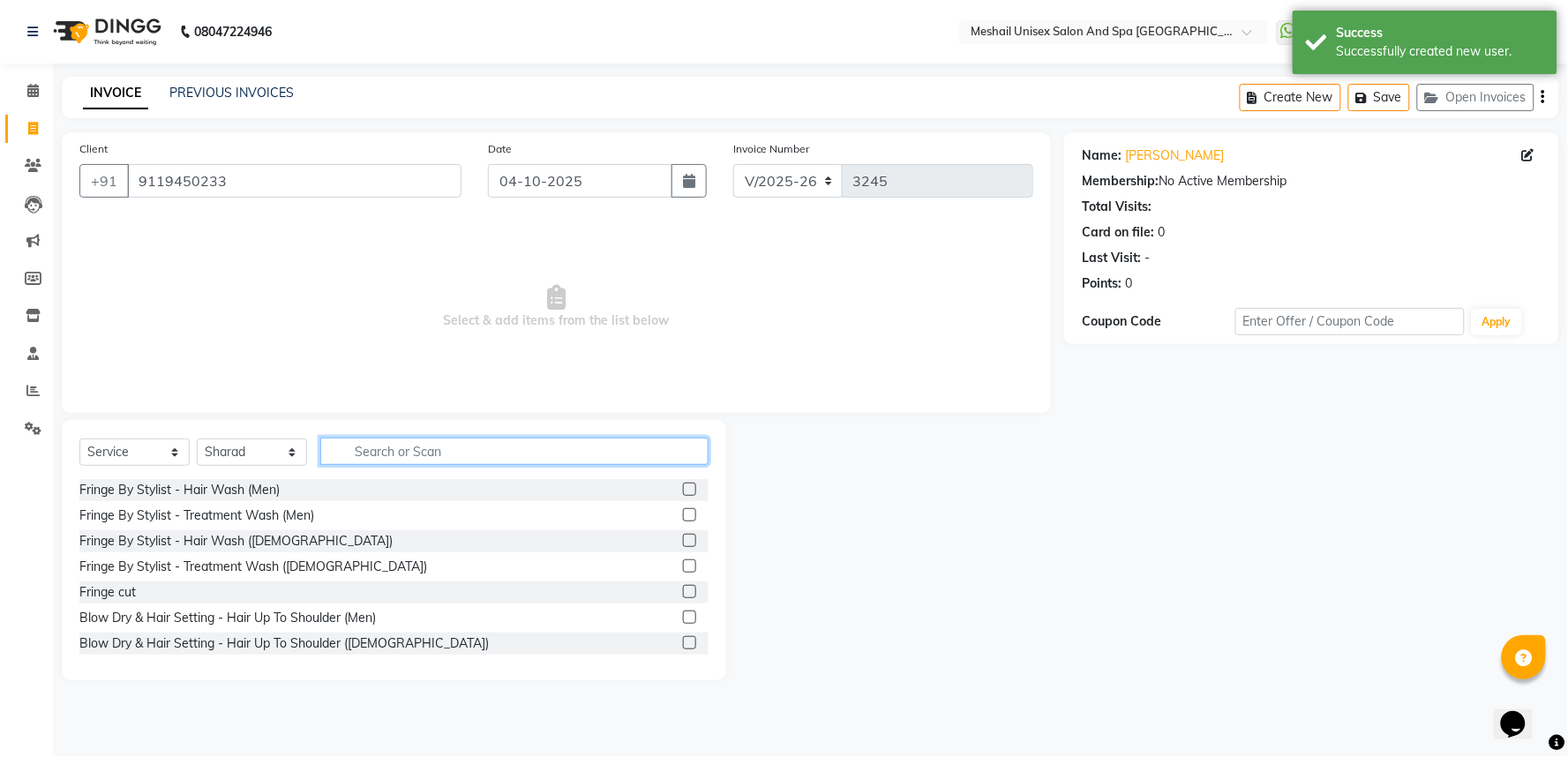
click at [372, 446] on input "text" at bounding box center [515, 451] width 389 height 28
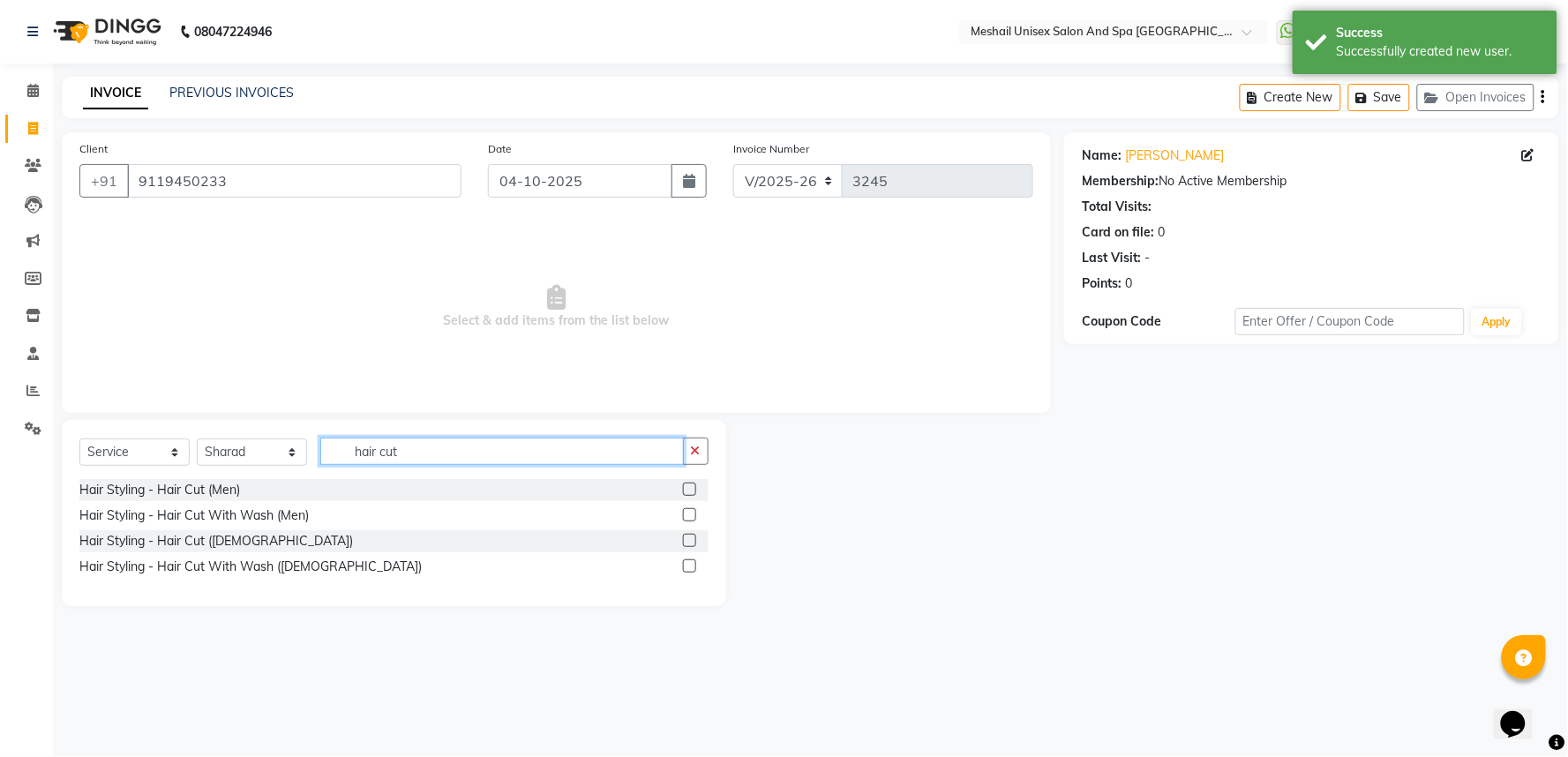
type input "hair cut"
click at [700, 513] on div at bounding box center [695, 515] width 26 height 22
click at [693, 515] on label at bounding box center [689, 515] width 13 height 13
click at [693, 515] on input "checkbox" at bounding box center [688, 516] width 11 height 11
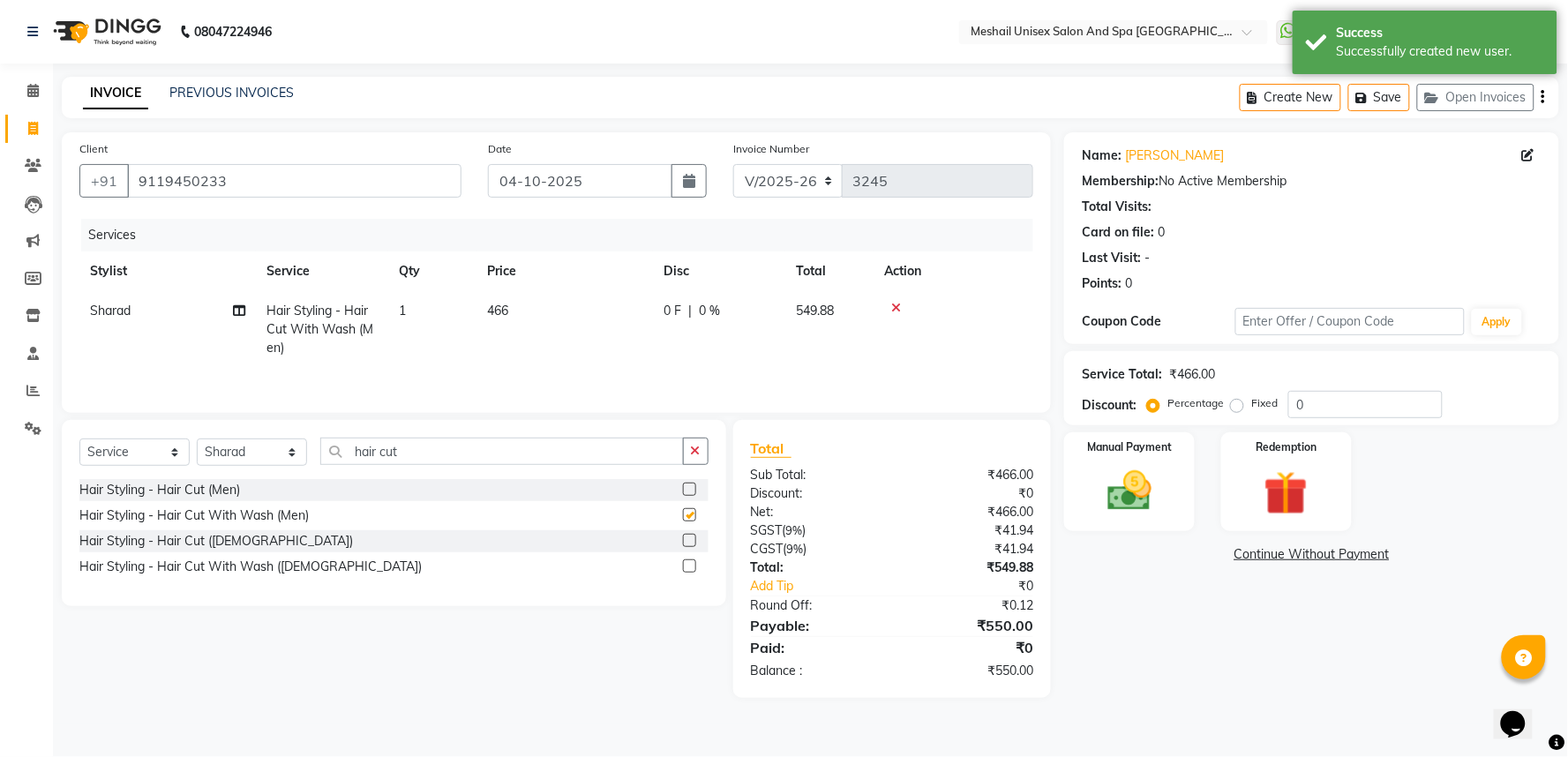
checkbox input "false"
click at [504, 470] on div "Select Service Product Membership Package Voucher Prepaid Gift Card Select Styl…" at bounding box center [393, 457] width 629 height 41
click at [505, 458] on input "hair cut" at bounding box center [503, 451] width 364 height 28
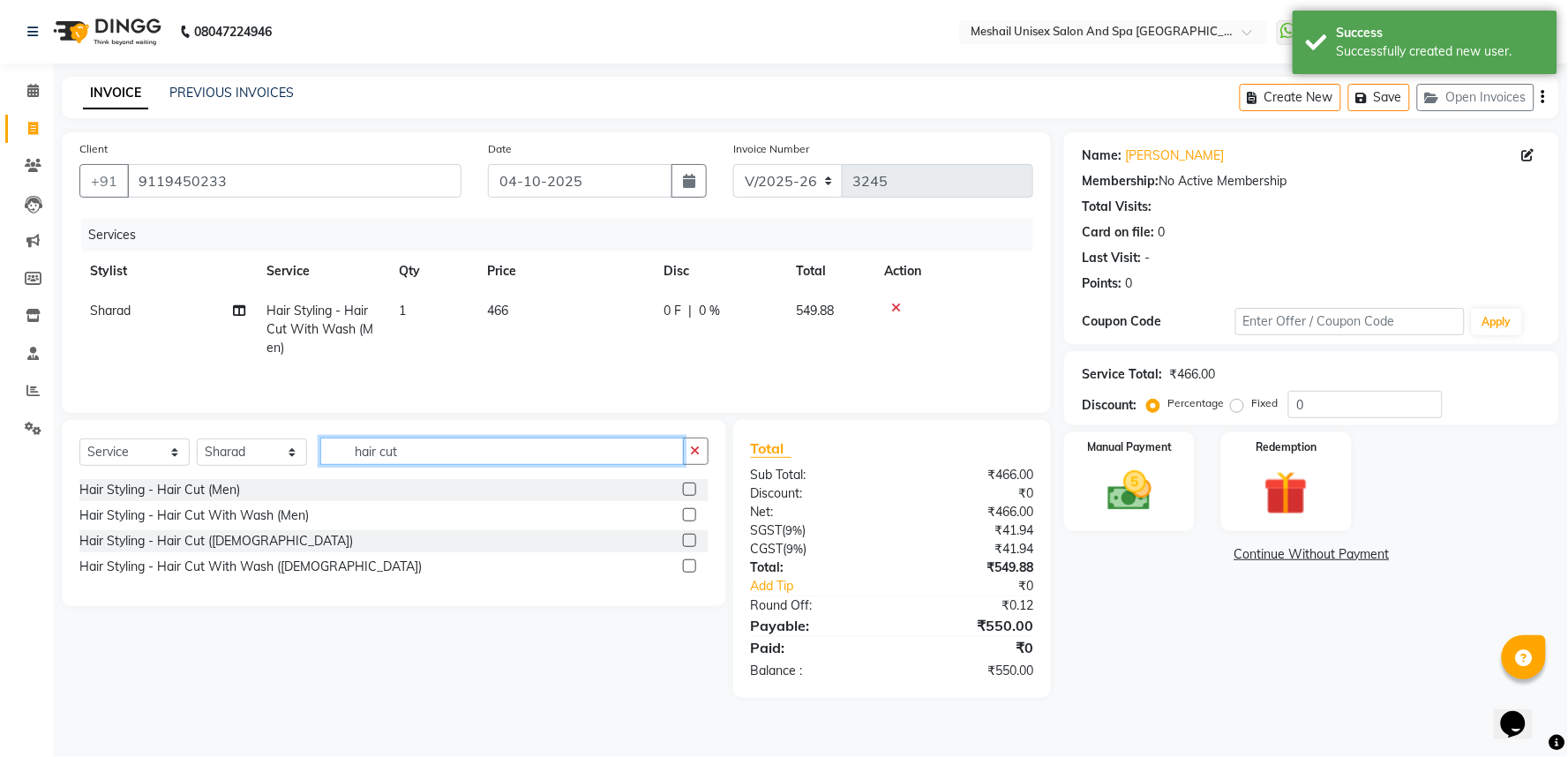
click at [506, 458] on input "hair cut" at bounding box center [503, 451] width 364 height 28
type input "h"
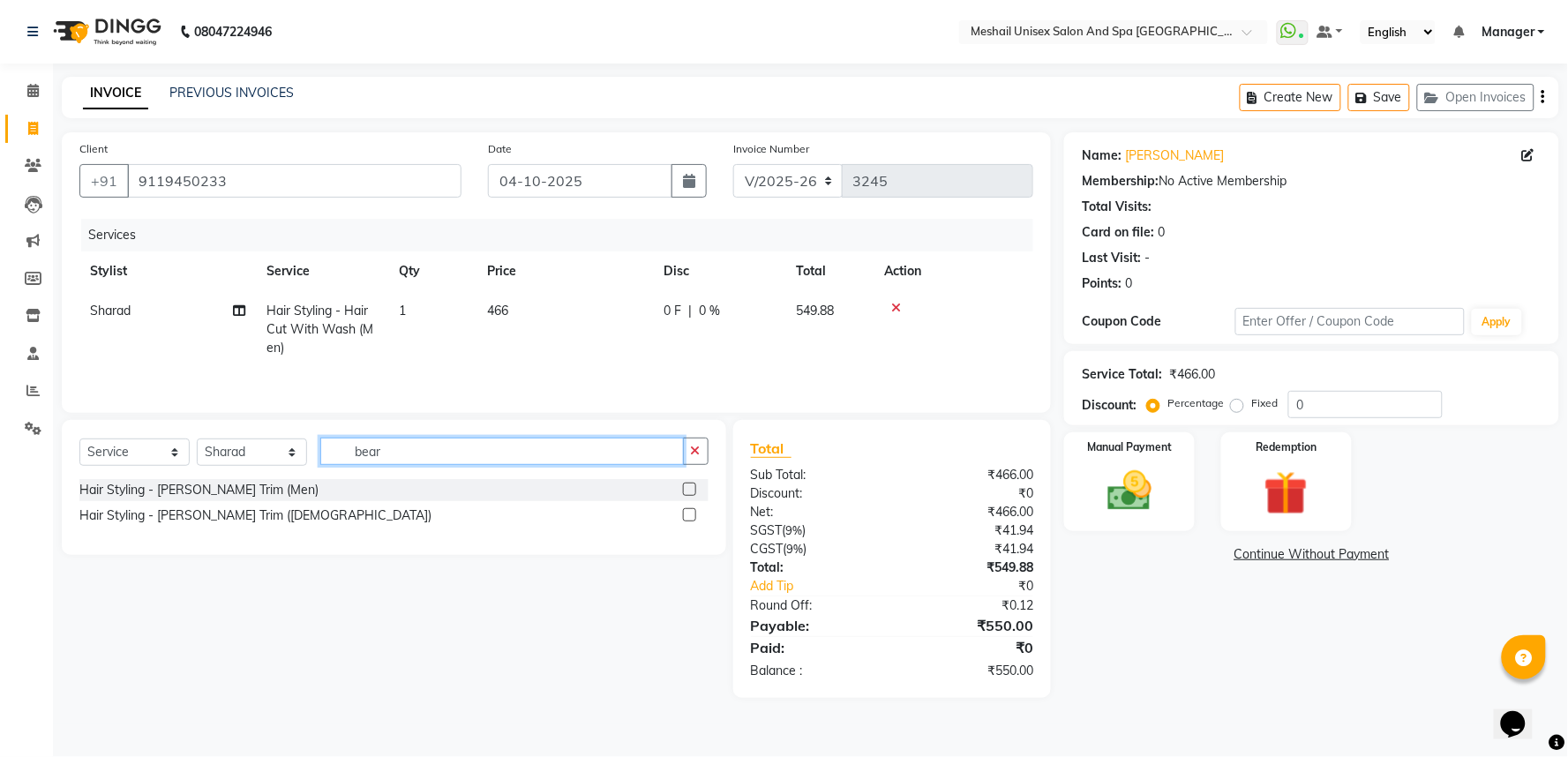
type input "bear"
click at [689, 485] on label at bounding box center [689, 489] width 13 height 13
click at [689, 485] on input "checkbox" at bounding box center [688, 490] width 11 height 11
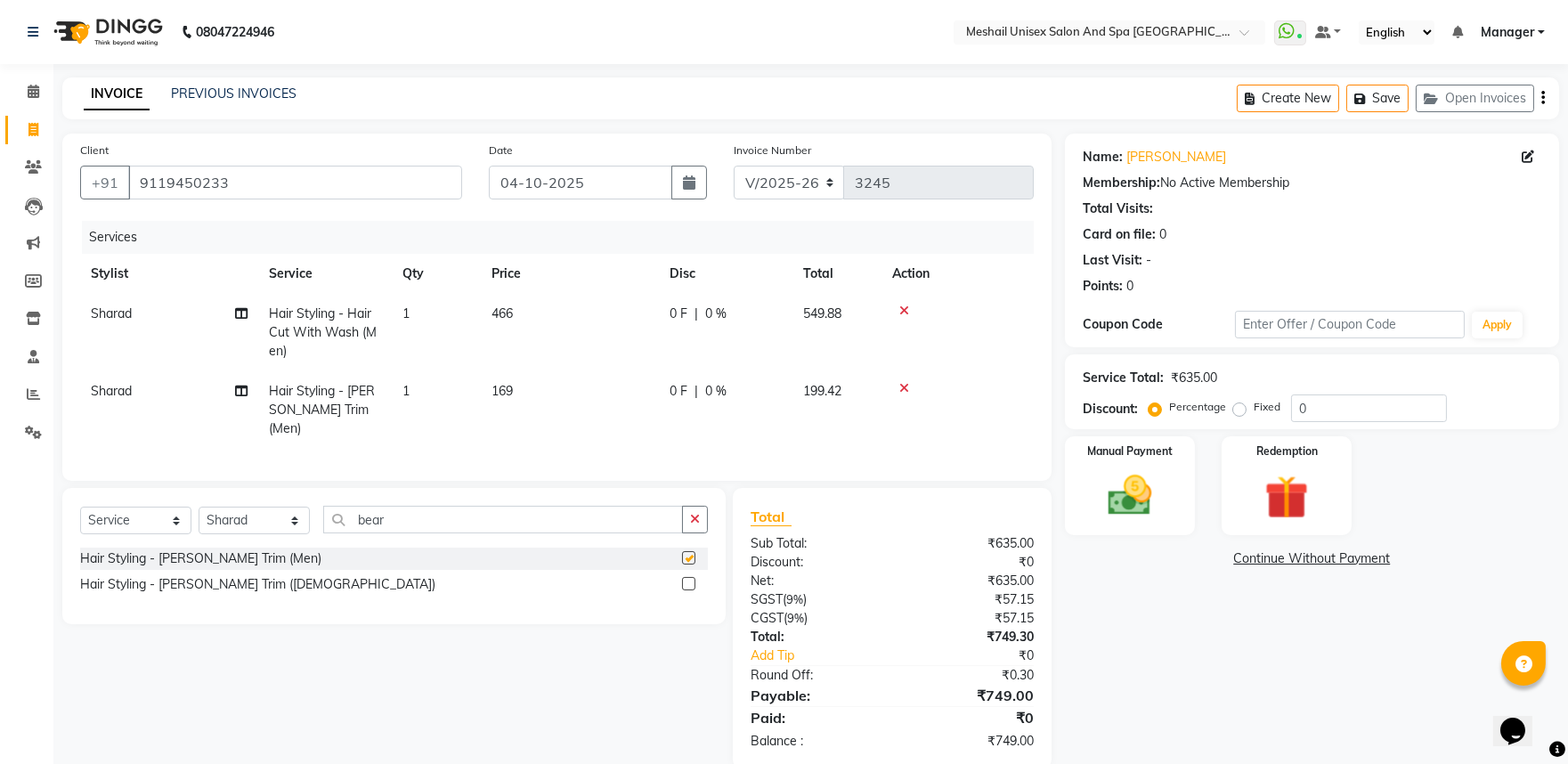
click at [515, 371] on td "169" at bounding box center [570, 410] width 178 height 77
checkbox input "false"
select select "53322"
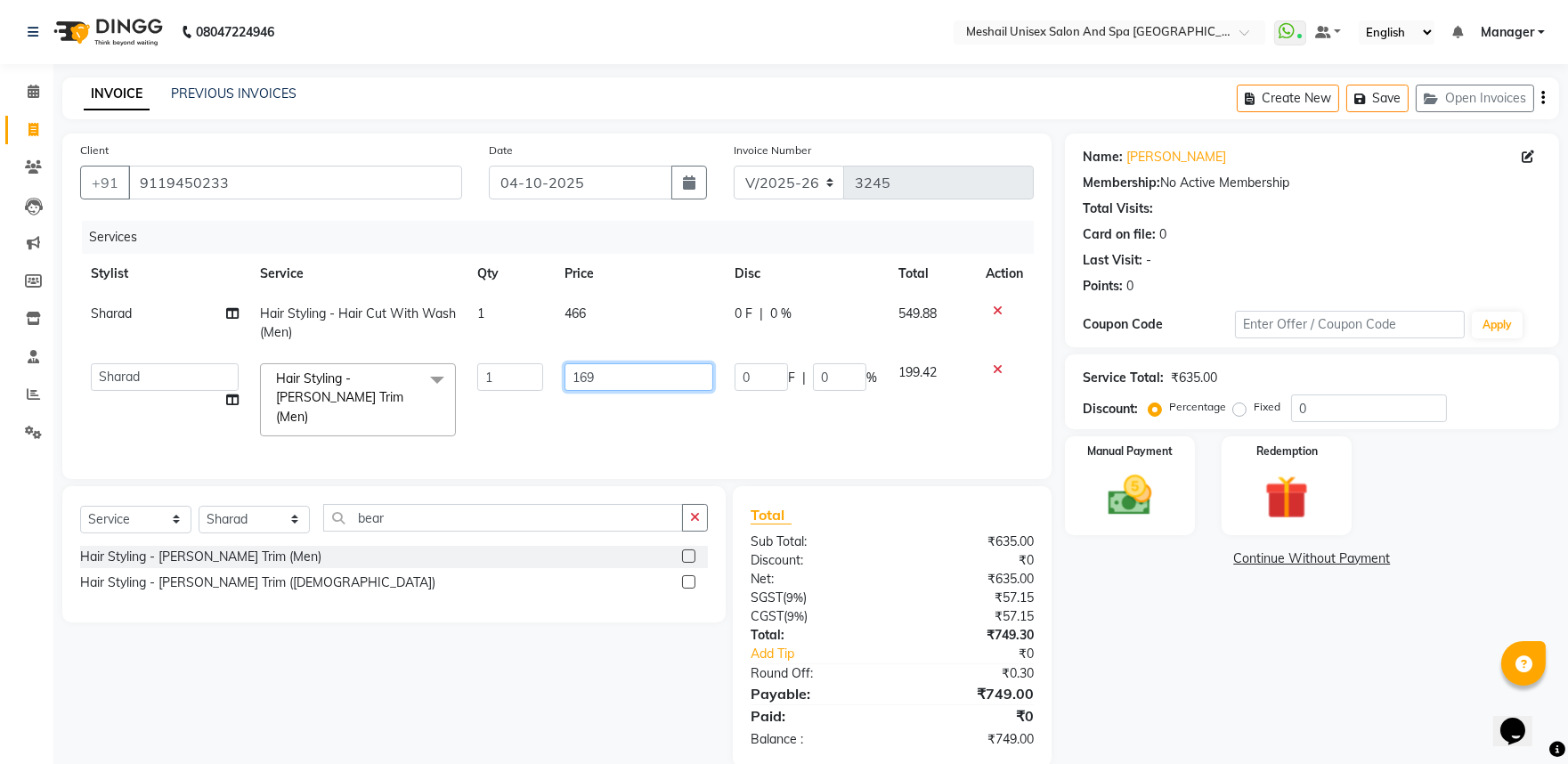
click at [575, 372] on input "169" at bounding box center [639, 377] width 149 height 28
click at [572, 374] on input "169" at bounding box center [639, 377] width 149 height 28
type input "127"
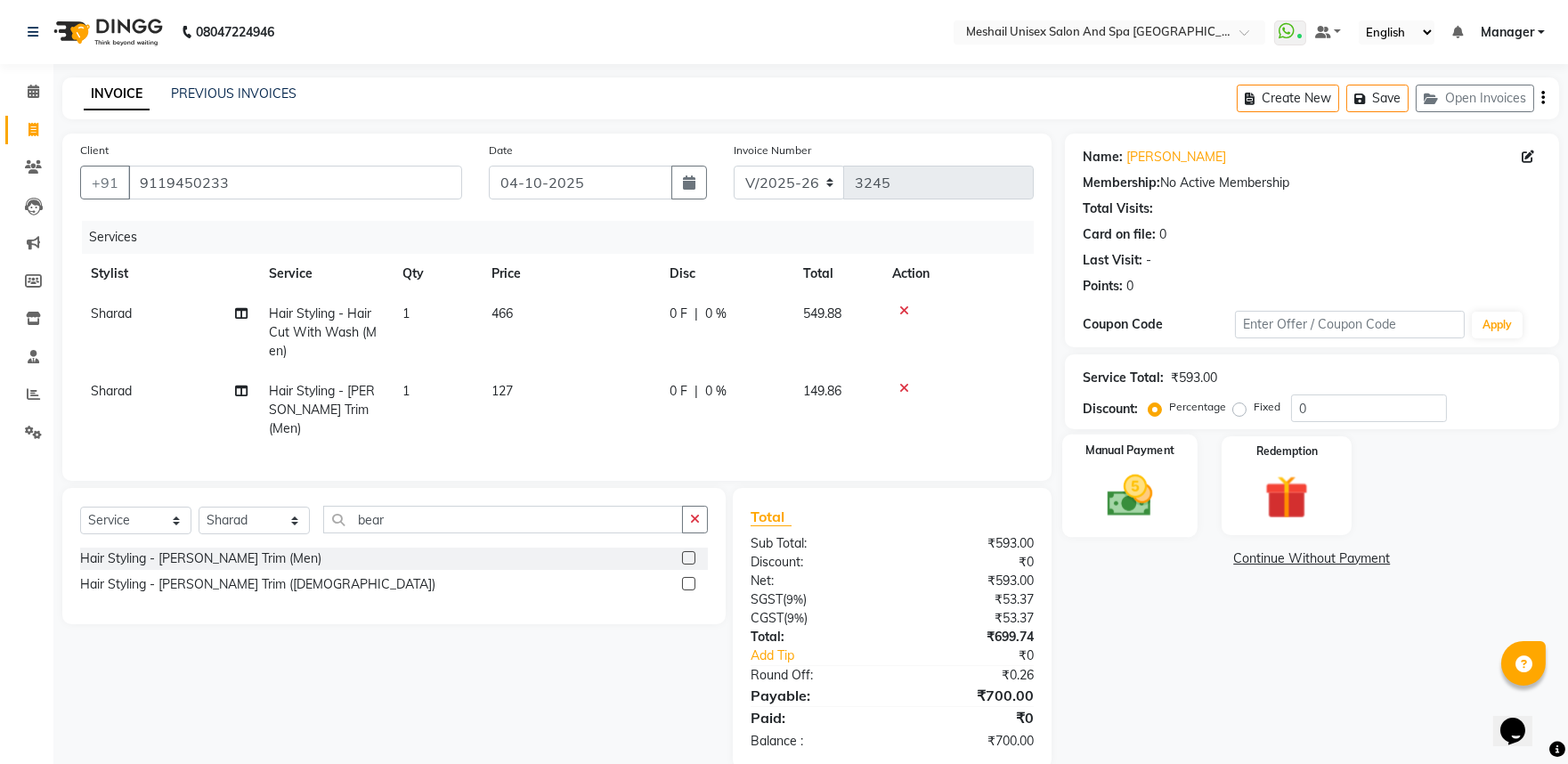
click at [1099, 526] on div "Manual Payment" at bounding box center [1130, 486] width 135 height 102
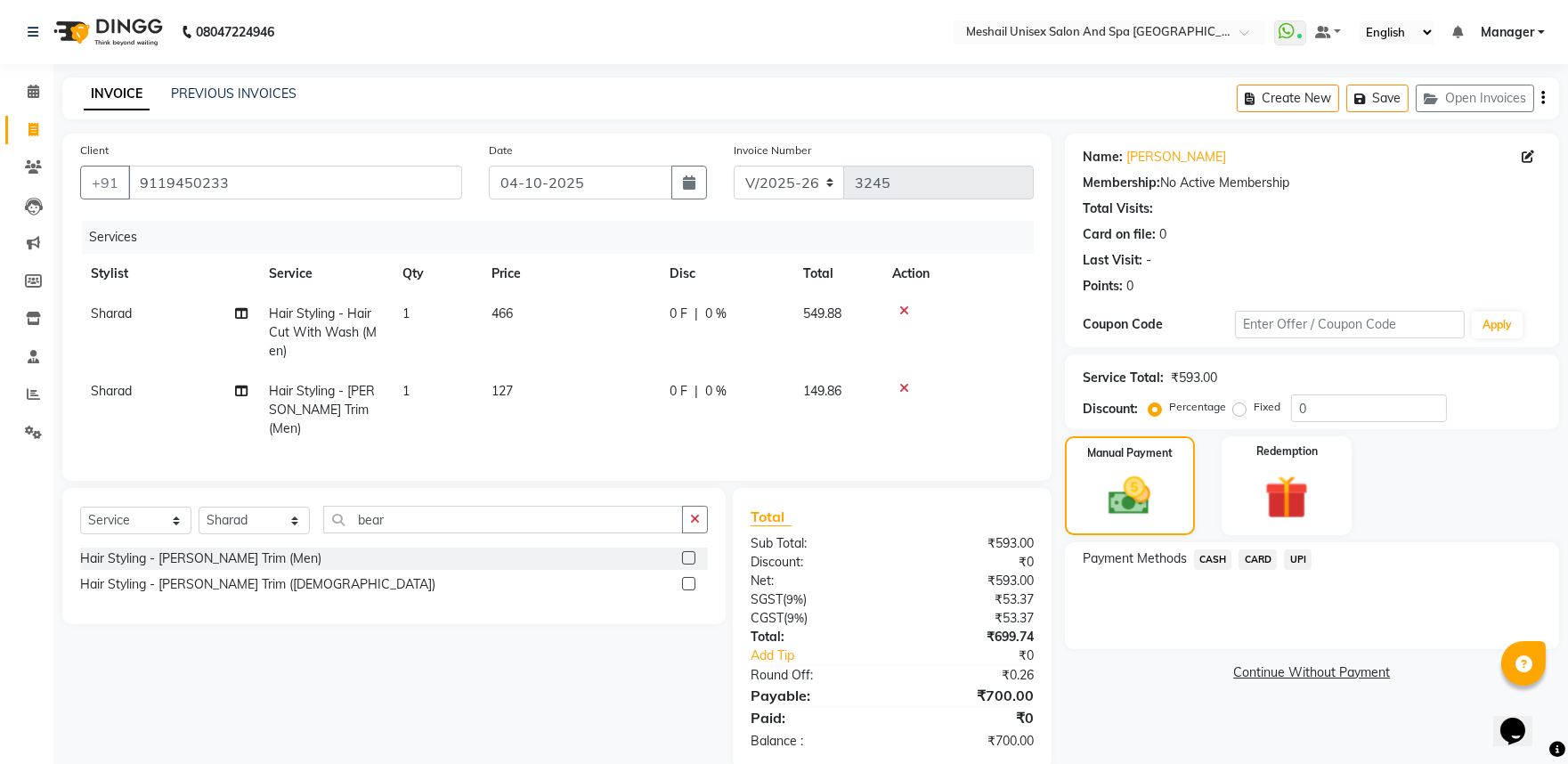
click at [1306, 555] on span "UPI" at bounding box center [1297, 559] width 28 height 20
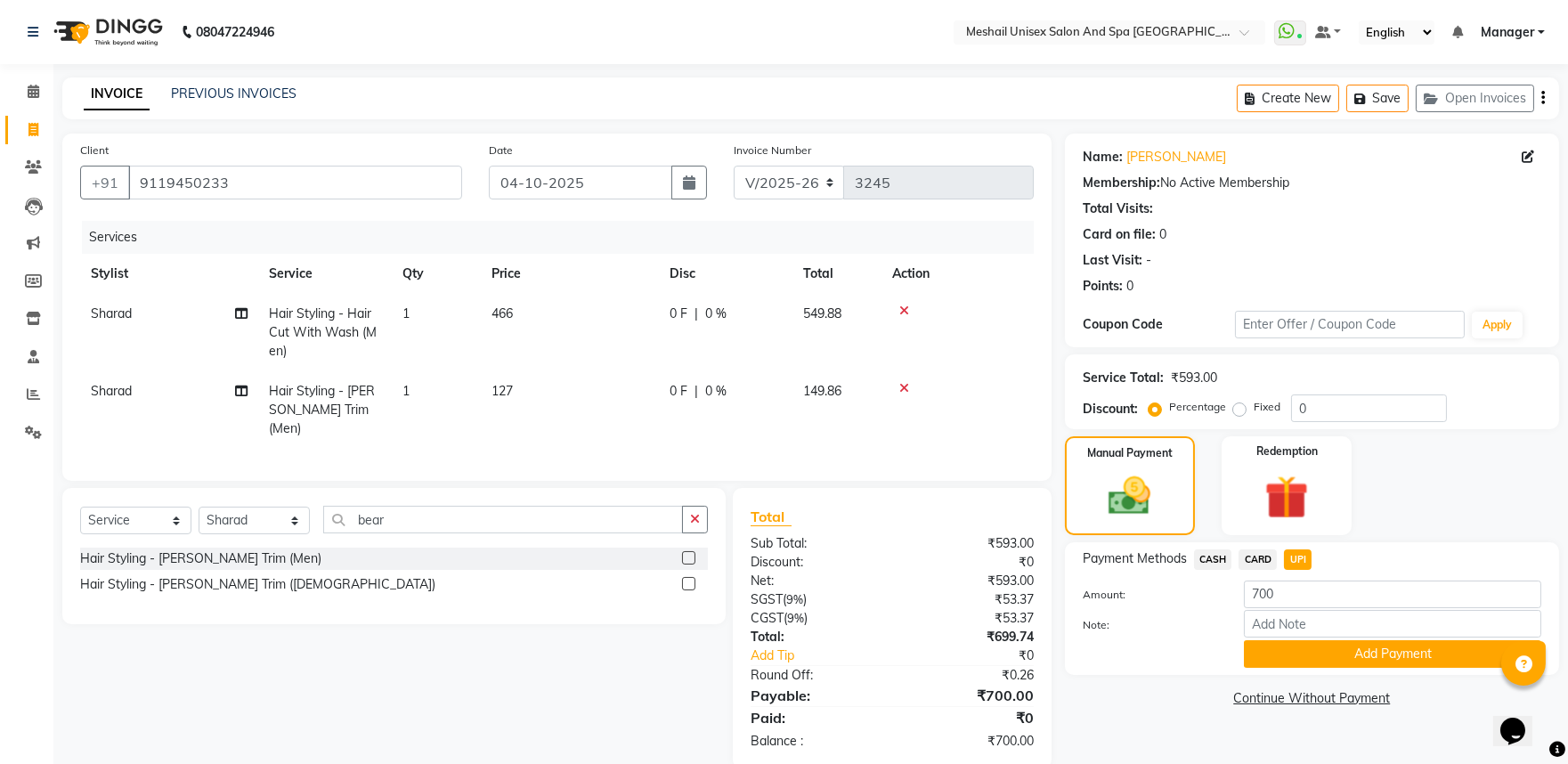
click at [1314, 644] on button "Add Payment" at bounding box center [1393, 654] width 298 height 28
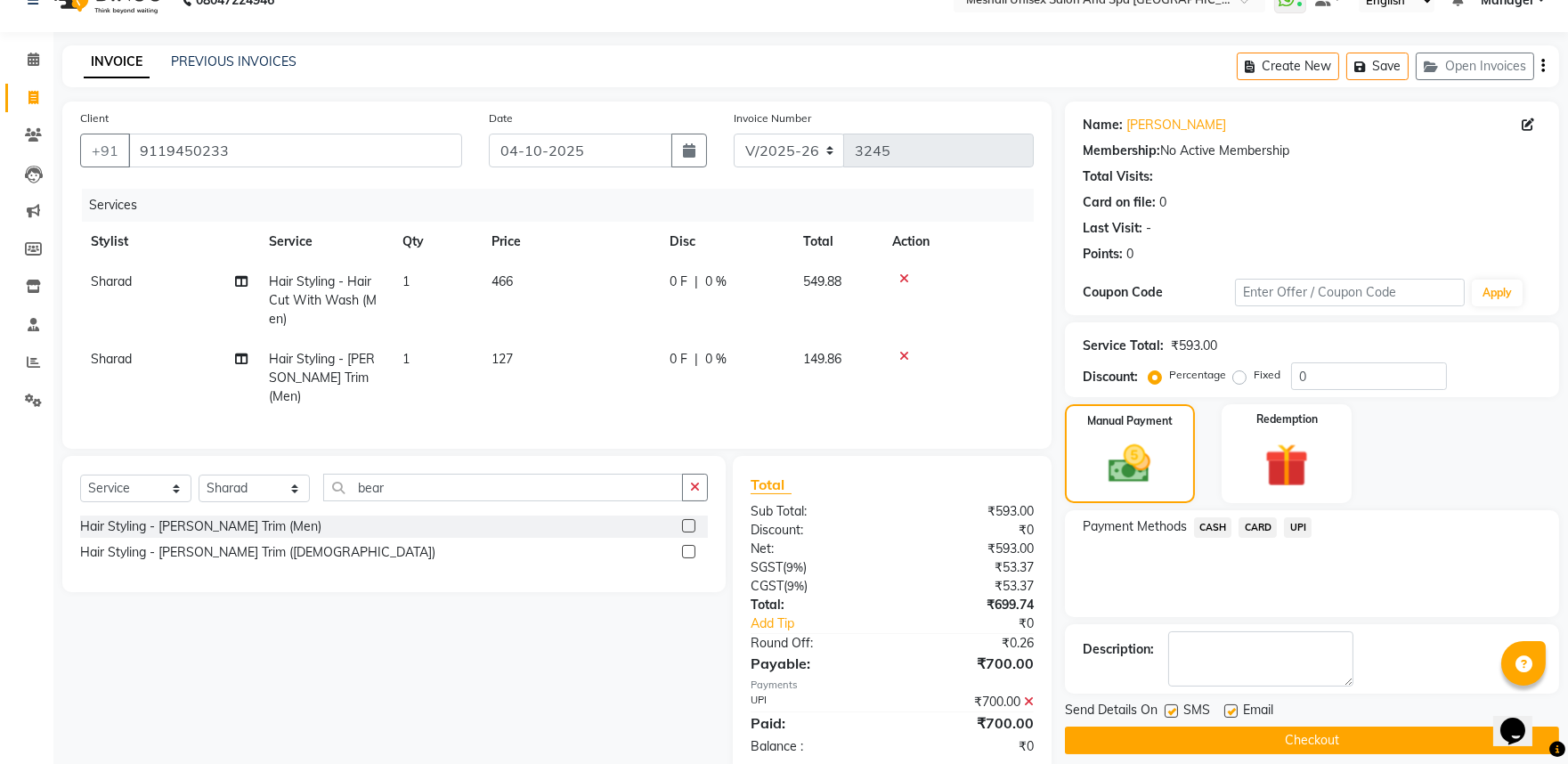
scroll to position [64, 0]
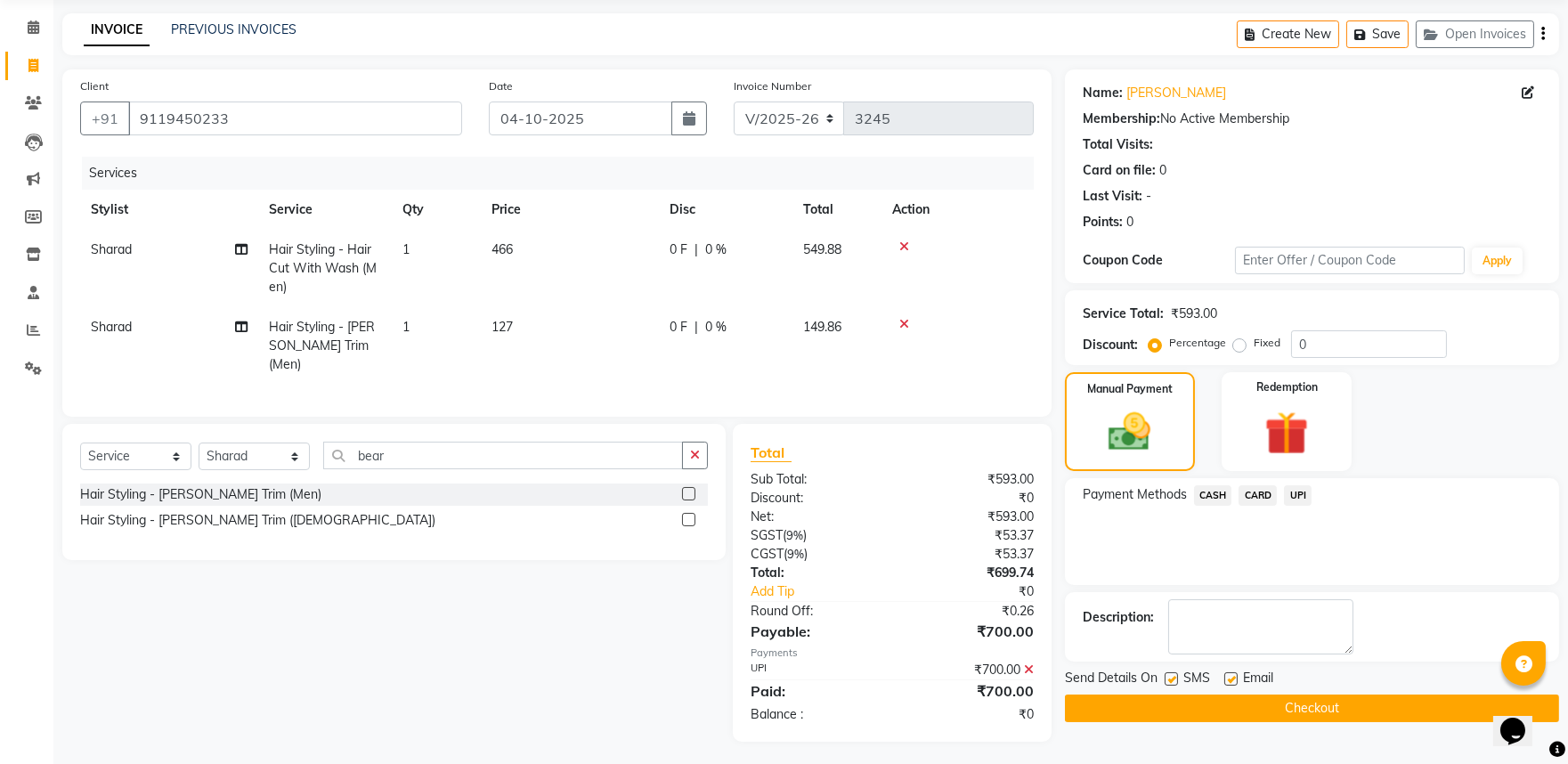
click at [1280, 713] on button "Checkout" at bounding box center [1312, 708] width 495 height 28
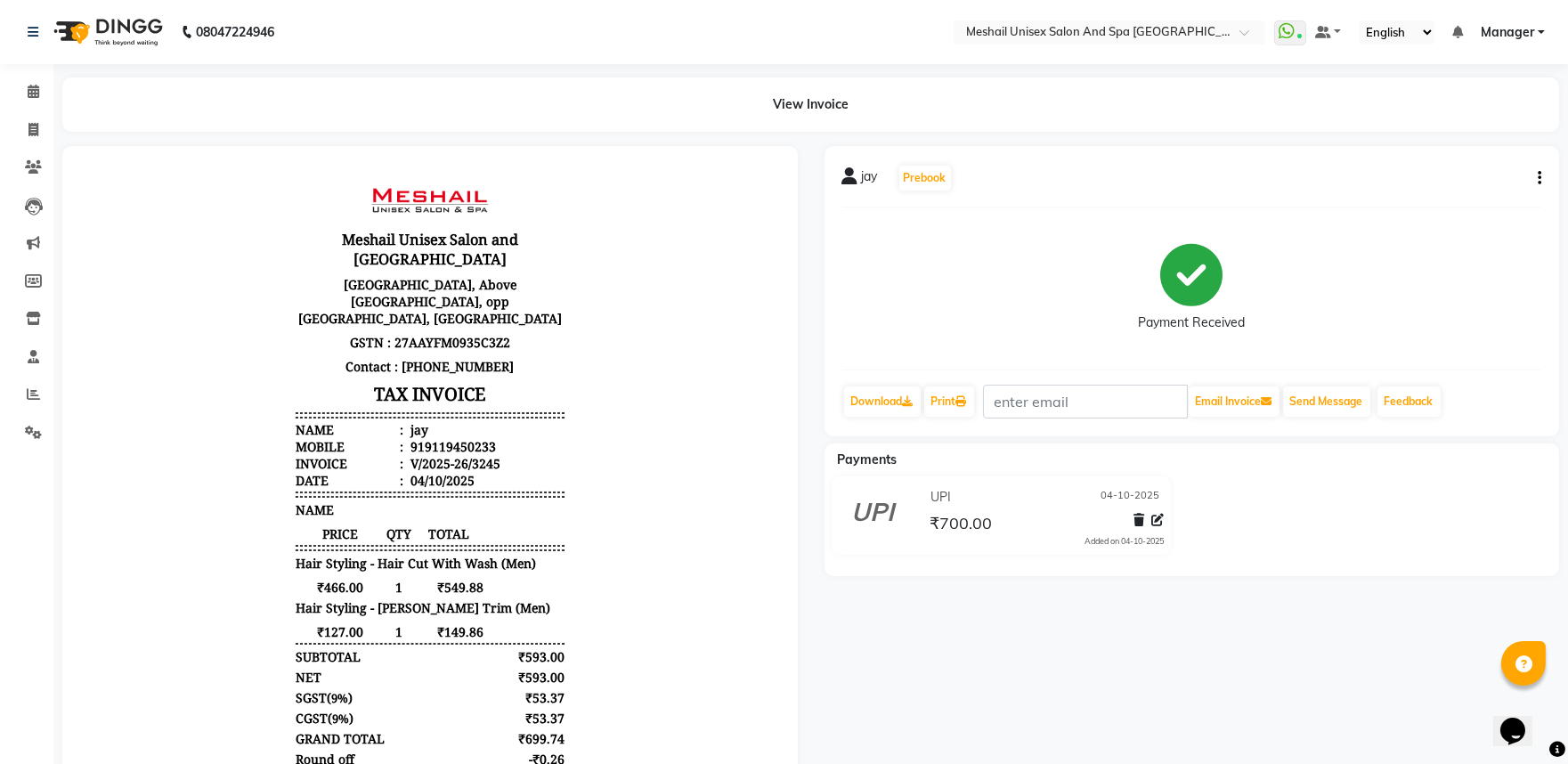
click at [150, 98] on div "View Invoice" at bounding box center [811, 104] width 1497 height 54
click at [32, 131] on icon at bounding box center [33, 129] width 10 height 14
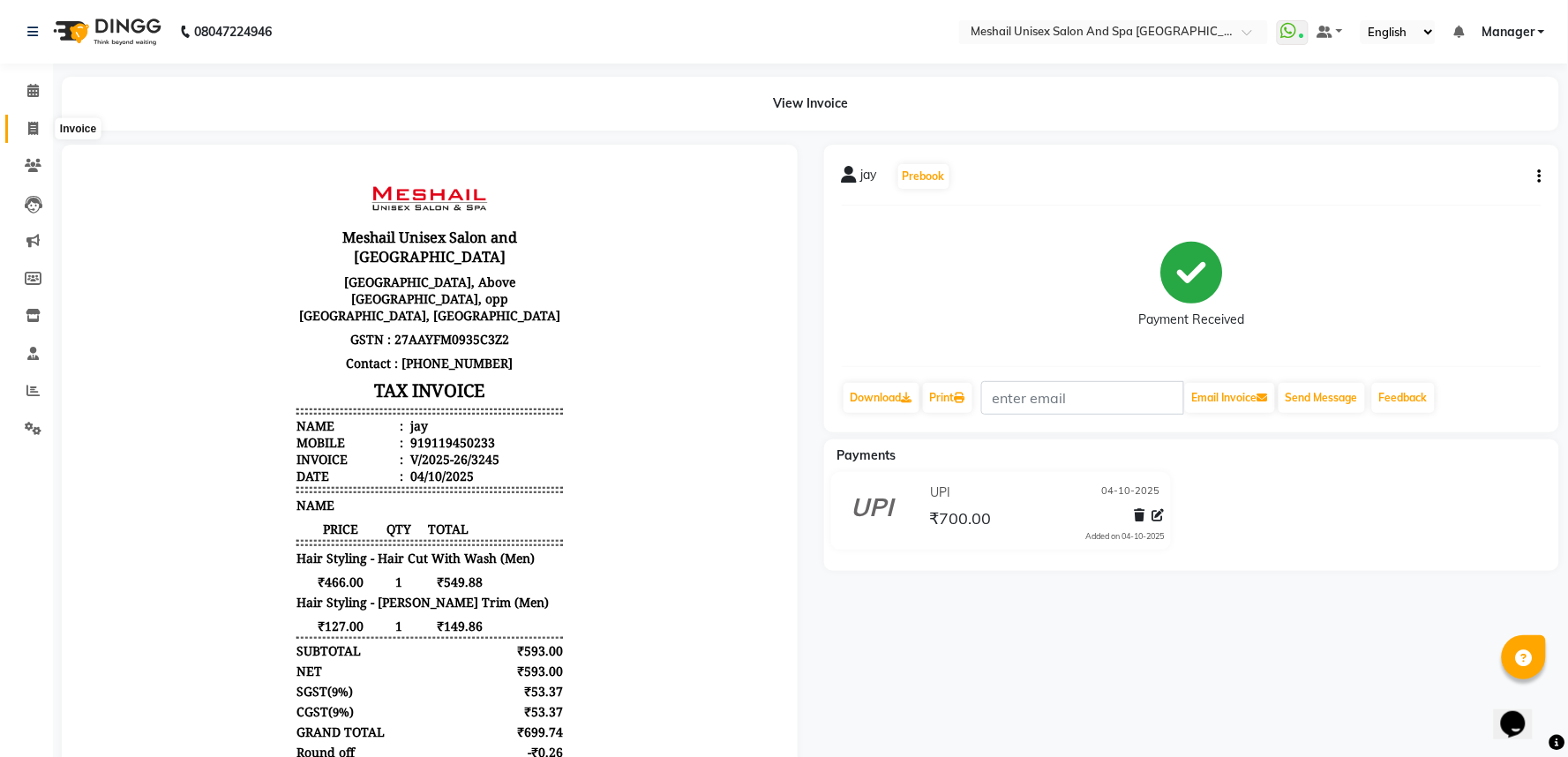
select select "service"
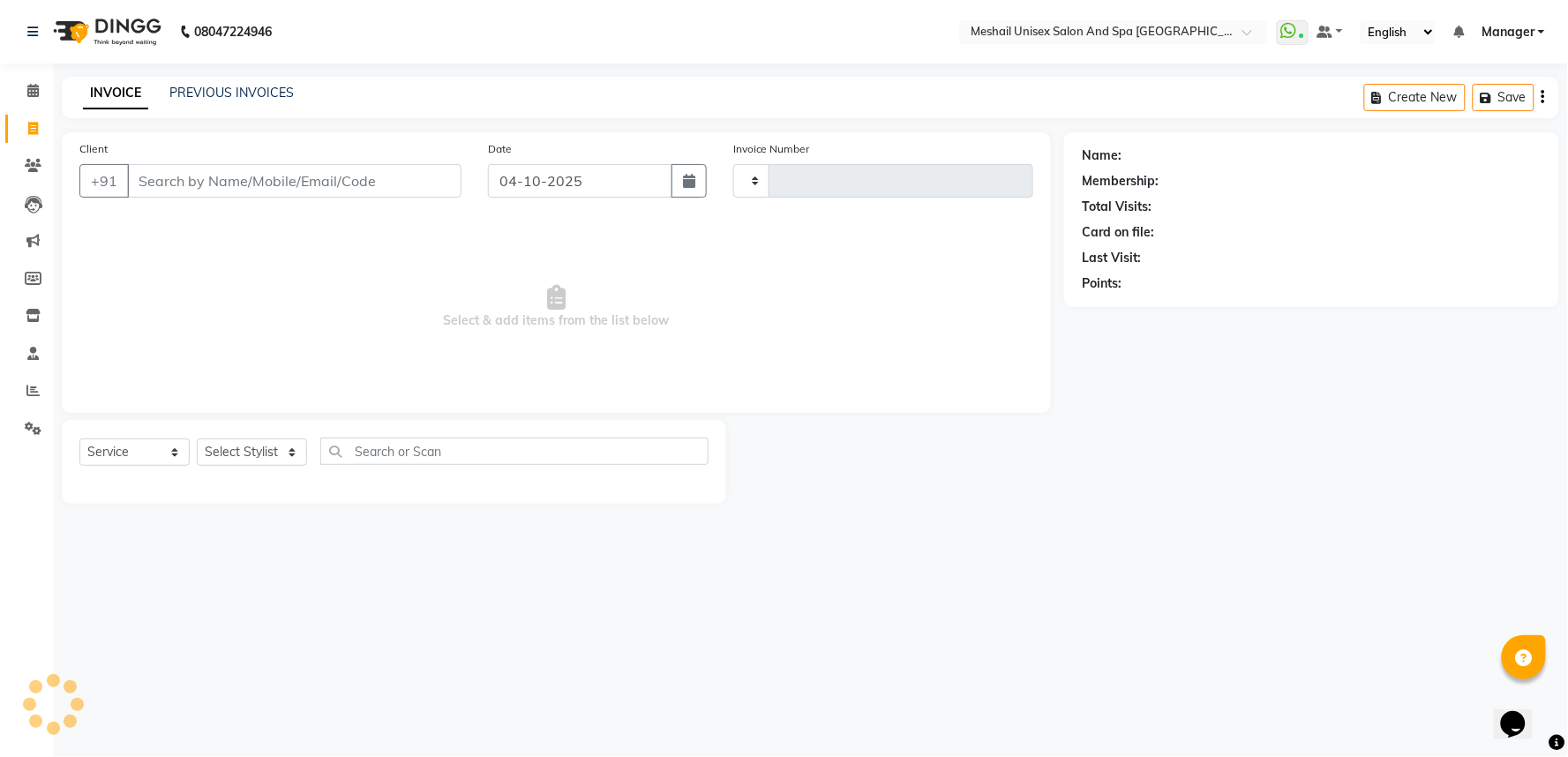
type input "3246"
select select "6711"
click at [180, 189] on input "Client" at bounding box center [294, 180] width 334 height 33
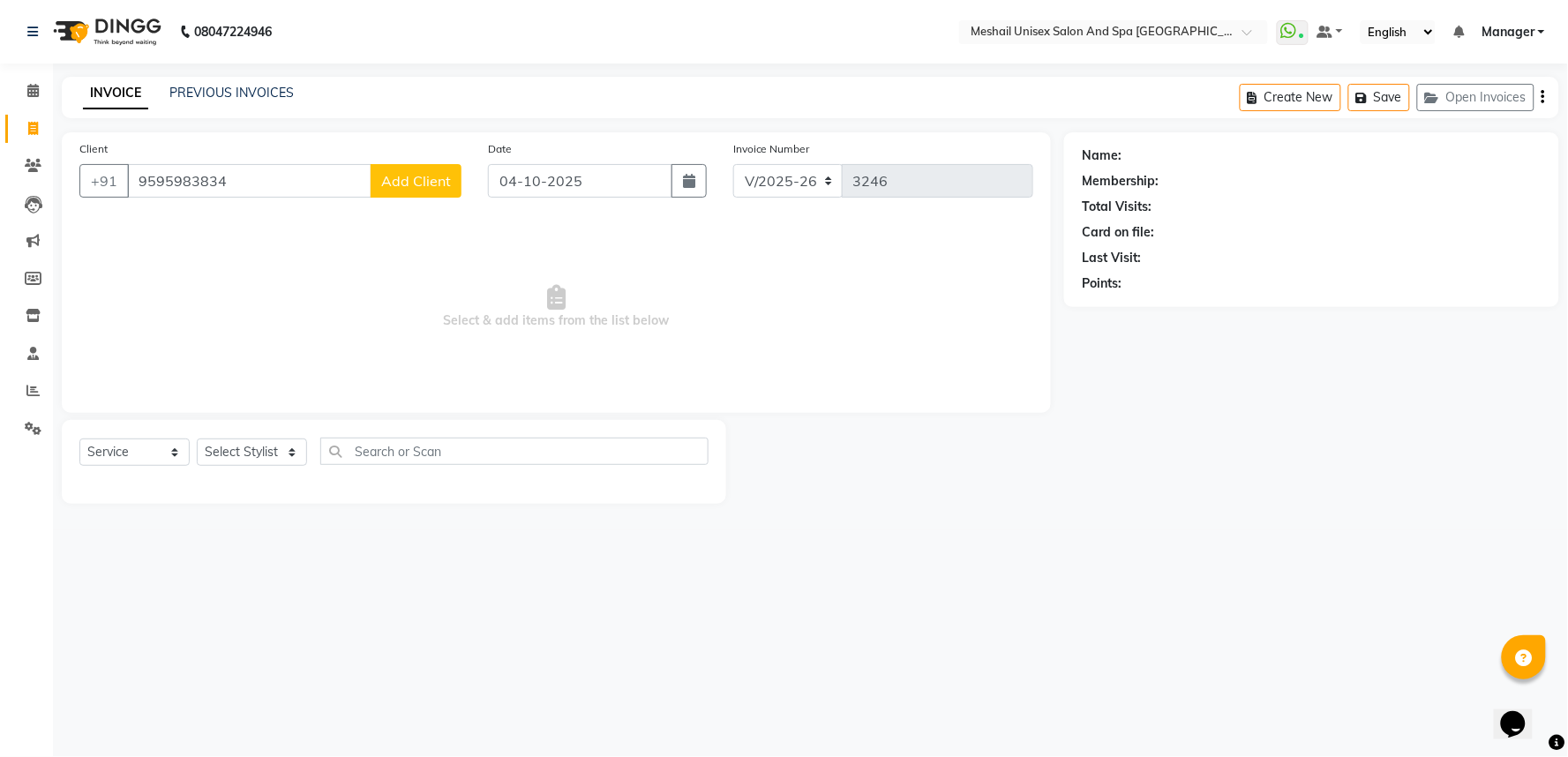
type input "9595983834"
click at [443, 181] on span "Add Client" at bounding box center [415, 181] width 70 height 17
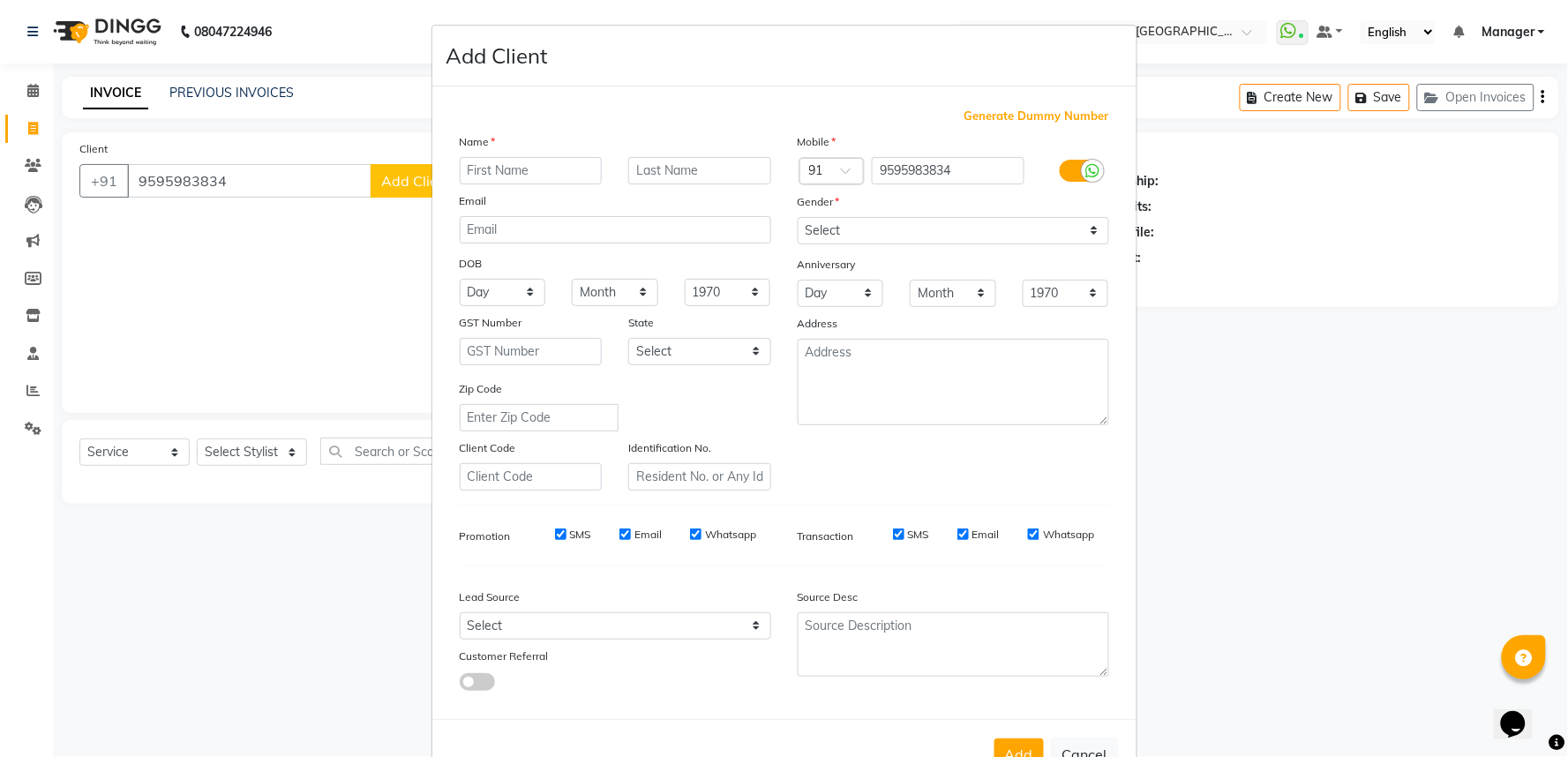
click at [497, 183] on input "text" at bounding box center [530, 170] width 143 height 28
type input "mihir"
click at [989, 221] on select "Select Male Female Other Prefer Not To Say" at bounding box center [952, 231] width 311 height 28
select select "male"
click at [797, 217] on select "Select Male Female Other Prefer Not To Say" at bounding box center [952, 231] width 311 height 28
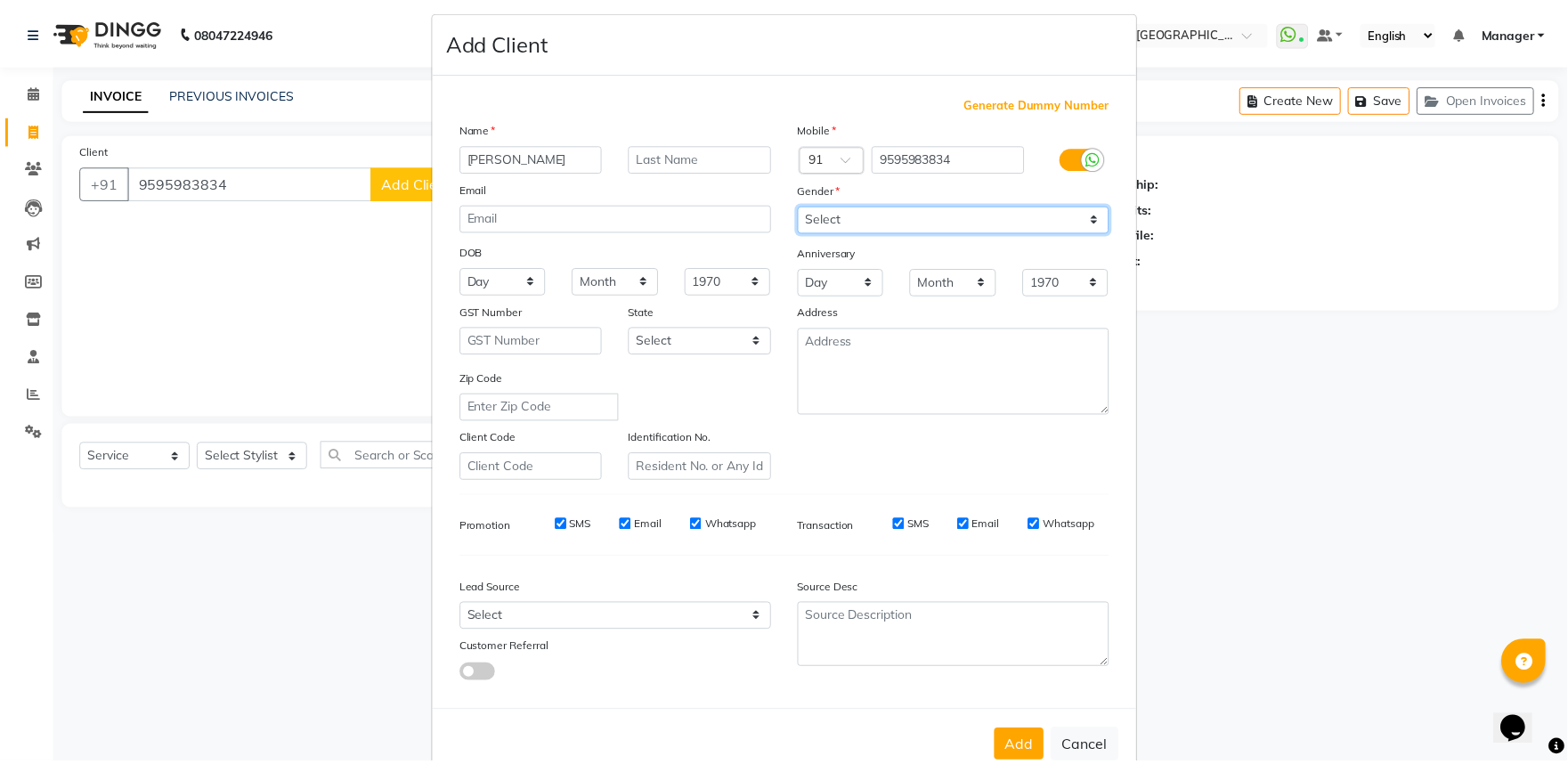
scroll to position [58, 0]
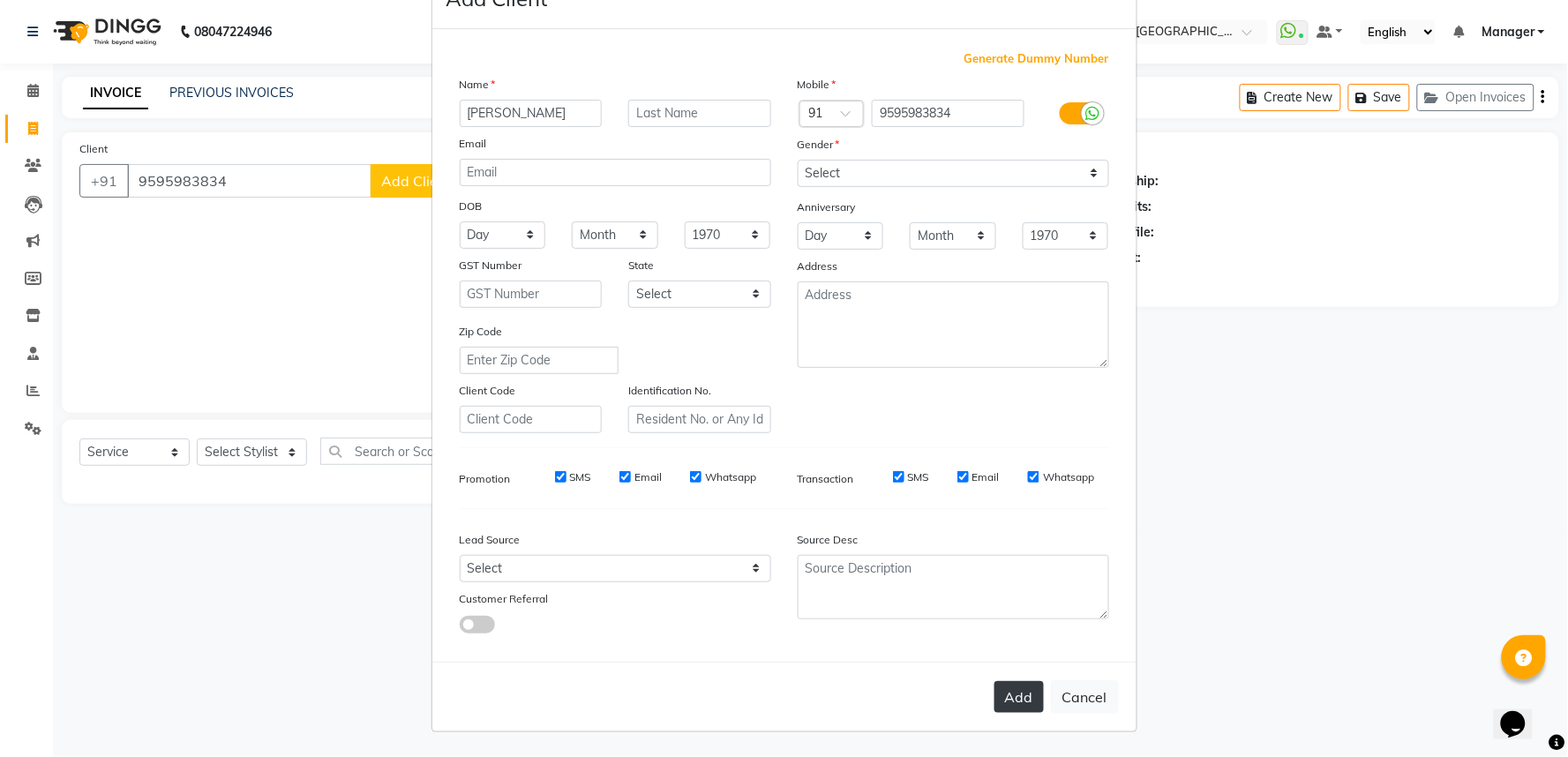
click at [1020, 695] on button "Add" at bounding box center [1019, 697] width 50 height 32
select select
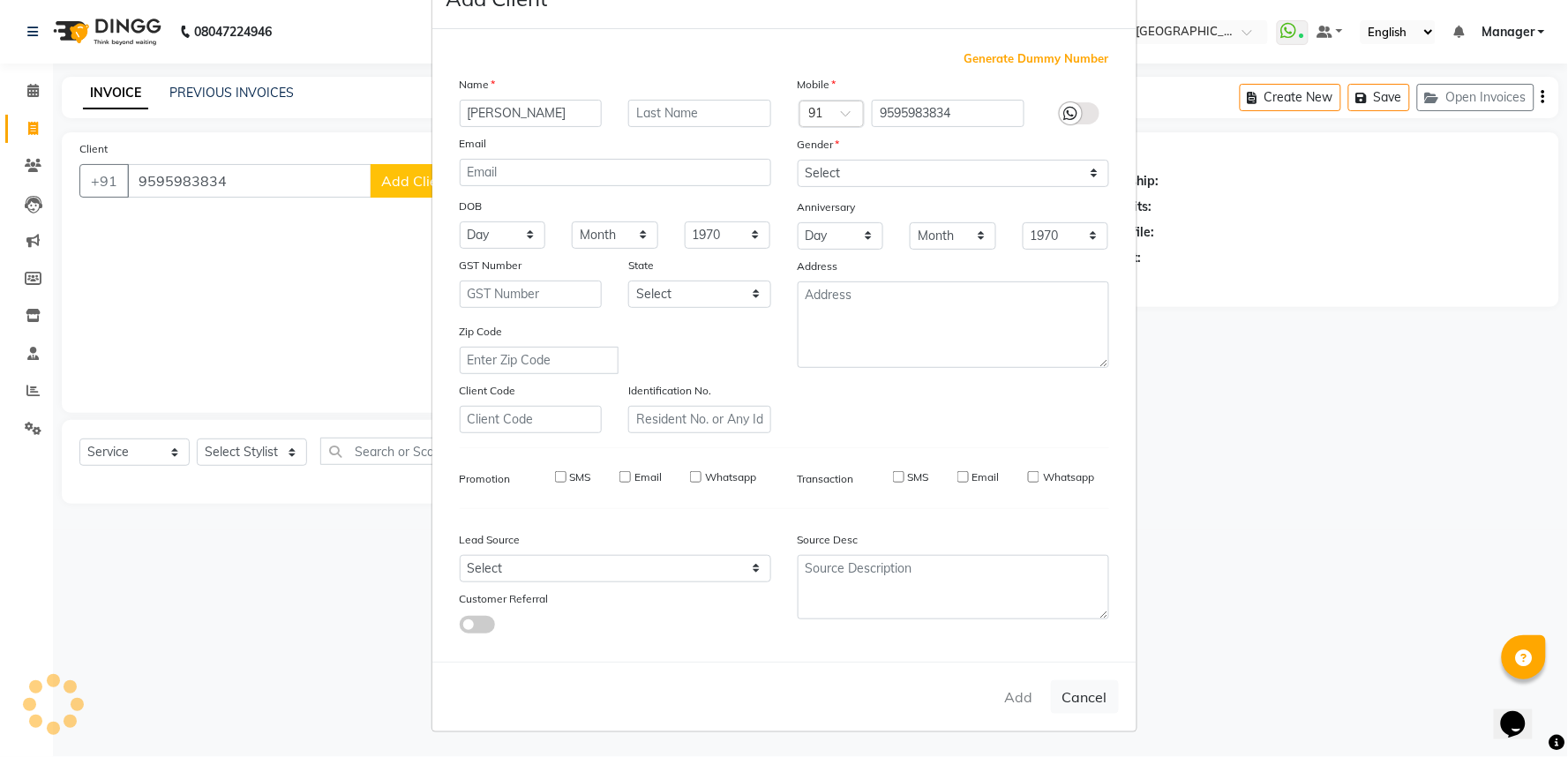
select select
checkbox input "false"
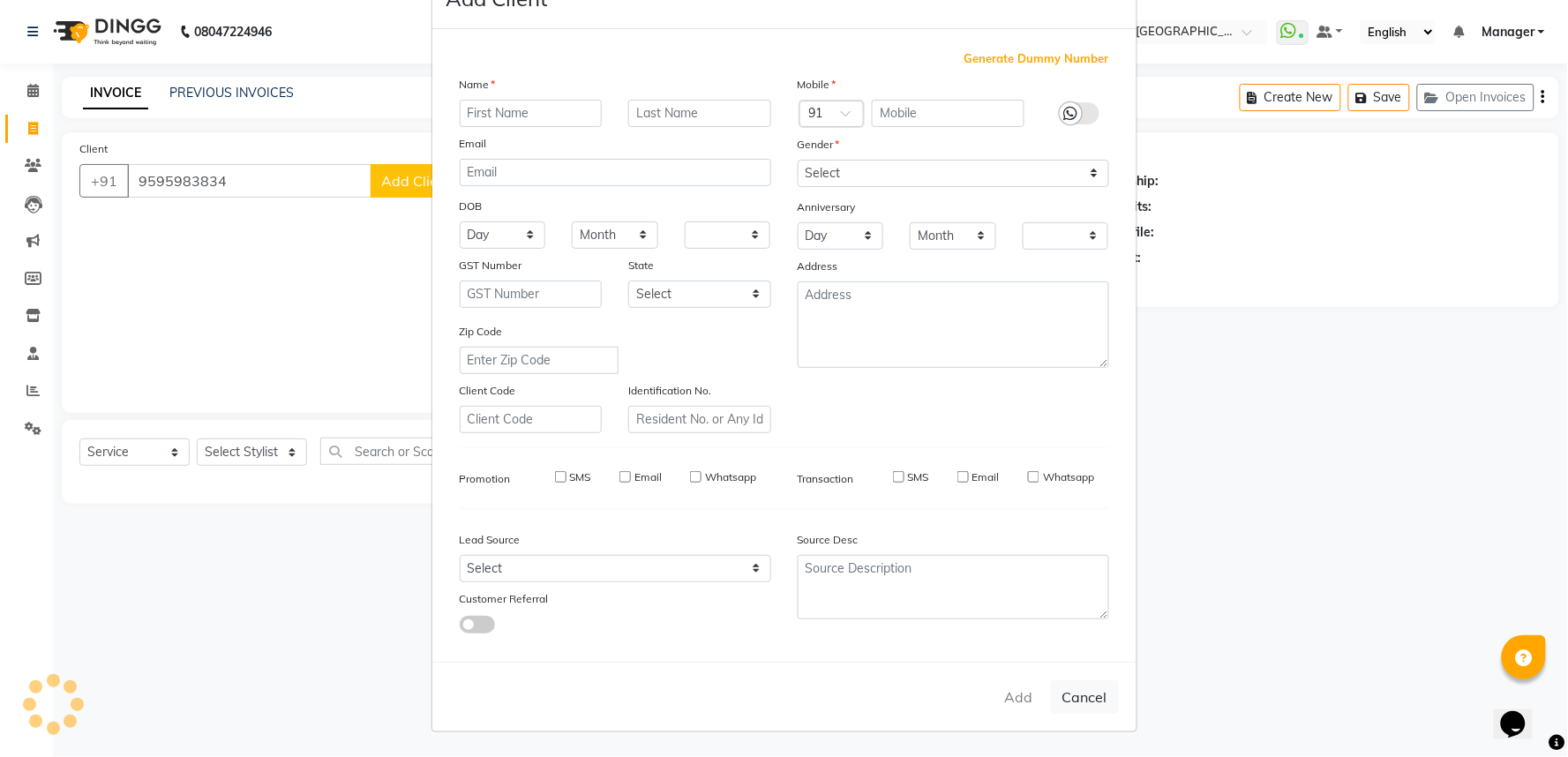
checkbox input "false"
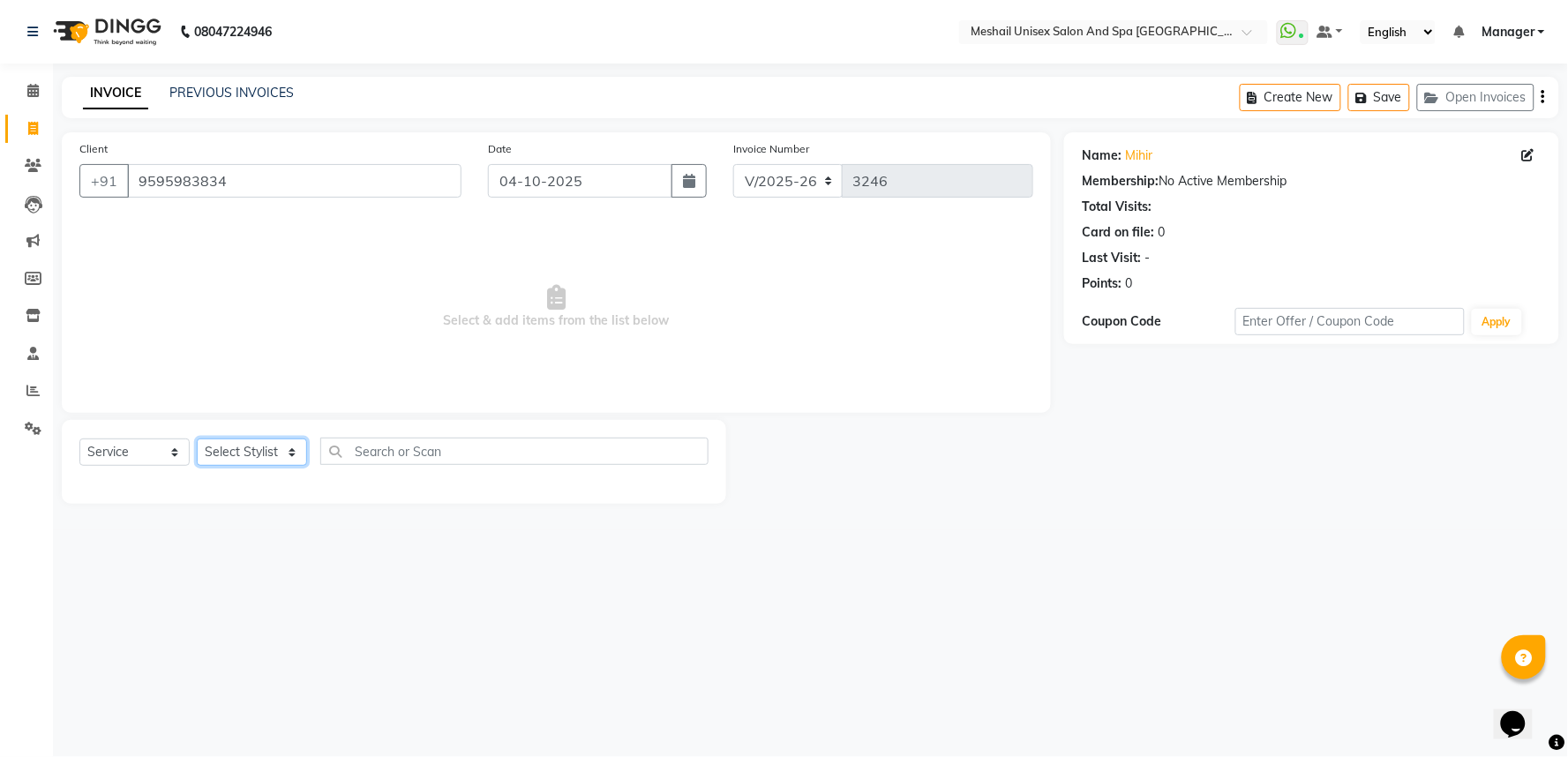
click at [276, 456] on select "Select Stylist Avinash gauri Manager [PERSON_NAME] [PERSON_NAME] [PERSON_NAME] …" at bounding box center [252, 452] width 110 height 28
select select "91745"
click at [197, 439] on select "Select Stylist Avinash gauri Manager [PERSON_NAME] [PERSON_NAME] [PERSON_NAME] …" at bounding box center [252, 452] width 110 height 28
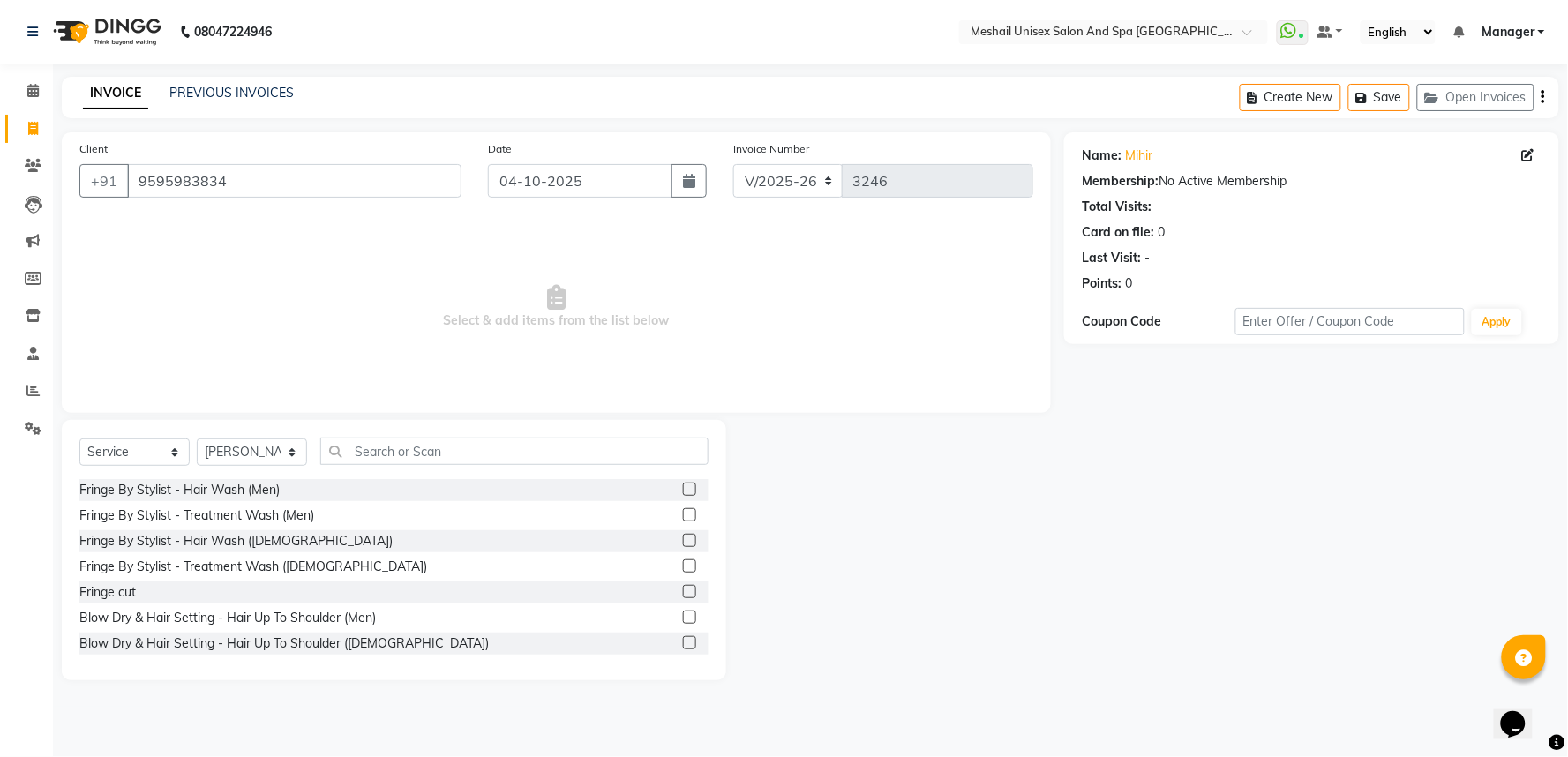
click at [375, 466] on div "Select Service Product Membership Package Voucher Prepaid Gift Card Select Styl…" at bounding box center [393, 457] width 629 height 41
click at [377, 471] on div "Select Service Product Membership Package Voucher Prepaid Gift Card Select Styl…" at bounding box center [393, 457] width 629 height 41
click at [391, 465] on div "Select Service Product Membership Package Voucher Prepaid Gift Card Select Styl…" at bounding box center [393, 457] width 629 height 41
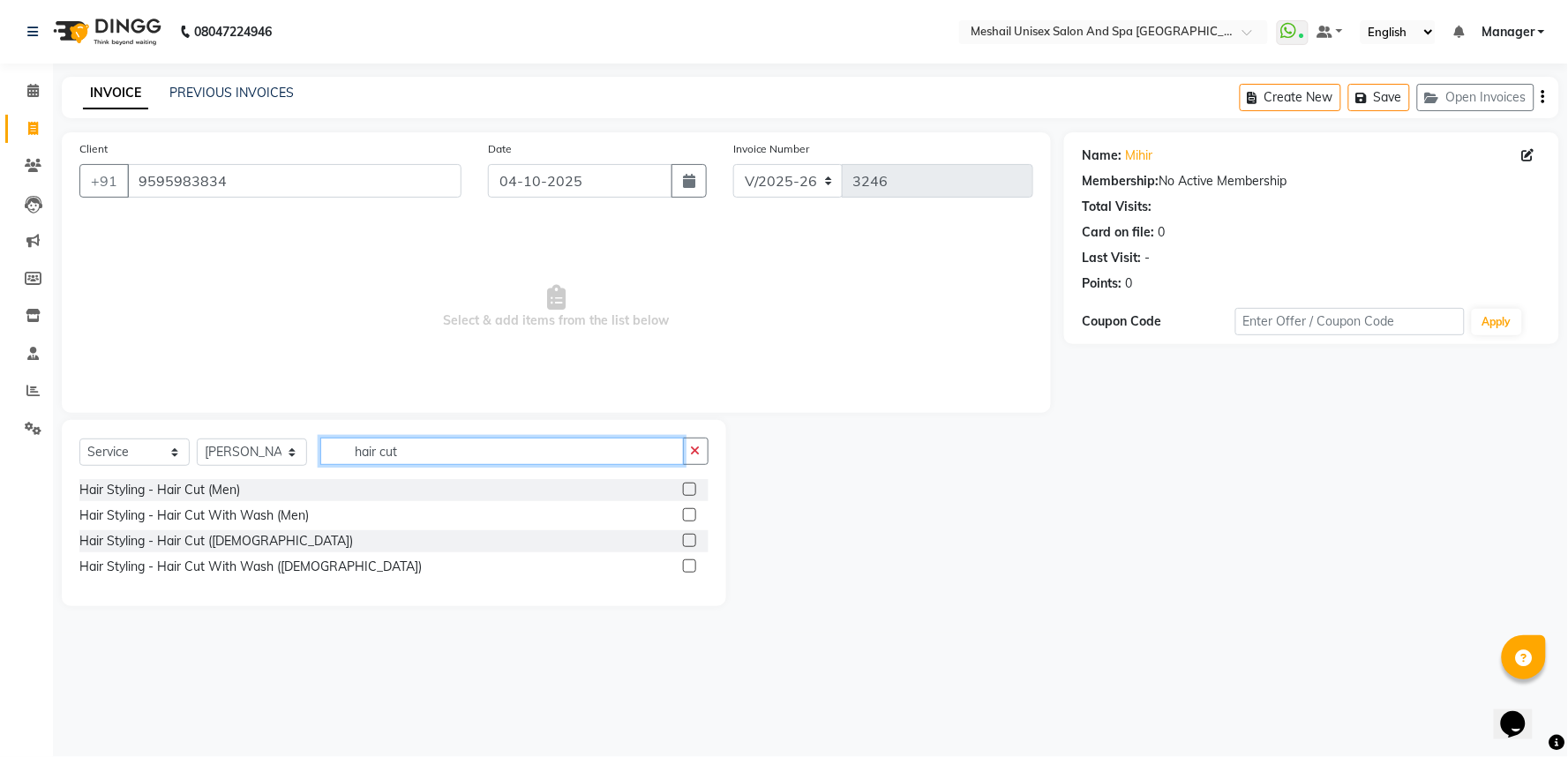
type input "hair cut"
click at [693, 513] on label at bounding box center [689, 515] width 13 height 13
click at [693, 513] on input "checkbox" at bounding box center [688, 516] width 11 height 11
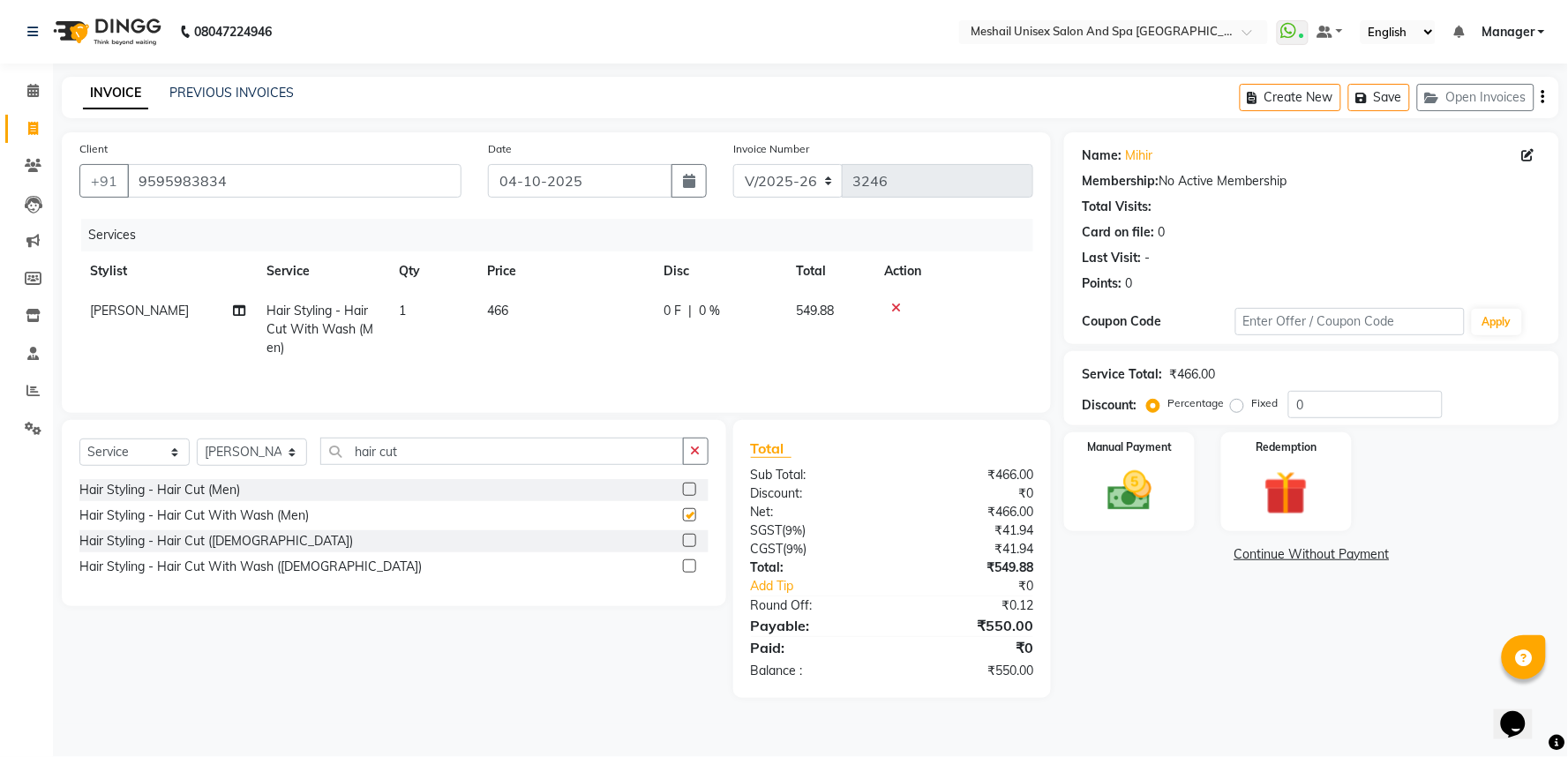
checkbox input "false"
click at [1106, 499] on img at bounding box center [1129, 491] width 74 height 53
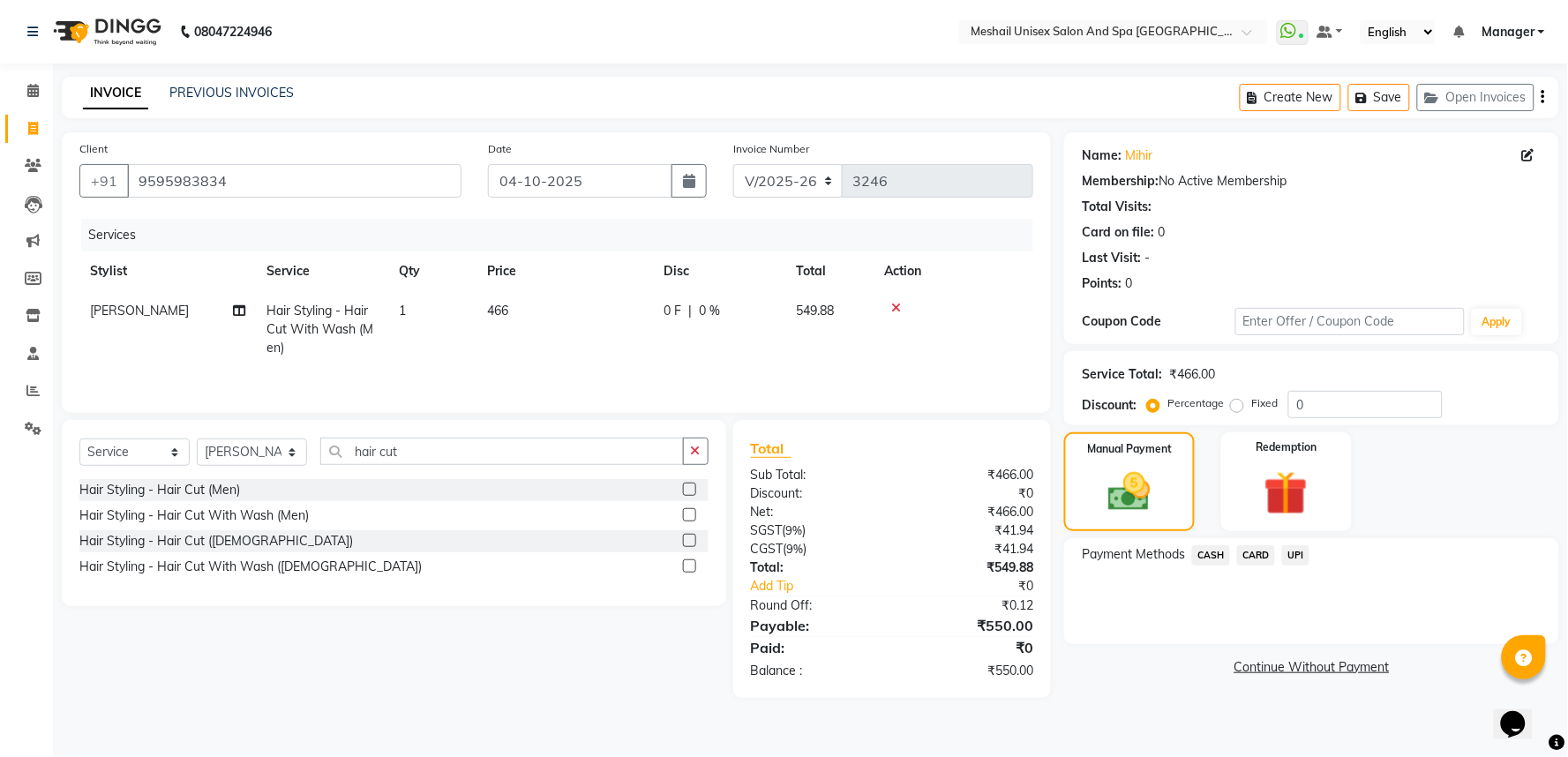
click at [1221, 558] on span "CASH" at bounding box center [1211, 555] width 38 height 20
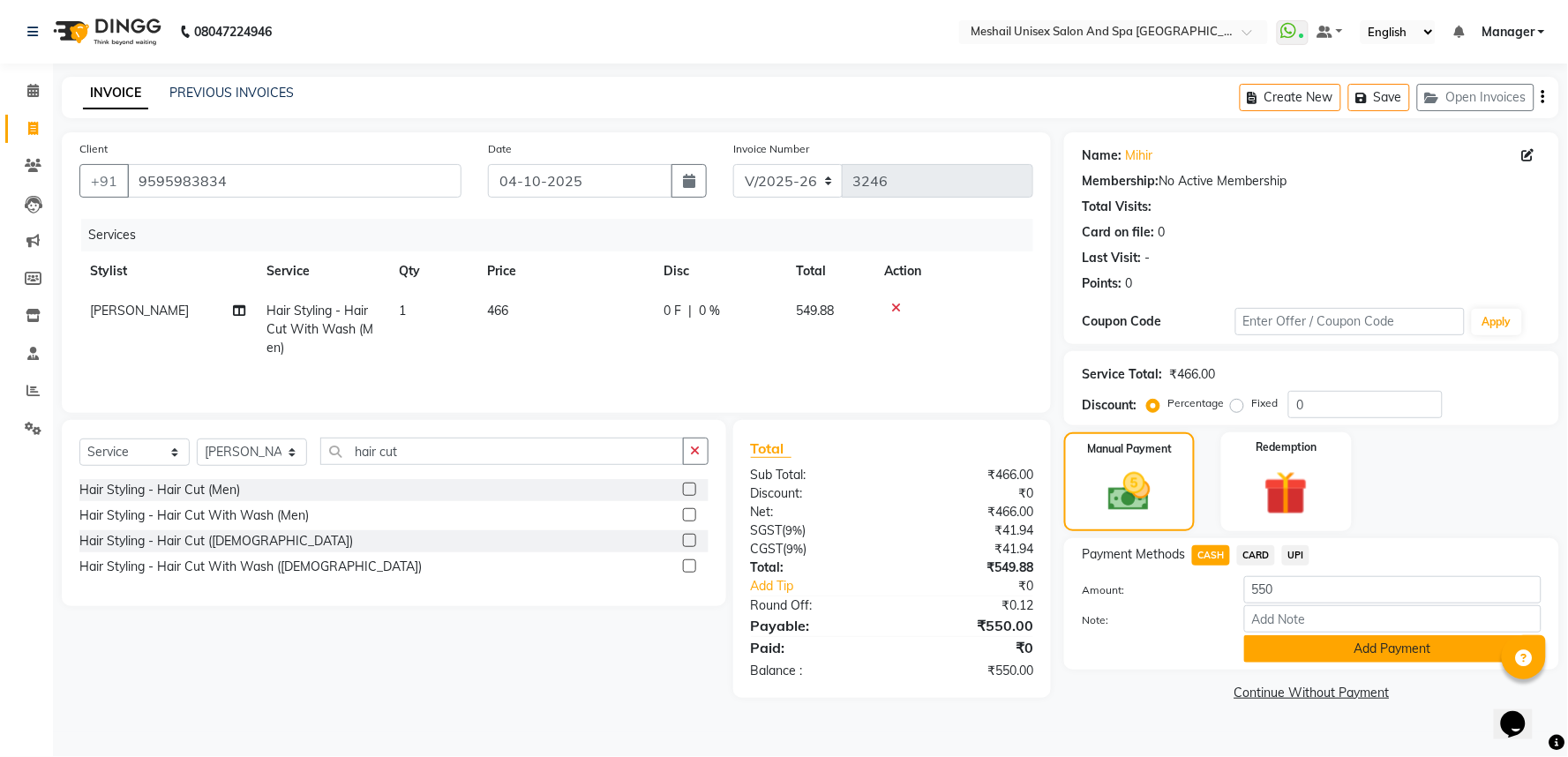
click at [1273, 654] on button "Add Payment" at bounding box center [1393, 649] width 298 height 28
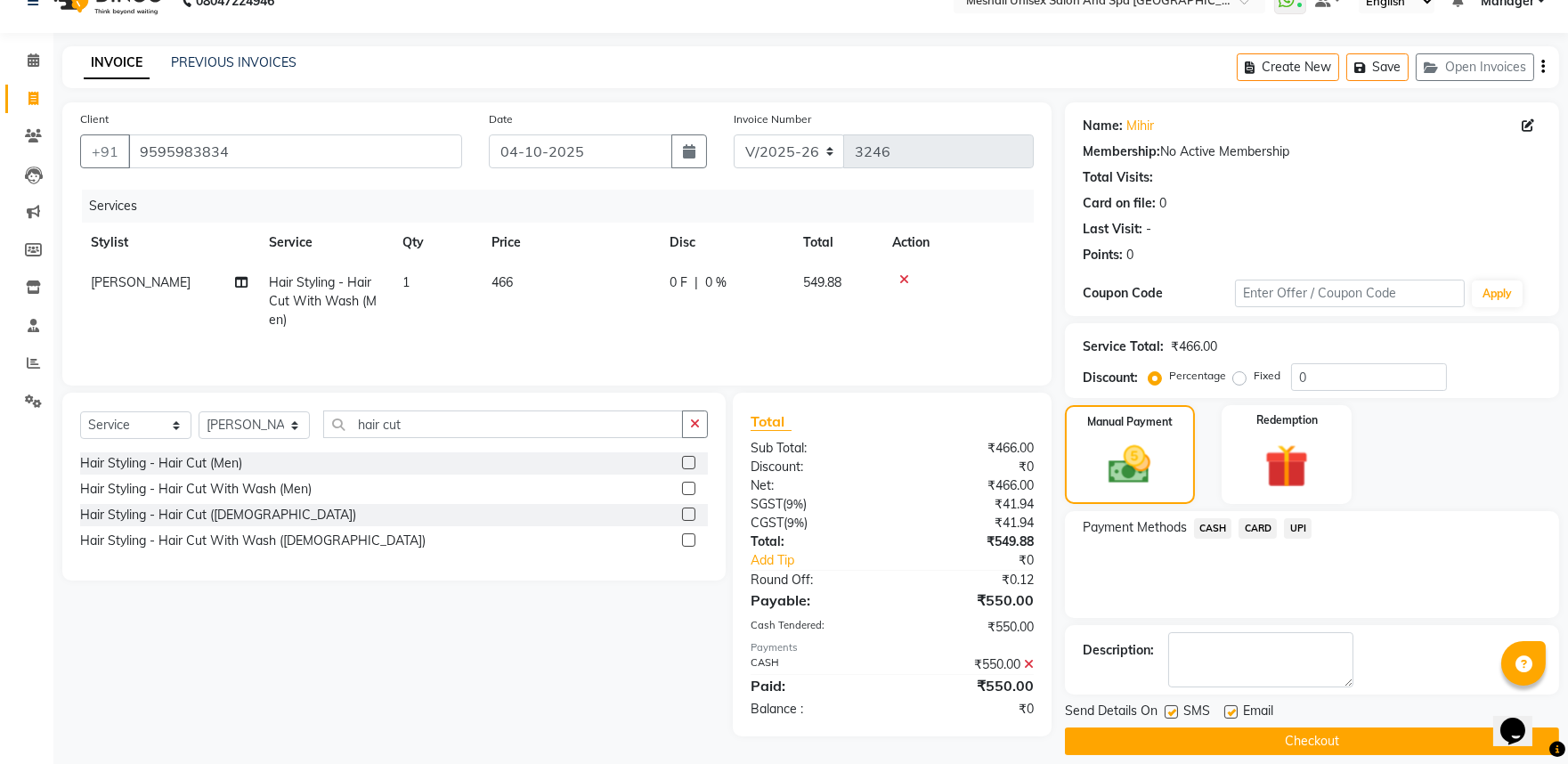
scroll to position [48, 0]
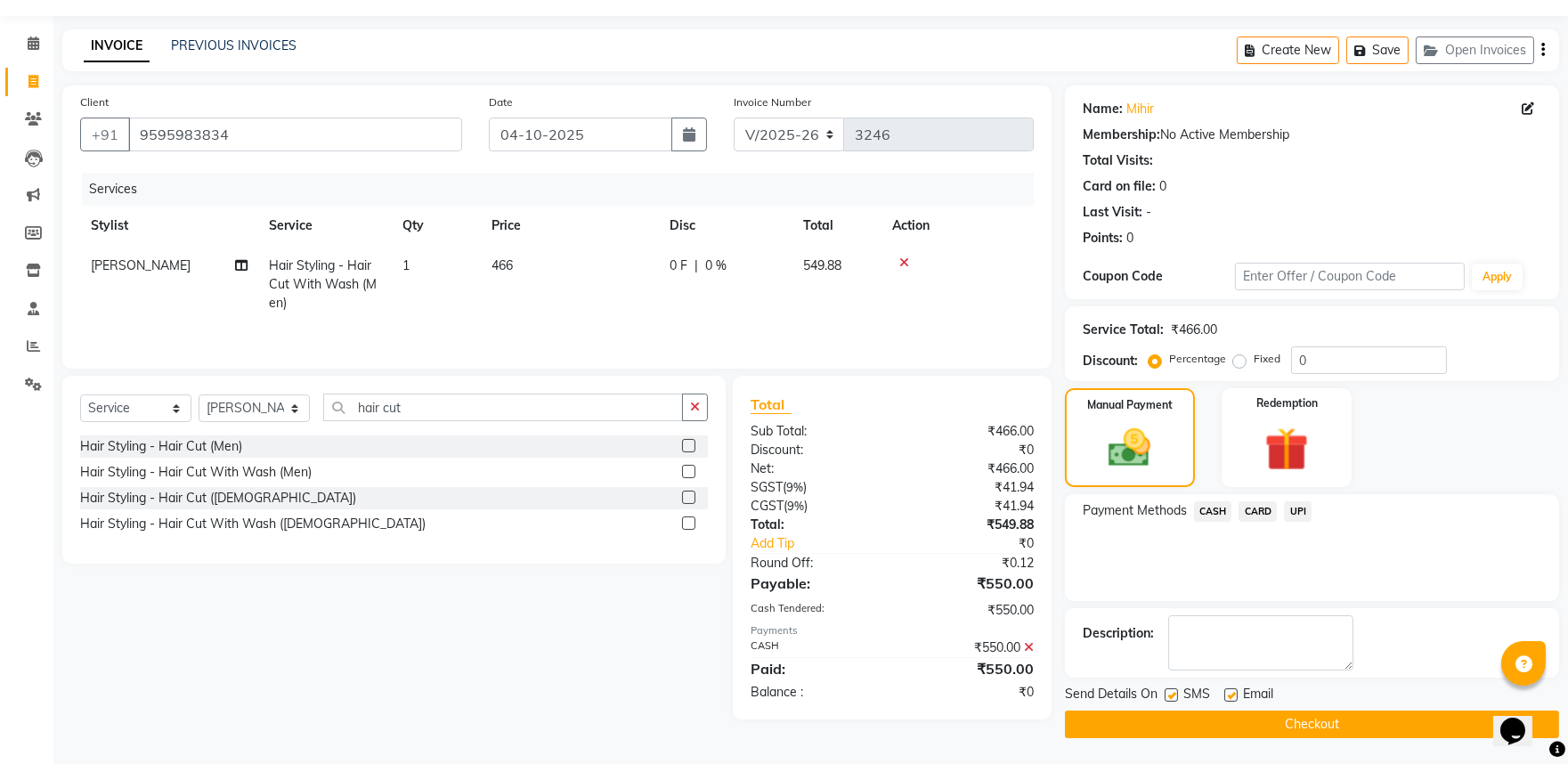
click at [1297, 722] on button "Checkout" at bounding box center [1312, 724] width 495 height 28
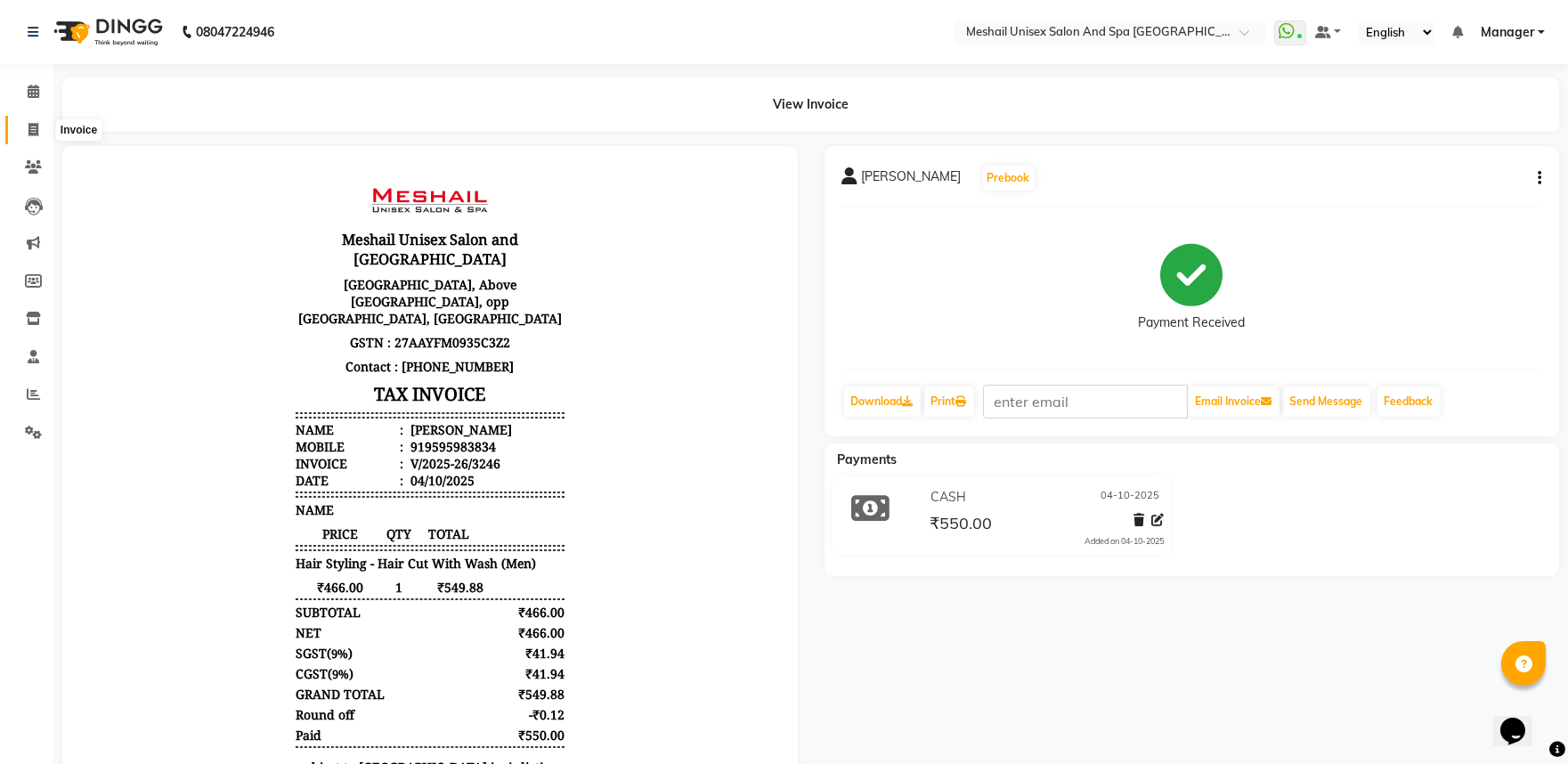
click at [22, 138] on span at bounding box center [33, 129] width 31 height 20
select select "service"
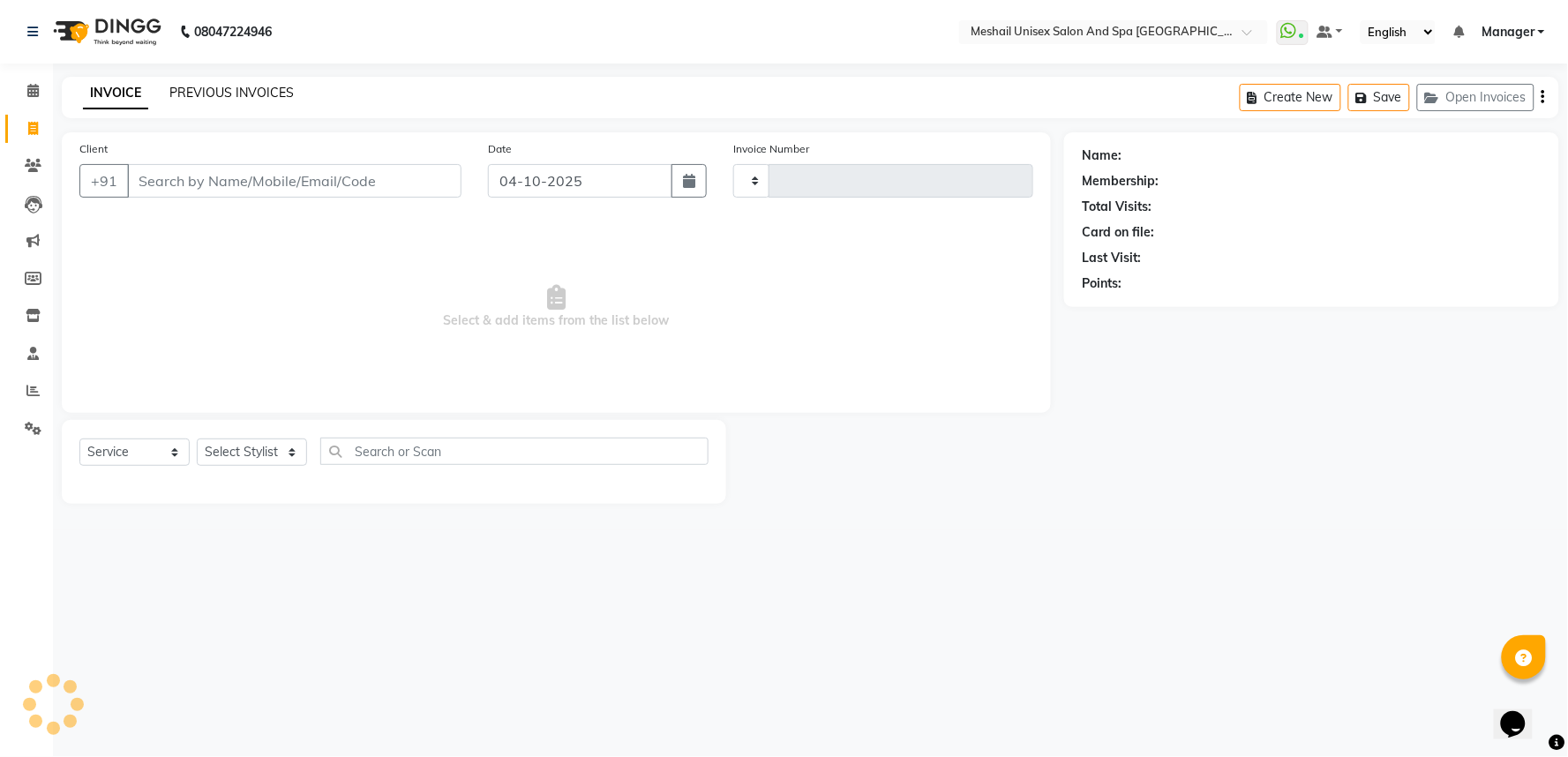
type input "3247"
select select "6711"
click at [258, 84] on div "PREVIOUS INVOICES" at bounding box center [232, 93] width 124 height 18
click at [247, 94] on link "PREVIOUS INVOICES" at bounding box center [232, 92] width 124 height 16
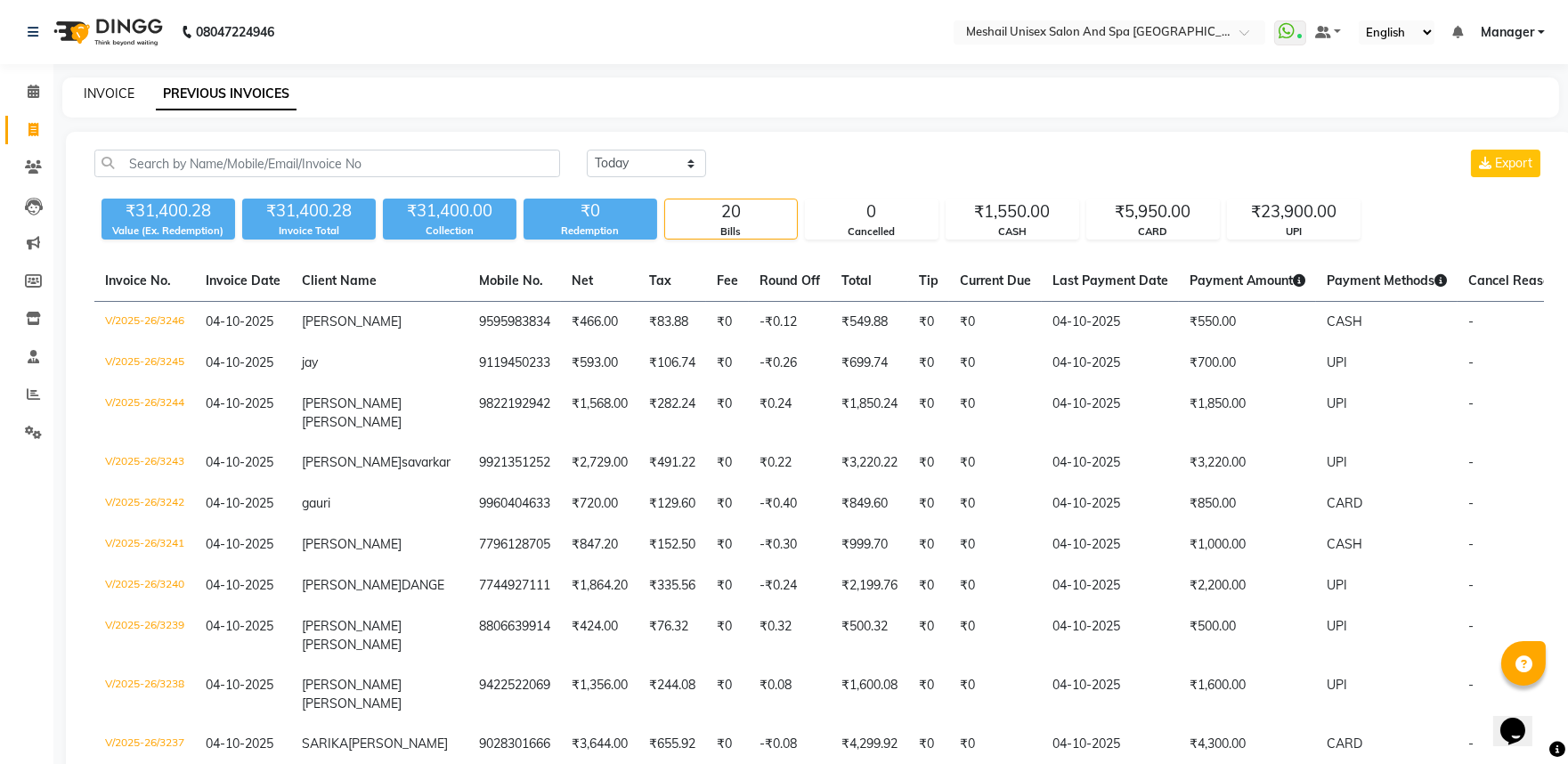
click at [107, 95] on link "INVOICE" at bounding box center [109, 93] width 51 height 16
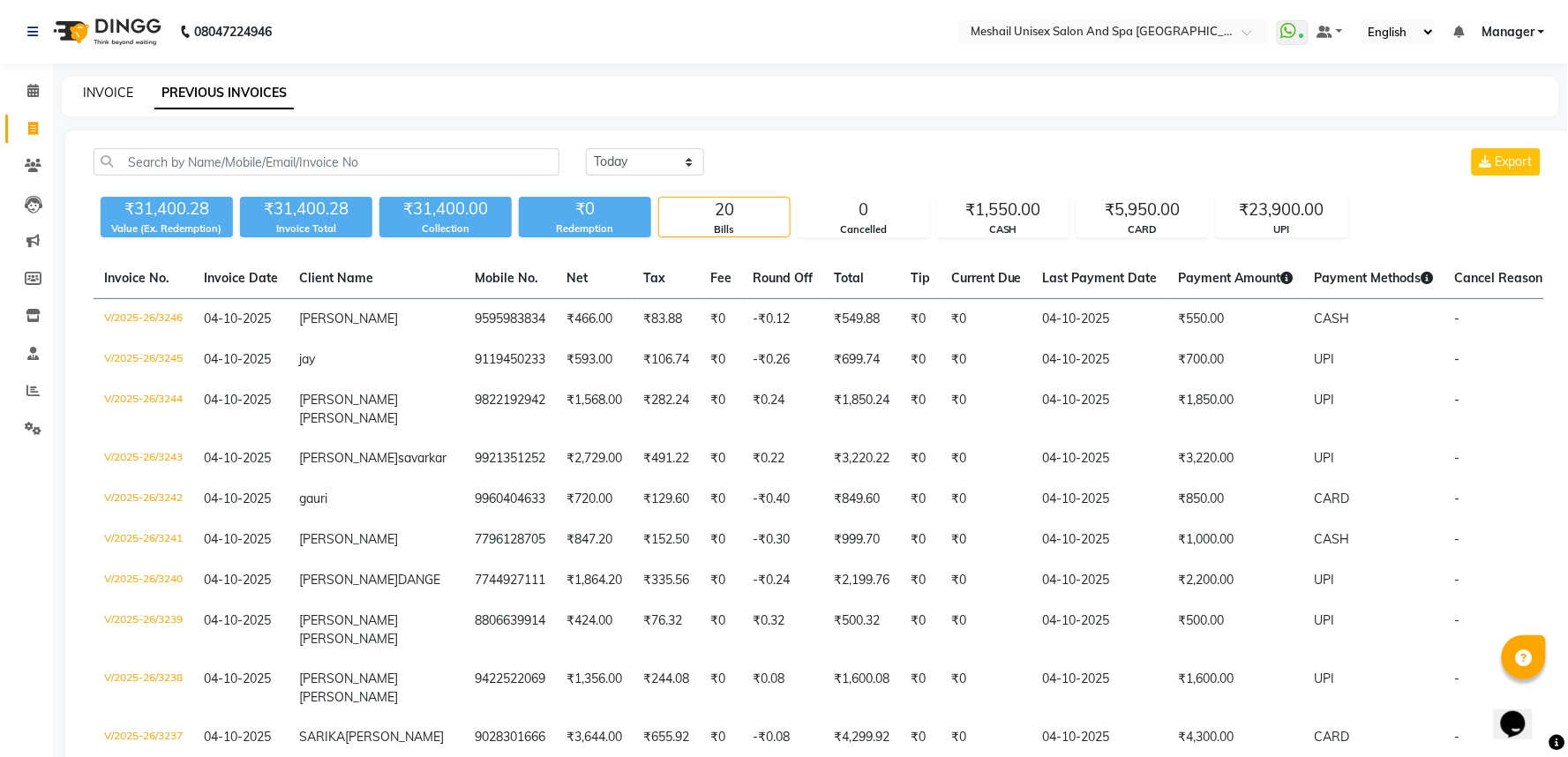
select select "service"
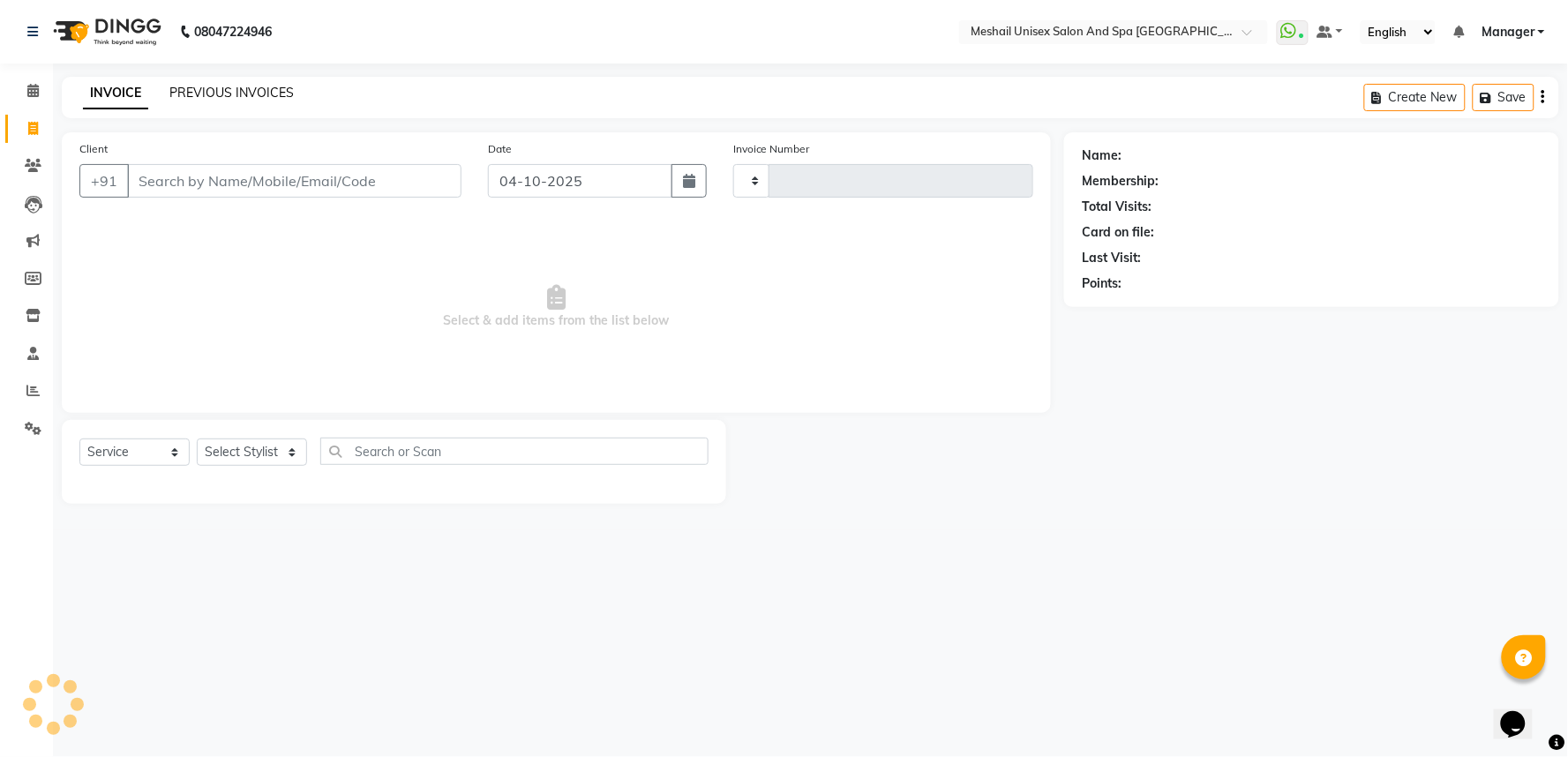
click at [231, 96] on link "PREVIOUS INVOICES" at bounding box center [232, 92] width 124 height 16
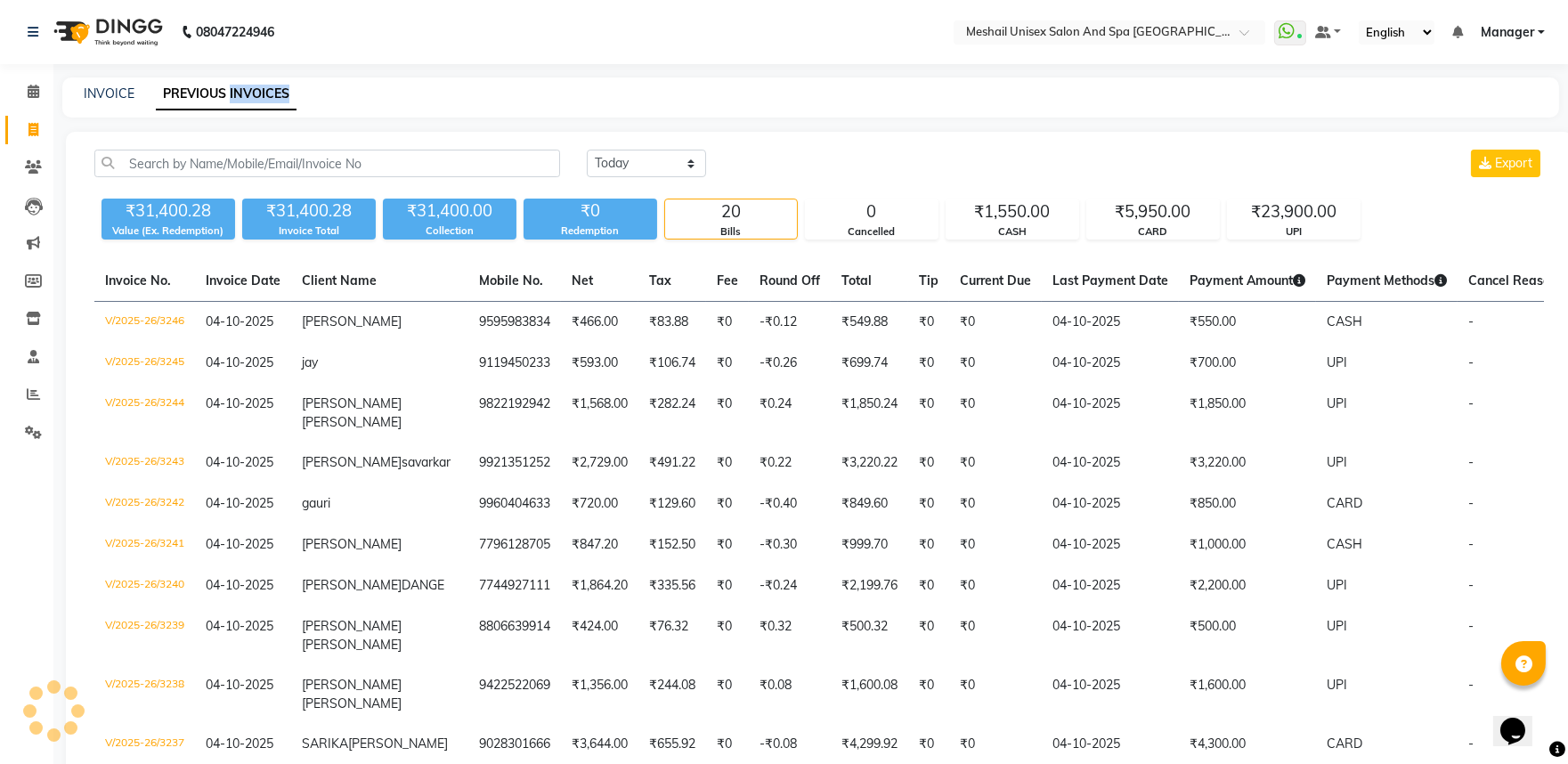
click at [233, 97] on link "PREVIOUS INVOICES" at bounding box center [226, 94] width 141 height 32
click at [123, 91] on link "INVOICE" at bounding box center [109, 93] width 51 height 16
select select "service"
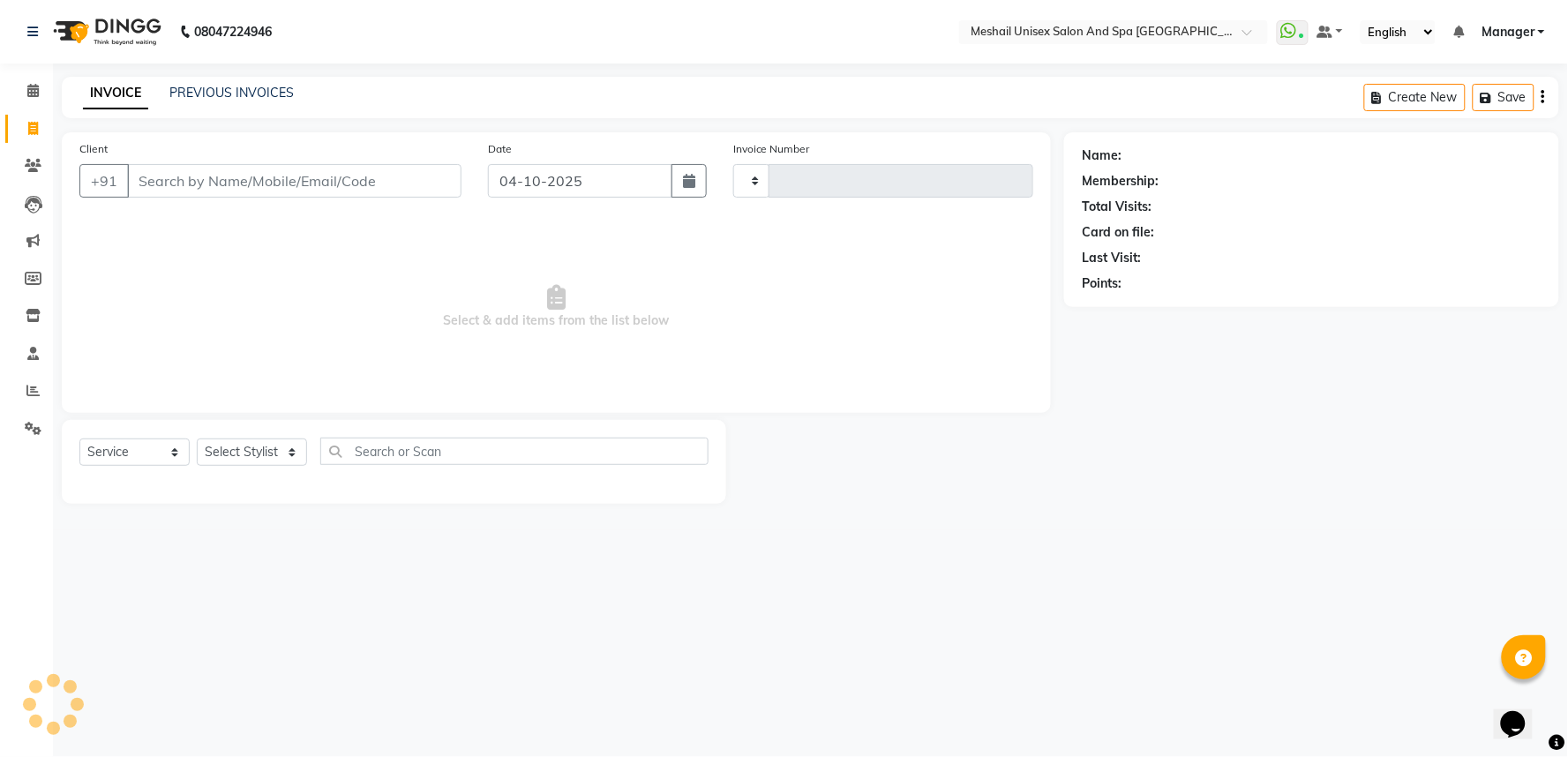
type input "3247"
select select "6711"
click at [213, 172] on input "Client" at bounding box center [294, 180] width 334 height 33
click at [216, 170] on input "Client" at bounding box center [294, 180] width 334 height 33
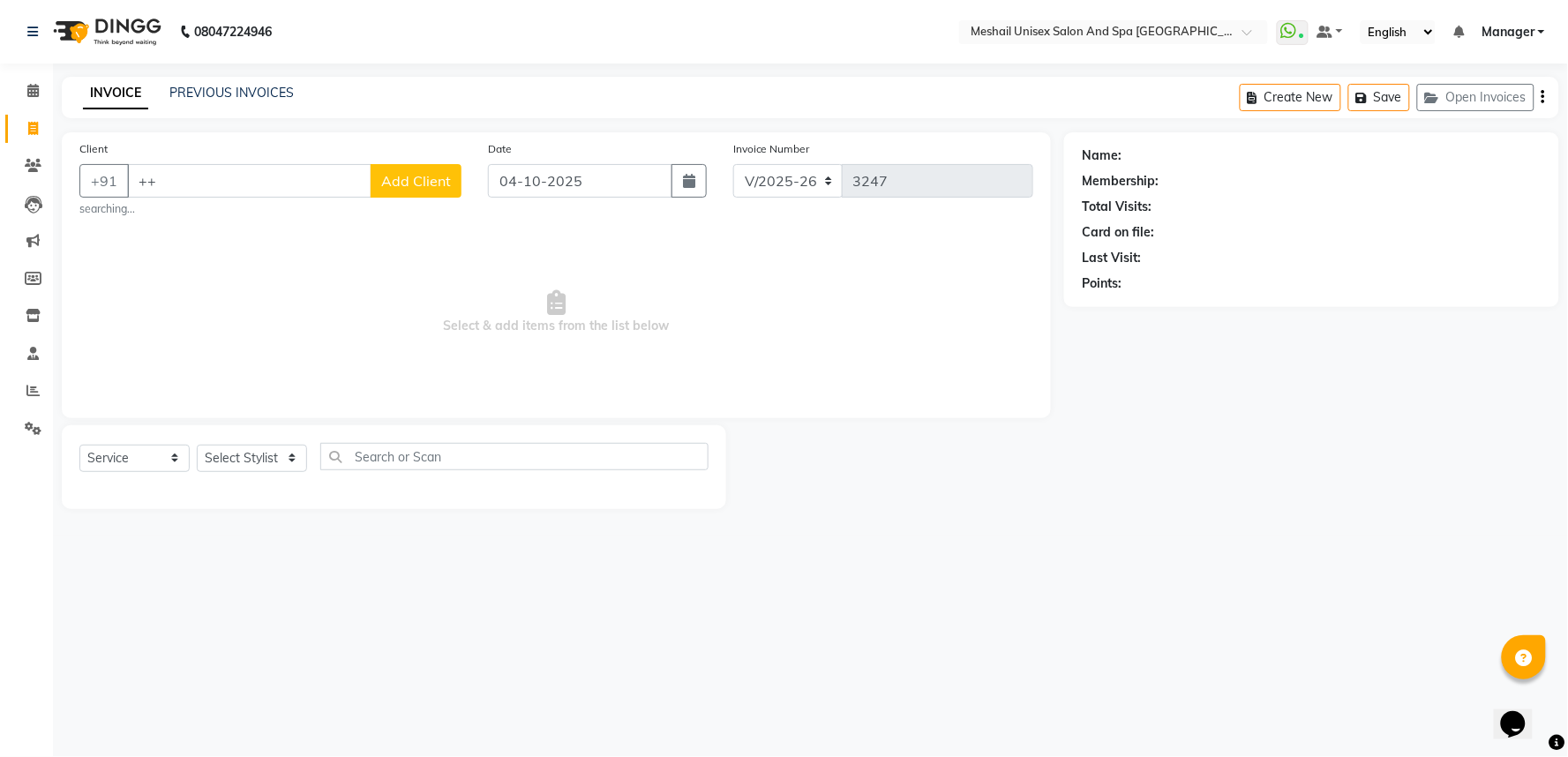
type input "+"
click at [216, 170] on input "Client" at bounding box center [294, 180] width 334 height 33
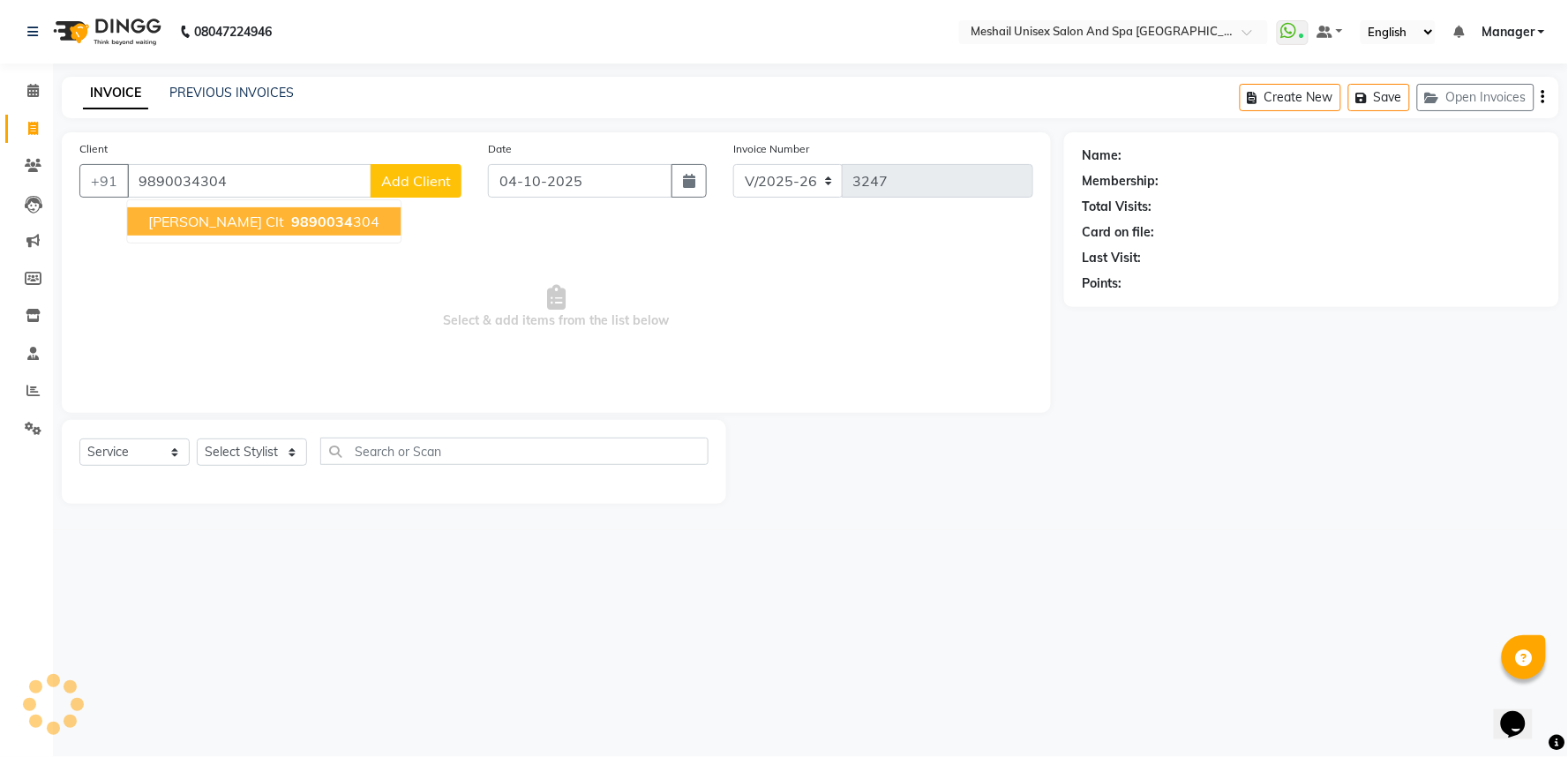
type input "9890034304"
click at [179, 221] on span "shrutika clt" at bounding box center [216, 221] width 136 height 17
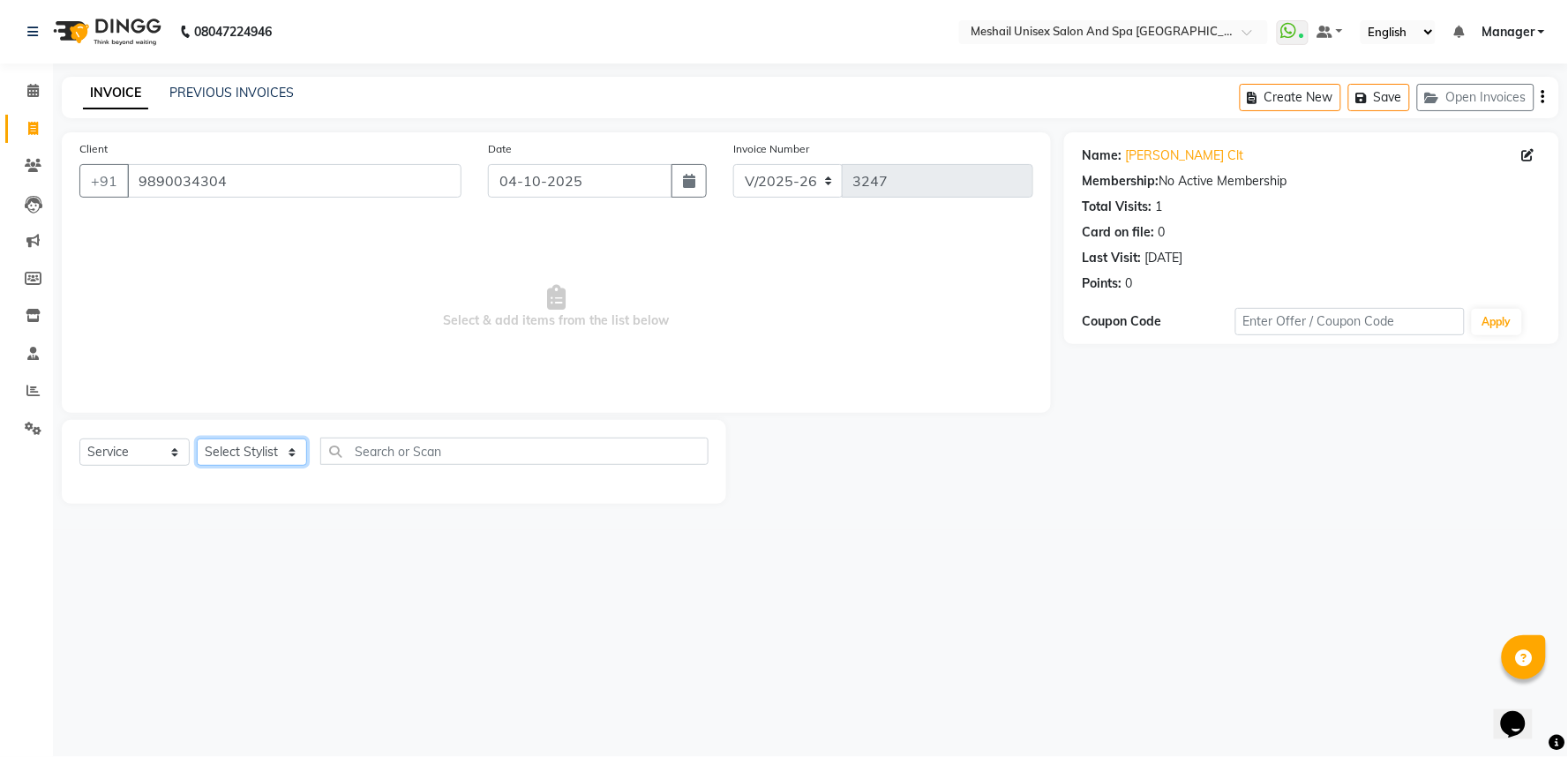
click at [254, 448] on select "Select Stylist Avinash gauri Manager [PERSON_NAME] [PERSON_NAME] [PERSON_NAME] …" at bounding box center [252, 452] width 110 height 28
select select "53320"
click at [197, 439] on select "Select Stylist Avinash gauri Manager [PERSON_NAME] [PERSON_NAME] [PERSON_NAME] …" at bounding box center [252, 452] width 110 height 28
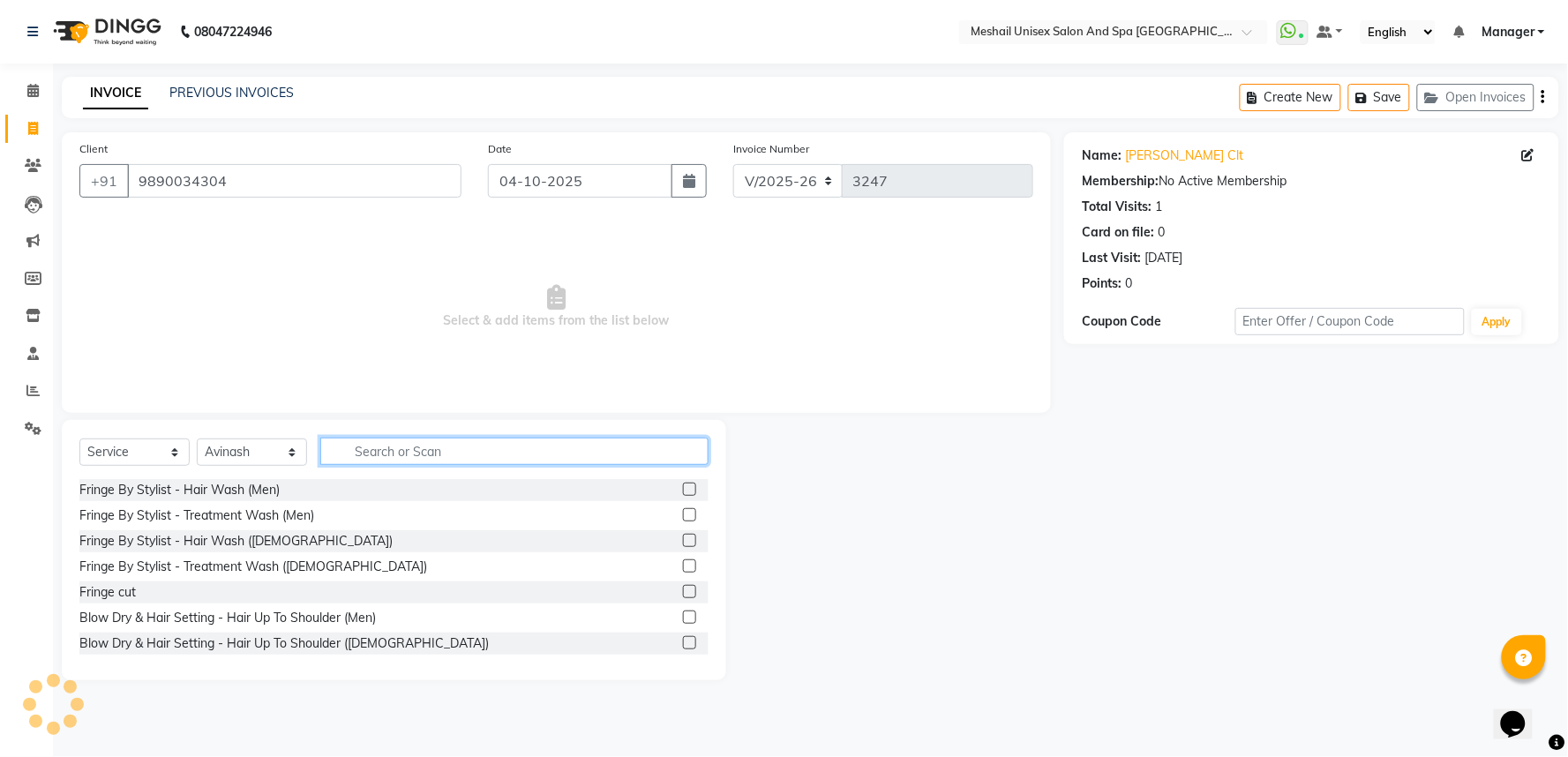
click at [410, 451] on input "text" at bounding box center [515, 451] width 389 height 28
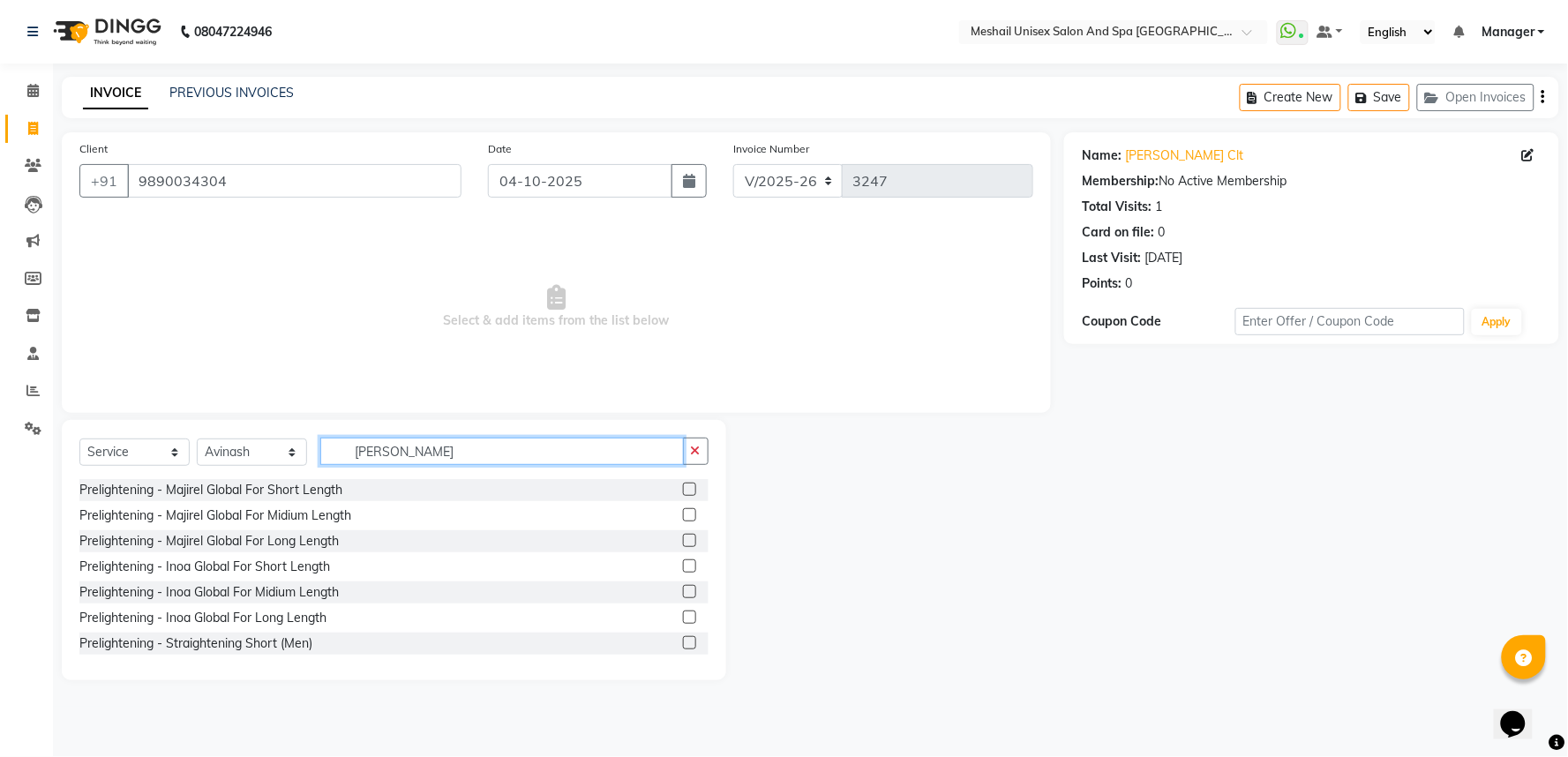
type input "preli"
click at [683, 513] on label at bounding box center [689, 515] width 13 height 13
click at [683, 513] on input "checkbox" at bounding box center [688, 516] width 11 height 11
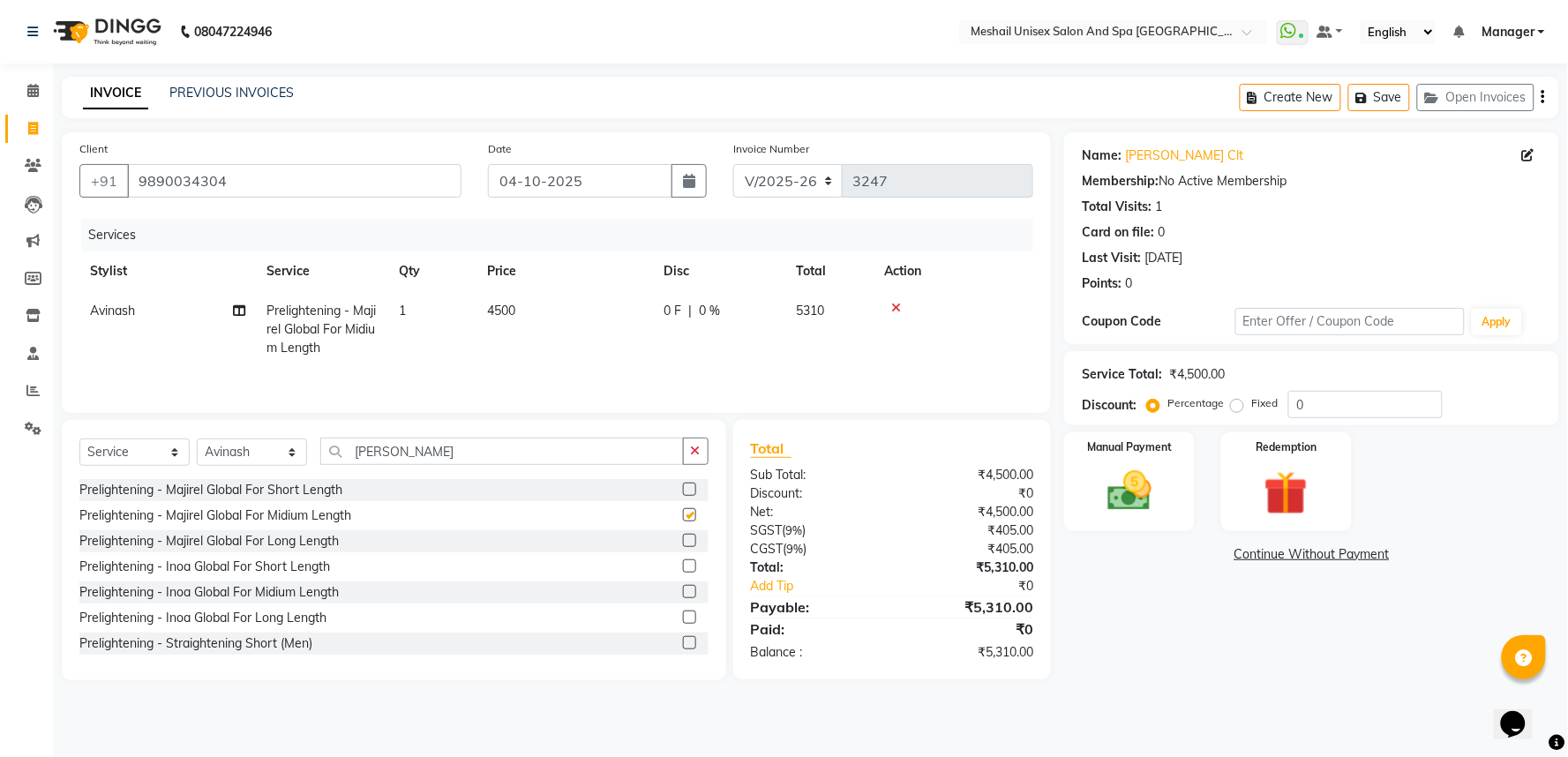
checkbox input "false"
click at [553, 323] on td "4500" at bounding box center [565, 329] width 176 height 77
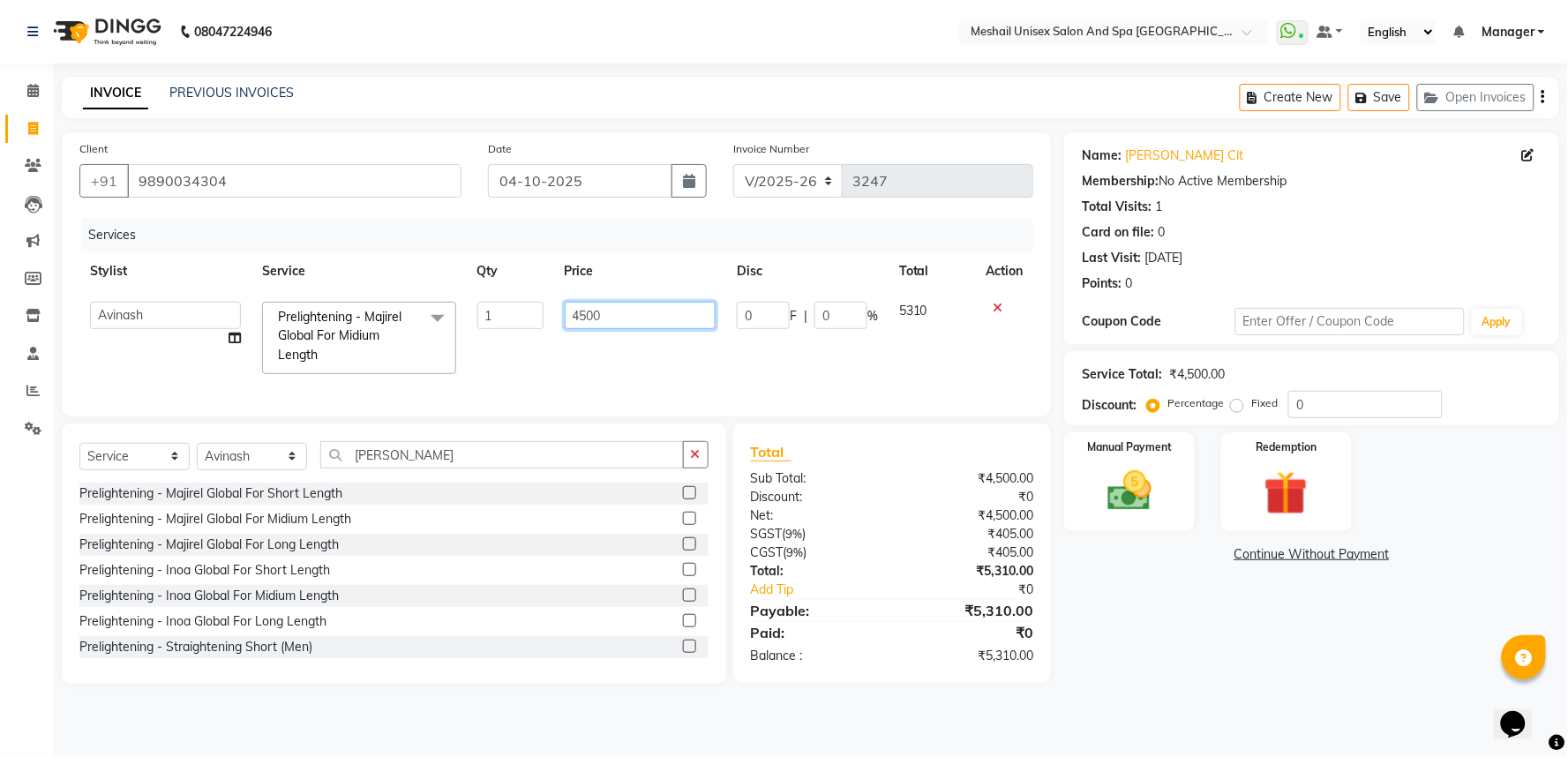
click at [570, 309] on input "4500" at bounding box center [640, 315] width 151 height 28
type input "6000"
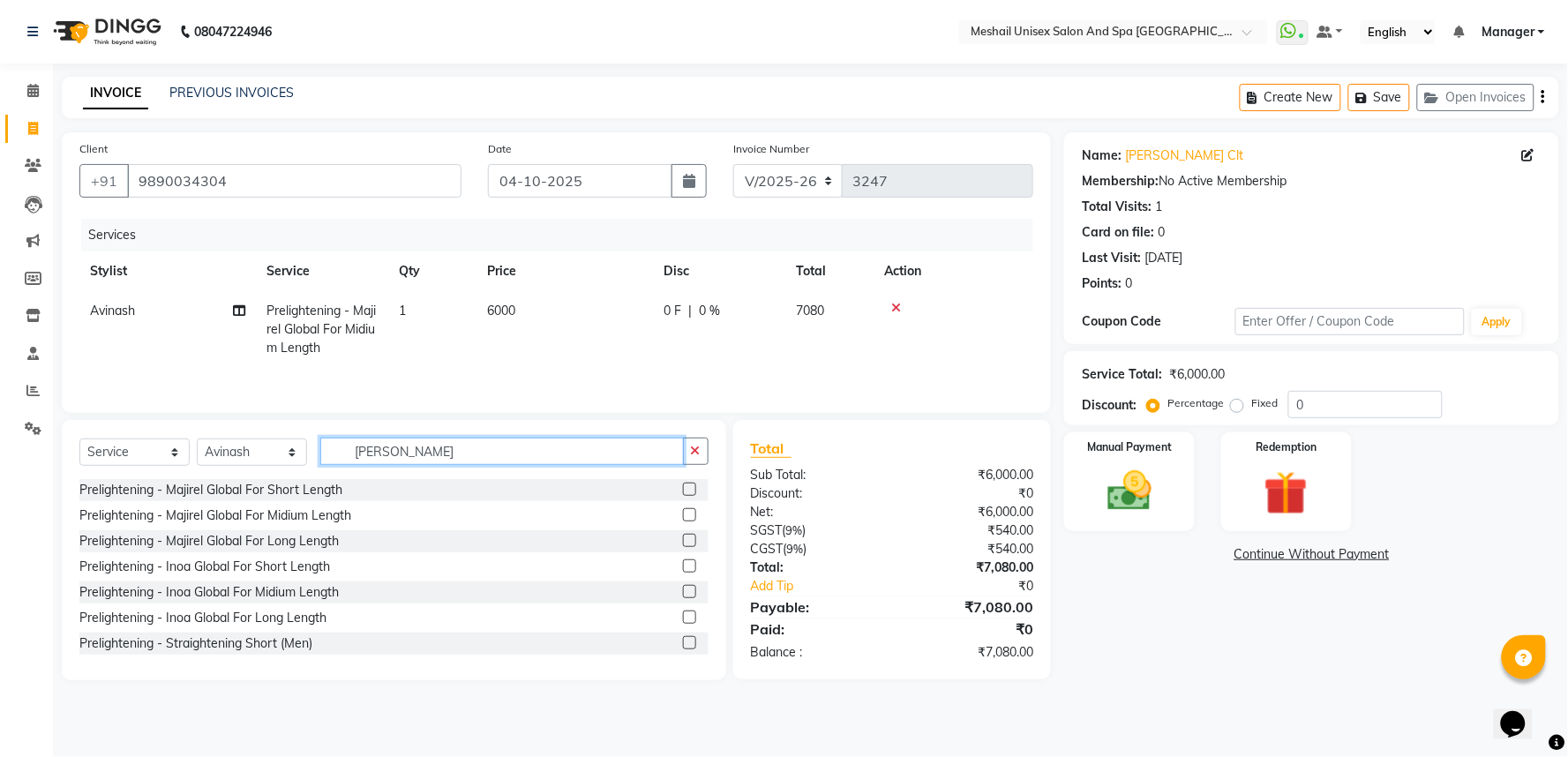
click at [423, 458] on input "preli" at bounding box center [503, 451] width 364 height 28
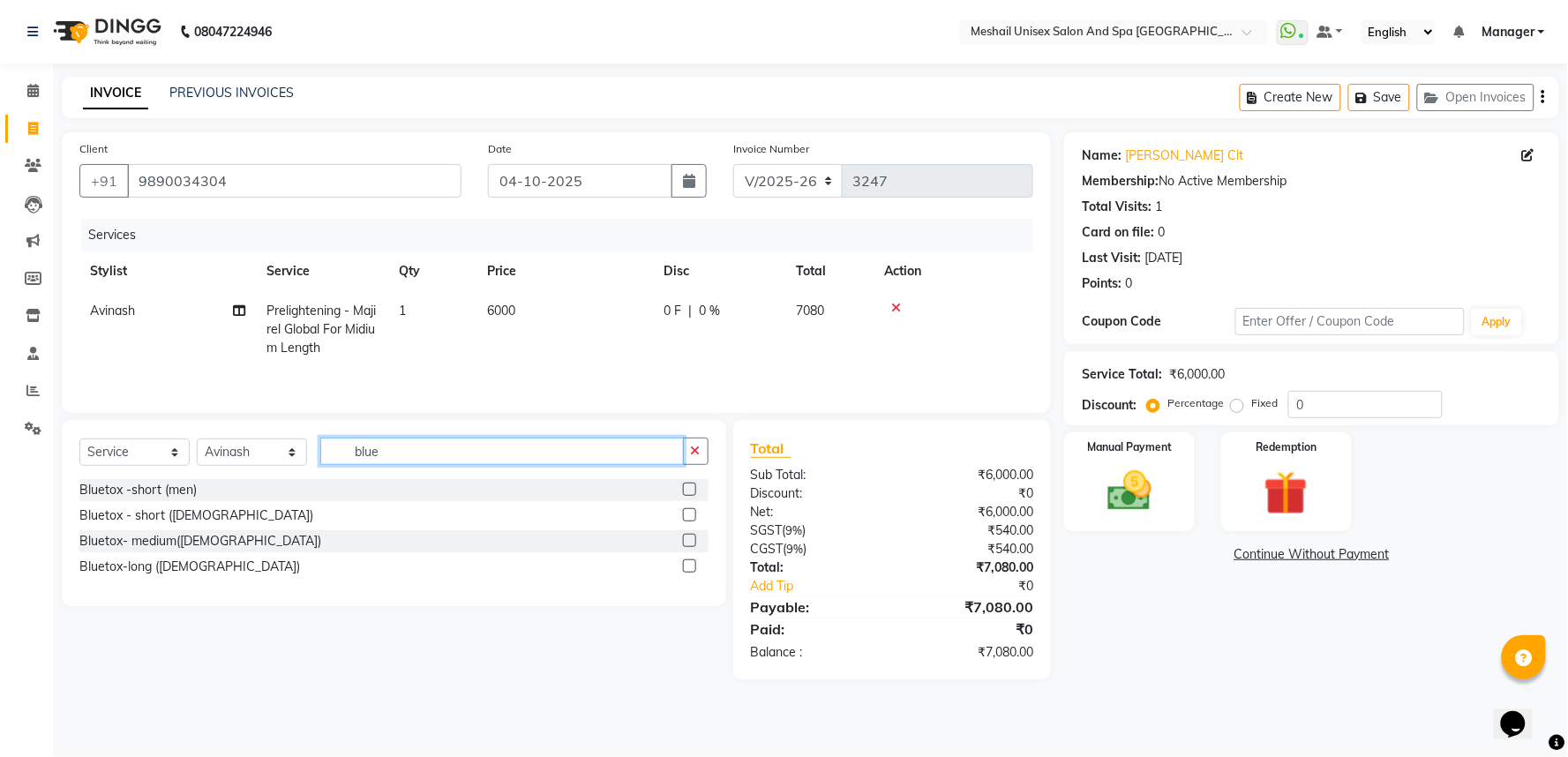
type input "blue"
click at [683, 513] on label at bounding box center [689, 515] width 13 height 13
click at [683, 513] on input "checkbox" at bounding box center [688, 516] width 11 height 11
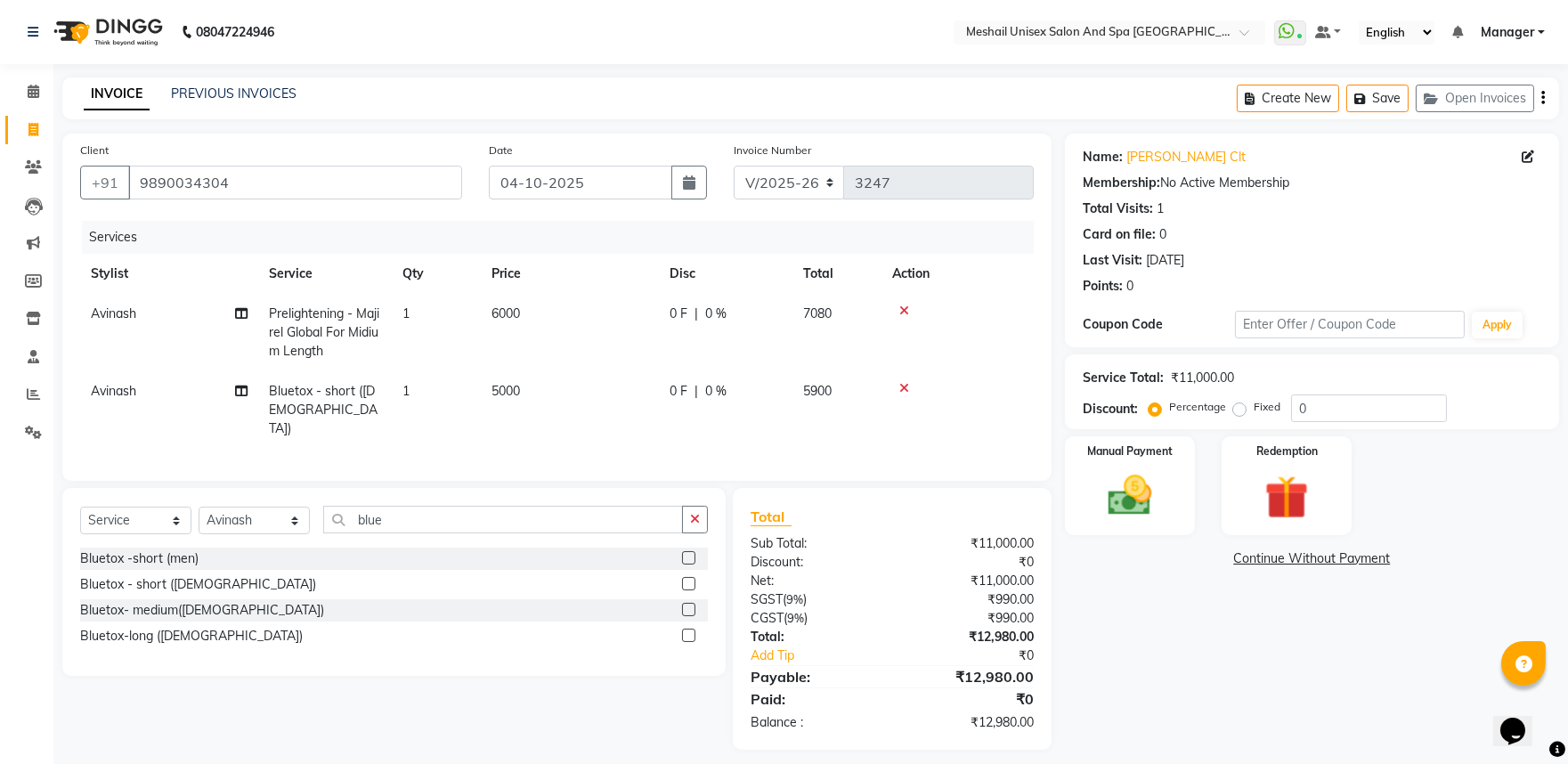
checkbox input "false"
click at [520, 392] on span "5000" at bounding box center [505, 390] width 28 height 16
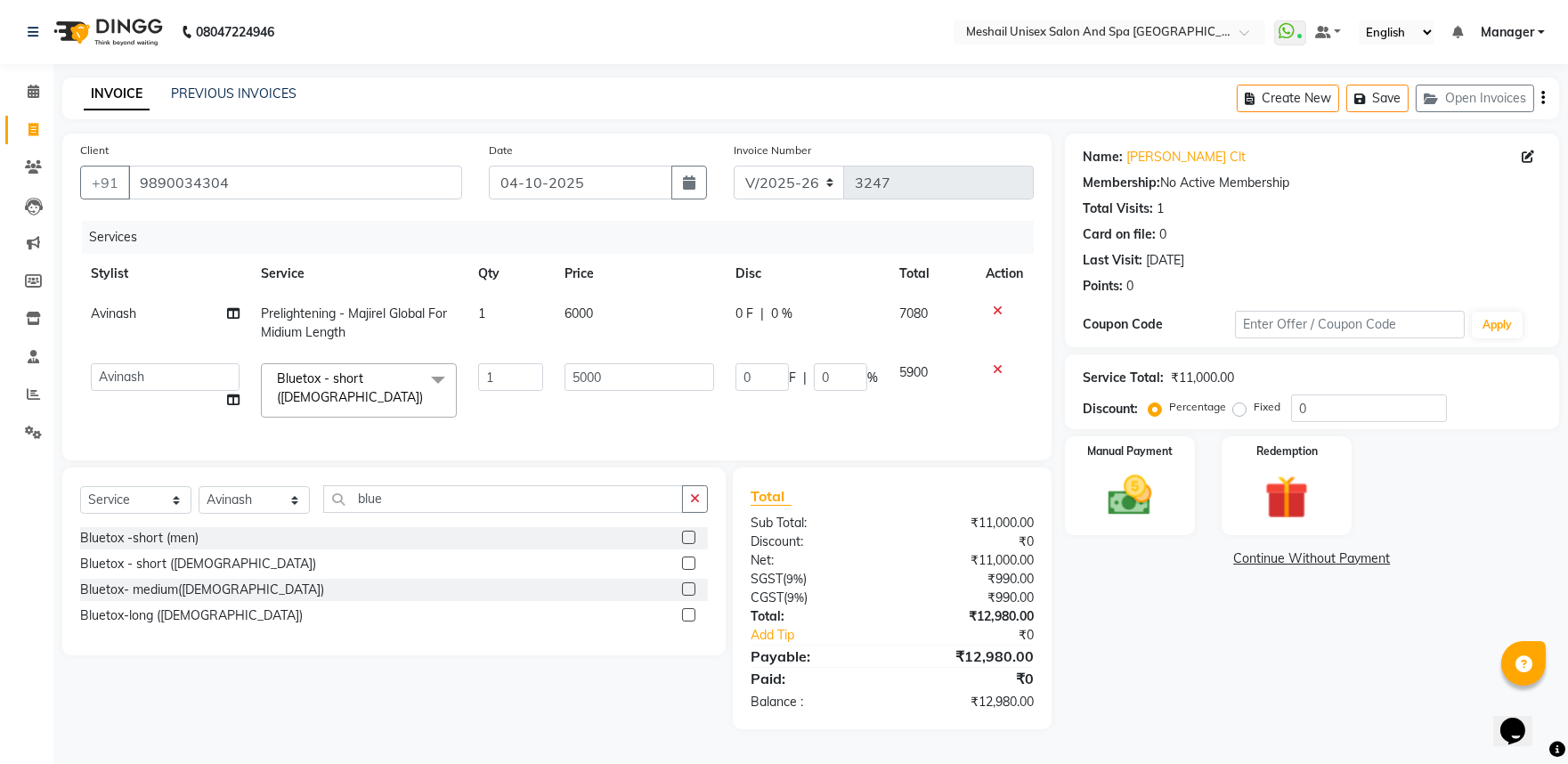
click at [552, 379] on td "1" at bounding box center [511, 390] width 87 height 75
click at [568, 372] on input "5000" at bounding box center [639, 377] width 149 height 28
type input "2500"
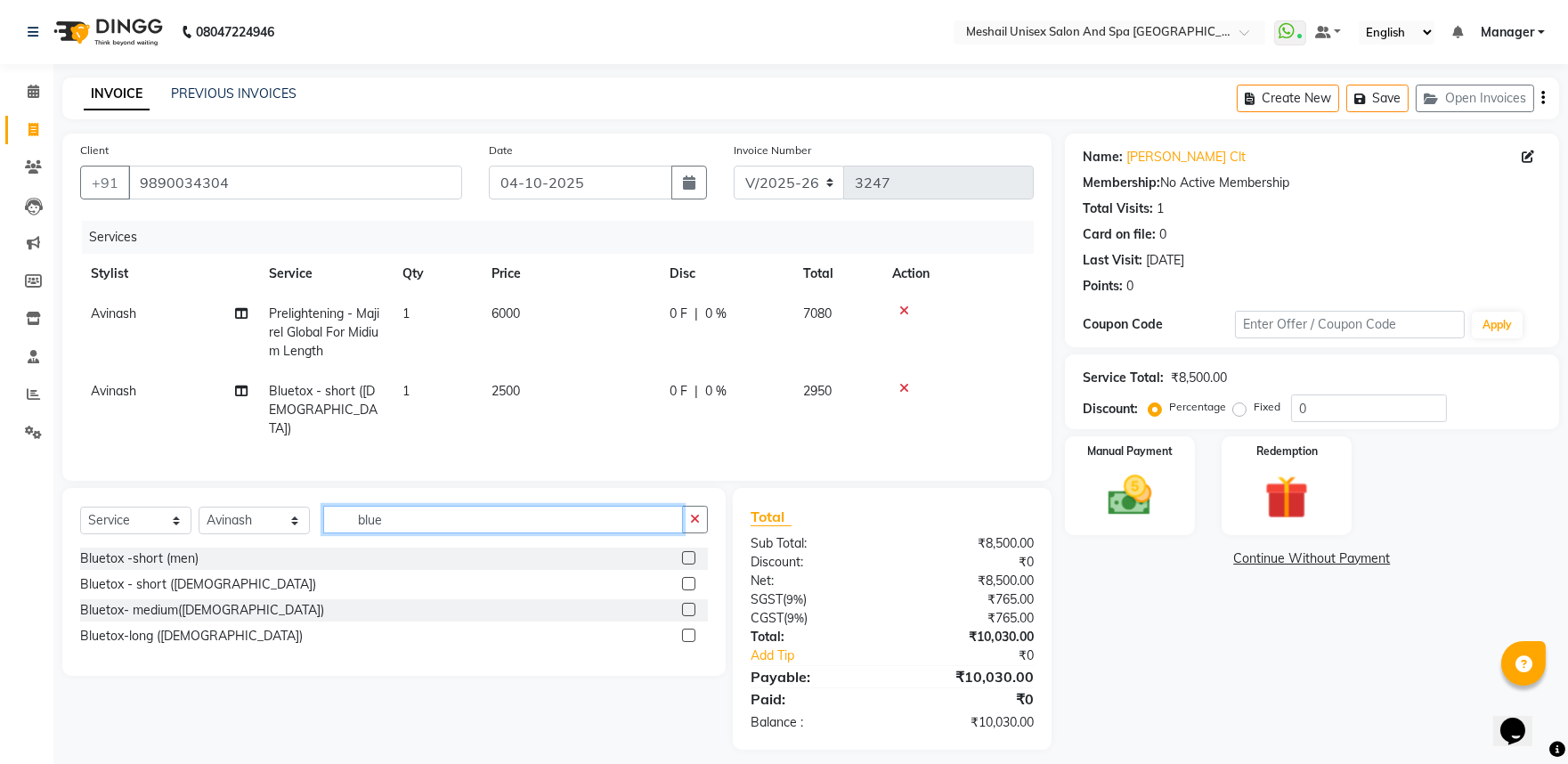
click at [430, 506] on input "blue" at bounding box center [503, 520] width 359 height 28
type input "hair cut"
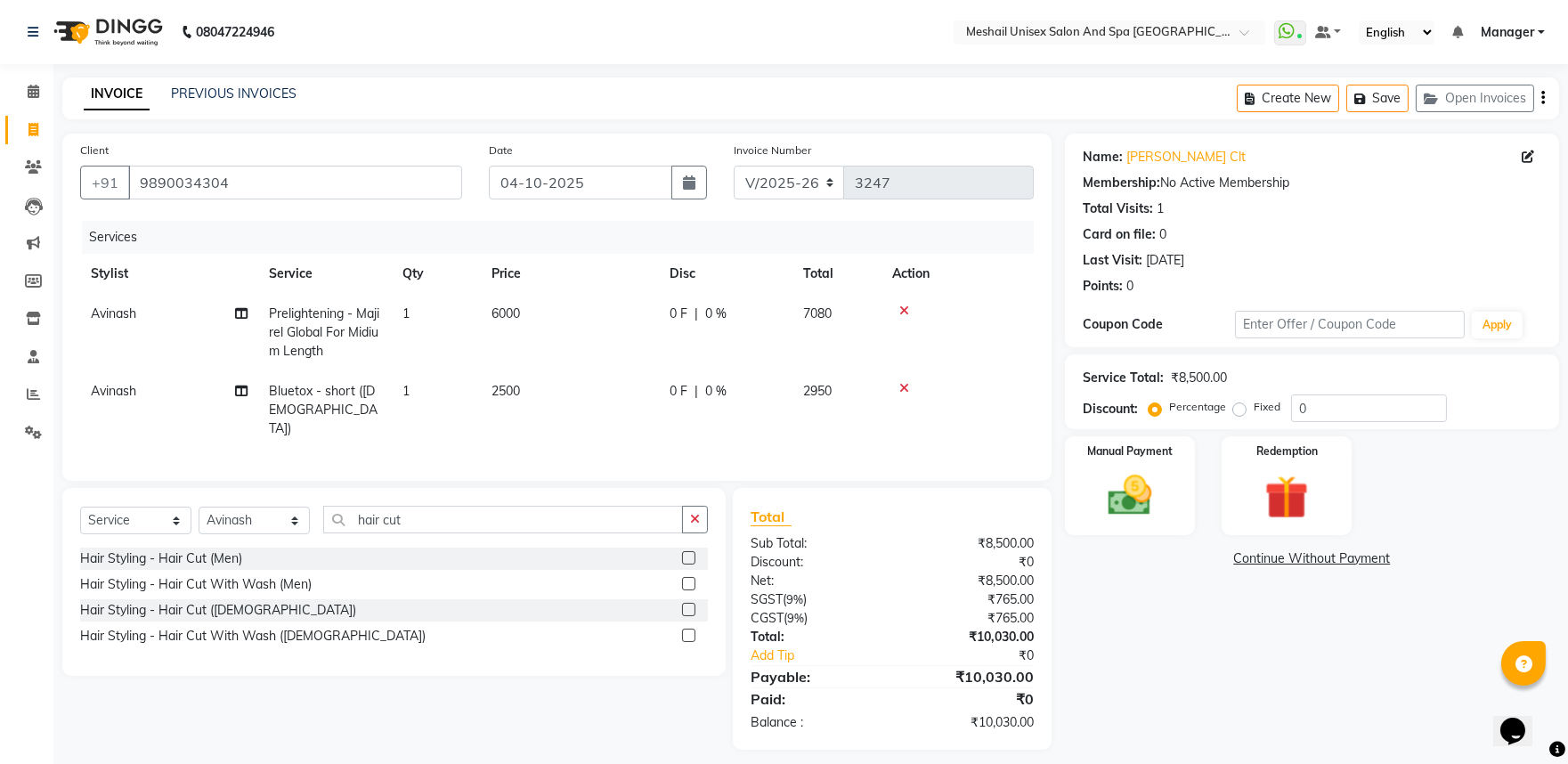
click at [686, 607] on label at bounding box center [689, 609] width 14 height 14
click at [686, 607] on input "checkbox" at bounding box center [688, 610] width 12 height 12
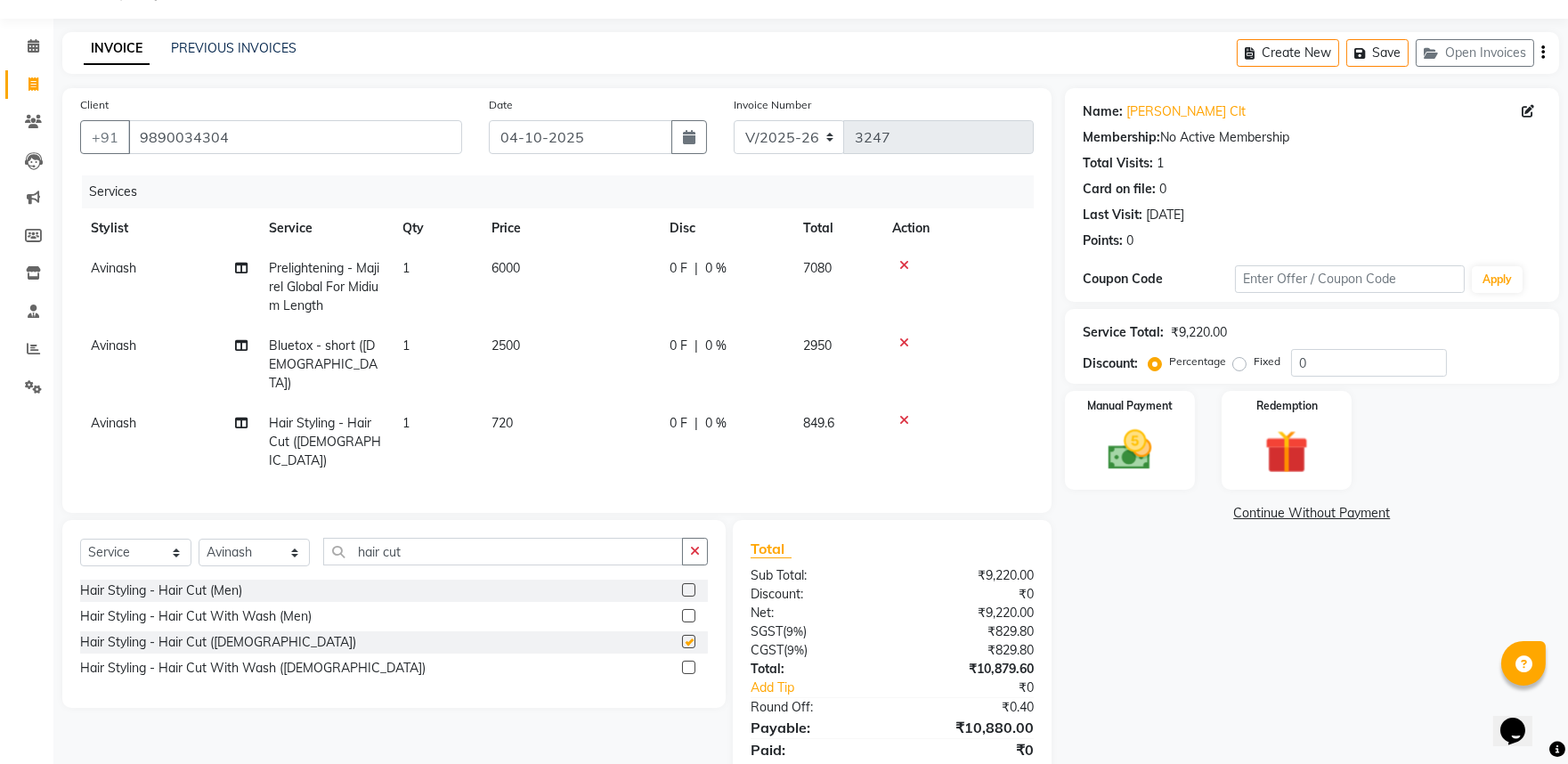
checkbox input "false"
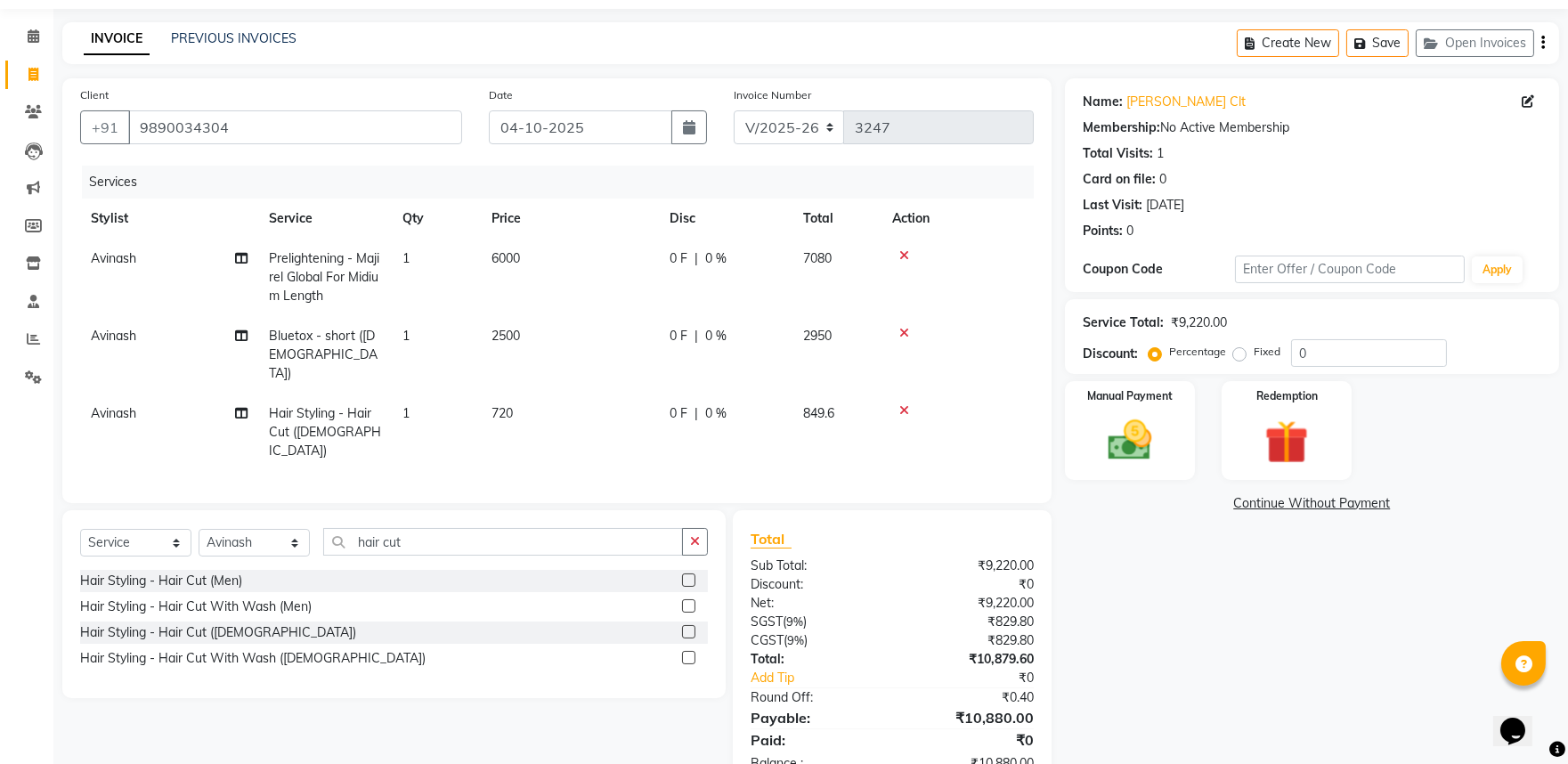
scroll to position [85, 0]
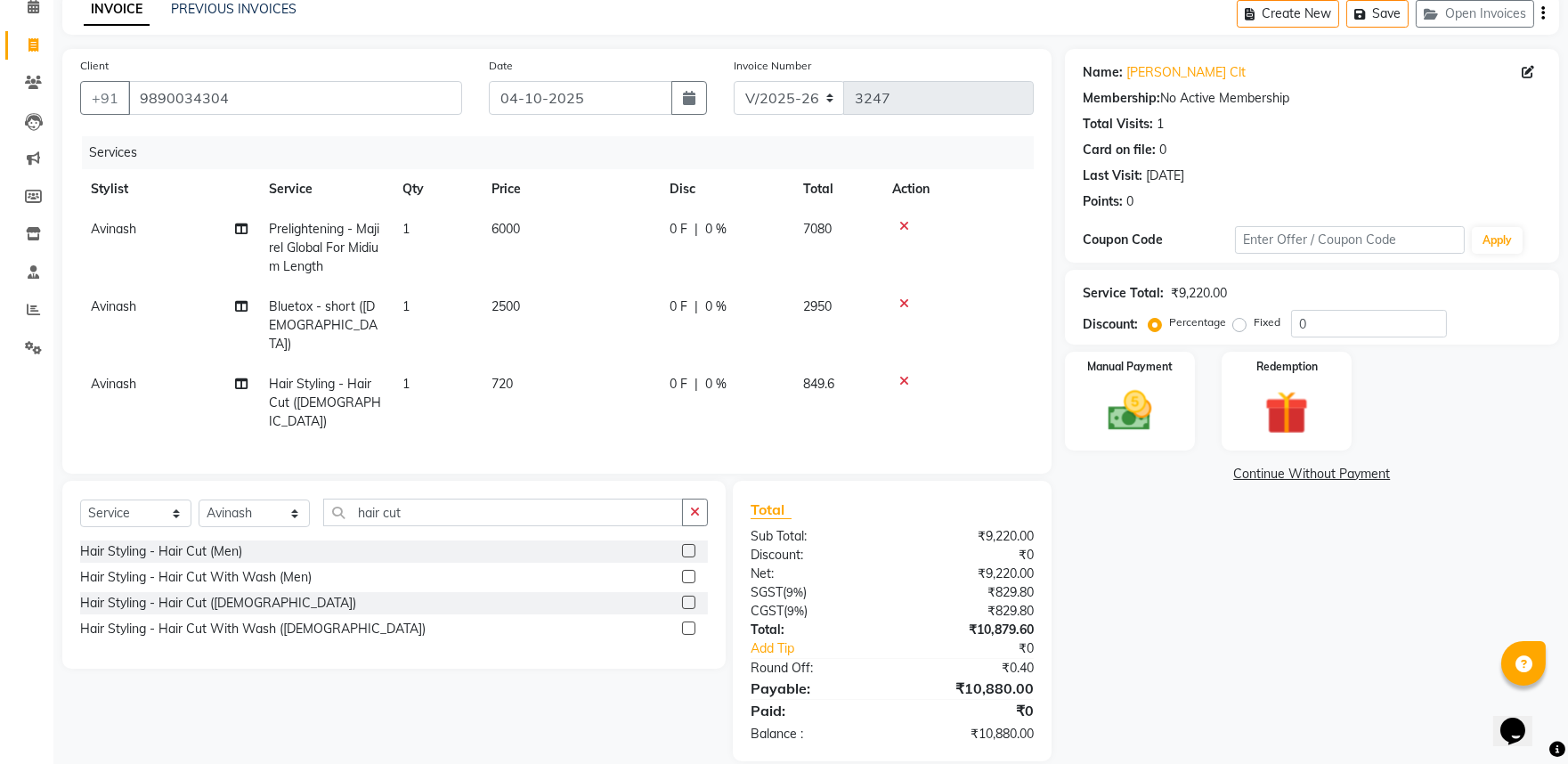
click at [905, 375] on icon at bounding box center [904, 381] width 10 height 13
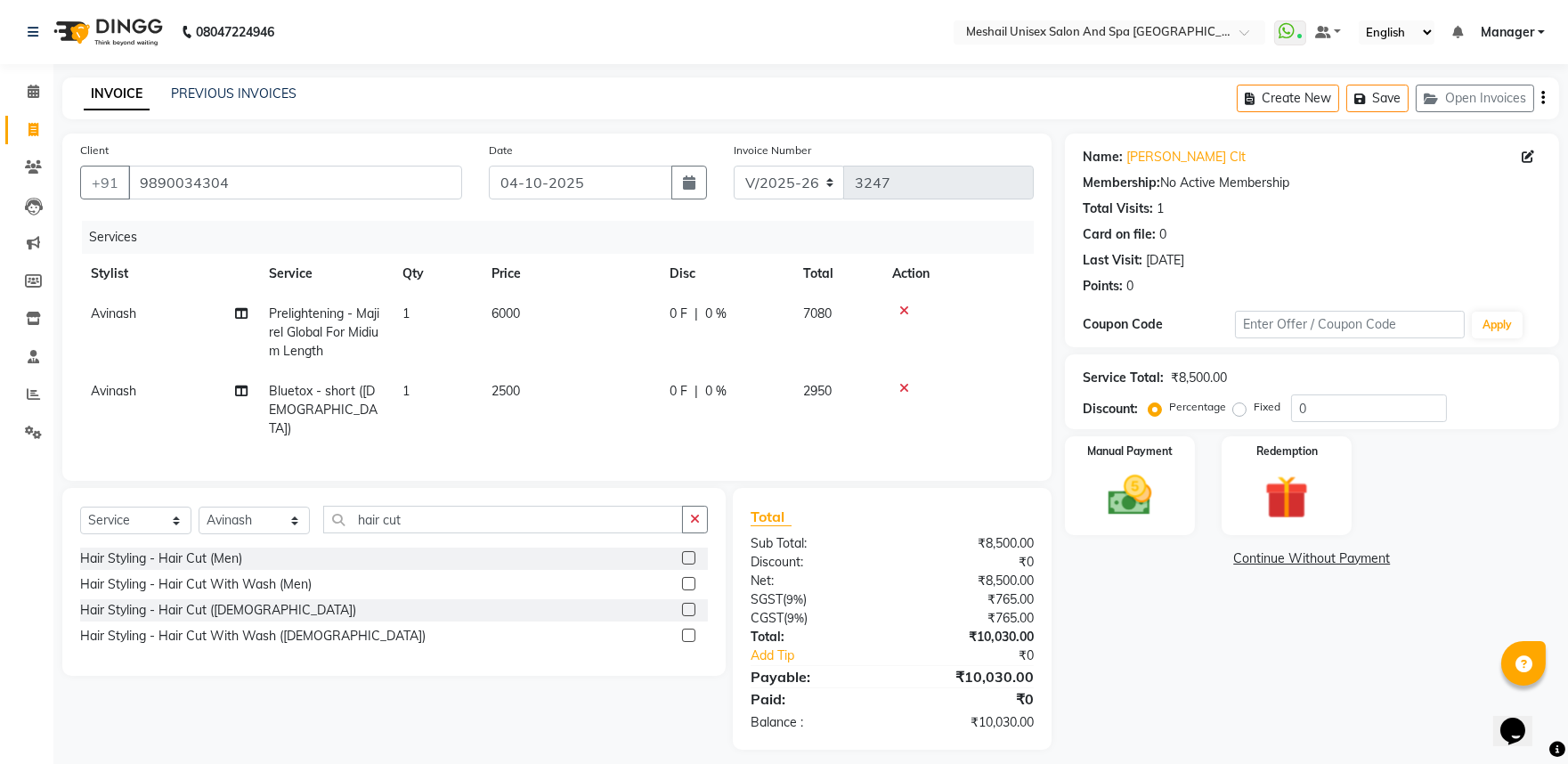
scroll to position [7, 0]
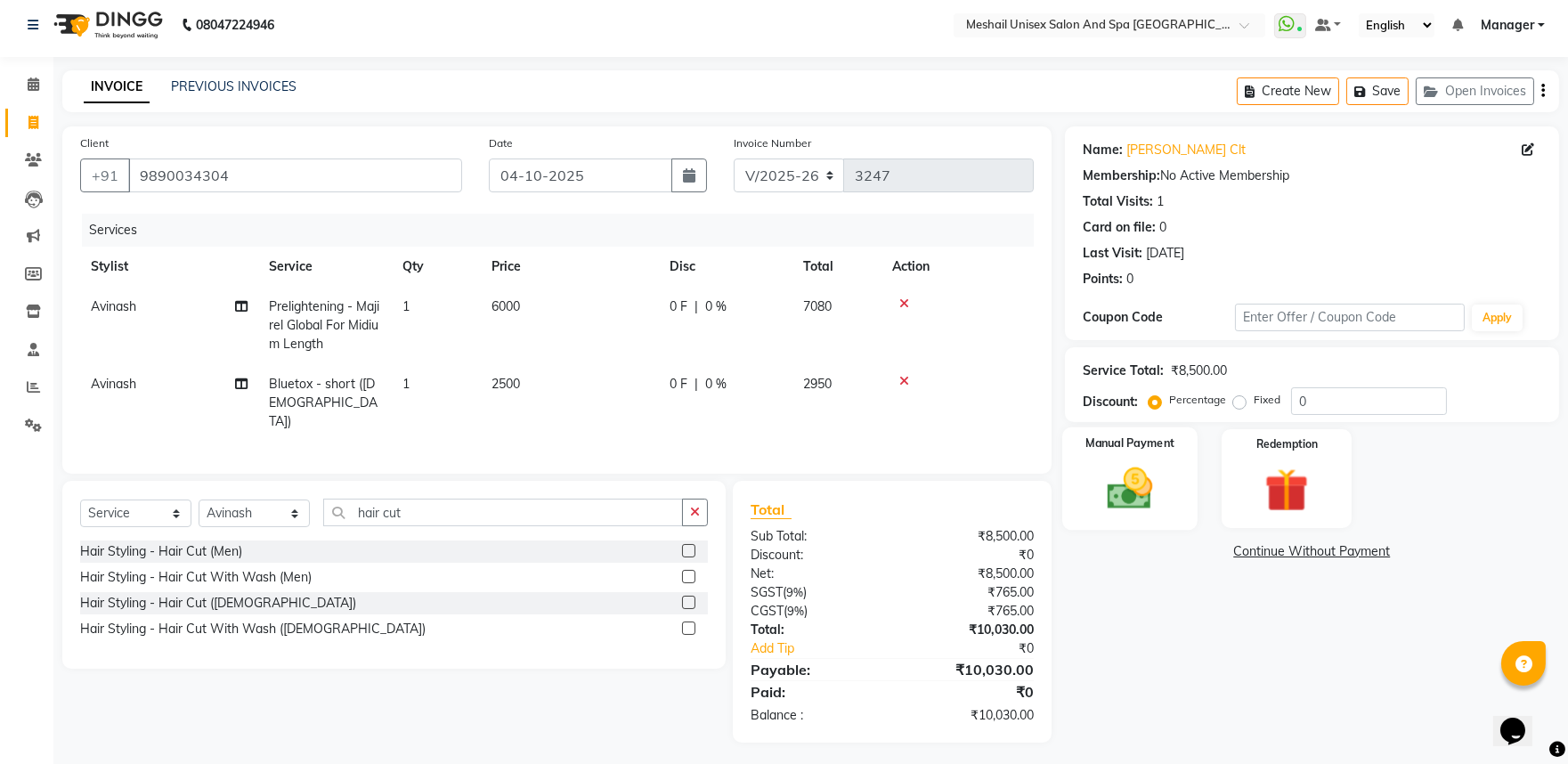
click at [1176, 472] on div "Manual Payment" at bounding box center [1130, 478] width 135 height 102
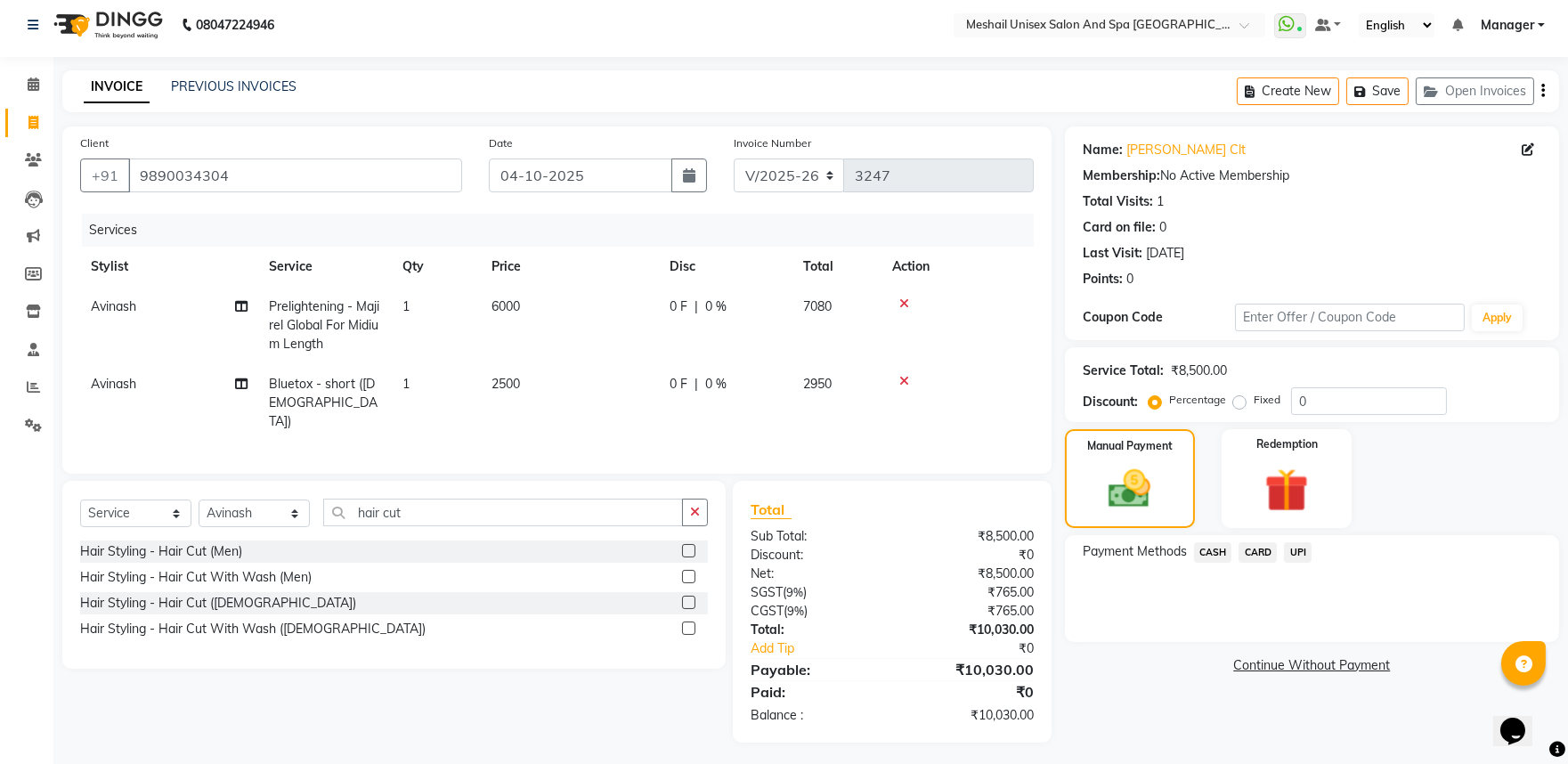
click at [1298, 551] on span "UPI" at bounding box center [1297, 552] width 28 height 20
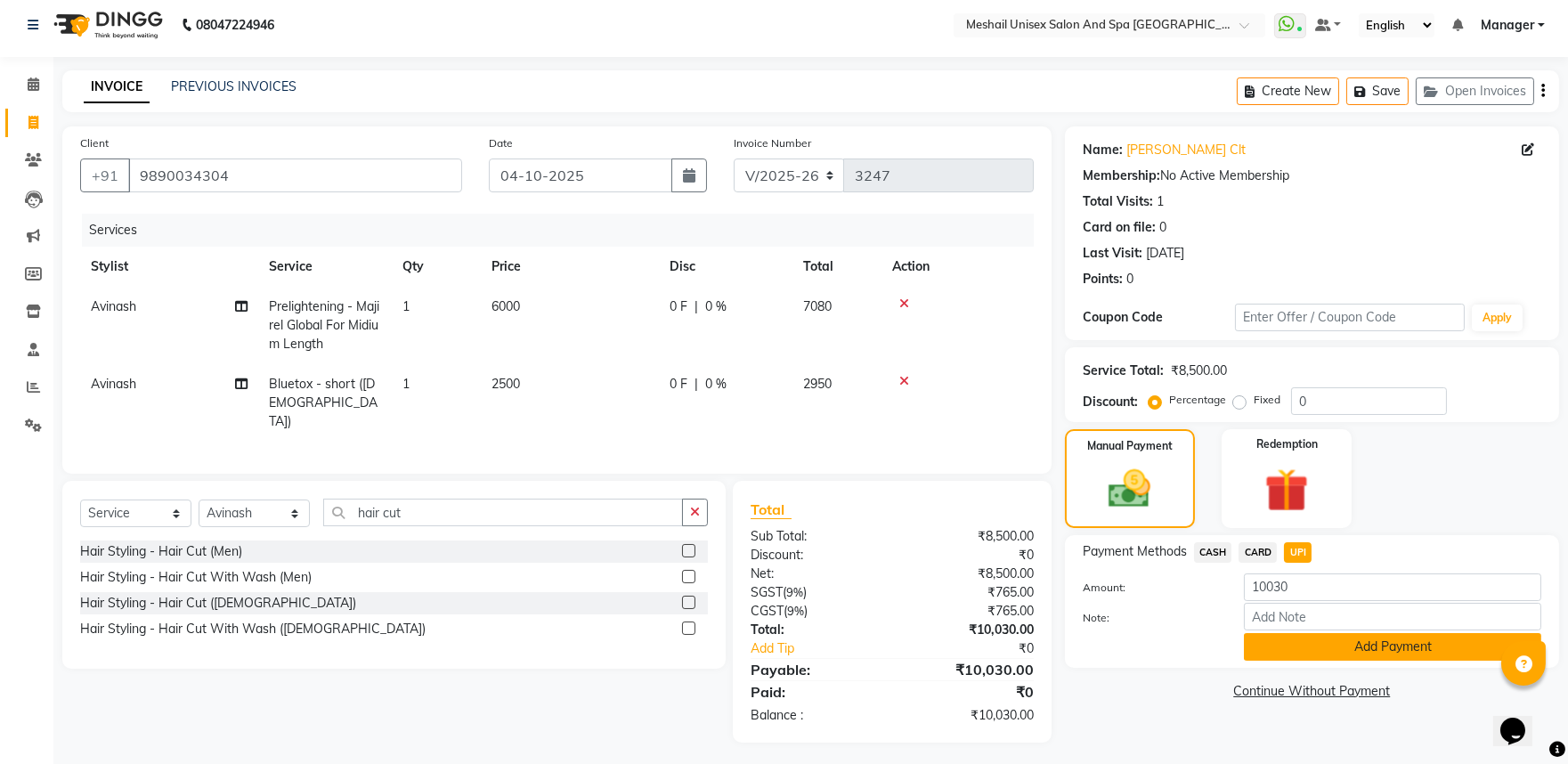
click at [1365, 654] on button "Add Payment" at bounding box center [1393, 646] width 298 height 28
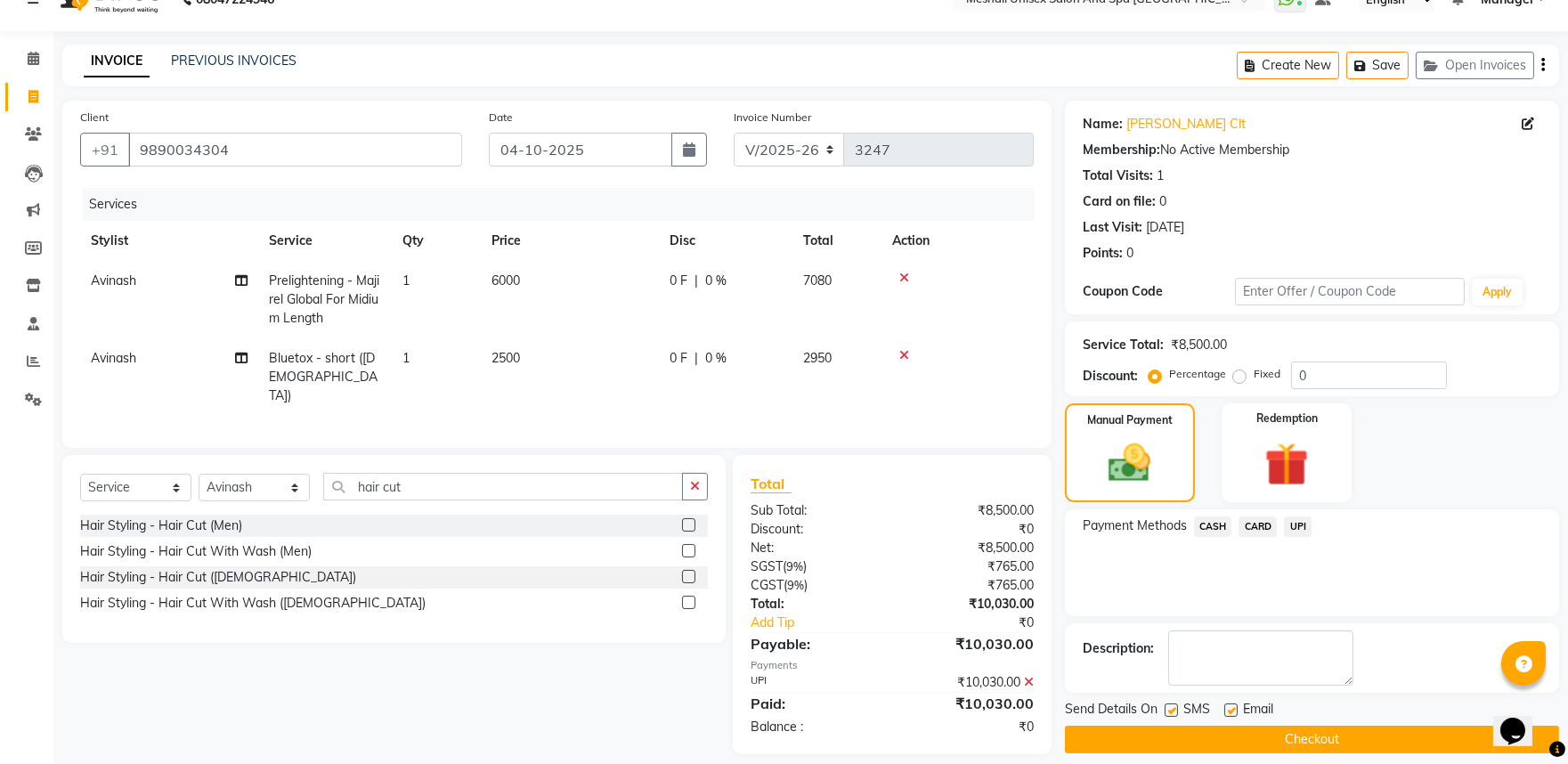
scroll to position [48, 0]
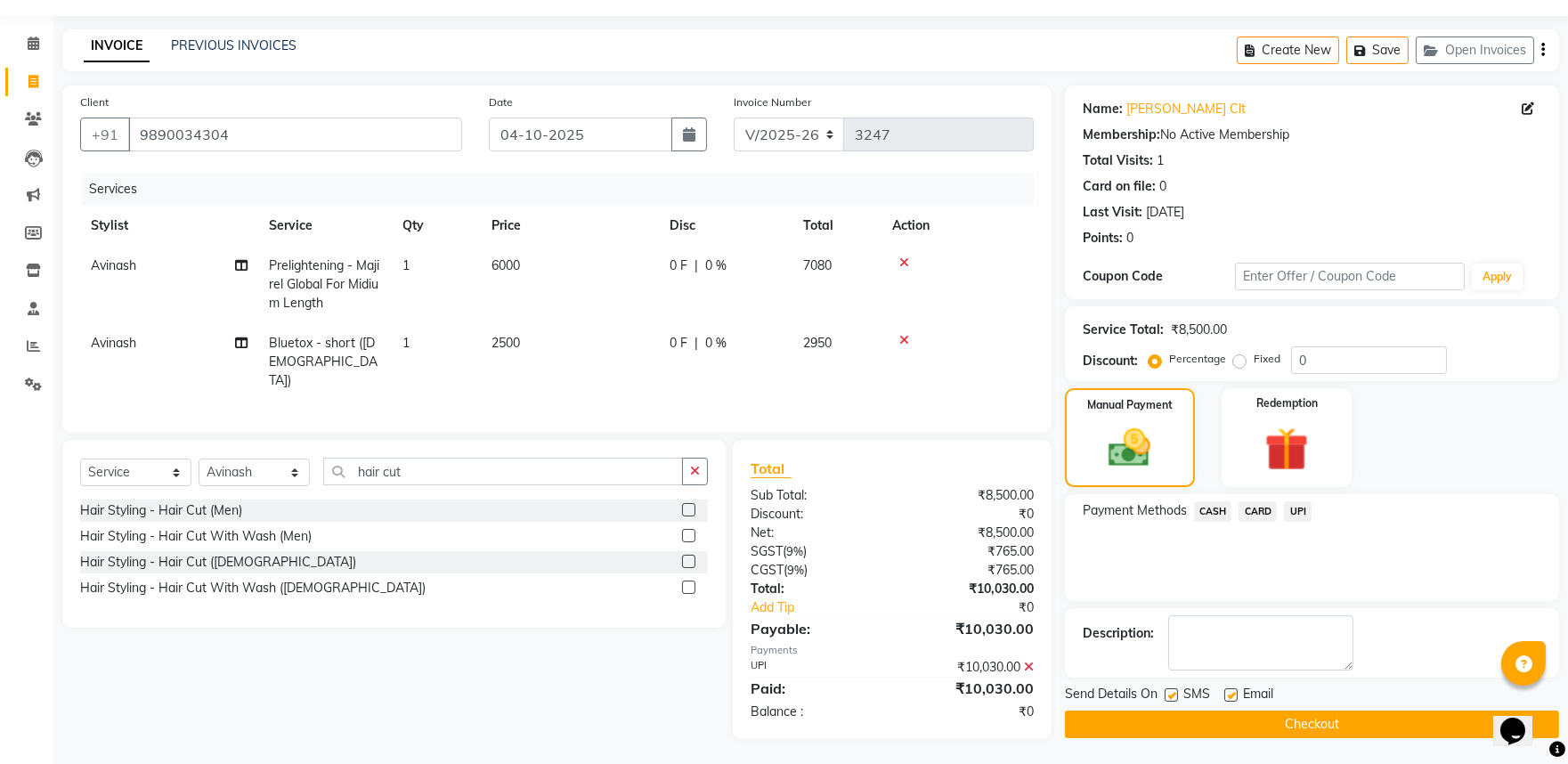
click at [1358, 717] on button "Checkout" at bounding box center [1312, 724] width 495 height 28
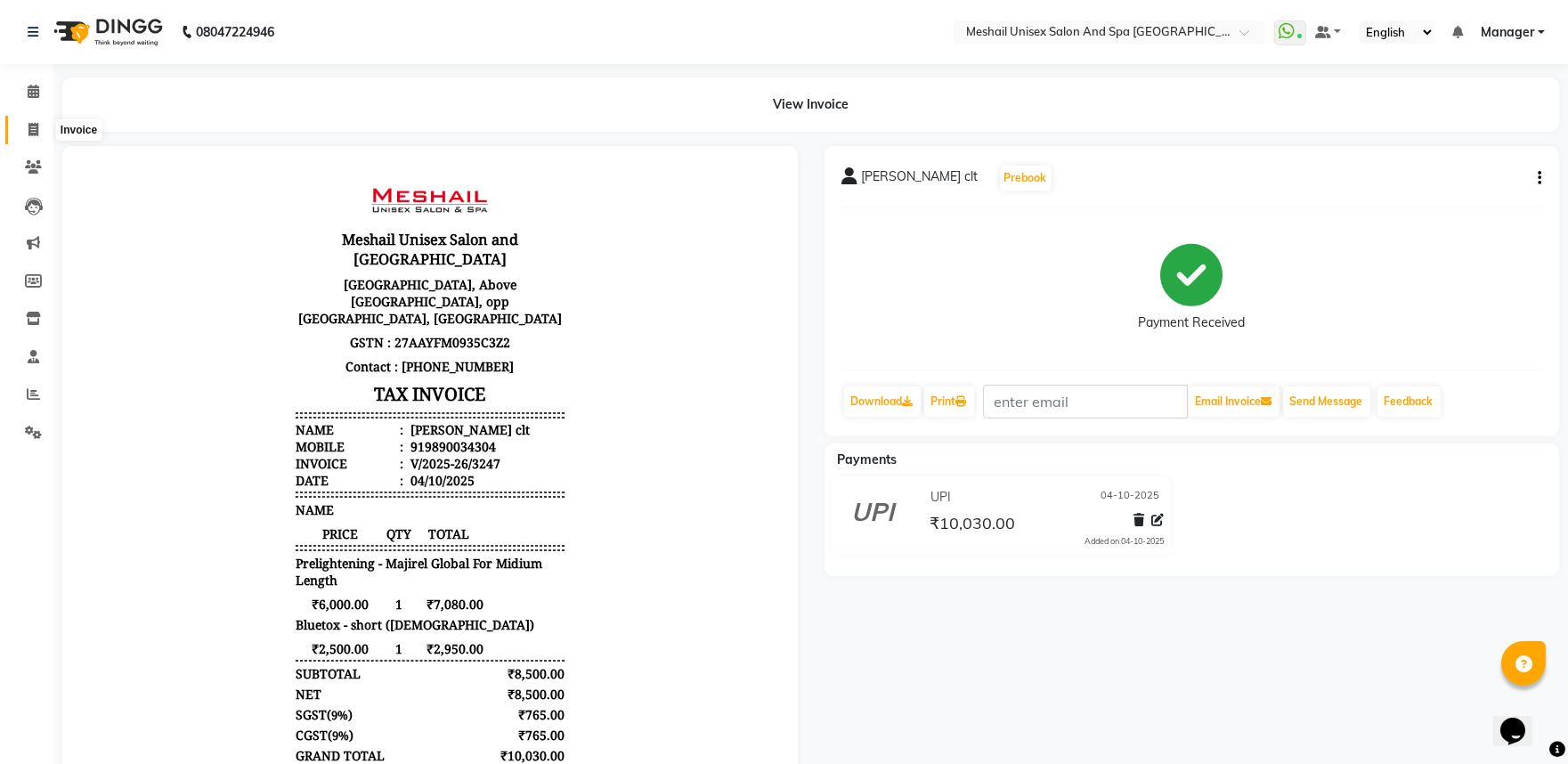
click at [43, 125] on span at bounding box center [33, 129] width 31 height 20
select select "service"
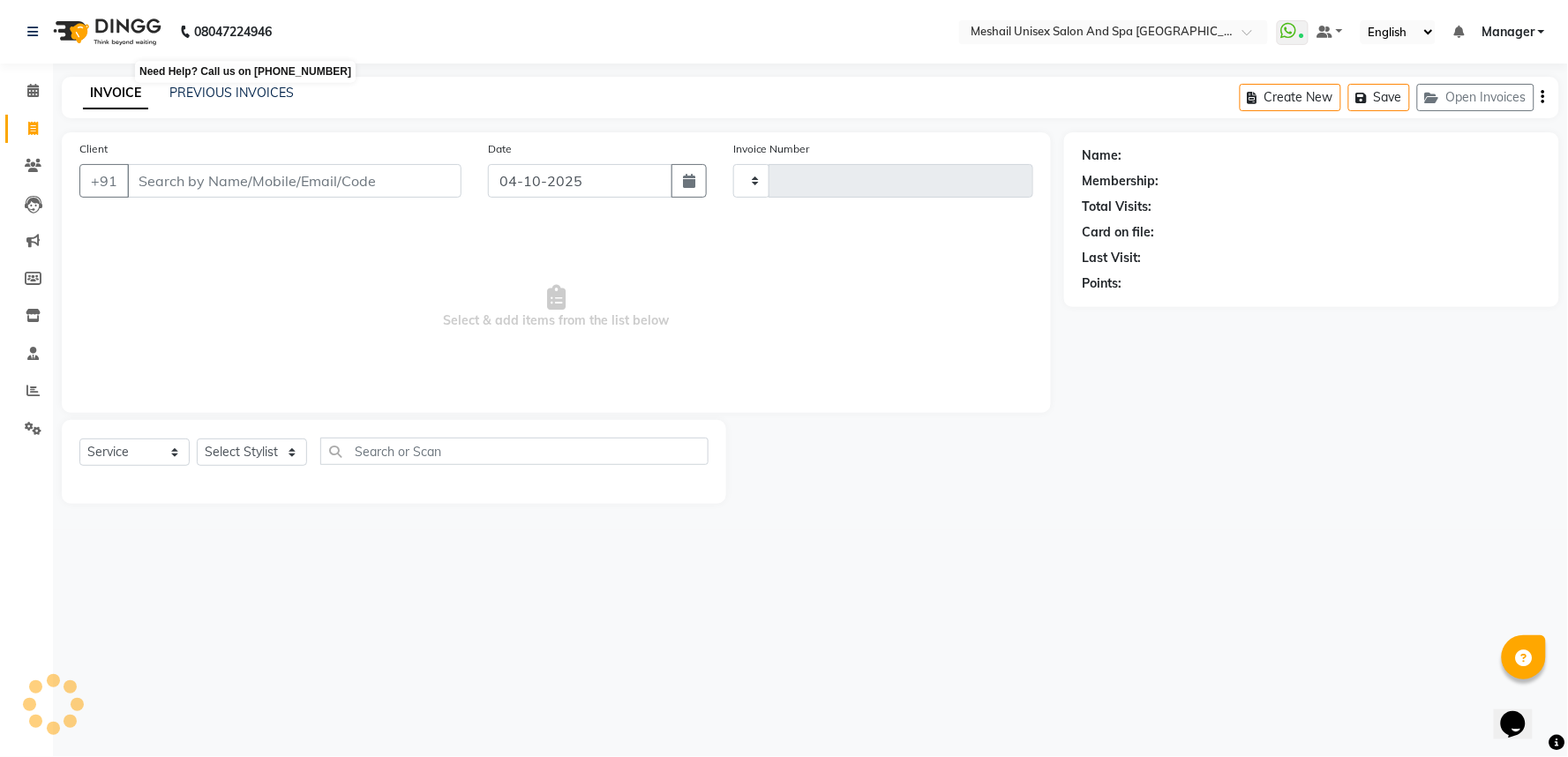
type input "3248"
select select "6711"
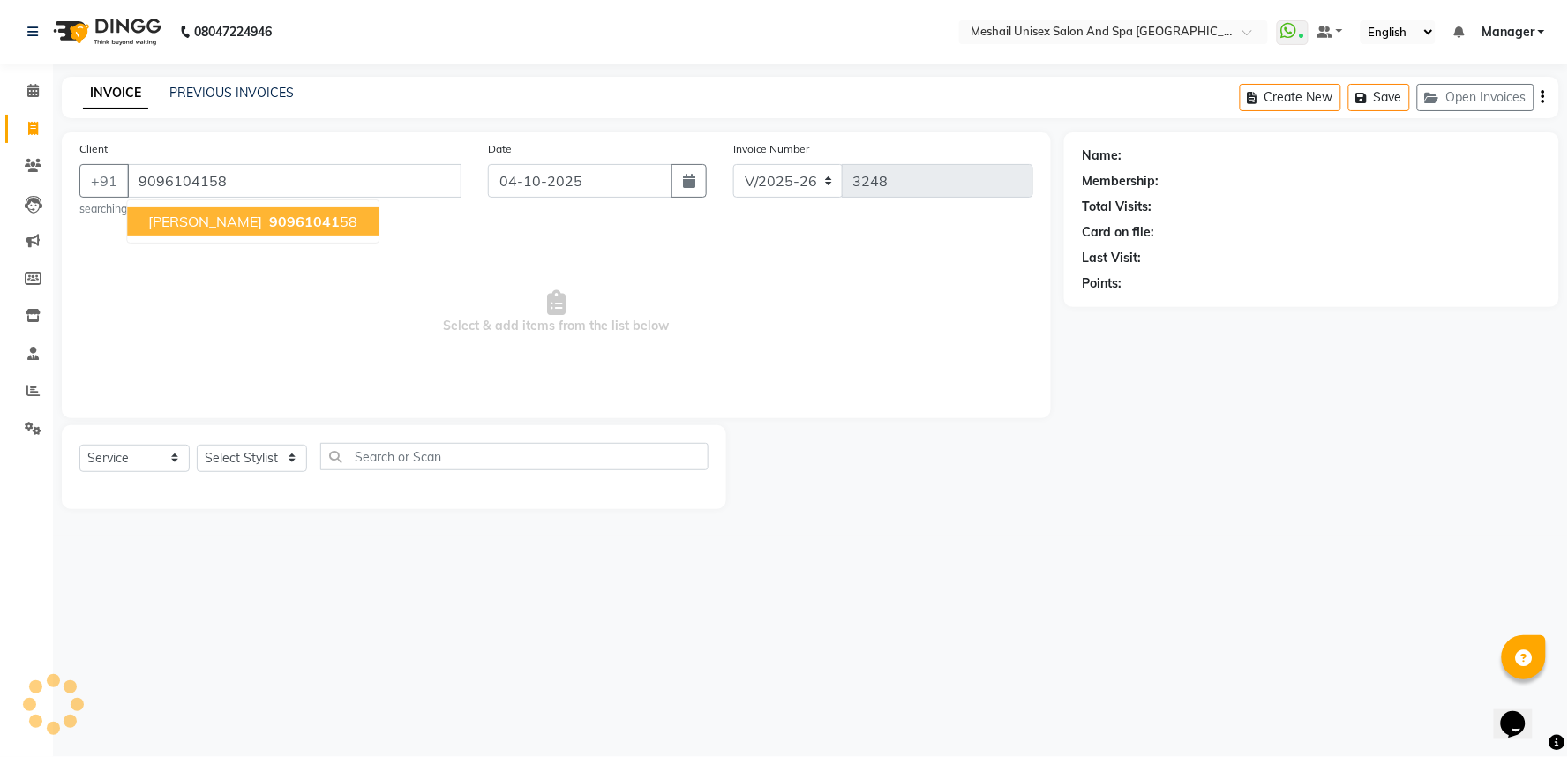
type input "9096104158"
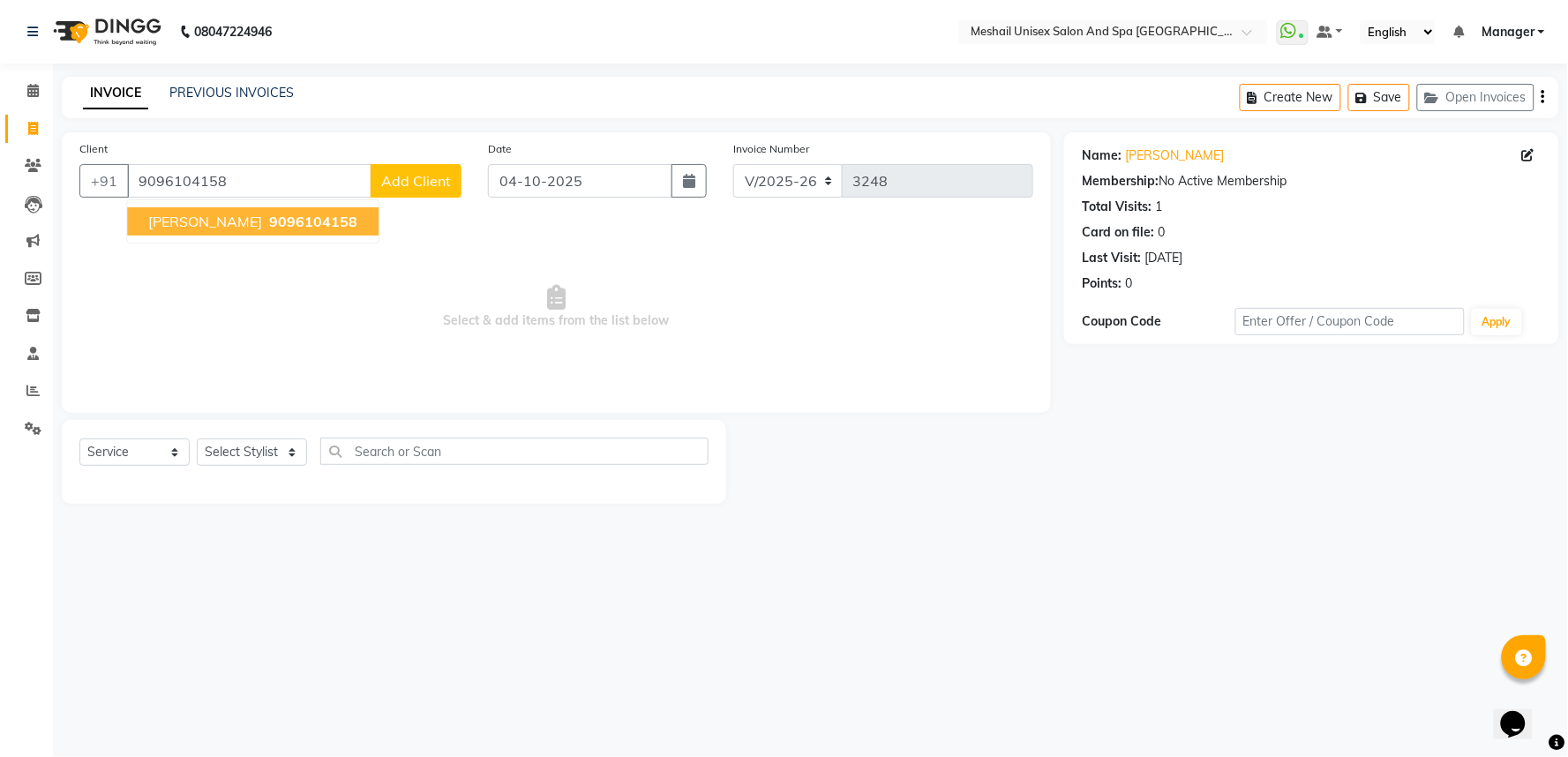
click at [269, 221] on span "9096104158" at bounding box center [313, 221] width 88 height 17
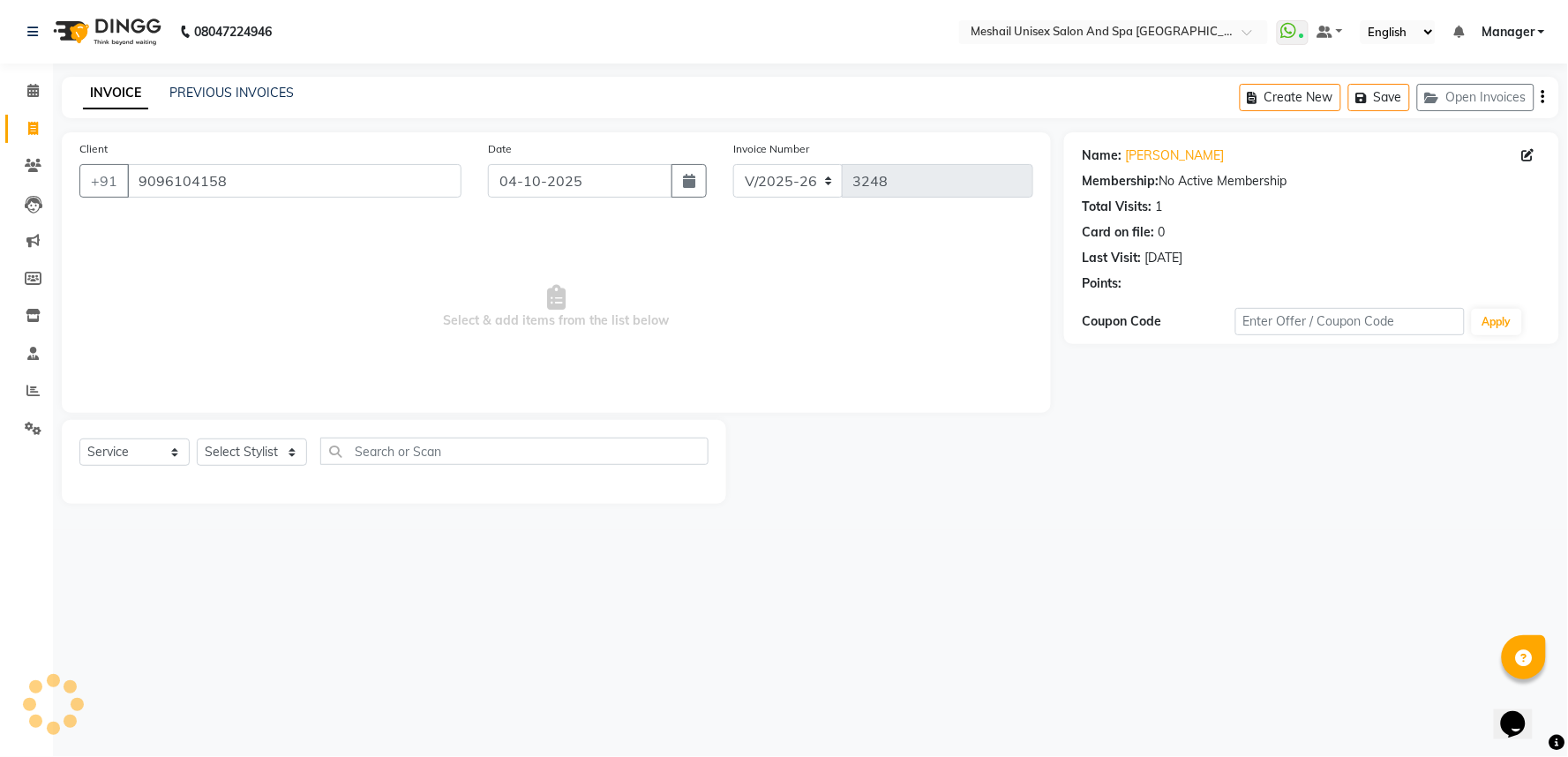
click at [248, 468] on div "Select Service Product Membership Package Voucher Prepaid Gift Card Select Styl…" at bounding box center [393, 457] width 629 height 41
click at [249, 455] on select "Select Stylist Avinash gauri Manager [PERSON_NAME] [PERSON_NAME] [PERSON_NAME] …" at bounding box center [252, 452] width 110 height 28
select select "53320"
click at [197, 439] on select "Select Stylist Avinash gauri Manager [PERSON_NAME] [PERSON_NAME] [PERSON_NAME] …" at bounding box center [252, 452] width 110 height 28
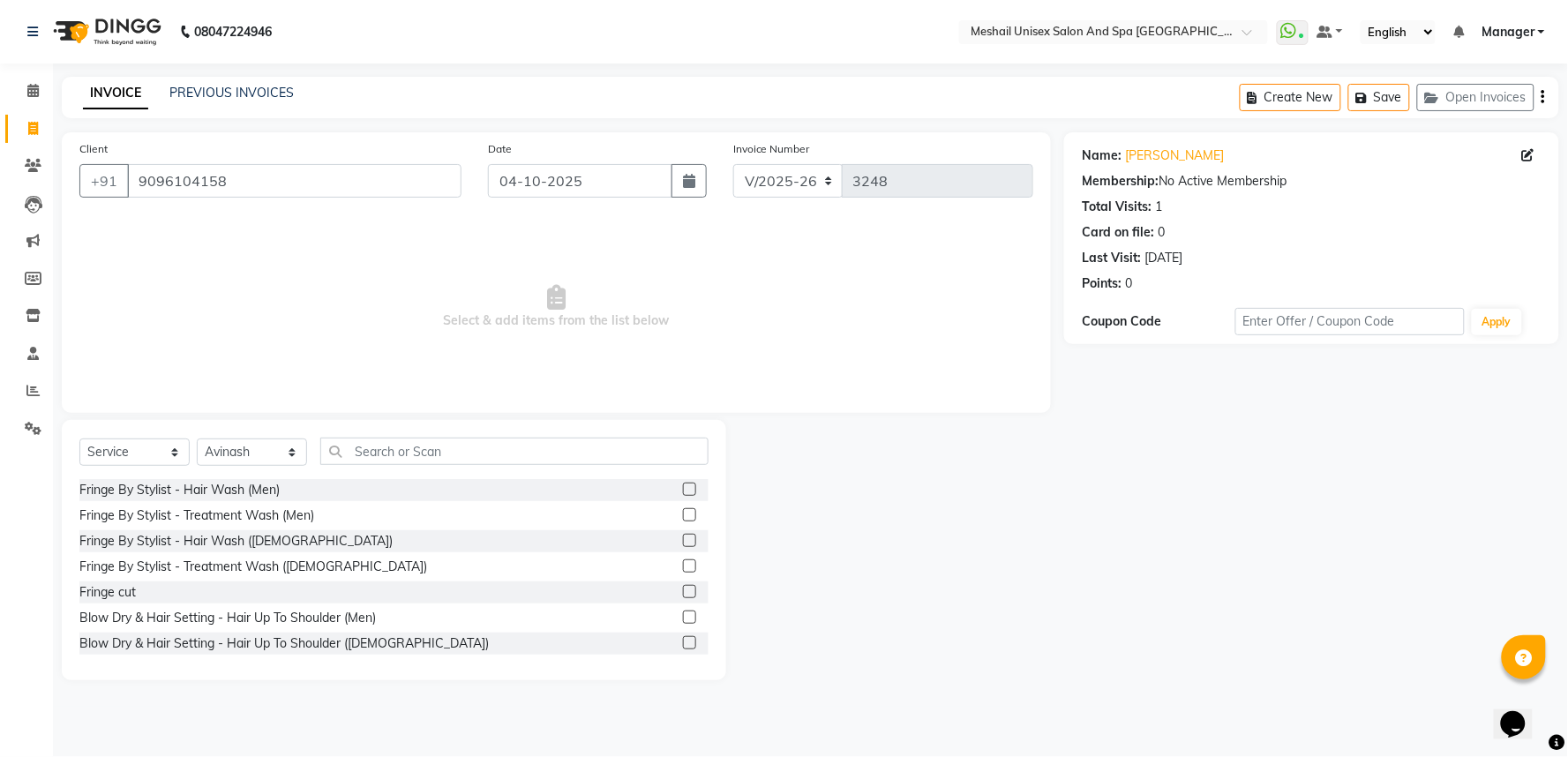
drag, startPoint x: 399, startPoint y: 431, endPoint x: 398, endPoint y: 453, distance: 22.0
click at [400, 434] on div "Select Service Product Membership Package Voucher Prepaid Gift Card Select Styl…" at bounding box center [394, 550] width 664 height 260
click at [398, 453] on input "text" at bounding box center [515, 451] width 389 height 28
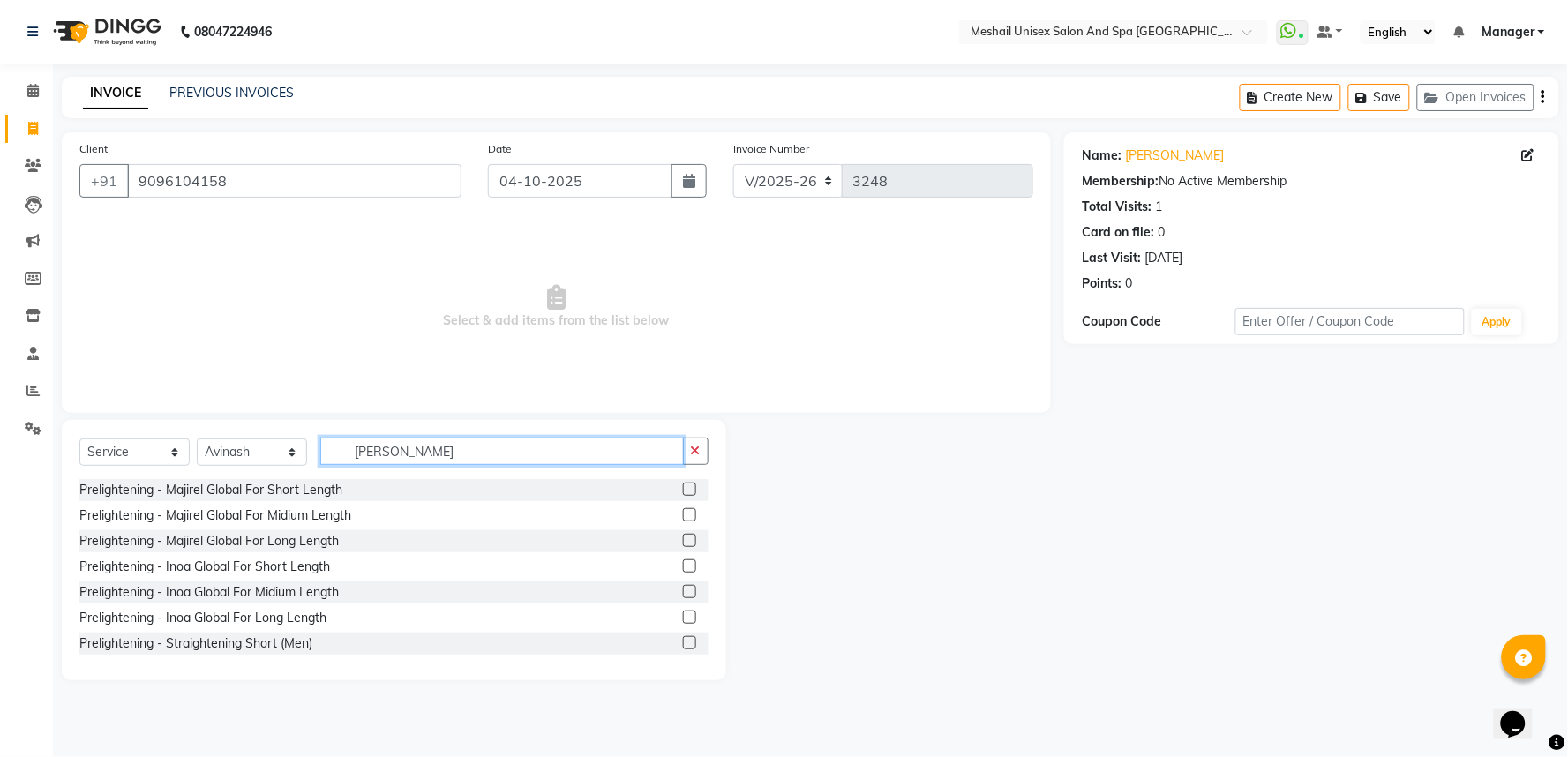
type input "preli"
click at [683, 508] on label at bounding box center [689, 515] width 13 height 13
click at [683, 510] on input "checkbox" at bounding box center [688, 516] width 11 height 11
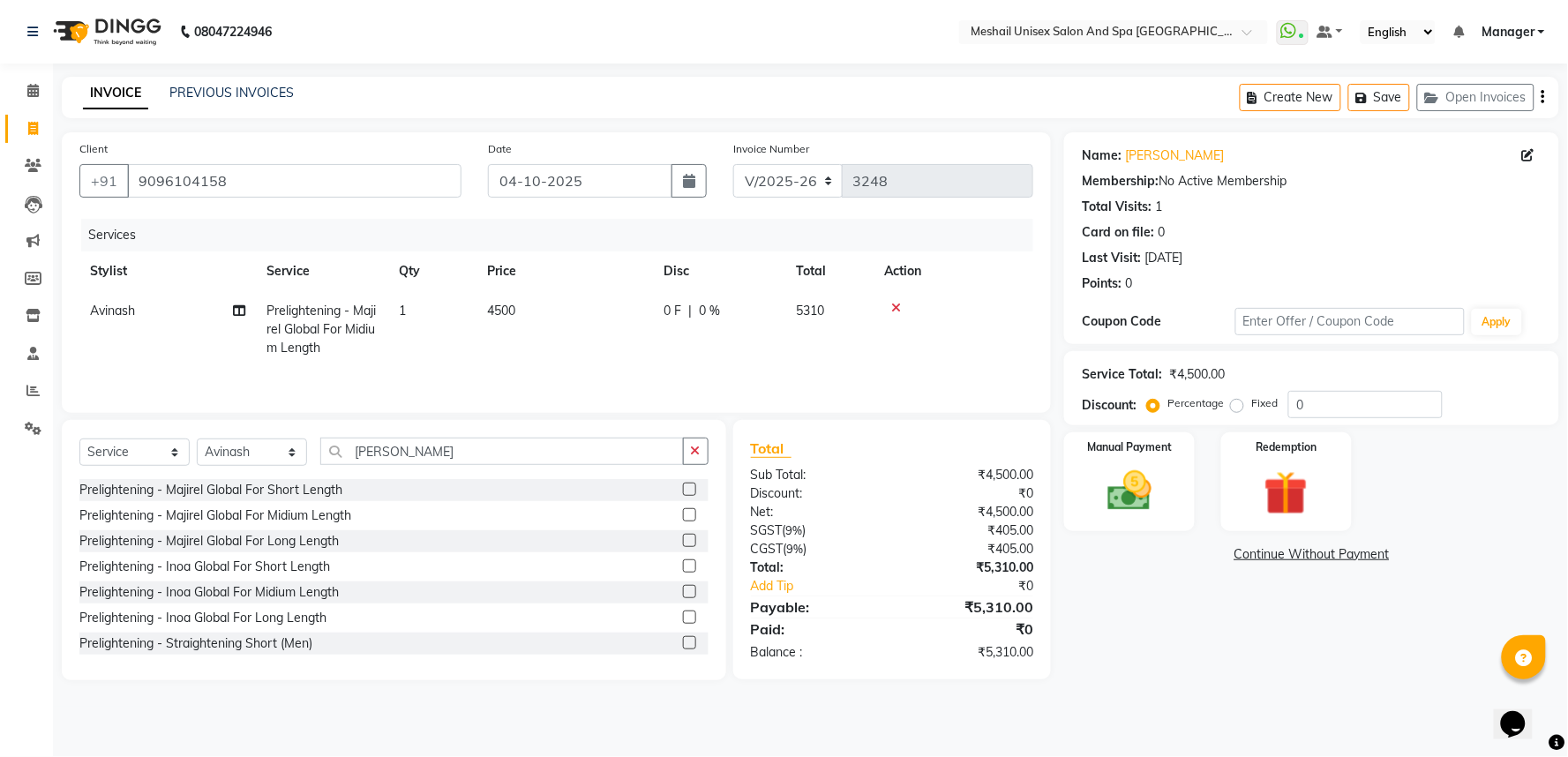
checkbox input "false"
click at [485, 304] on td "4500" at bounding box center [565, 329] width 176 height 77
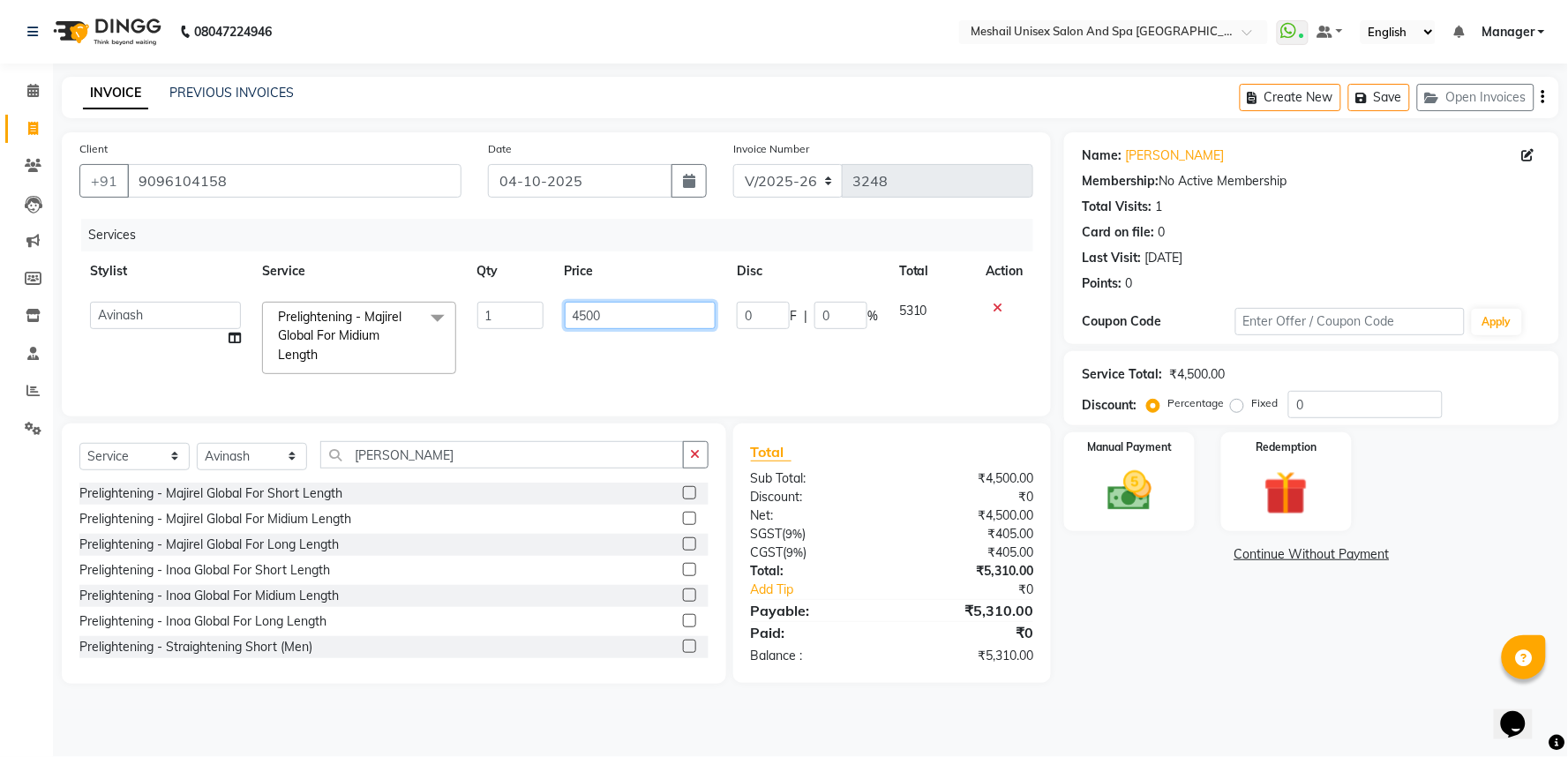
click at [565, 310] on input "4500" at bounding box center [640, 315] width 151 height 28
type input "3390"
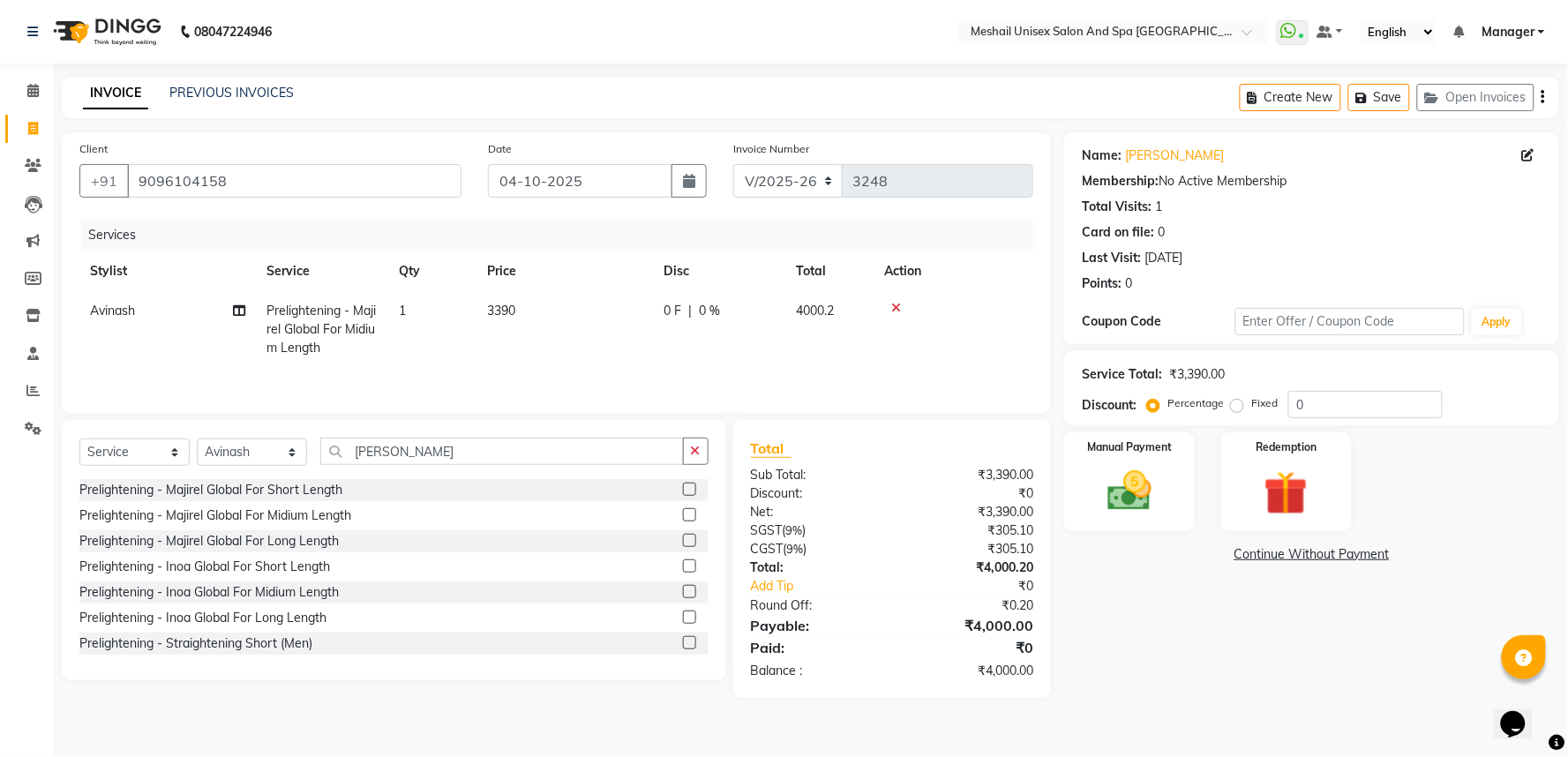
click at [504, 434] on div "Select Service Product Membership Package Voucher Prepaid Gift Card Select Styl…" at bounding box center [394, 550] width 664 height 260
click at [471, 480] on div "Prelightening - Majirel Global For Short Length" at bounding box center [393, 489] width 629 height 22
click at [479, 460] on input "preli" at bounding box center [503, 451] width 364 height 28
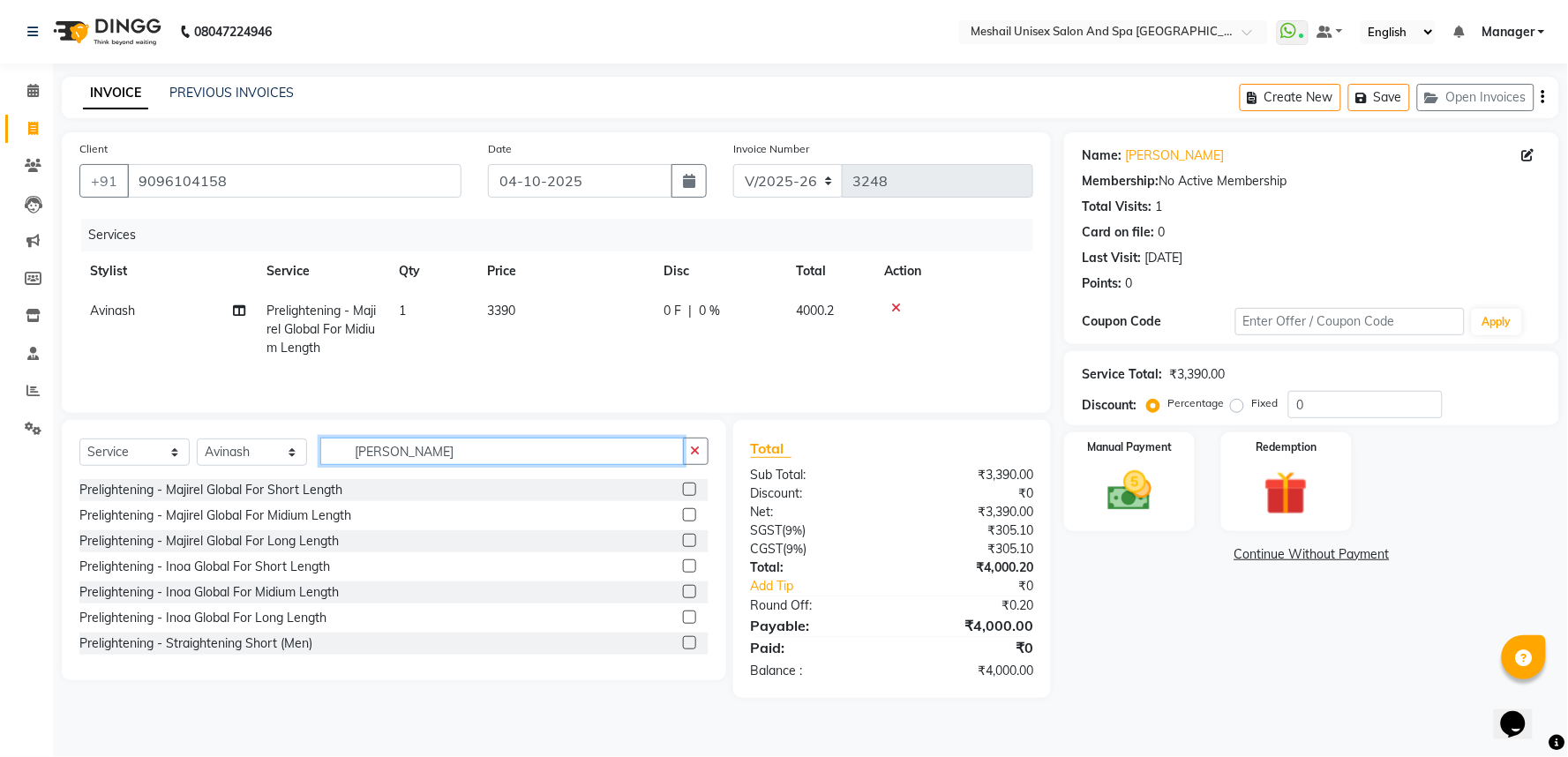
click at [479, 460] on input "preli" at bounding box center [503, 451] width 364 height 28
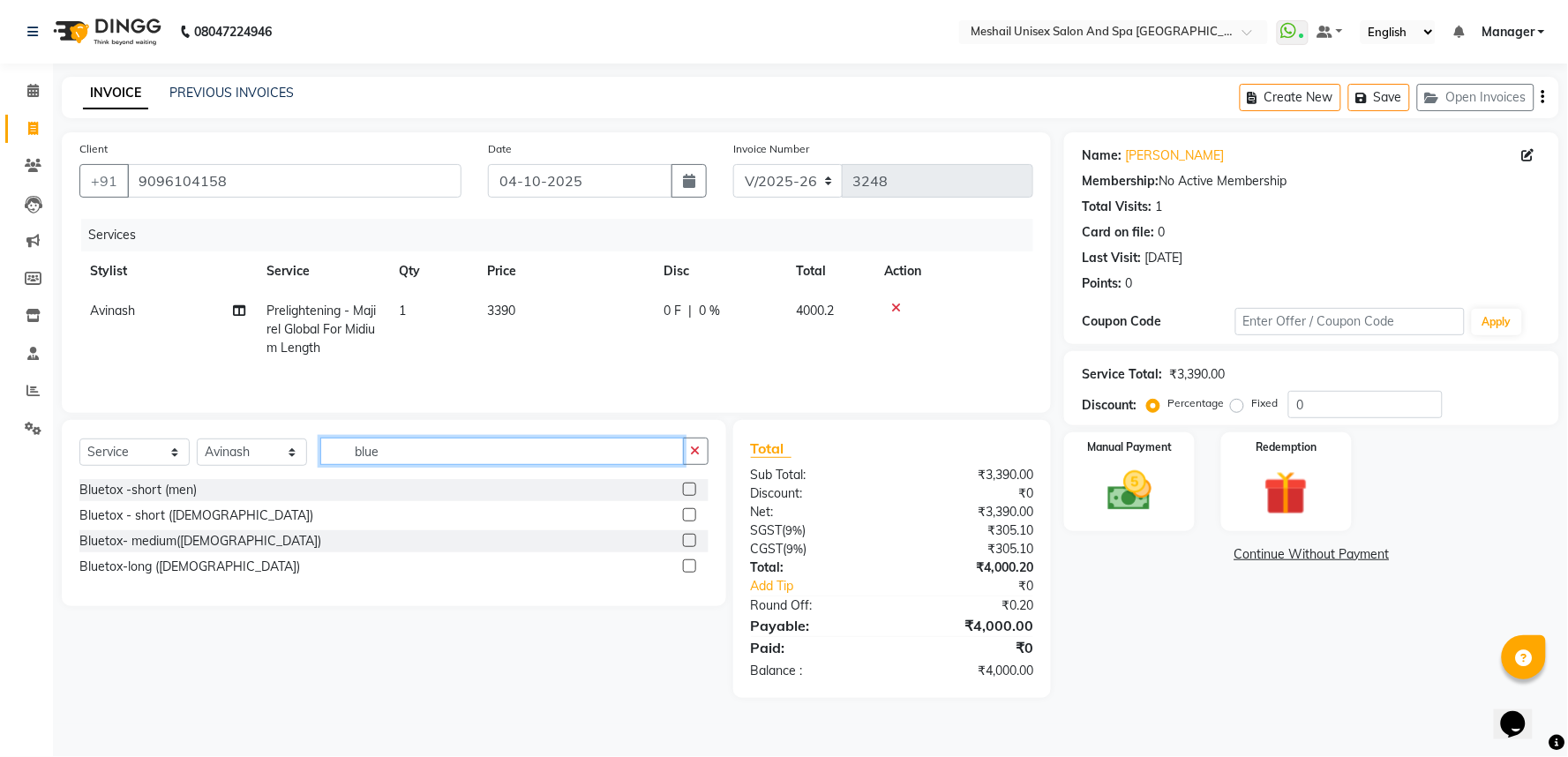
type input "blue"
click at [683, 543] on label at bounding box center [689, 541] width 13 height 13
click at [683, 543] on input "checkbox" at bounding box center [688, 541] width 11 height 11
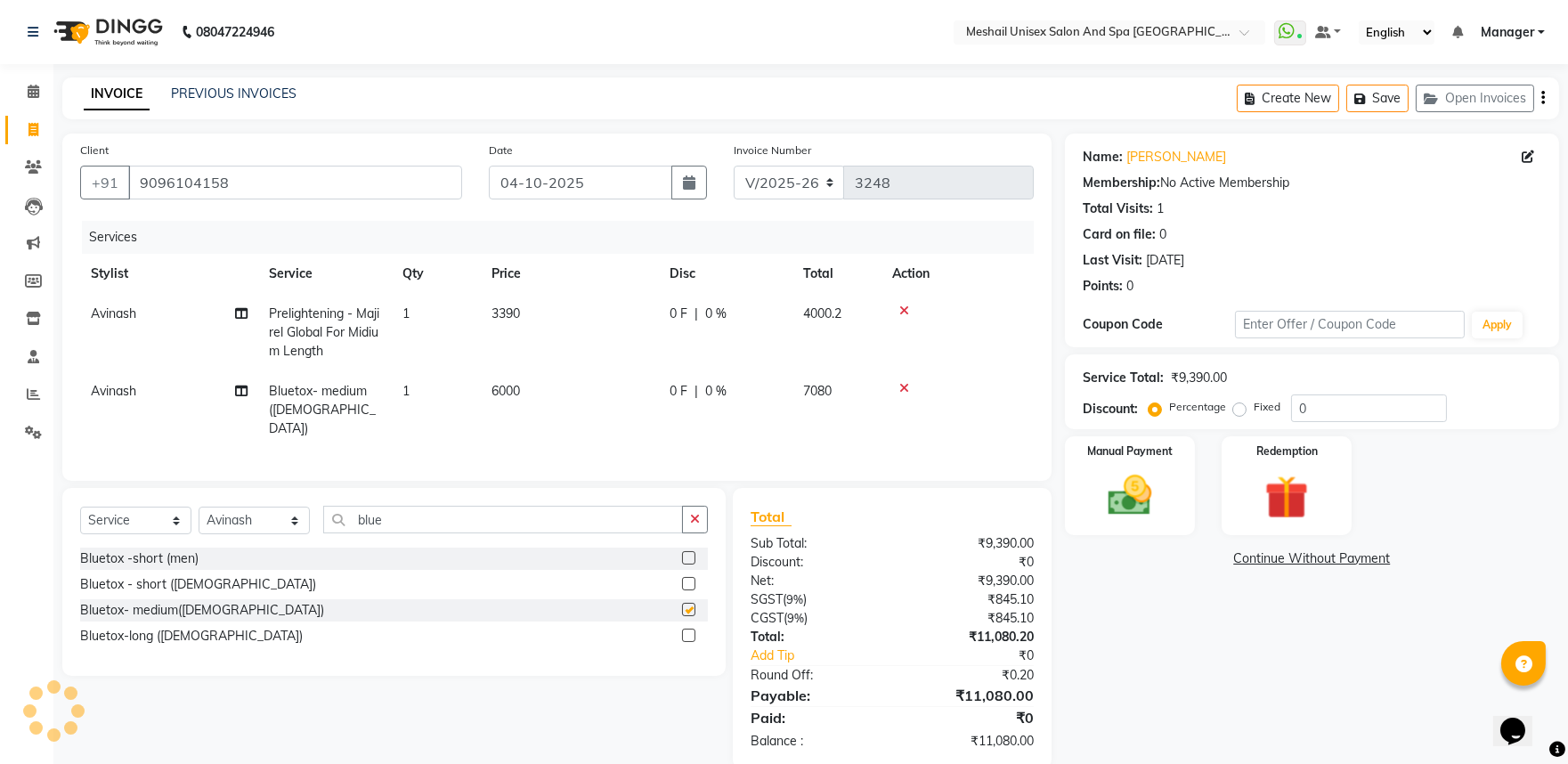
click at [517, 397] on span "6000" at bounding box center [505, 390] width 28 height 16
checkbox input "false"
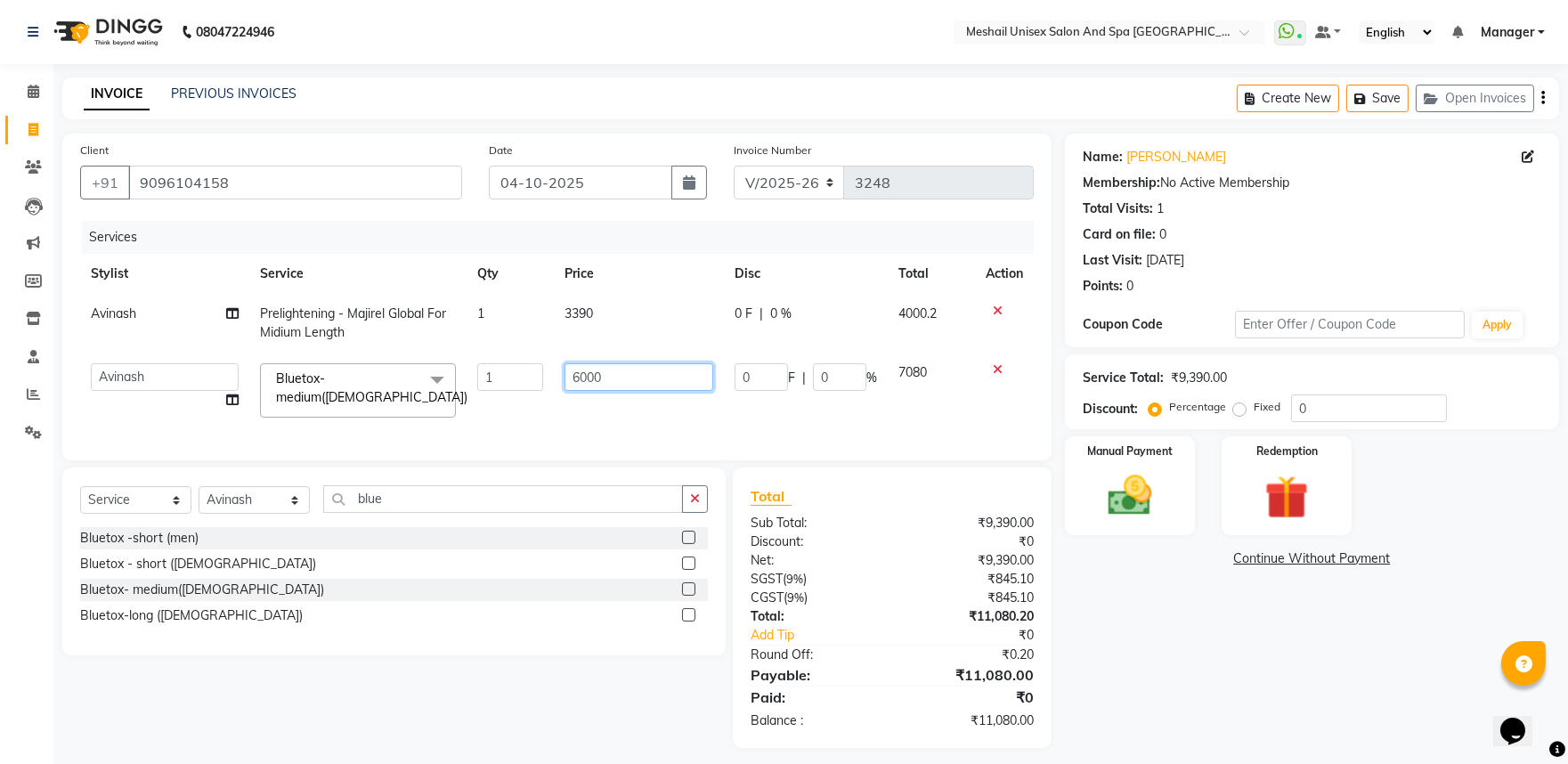
click at [571, 374] on input "6000" at bounding box center [639, 377] width 149 height 28
type input "5085"
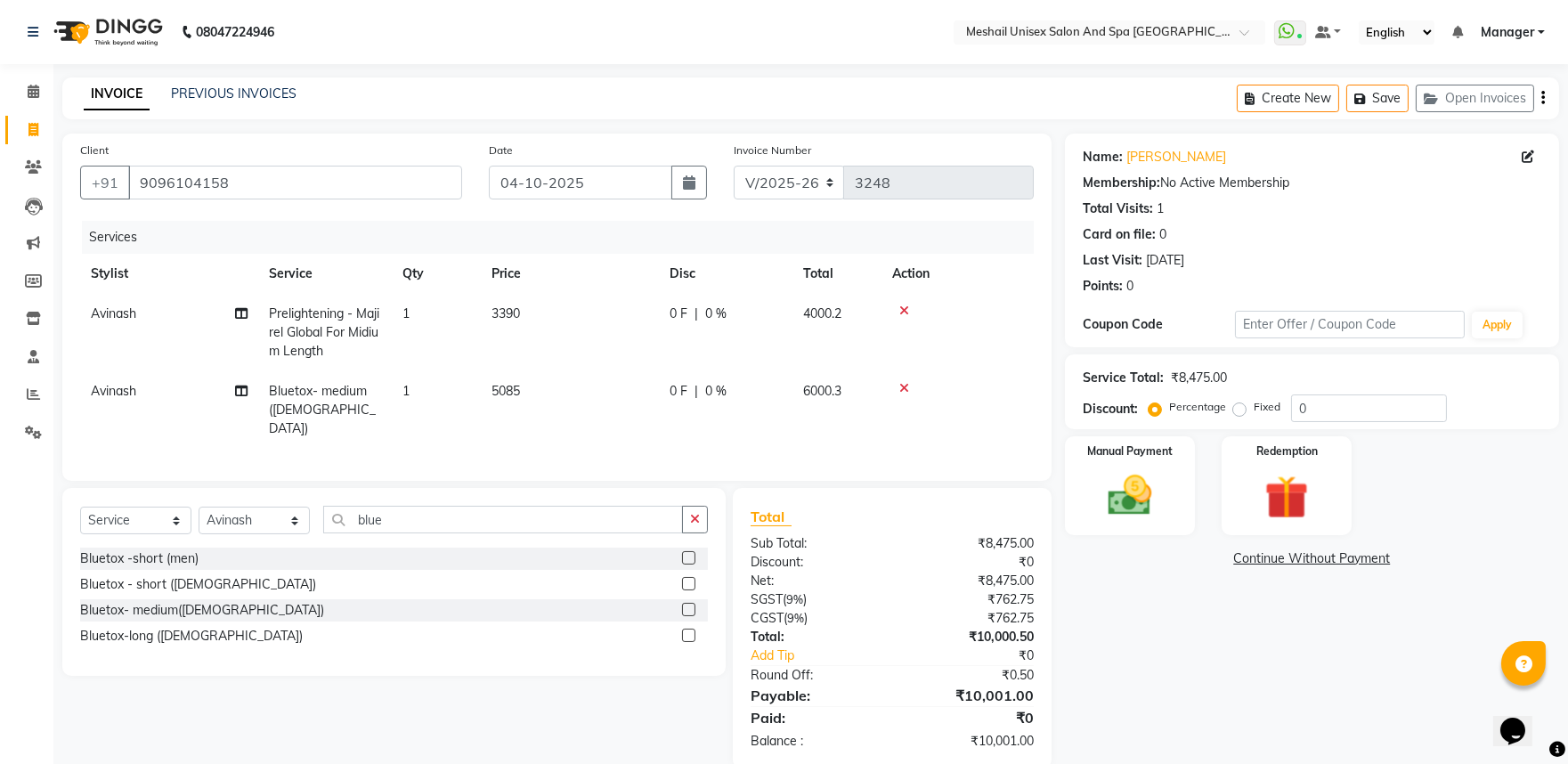
drag, startPoint x: 527, startPoint y: 396, endPoint x: 563, endPoint y: 381, distance: 39.0
click at [527, 396] on td "5085" at bounding box center [570, 410] width 178 height 77
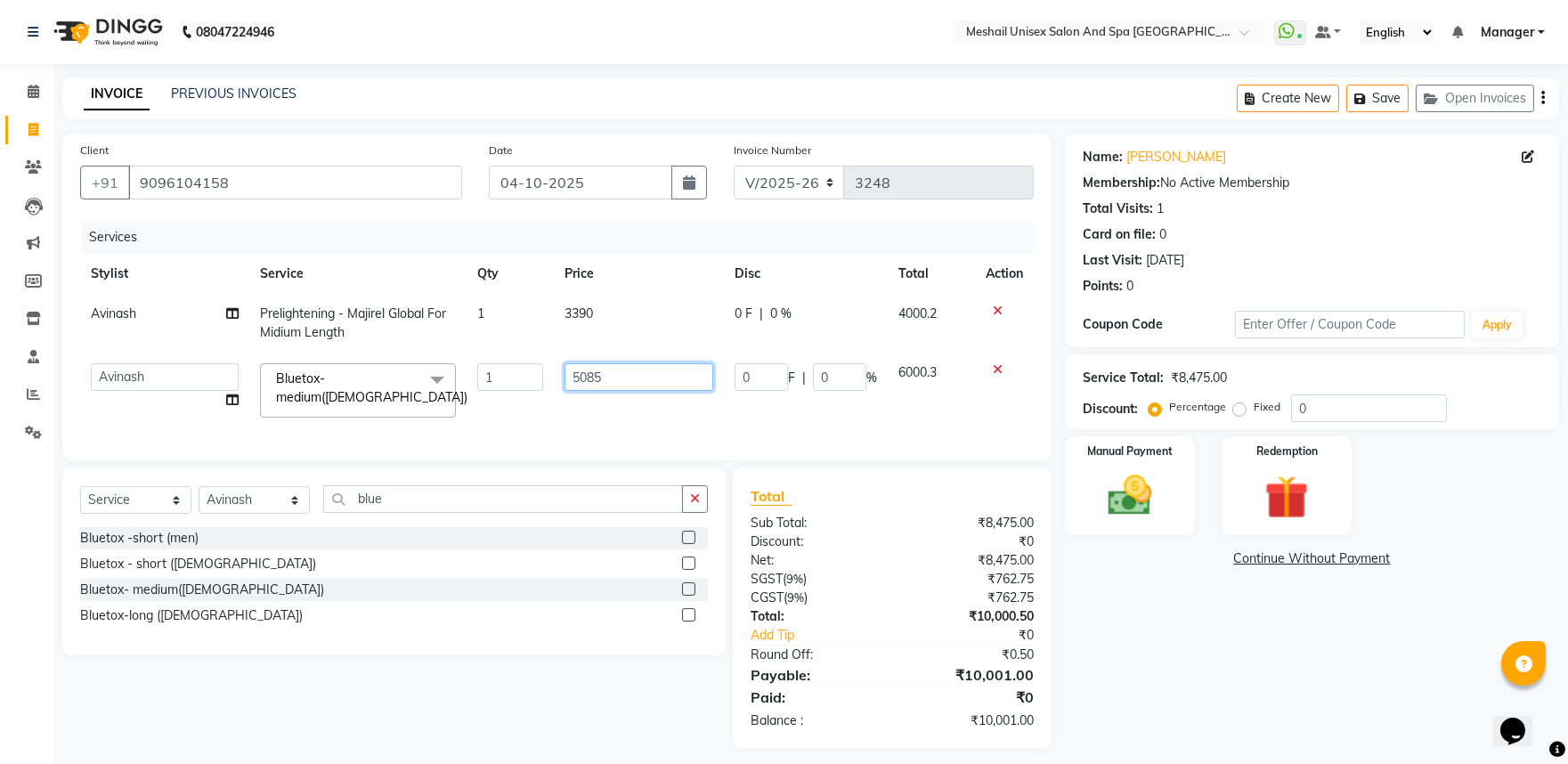
click at [642, 382] on input "5085" at bounding box center [639, 377] width 149 height 28
type input "5084"
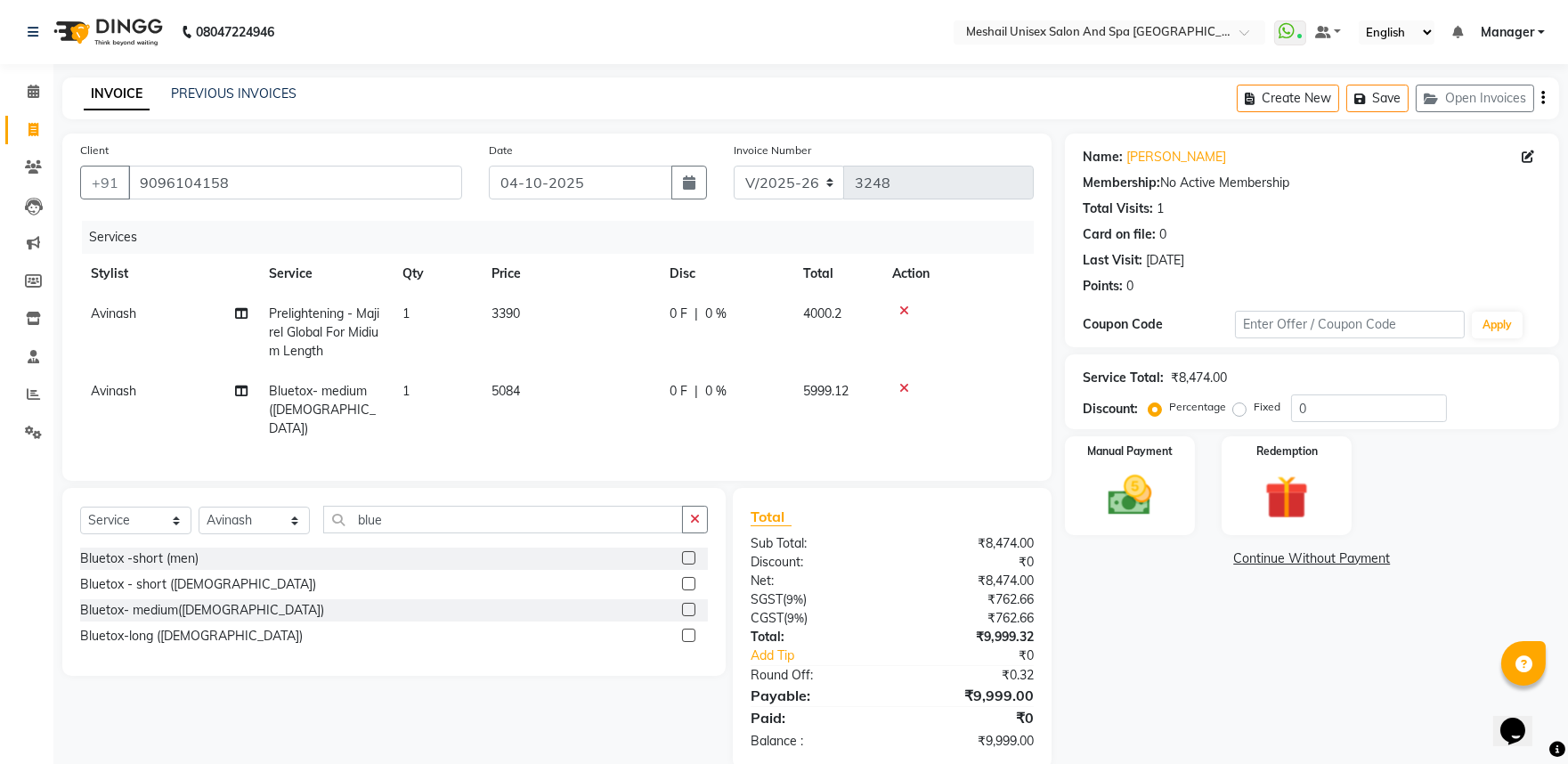
click at [539, 383] on td "5084" at bounding box center [570, 410] width 178 height 77
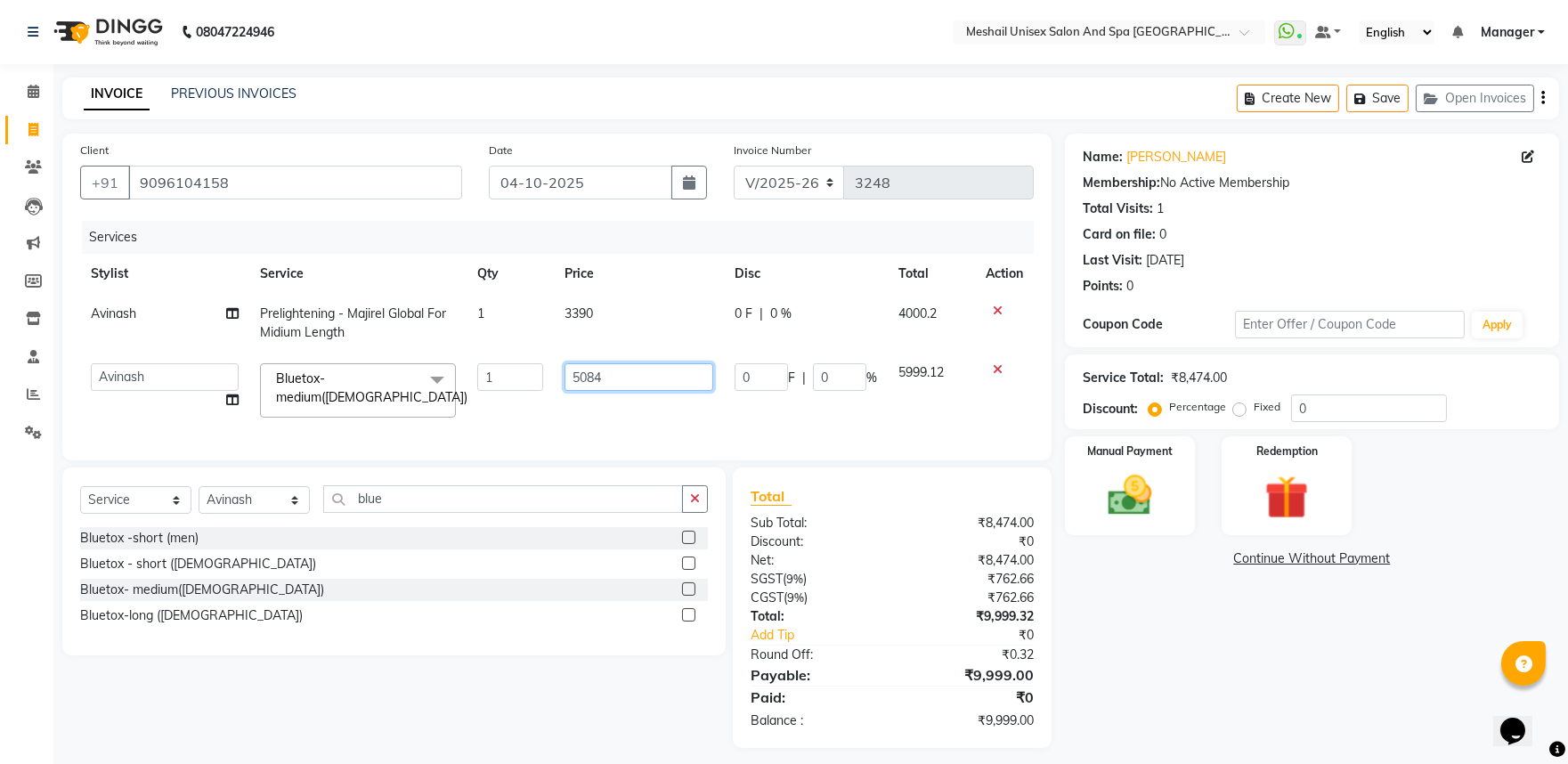
click at [616, 376] on input "5084" at bounding box center [639, 377] width 149 height 28
type input "5084.2"
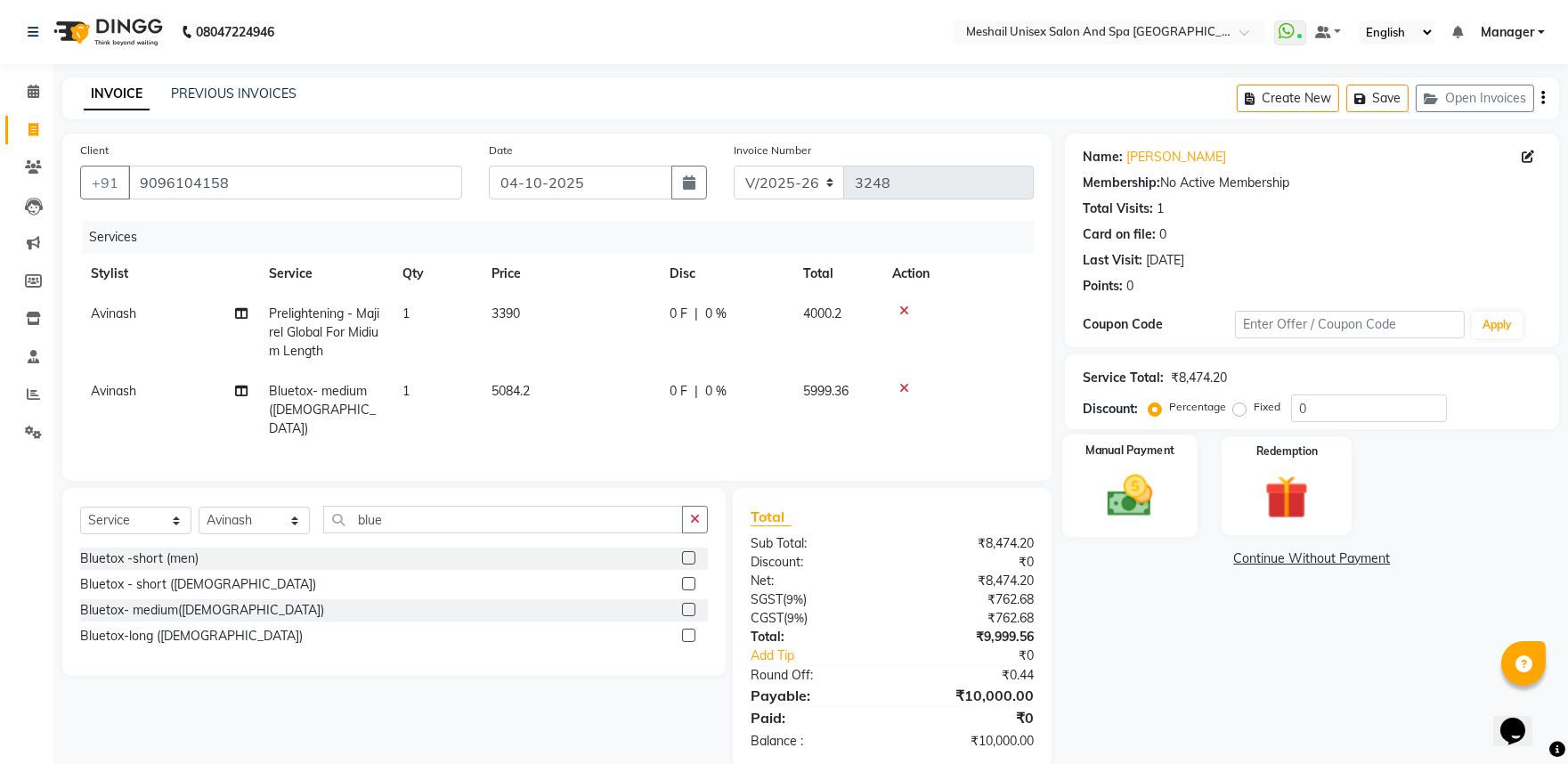
click at [1152, 469] on img at bounding box center [1129, 495] width 74 height 52
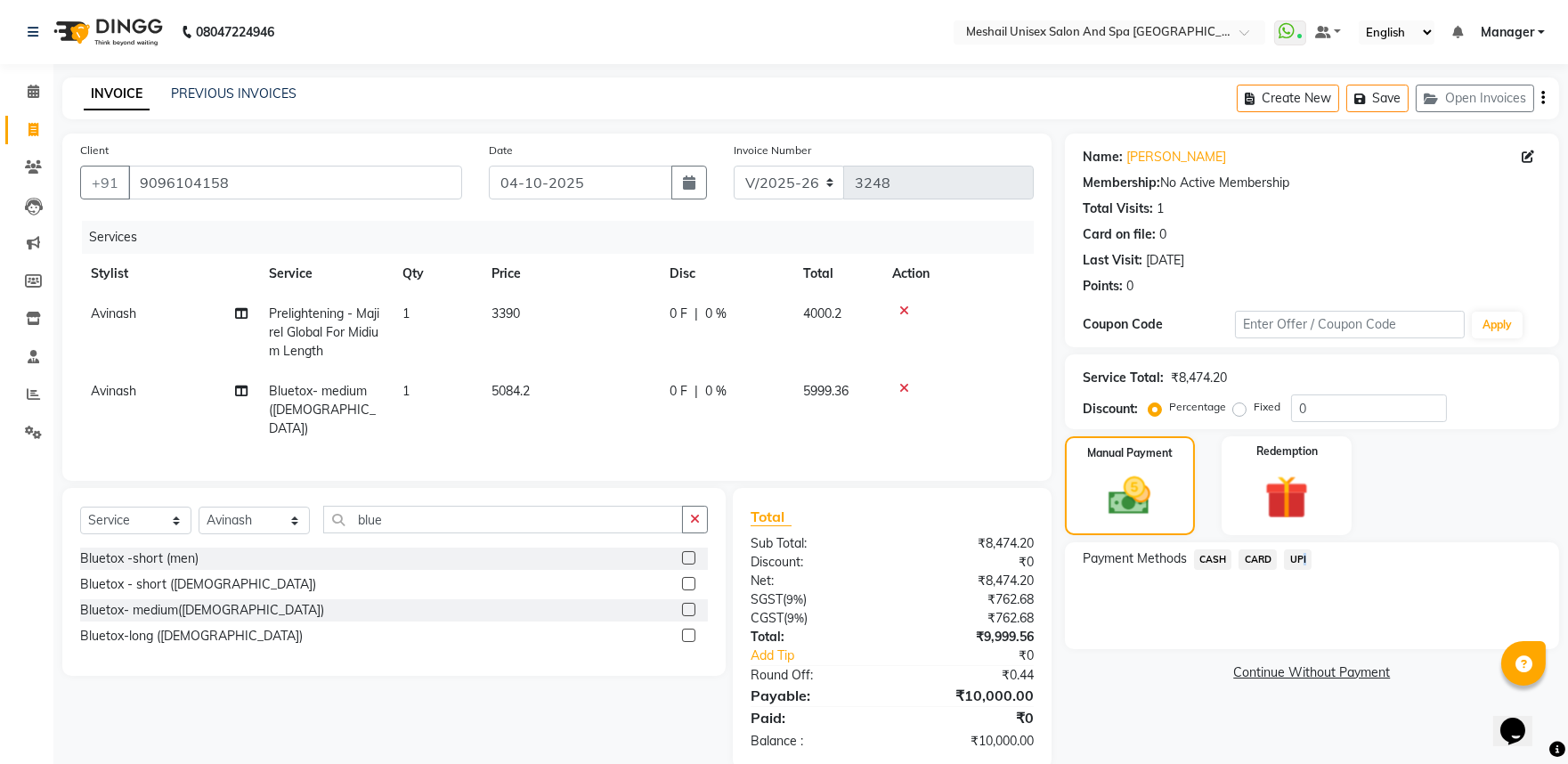
click at [1302, 561] on span "UPI" at bounding box center [1297, 559] width 28 height 20
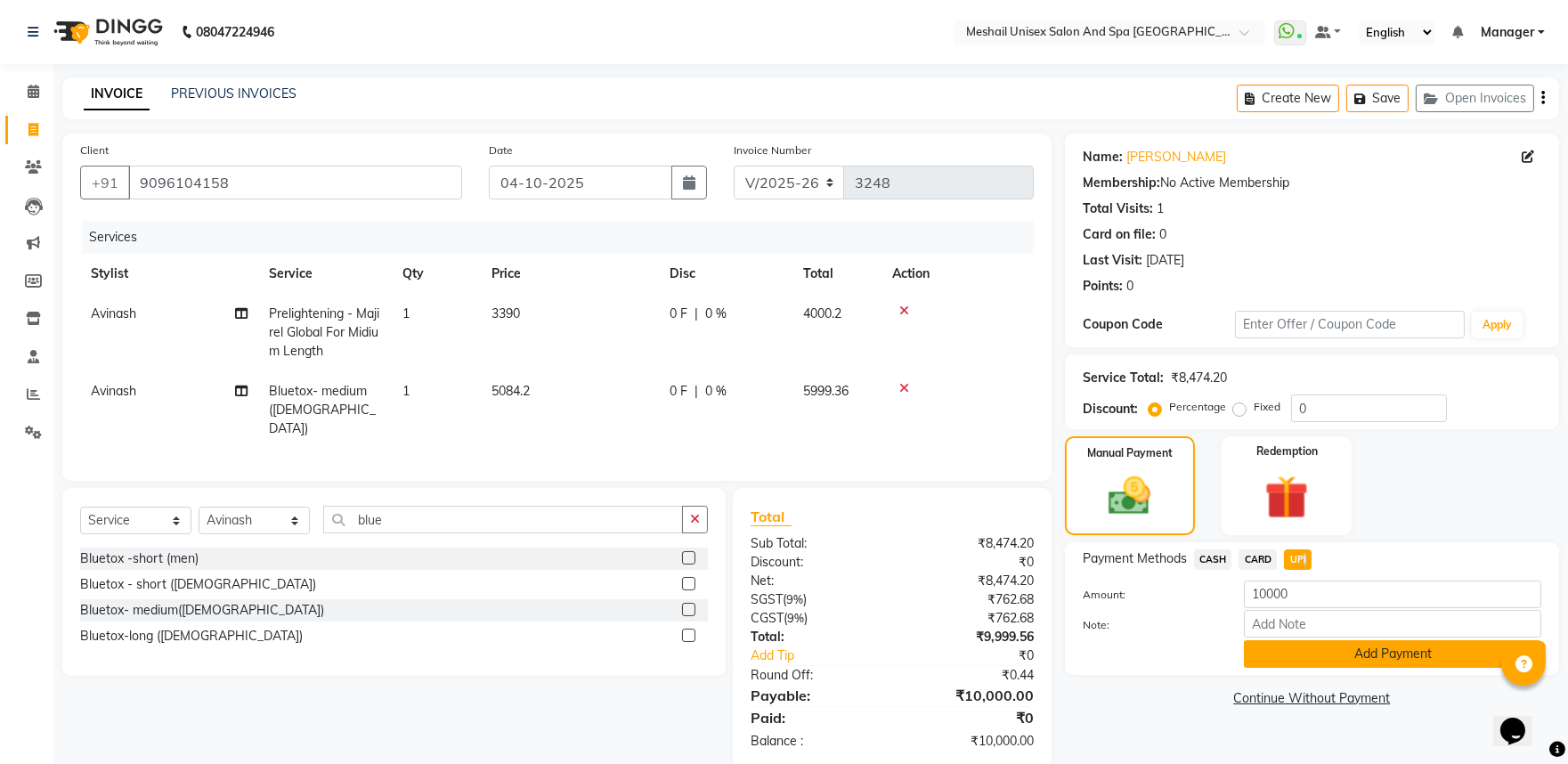
click at [1331, 653] on button "Add Payment" at bounding box center [1393, 654] width 298 height 28
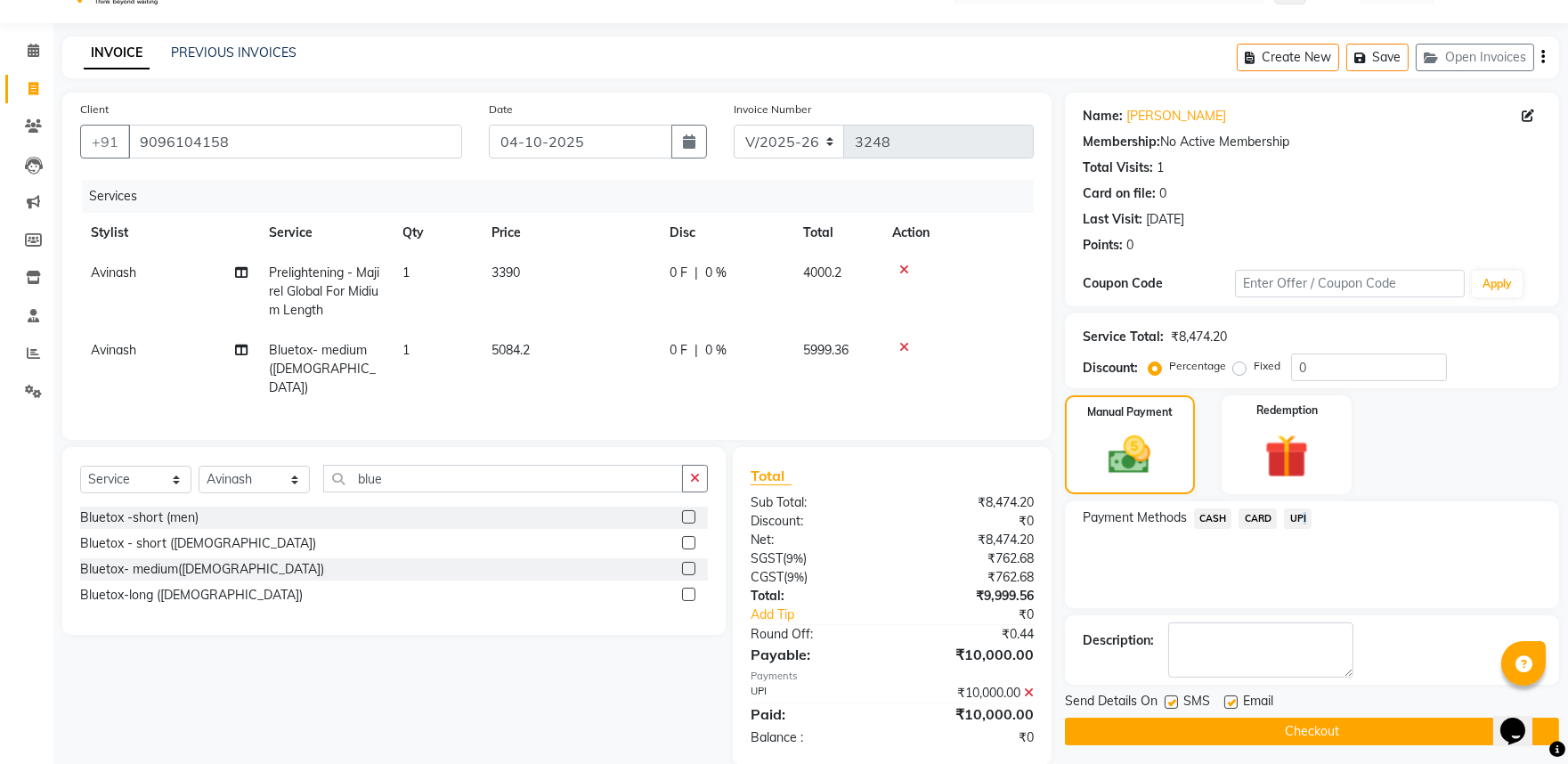
scroll to position [64, 0]
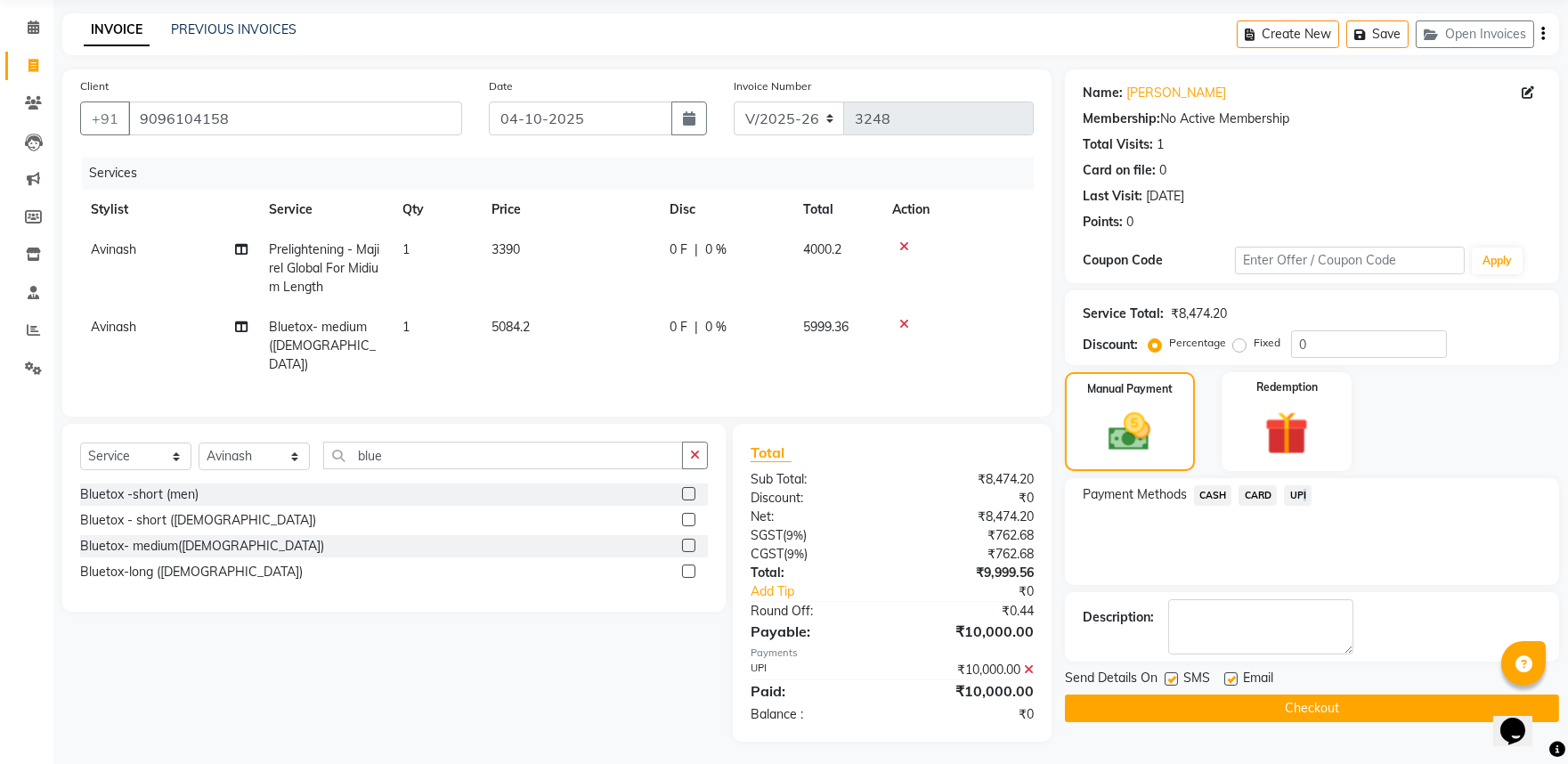
click at [1354, 705] on button "Checkout" at bounding box center [1312, 708] width 495 height 28
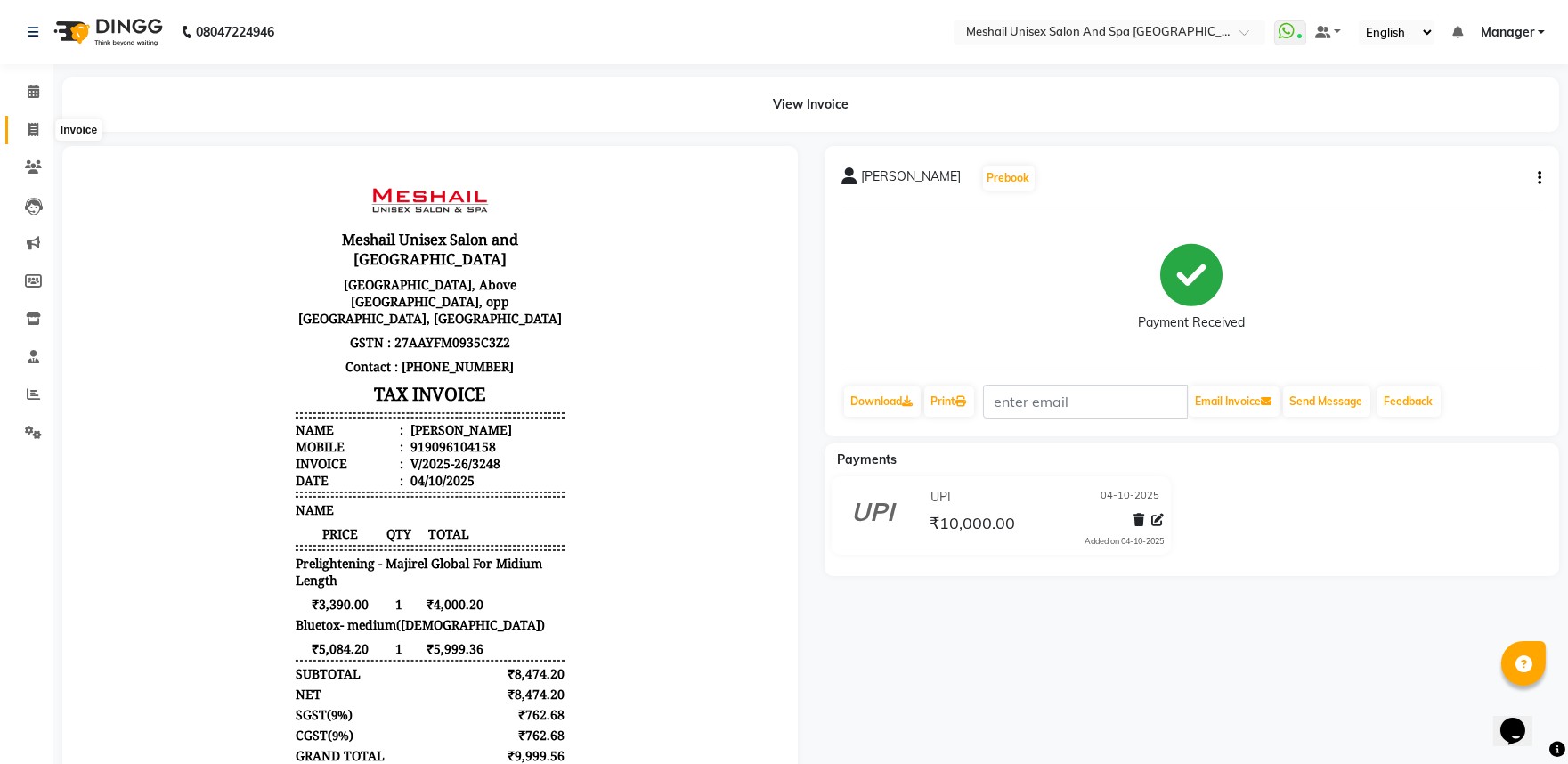
click at [21, 125] on span at bounding box center [33, 129] width 31 height 20
select select "service"
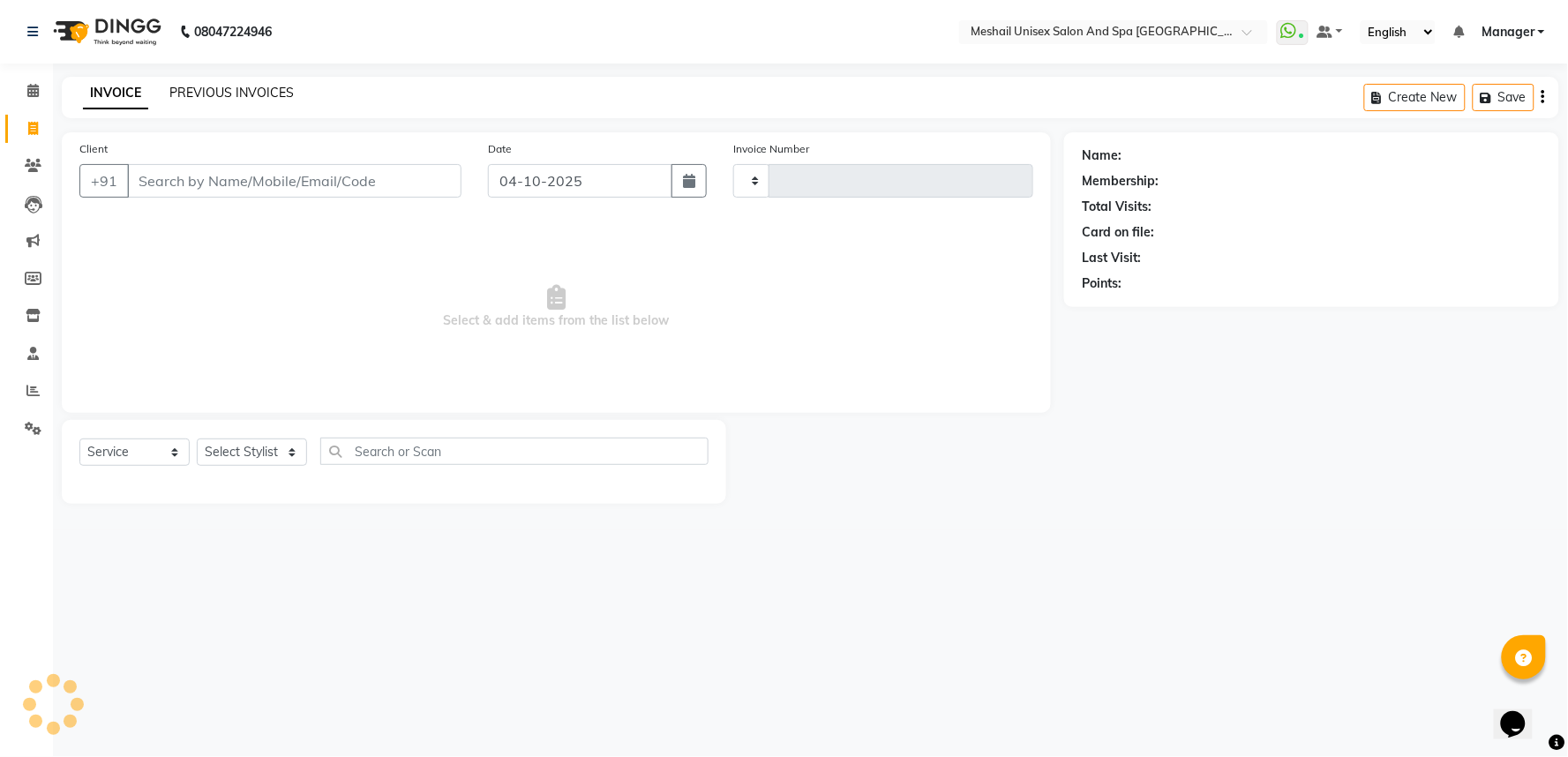
type input "3249"
select select "6711"
click at [270, 92] on link "PREVIOUS INVOICES" at bounding box center [232, 92] width 124 height 16
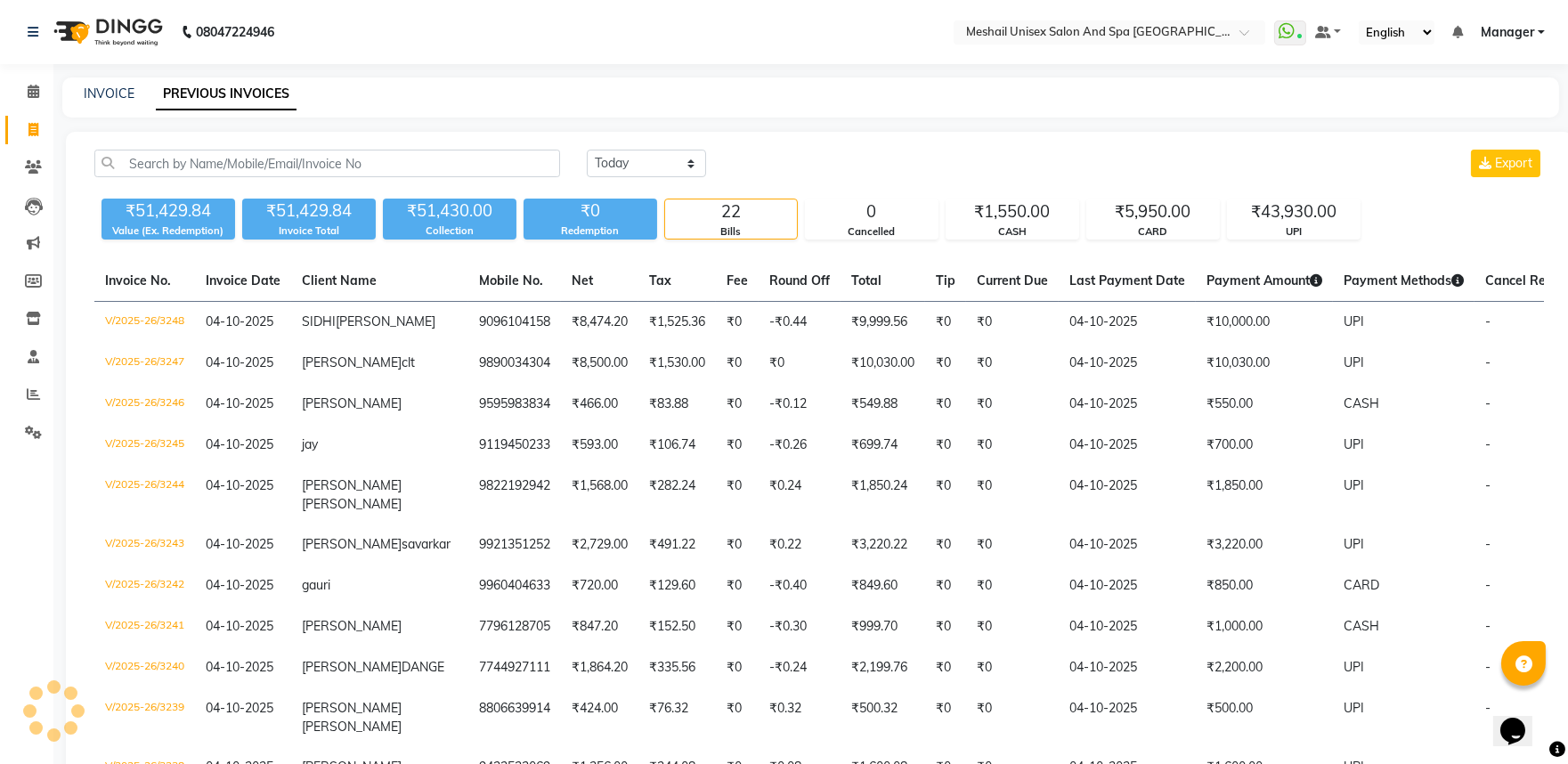
click at [1524, 30] on span "Manager" at bounding box center [1507, 32] width 53 height 18
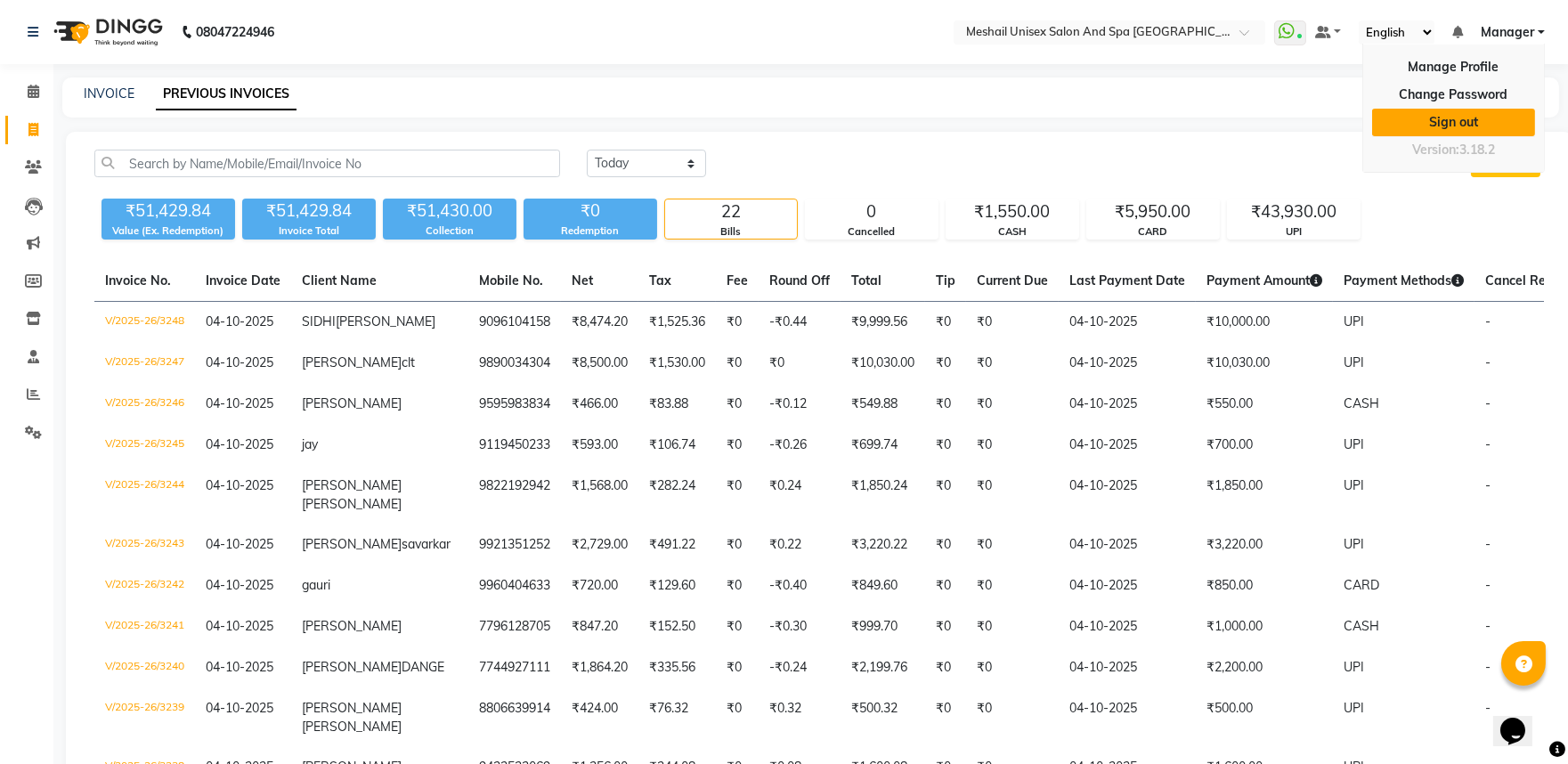
click at [1451, 118] on link "Sign out" at bounding box center [1453, 122] width 163 height 28
